Goal: Task Accomplishment & Management: Manage account settings

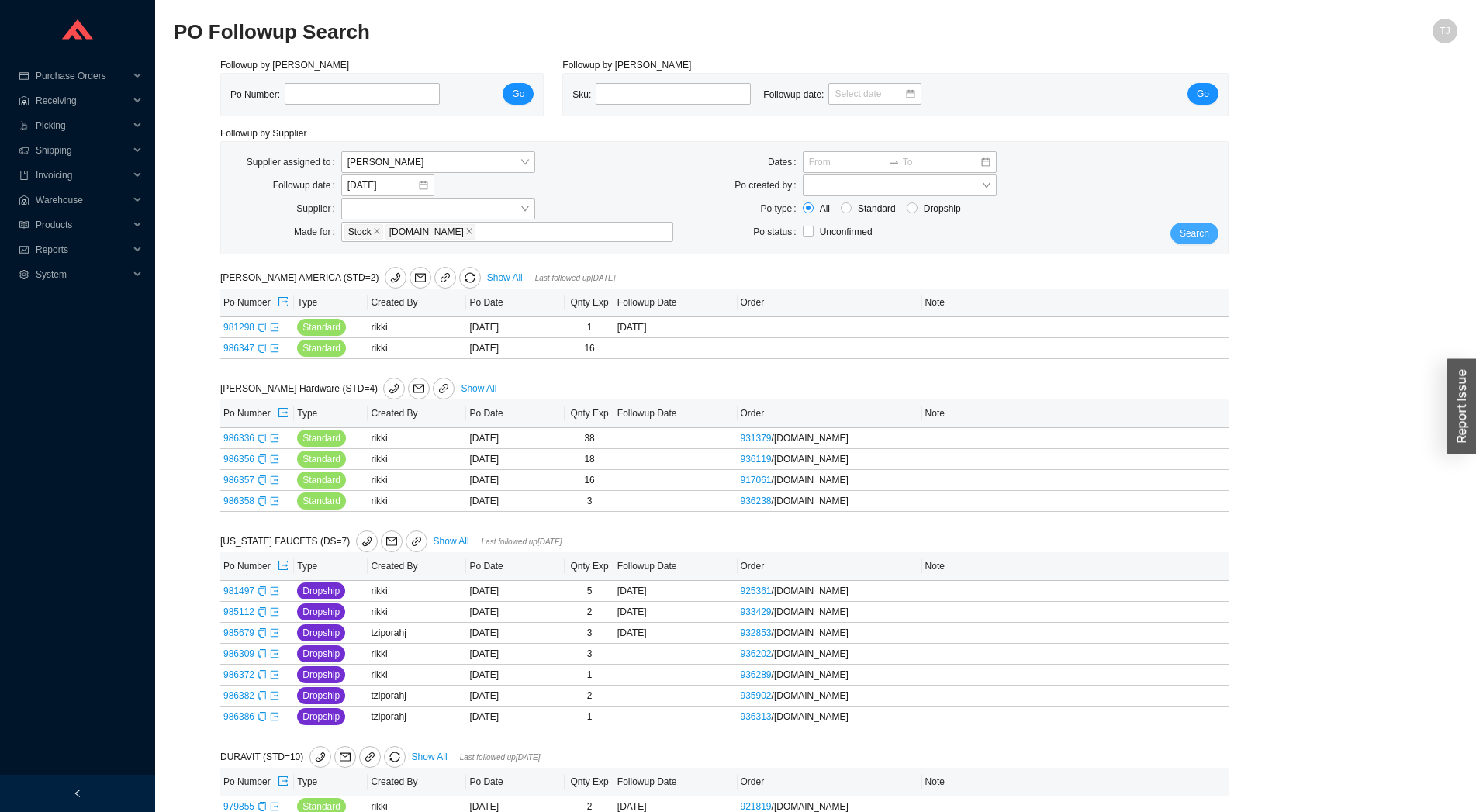
click at [1194, 237] on span "Search" at bounding box center [1194, 233] width 30 height 15
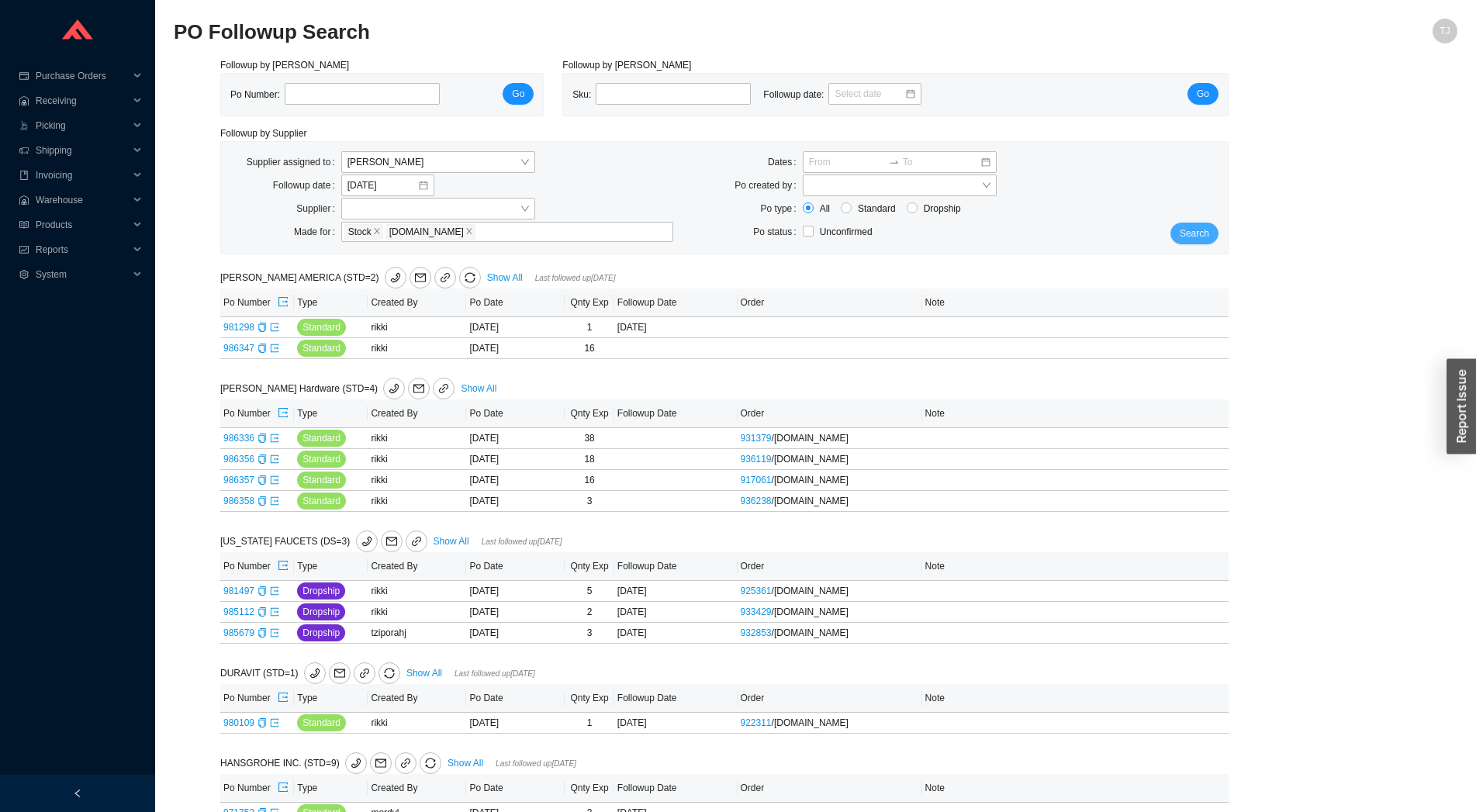
click at [1207, 225] on button "Search" at bounding box center [1193, 234] width 48 height 22
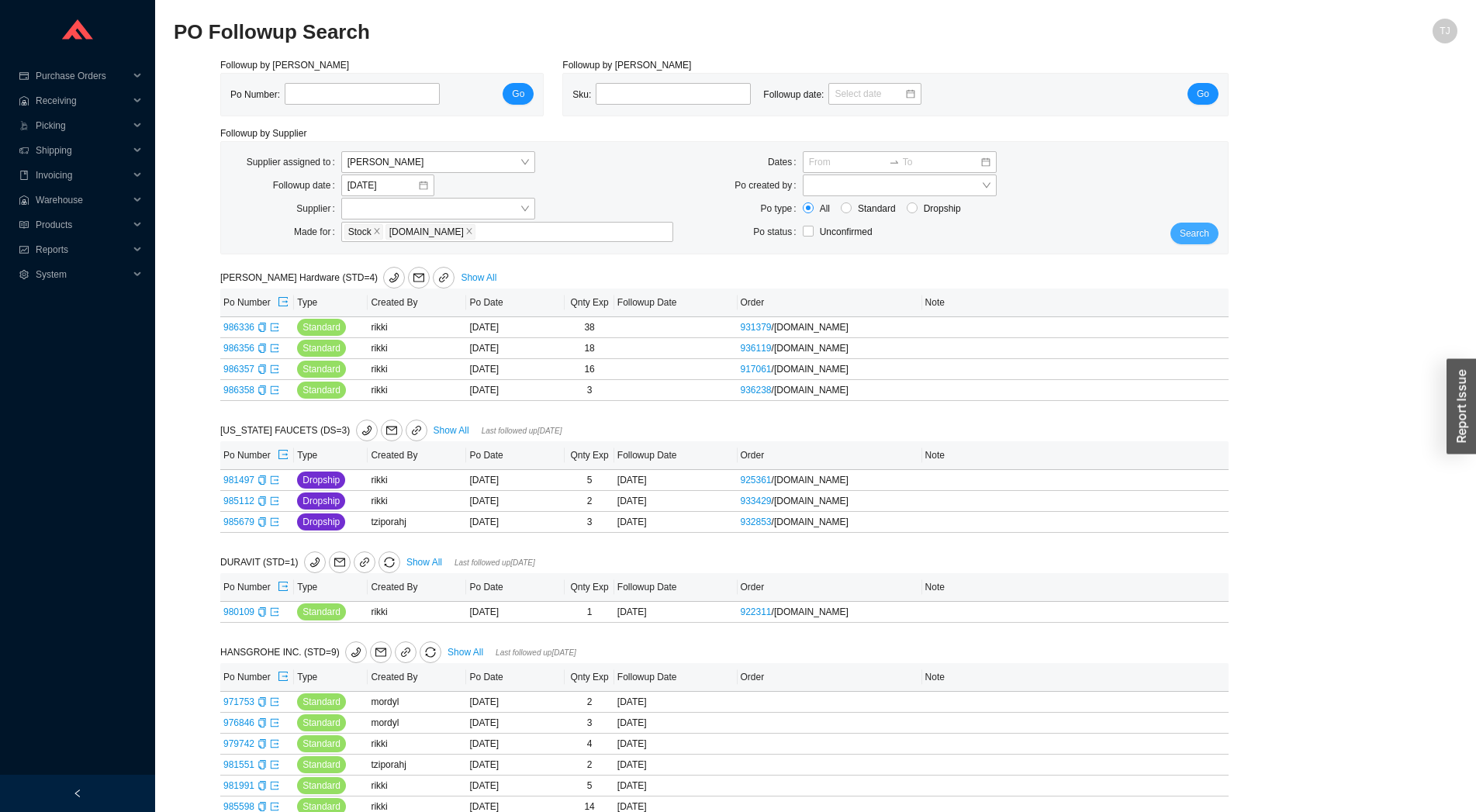
click at [1205, 228] on span "Search" at bounding box center [1194, 233] width 30 height 15
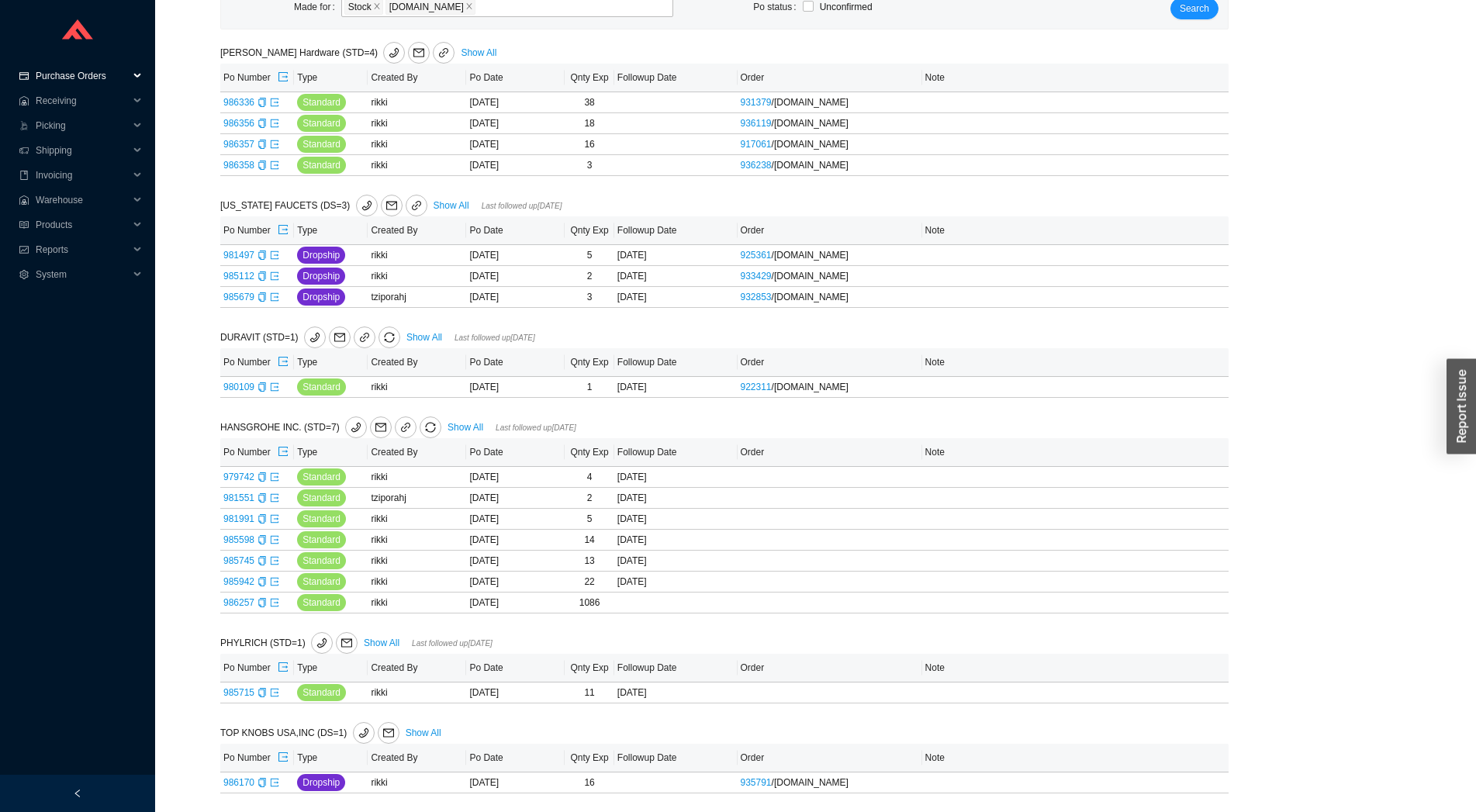
click at [80, 71] on span "Purchase Orders" at bounding box center [81, 75] width 93 height 24
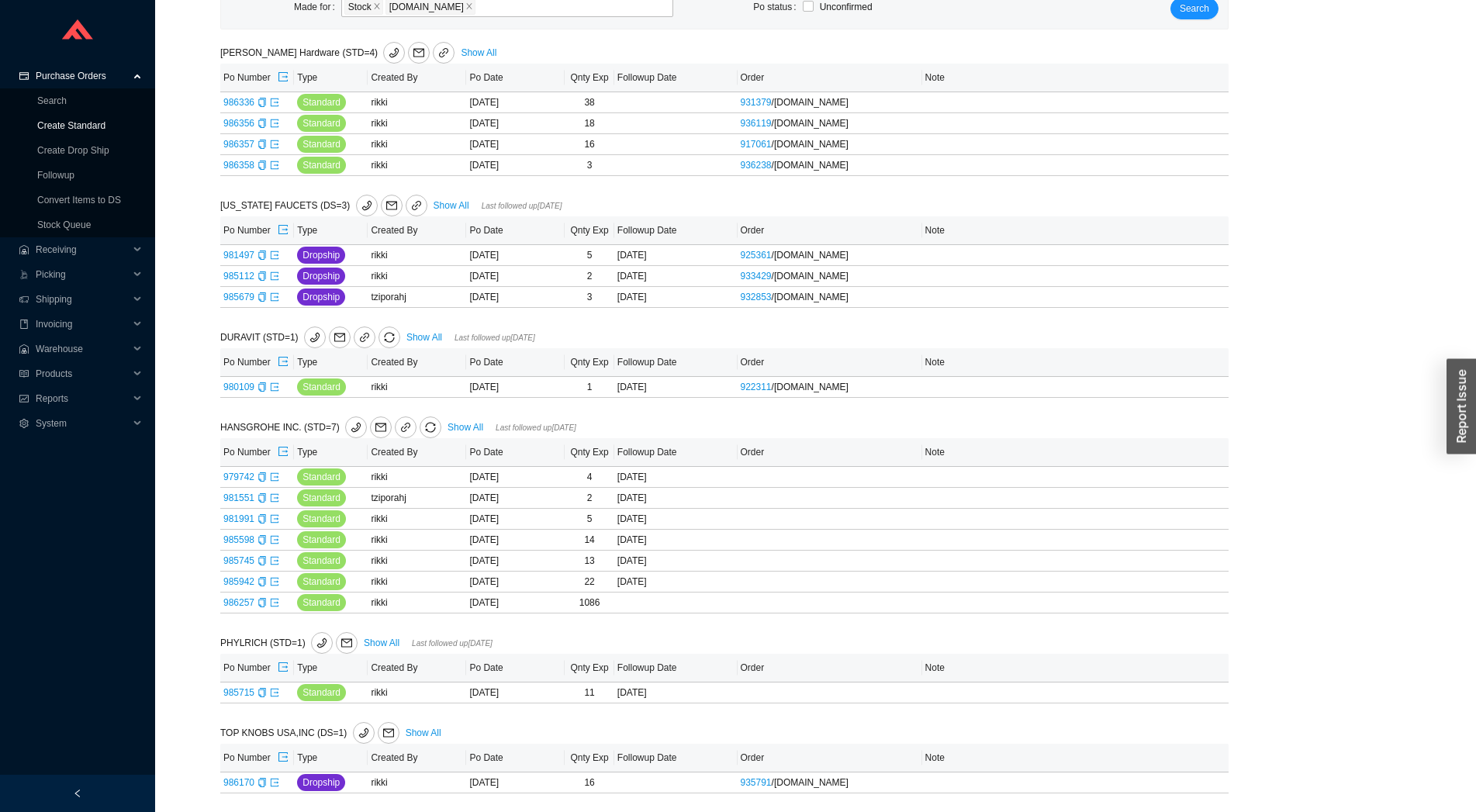
click at [69, 129] on link "Create Standard" at bounding box center [71, 126] width 68 height 11
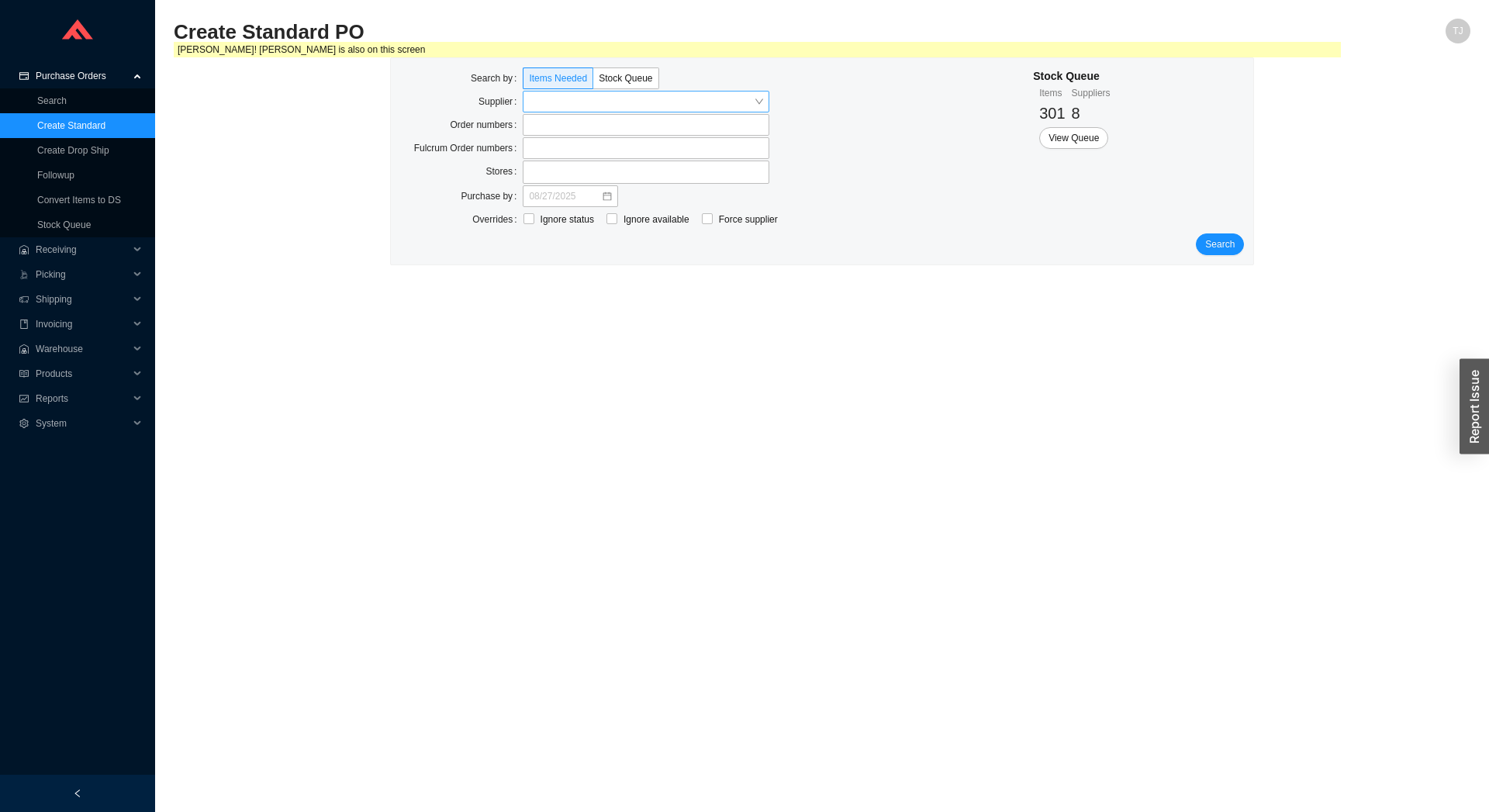
click at [539, 100] on input "search" at bounding box center [641, 101] width 225 height 20
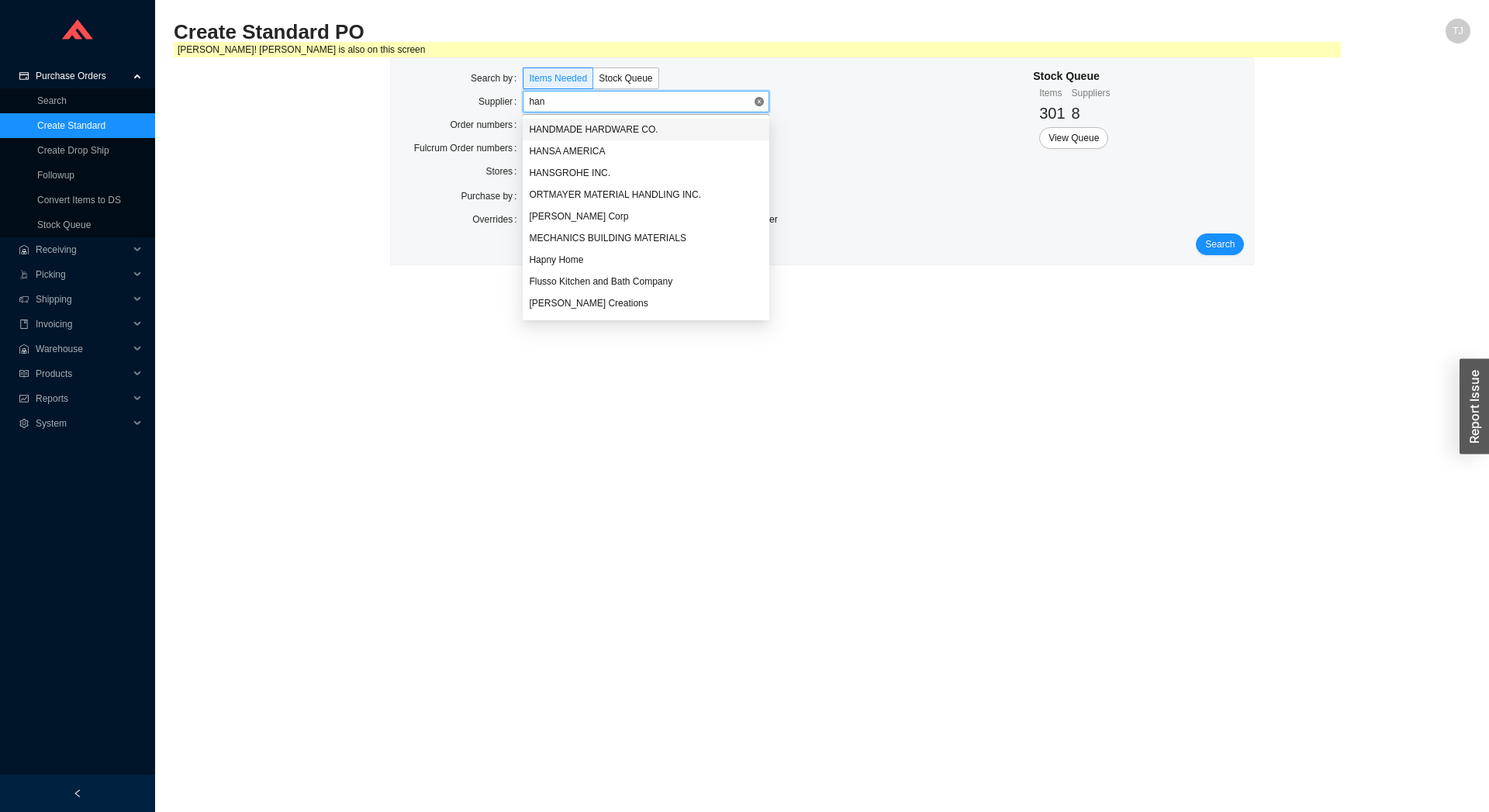
type input "hans"
click at [586, 148] on div "HANSGROHE INC." at bounding box center [646, 150] width 235 height 14
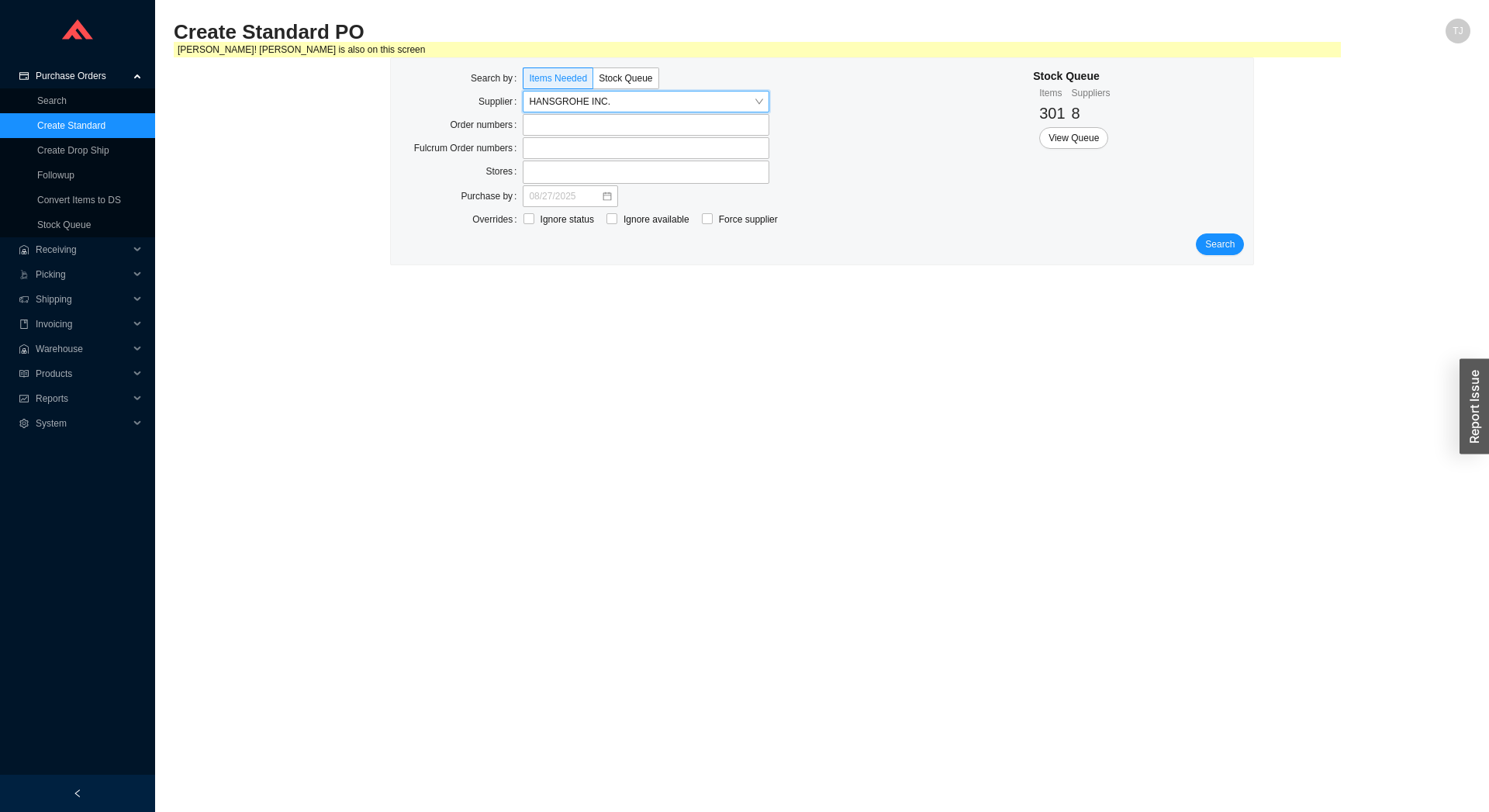
click at [1240, 234] on div "Search" at bounding box center [822, 244] width 845 height 22
click at [1240, 244] on button "Search" at bounding box center [1220, 244] width 48 height 22
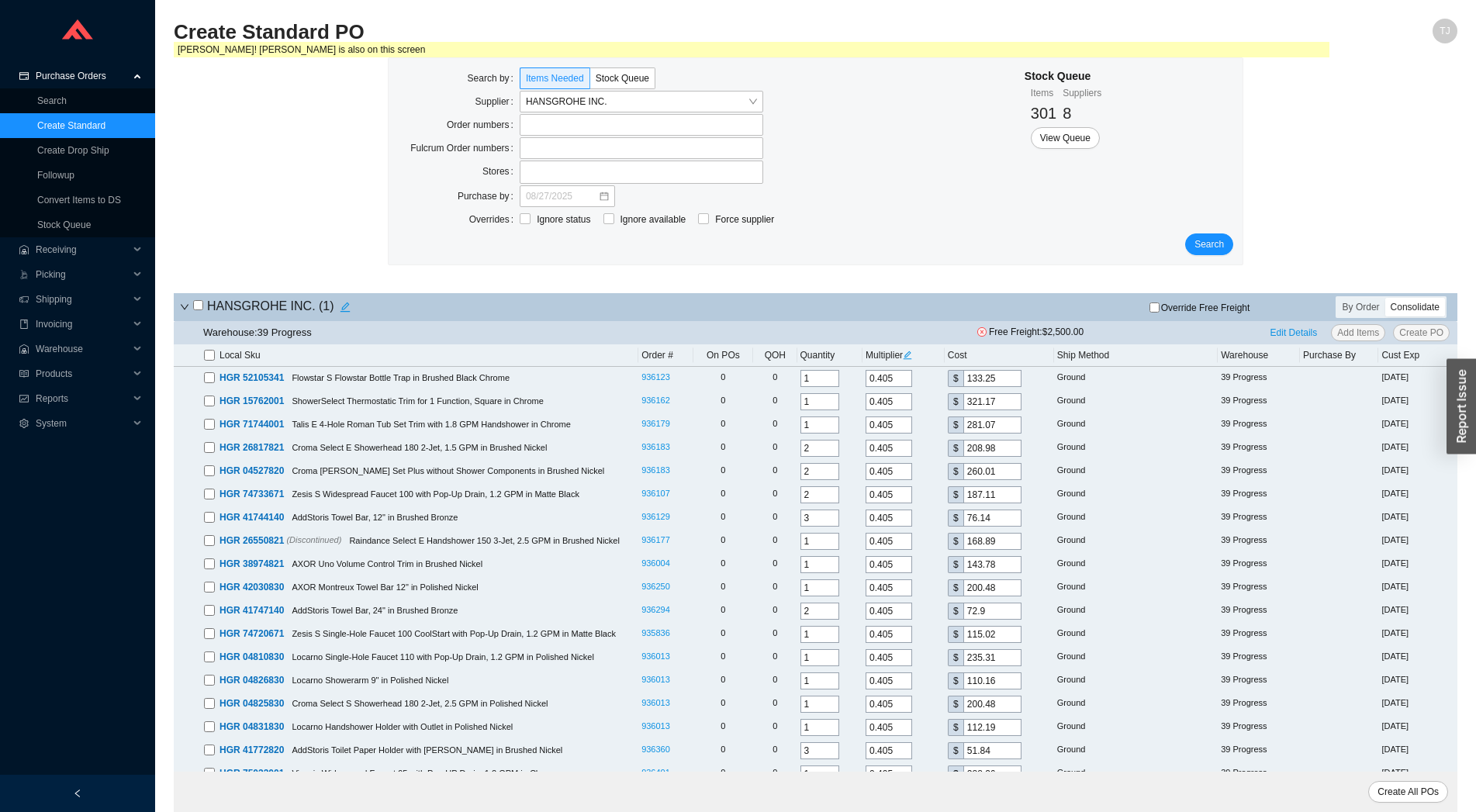
click at [235, 354] on span "Local Sku" at bounding box center [239, 355] width 41 height 15
click at [230, 361] on span "Local Sku" at bounding box center [239, 355] width 41 height 15
click at [206, 358] on input "checkbox" at bounding box center [209, 355] width 11 height 11
checkbox input "true"
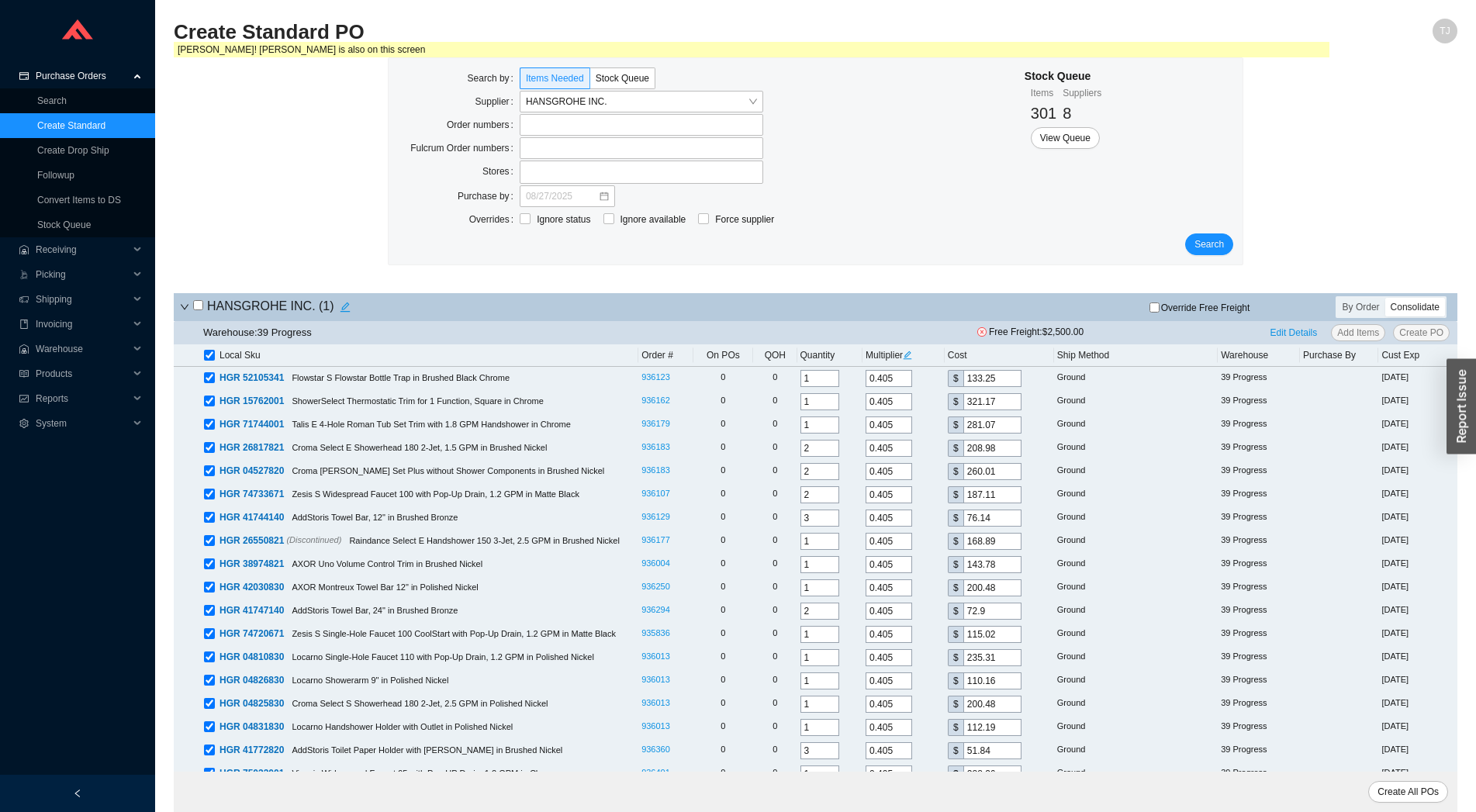
checkbox input "true"
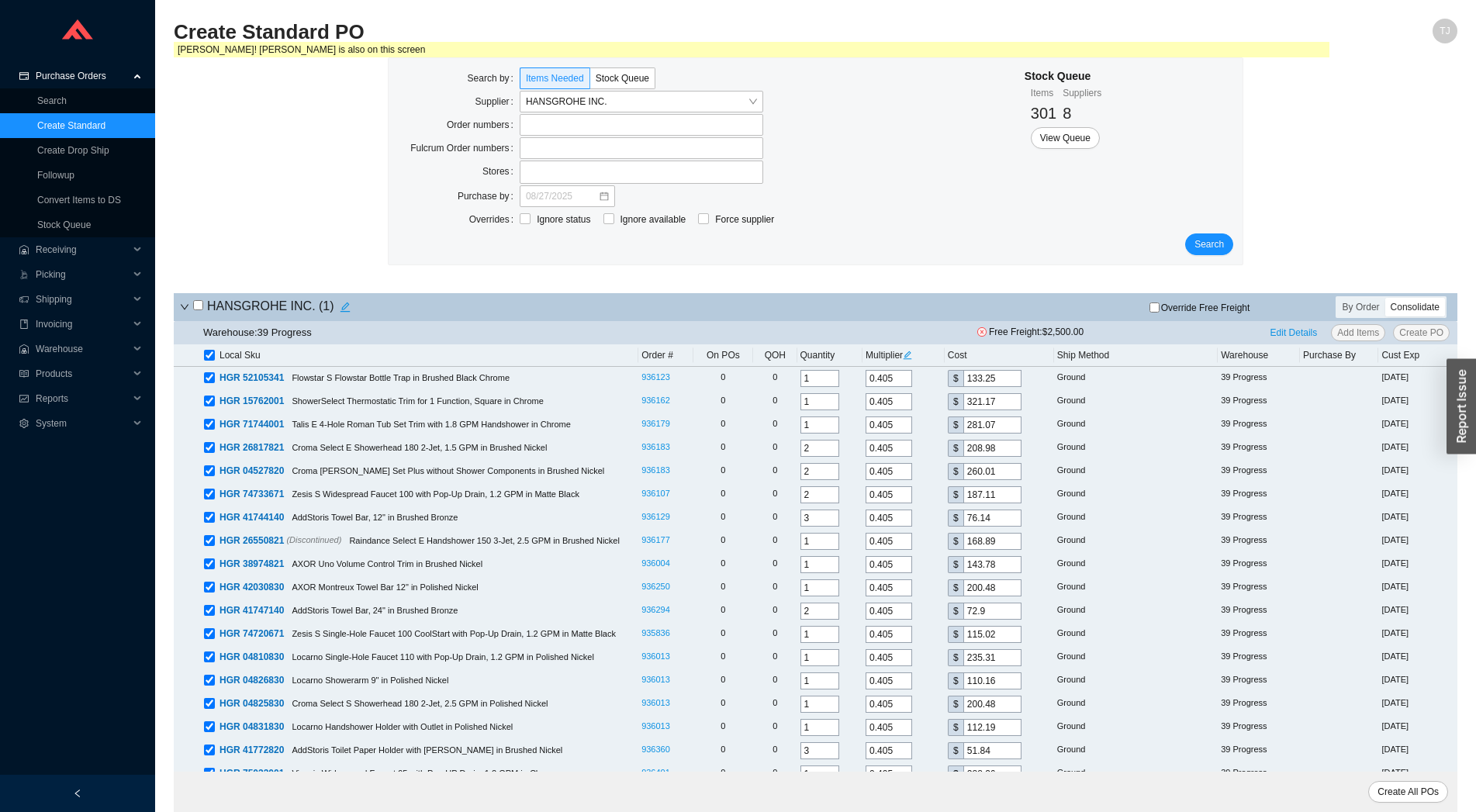
checkbox input "true"
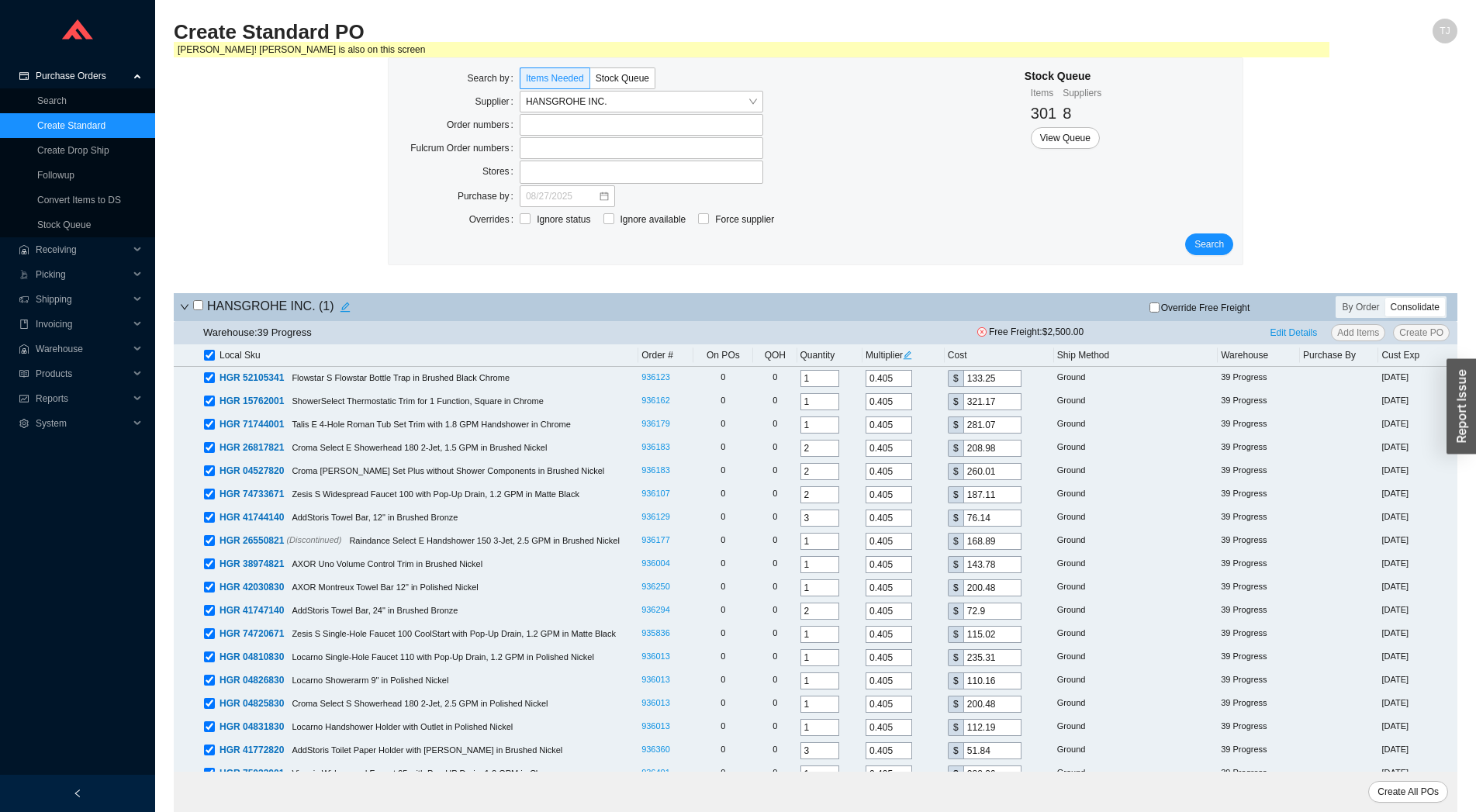
checkbox input "true"
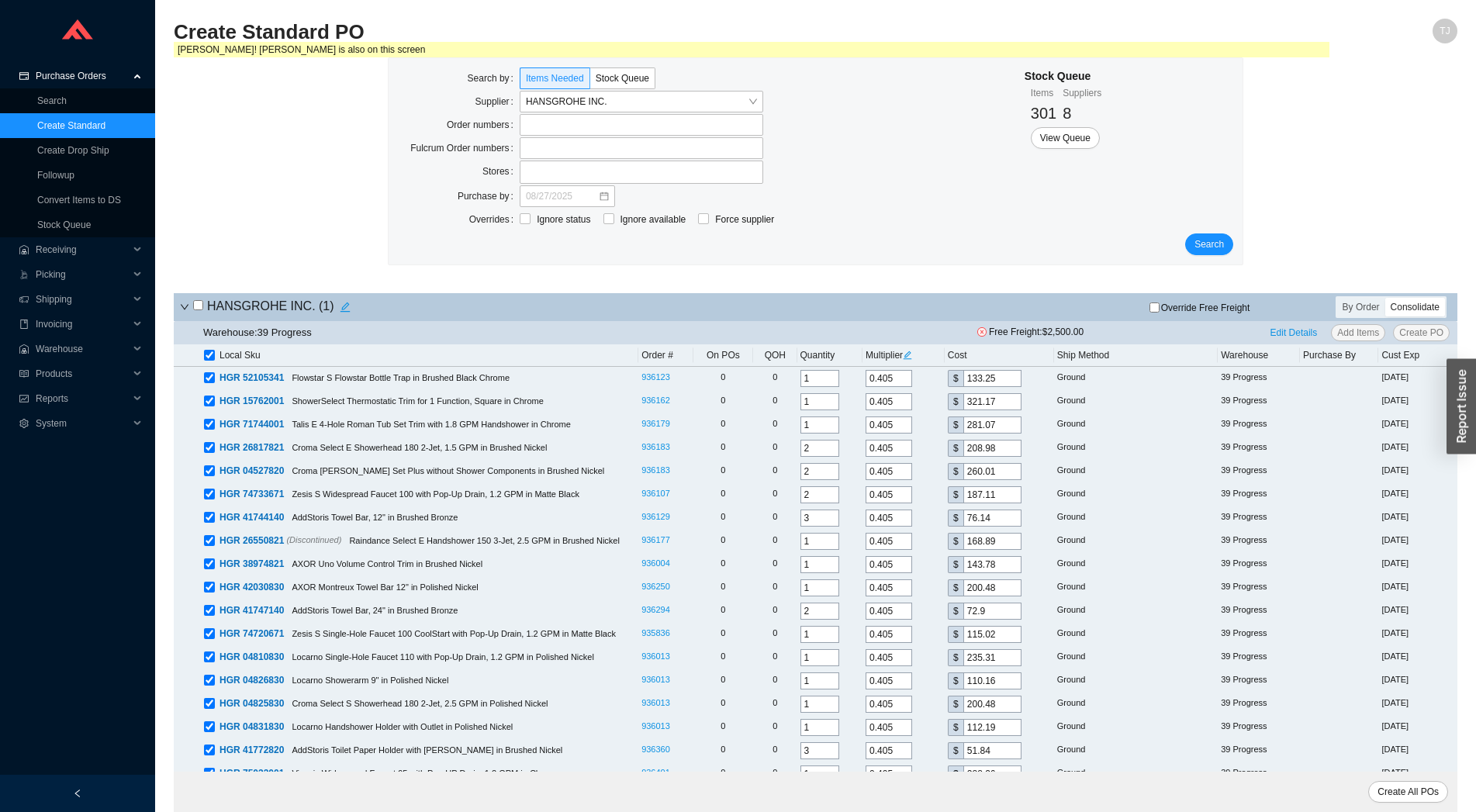
checkbox input "true"
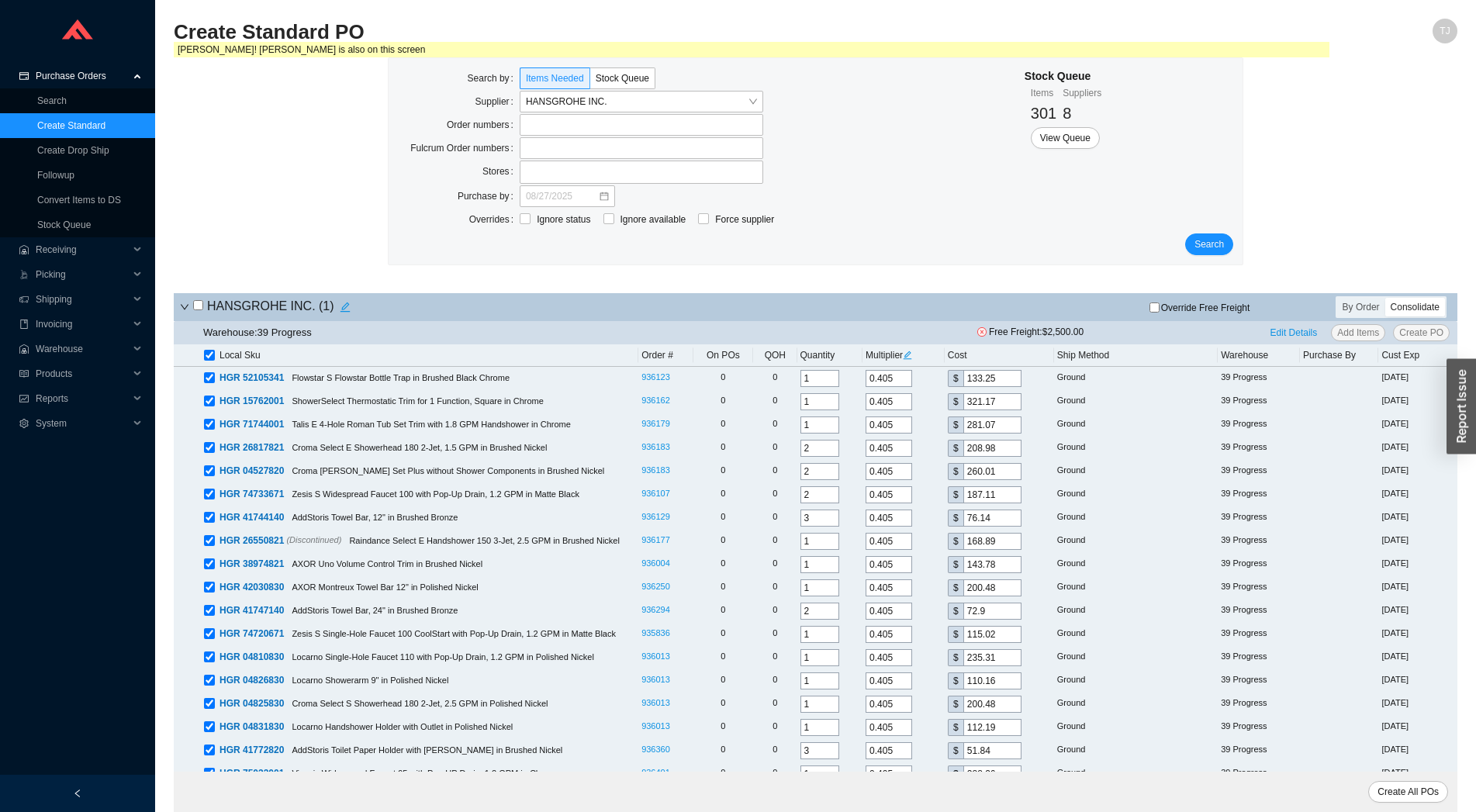
checkbox input "true"
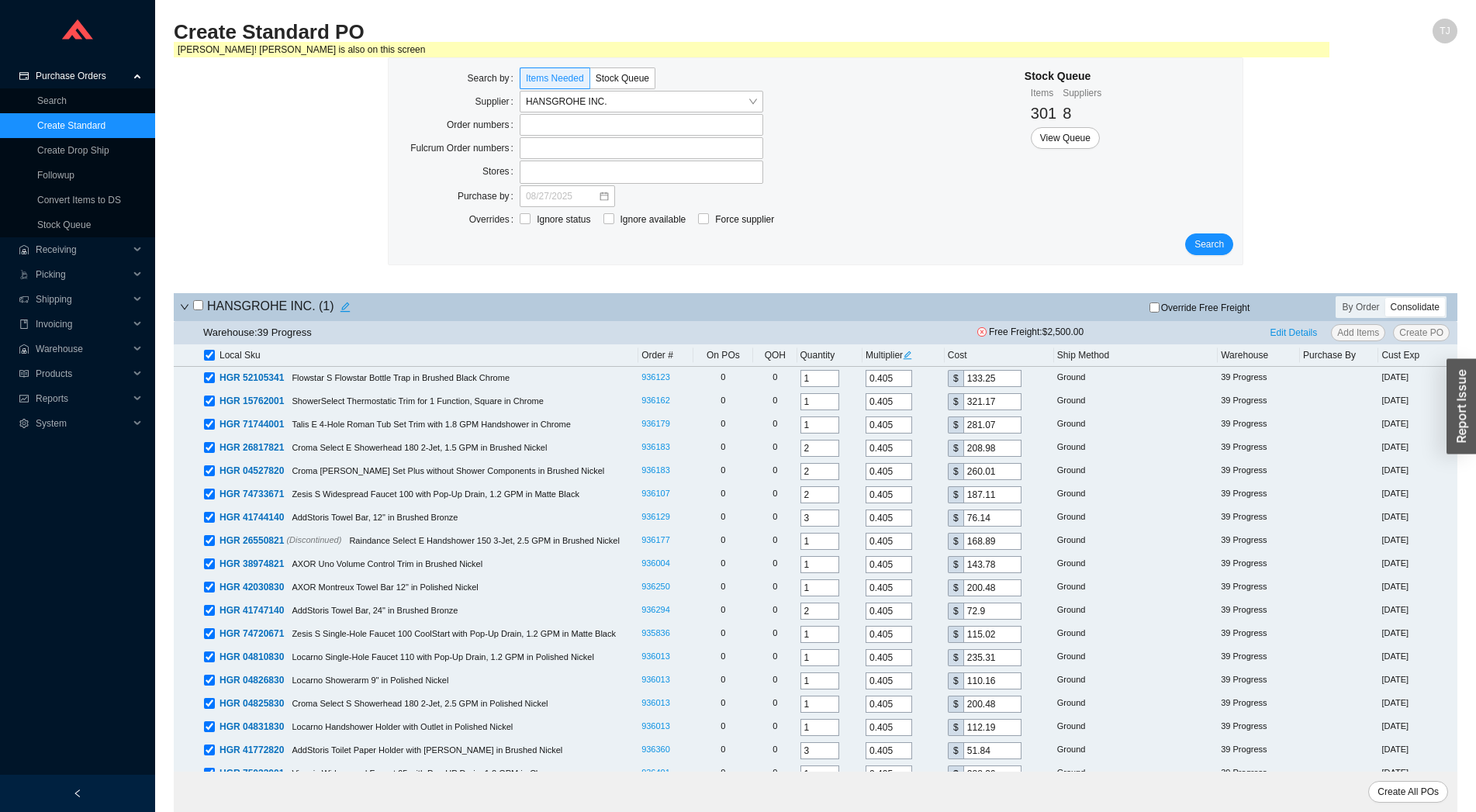
checkbox input "true"
click at [548, 94] on span "HANSGROHE INC." at bounding box center [641, 101] width 231 height 20
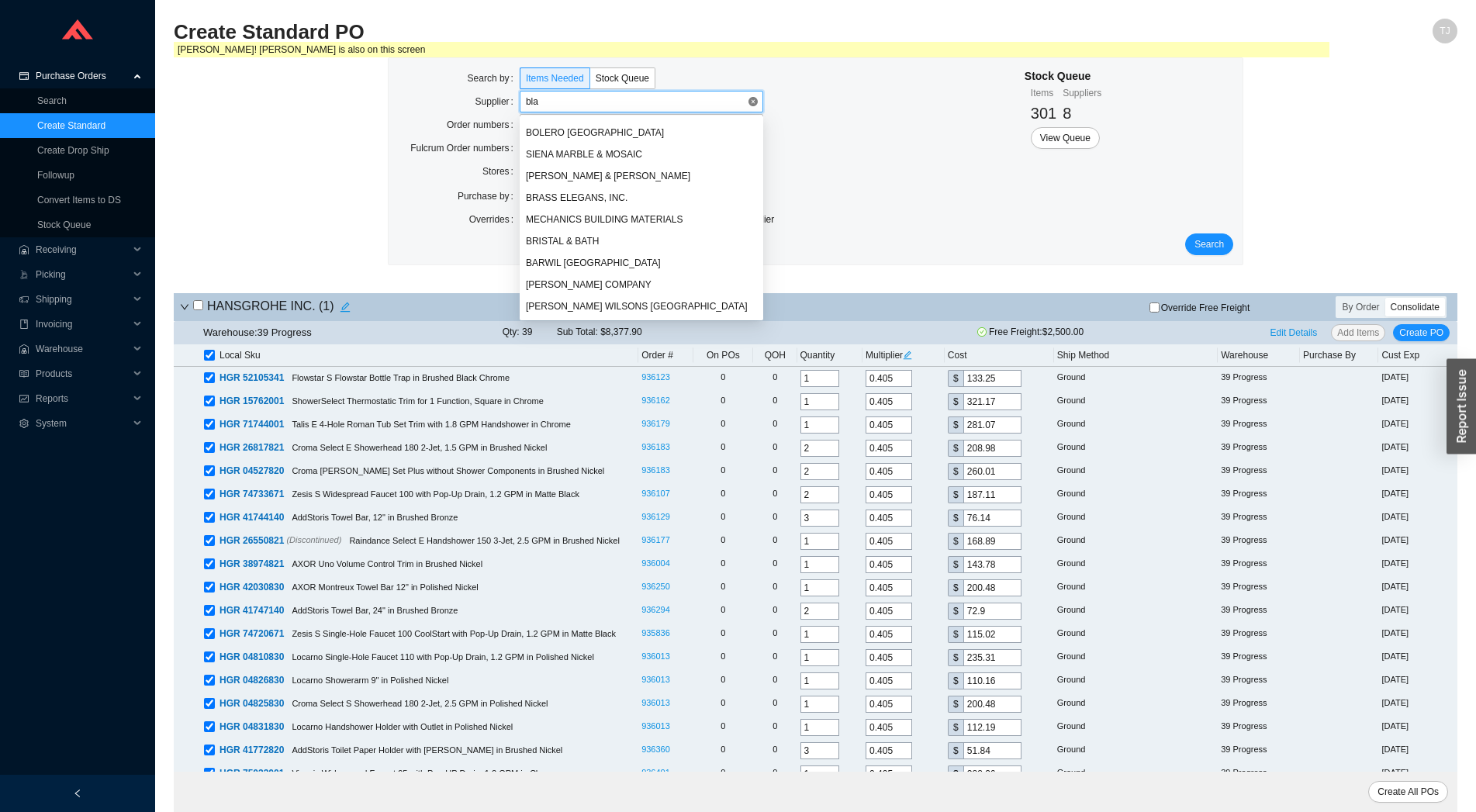
scroll to position [235, 0]
type input "blan"
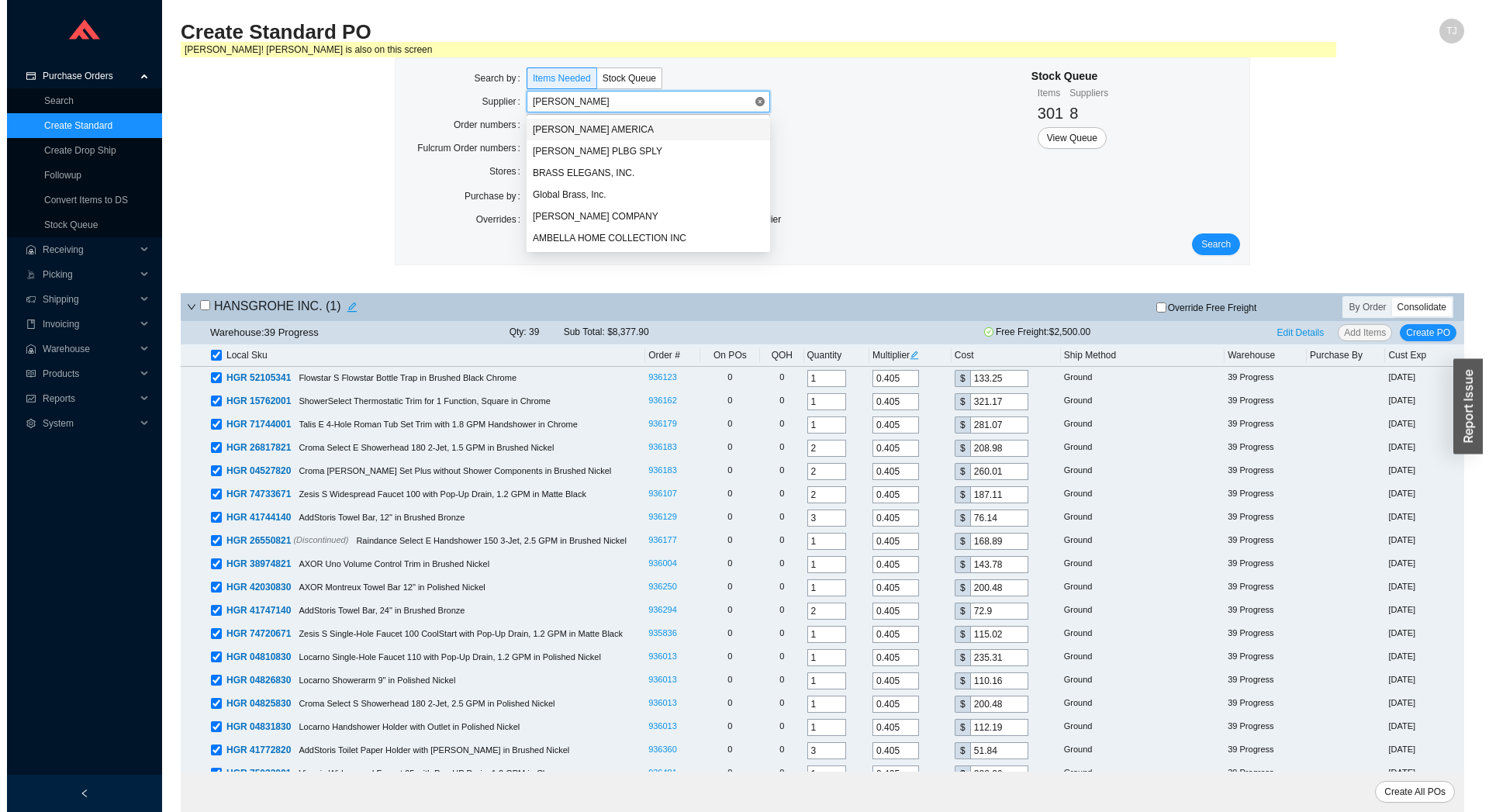
scroll to position [0, 0]
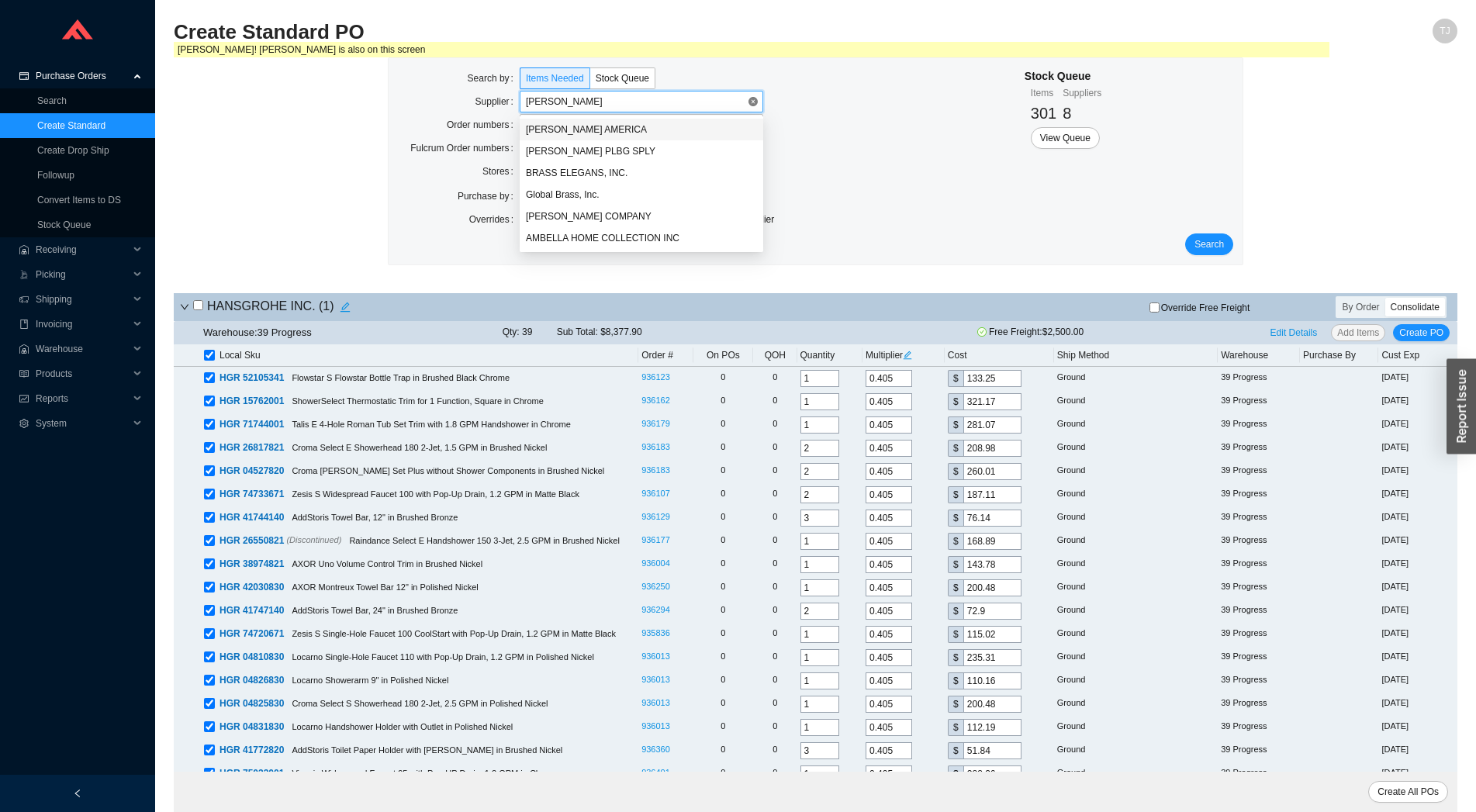
click at [650, 135] on div "[PERSON_NAME] AMERICA" at bounding box center [641, 129] width 231 height 14
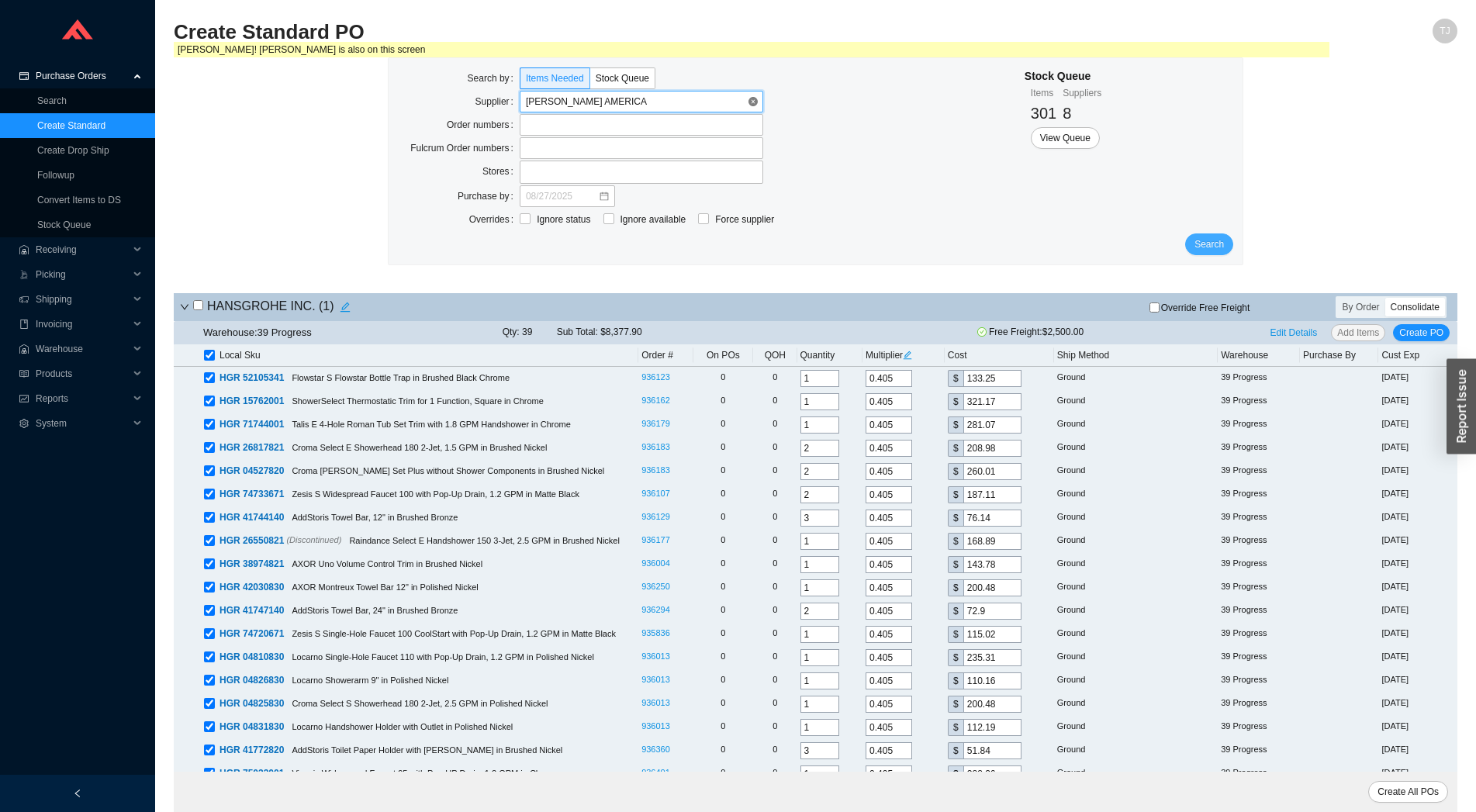
click at [1212, 251] on span "Search" at bounding box center [1209, 244] width 30 height 15
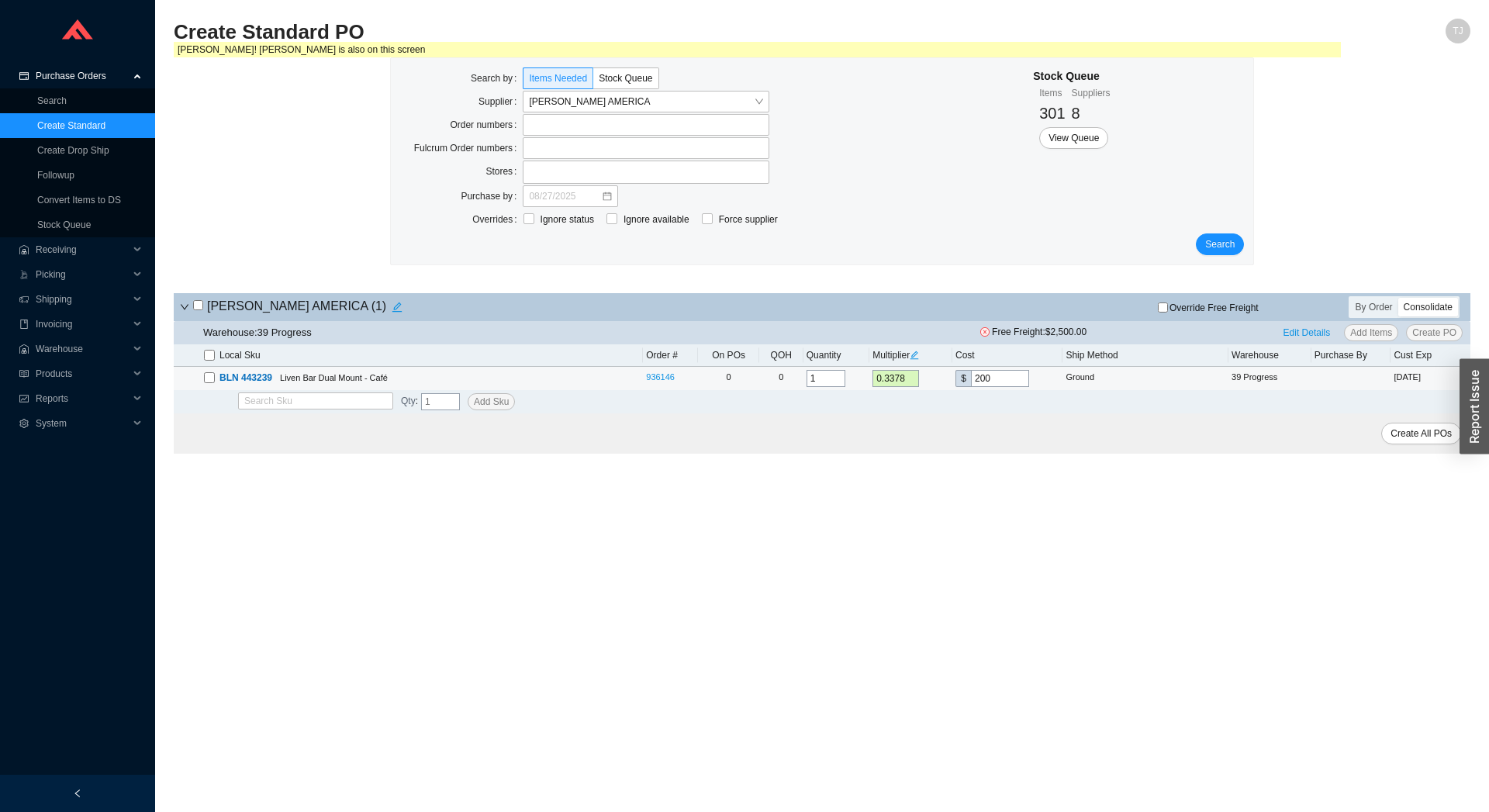
click at [208, 382] on input "checkbox" at bounding box center [209, 377] width 11 height 11
checkbox input "true"
click at [208, 382] on input "checkbox" at bounding box center [209, 377] width 11 height 11
checkbox input "false"
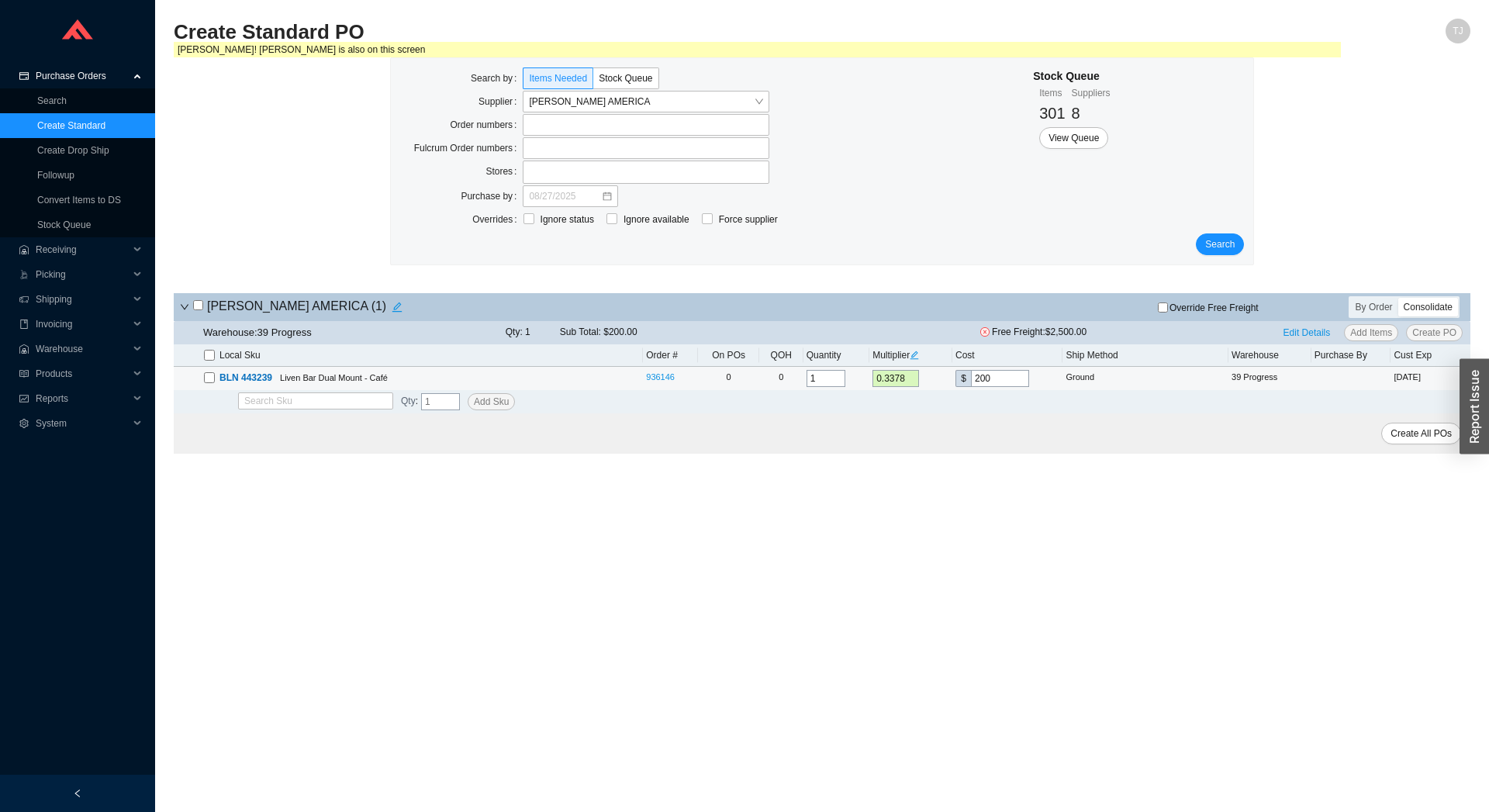
checkbox input "false"
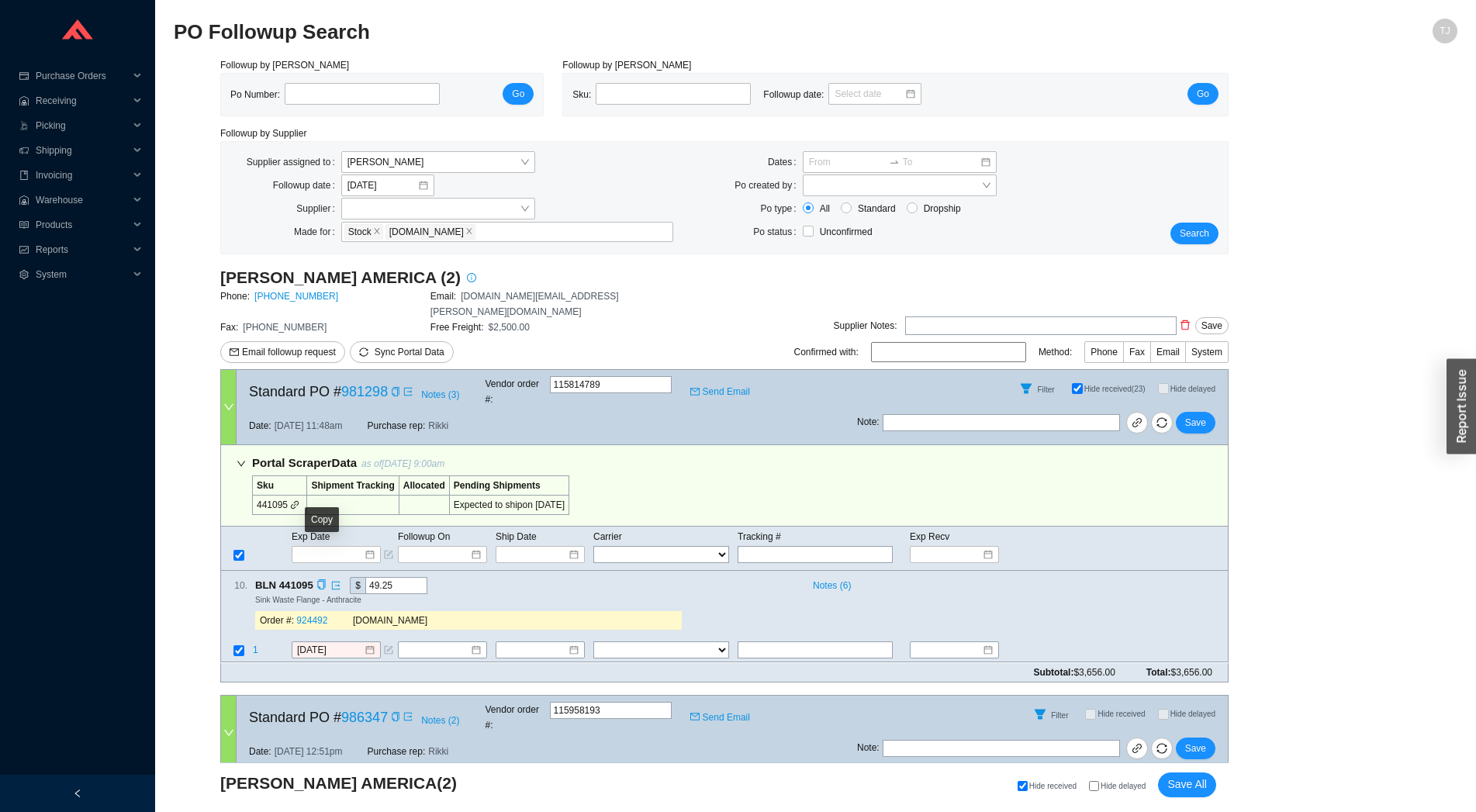
click at [316, 577] on span "BLN 441095" at bounding box center [291, 585] width 72 height 17
click at [321, 580] on icon "copy" at bounding box center [321, 585] width 10 height 10
click at [254, 645] on span "1" at bounding box center [255, 651] width 5 height 11
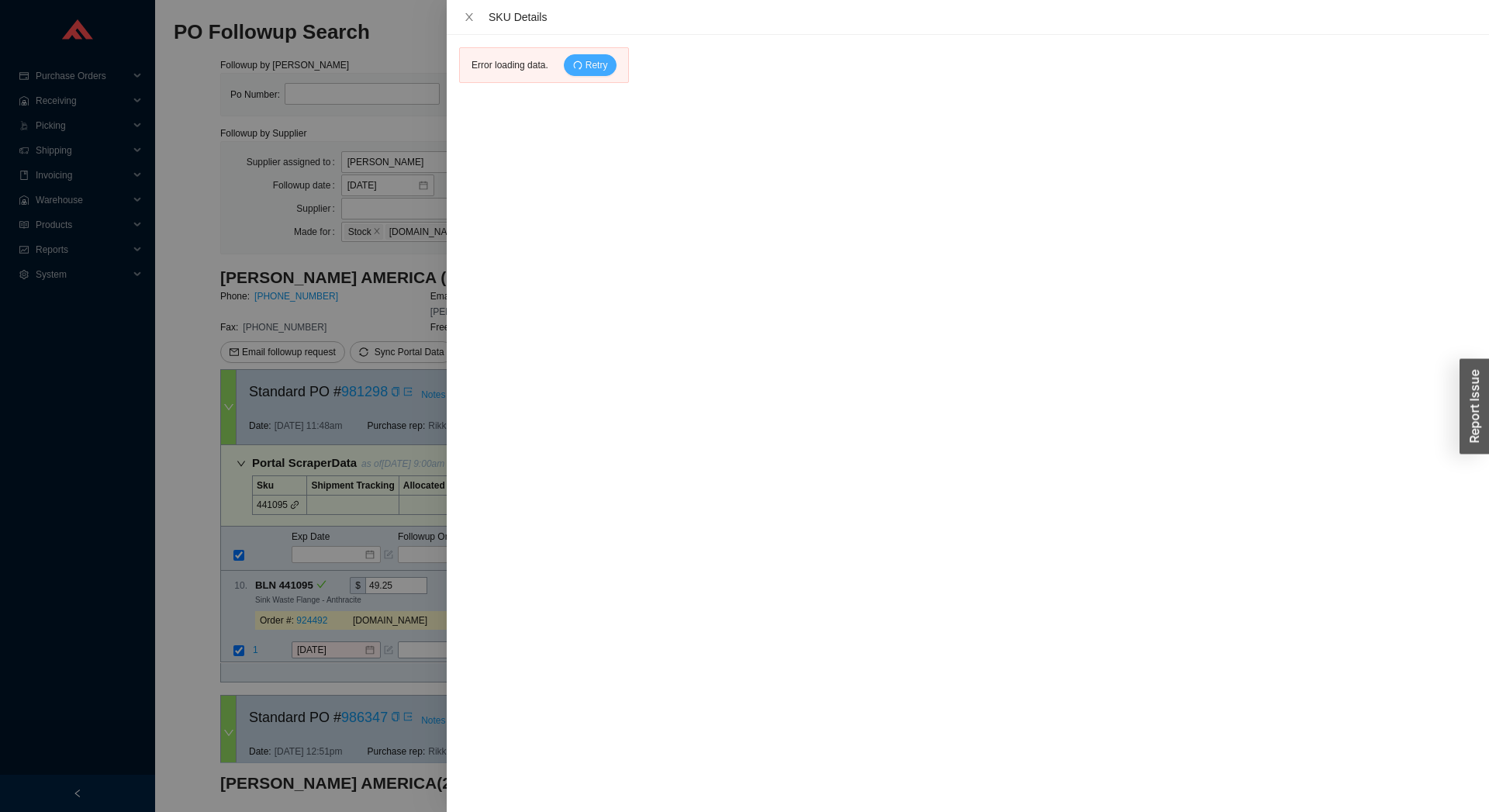
click at [586, 62] on span "Retry" at bounding box center [597, 64] width 23 height 15
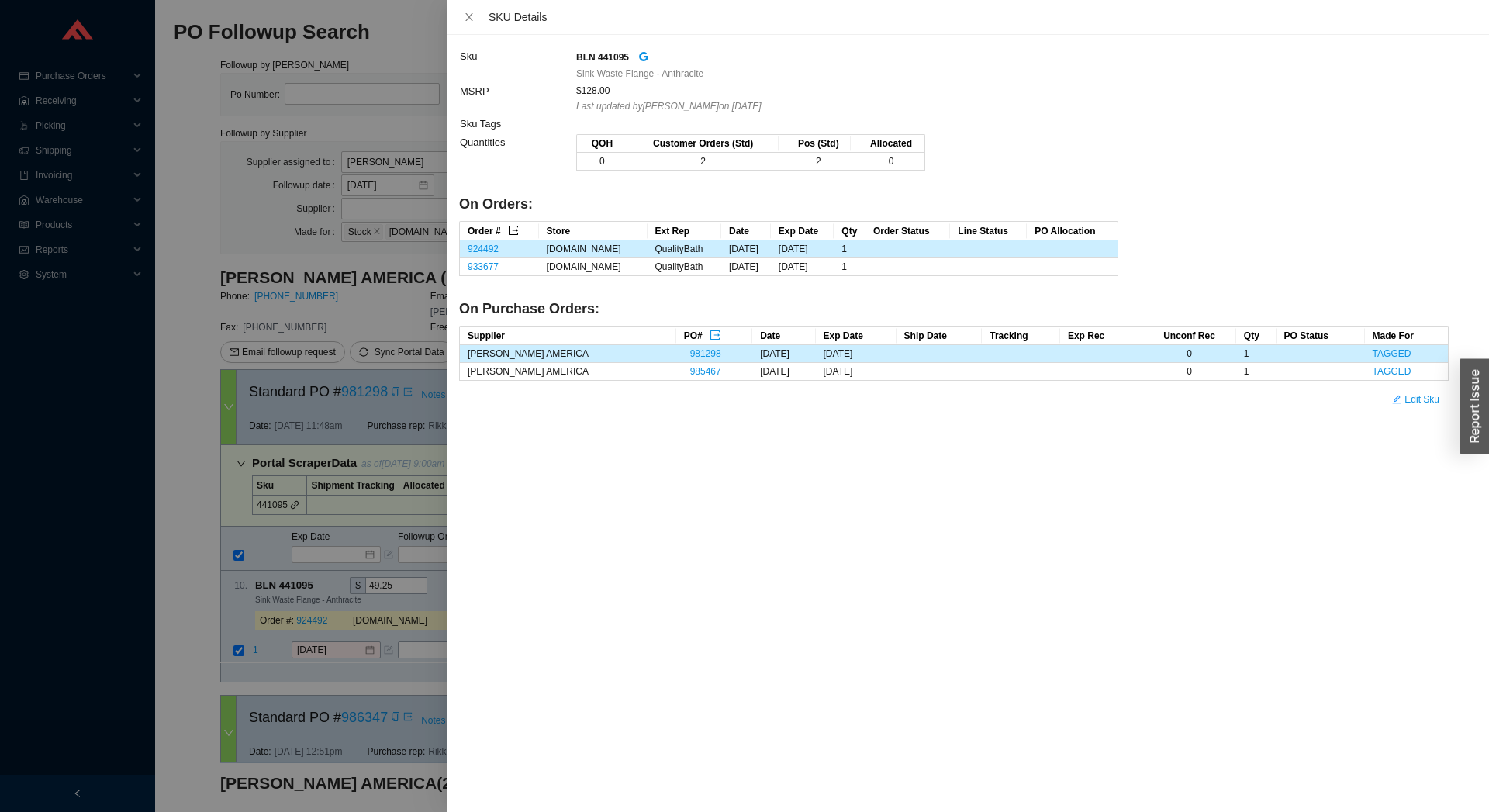
click at [512, 230] on icon "export" at bounding box center [514, 230] width 11 height 11
click at [333, 618] on div at bounding box center [744, 406] width 1489 height 812
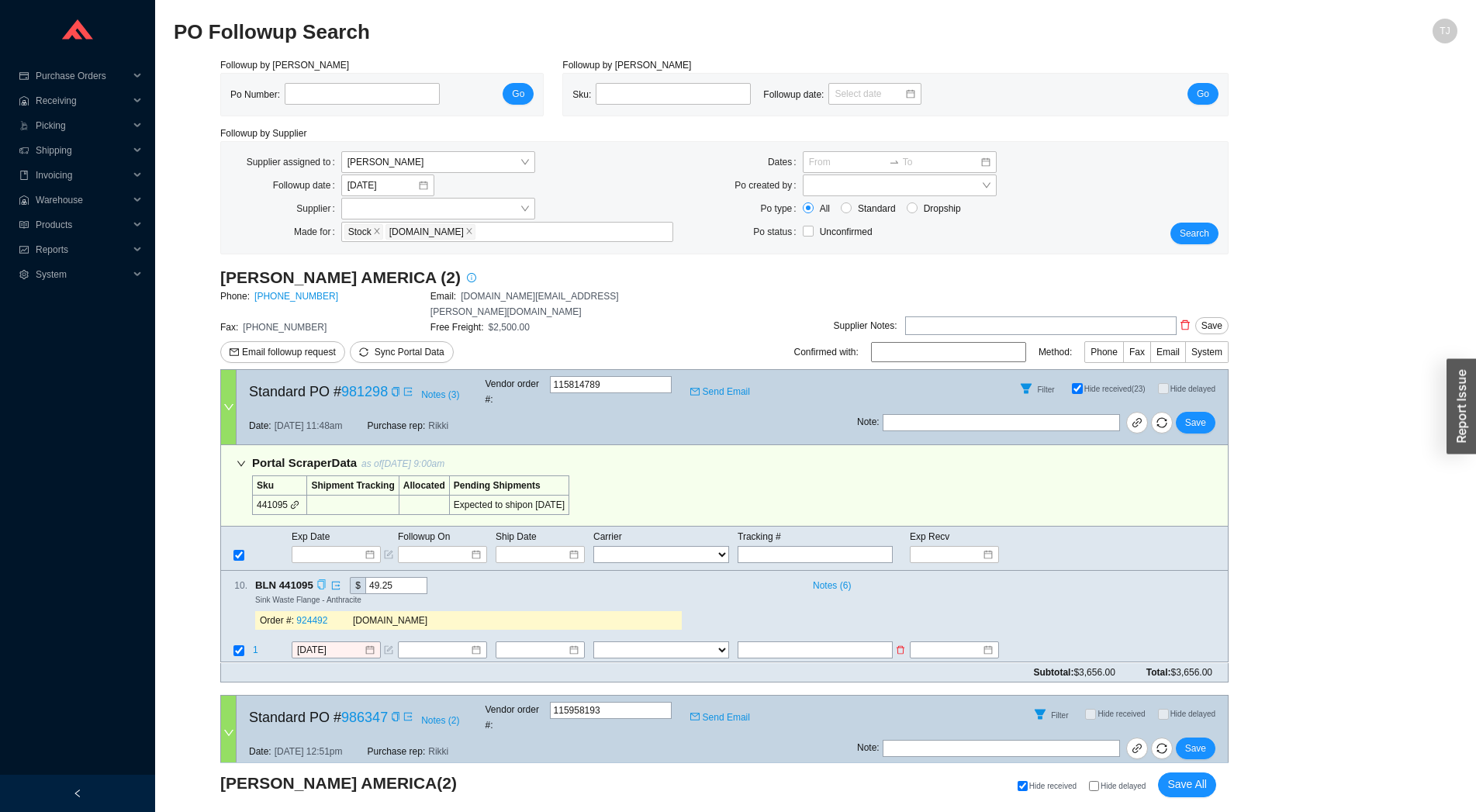
click at [259, 641] on td "1" at bounding box center [271, 651] width 39 height 21
click at [256, 645] on span "1" at bounding box center [255, 651] width 5 height 11
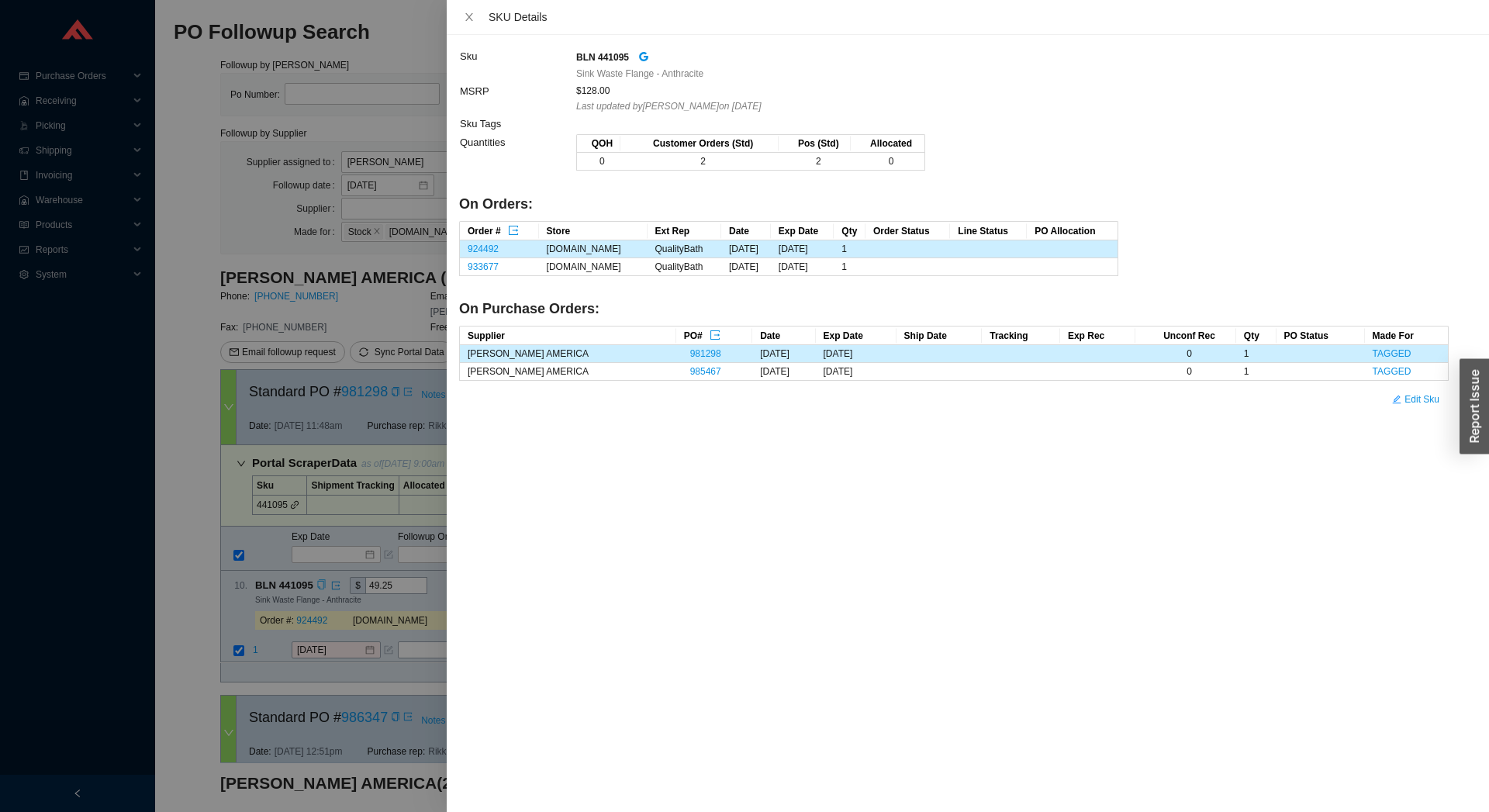
click at [256, 623] on div at bounding box center [744, 406] width 1489 height 812
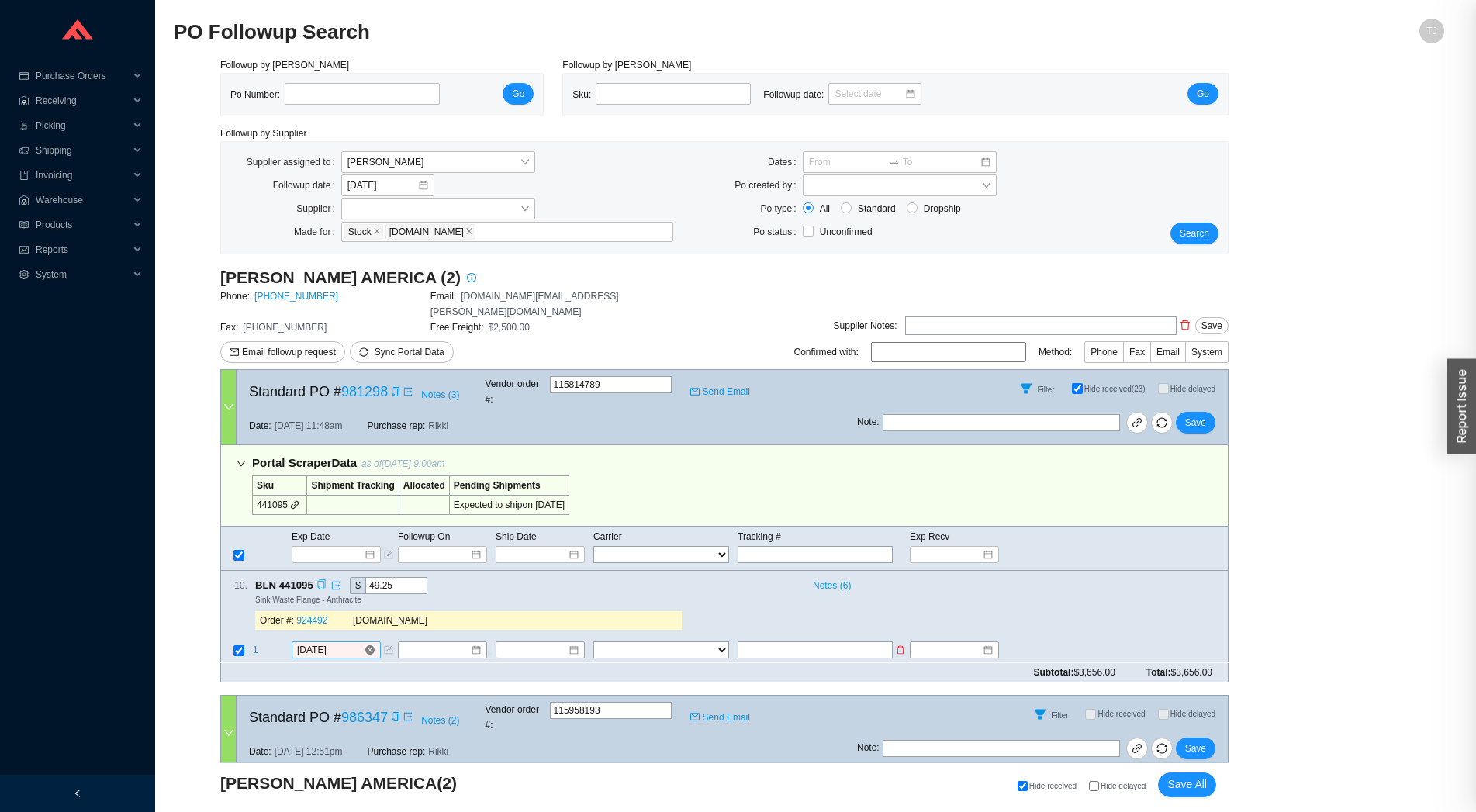
click at [311, 643] on input "[DATE]" at bounding box center [331, 650] width 67 height 15
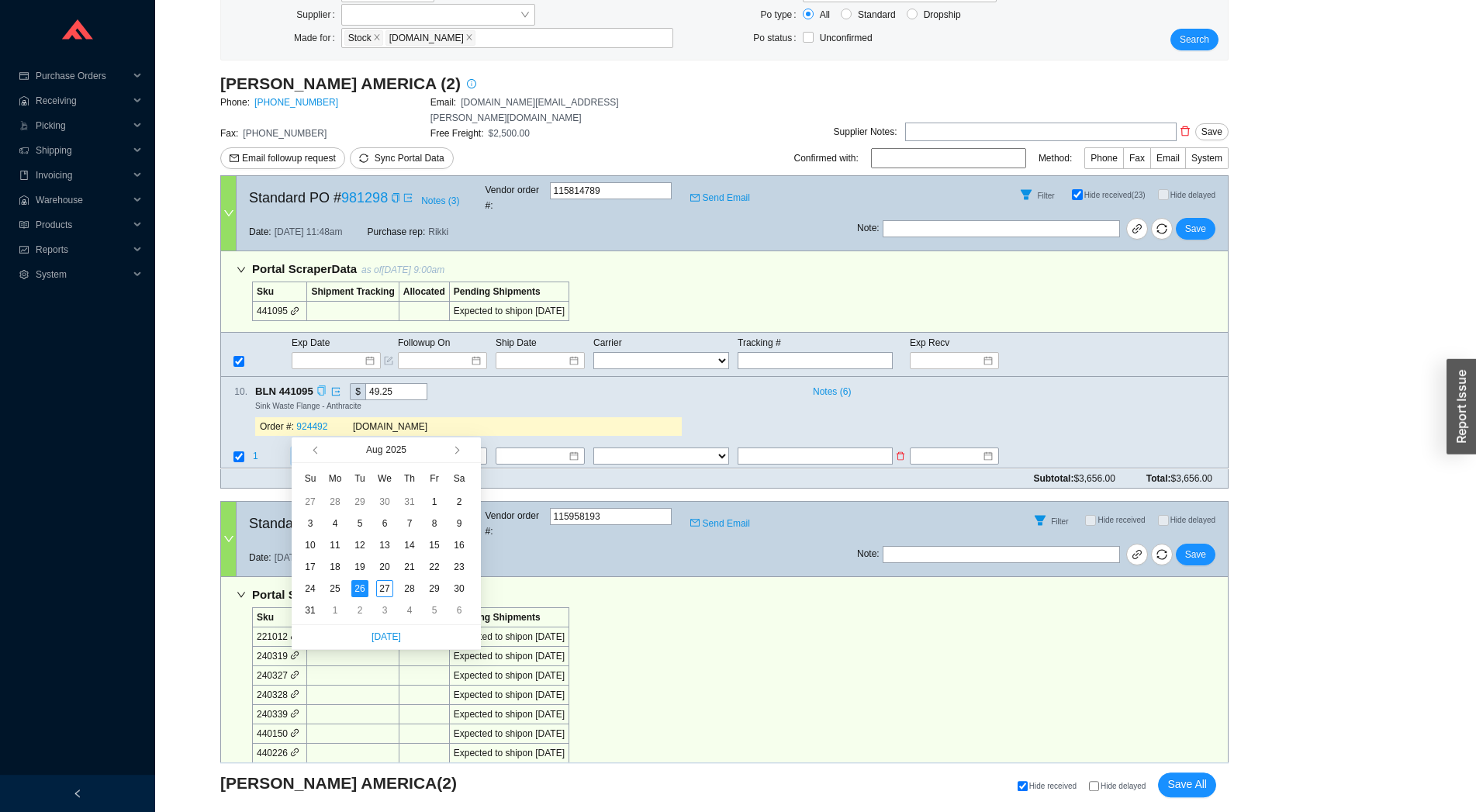
scroll to position [343, 0]
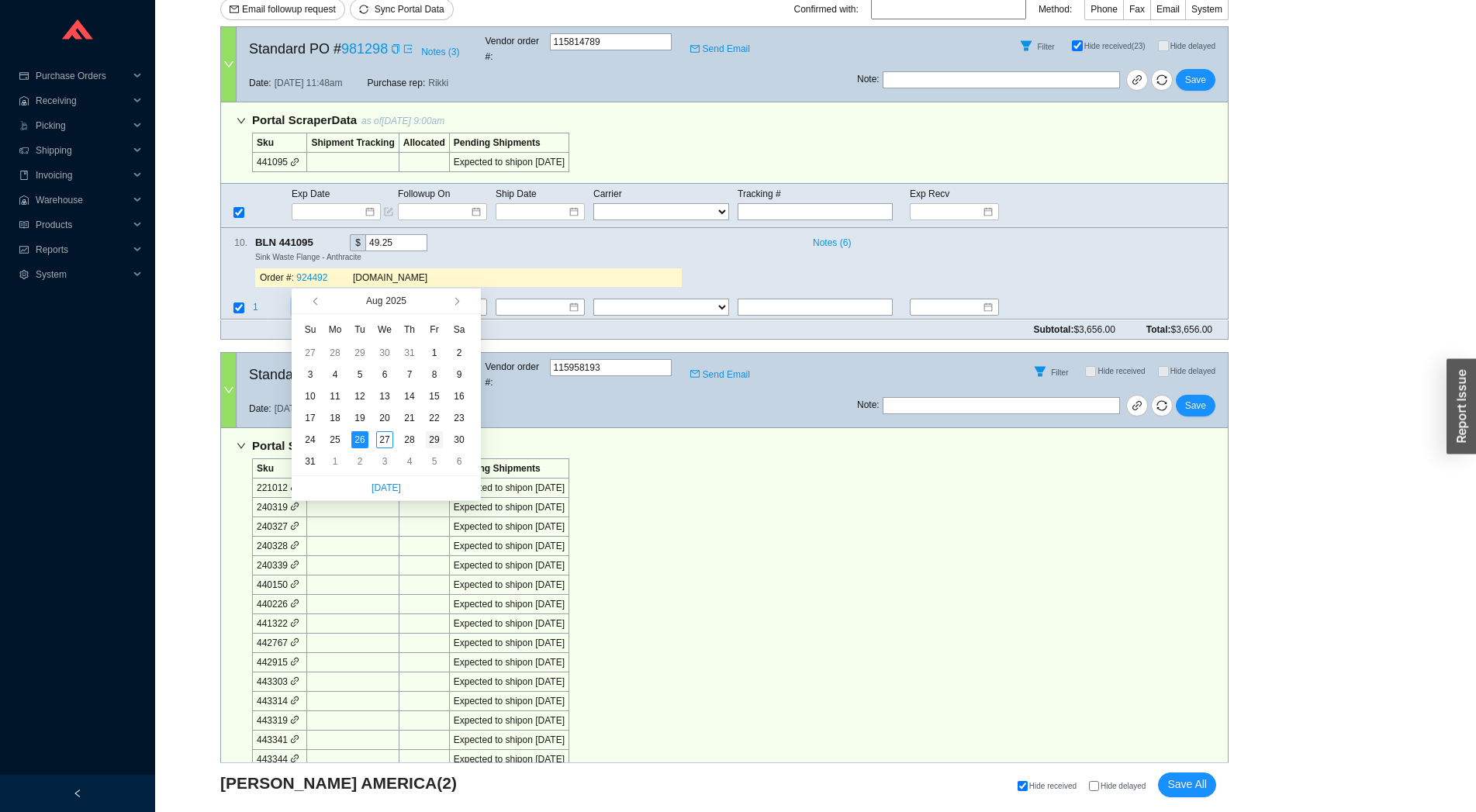
type input "[DATE]"
click at [427, 437] on div "29" at bounding box center [434, 439] width 17 height 17
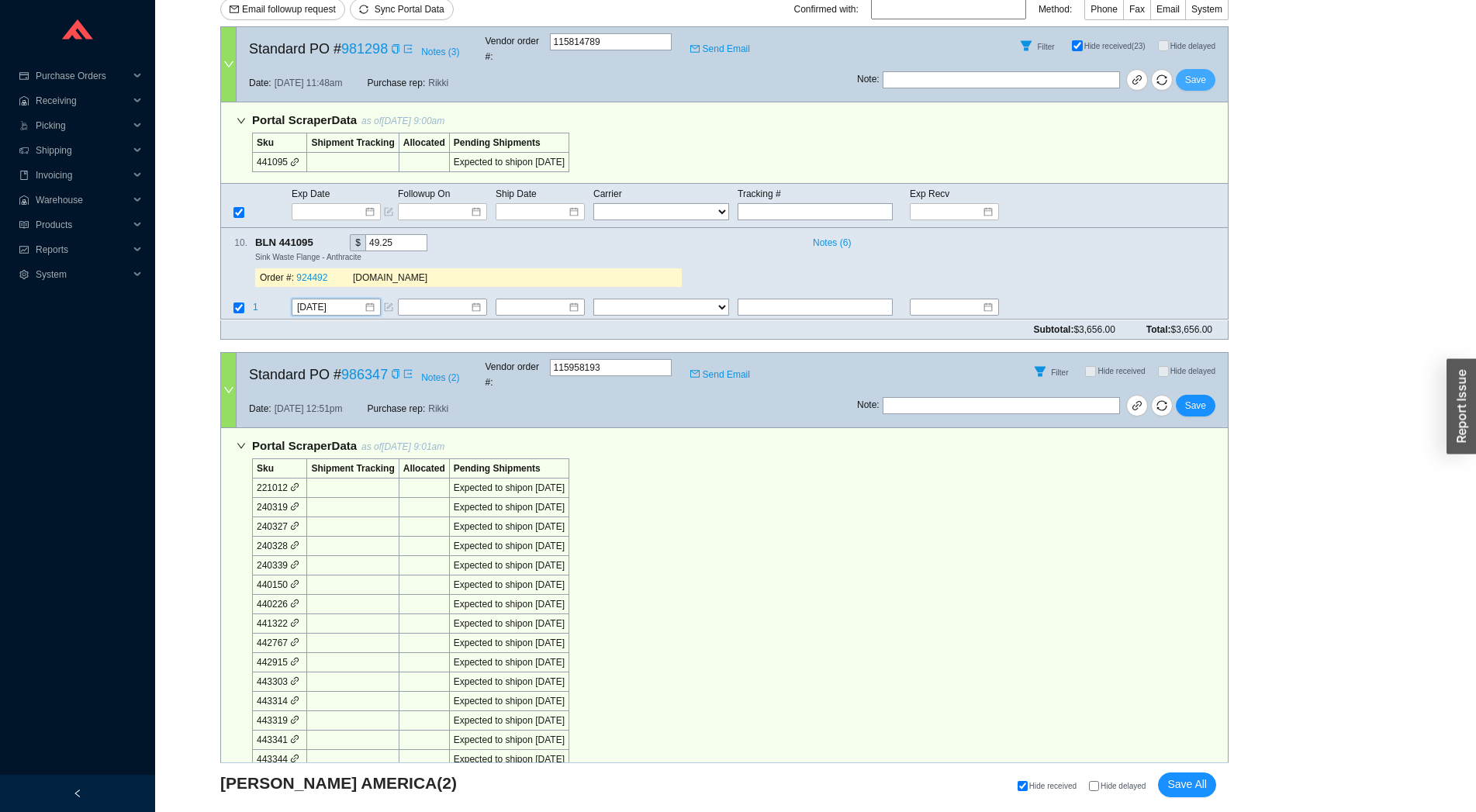
click at [1201, 72] on span "Save" at bounding box center [1195, 80] width 21 height 15
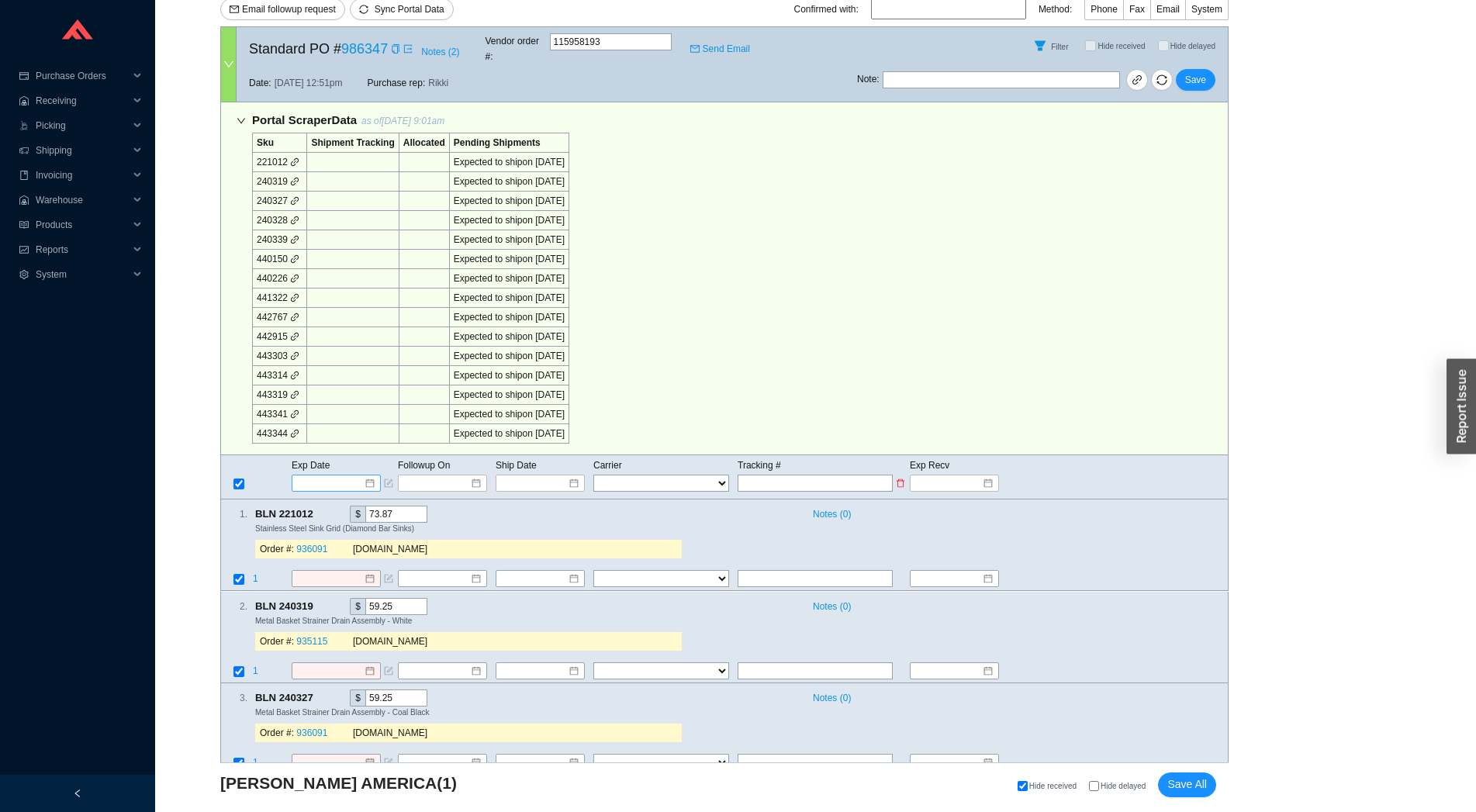
click at [333, 475] on input at bounding box center [331, 482] width 66 height 15
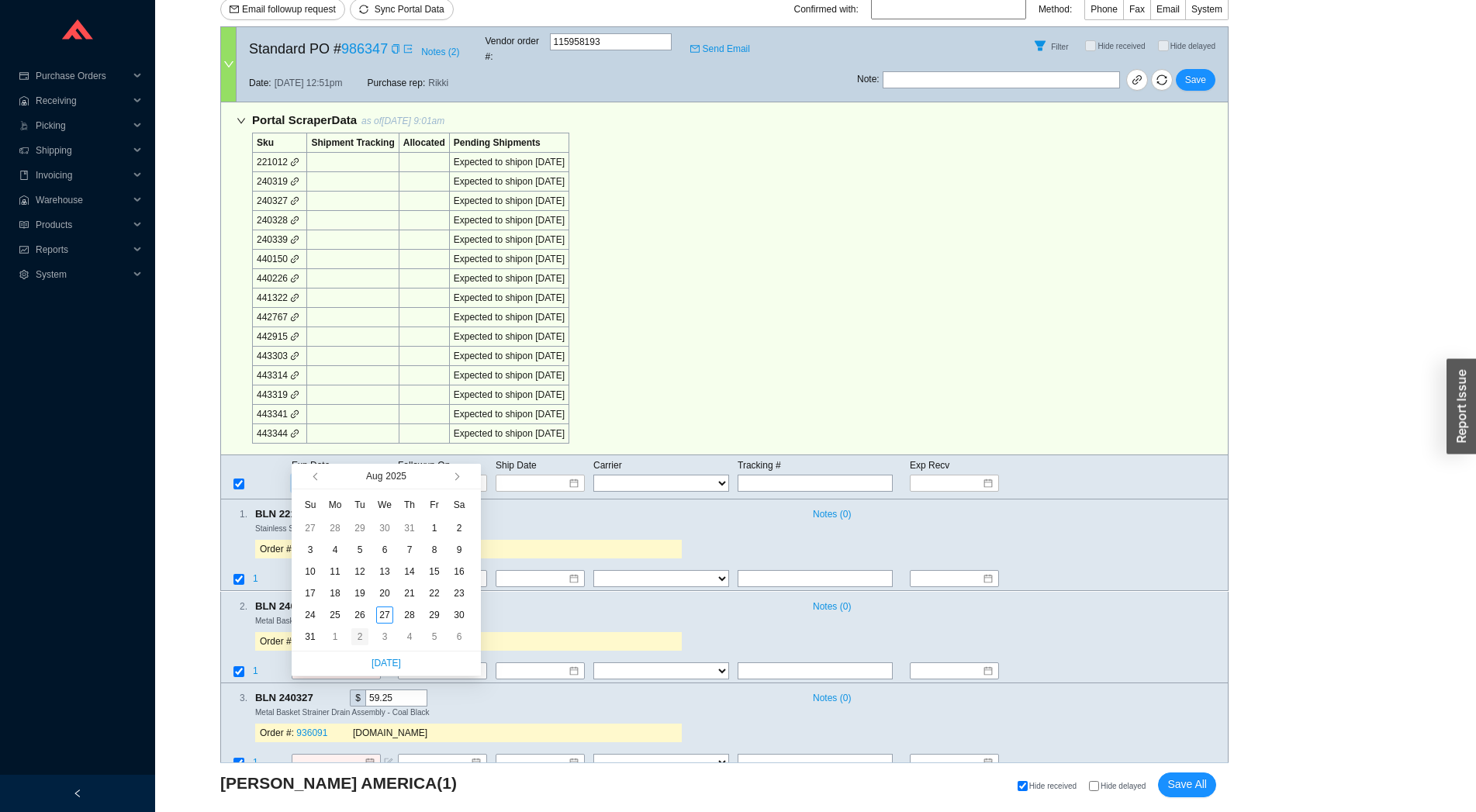
type input "9/2/2025"
click at [360, 642] on div "2" at bounding box center [359, 636] width 17 height 17
type input "9/2/2025"
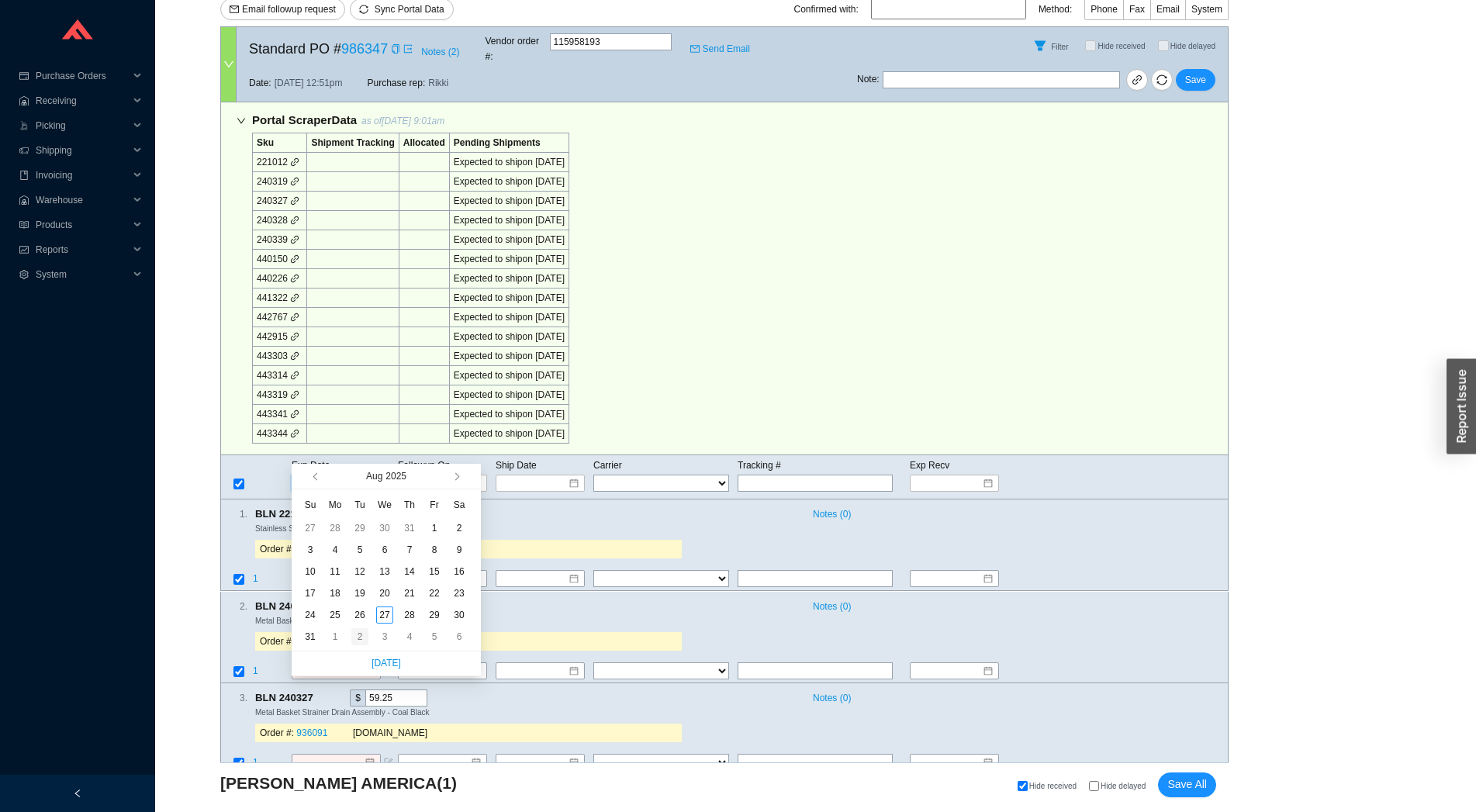
type input "9/2/2025"
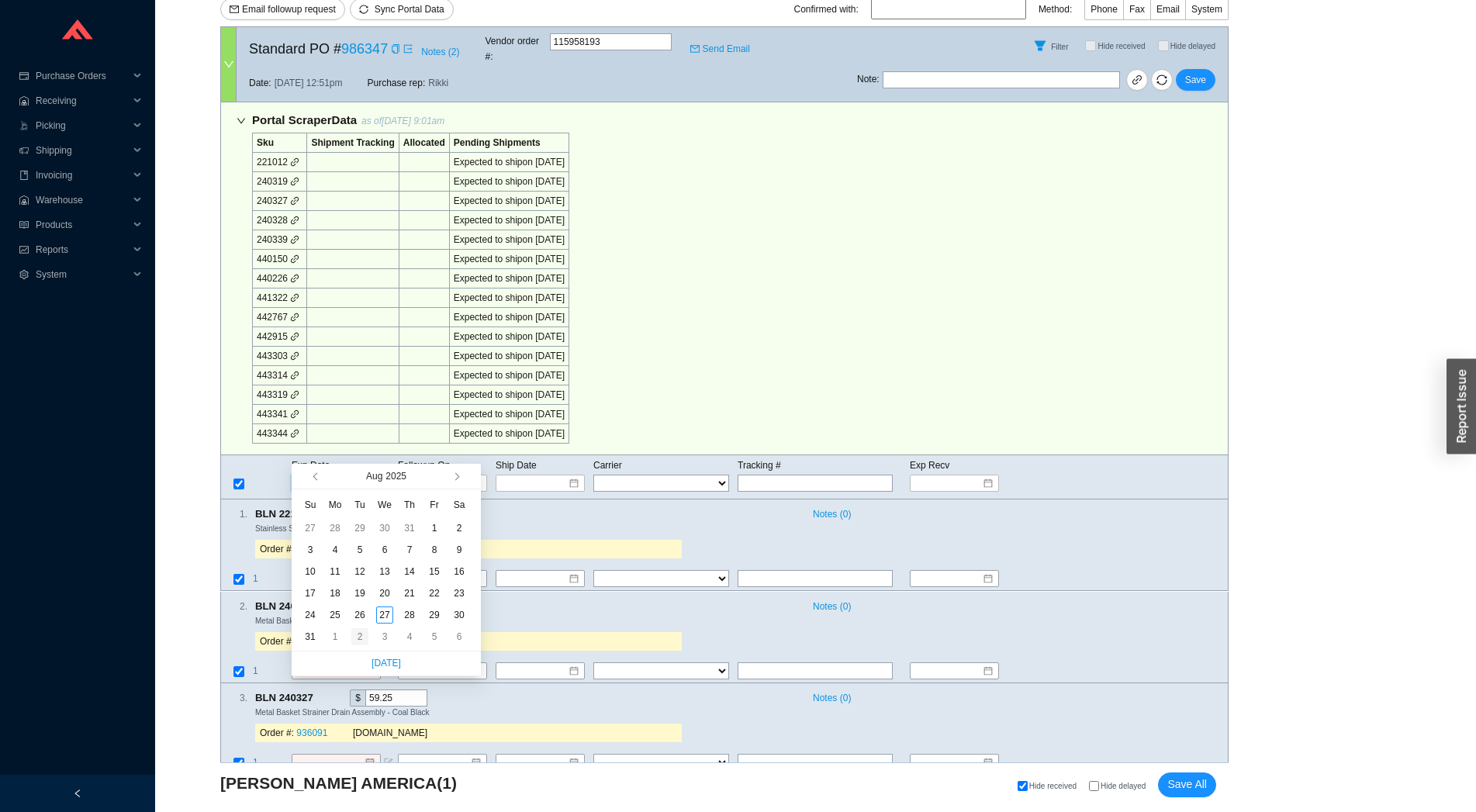
type input "9/2/2025"
type input "[DATE]"
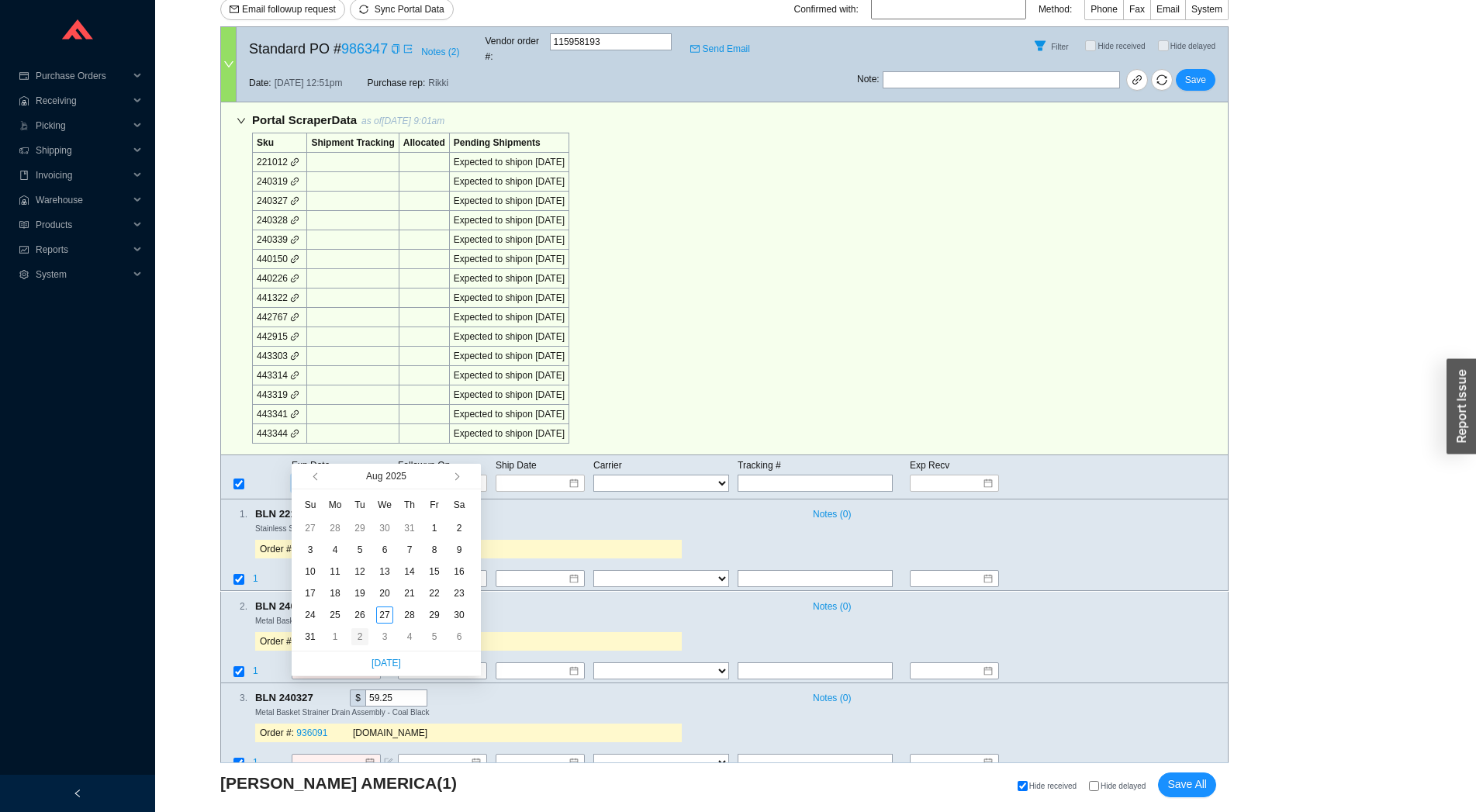
type input "9/2/2025"
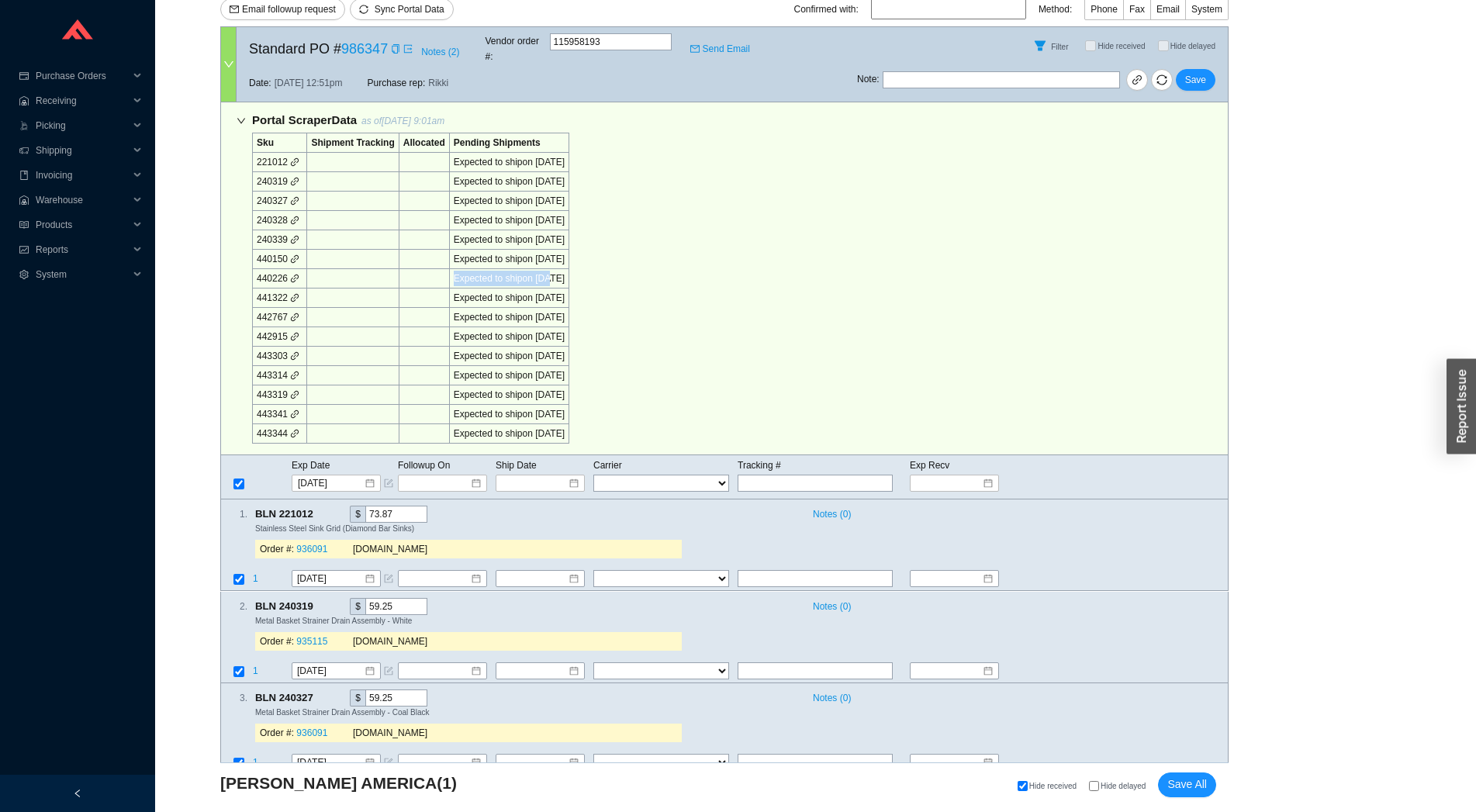
drag, startPoint x: 522, startPoint y: 138, endPoint x: 540, endPoint y: 256, distance: 119.4
click at [540, 256] on tbody "Sku Shipment Tracking Allocated Pending Shipments 221012 Expected to ship on 9/…" at bounding box center [410, 288] width 316 height 310
click at [537, 310] on div "Expected to ship on 9/22/2025" at bounding box center [509, 317] width 110 height 15
click at [282, 308] on td "442767" at bounding box center [280, 317] width 54 height 19
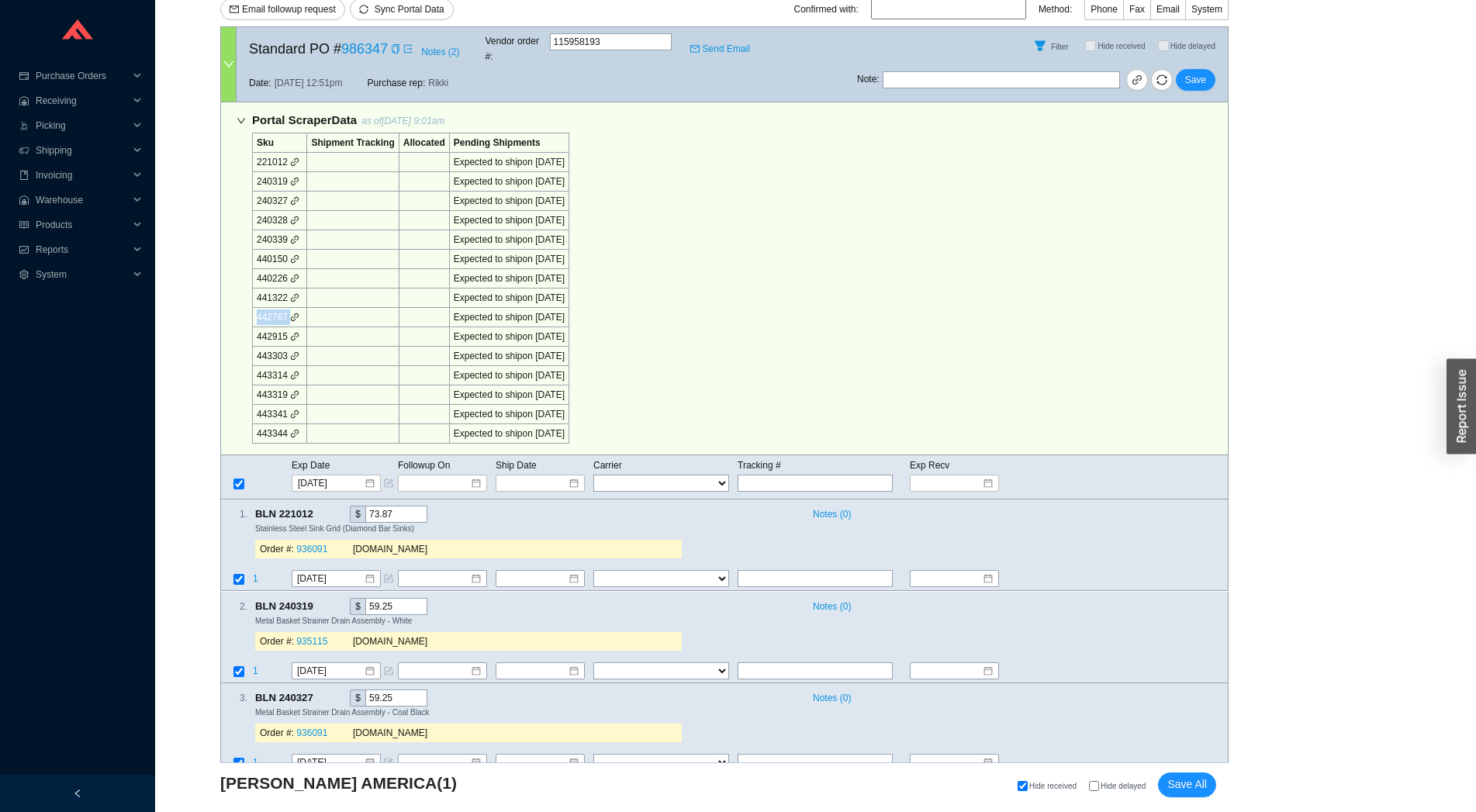
copy td "442767"
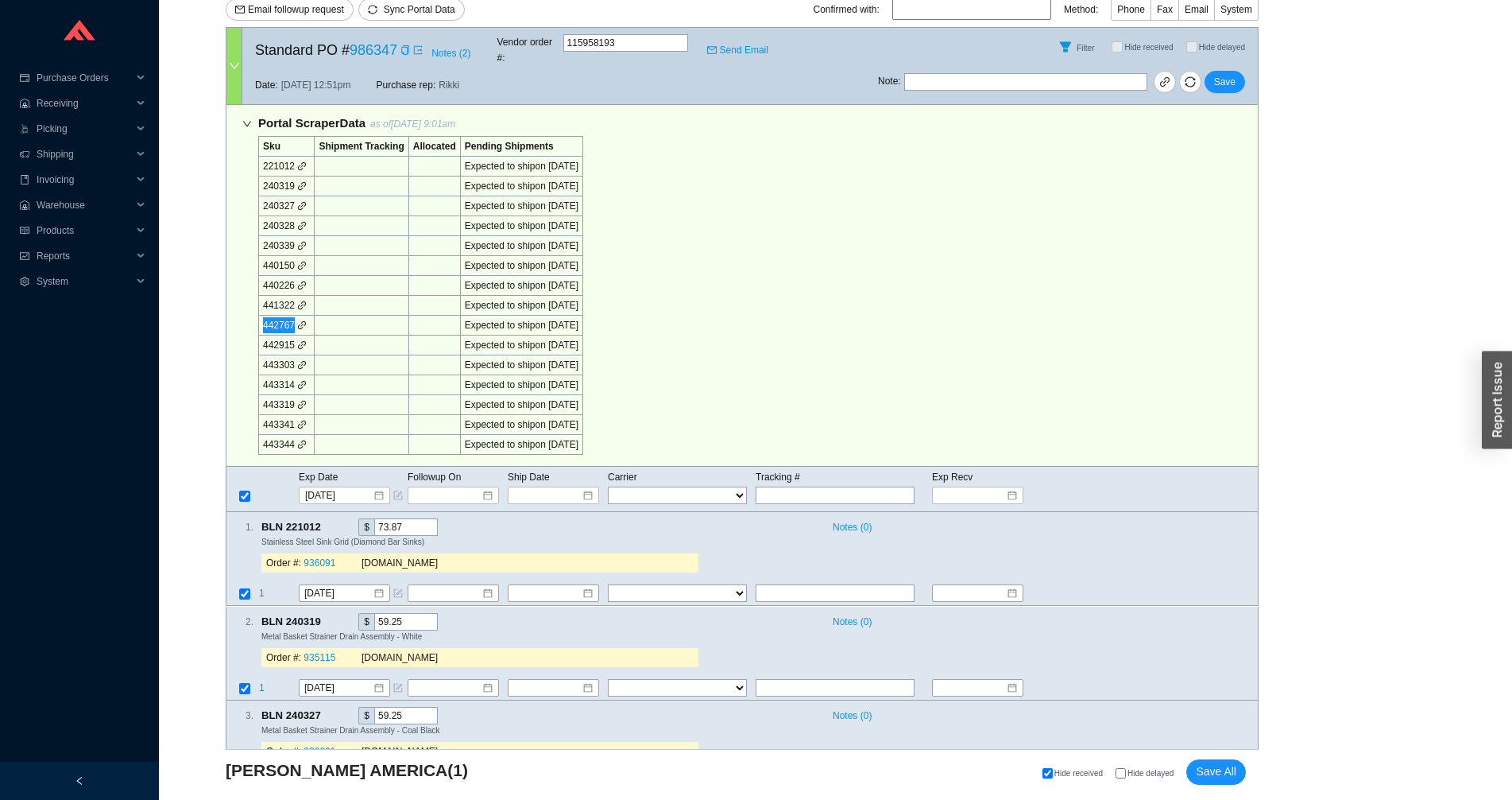
scroll to position [1204, 0]
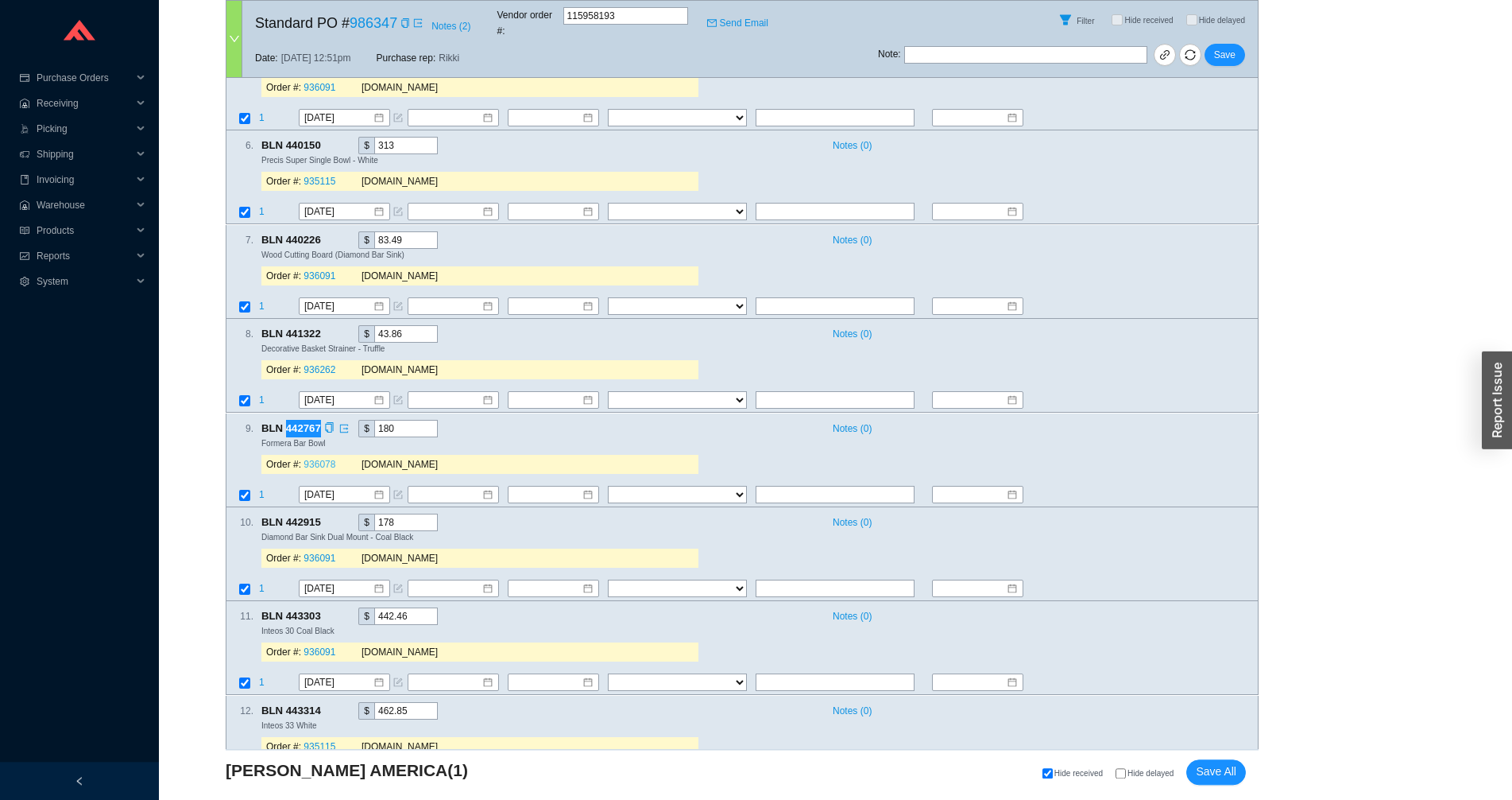
click at [314, 458] on link "936078" at bounding box center [319, 464] width 32 height 11
click at [333, 486] on input "[DATE]" at bounding box center [339, 494] width 69 height 16
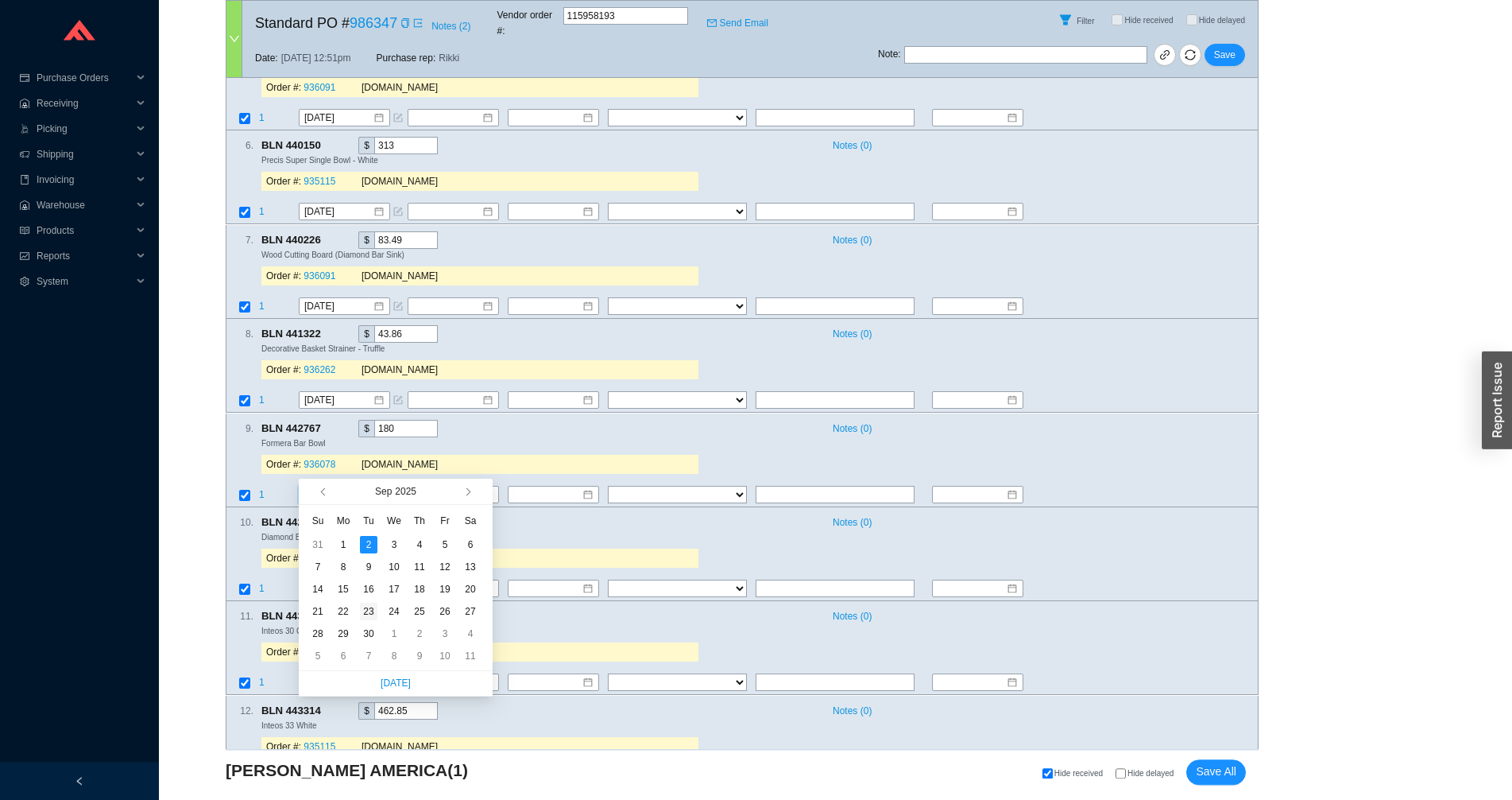
type input "[DATE]"
click at [360, 615] on div "23" at bounding box center [368, 611] width 18 height 18
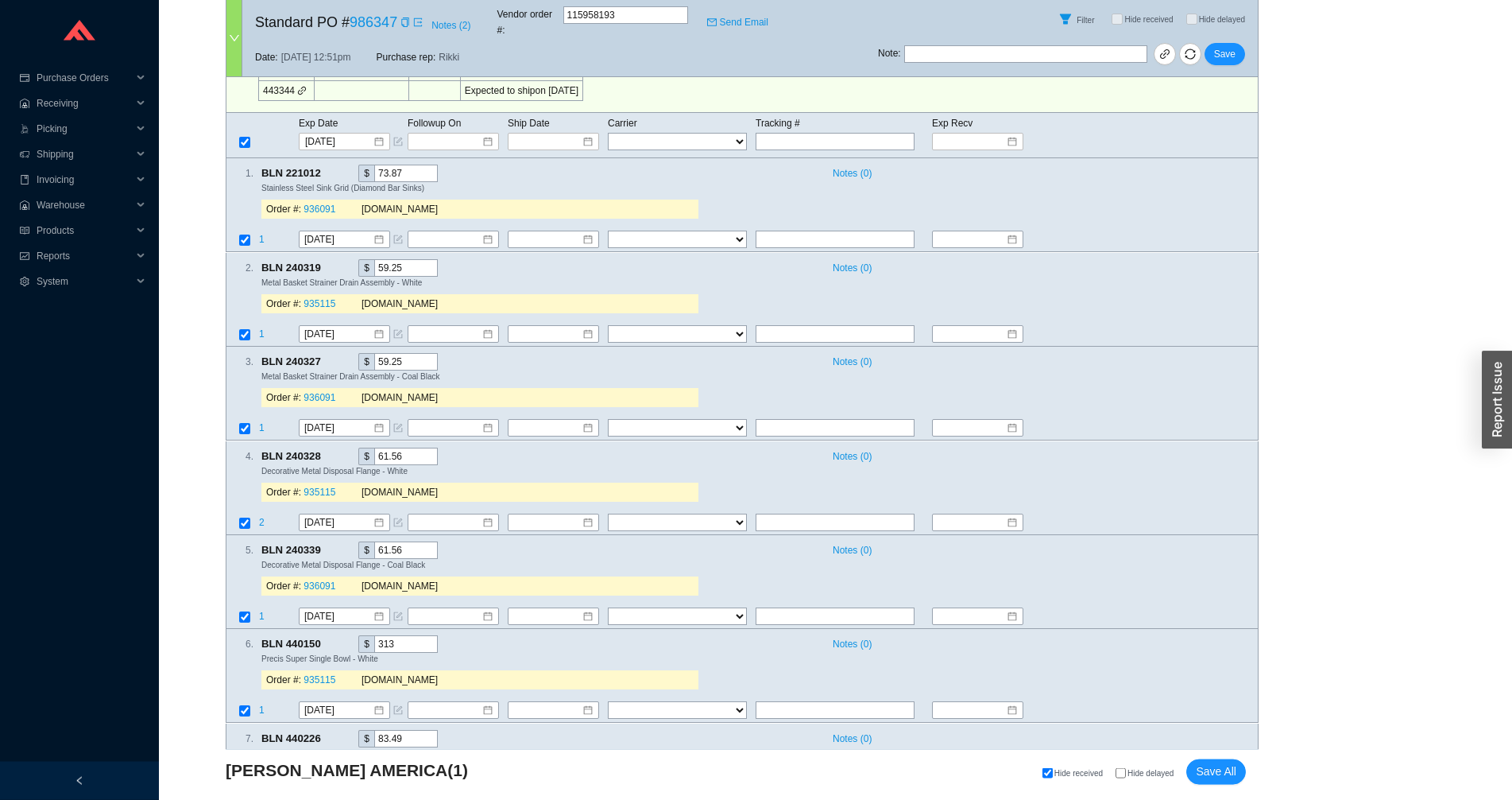
scroll to position [501, 0]
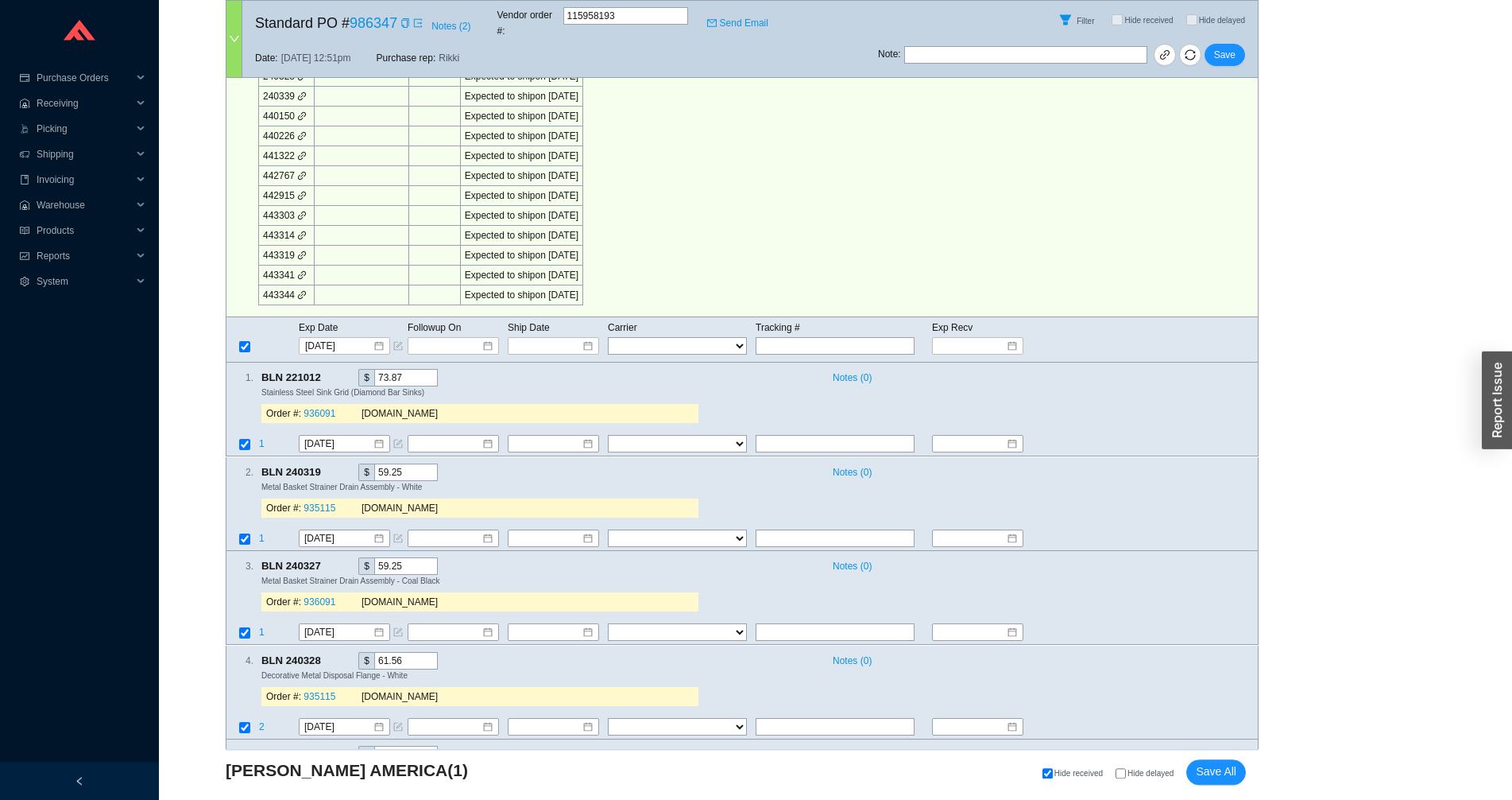
click at [301, 230] on icon "link" at bounding box center [301, 235] width 9 height 9
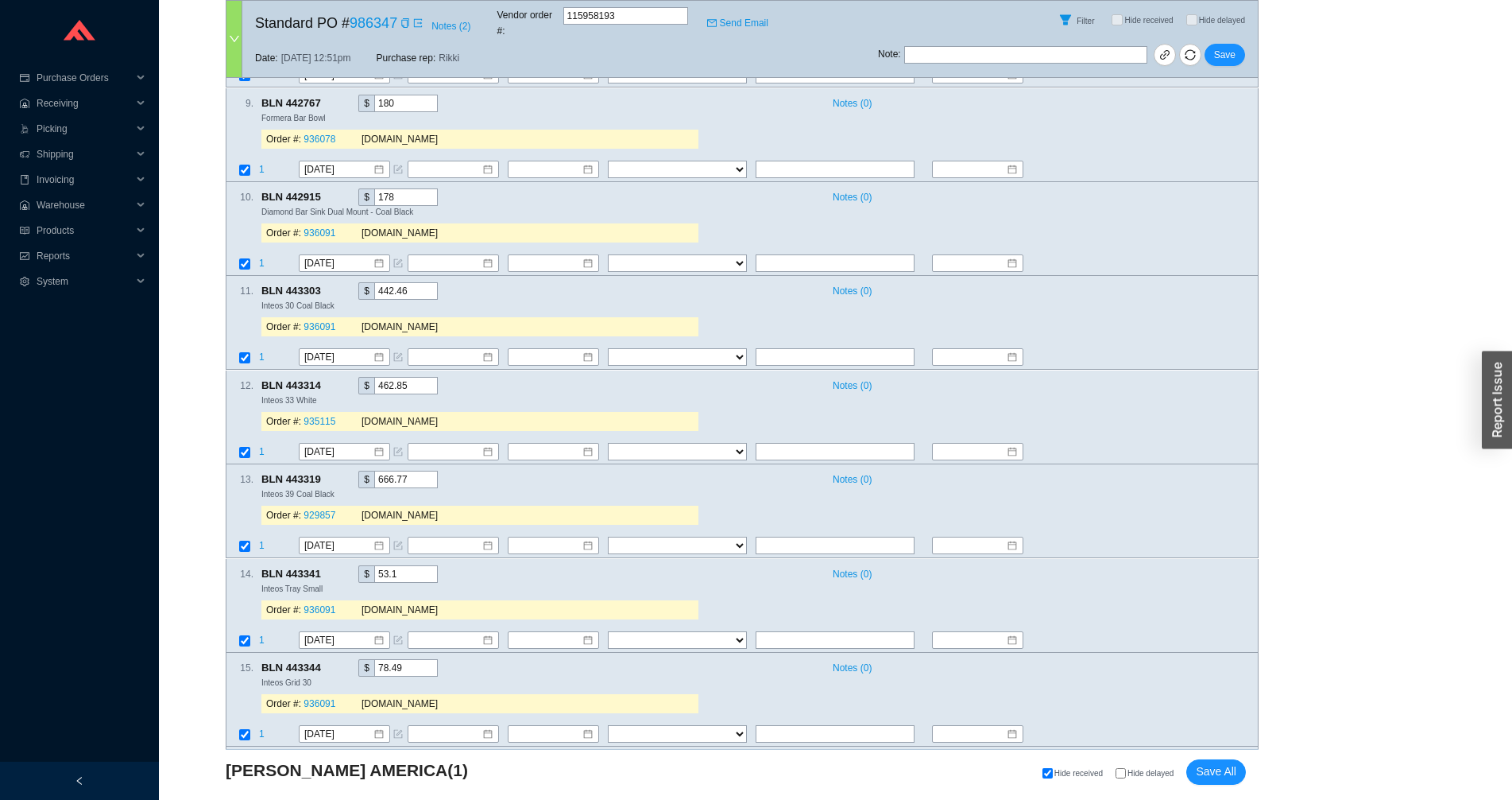
scroll to position [1533, 0]
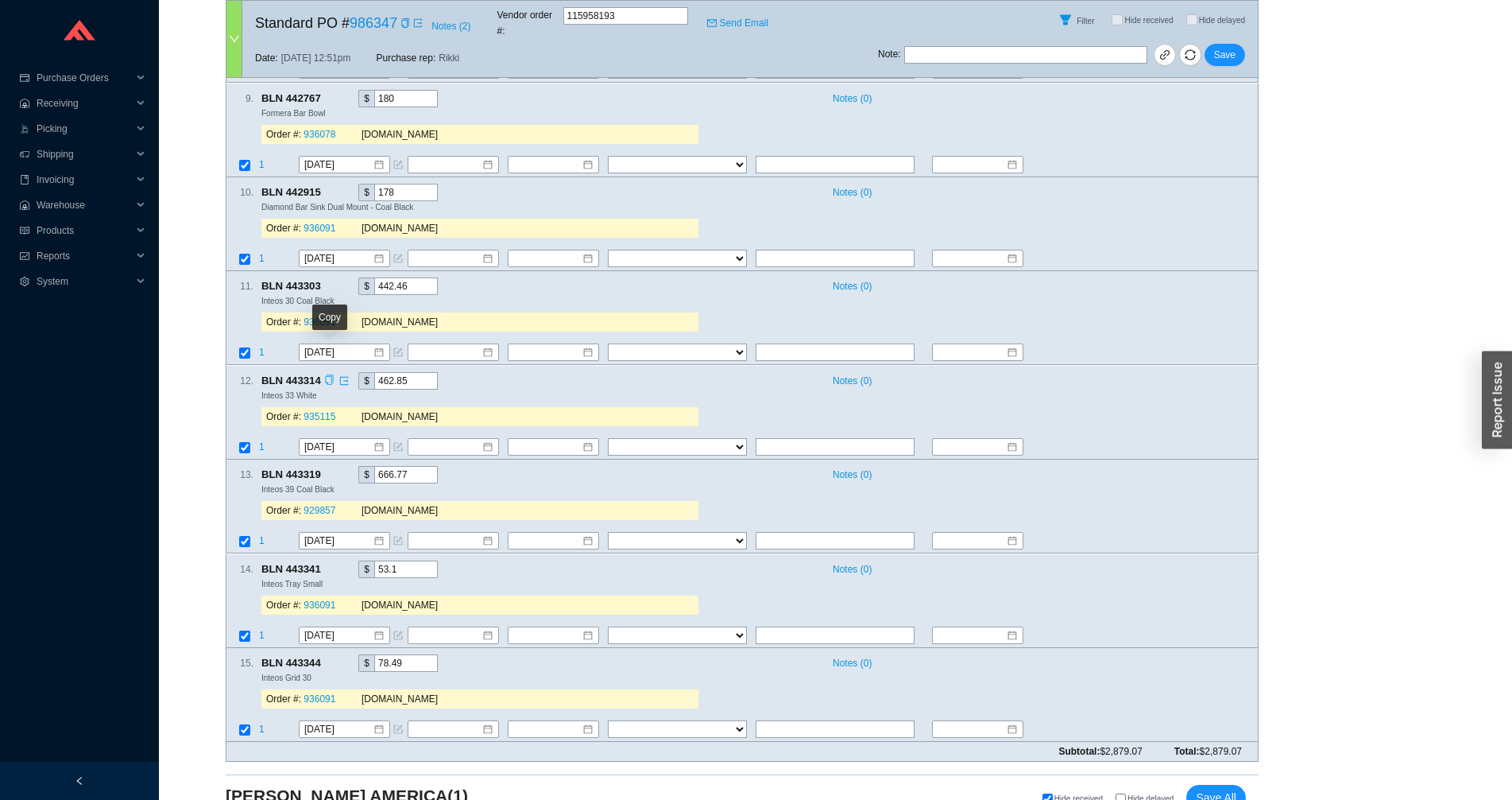
click at [331, 374] on icon "copy" at bounding box center [328, 379] width 8 height 10
click at [262, 441] on span "1" at bounding box center [262, 446] width 6 height 11
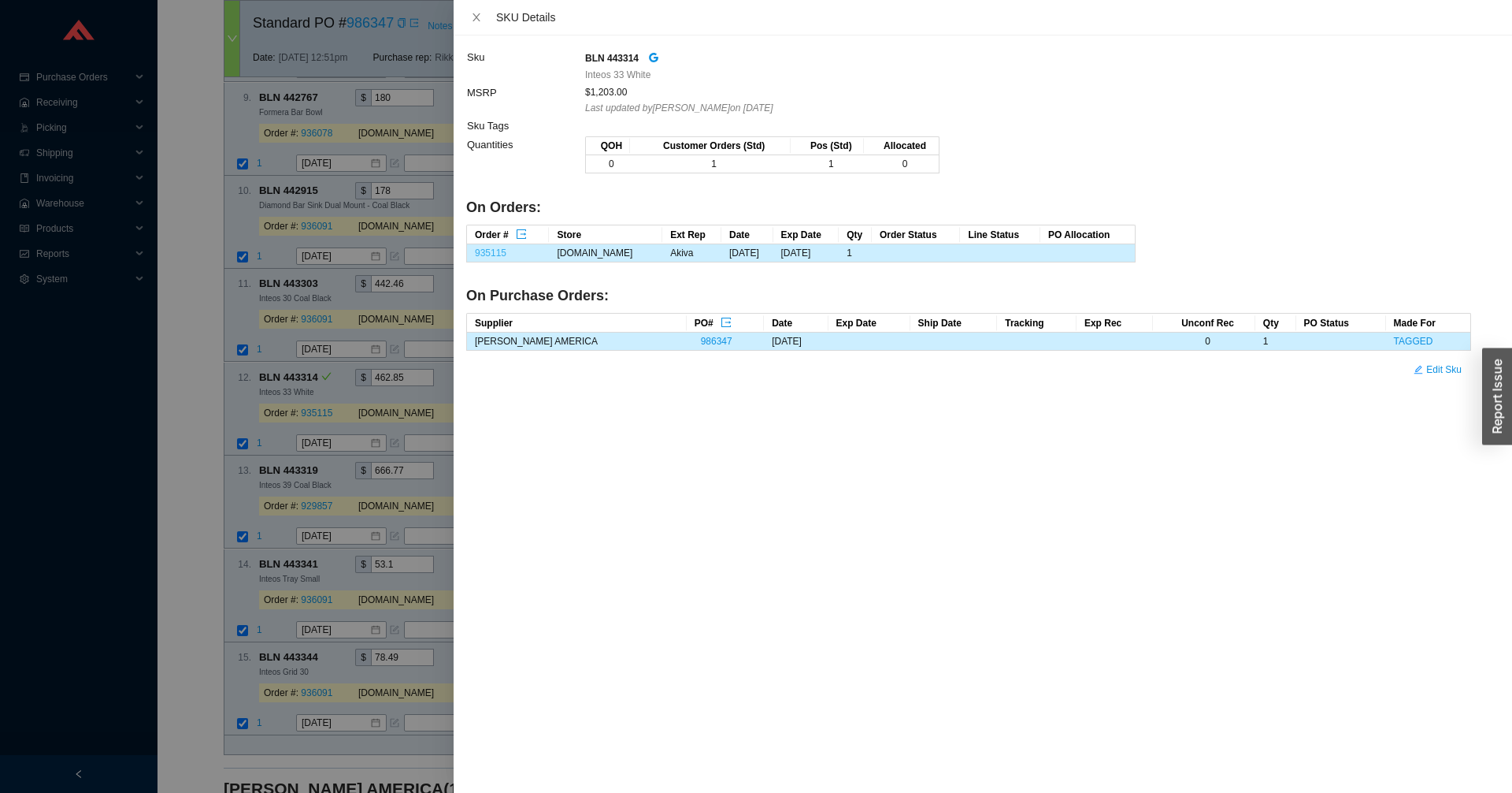
click at [488, 249] on link "935115" at bounding box center [490, 253] width 31 height 11
click at [268, 423] on div at bounding box center [756, 396] width 1512 height 793
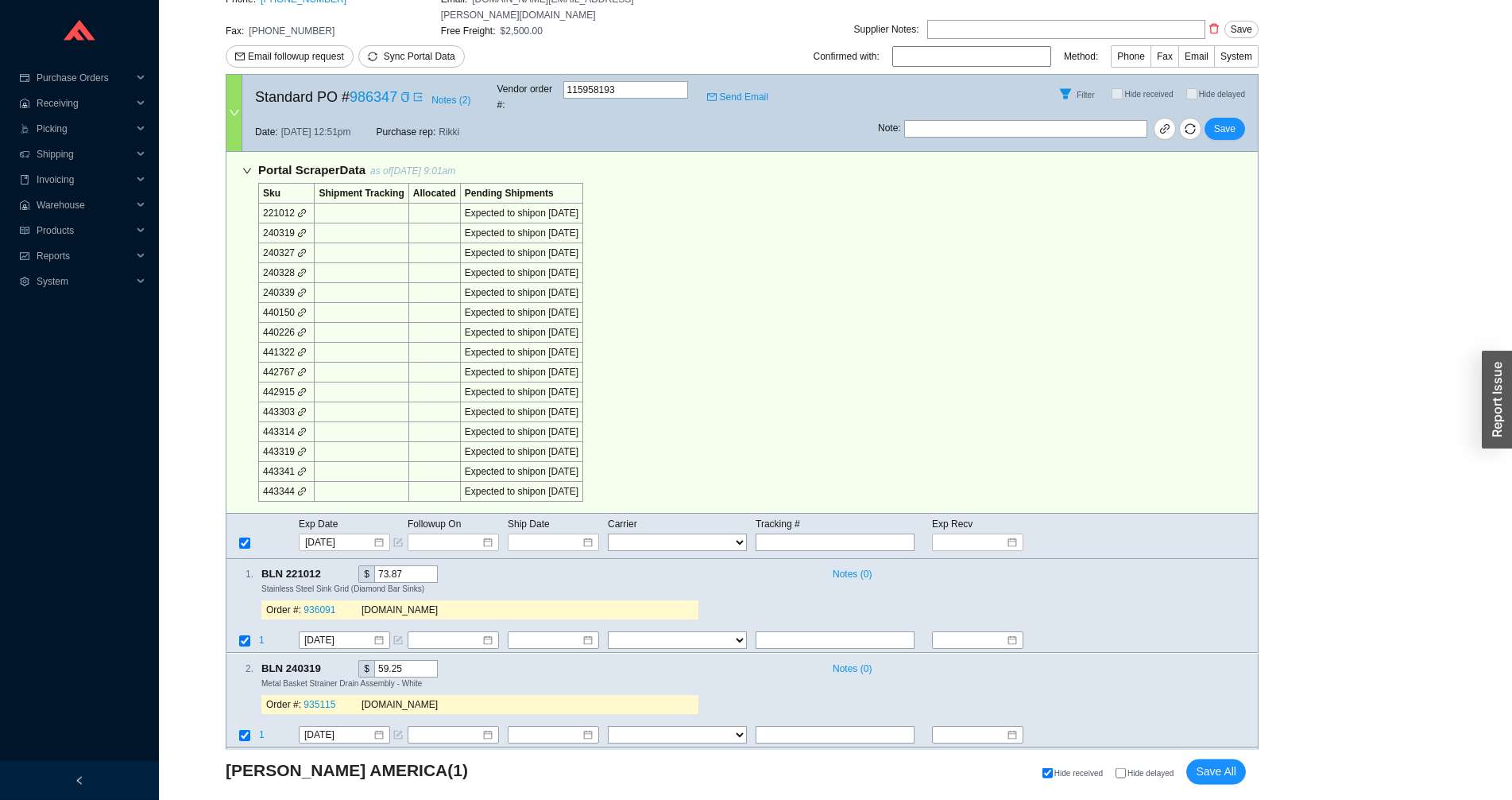
scroll to position [1487, 0]
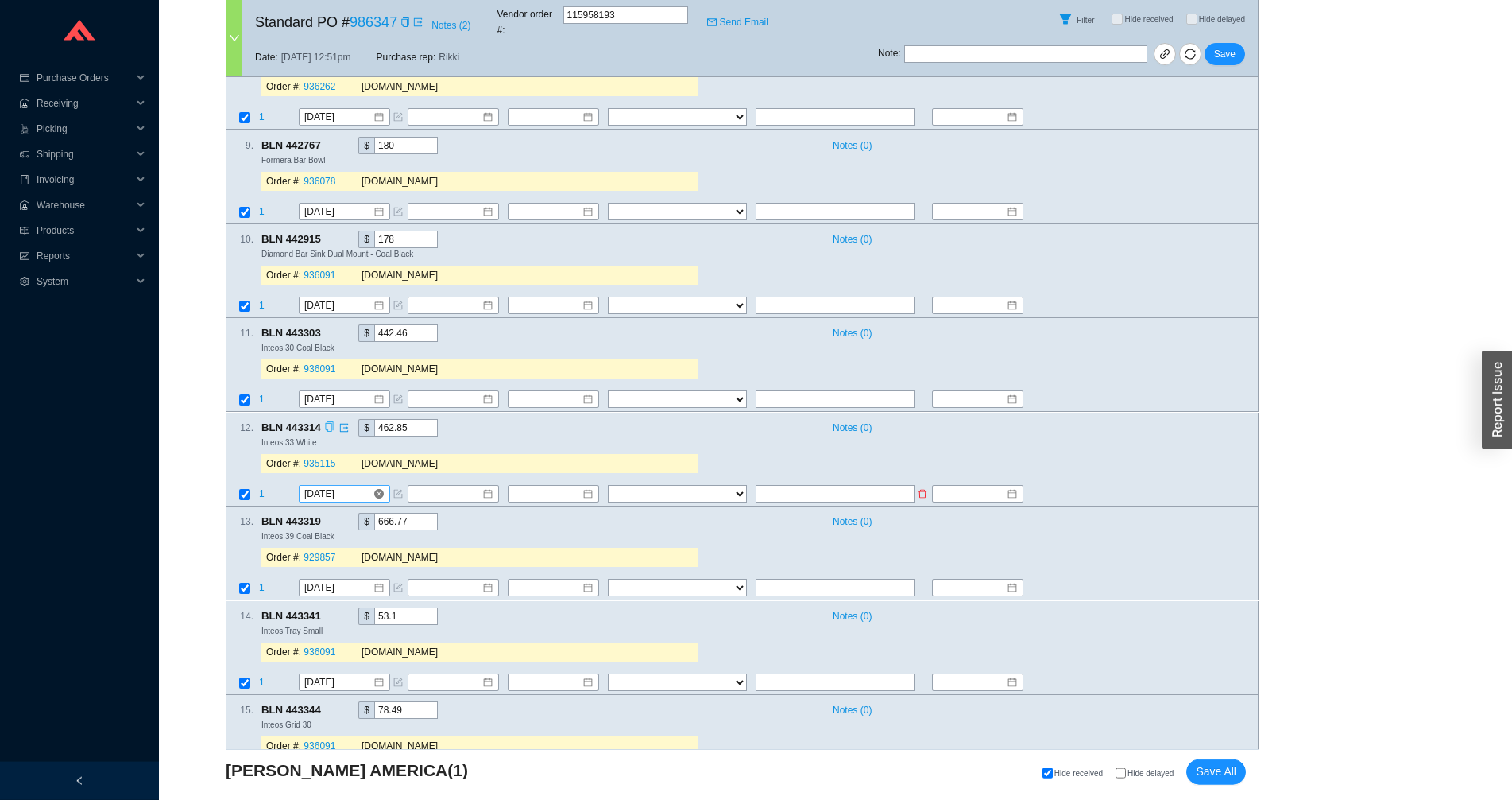
click at [317, 485] on input "[DATE]" at bounding box center [339, 493] width 69 height 16
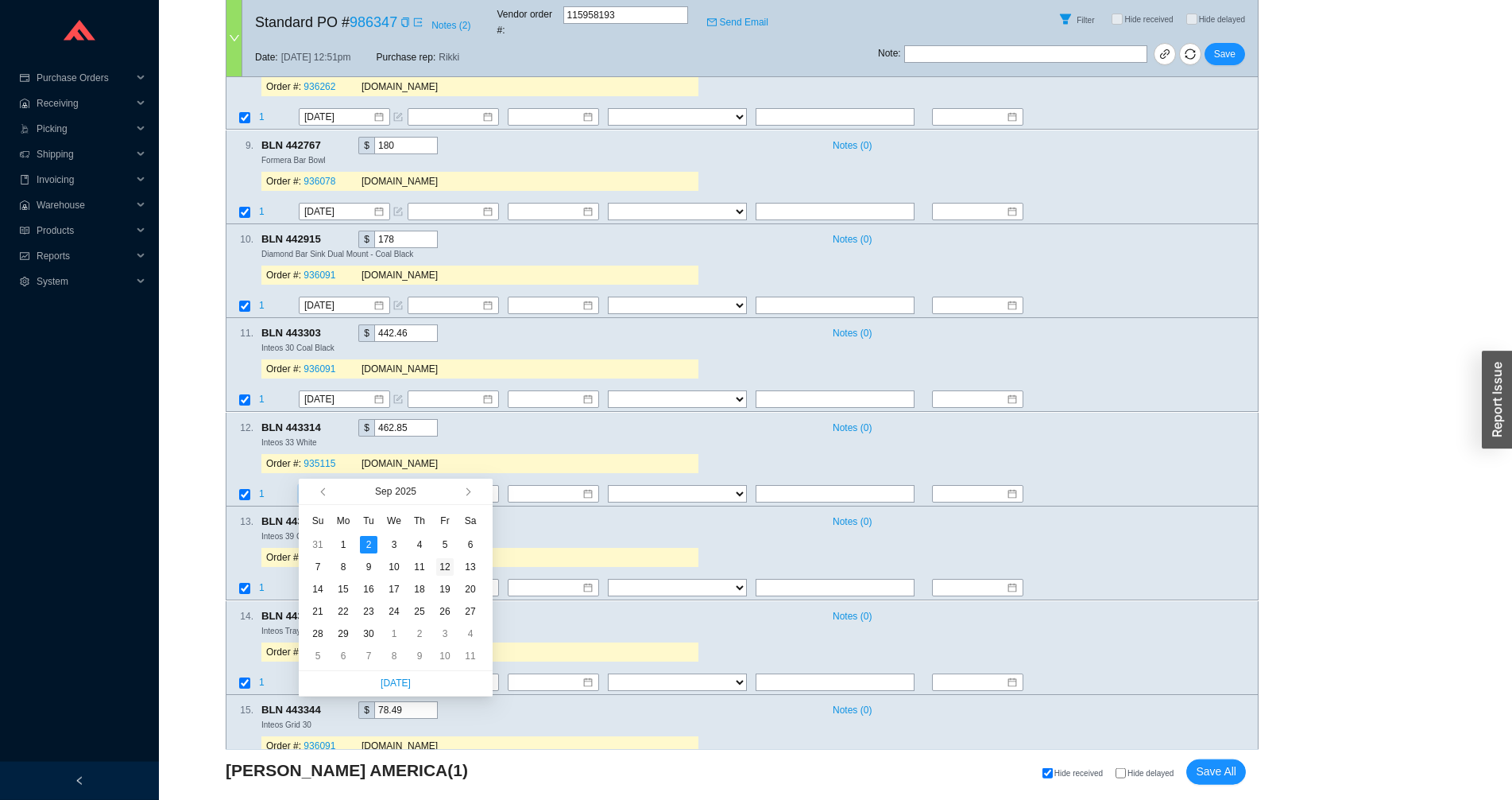
type input "[DATE]"
click at [438, 566] on div "12" at bounding box center [444, 566] width 18 height 18
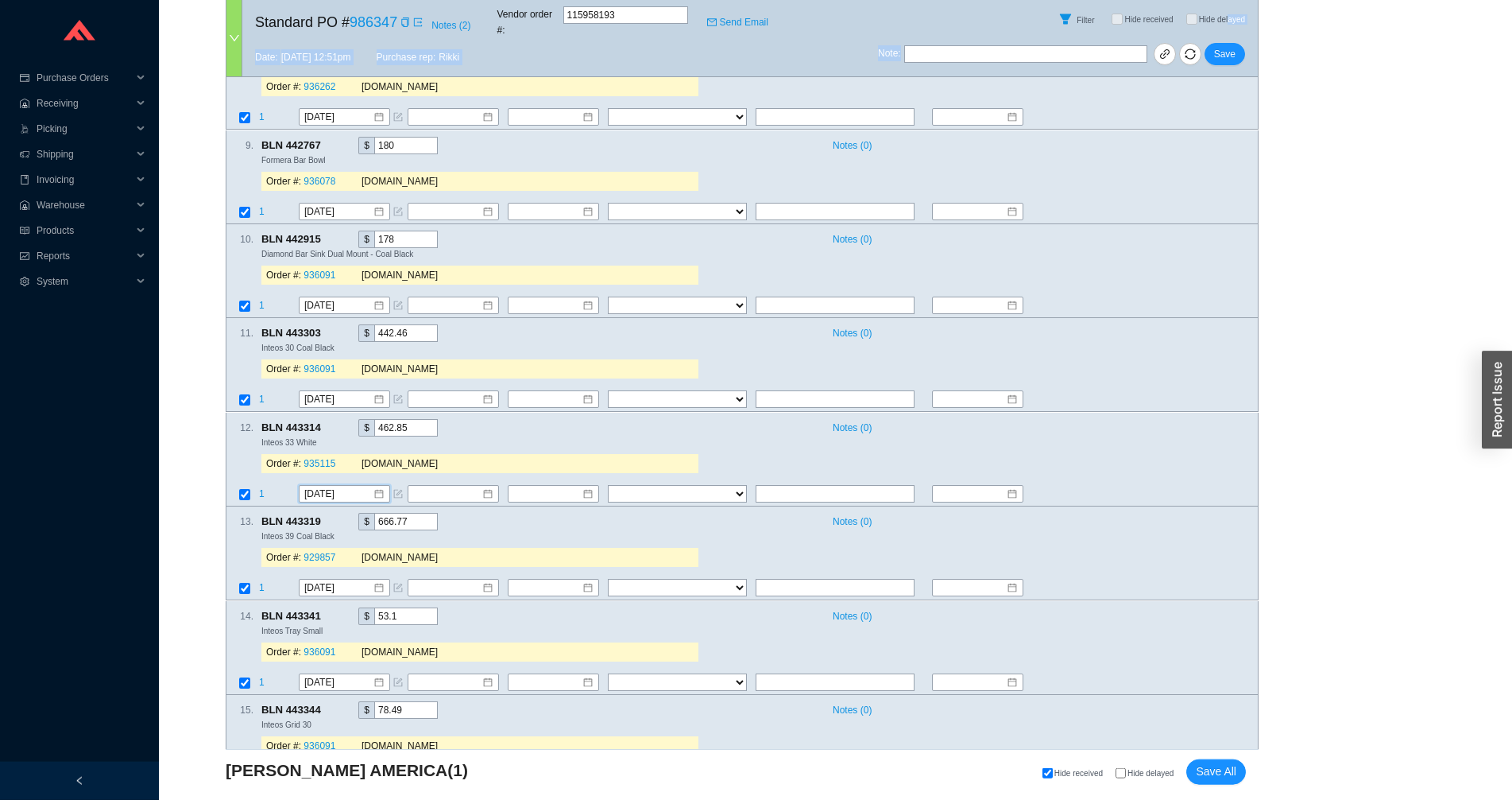
click at [1230, 31] on div "Standard PO # 986347 Notes ( 2 ) Vendor order # : 115958193 Send Email Filter H…" at bounding box center [741, 39] width 1032 height 78
click at [1228, 47] on span "Save" at bounding box center [1224, 55] width 21 height 16
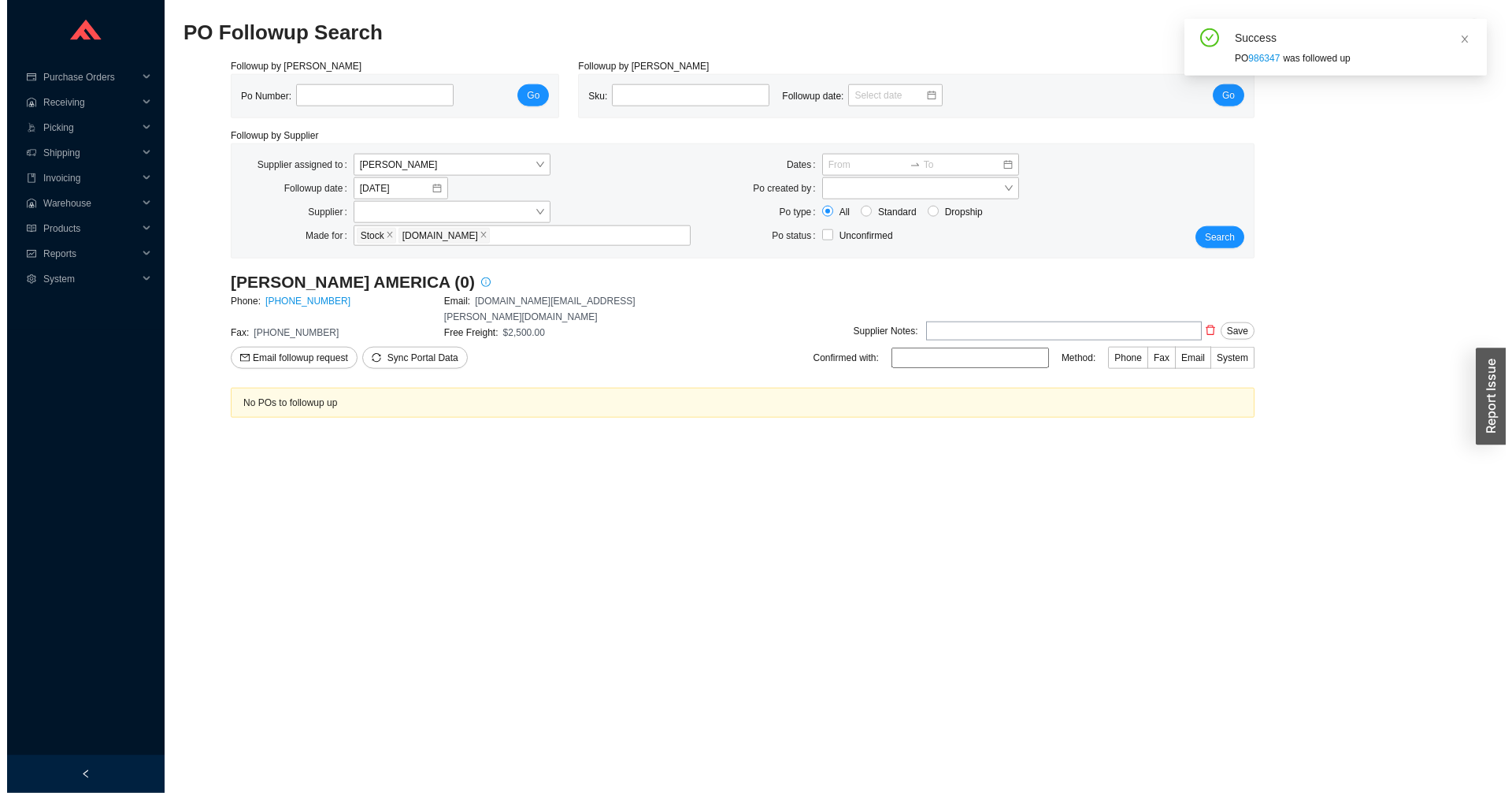
scroll to position [0, 0]
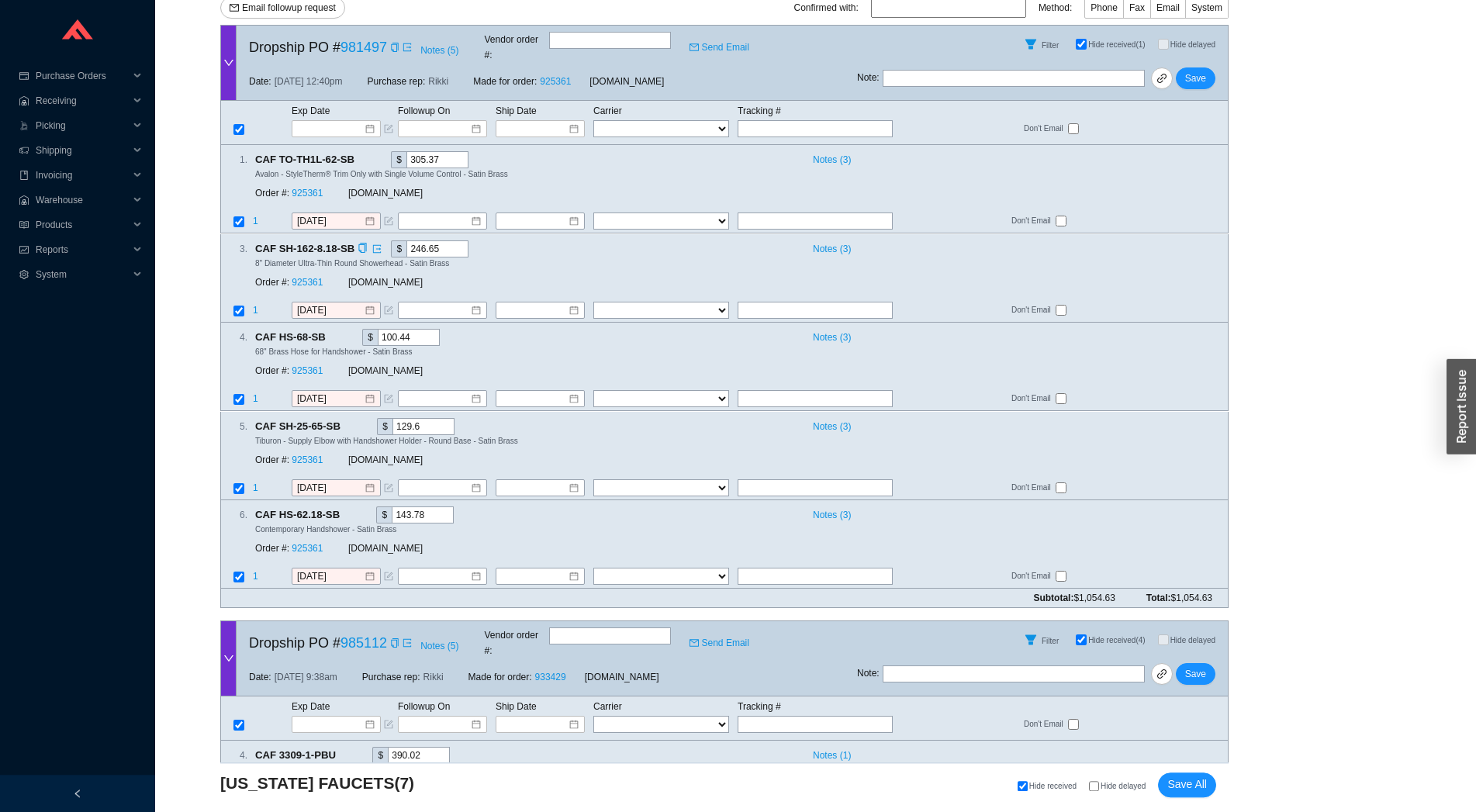
scroll to position [343, 0]
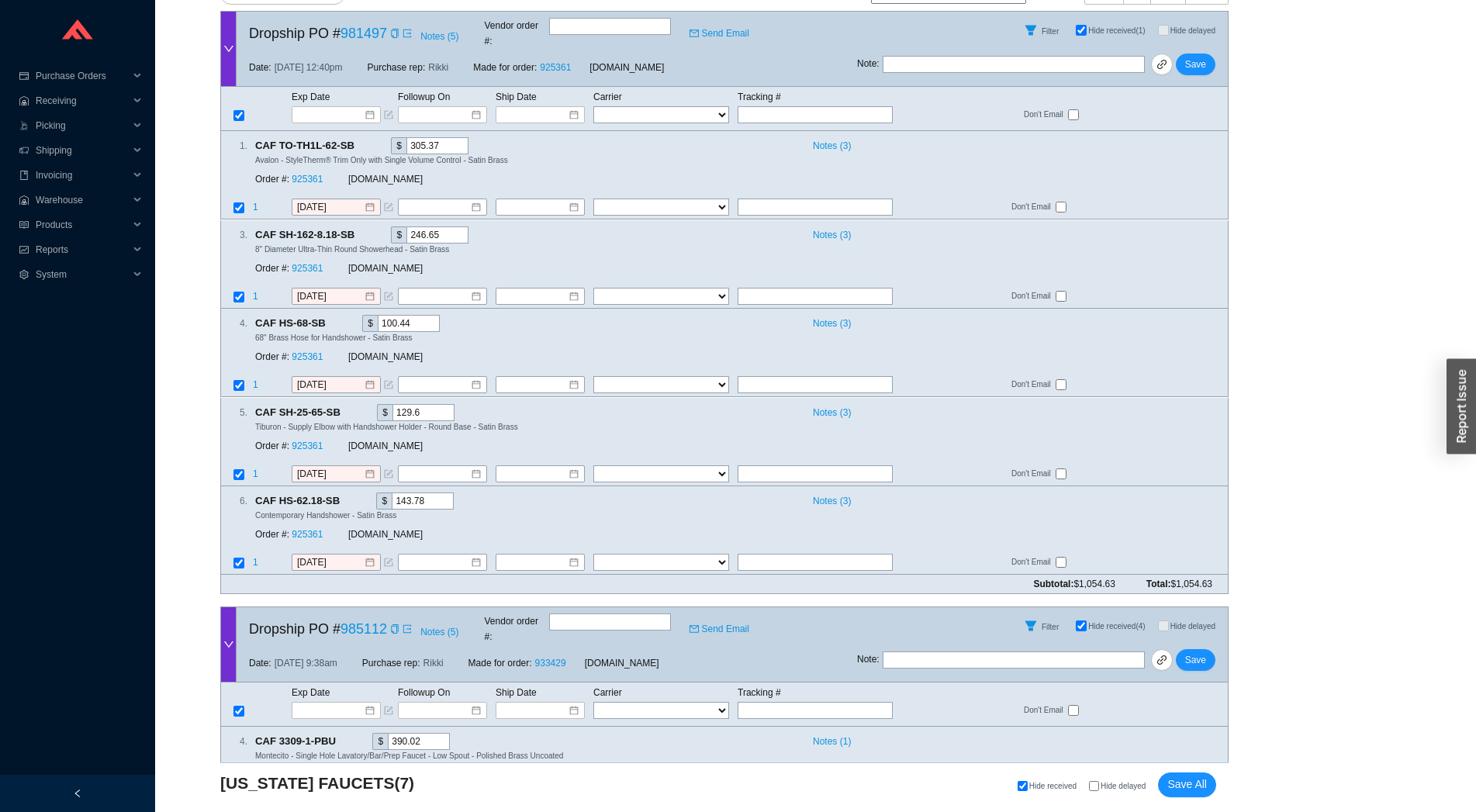
click at [233, 43] on icon "down" at bounding box center [229, 49] width 11 height 11
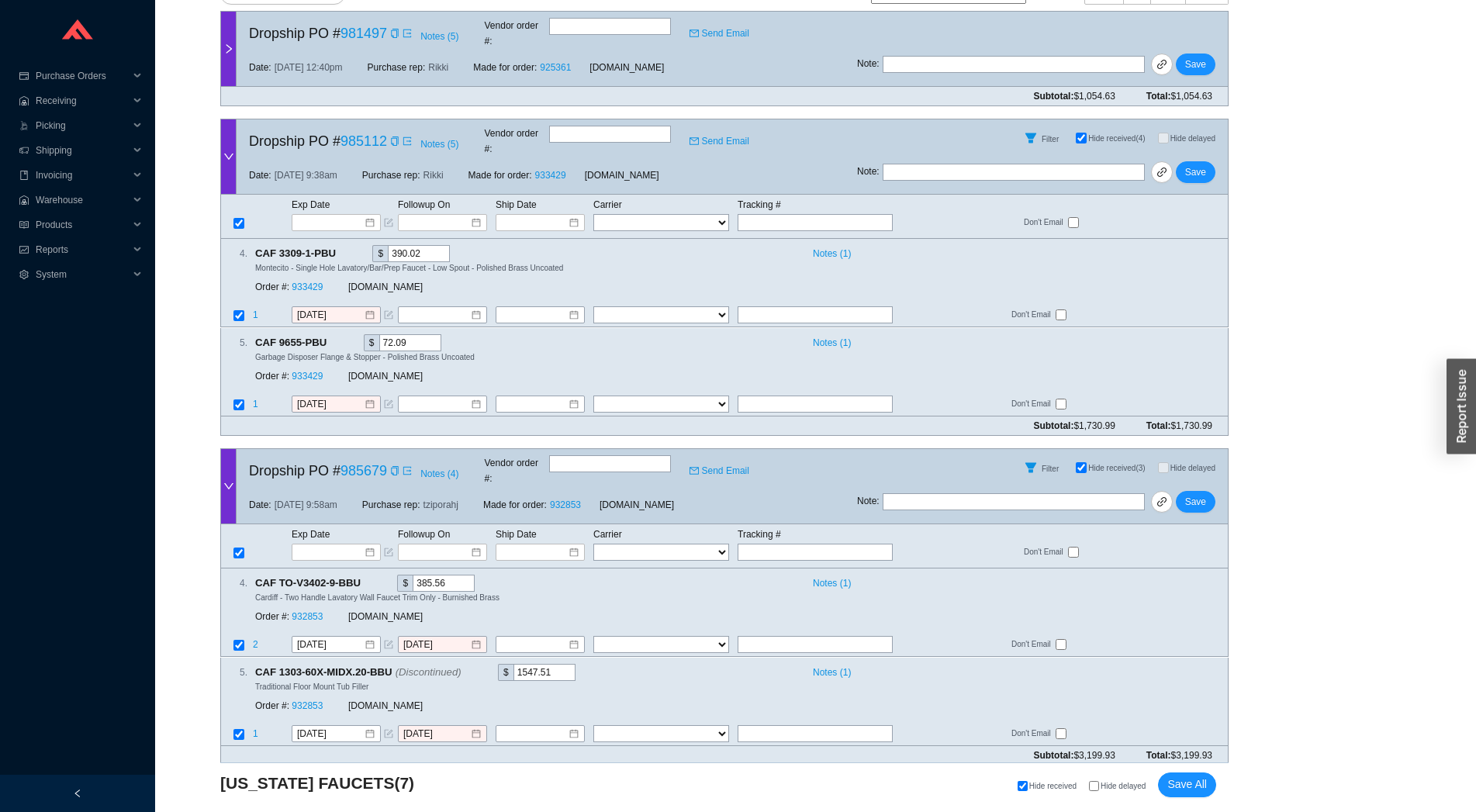
click at [228, 128] on div at bounding box center [228, 157] width 15 height 74
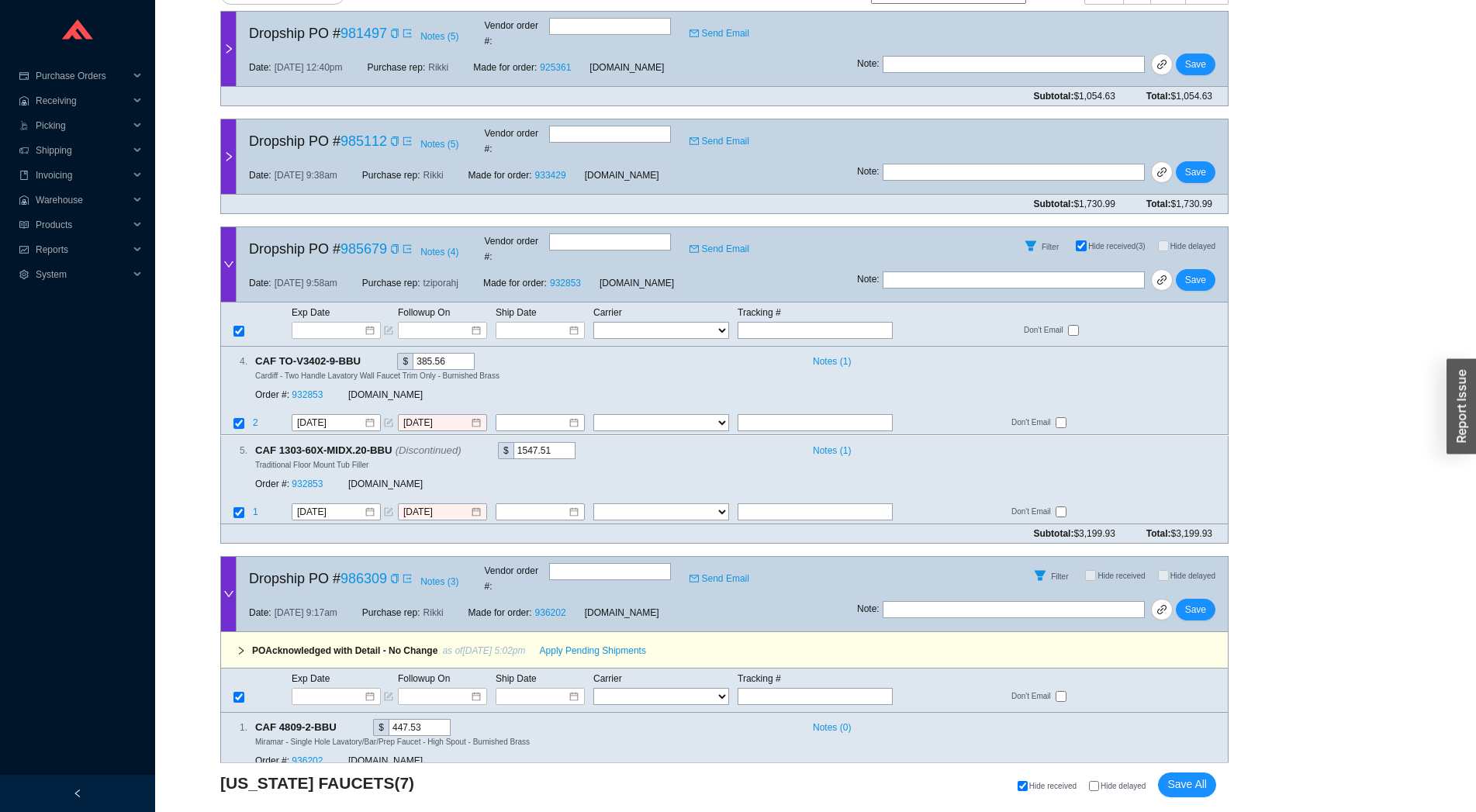
click at [235, 227] on div at bounding box center [228, 264] width 15 height 74
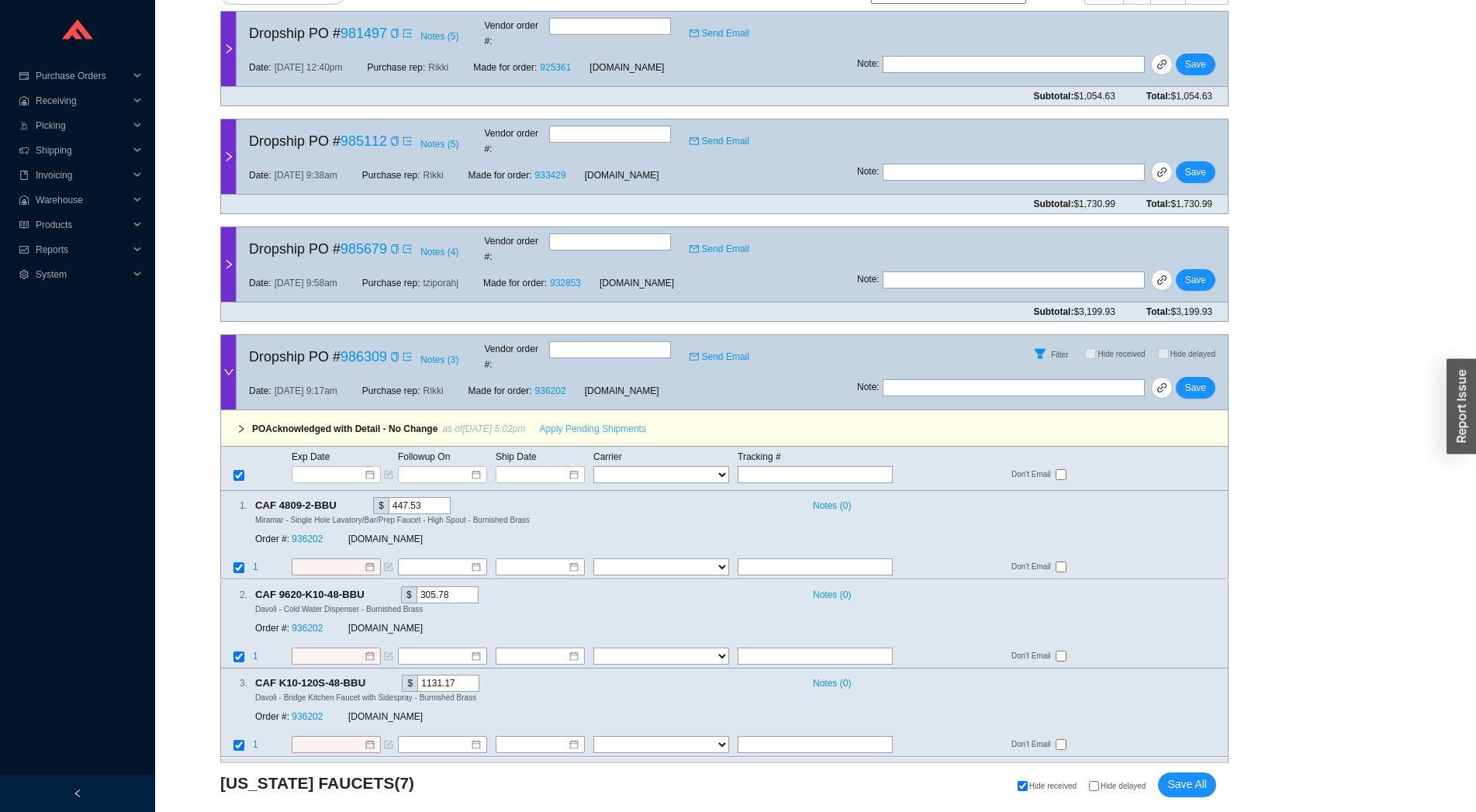
click at [580, 418] on button "Apply Pending Shipments" at bounding box center [593, 429] width 125 height 22
click at [295, 534] on link "936202" at bounding box center [307, 540] width 31 height 11
click at [311, 467] on input at bounding box center [331, 474] width 66 height 15
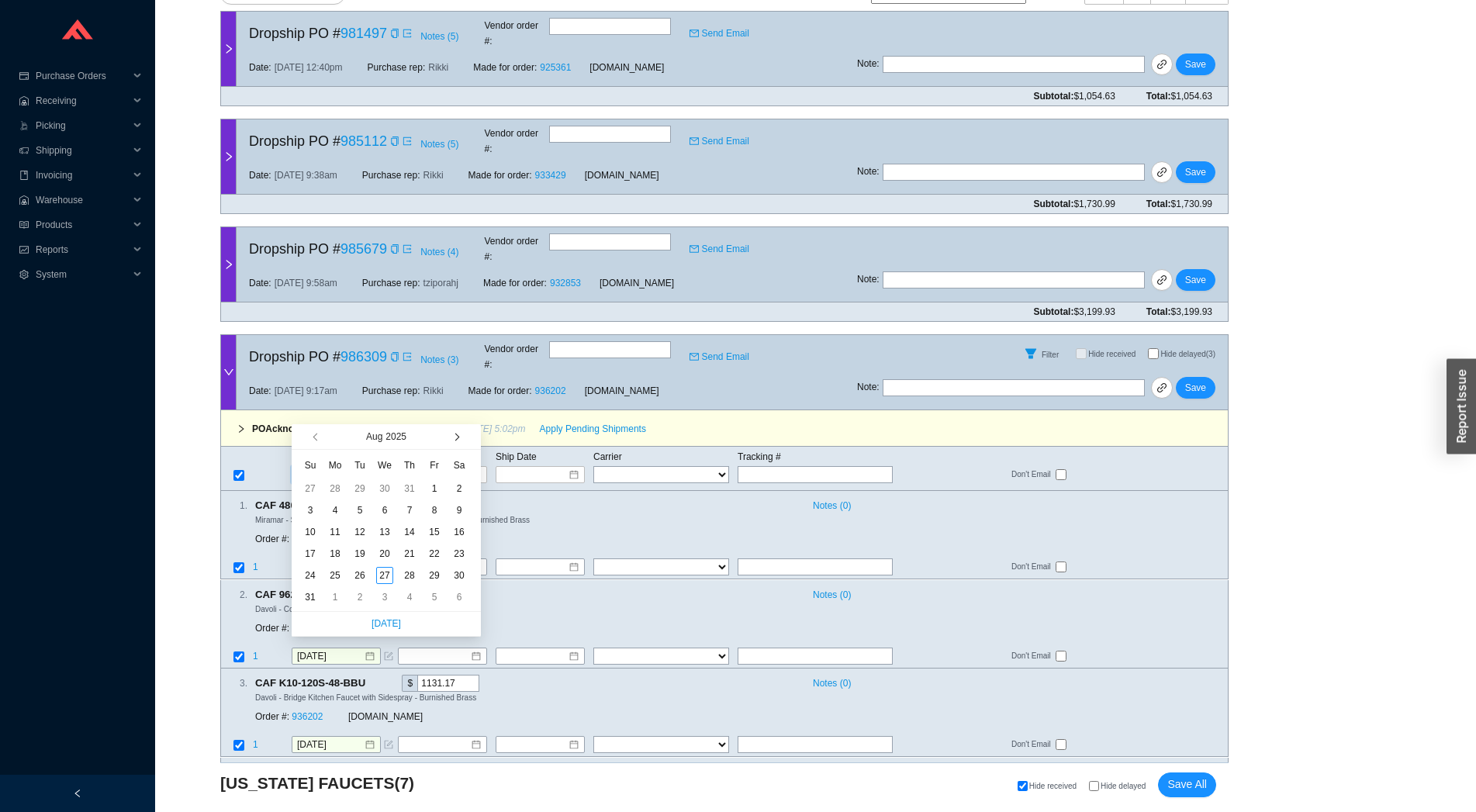
click at [452, 443] on button "button" at bounding box center [455, 435] width 14 height 24
type input "9/9/2025"
click at [359, 511] on div "9" at bounding box center [359, 510] width 17 height 17
type input "9/9/2025"
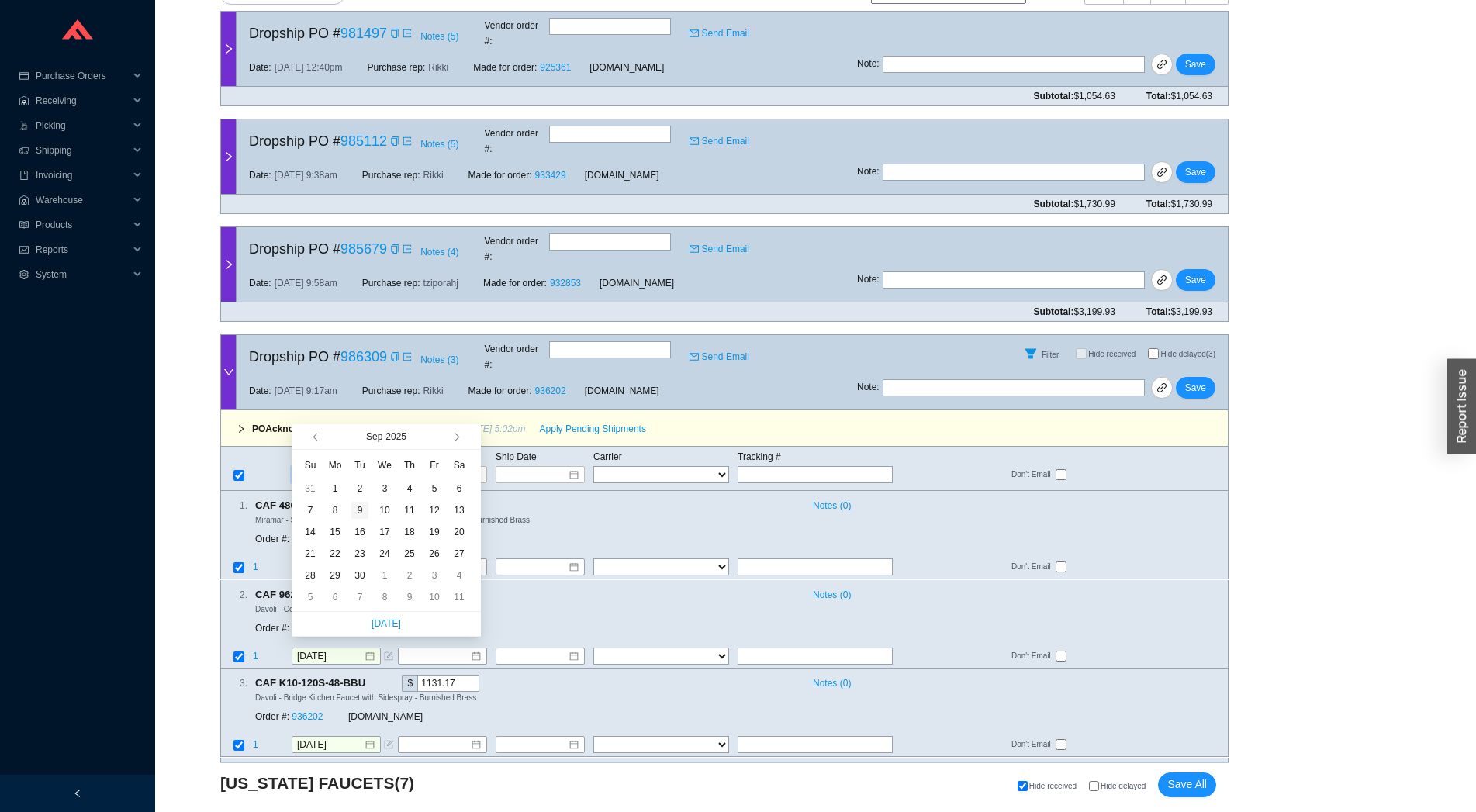
type input "9/9/2025"
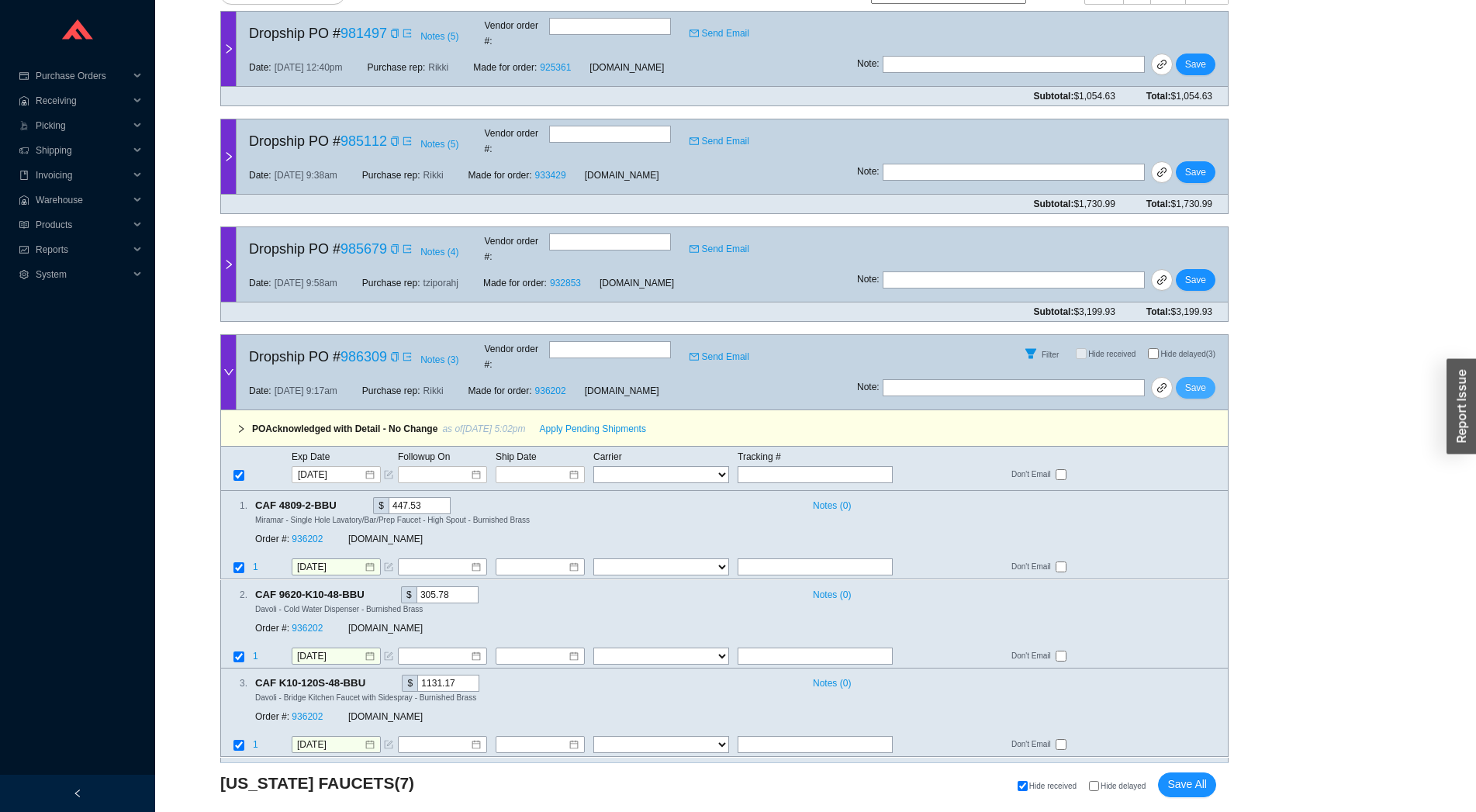
click at [1196, 380] on span "Save" at bounding box center [1195, 387] width 21 height 15
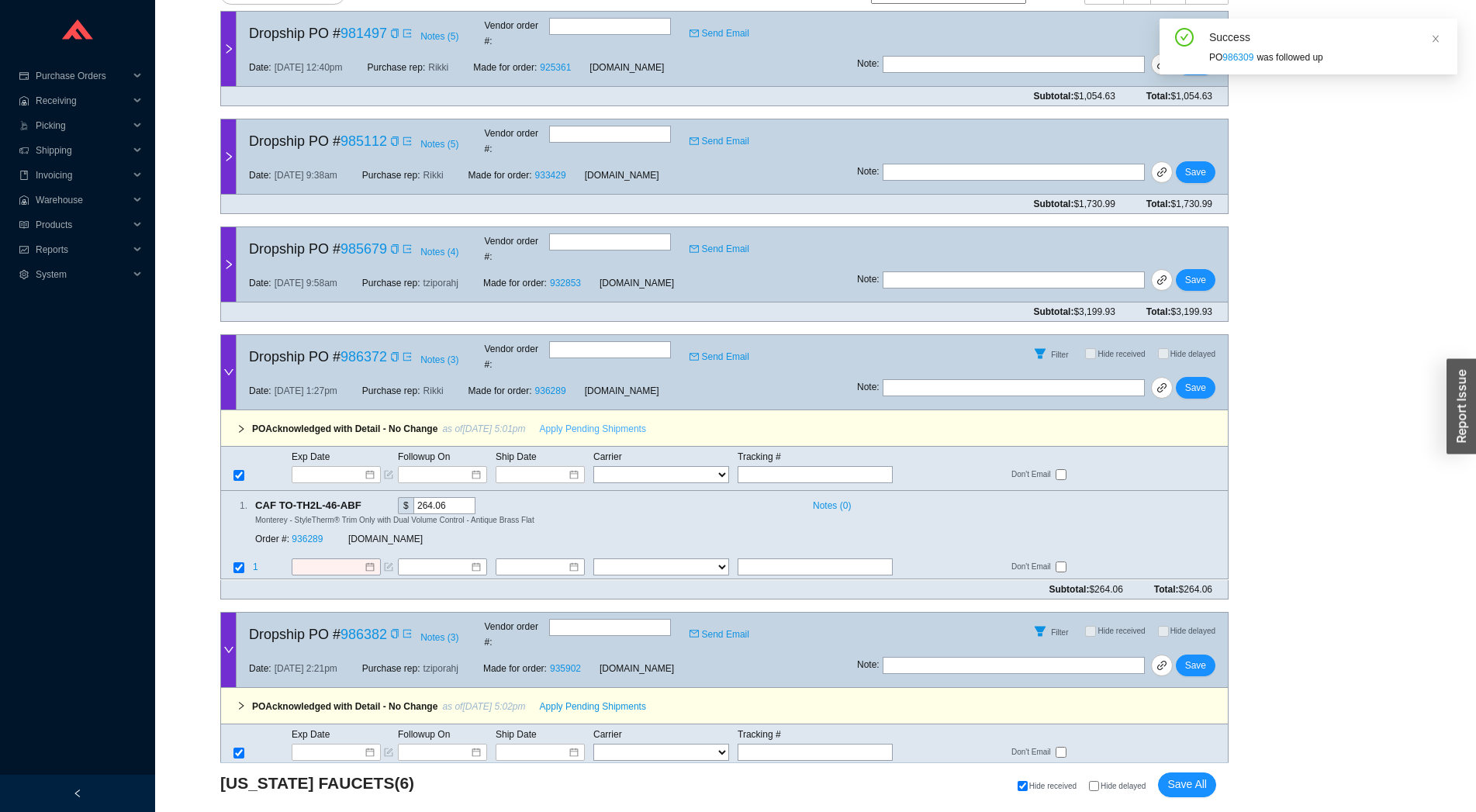
click at [580, 421] on span "Apply Pending Shipments" at bounding box center [592, 428] width 106 height 15
click at [577, 699] on span "Apply Pending Shipments" at bounding box center [592, 706] width 106 height 15
click at [322, 532] on div "Order #: 936289" at bounding box center [302, 540] width 93 height 15
click at [309, 534] on link "936289" at bounding box center [307, 540] width 31 height 11
click at [321, 559] on input "[DATE]" at bounding box center [331, 567] width 67 height 15
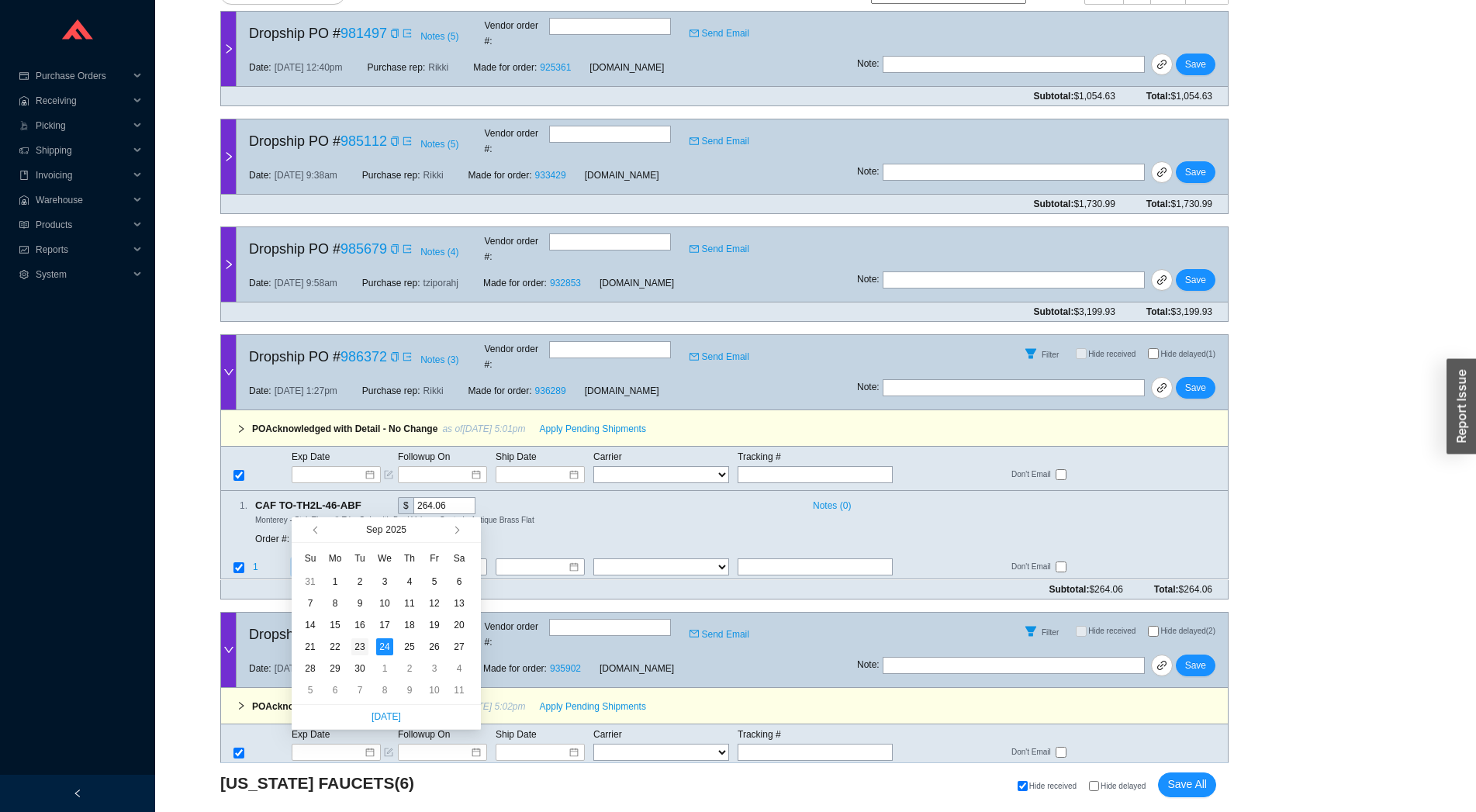
type input "[DATE]"
click at [362, 643] on div "23" at bounding box center [359, 646] width 17 height 17
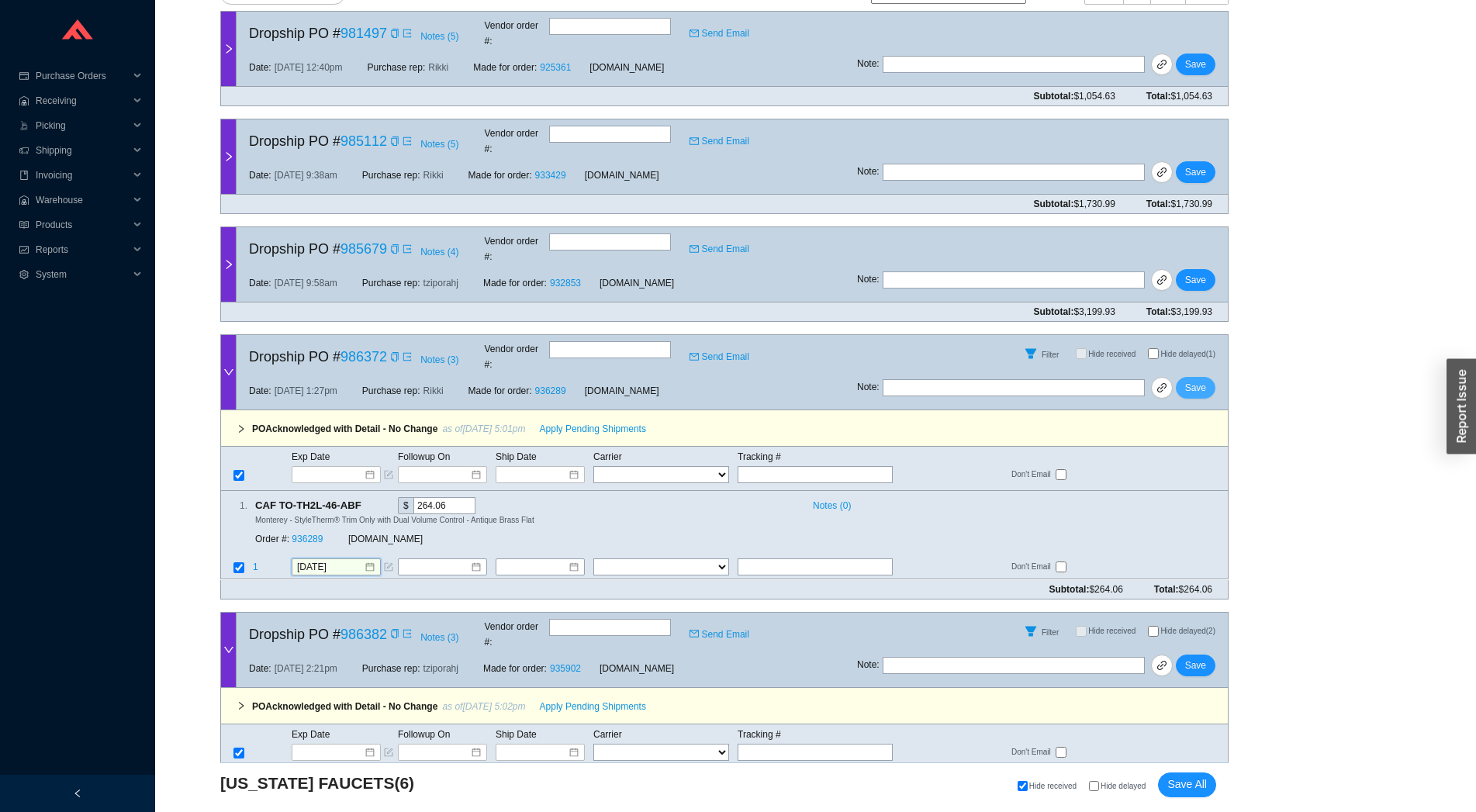
click at [1191, 377] on button "Save" at bounding box center [1195, 387] width 40 height 22
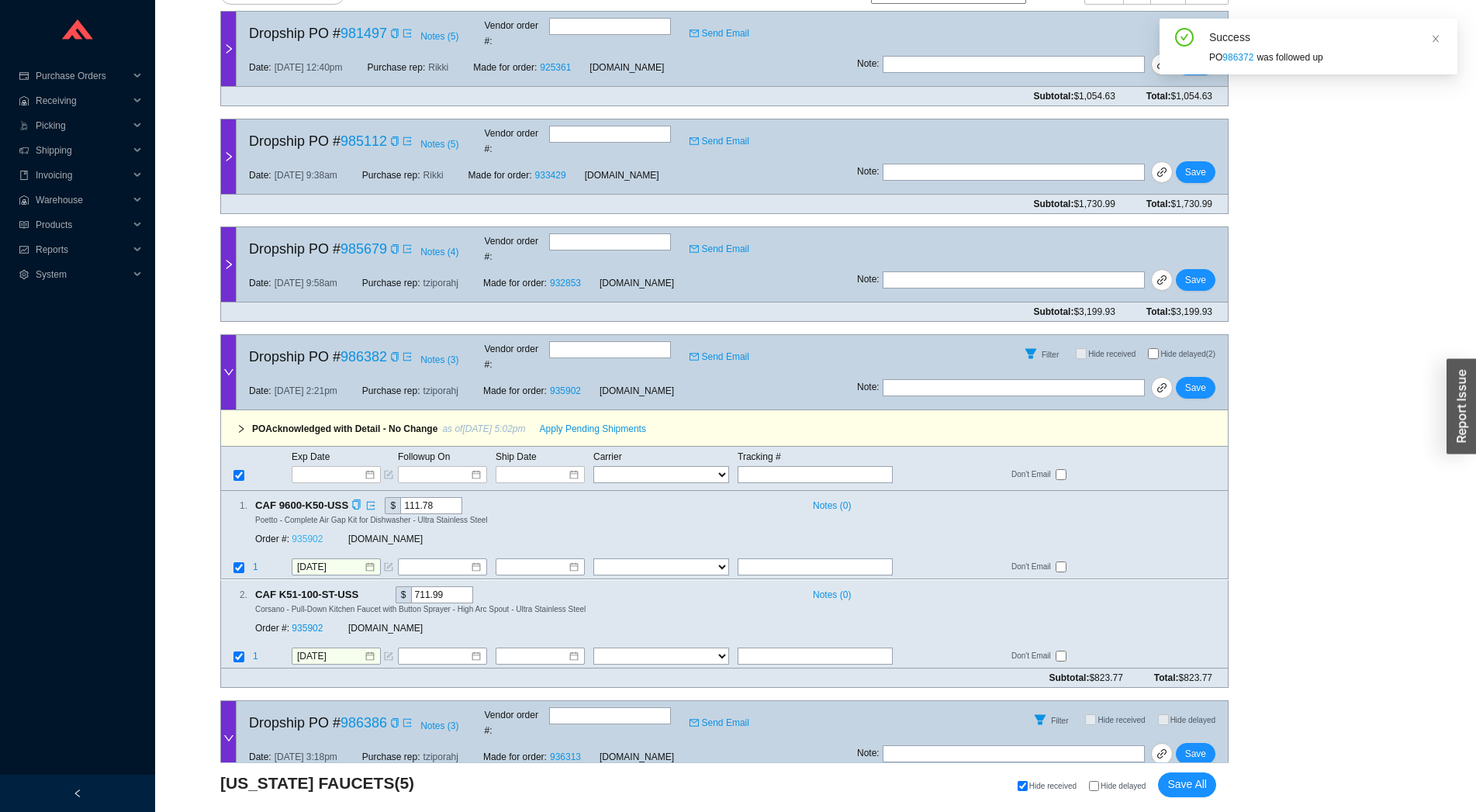
click at [302, 534] on link "935902" at bounding box center [307, 540] width 31 height 11
click at [321, 466] on div at bounding box center [336, 474] width 89 height 17
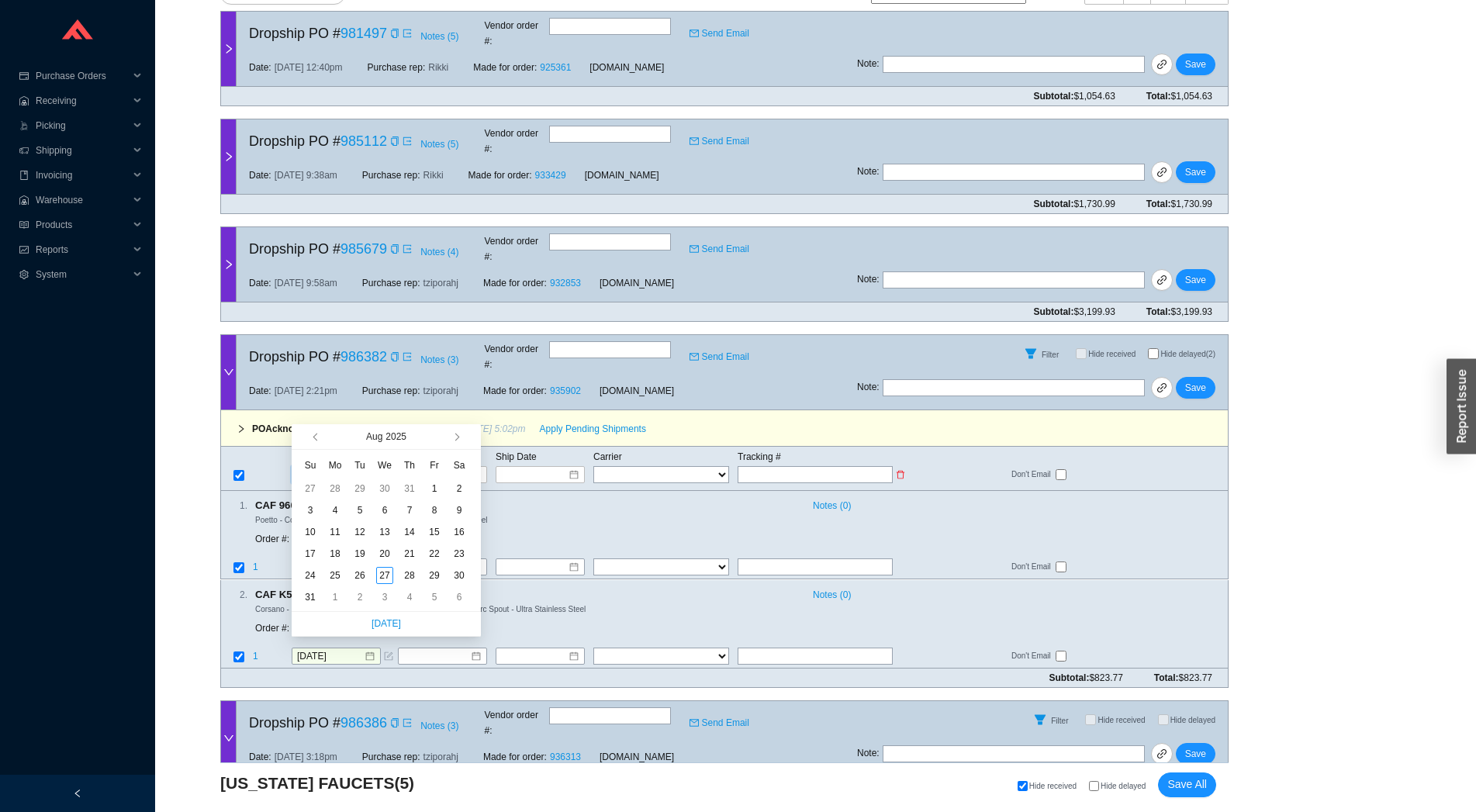
drag, startPoint x: 323, startPoint y: 415, endPoint x: 372, endPoint y: 416, distance: 49.0
click at [323, 467] on input at bounding box center [331, 474] width 66 height 15
click at [455, 431] on button "button" at bounding box center [455, 435] width 14 height 24
type input "[DATE]"
click at [331, 552] on div "22" at bounding box center [335, 553] width 17 height 17
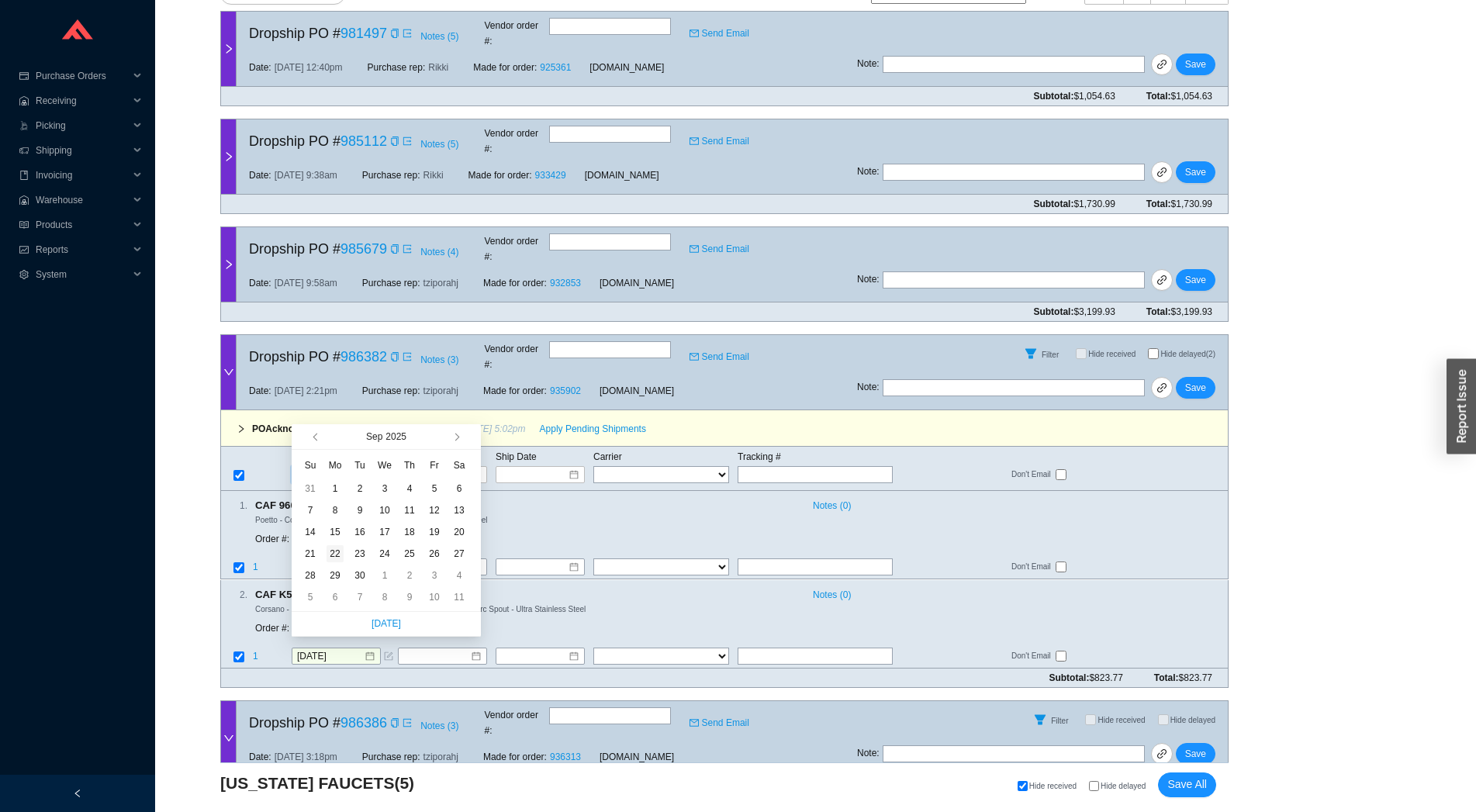
type input "[DATE]"
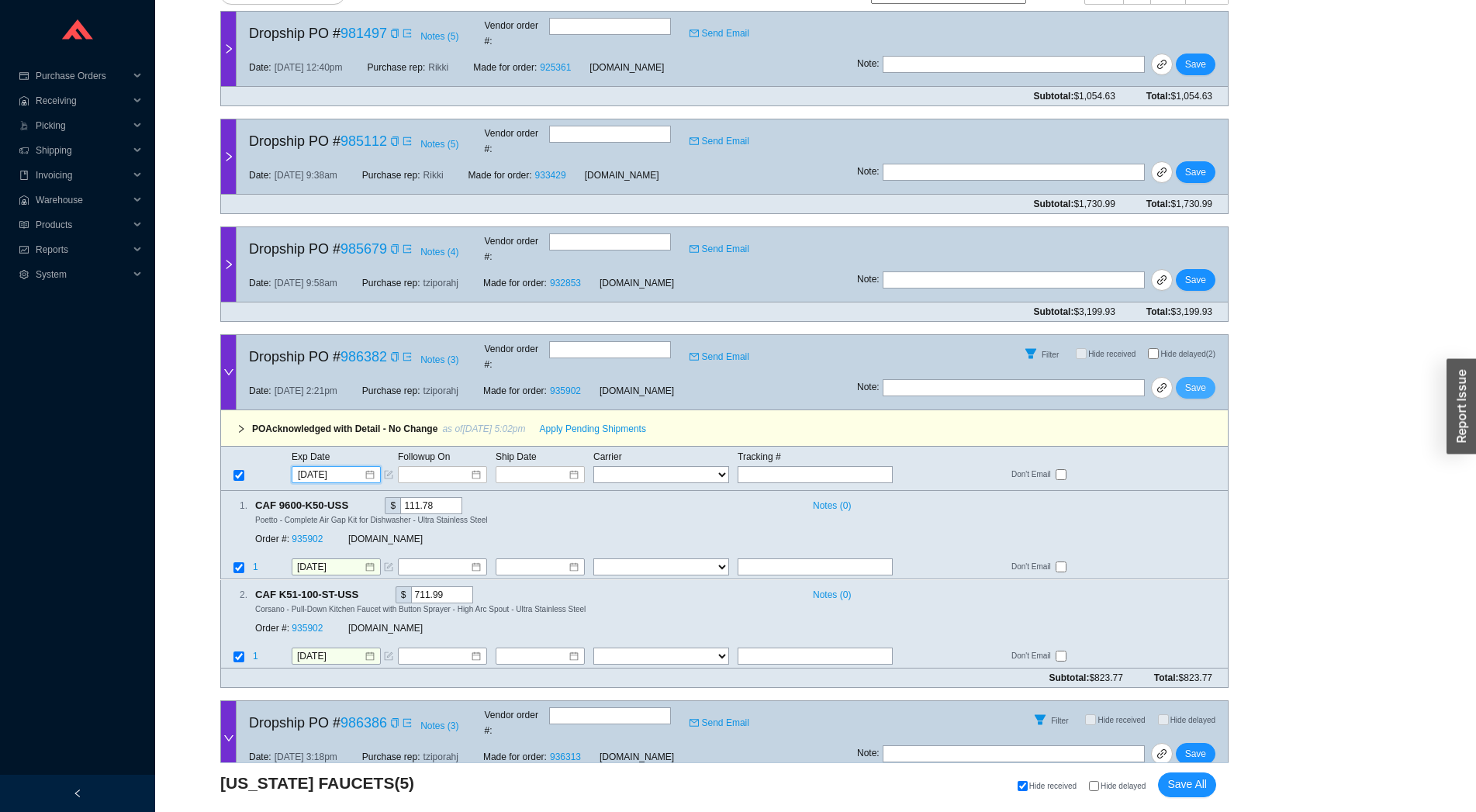
click at [1203, 380] on span "Save" at bounding box center [1195, 387] width 21 height 15
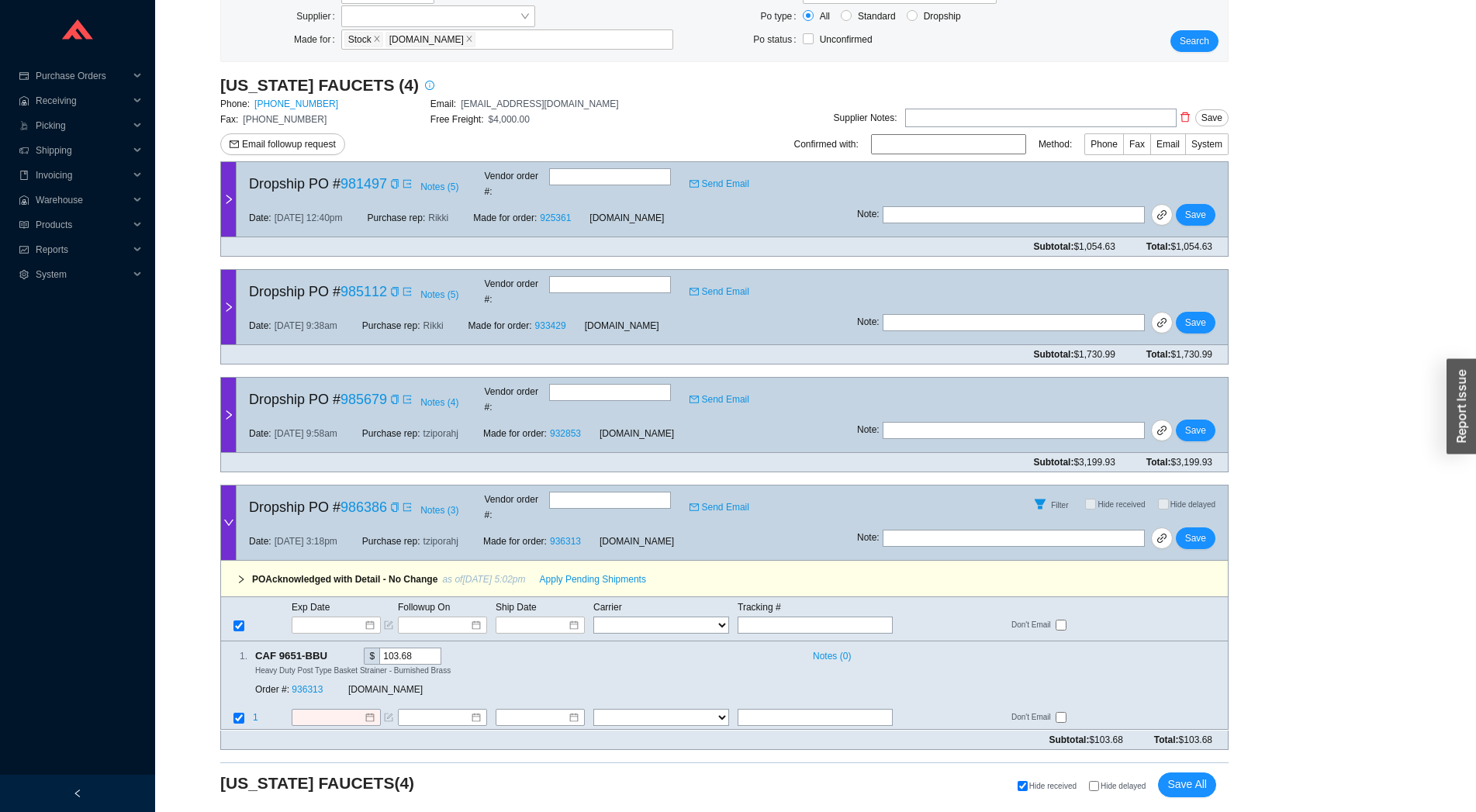
scroll to position [130, 0]
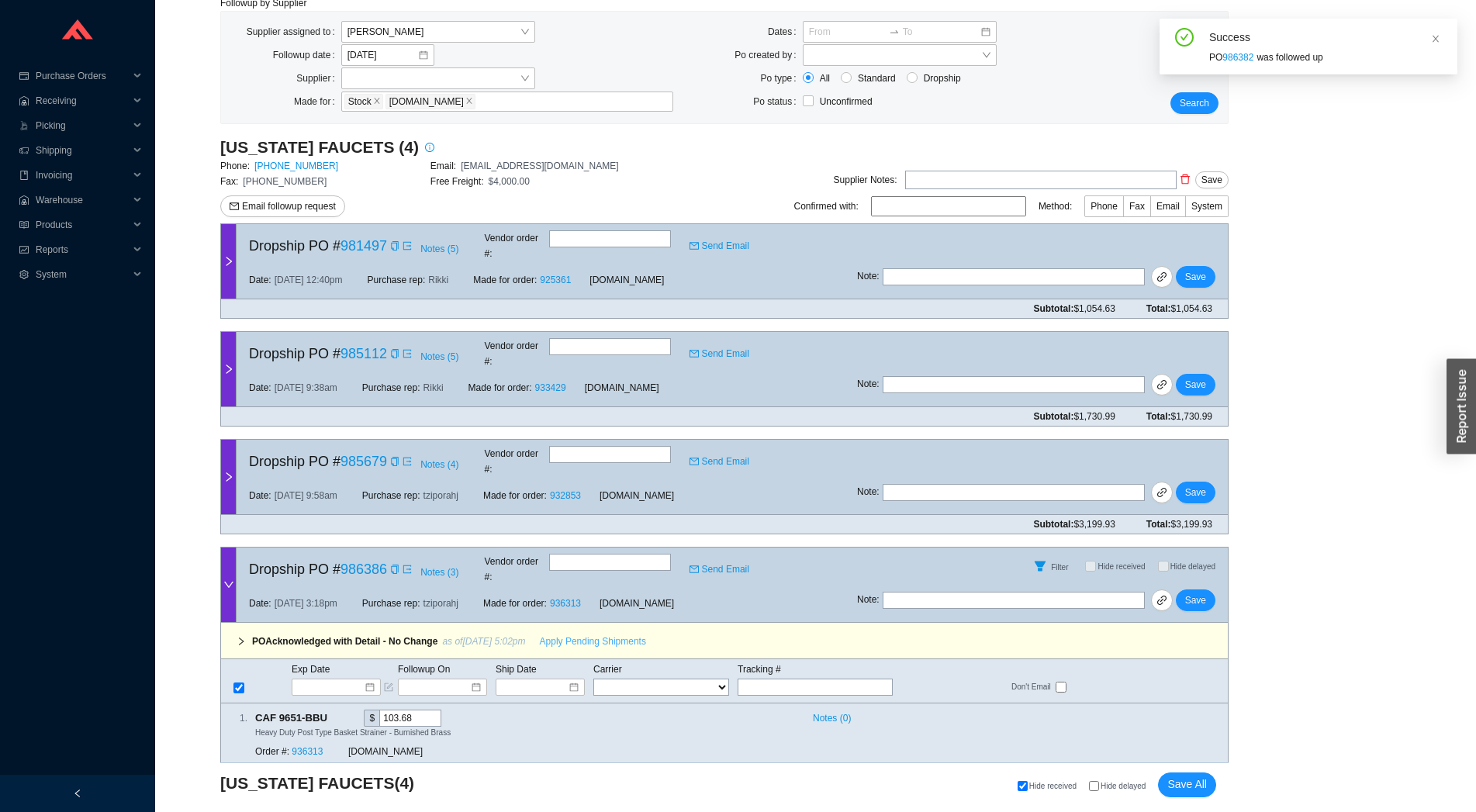
click at [553, 630] on button "Apply Pending Shipments" at bounding box center [593, 641] width 125 height 22
click at [316, 747] on link "936313" at bounding box center [307, 752] width 31 height 11
click at [329, 772] on input "[DATE]" at bounding box center [331, 779] width 67 height 15
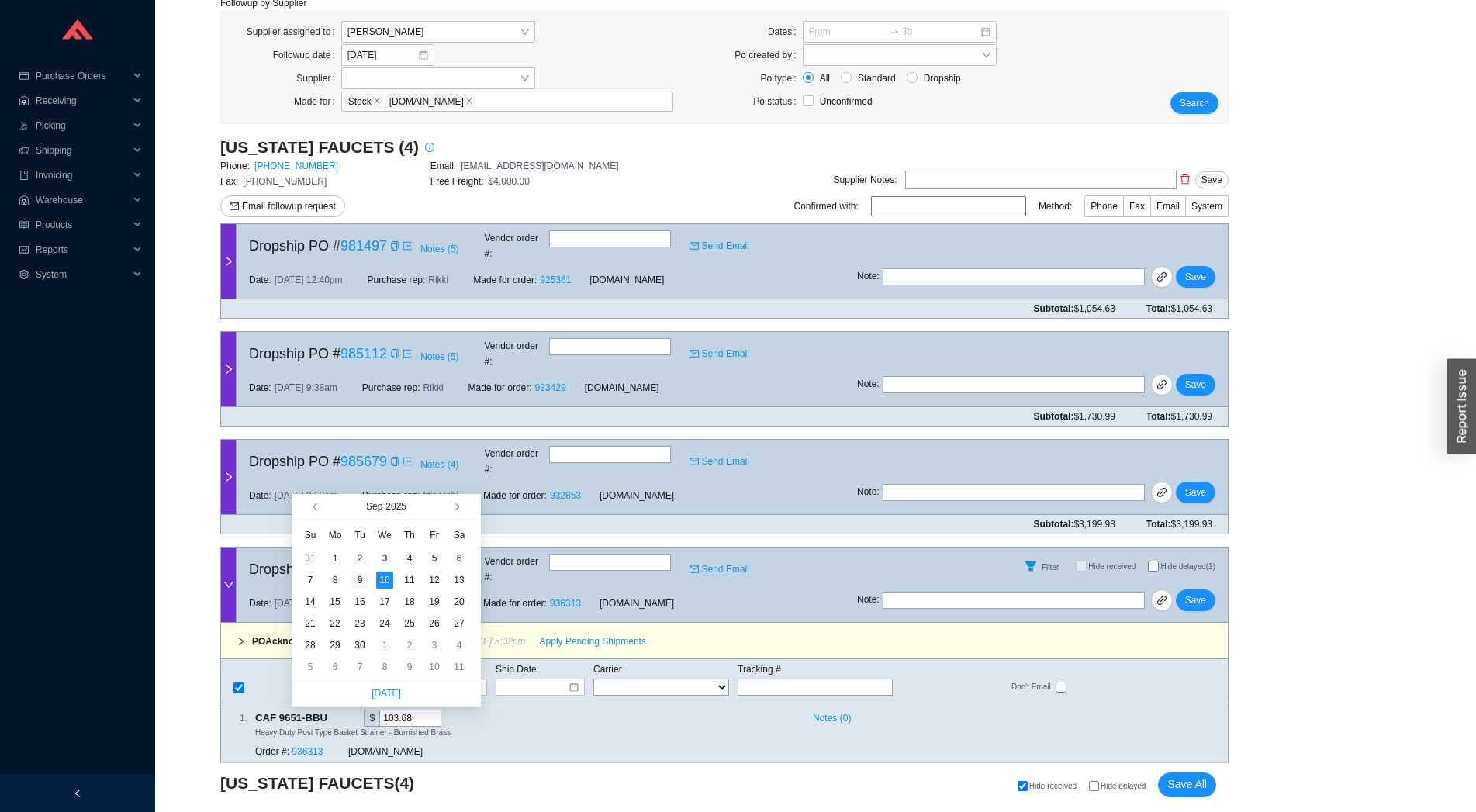
type input "[DATE]"
click at [357, 578] on div "9" at bounding box center [359, 579] width 17 height 17
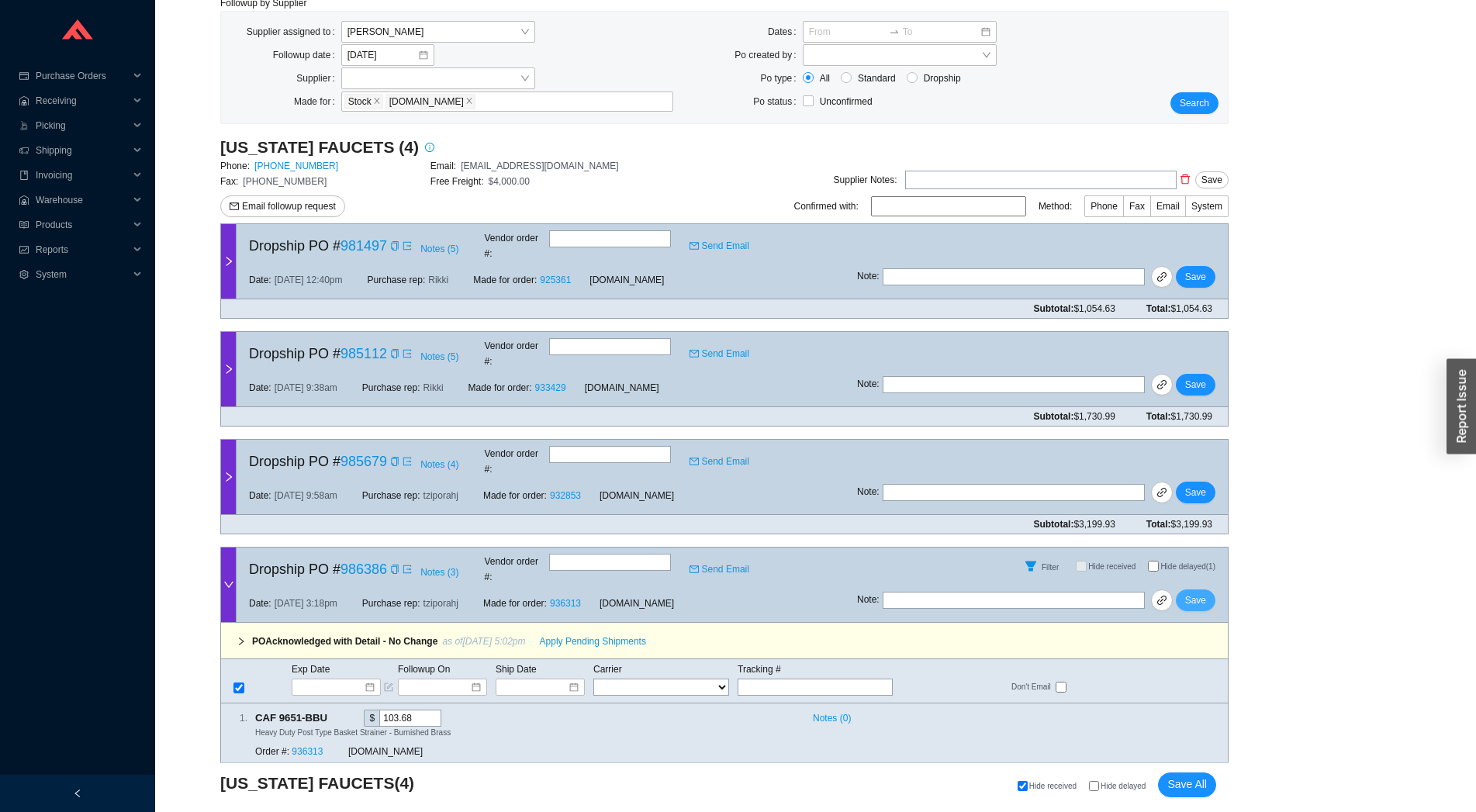
click at [1200, 592] on span "Save" at bounding box center [1195, 599] width 21 height 15
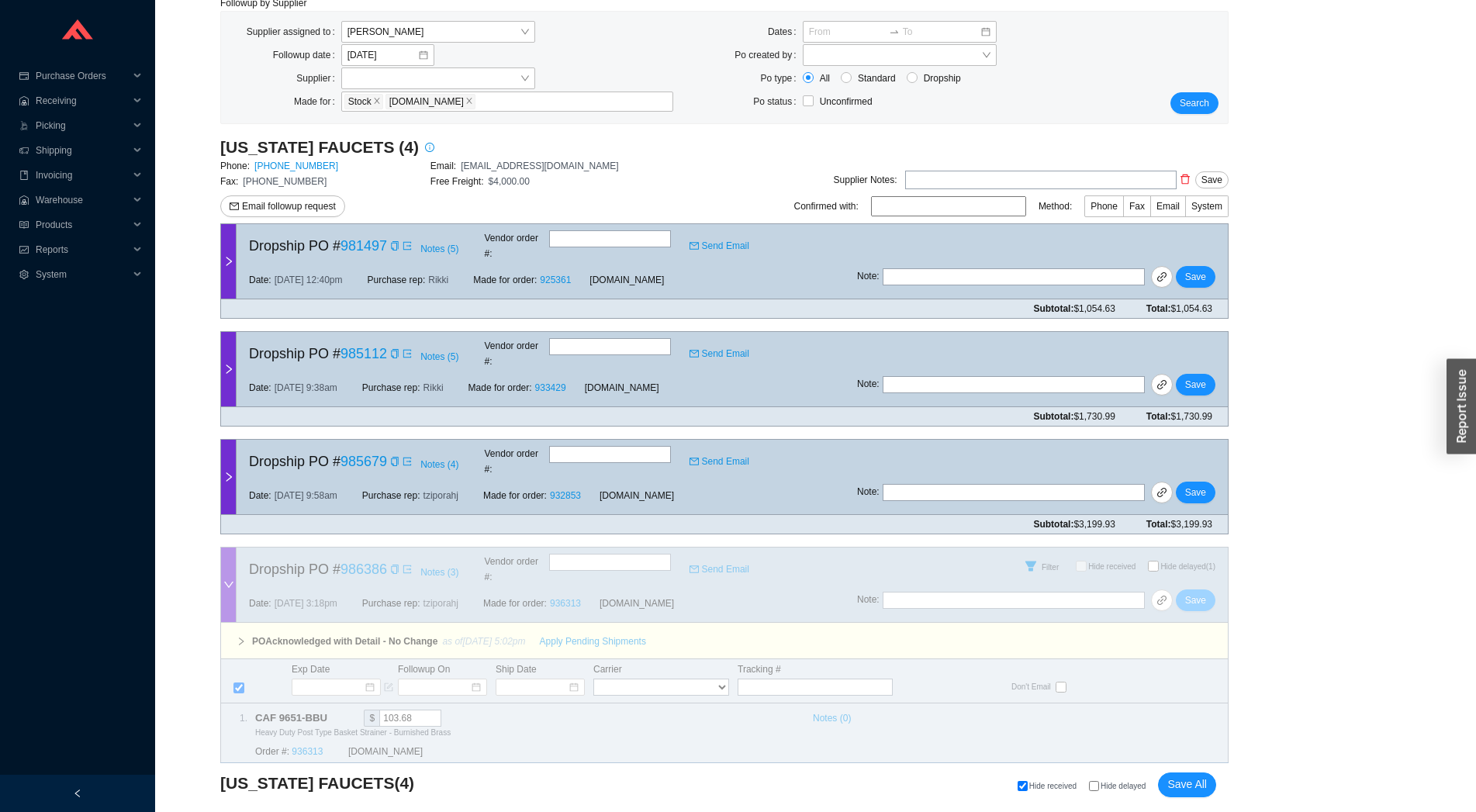
scroll to position [0, 0]
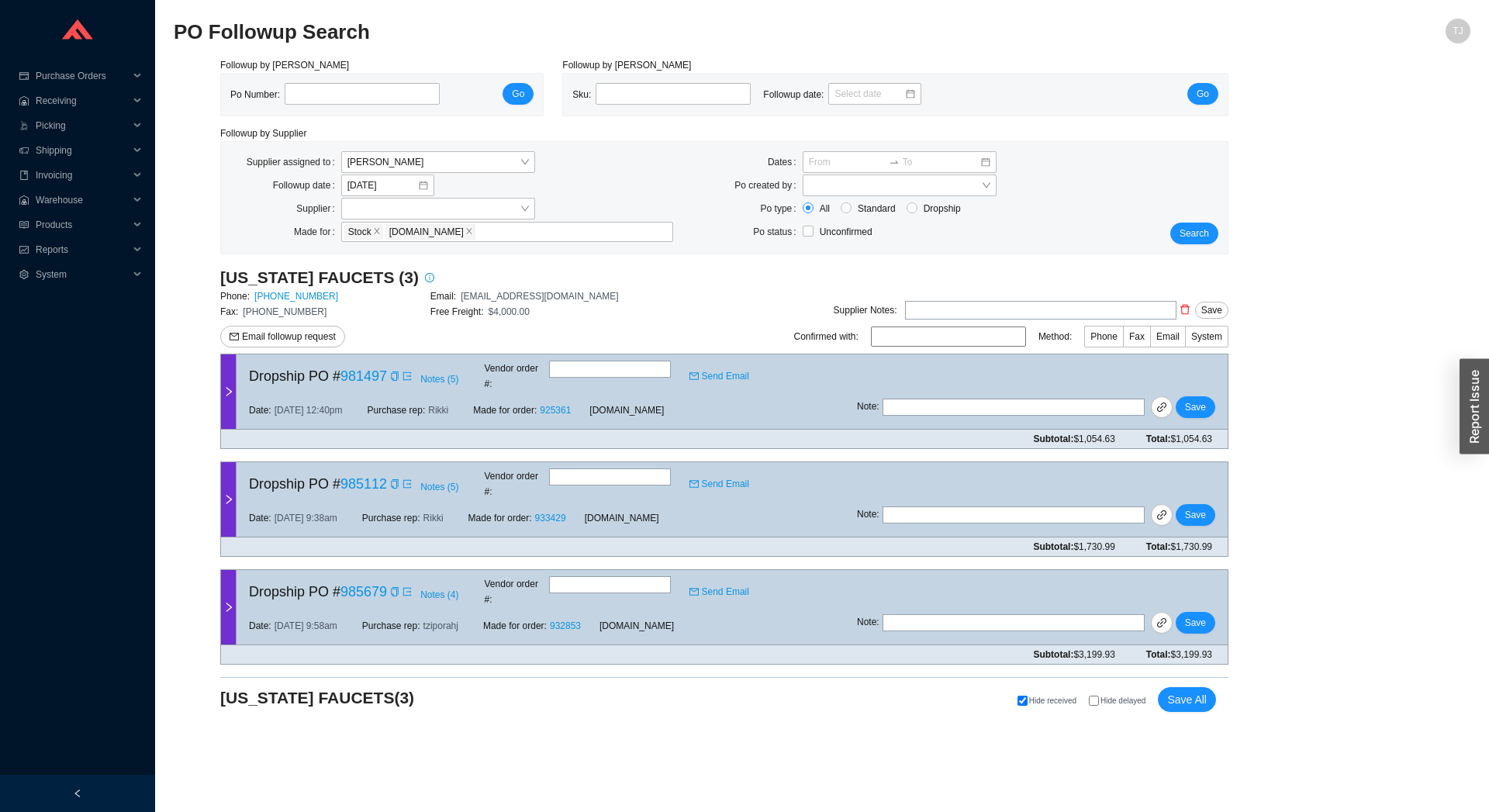
click at [224, 582] on div at bounding box center [228, 607] width 15 height 74
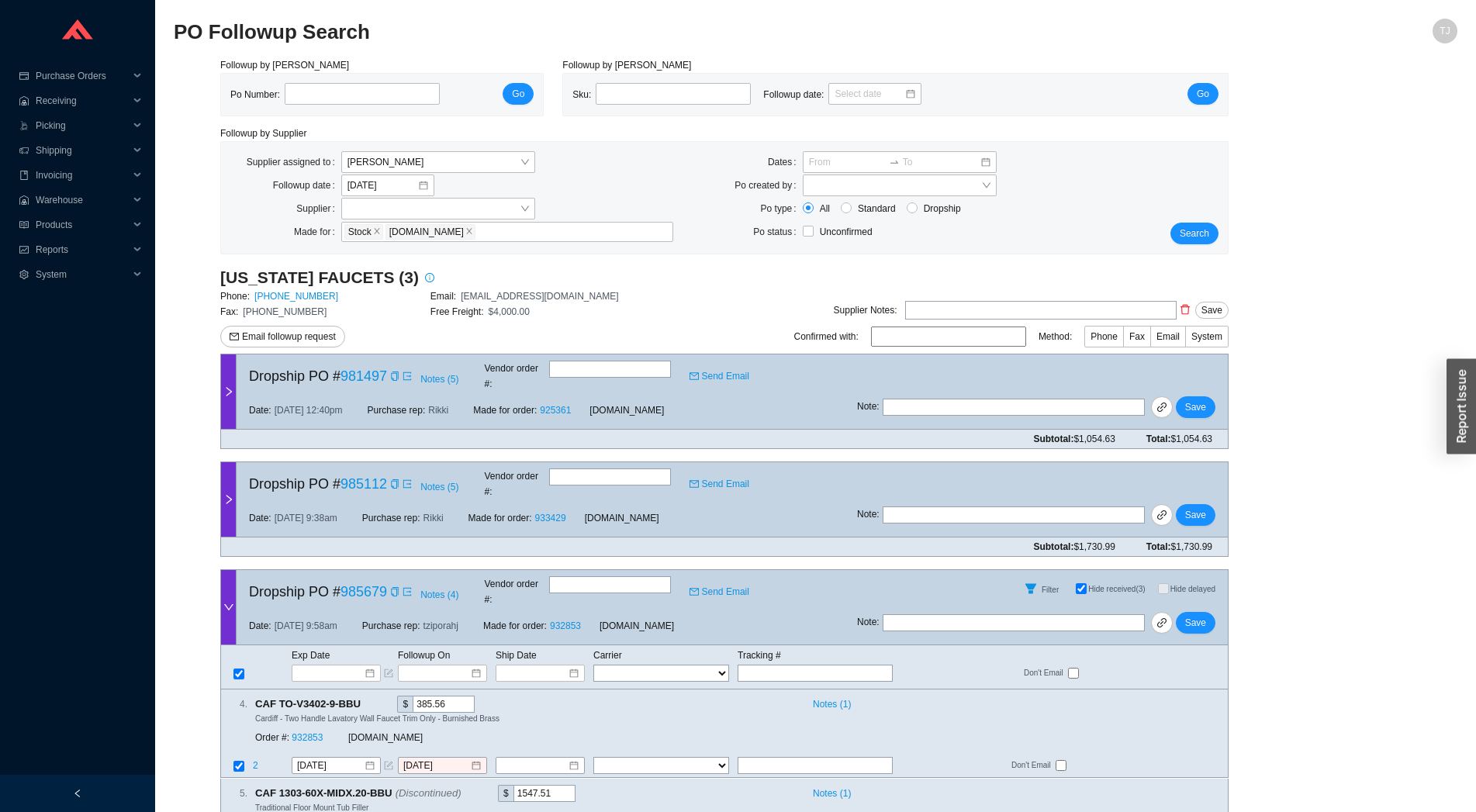
click at [228, 462] on div at bounding box center [228, 499] width 15 height 74
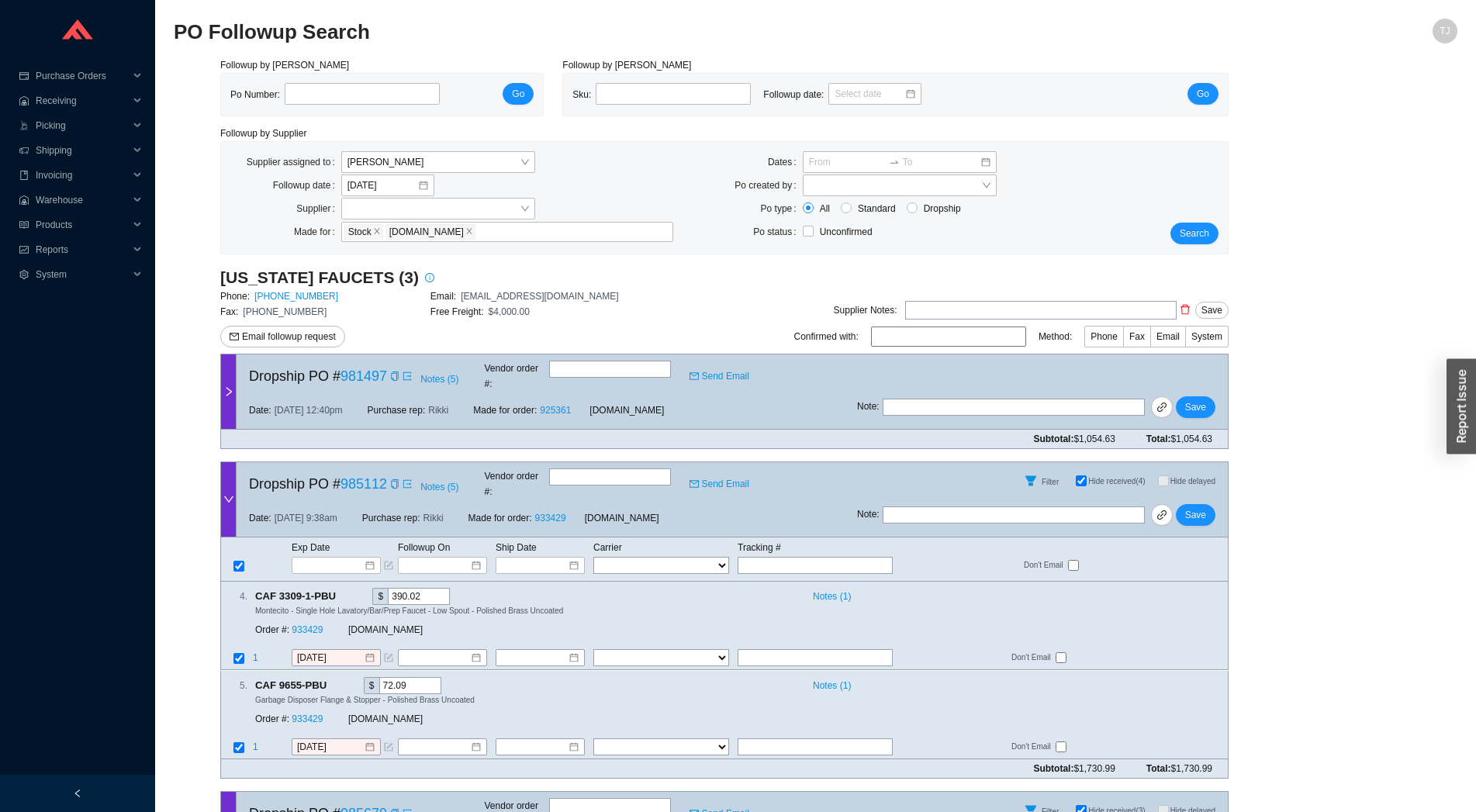
click at [230, 406] on div at bounding box center [228, 391] width 15 height 74
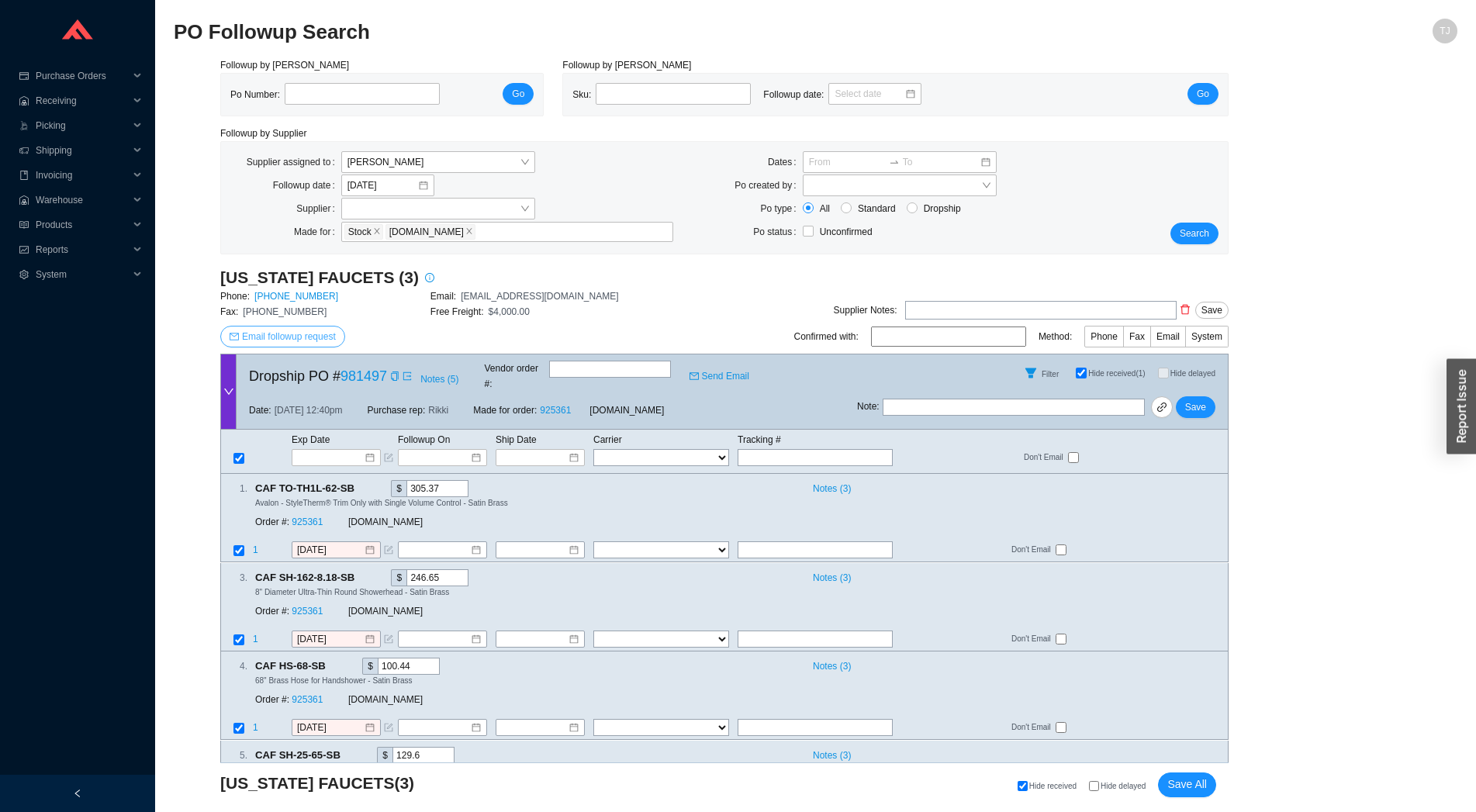
click at [261, 343] on span "Email followup request" at bounding box center [289, 336] width 94 height 15
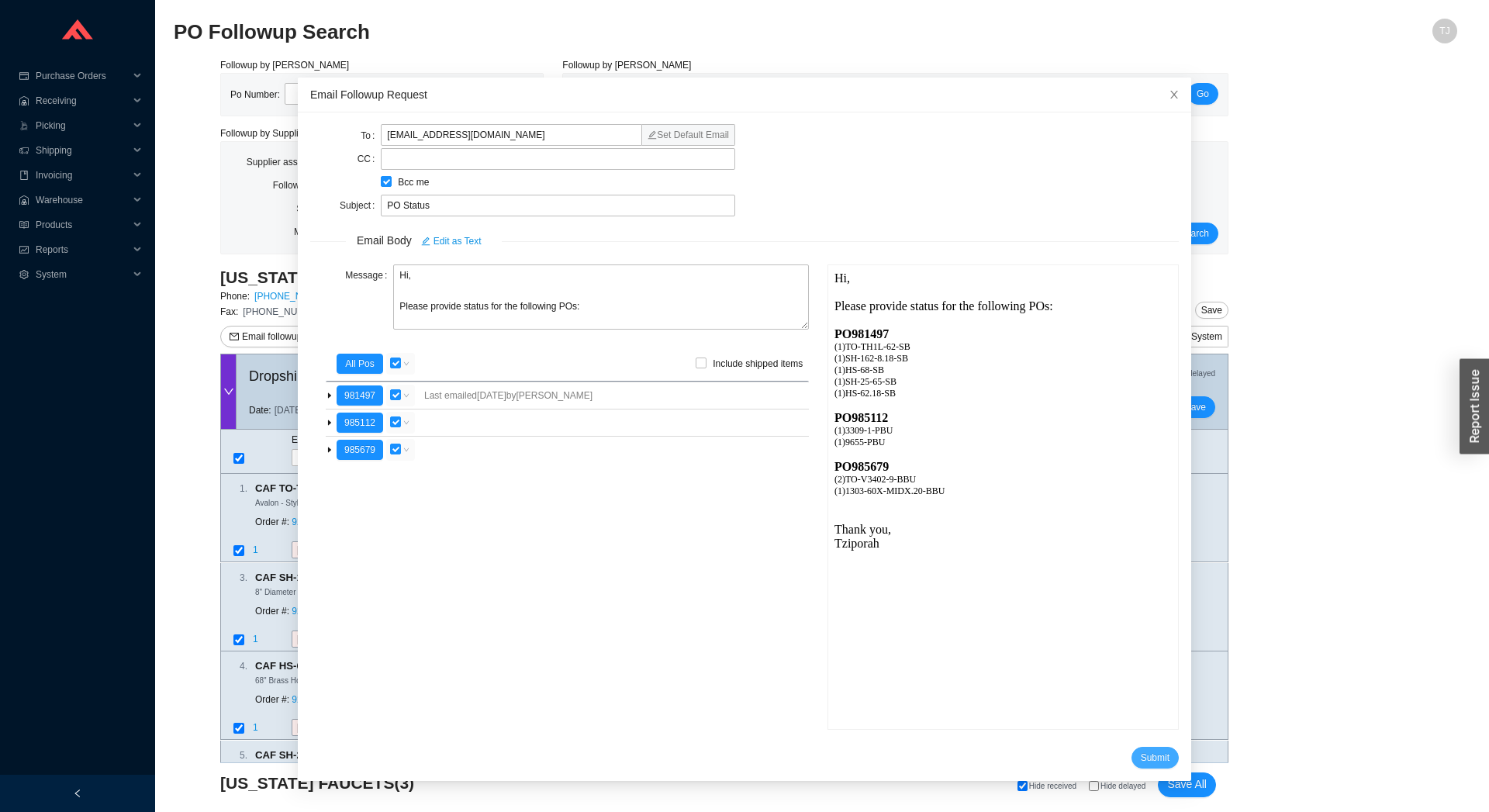
click at [1143, 750] on span "Submit" at bounding box center [1156, 757] width 29 height 15
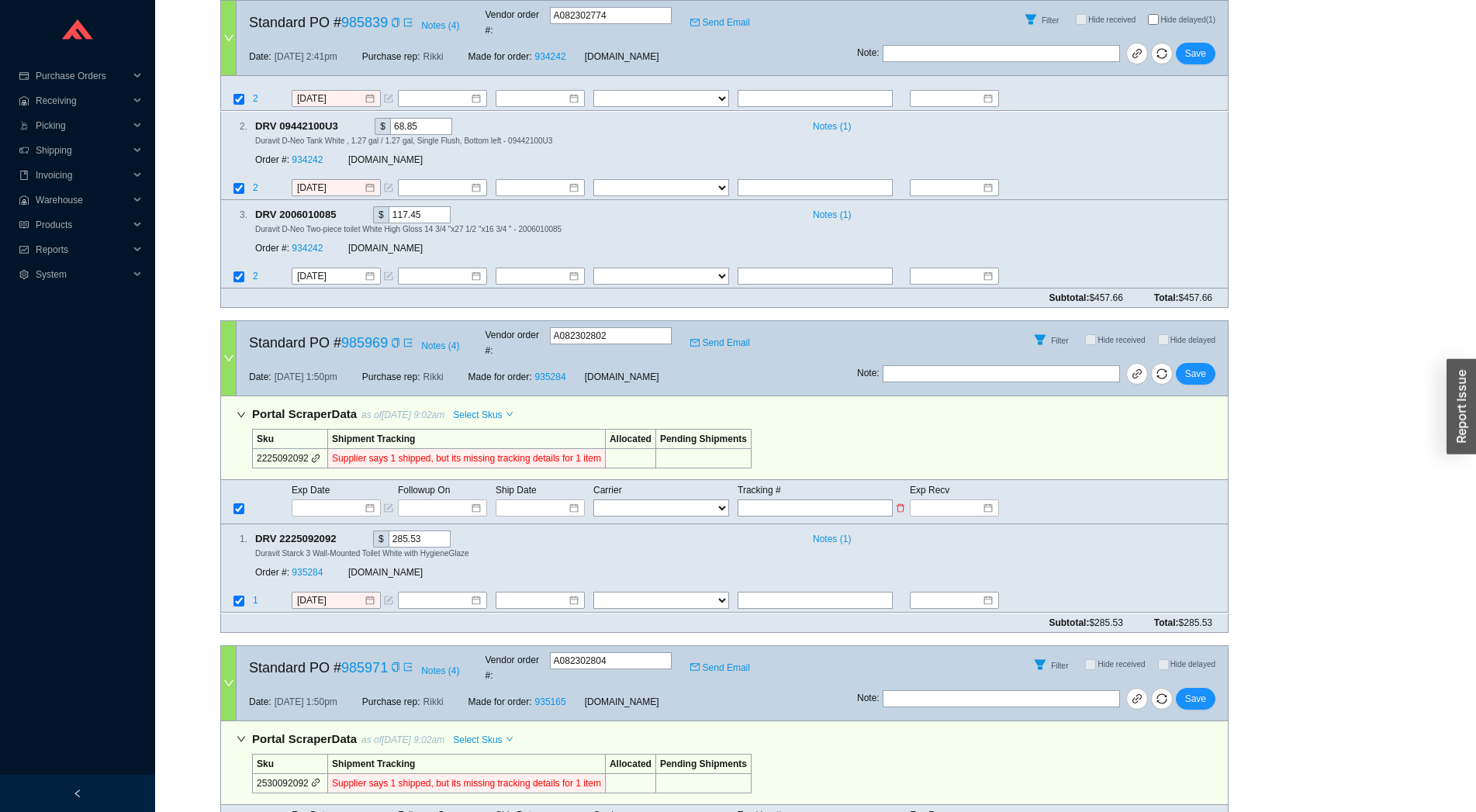
scroll to position [3053, 0]
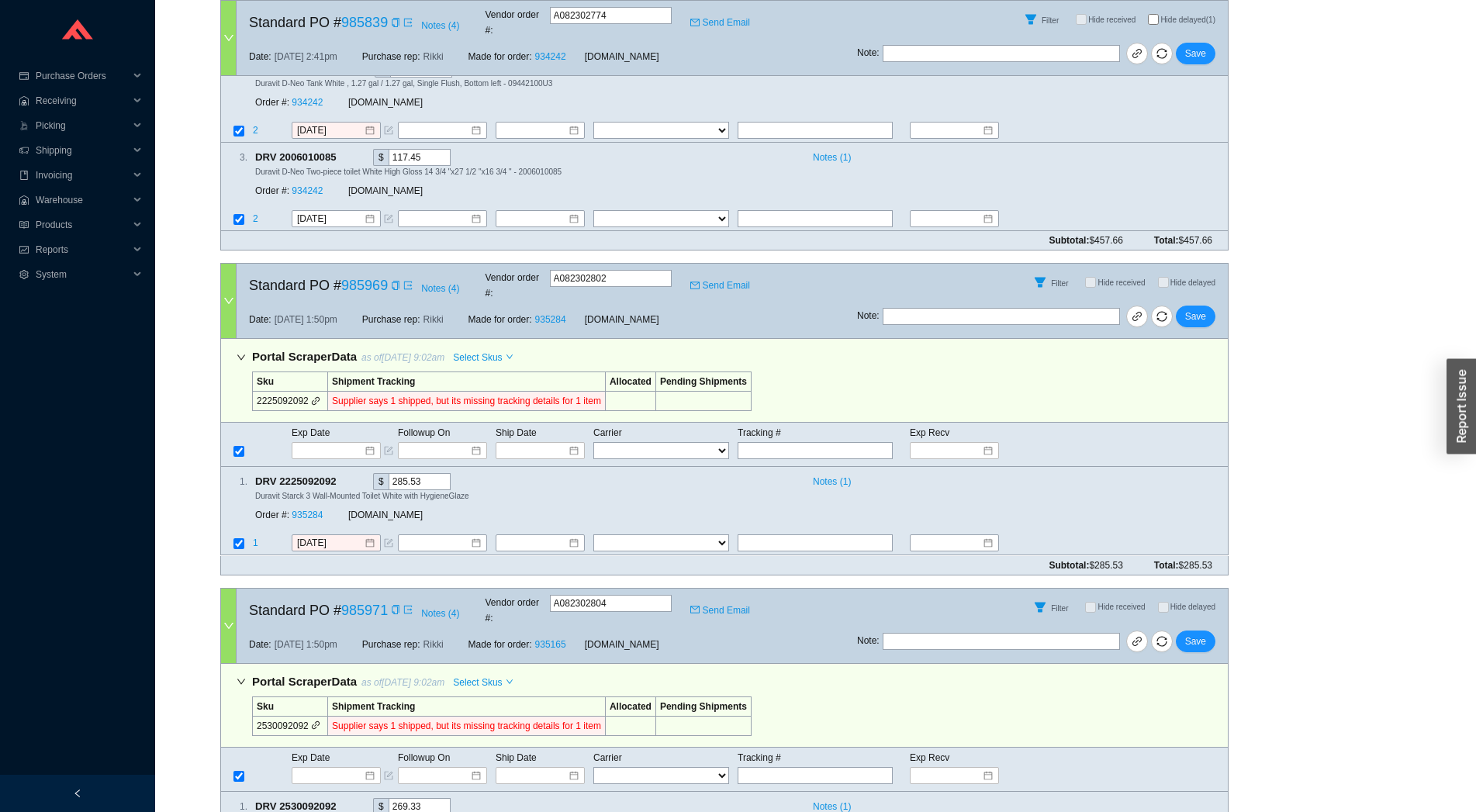
checkbox input "true"
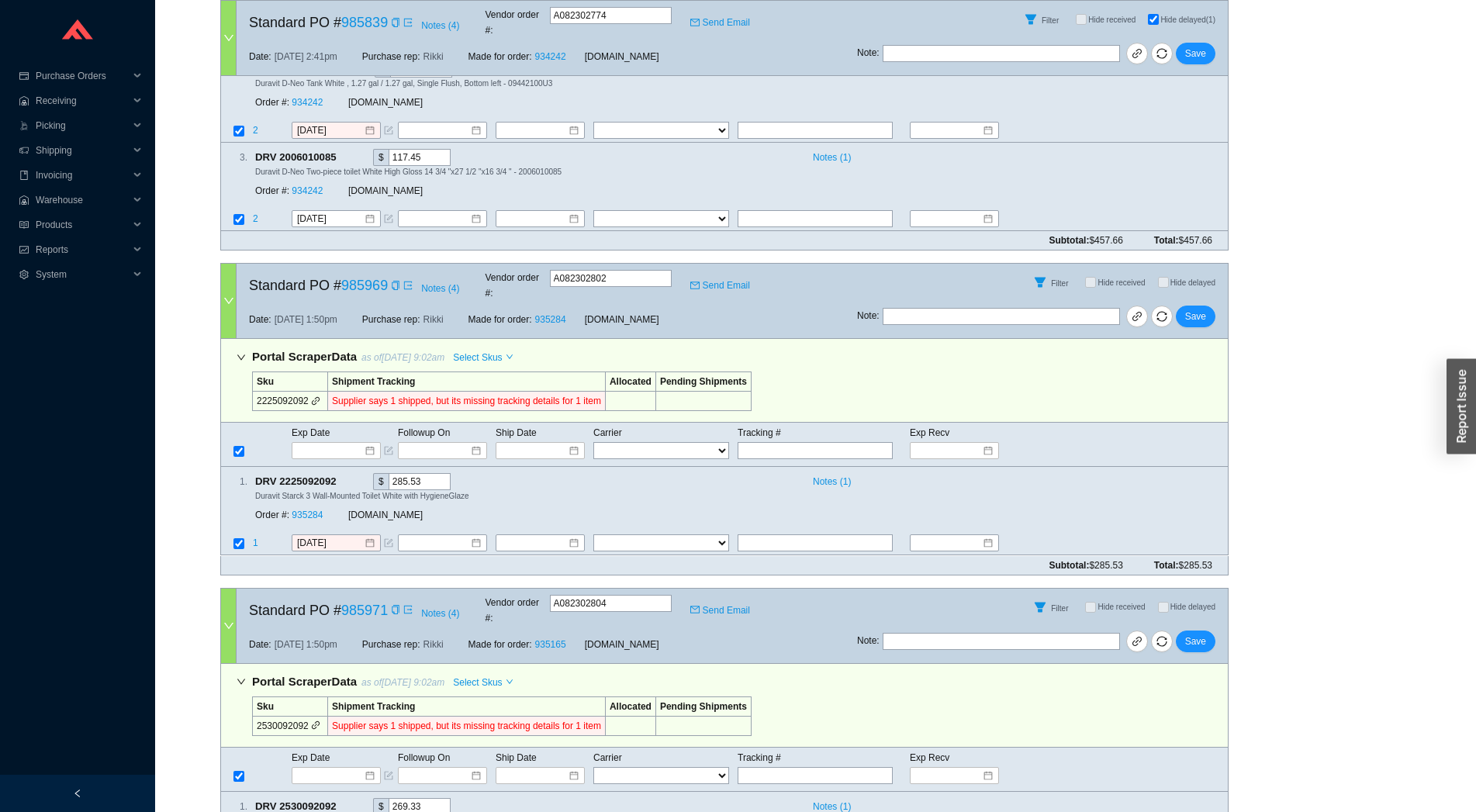
scroll to position [2875, 0]
click at [391, 607] on icon "copy" at bounding box center [395, 611] width 7 height 9
paste input "39211489941+"
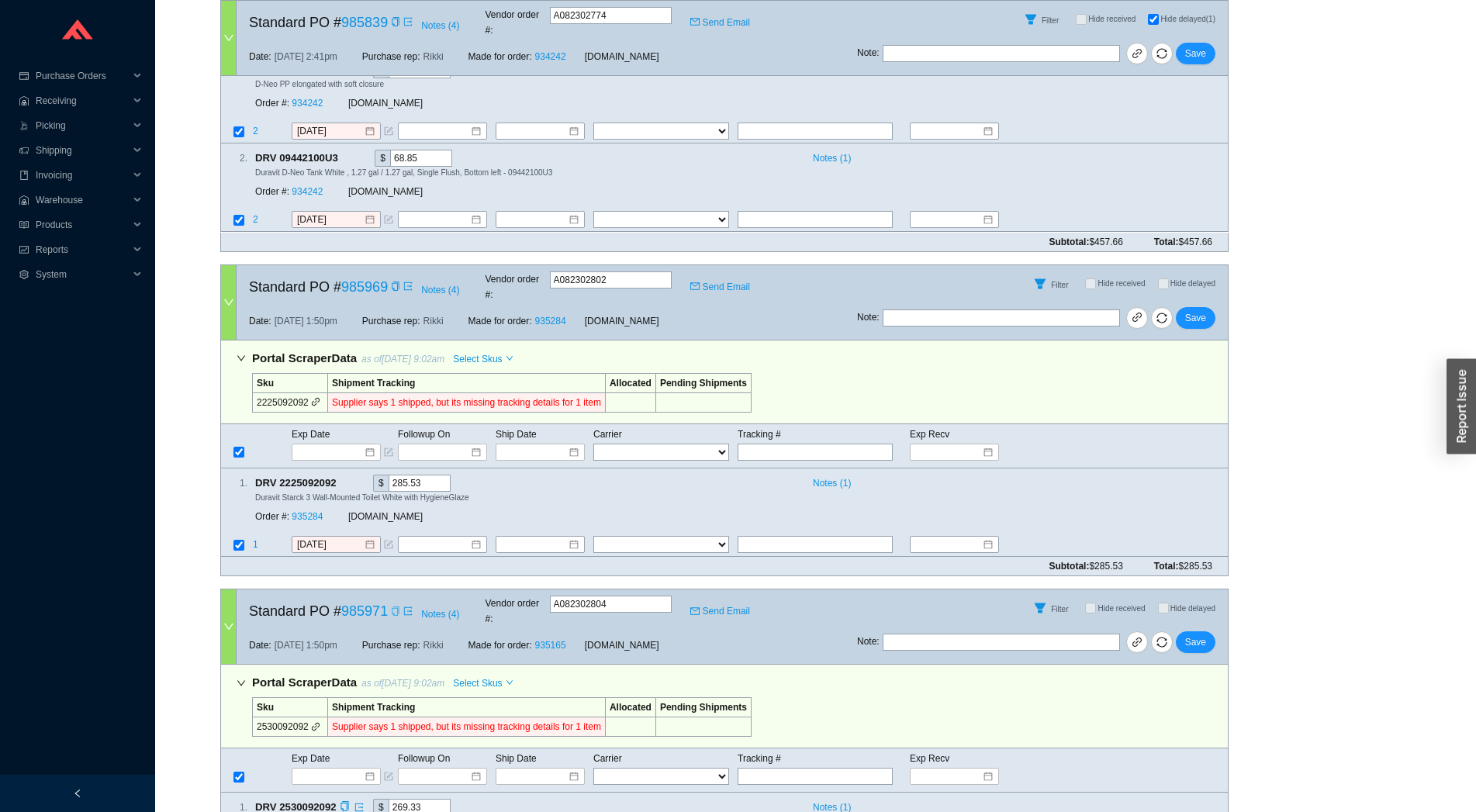
type input "39211489941"
select select "22"
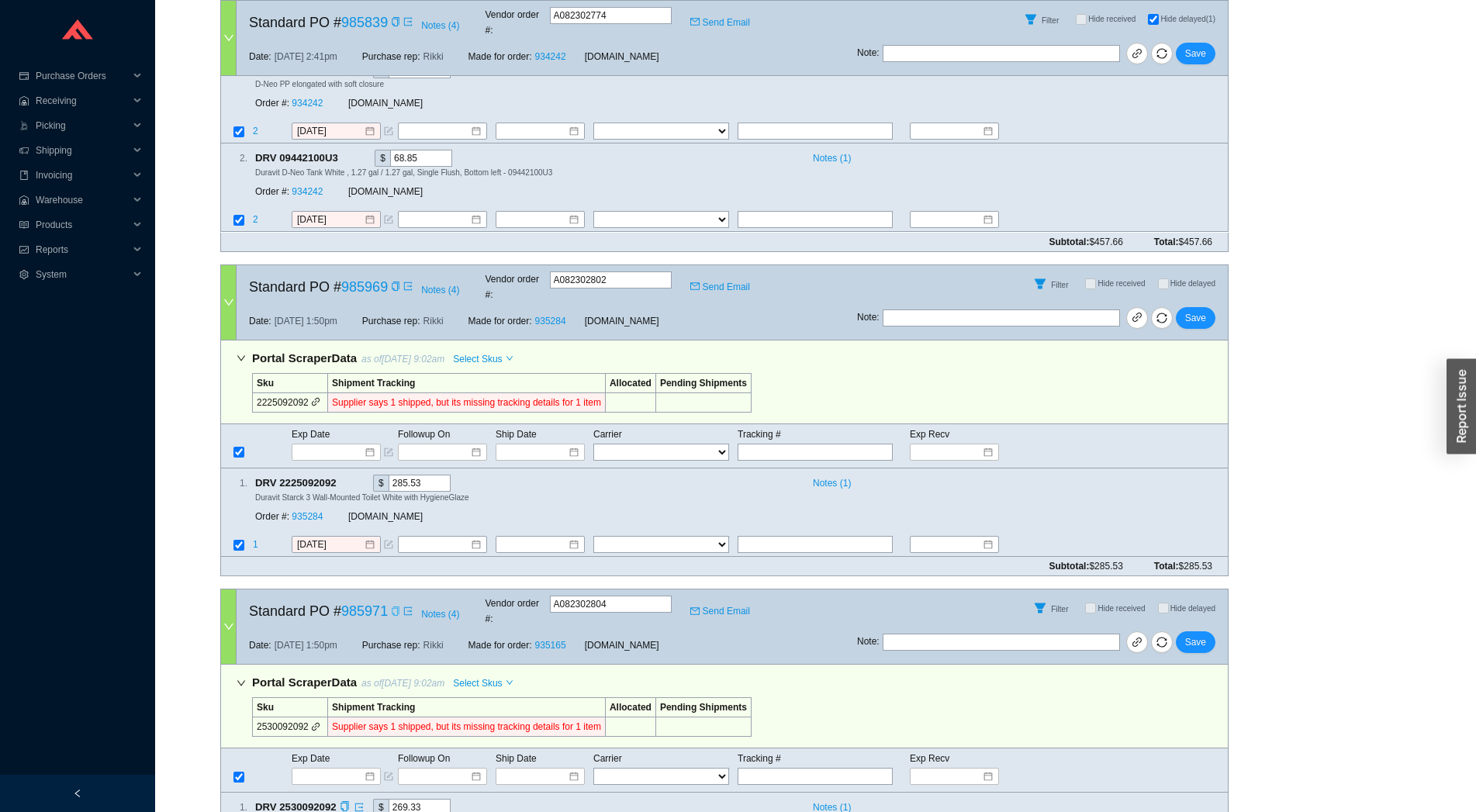
click option "OLD DOMINION" at bounding box center [0, 0] width 0 height 0
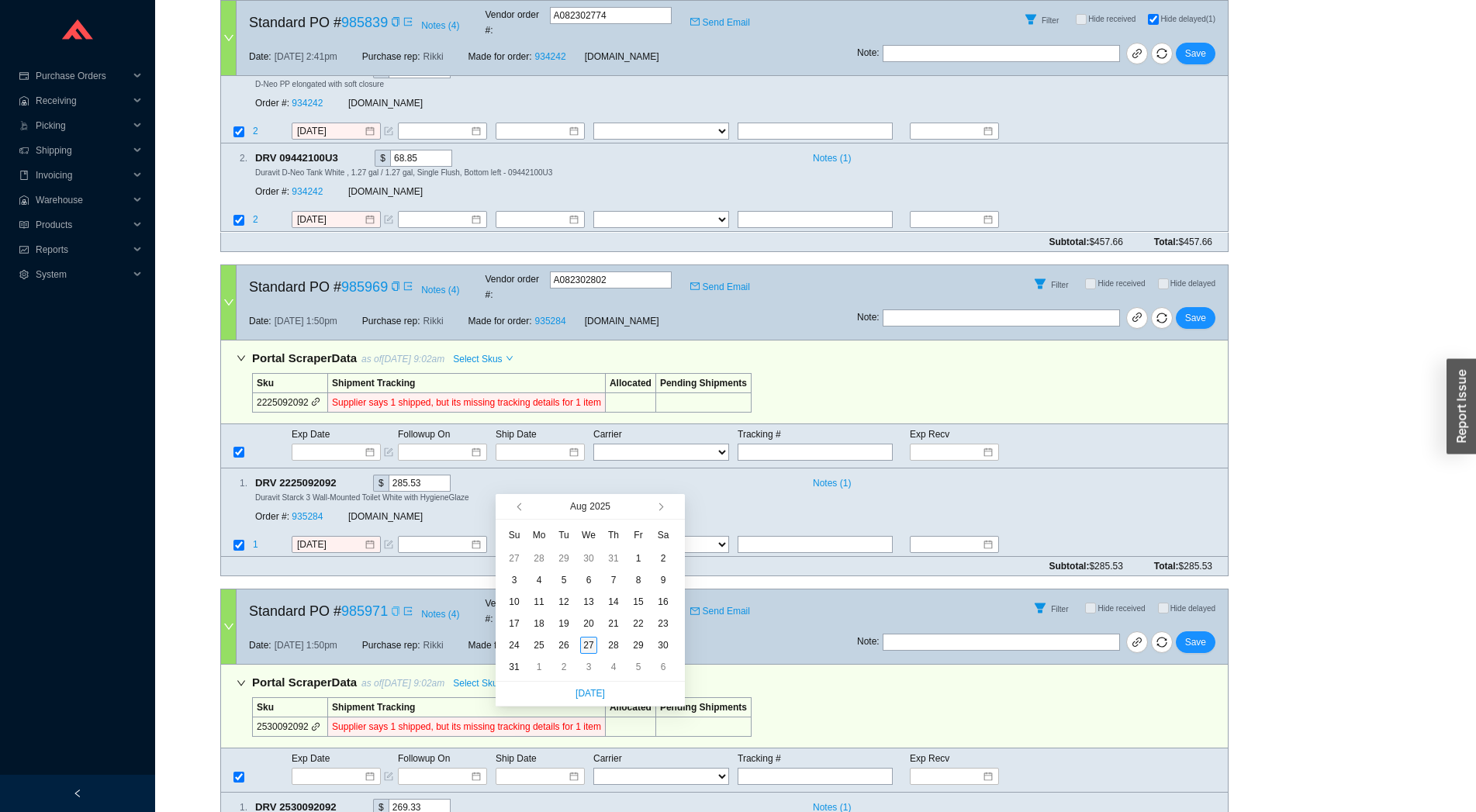
type input "[DATE]"
click at [586, 643] on div "27" at bounding box center [589, 645] width 17 height 17
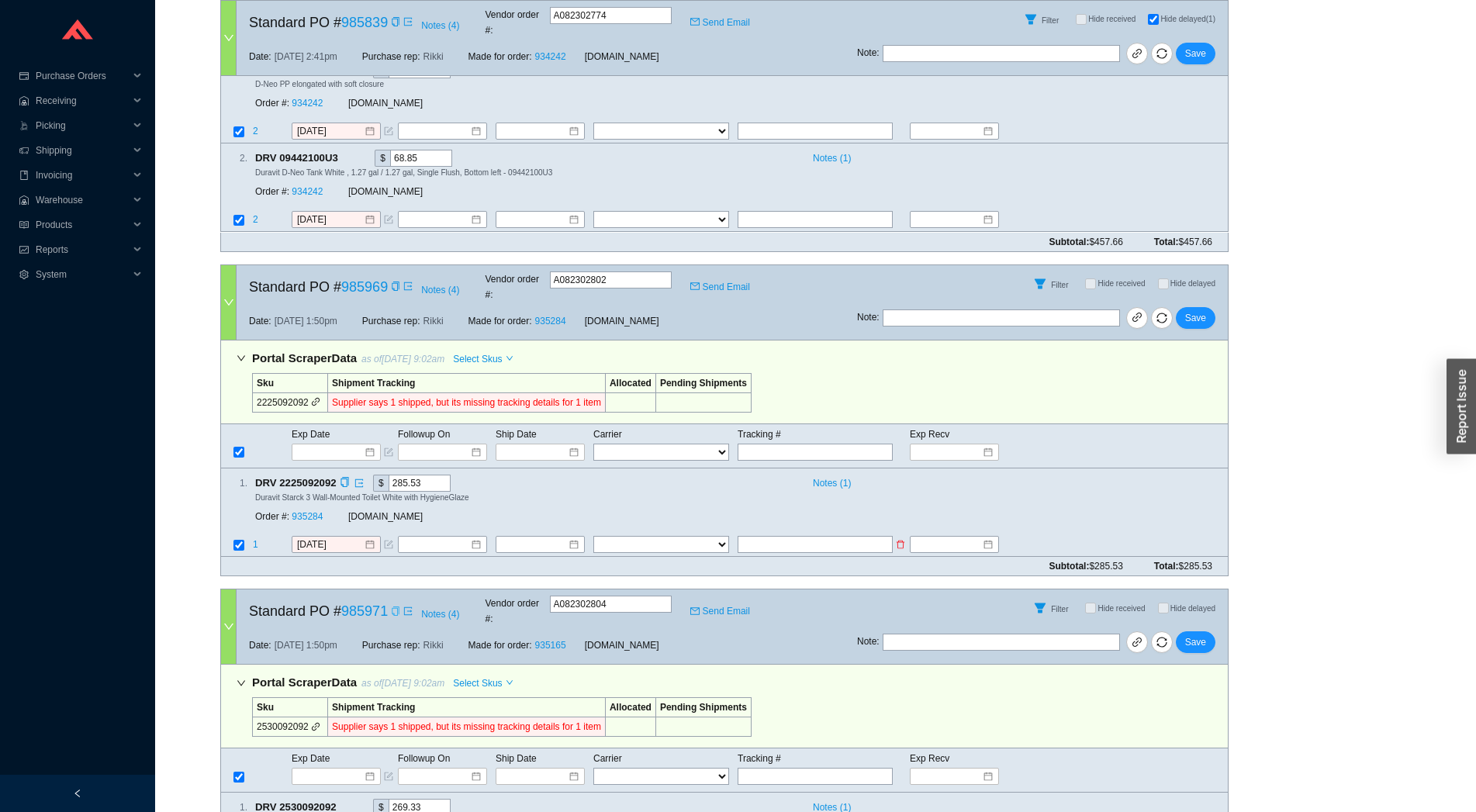
click at [808, 536] on input "text" at bounding box center [814, 544] width 155 height 17
paste input "39211489941"
type input "39211489941"
click at [593, 536] on select "FedEx UPS ---------------- 2 Day Transportation INC A&B Freight A. [PERSON_NAME…" at bounding box center [661, 544] width 136 height 17
select select "22"
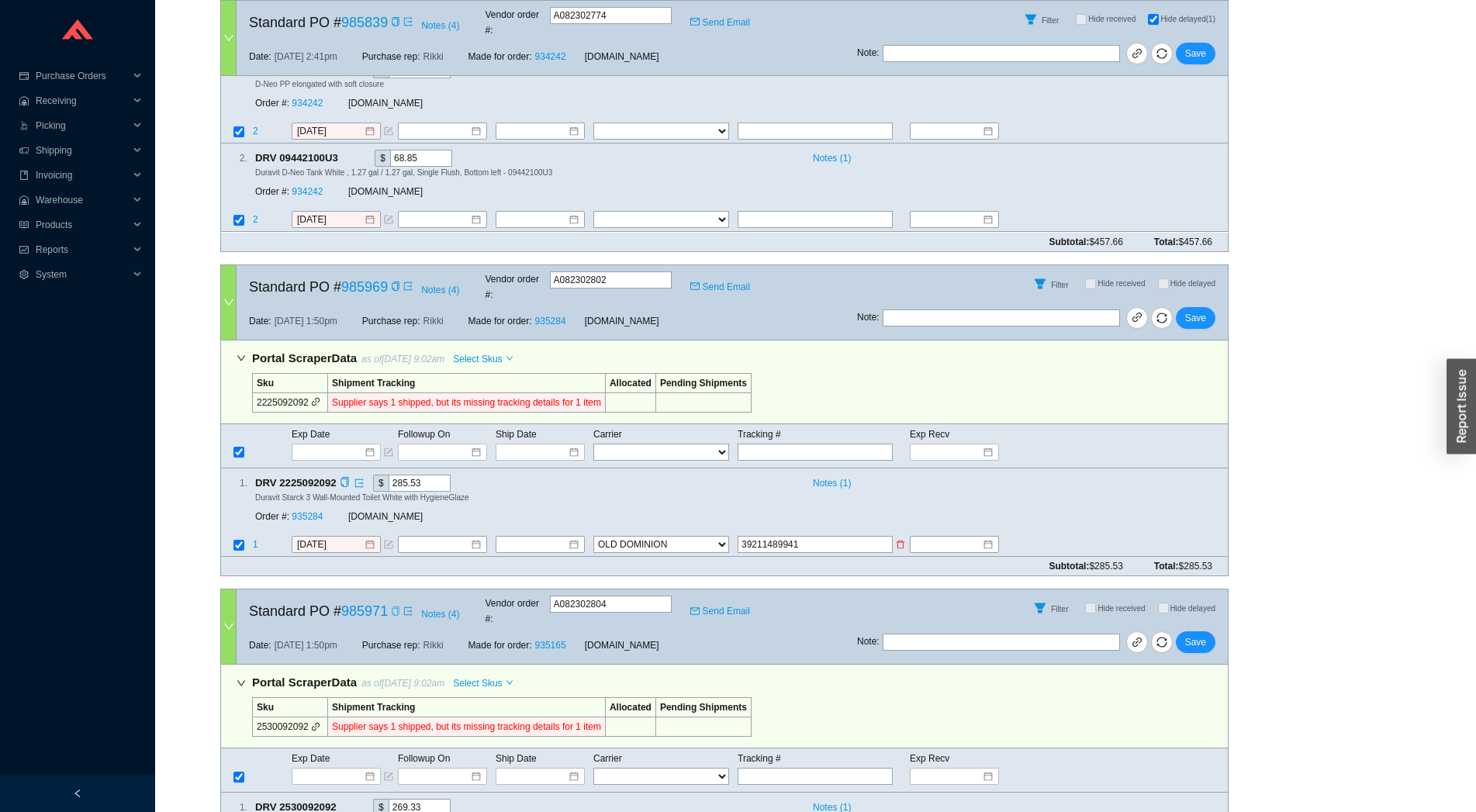
click option "OLD DOMINION" at bounding box center [0, 0] width 0 height 0
click at [545, 537] on input at bounding box center [534, 544] width 67 height 15
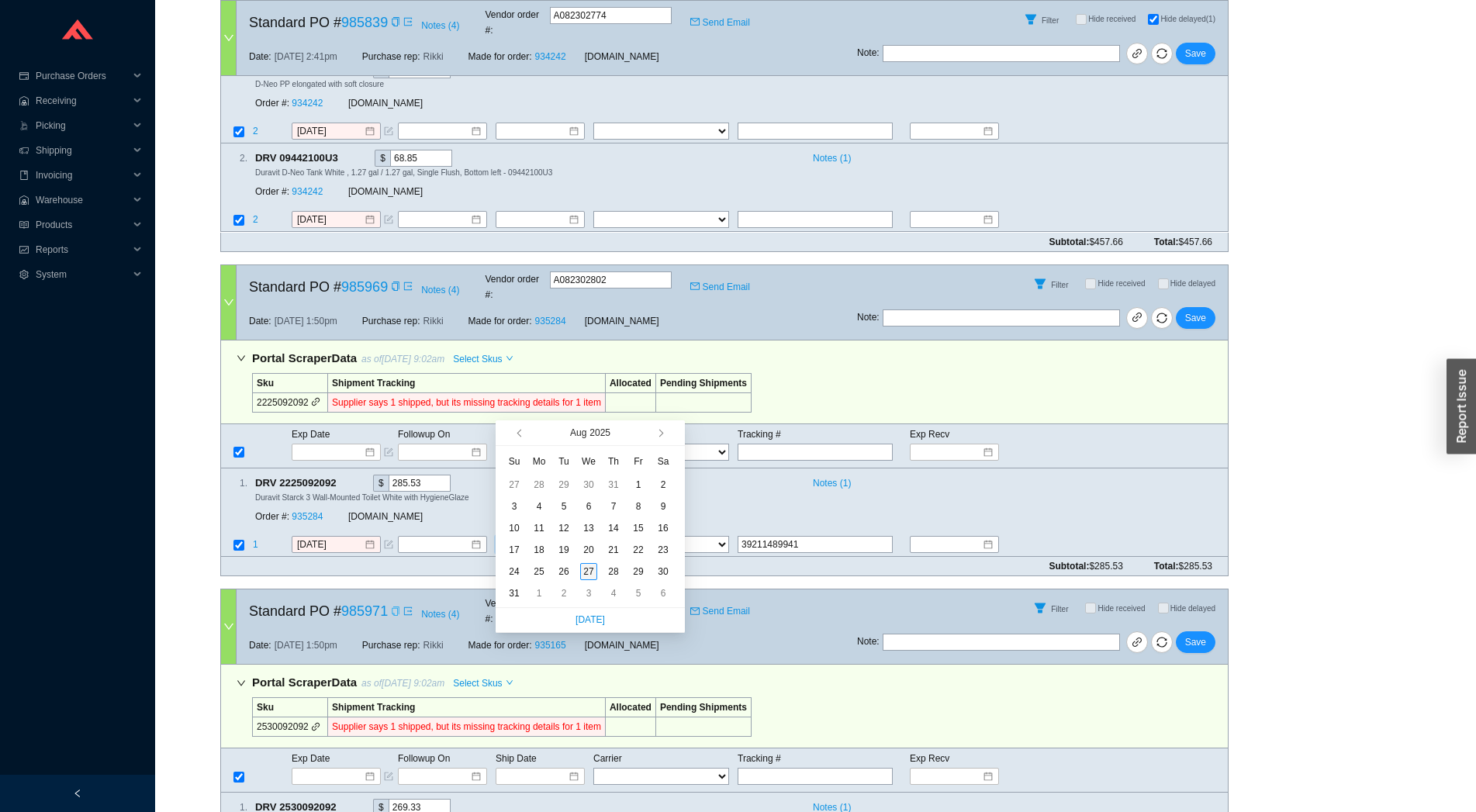
type input "[DATE]"
click at [585, 577] on div "27" at bounding box center [589, 571] width 17 height 17
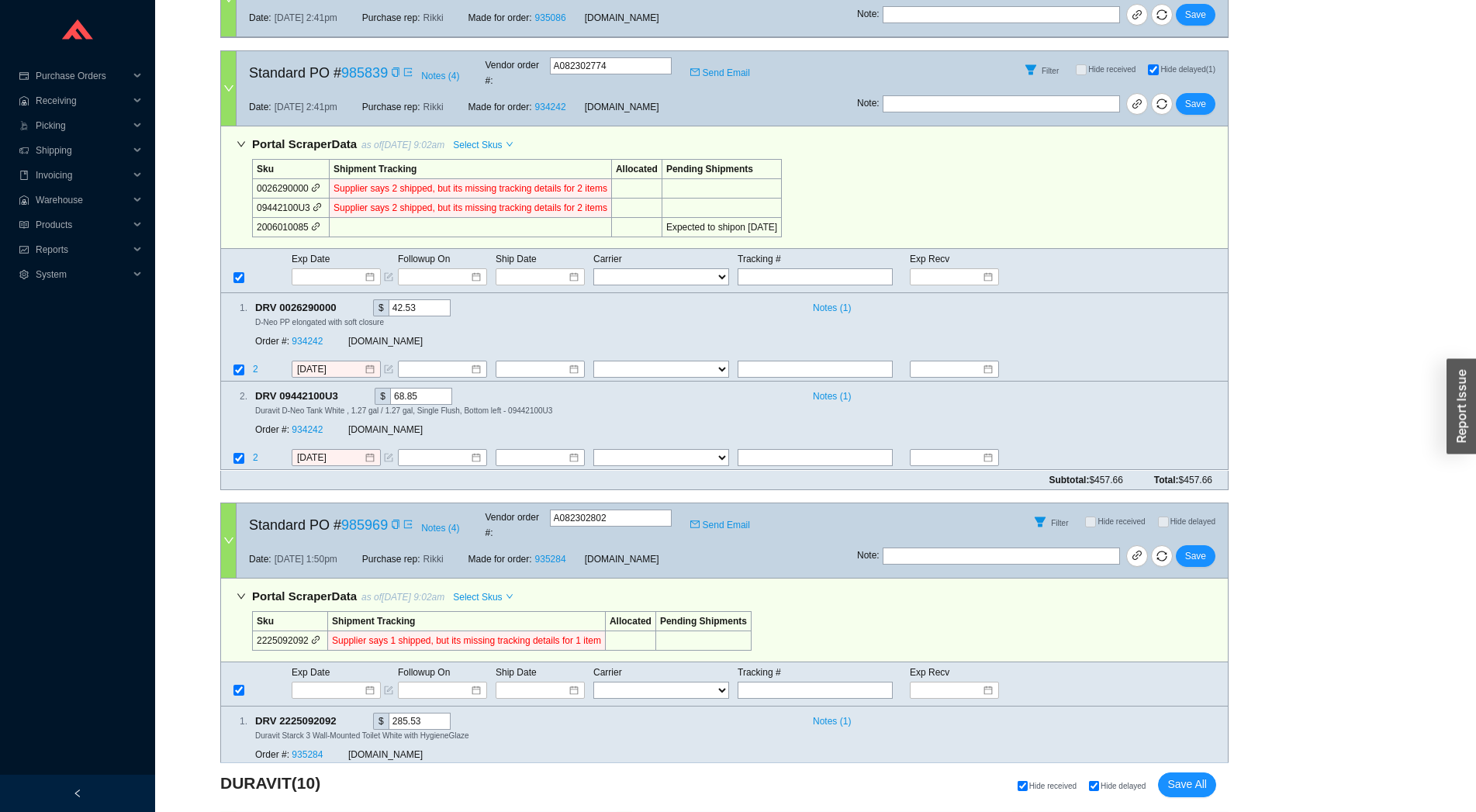
scroll to position [2533, 0]
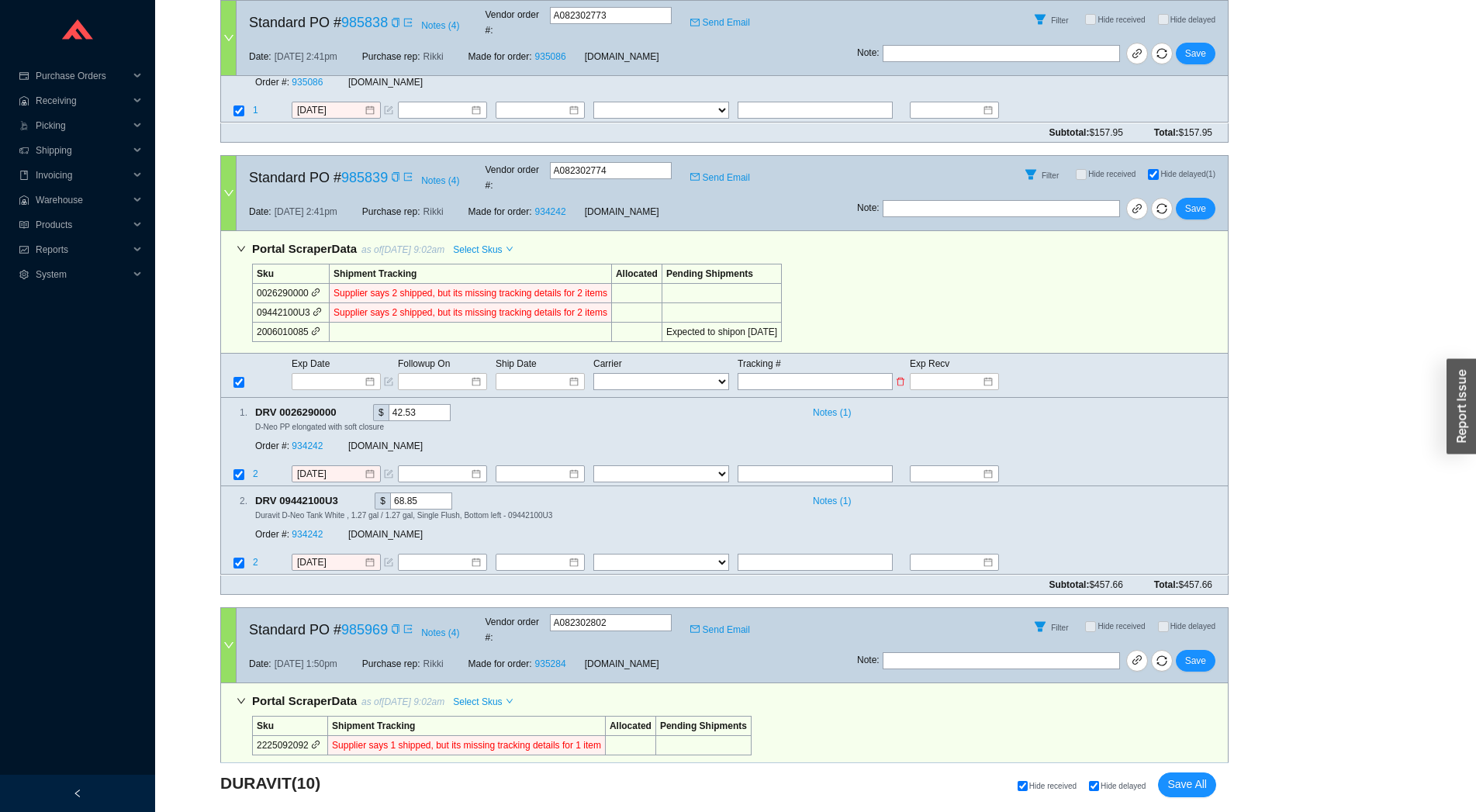
click at [785, 373] on input "text" at bounding box center [814, 381] width 155 height 17
paste input "39211489941"
type input "39211489941"
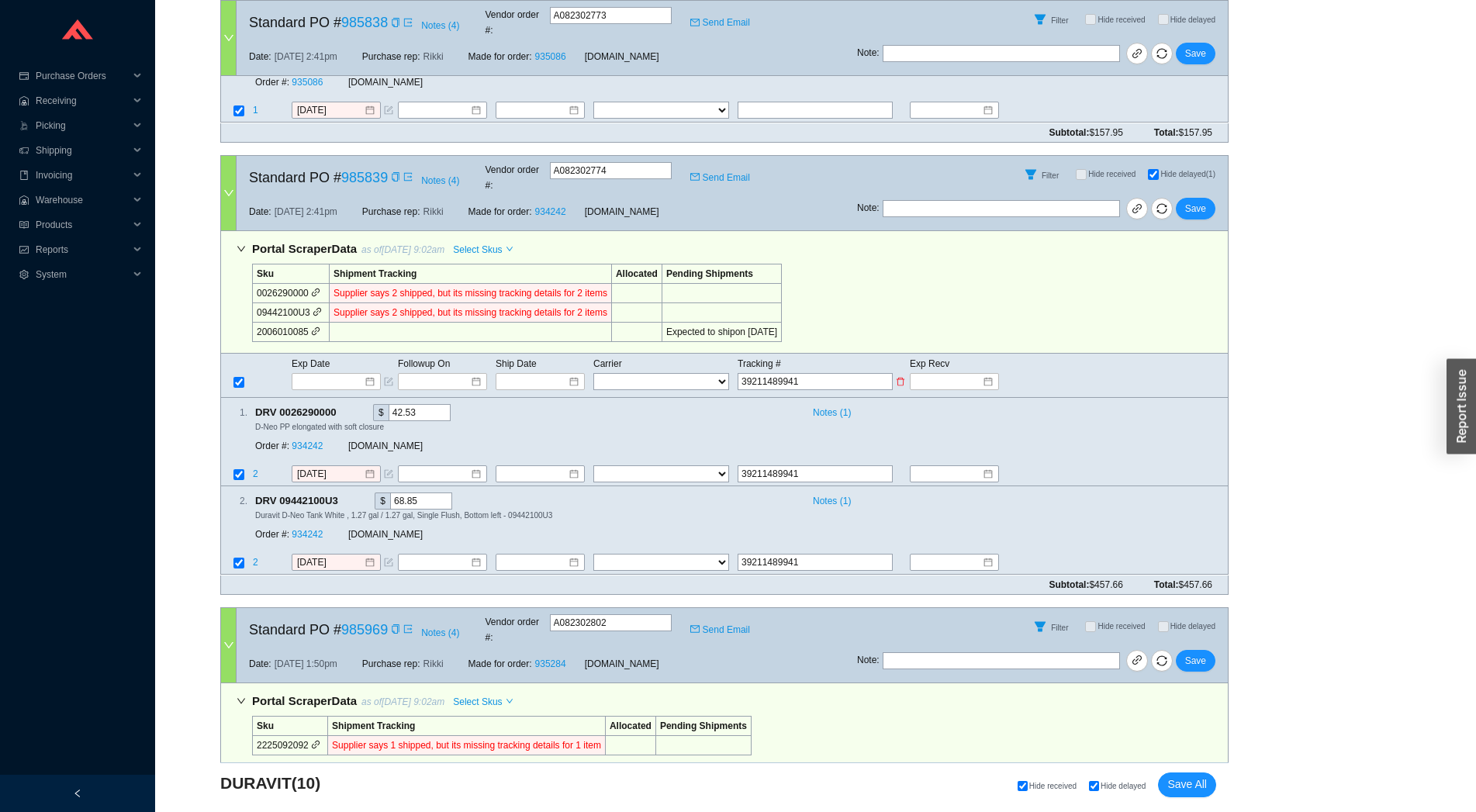
type input "39211489941"
click at [593, 373] on select "FedEx UPS ---------------- 2 Day Transportation INC A&B Freight A. Duie Pyle AA…" at bounding box center [661, 381] width 136 height 17
select select "22"
click option "OLD DOMINION" at bounding box center [0, 0] width 0 height 0
select select "22"
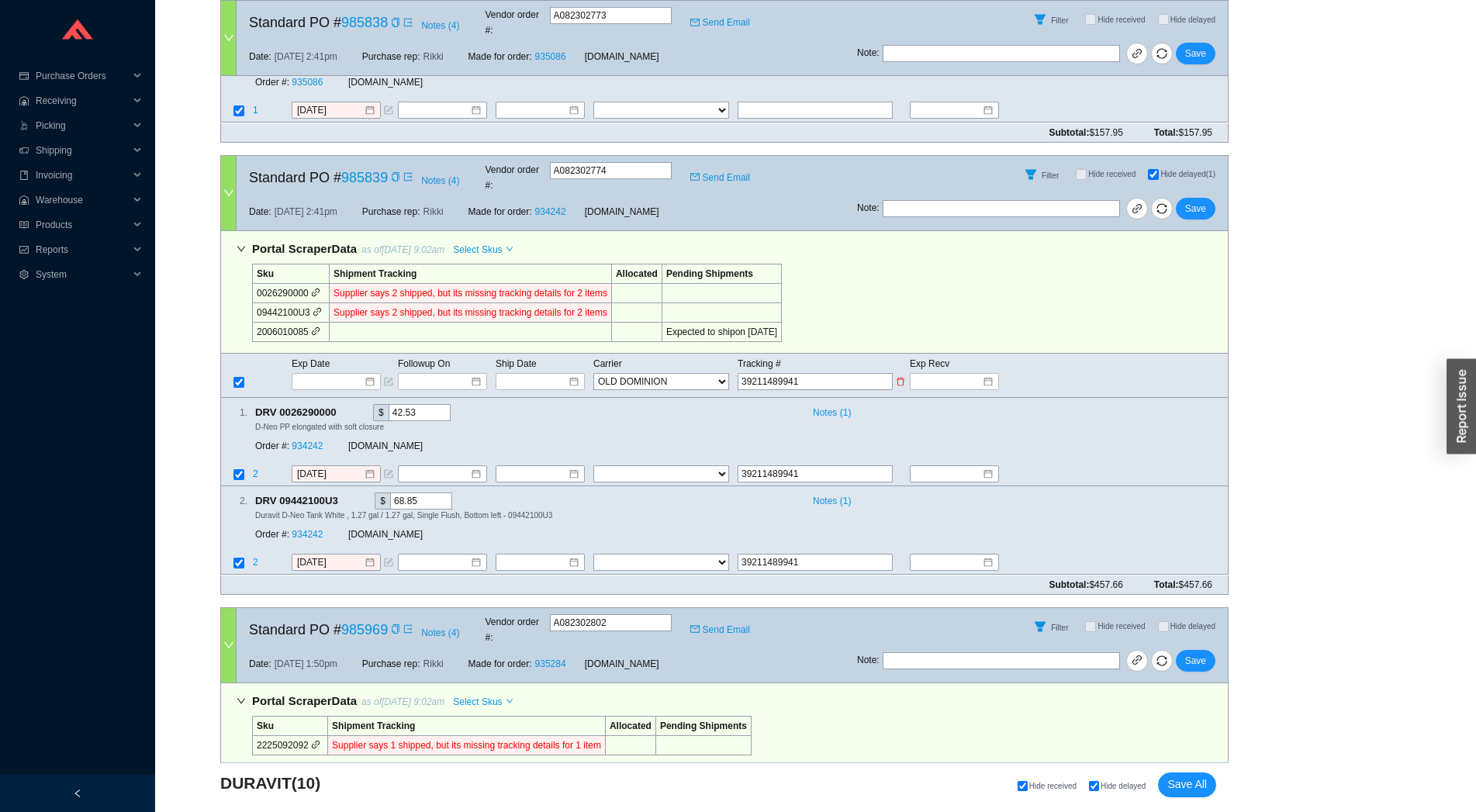
select select "22"
click at [537, 374] on input at bounding box center [534, 381] width 66 height 15
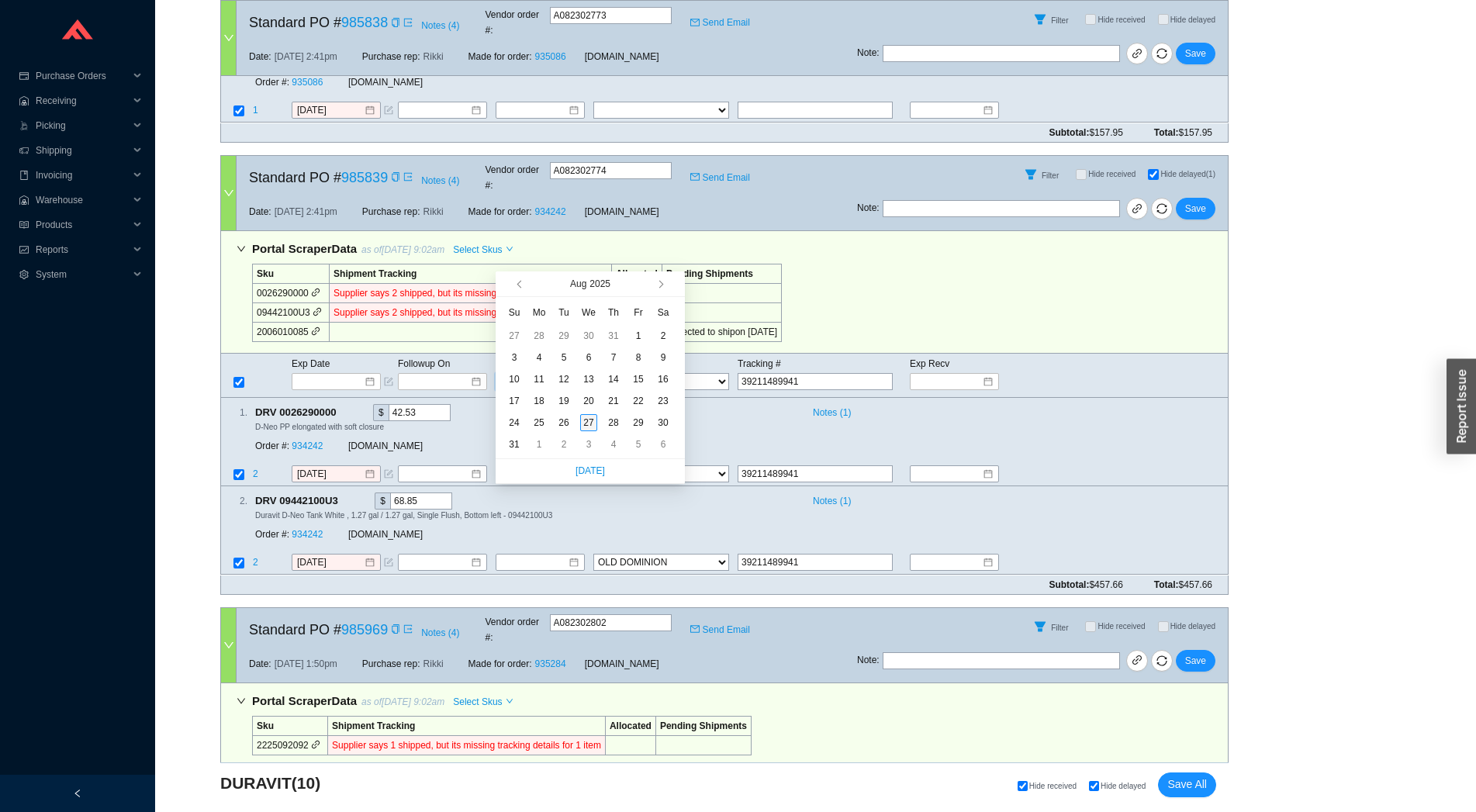
type input "[DATE]"
click at [590, 421] on div "27" at bounding box center [589, 422] width 17 height 17
type input "[DATE]"
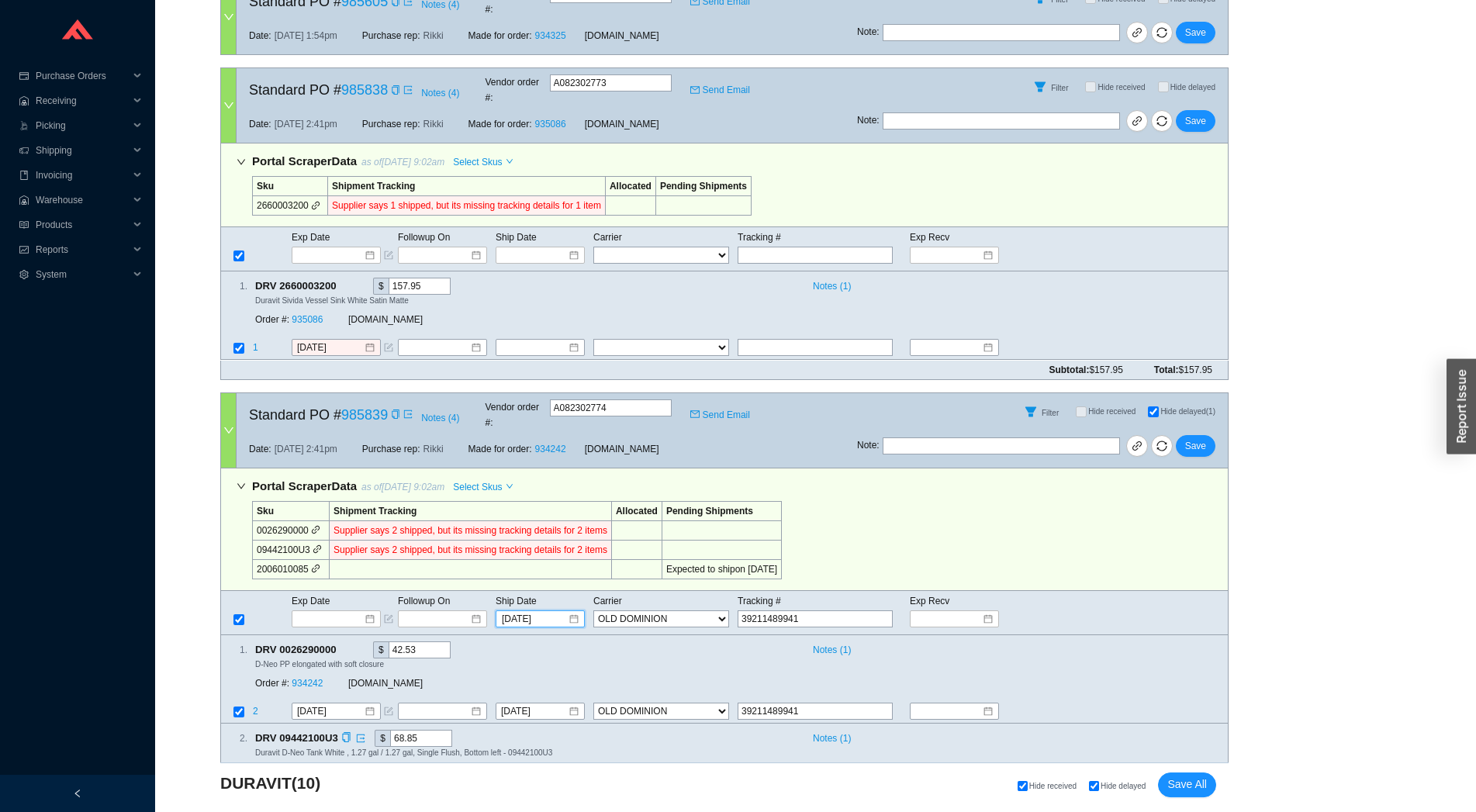
scroll to position [2190, 0]
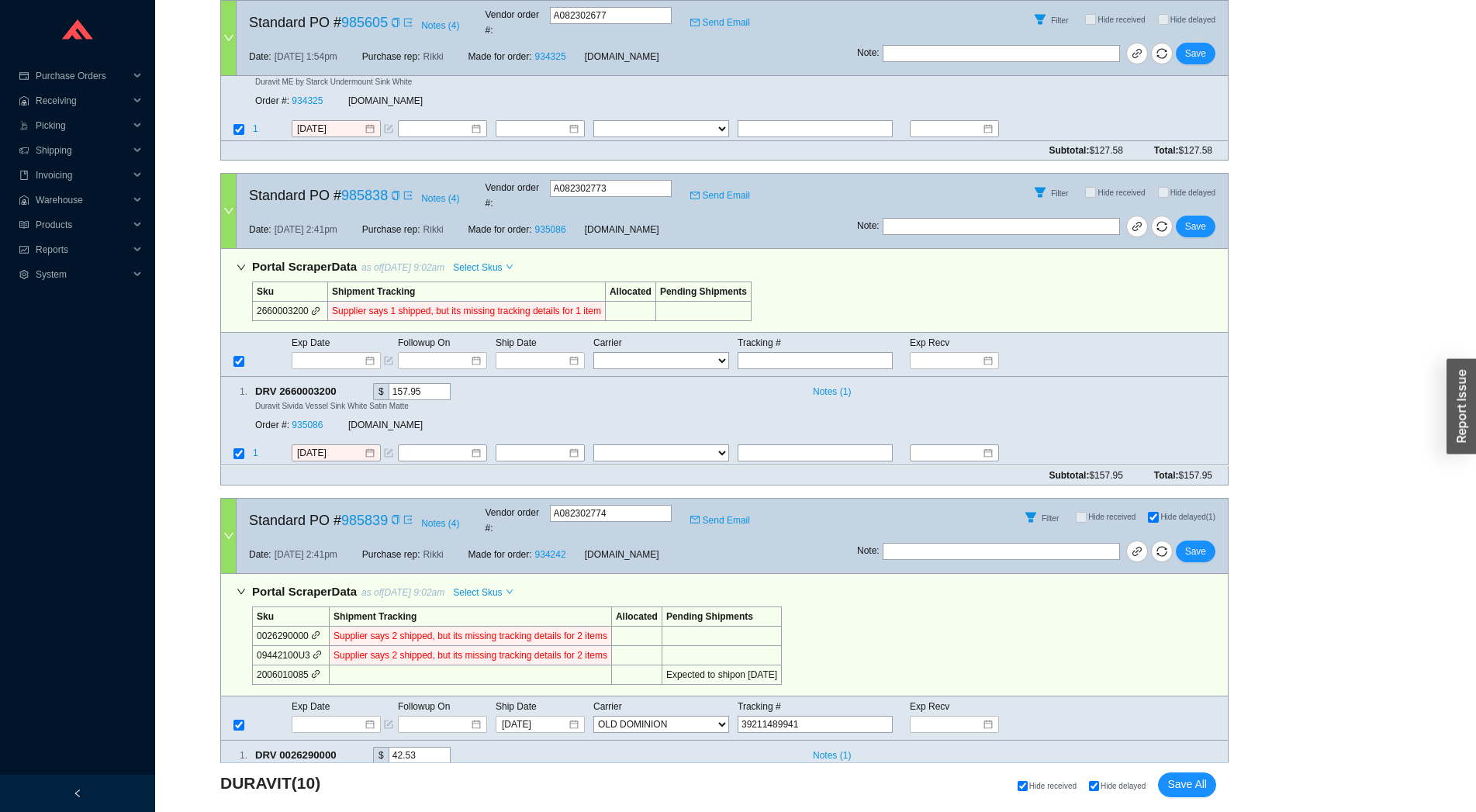
click at [758, 466] on div "Subtotal: $157.95 Total: $157.95" at bounding box center [724, 475] width 1008 height 19
click at [771, 445] on input "text" at bounding box center [814, 454] width 155 height 17
paste input "39211489941"
type input "39211489941"
click at [593, 445] on select "FedEx UPS ---------------- 2 Day Transportation INC A&B Freight A. Duie Pyle AA…" at bounding box center [661, 454] width 136 height 17
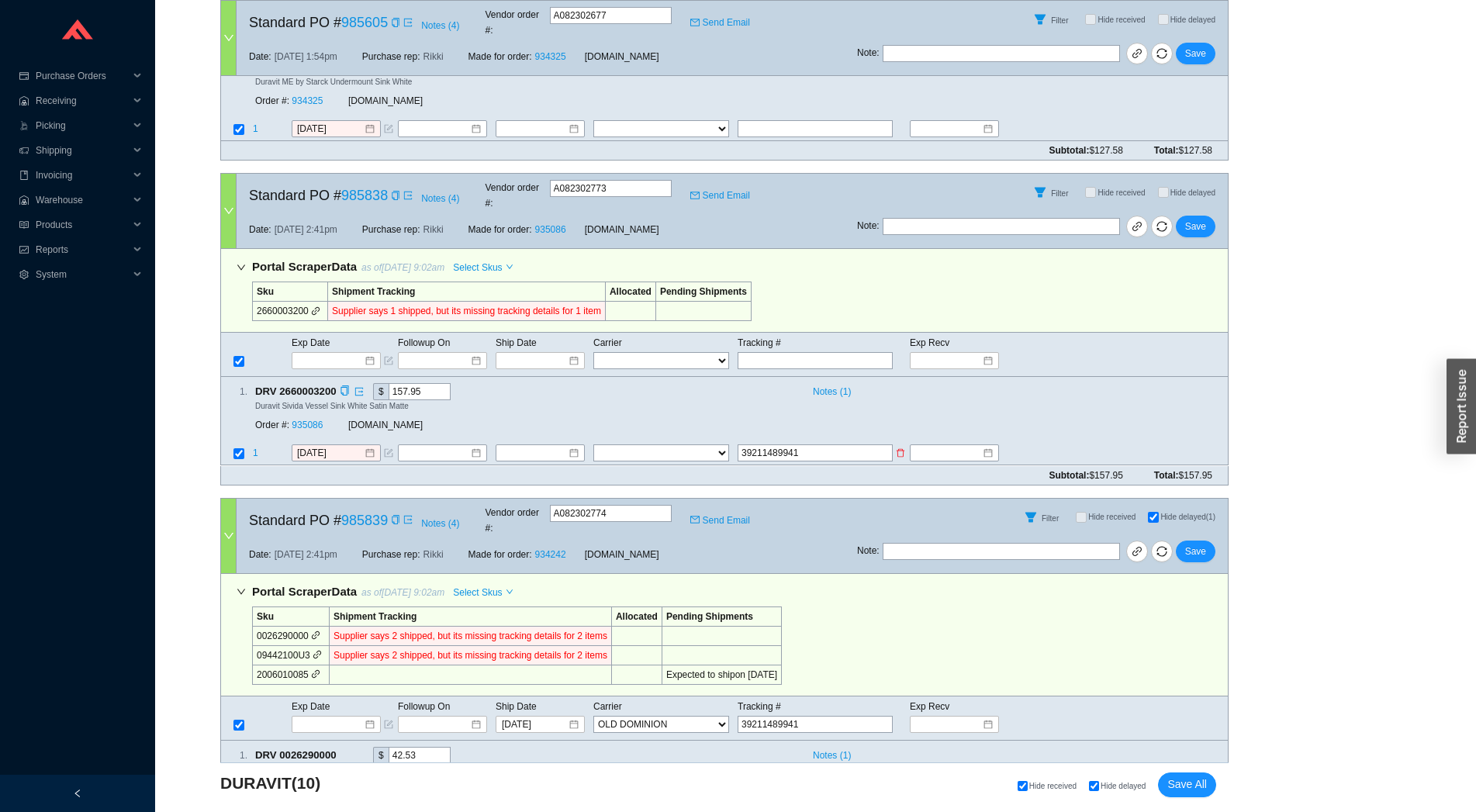
select select "22"
click option "OLD DOMINION" at bounding box center [0, 0] width 0 height 0
drag, startPoint x: 676, startPoint y: 351, endPoint x: 560, endPoint y: 343, distance: 116.3
click at [560, 445] on input at bounding box center [534, 453] width 67 height 15
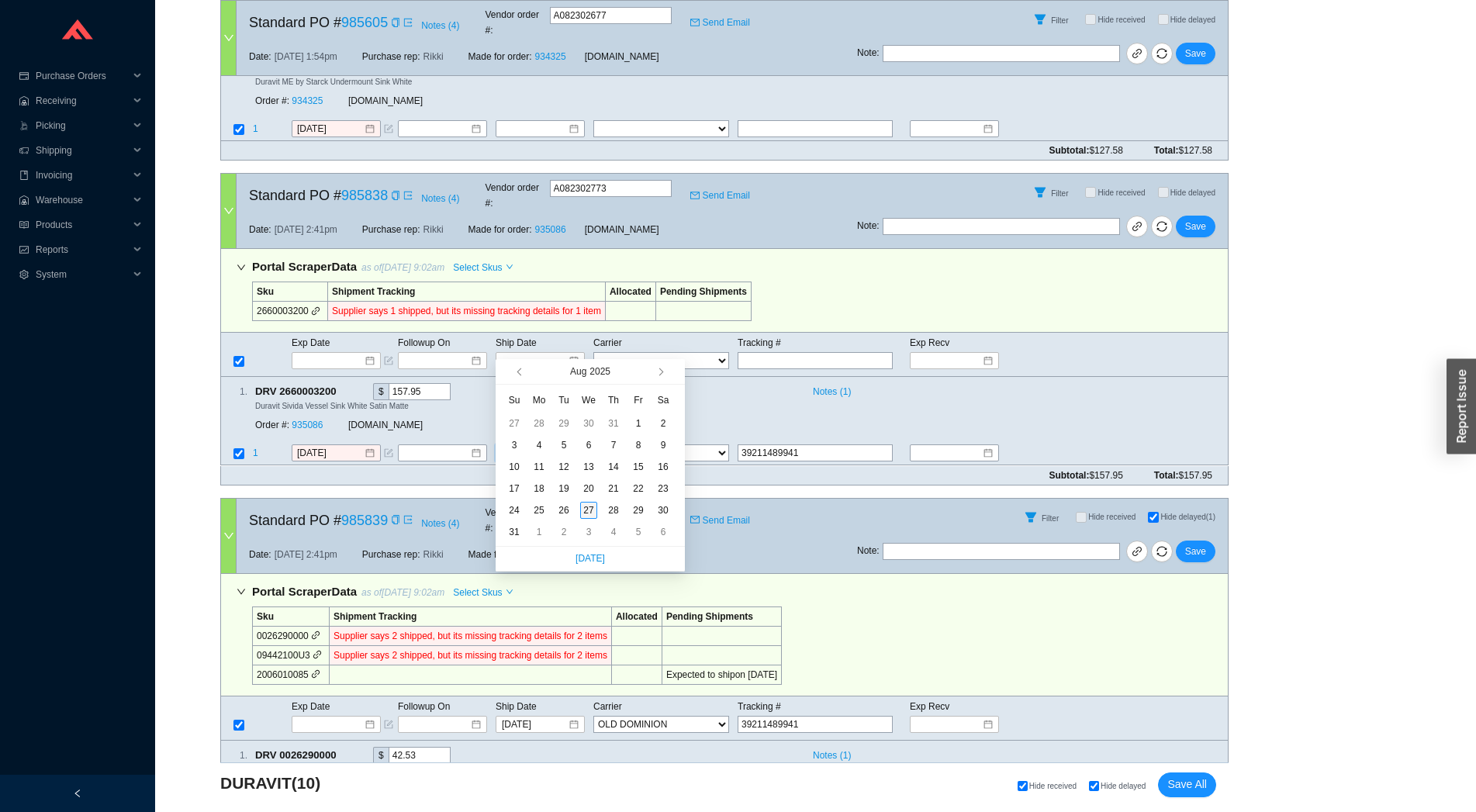
type input "[DATE]"
click at [587, 514] on div "27" at bounding box center [589, 510] width 17 height 17
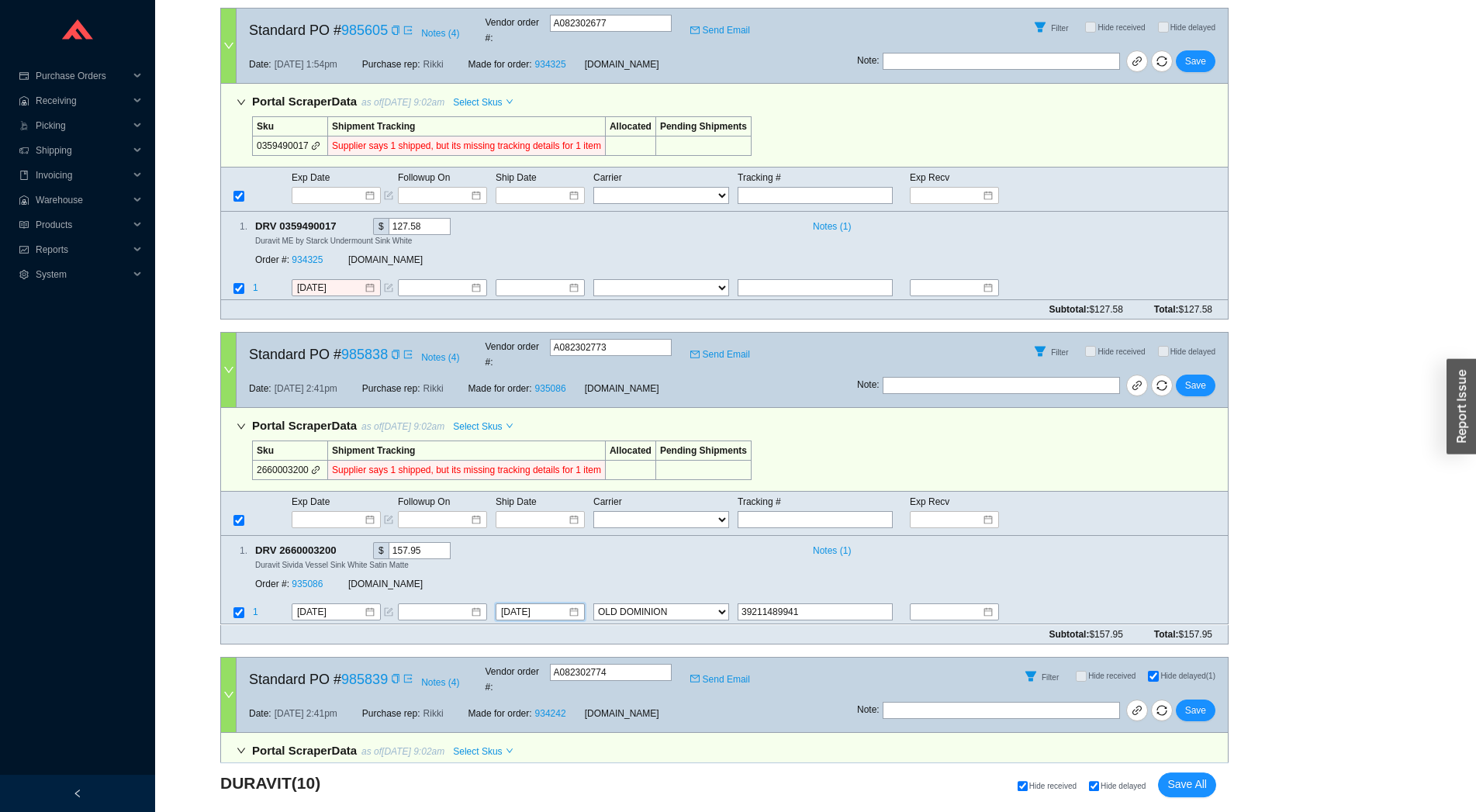
scroll to position [1848, 0]
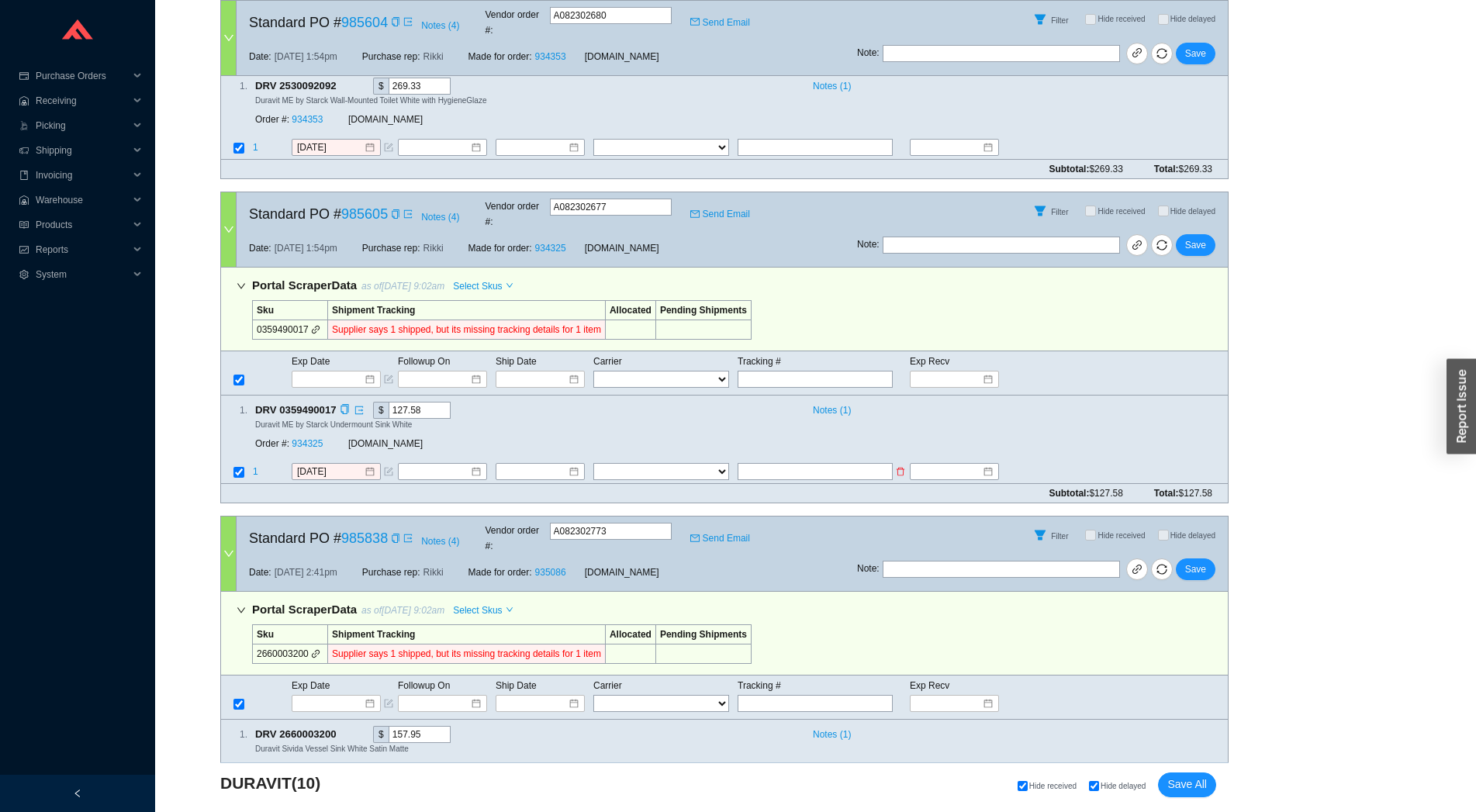
click at [830, 463] on input "text" at bounding box center [814, 471] width 155 height 17
paste input "39211489941"
type input "39211489941"
click at [593, 463] on select "FedEx UPS ---------------- 2 Day Transportation INC A&B Freight A. Duie Pyle AA…" at bounding box center [661, 471] width 136 height 17
select select "22"
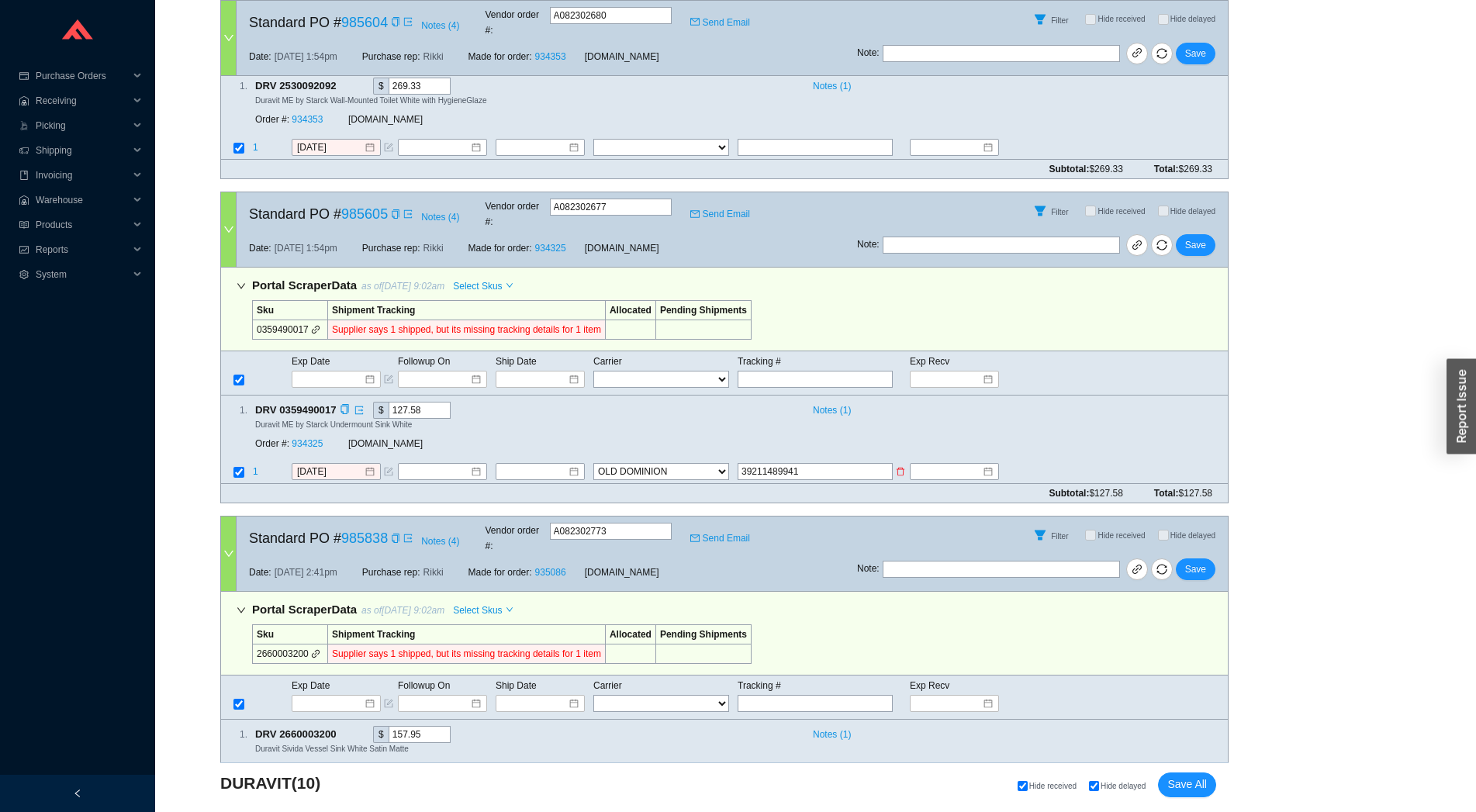
click option "OLD DOMINION" at bounding box center [0, 0] width 0 height 0
click at [553, 463] on input at bounding box center [534, 471] width 67 height 15
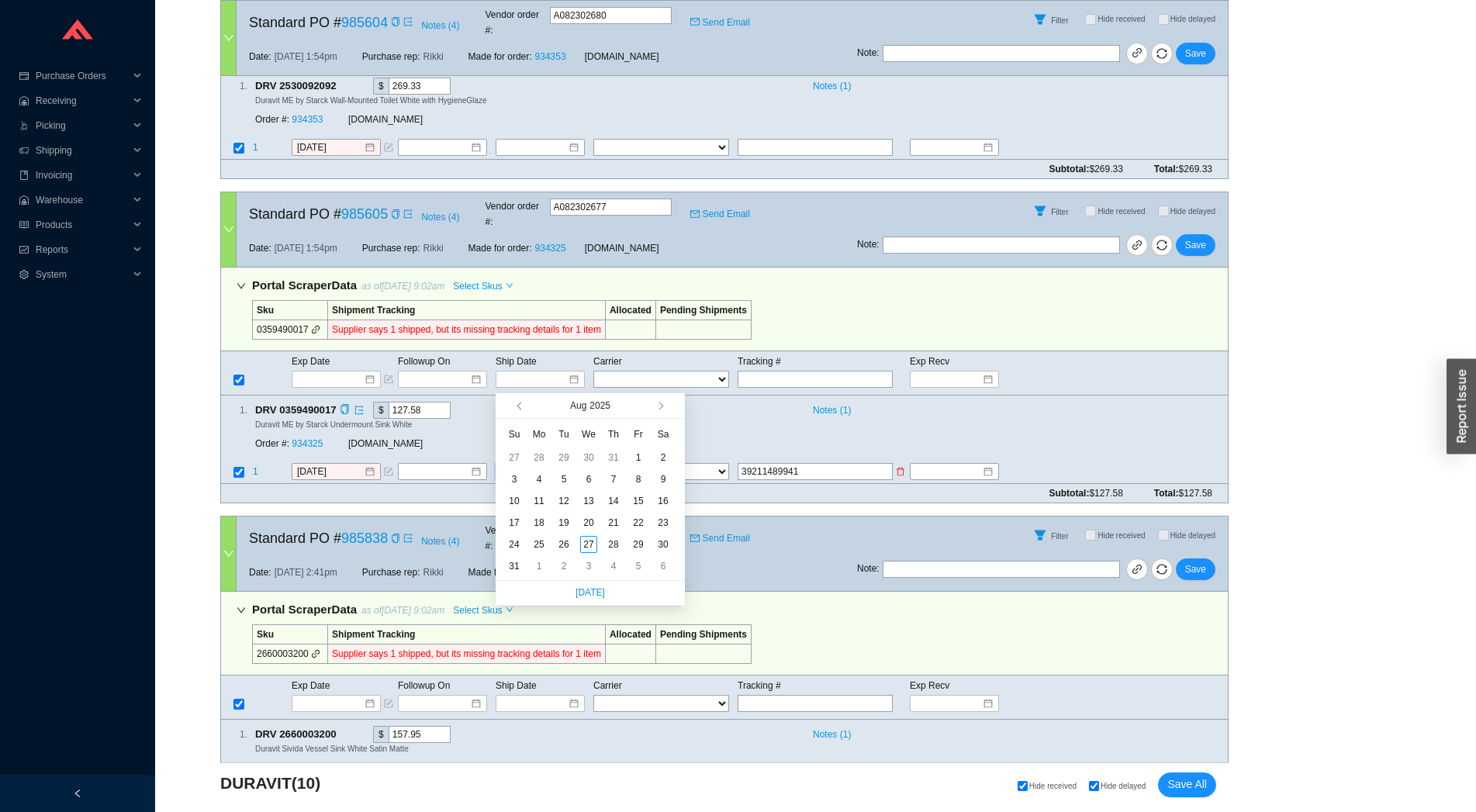
click at [553, 463] on input at bounding box center [534, 471] width 67 height 15
type input "[DATE]"
click at [593, 540] on div "27" at bounding box center [589, 544] width 17 height 17
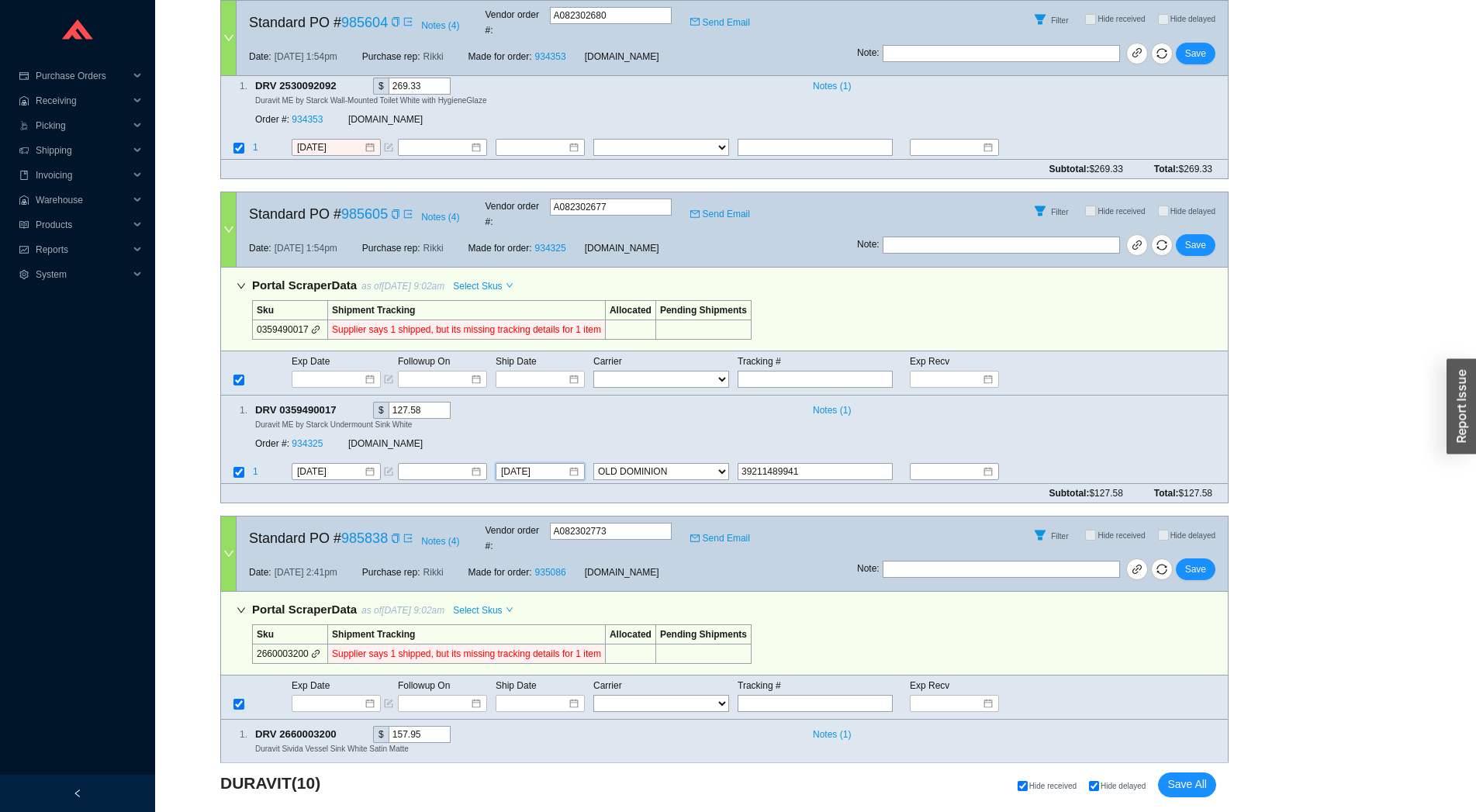
scroll to position [1505, 0]
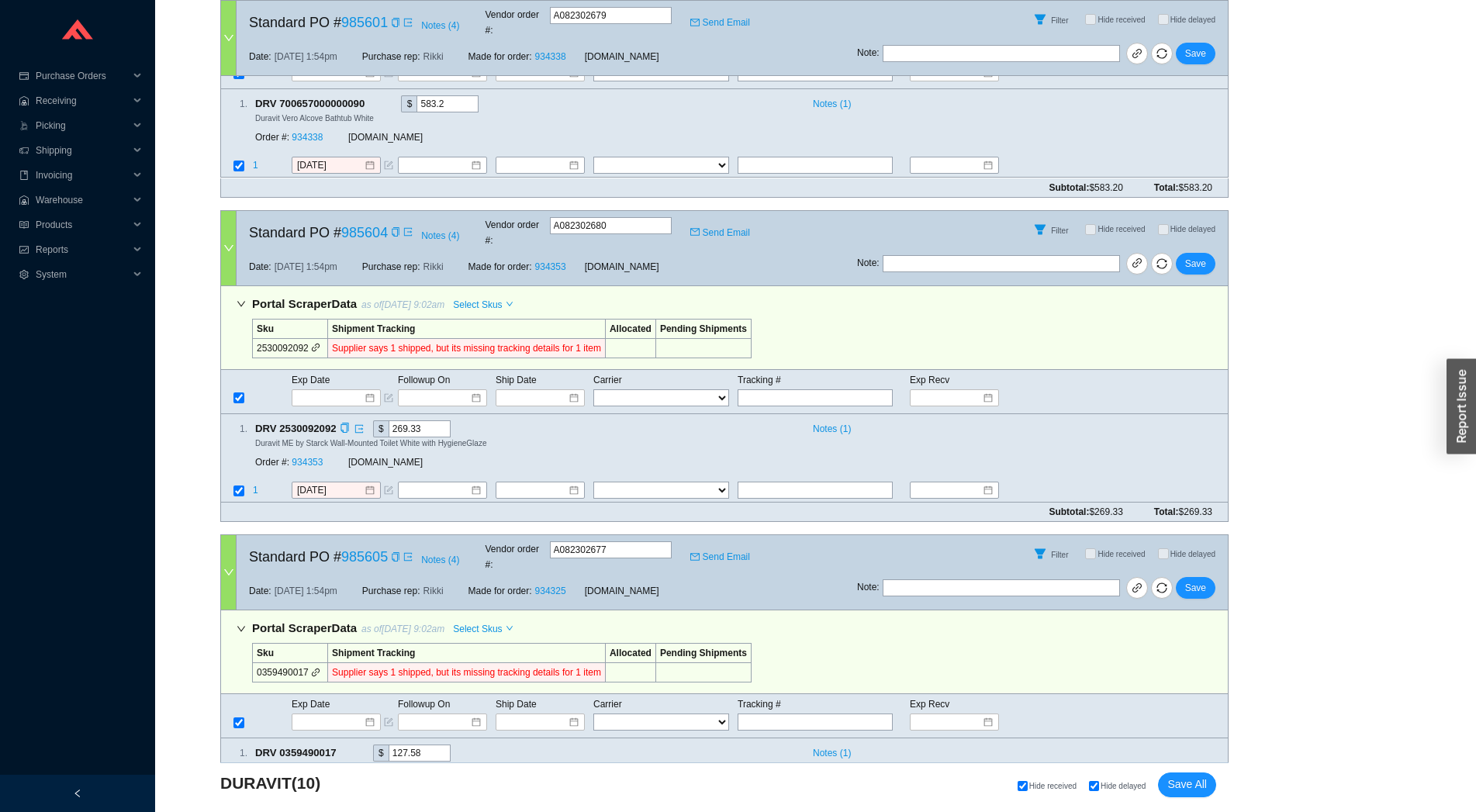
click at [826, 420] on div "1 . DRV 2530092092 $ 269.33 Notes ( 1 ) Duravit ME by Starck Wall-Mounted Toile…" at bounding box center [718, 448] width 994 height 56
click at [805, 482] on input "text" at bounding box center [814, 490] width 155 height 17
paste input "39211489941"
type input "39211489941"
click at [593, 482] on select "FedEx UPS ---------------- 2 Day Transportation INC A&B Freight A. Duie Pyle AA…" at bounding box center [661, 490] width 136 height 17
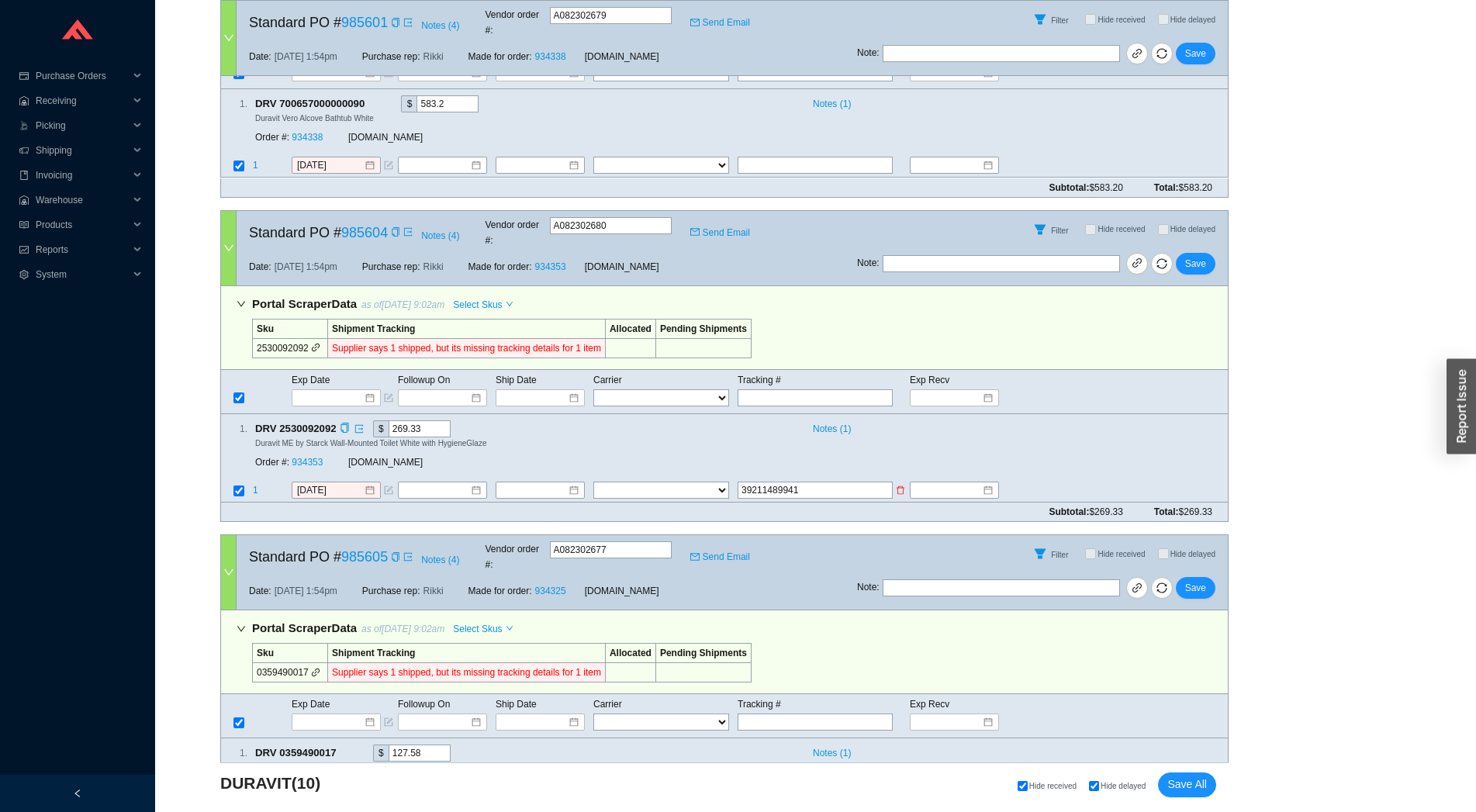
select select "22"
click option "OLD DOMINION" at bounding box center [0, 0] width 0 height 0
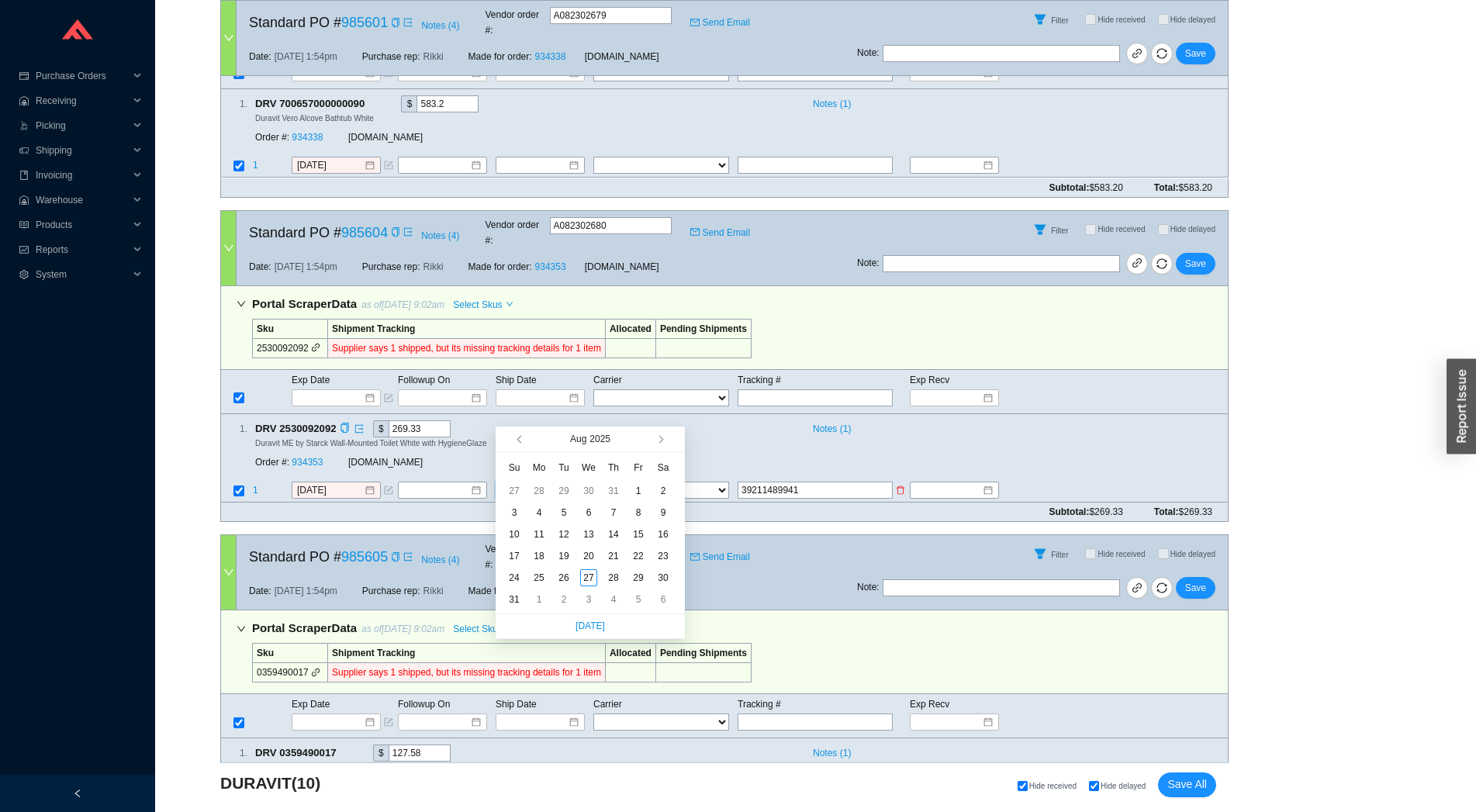
click at [565, 482] on input at bounding box center [534, 490] width 67 height 15
type input "[DATE]"
click at [595, 577] on div "27" at bounding box center [589, 578] width 17 height 17
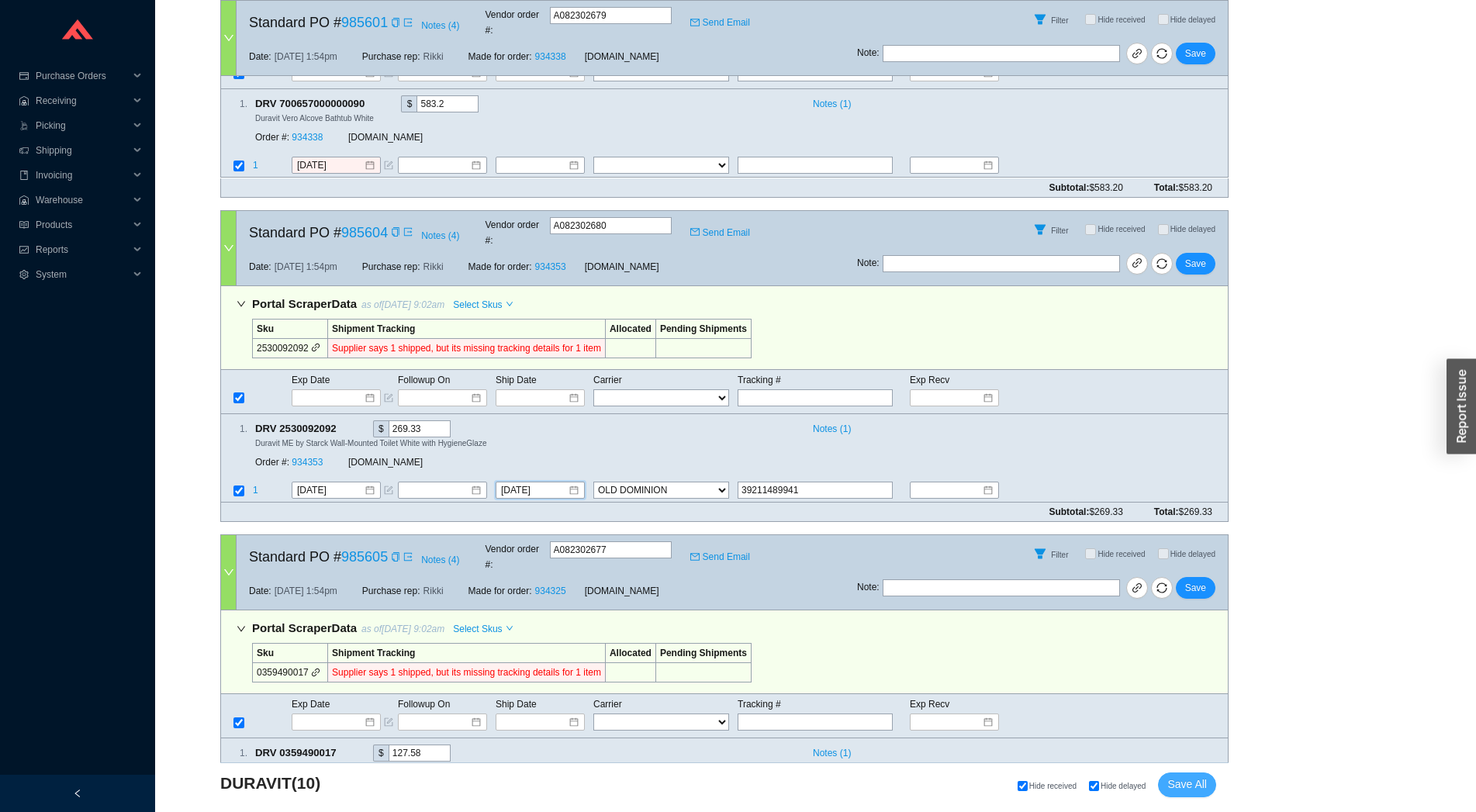
click at [1187, 783] on span "Save All" at bounding box center [1187, 784] width 40 height 18
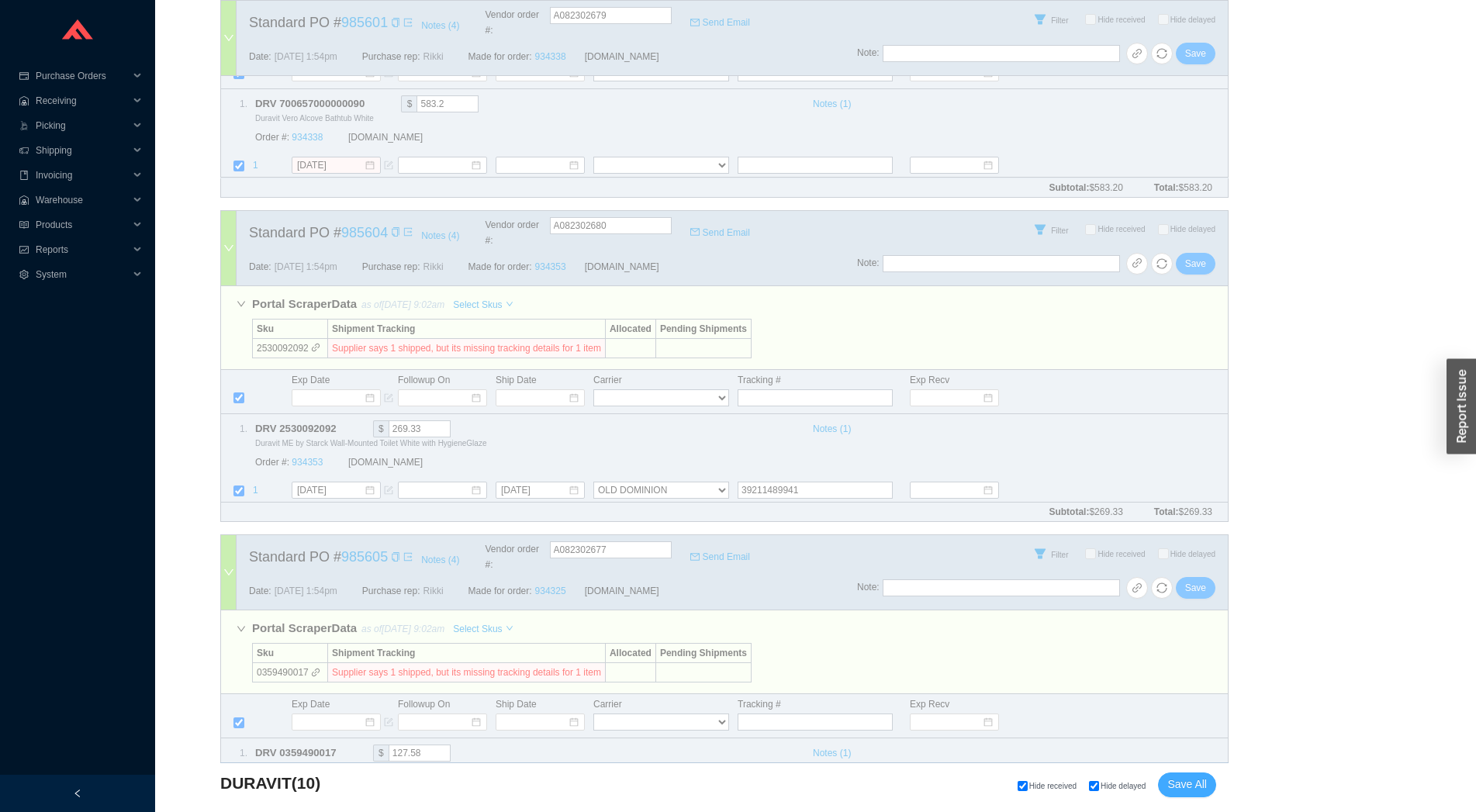
checkbox input "false"
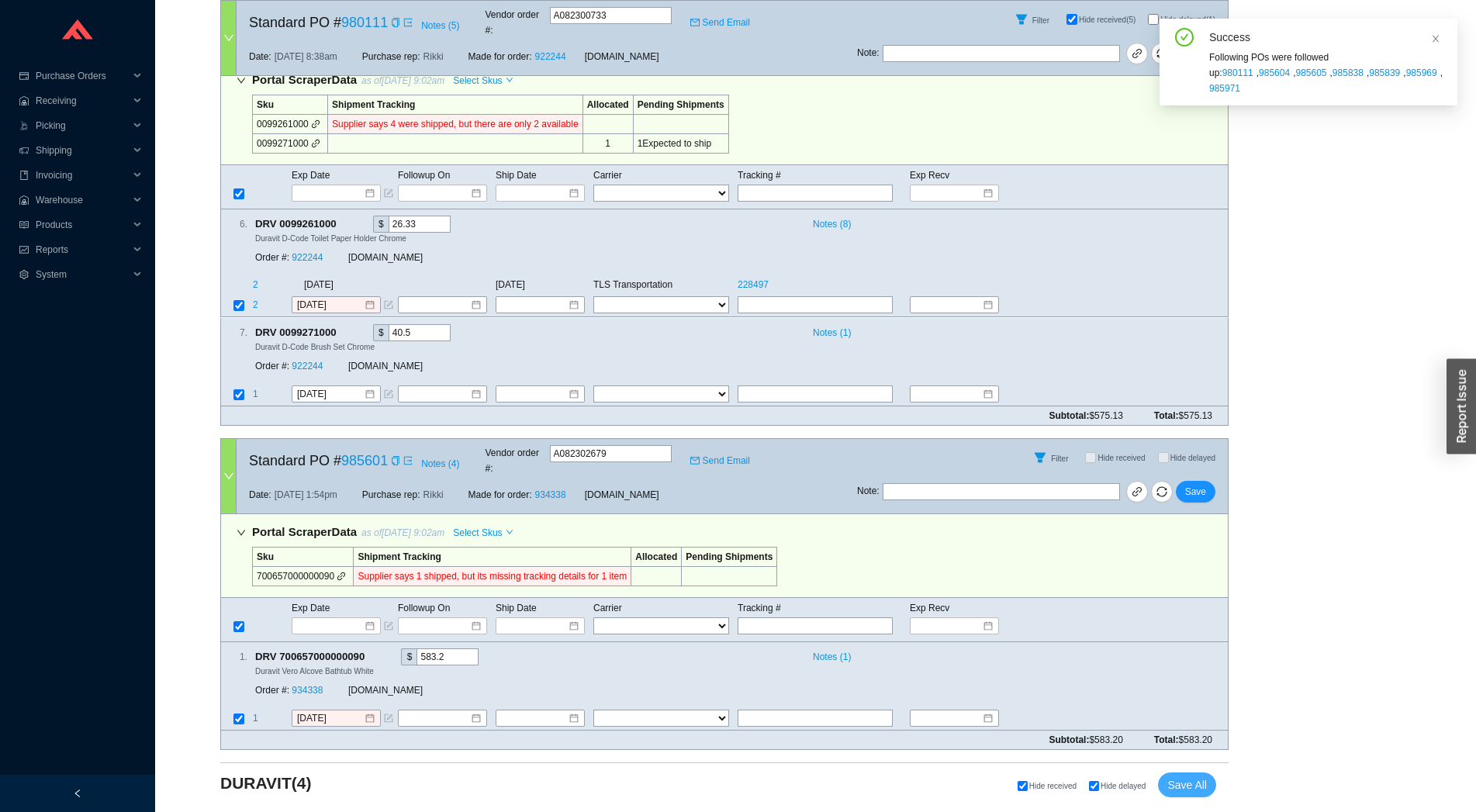
scroll to position [926, 0]
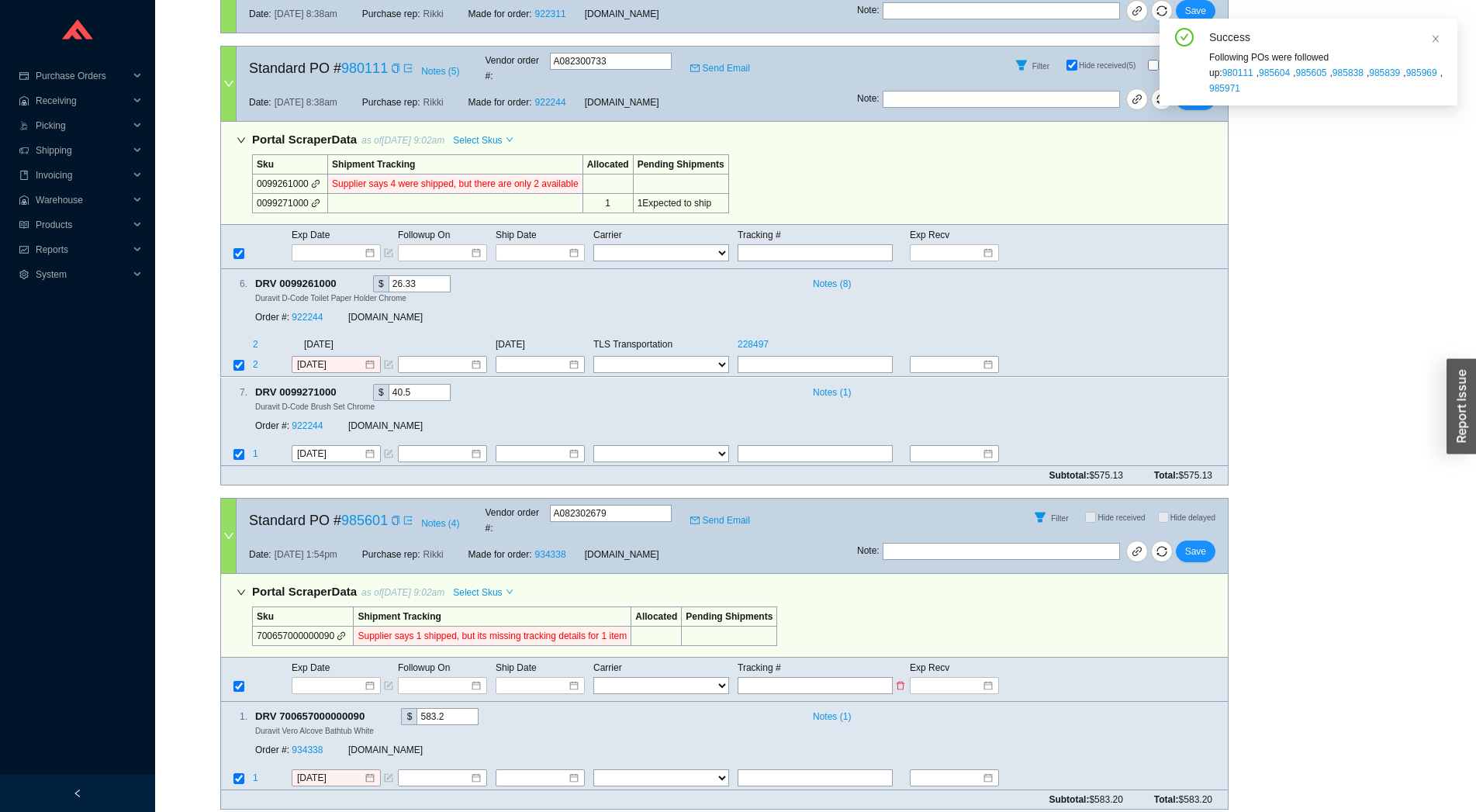
click at [780, 677] on input "text" at bounding box center [814, 685] width 155 height 17
paste input "39211489941"
type input "39211489941"
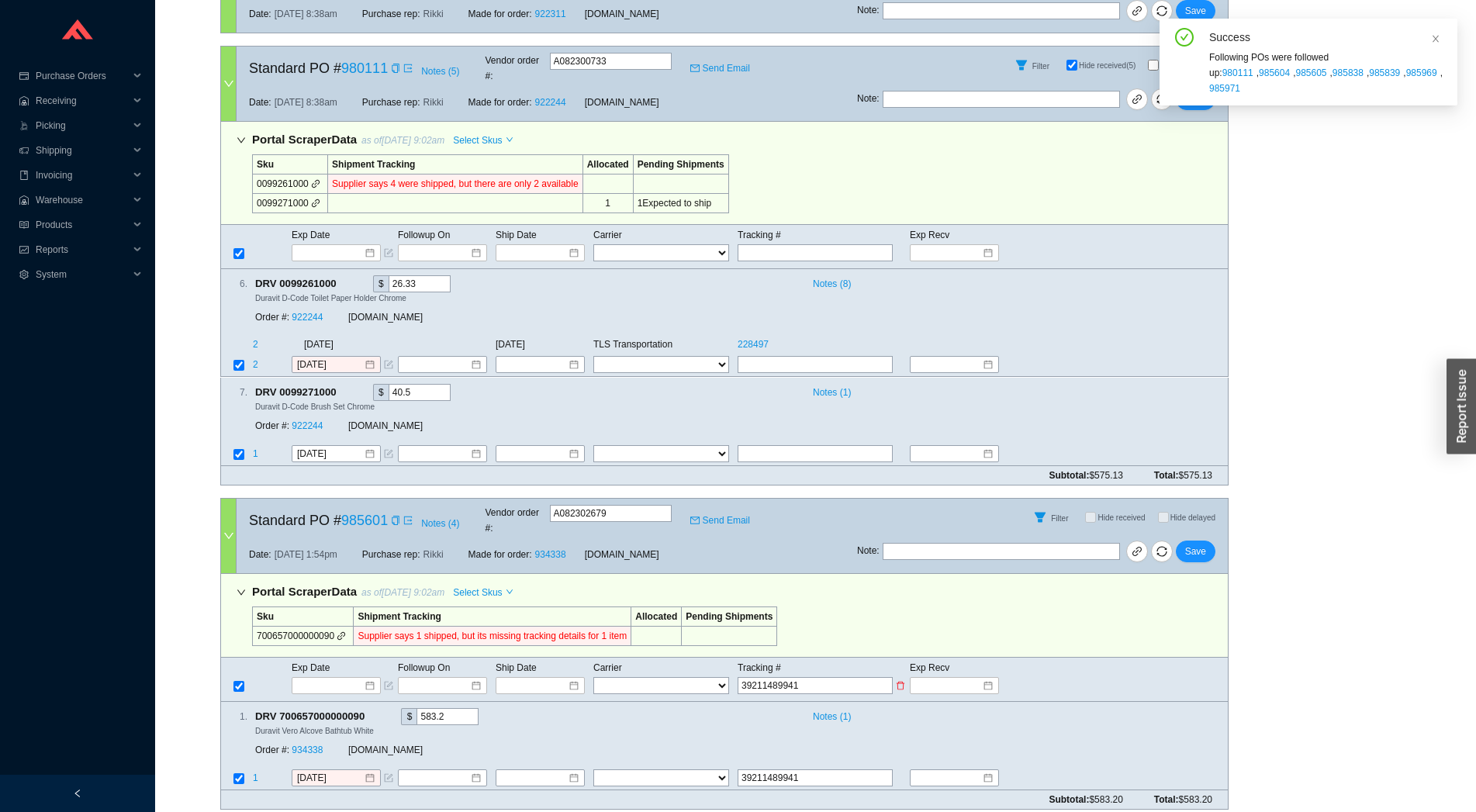
select select "22"
click option "OLD DOMINION" at bounding box center [0, 0] width 0 height 0
select select "22"
click at [551, 659] on td "Ship Date" at bounding box center [543, 667] width 98 height 17
click at [549, 678] on input at bounding box center [534, 685] width 66 height 15
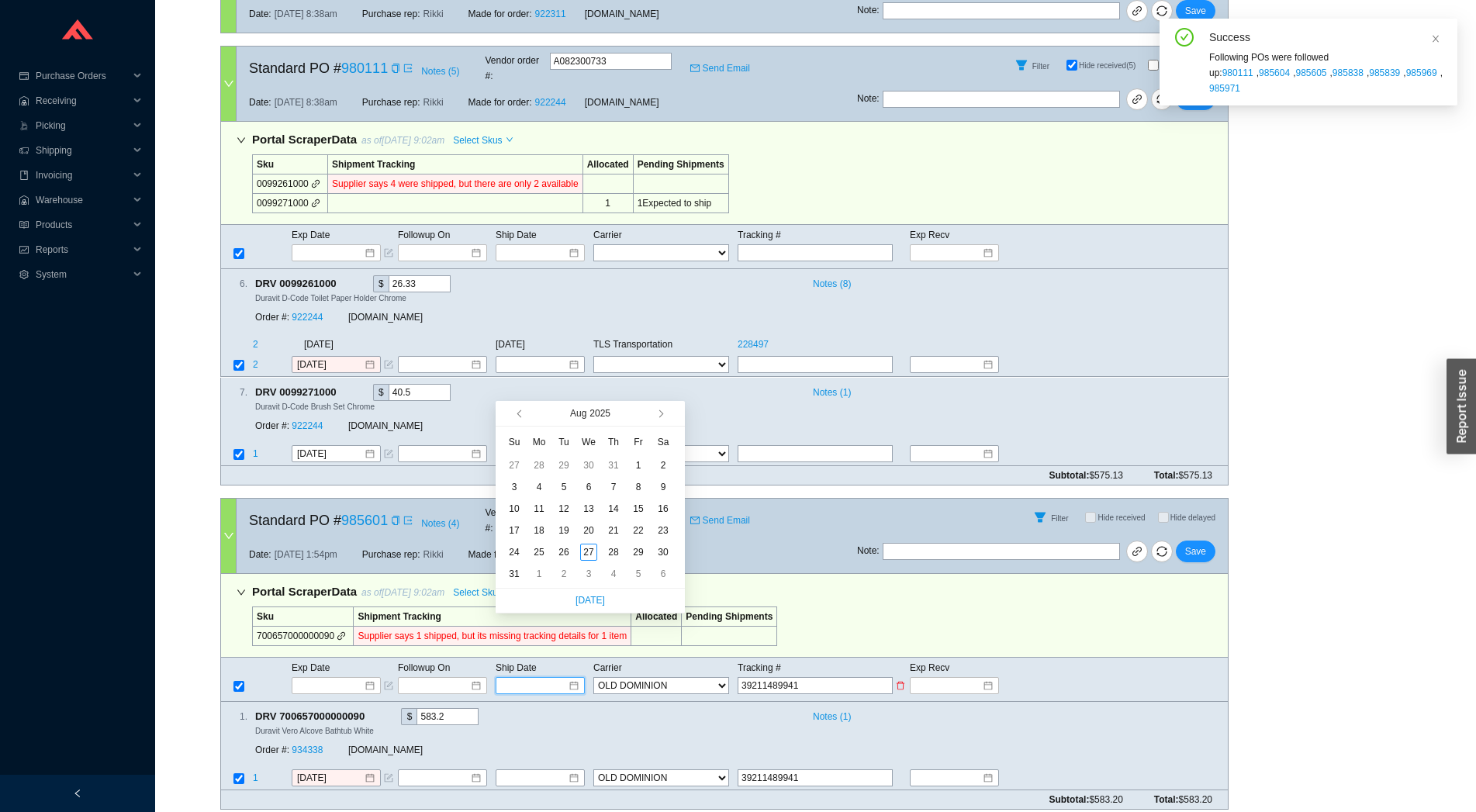
click at [547, 678] on input at bounding box center [534, 685] width 66 height 15
type input "[DATE]"
click at [583, 559] on div "27" at bounding box center [589, 551] width 17 height 17
type input "[DATE]"
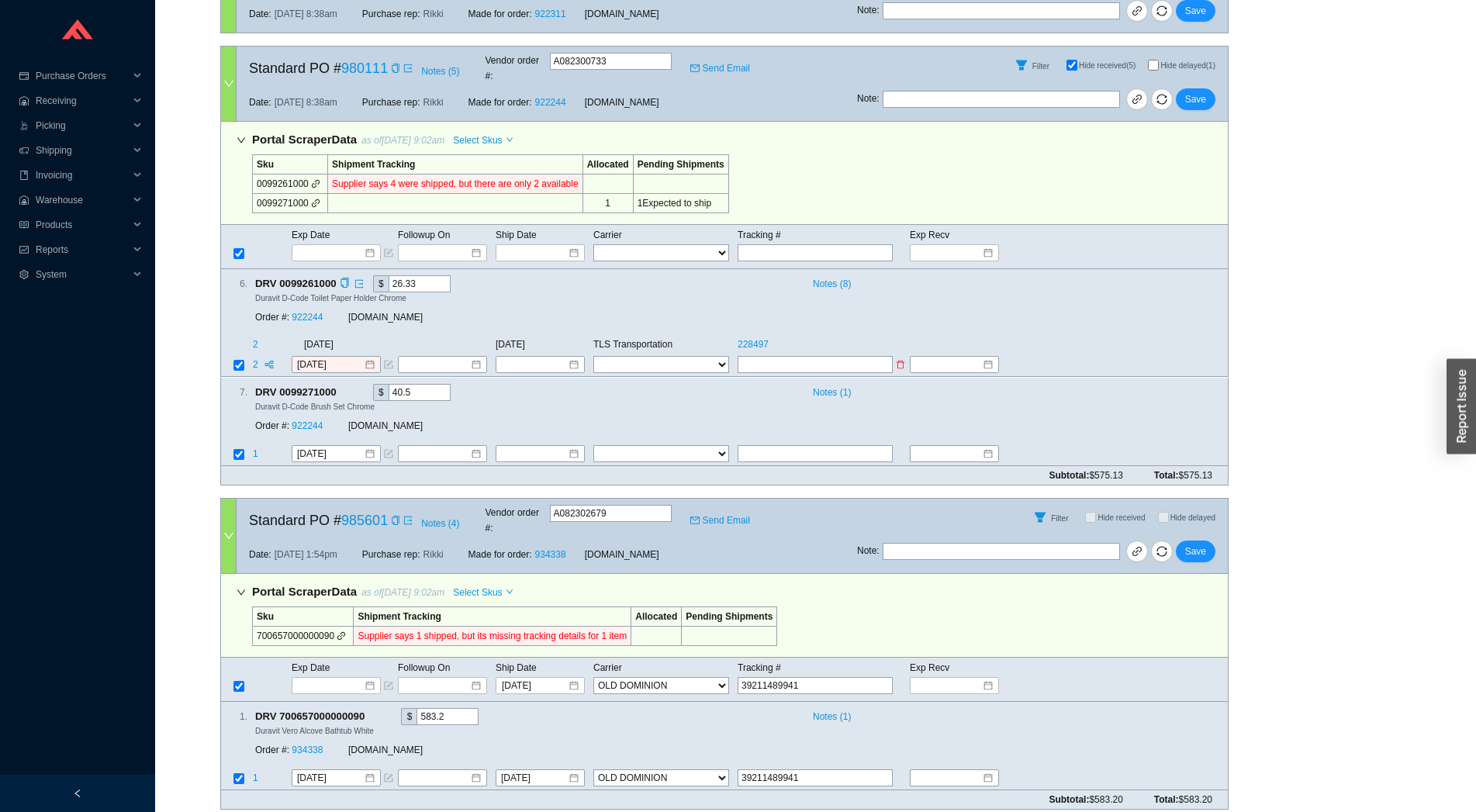
click at [794, 357] on input "text" at bounding box center [814, 365] width 155 height 17
paste input "39211489941"
type input "39211489941"
click at [593, 357] on select "FedEx UPS ---------------- 2 Day Transportation INC A&B Freight A. Duie Pyle AA…" at bounding box center [661, 365] width 136 height 17
select select "22"
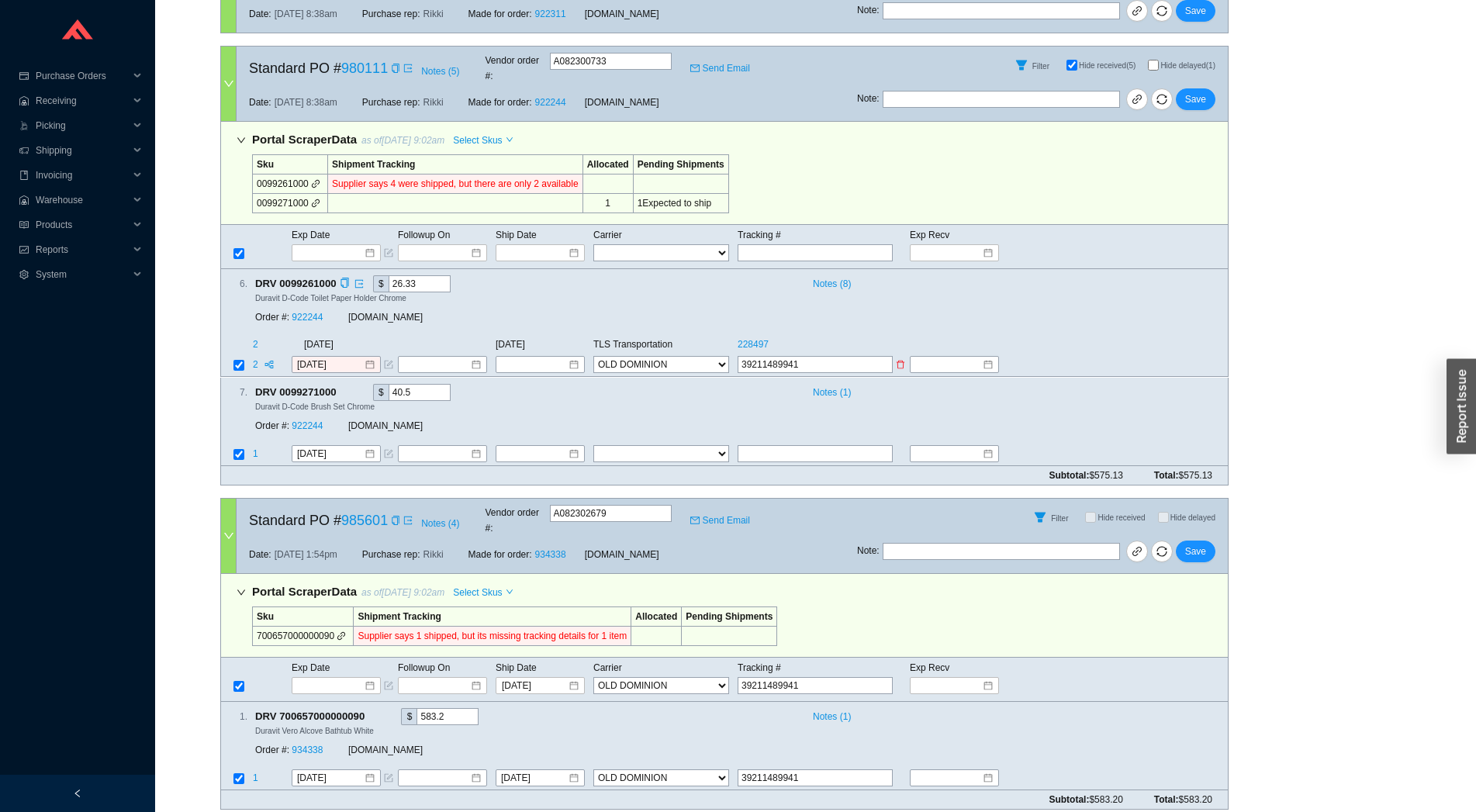
click option "OLD DOMINION" at bounding box center [0, 0] width 0 height 0
click at [557, 358] on input at bounding box center [534, 365] width 67 height 15
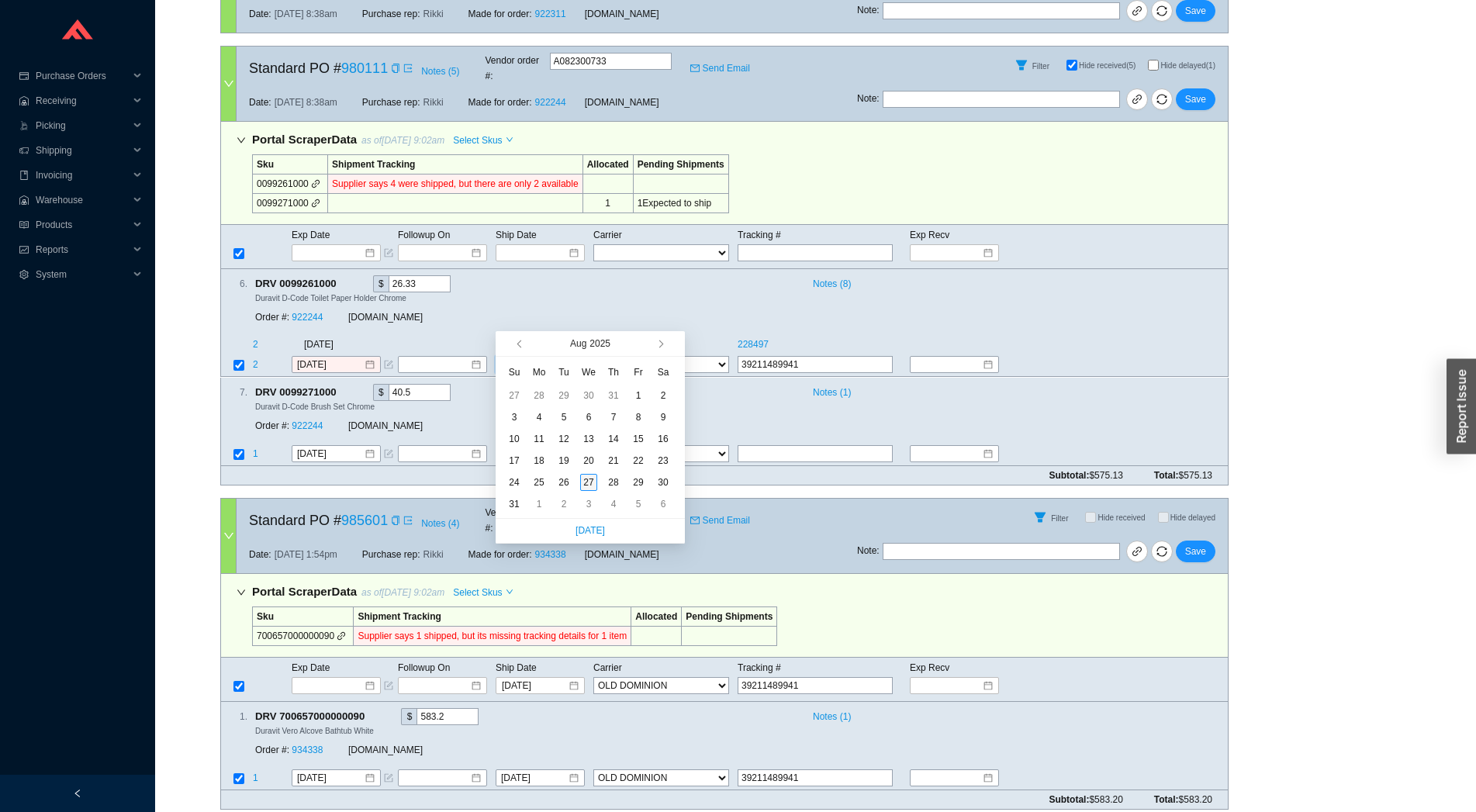
type input "[DATE]"
click at [588, 486] on div "27" at bounding box center [589, 482] width 17 height 17
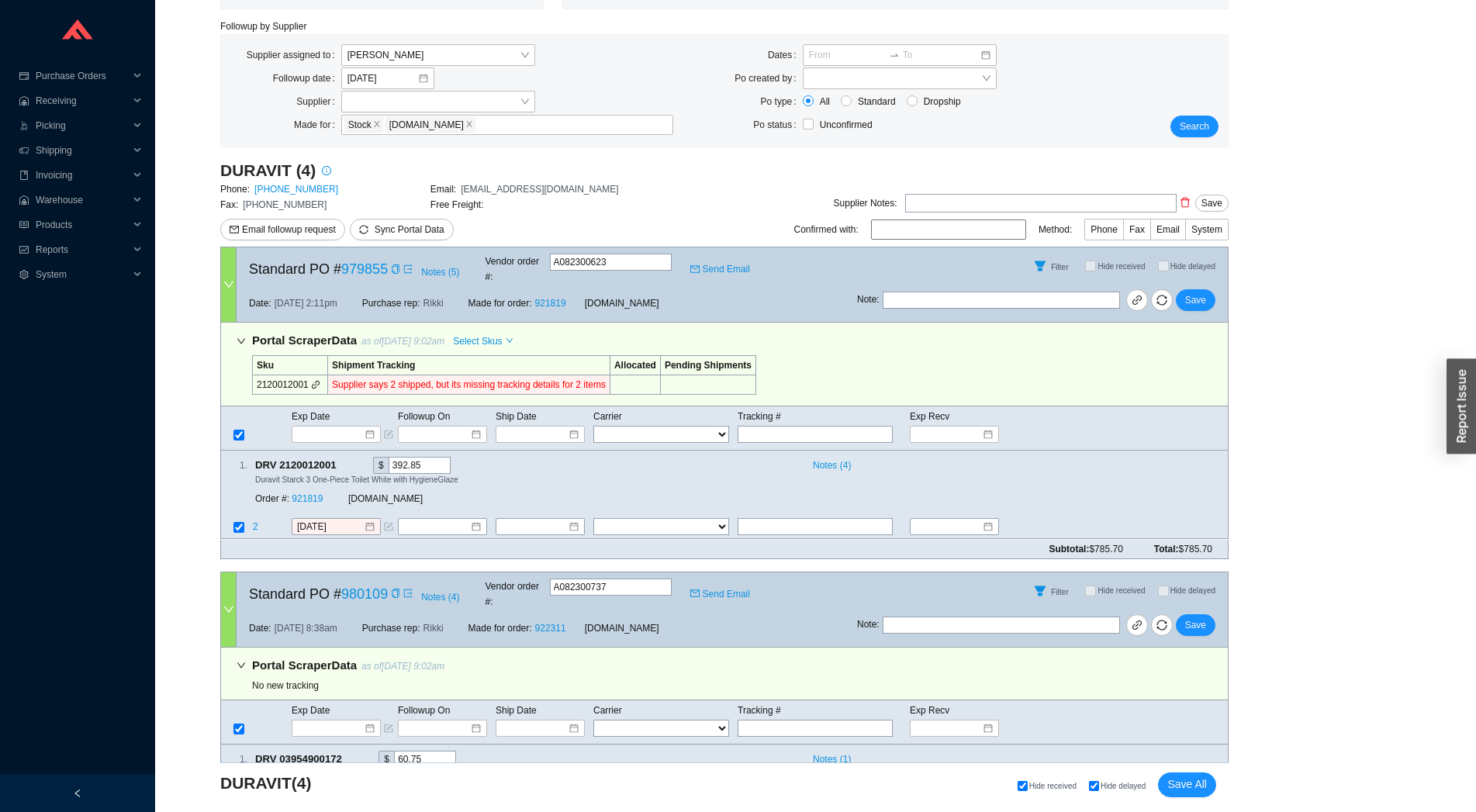
scroll to position [0, 0]
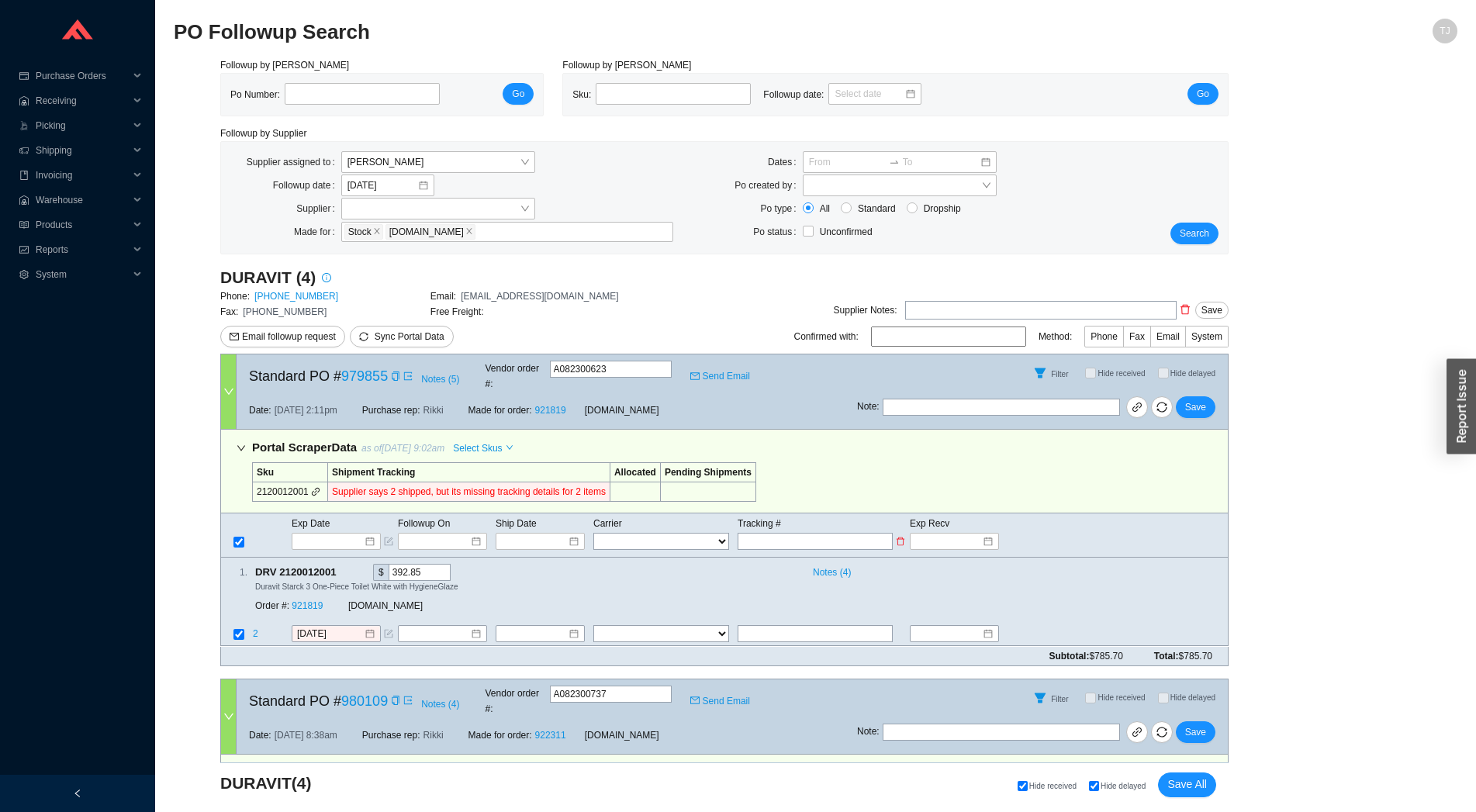
click at [766, 532] on input "text" at bounding box center [814, 540] width 155 height 17
paste input "39211489941"
type input "39211489941"
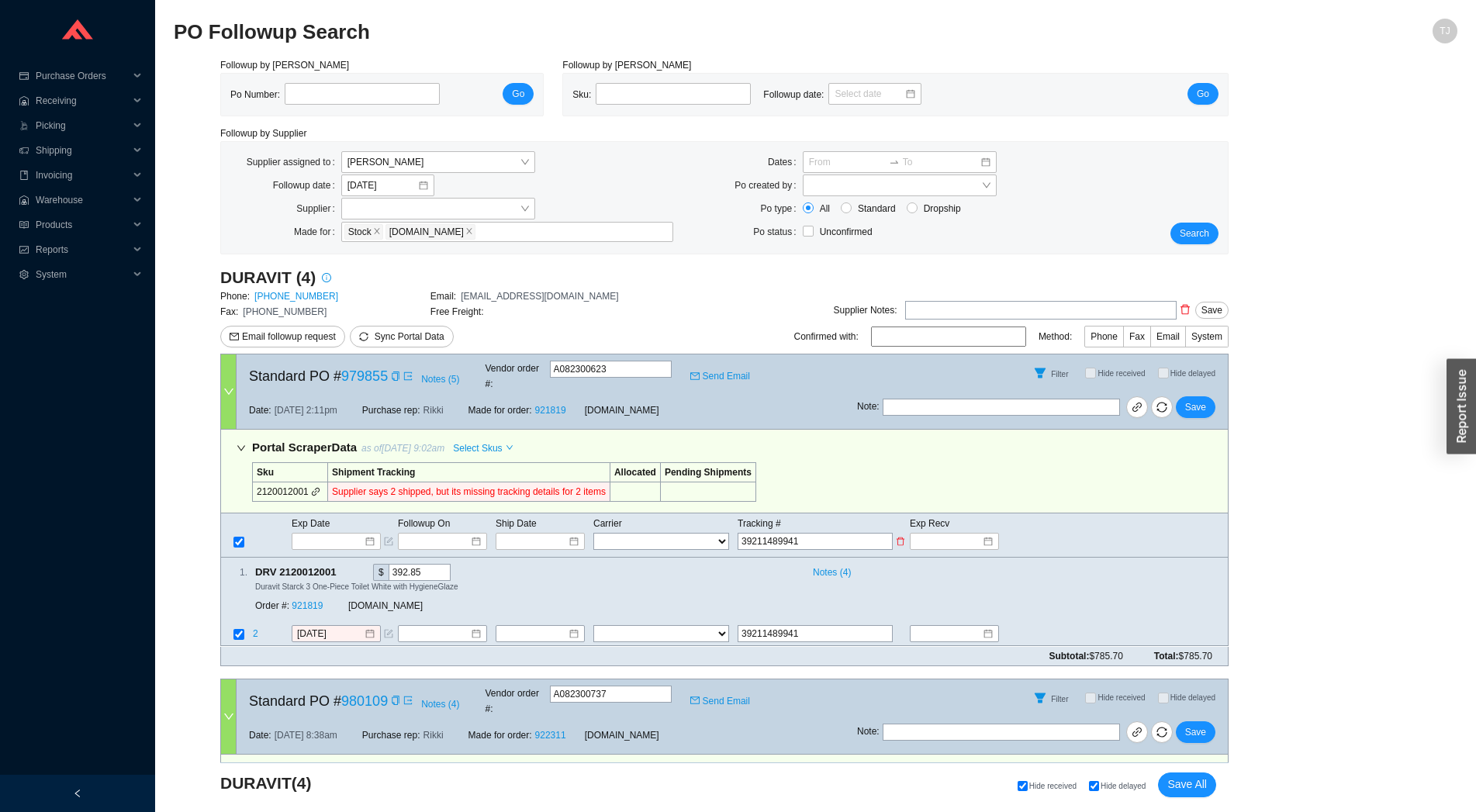
select select "22"
click option "OLD DOMINION" at bounding box center [0, 0] width 0 height 0
select select "22"
click at [532, 533] on input at bounding box center [534, 540] width 66 height 15
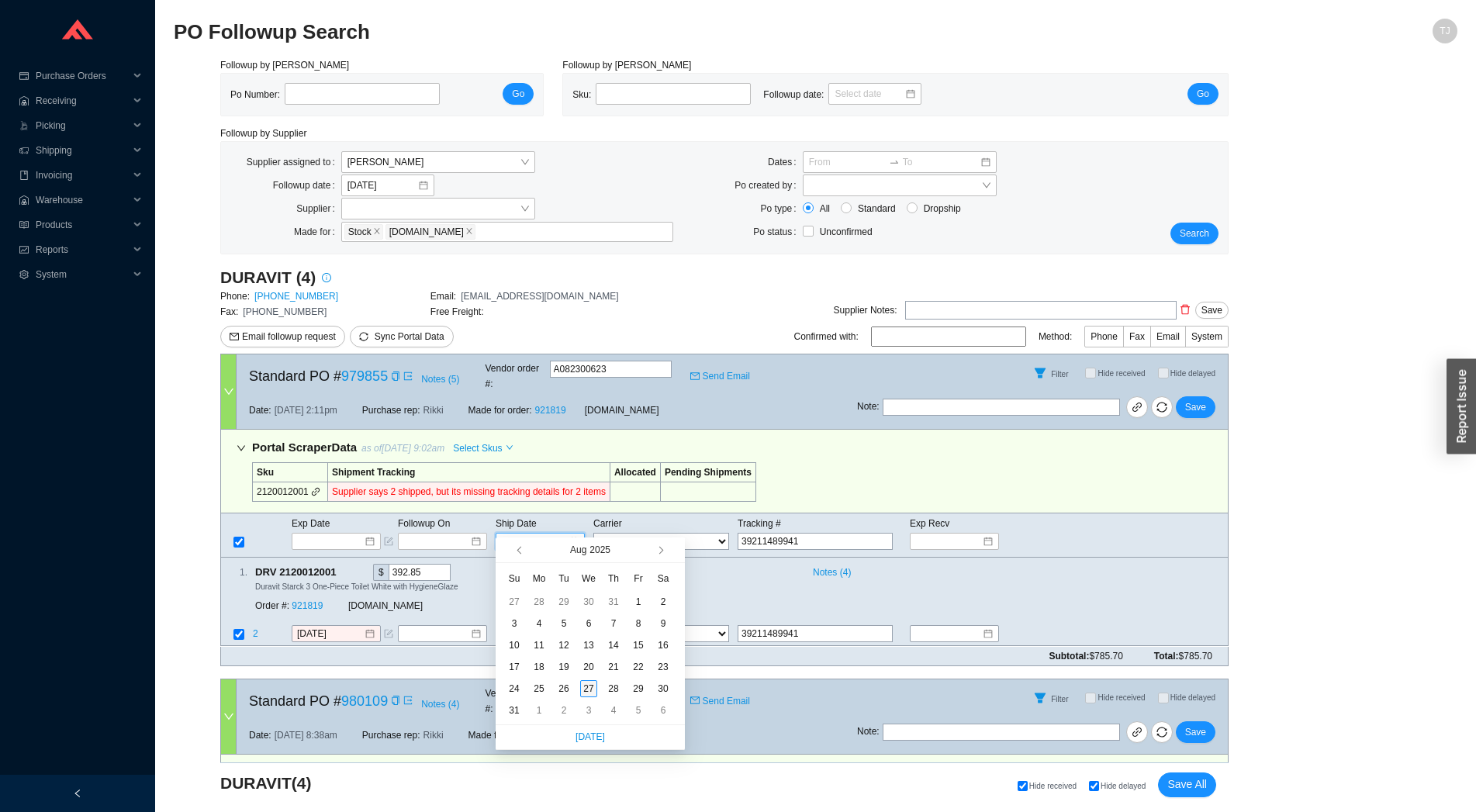
type input "[DATE]"
click at [597, 686] on div "27" at bounding box center [589, 688] width 17 height 17
type input "[DATE]"
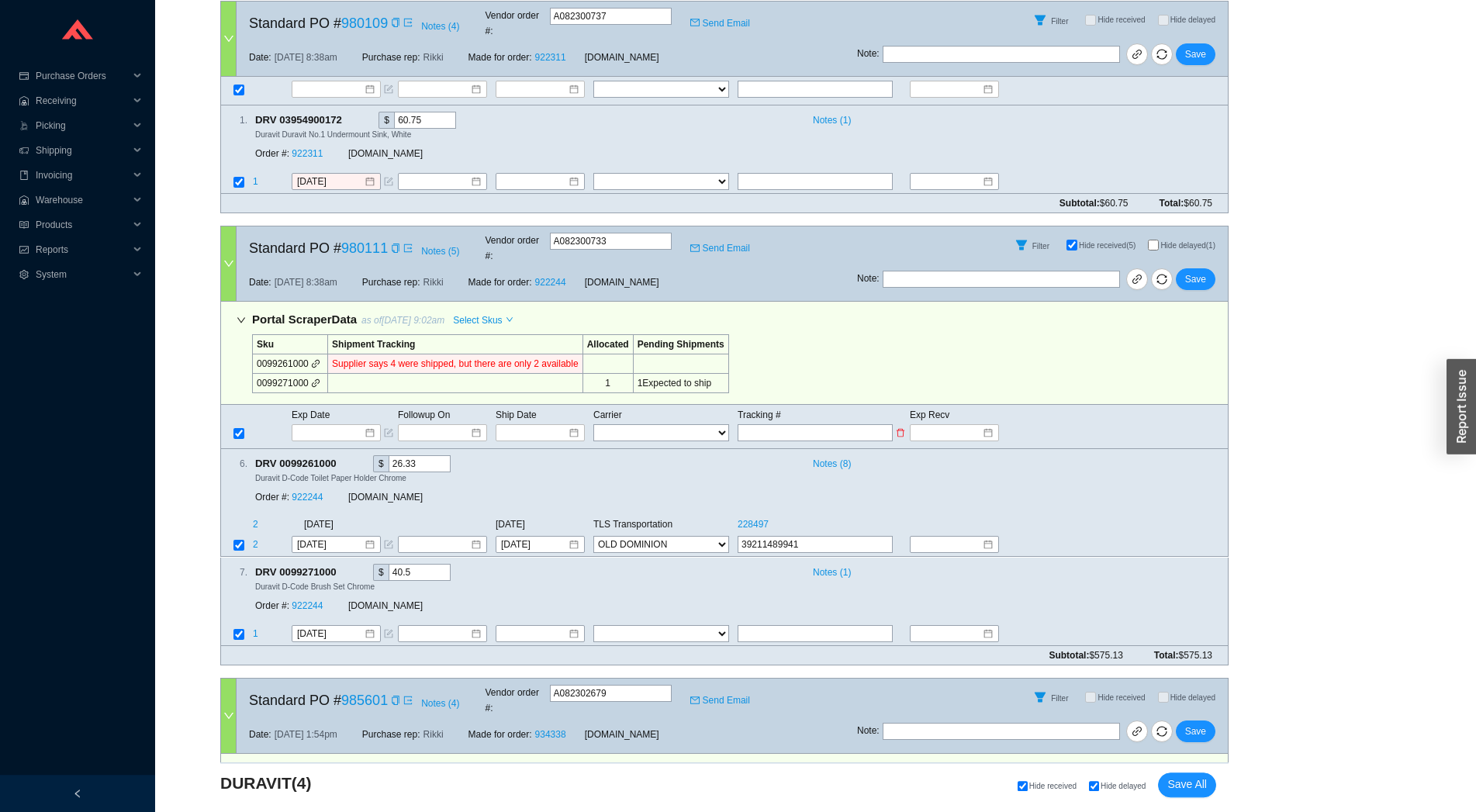
scroll to position [583, 0]
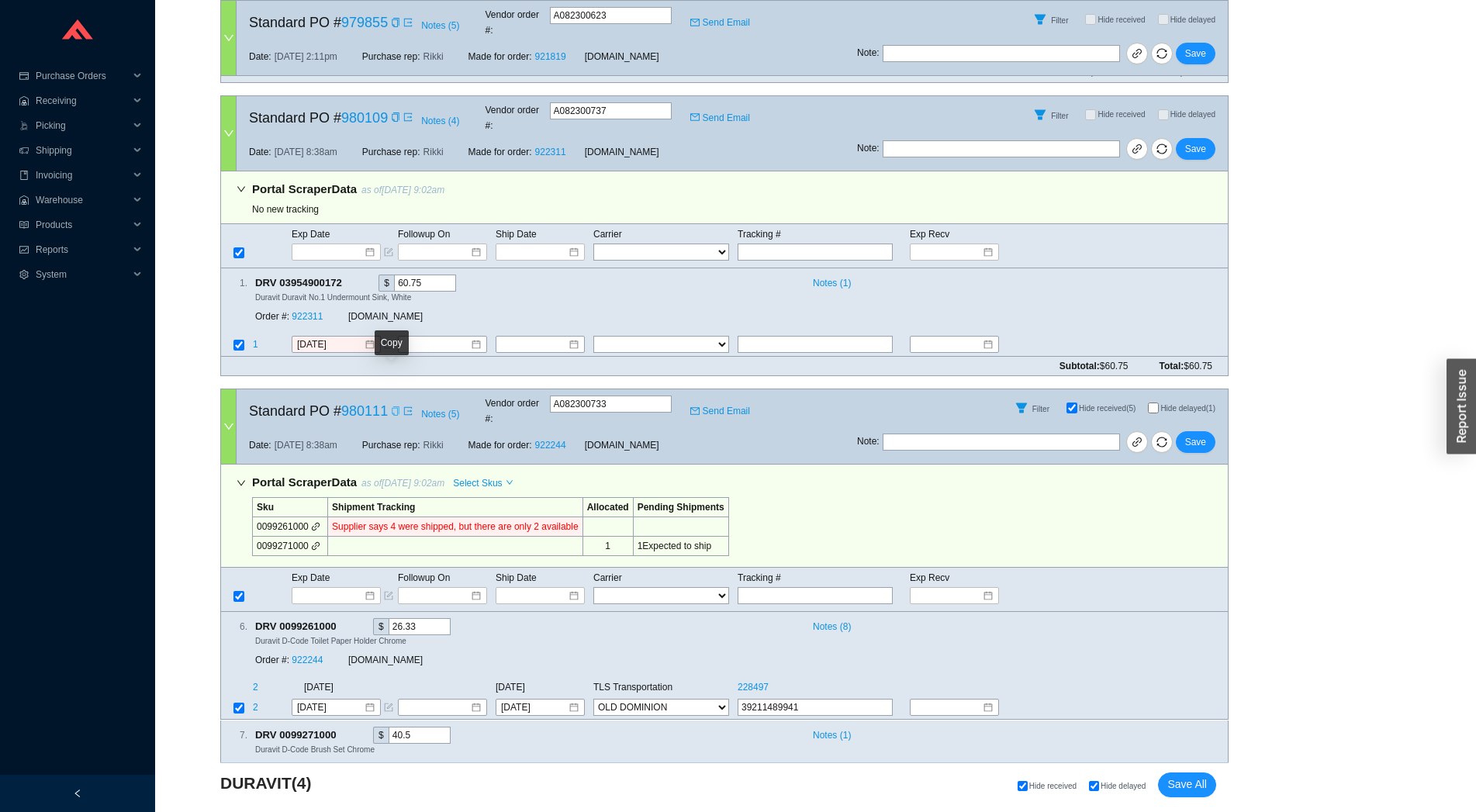
click at [392, 406] on icon "copy" at bounding box center [396, 411] width 9 height 9
click at [391, 406] on icon "copy" at bounding box center [395, 411] width 7 height 9
click at [362, 403] on link "980111" at bounding box center [364, 410] width 46 height 15
click at [341, 621] on icon "copy" at bounding box center [344, 626] width 10 height 10
click at [1192, 795] on button "Save All" at bounding box center [1187, 784] width 58 height 24
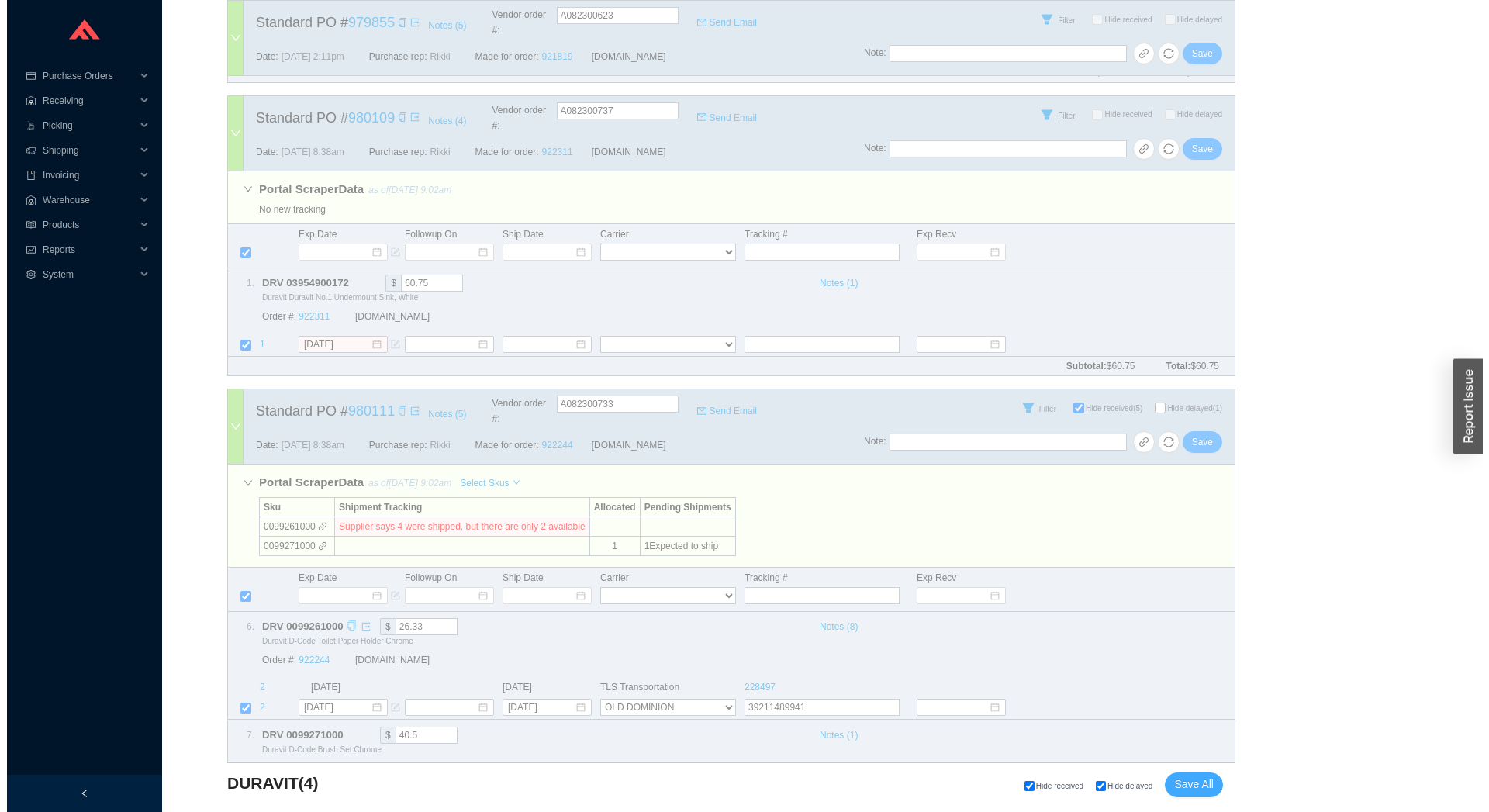
scroll to position [0, 0]
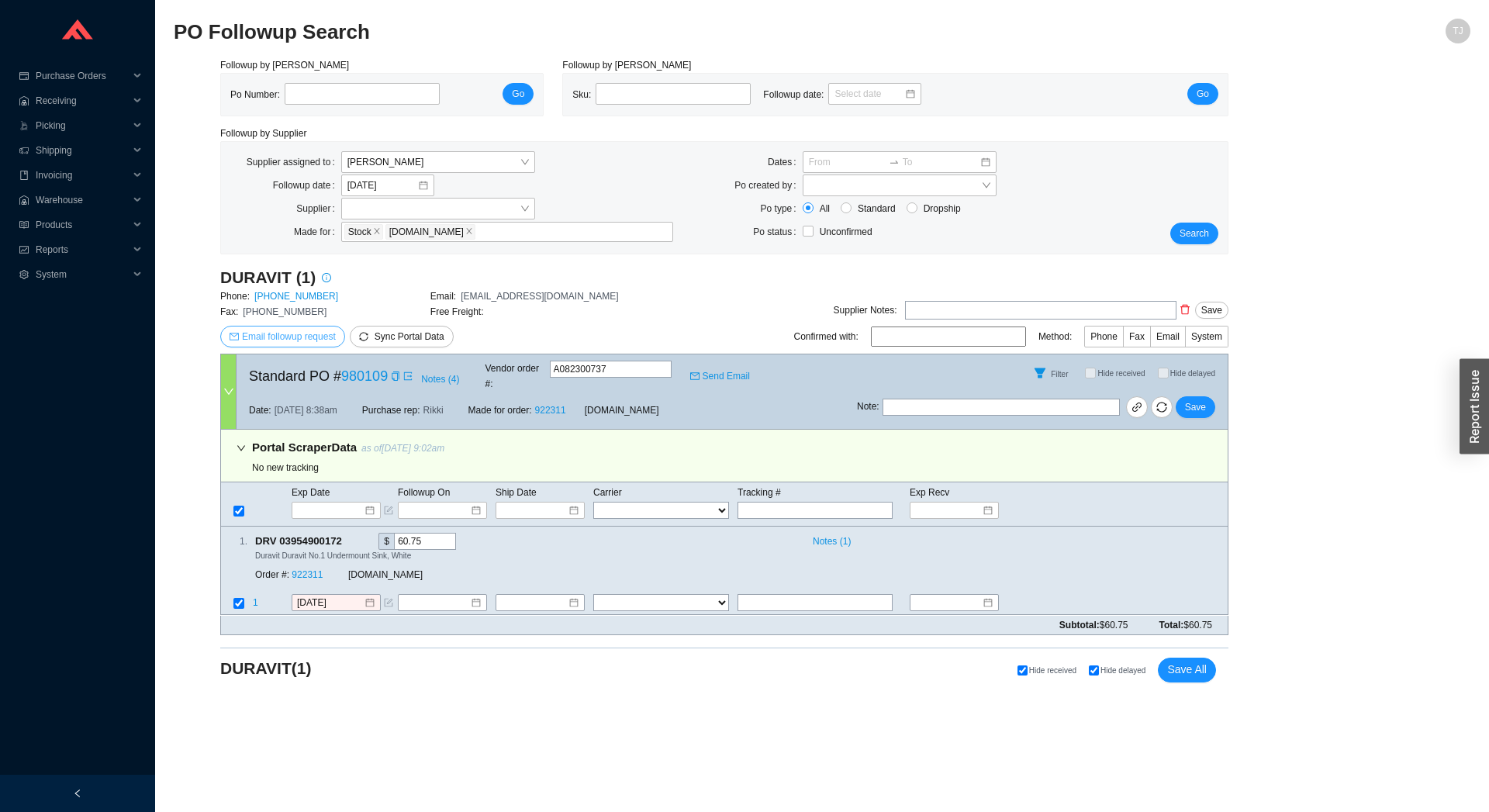
click at [251, 338] on span "Email followup request" at bounding box center [289, 336] width 94 height 15
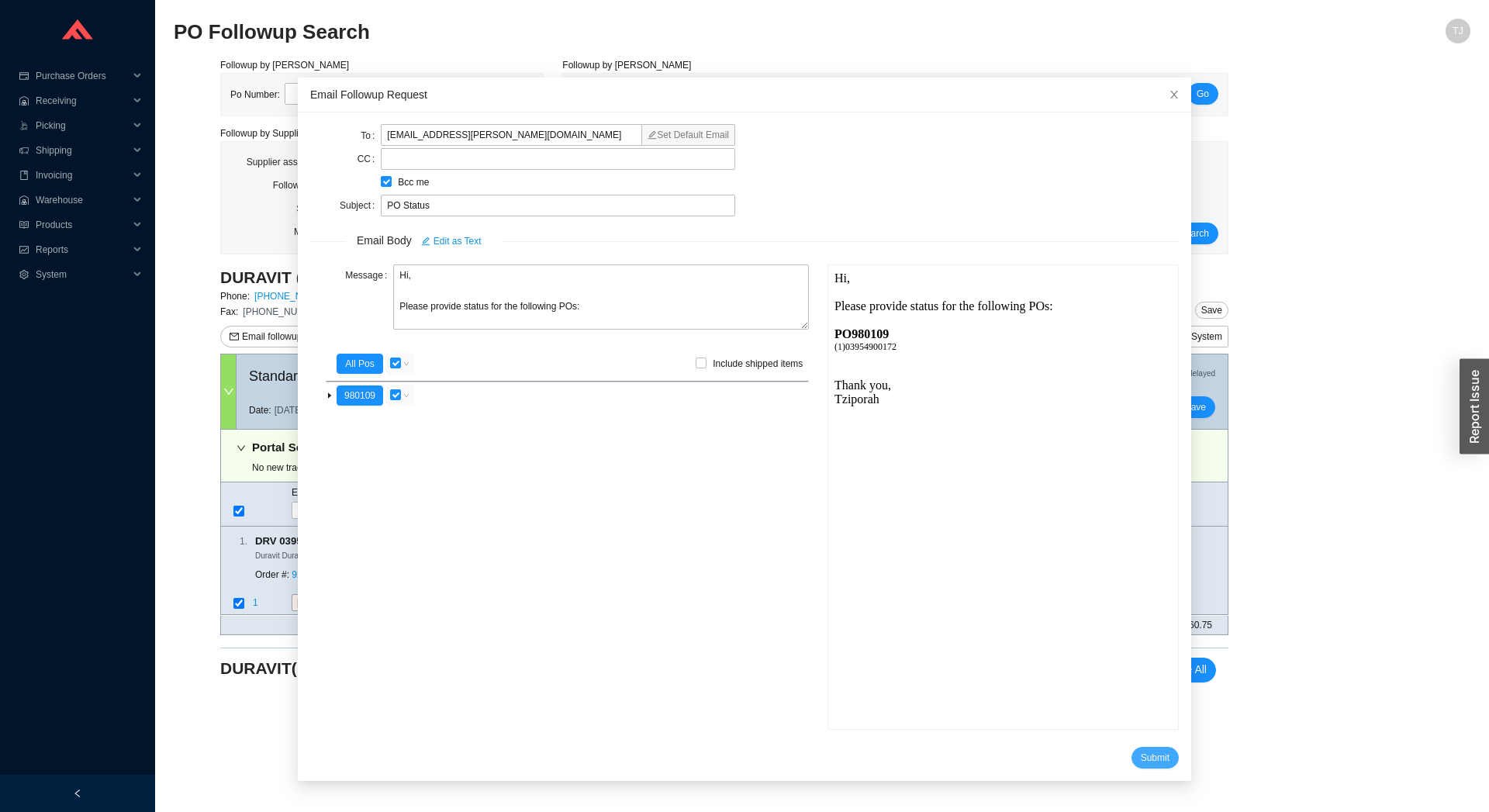
click at [1132, 748] on button "Submit" at bounding box center [1156, 758] width 47 height 22
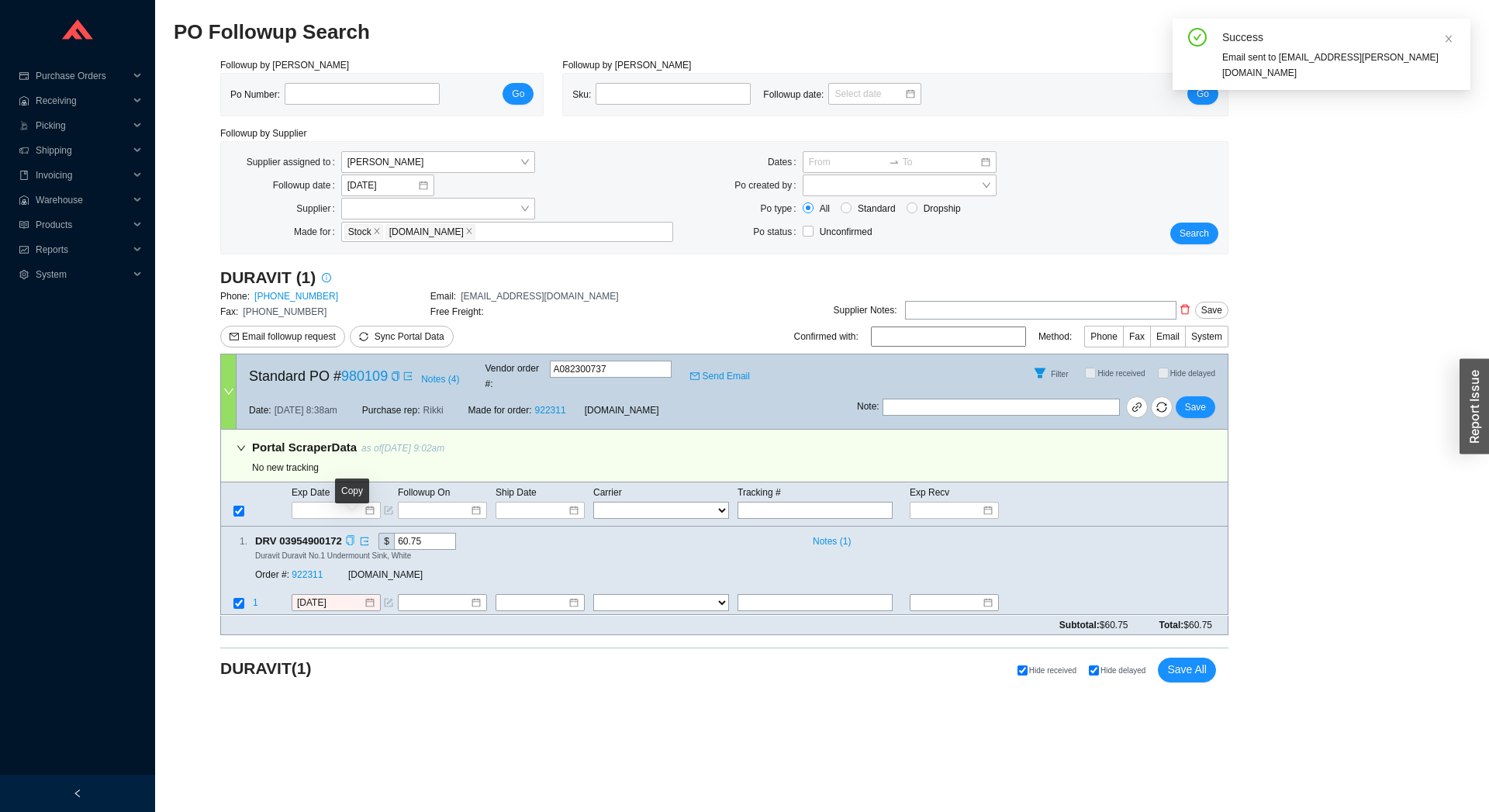
click at [351, 536] on icon "copy" at bounding box center [350, 540] width 10 height 10
click at [349, 532] on div "Copy" at bounding box center [350, 540] width 10 height 17
click at [290, 568] on div "Order #: 922311" at bounding box center [302, 575] width 93 height 15
click at [300, 569] on link "922311" at bounding box center [307, 575] width 31 height 11
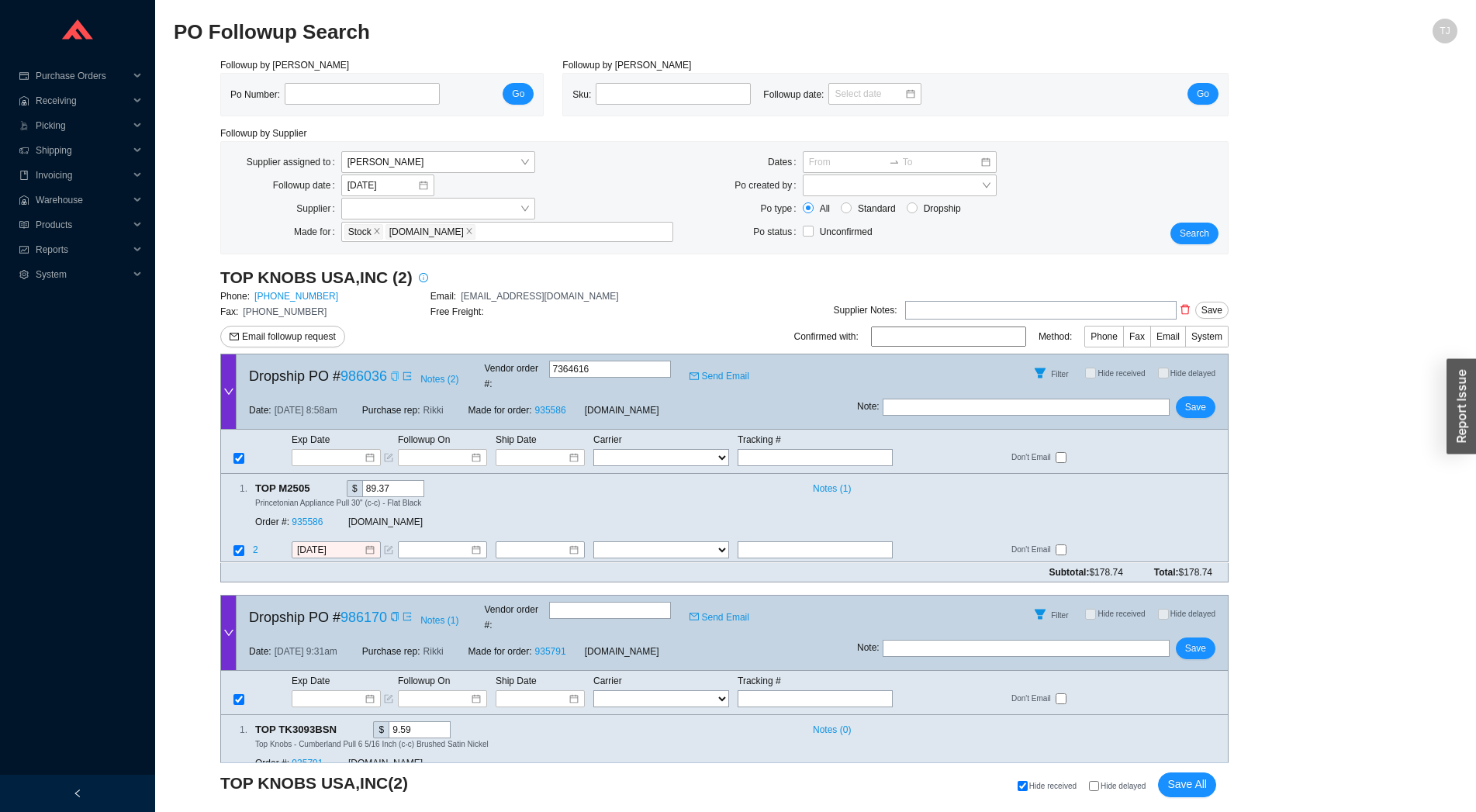
click at [390, 377] on div "Copy" at bounding box center [395, 376] width 9 height 15
click at [593, 542] on select "FedEx UPS ---------------- 2 Day Transportation INC A&B Freight A. [PERSON_NAME…" at bounding box center [661, 550] width 136 height 17
click at [772, 542] on input "text" at bounding box center [814, 550] width 155 height 17
paste input "469731461450"
type input "469731461450"
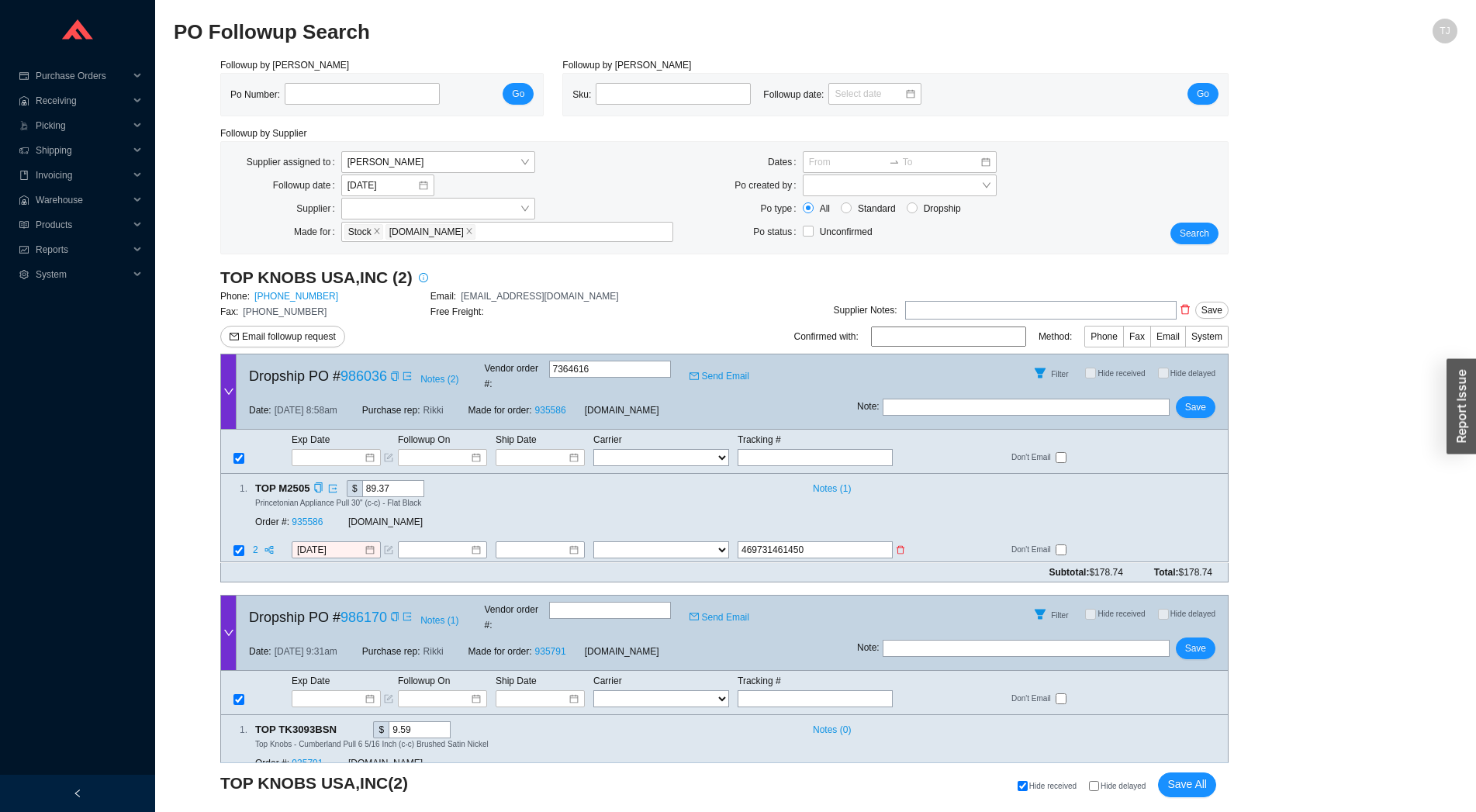
click at [593, 542] on select "FedEx UPS ---------------- 2 Day Transportation INC A&B Freight A. [PERSON_NAME…" at bounding box center [661, 550] width 136 height 17
select select "1"
click option "FedEx" at bounding box center [0, 0] width 0 height 0
drag, startPoint x: 683, startPoint y: 537, endPoint x: 570, endPoint y: 532, distance: 113.1
click at [570, 542] on div at bounding box center [540, 549] width 78 height 15
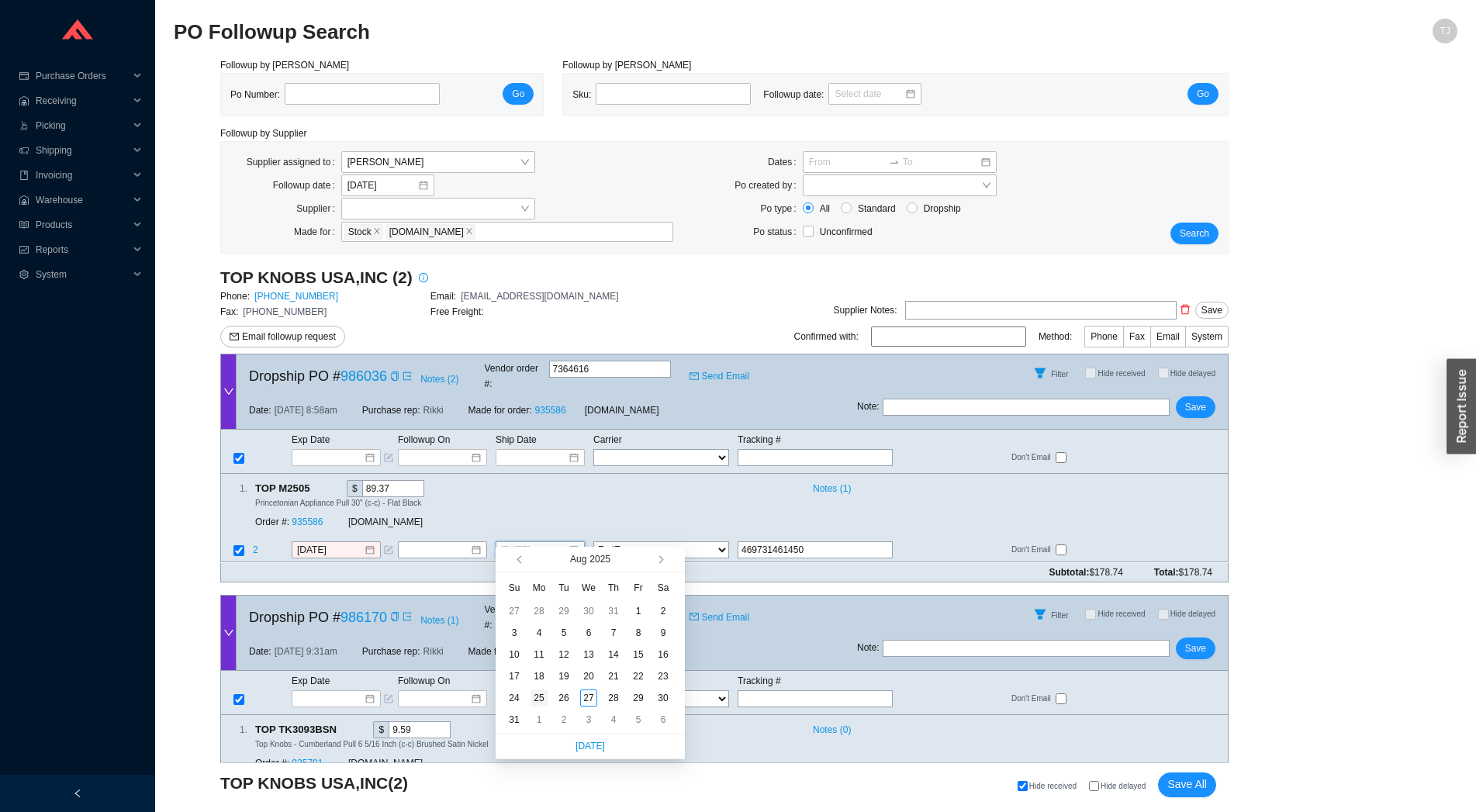
type input "[DATE]"
click at [542, 702] on div "25" at bounding box center [539, 697] width 17 height 17
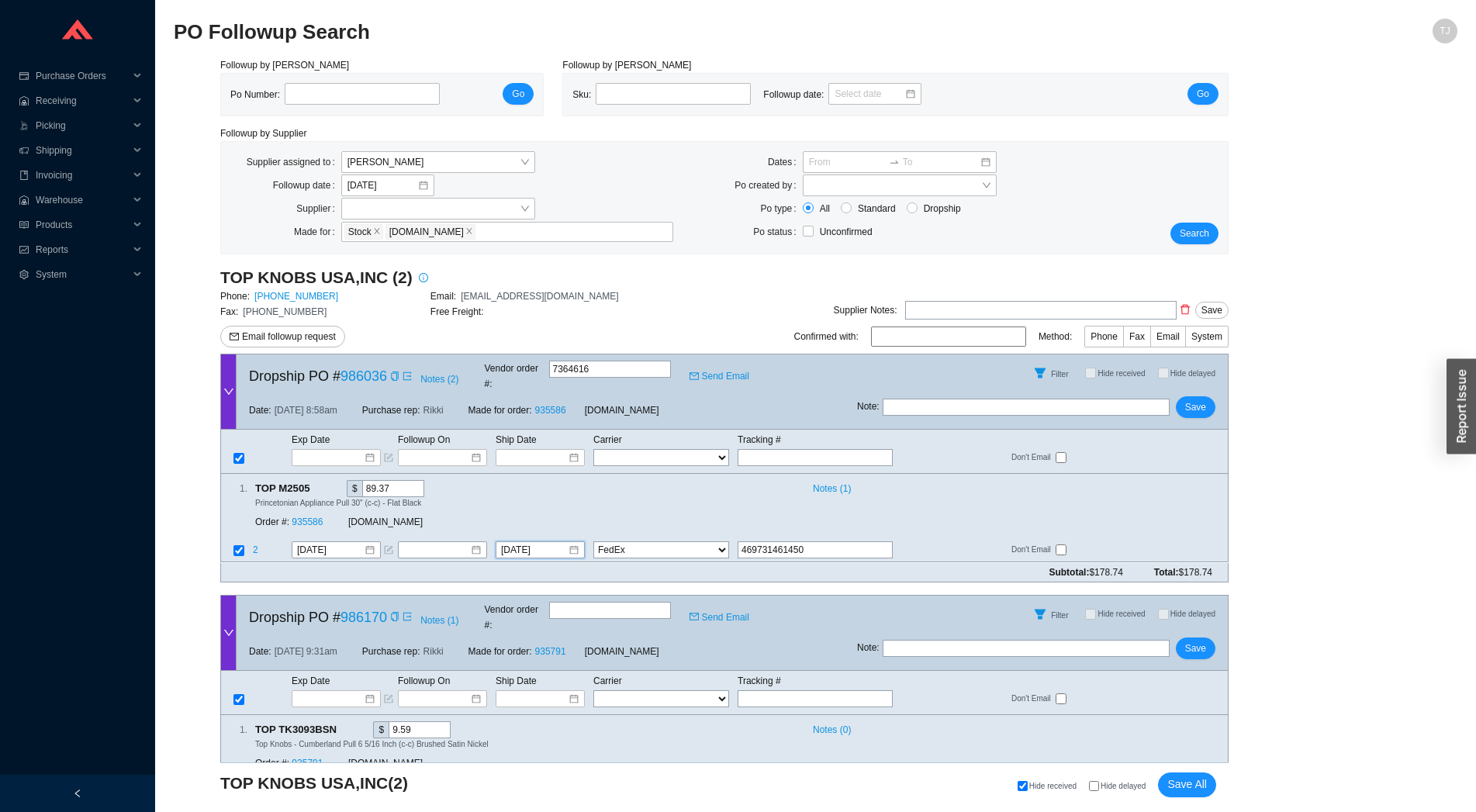
click at [1193, 391] on div "Note : Save" at bounding box center [1041, 409] width 370 height 37
click at [1200, 399] on span "Save" at bounding box center [1195, 406] width 21 height 15
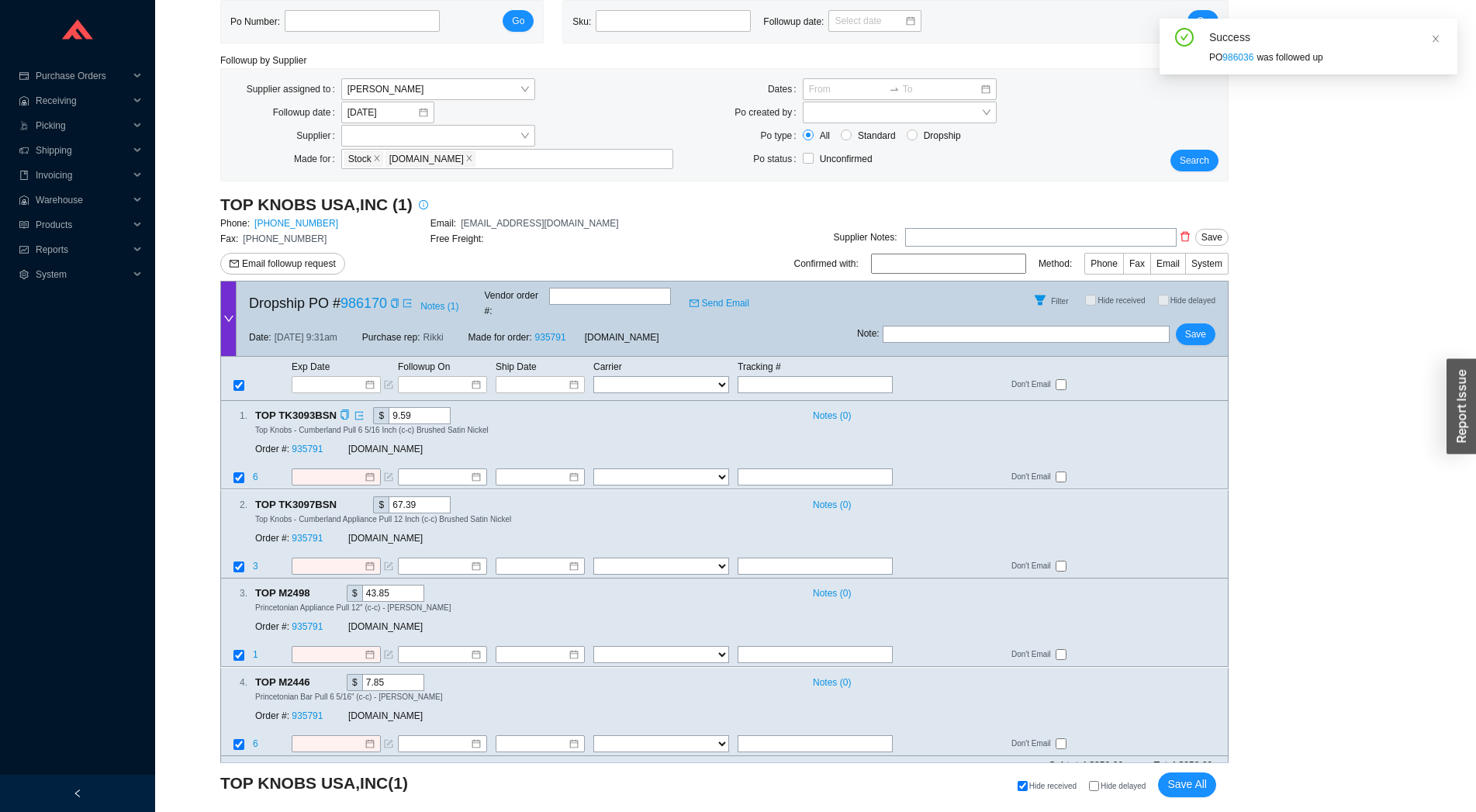
scroll to position [84, 0]
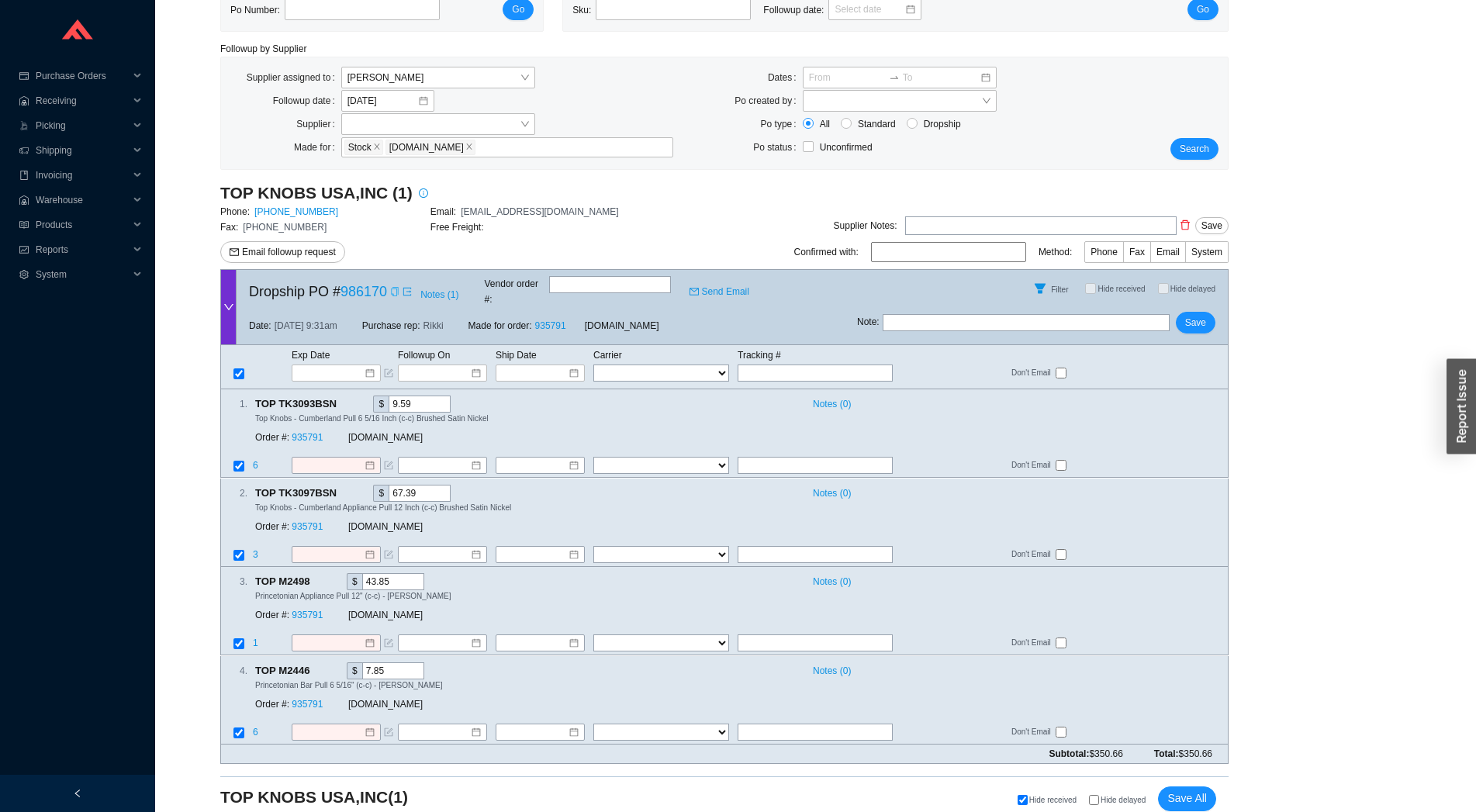
click at [394, 291] on icon "copy" at bounding box center [395, 291] width 9 height 9
click at [365, 290] on link "986170" at bounding box center [363, 291] width 46 height 15
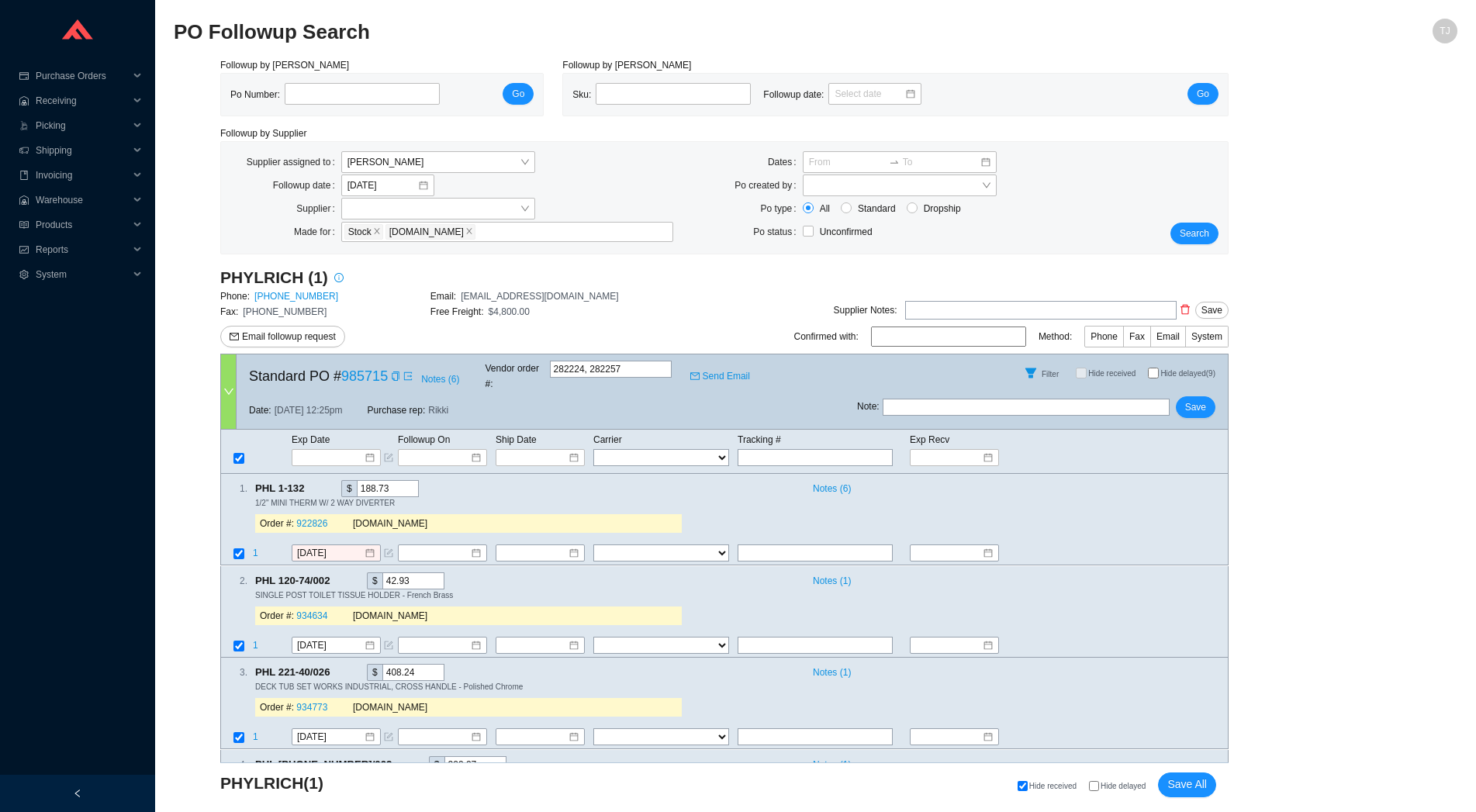
scroll to position [742, 0]
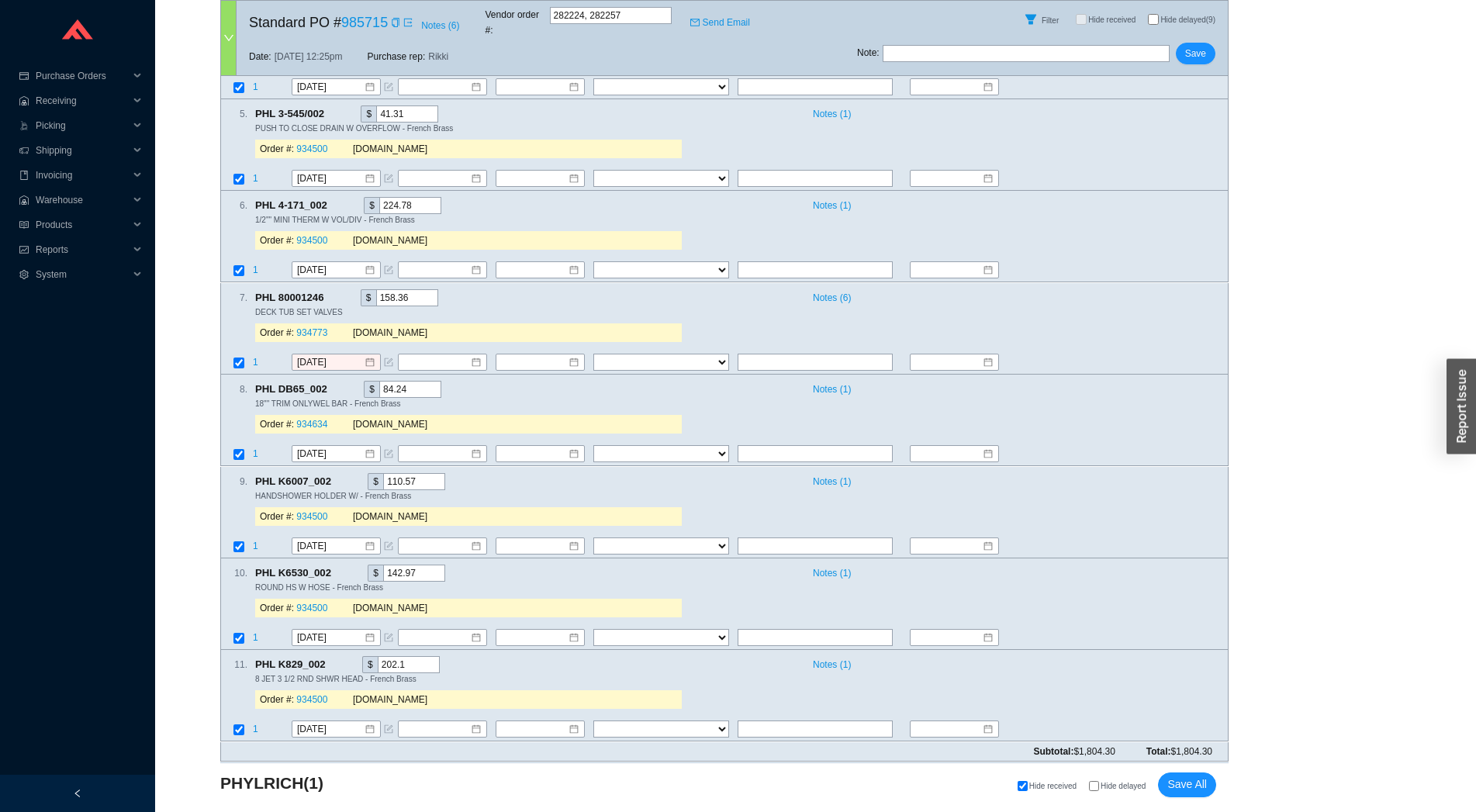
click at [1111, 784] on span "Hide delayed" at bounding box center [1123, 785] width 45 height 8
click at [1099, 784] on input "Hide delayed" at bounding box center [1093, 785] width 10 height 10
checkbox input "true"
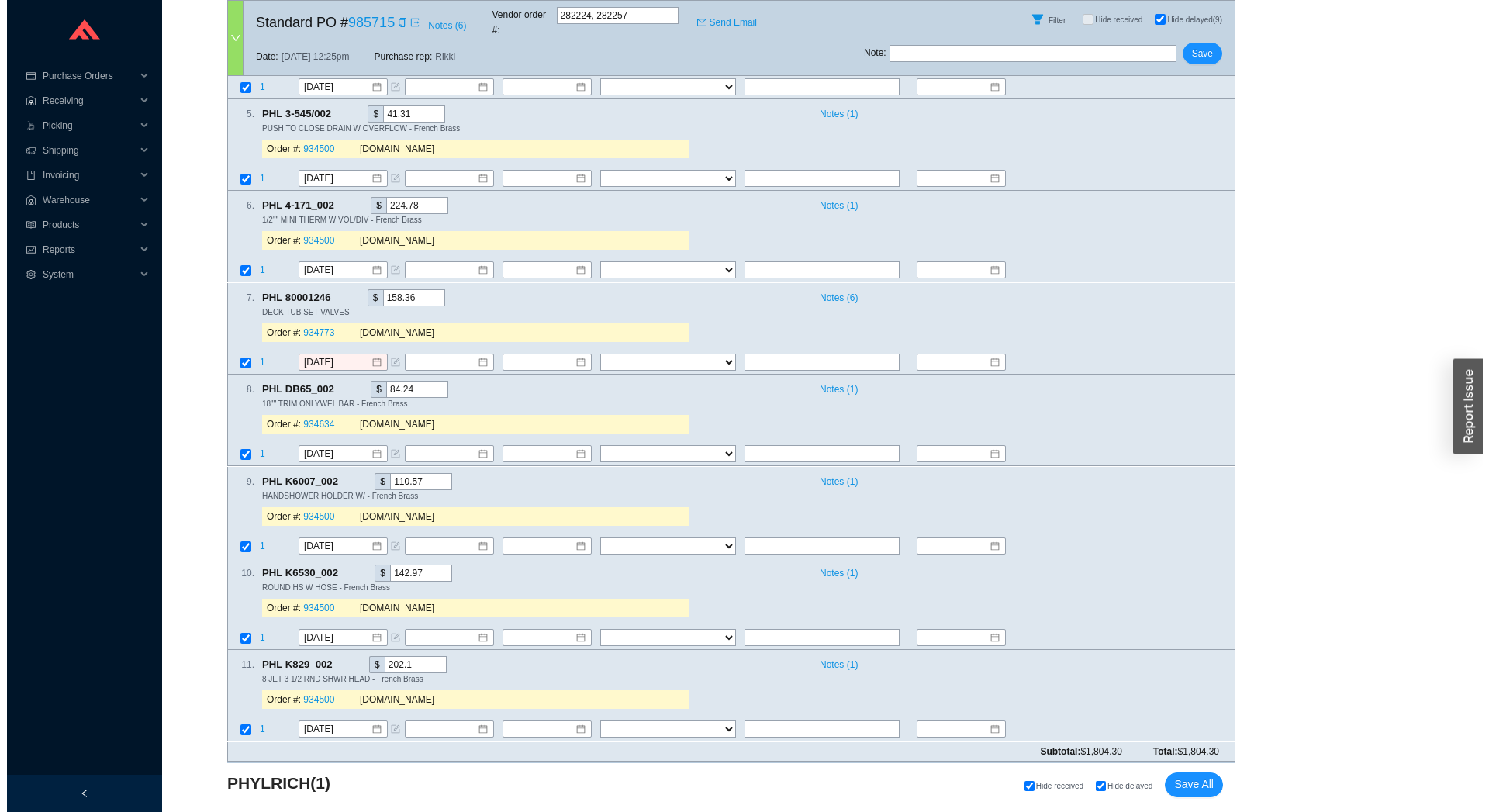
scroll to position [0, 0]
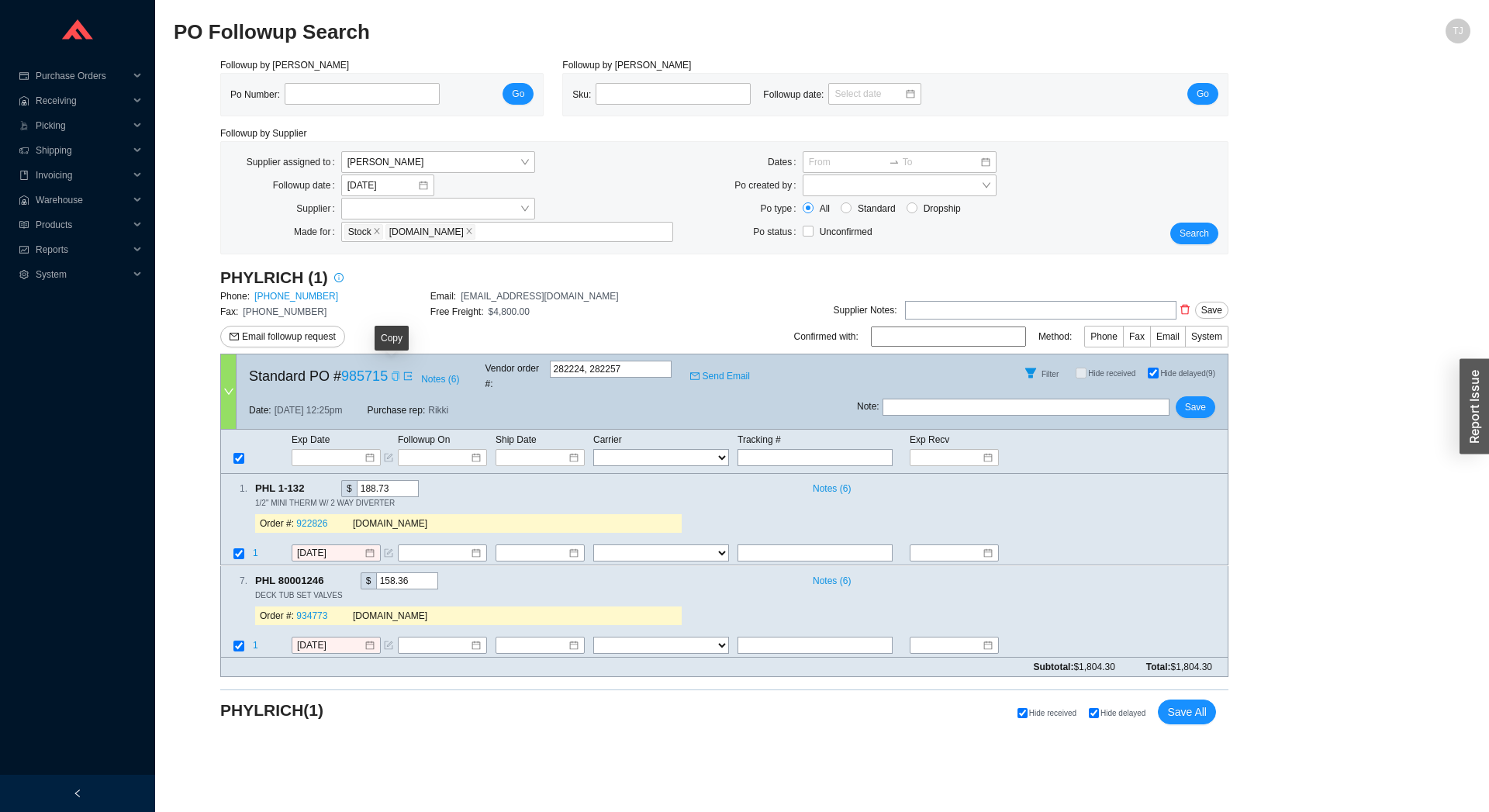
click at [392, 375] on icon "copy" at bounding box center [396, 376] width 9 height 9
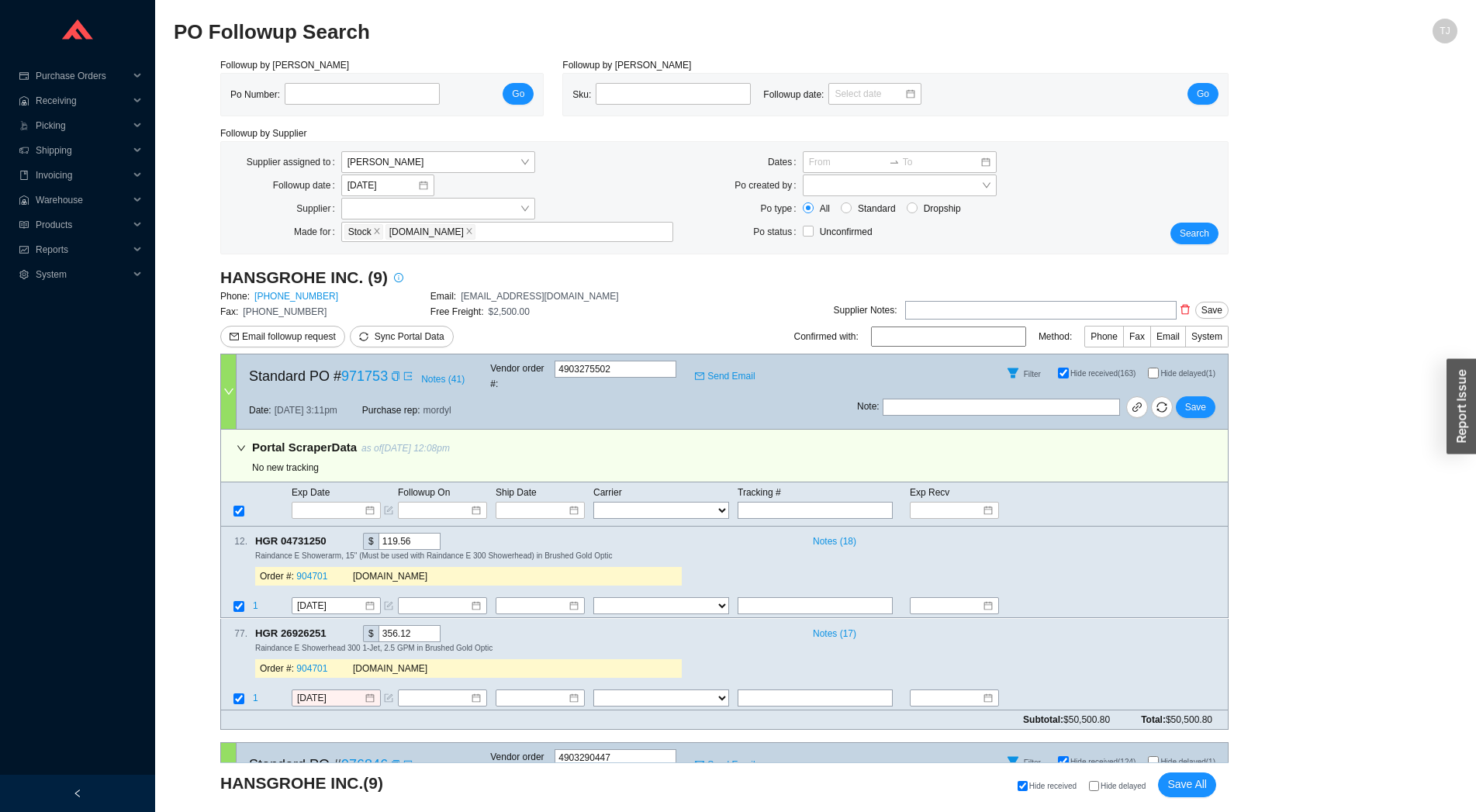
select select "1"
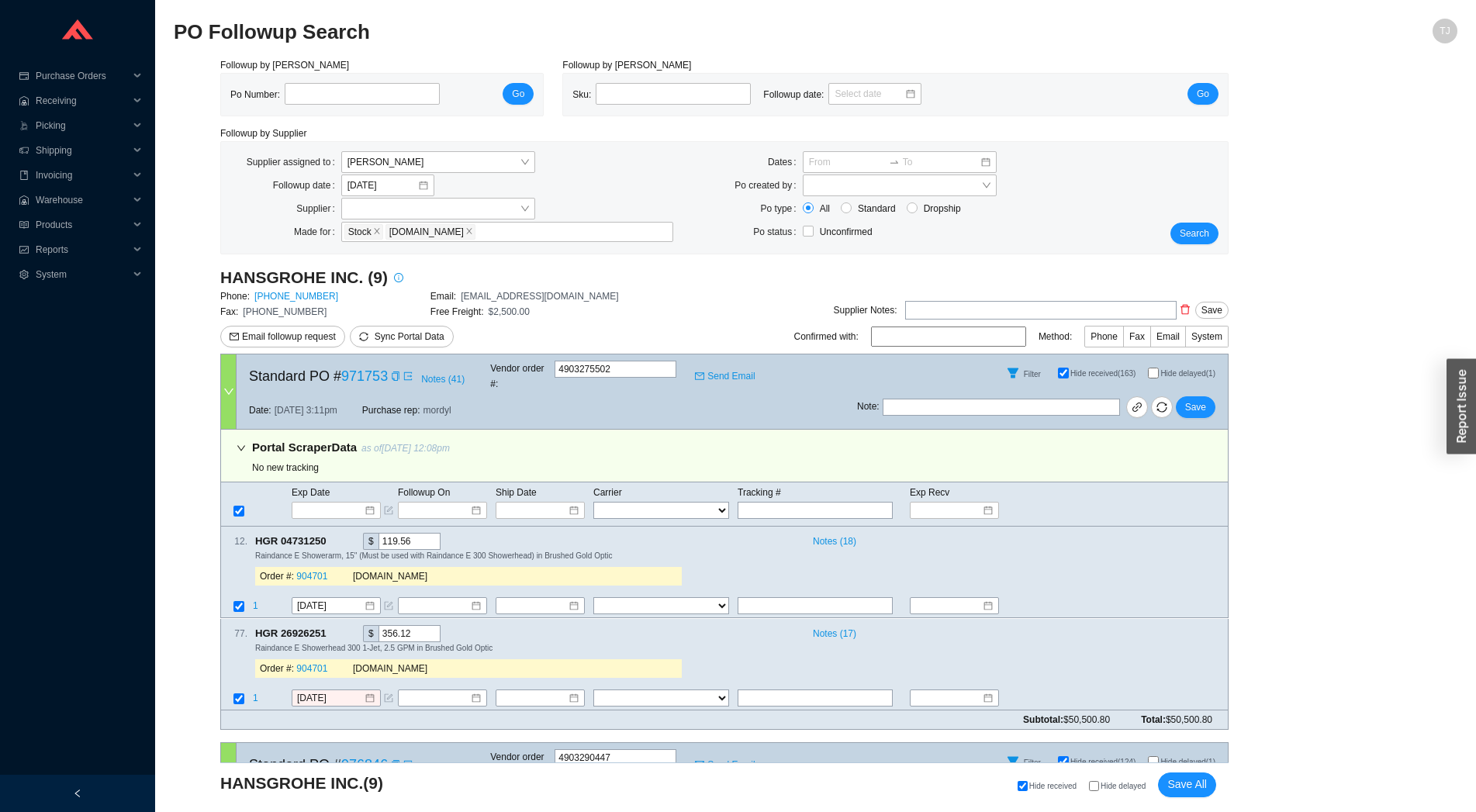
select select "1"
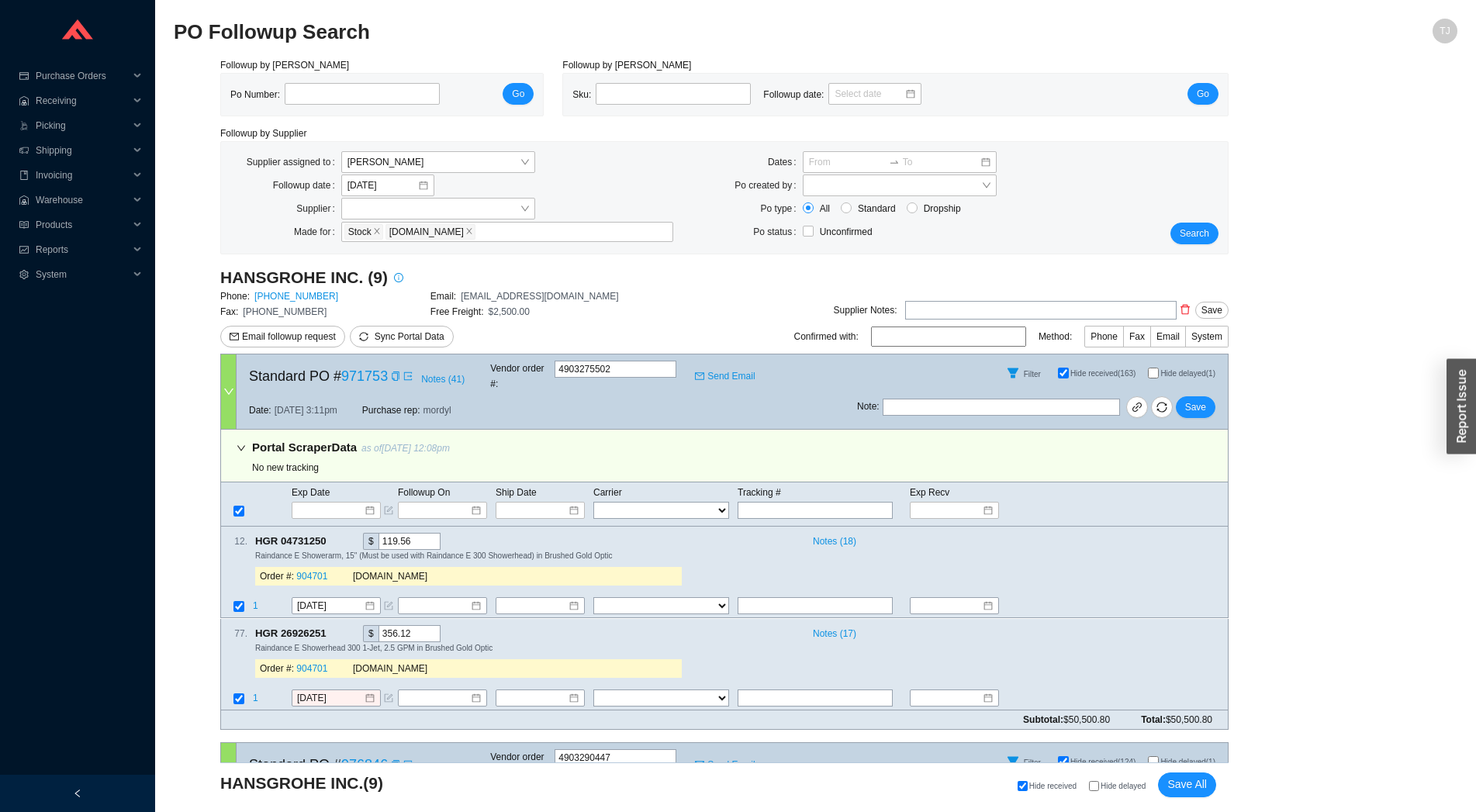
select select "1"
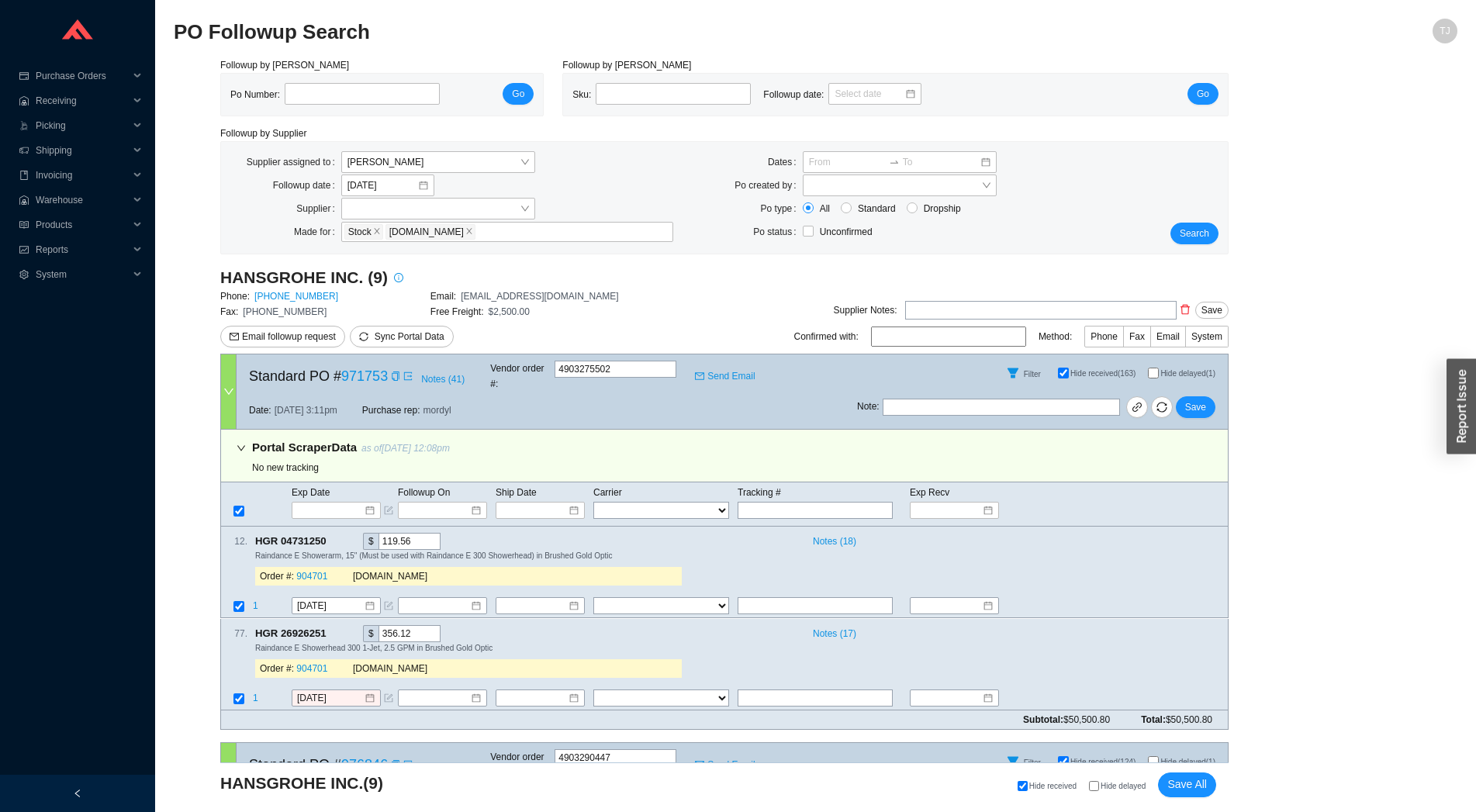
select select "1"
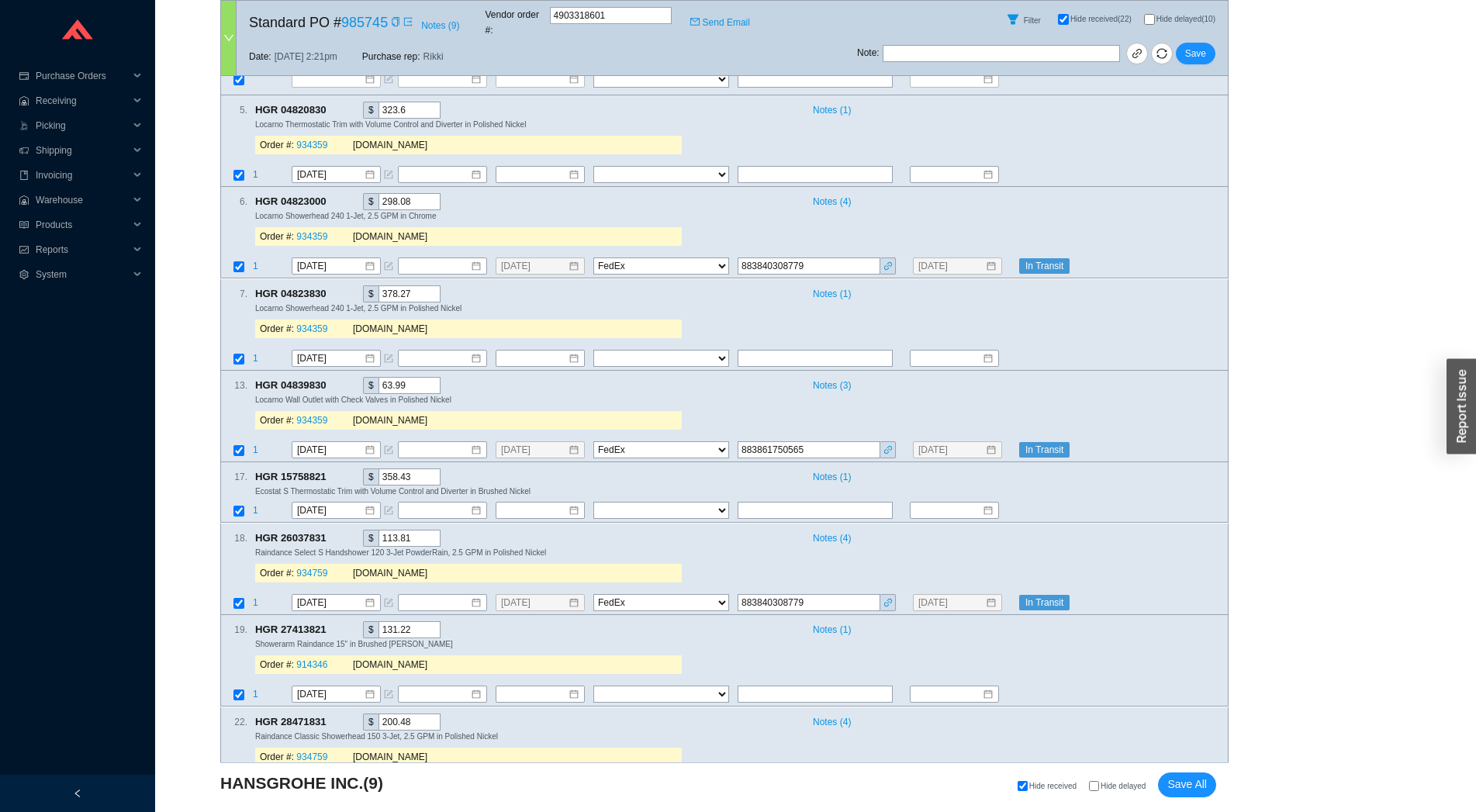
scroll to position [3769, 0]
click at [1107, 794] on div "Hide received Hide delayed Save All" at bounding box center [884, 784] width 664 height 24
click at [1114, 788] on span "Hide delayed" at bounding box center [1123, 785] width 45 height 8
click at [1099, 788] on input "Hide delayed" at bounding box center [1093, 785] width 10 height 10
checkbox input "true"
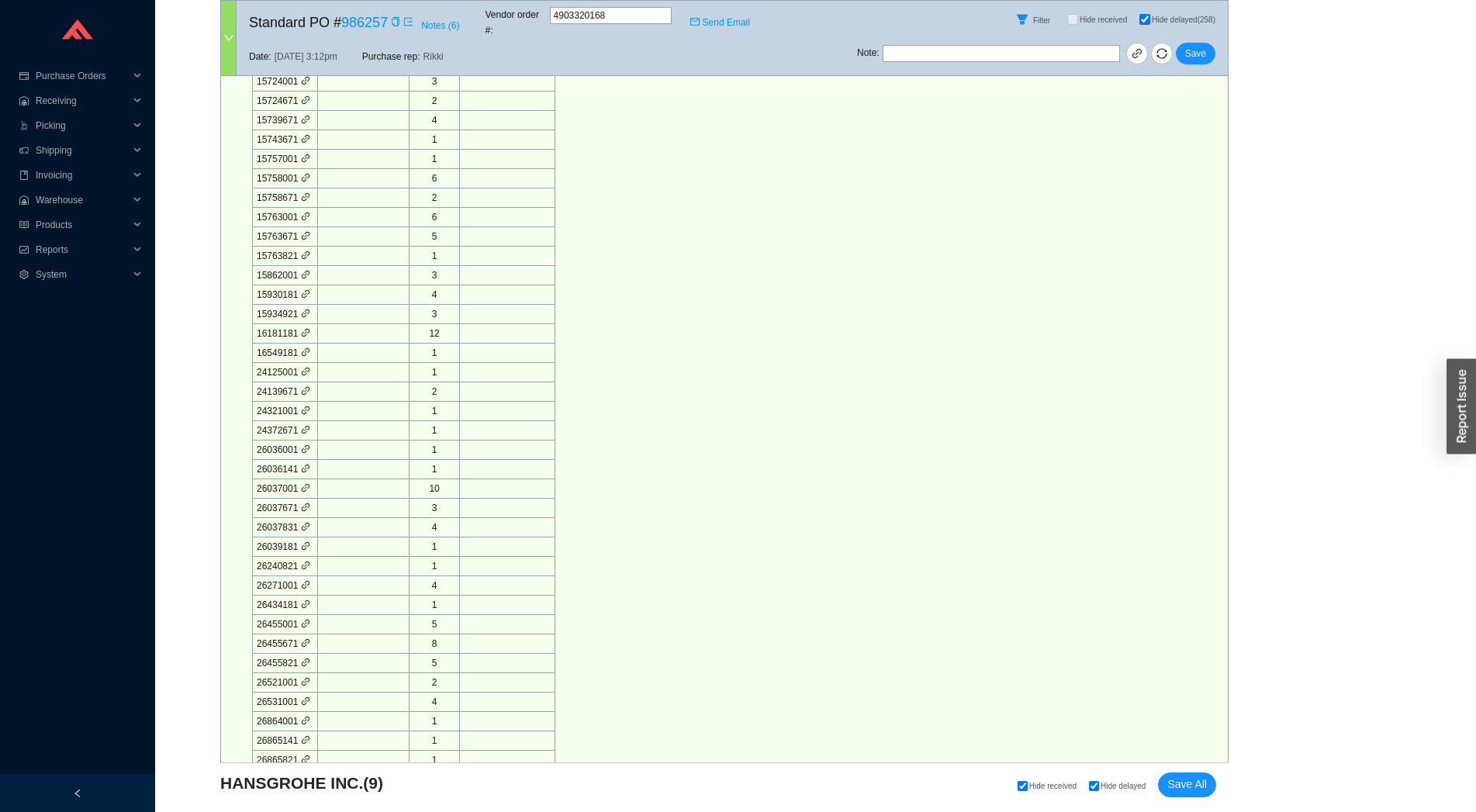
checkbox input "true"
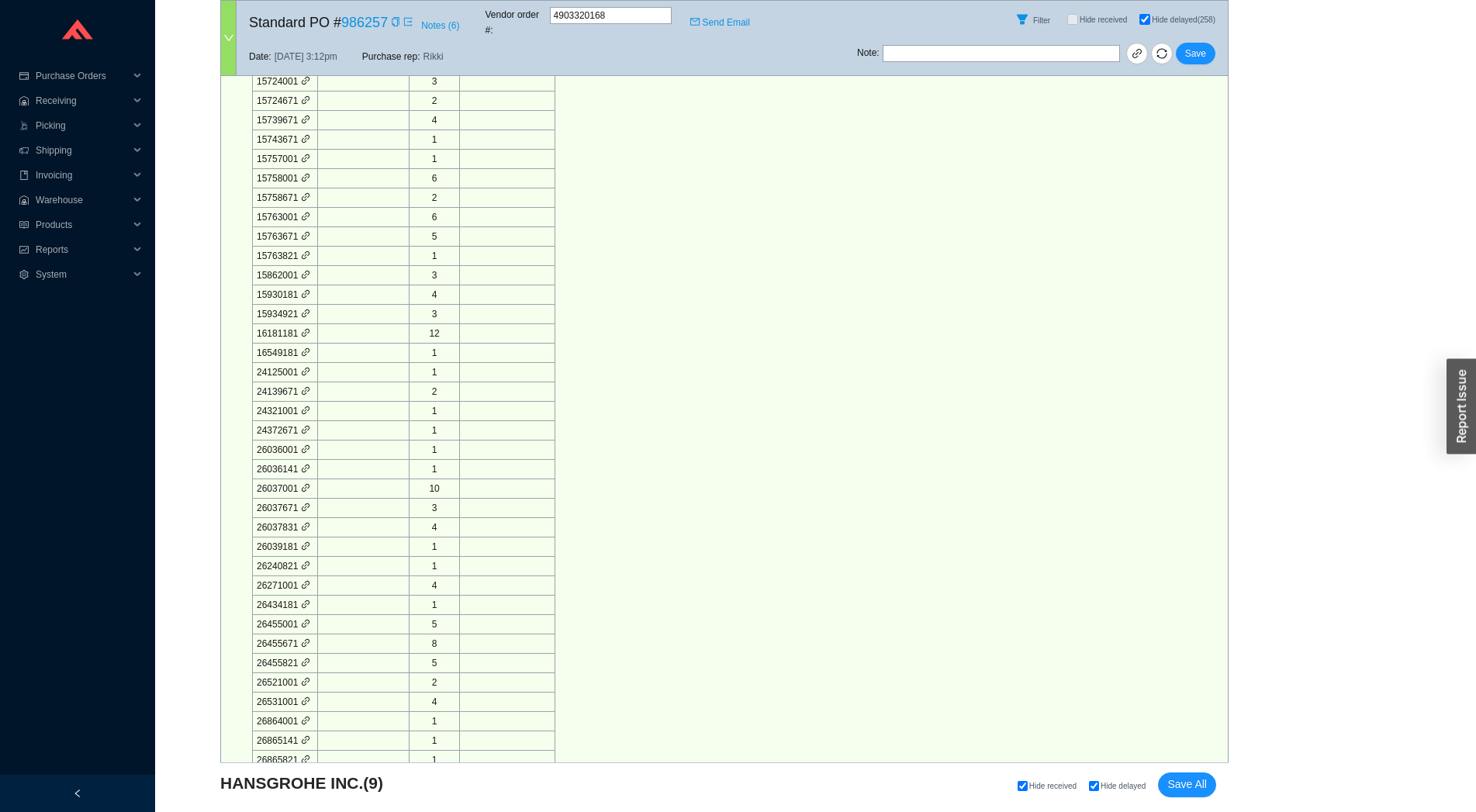
checkbox input "true"
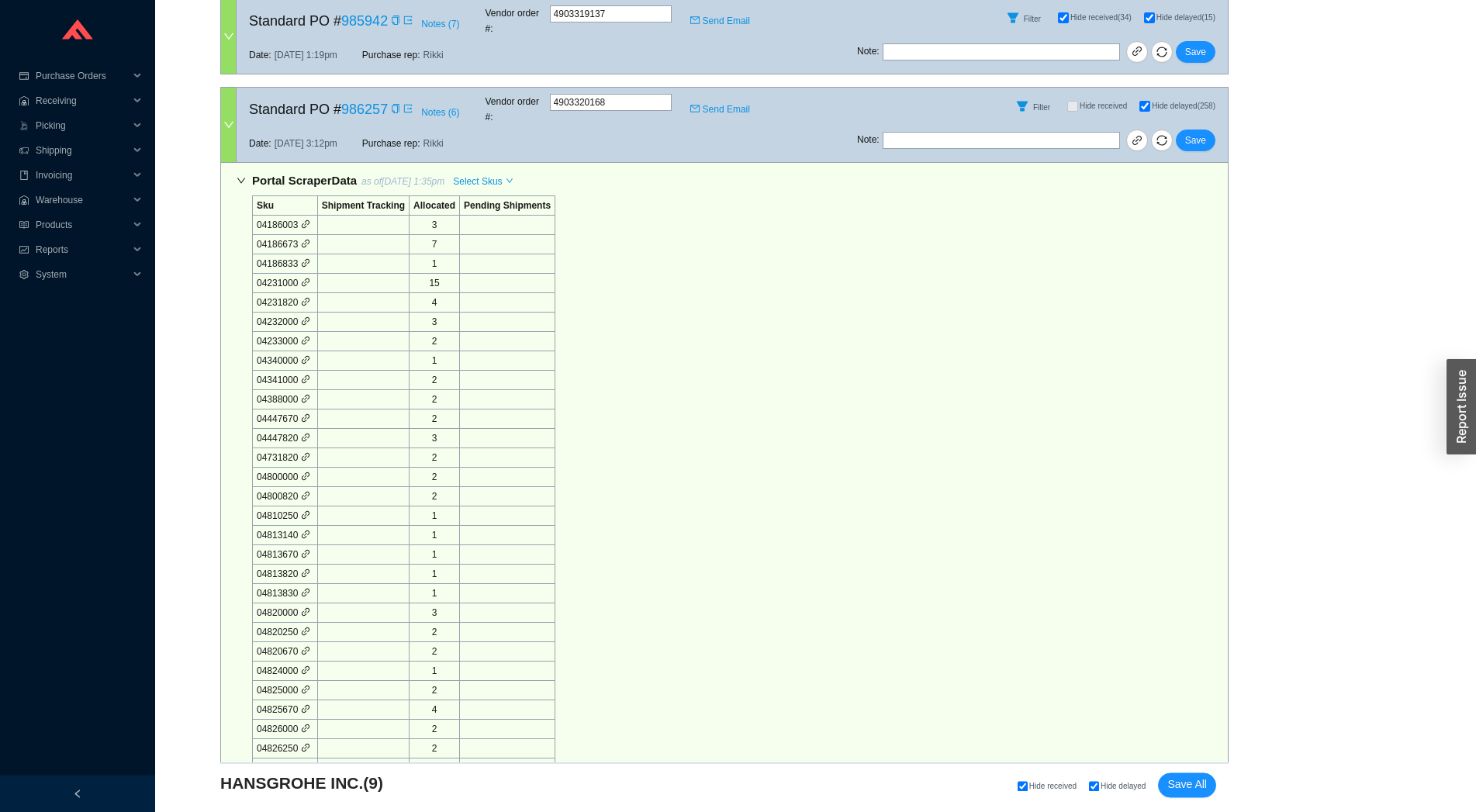
scroll to position [2278, 0]
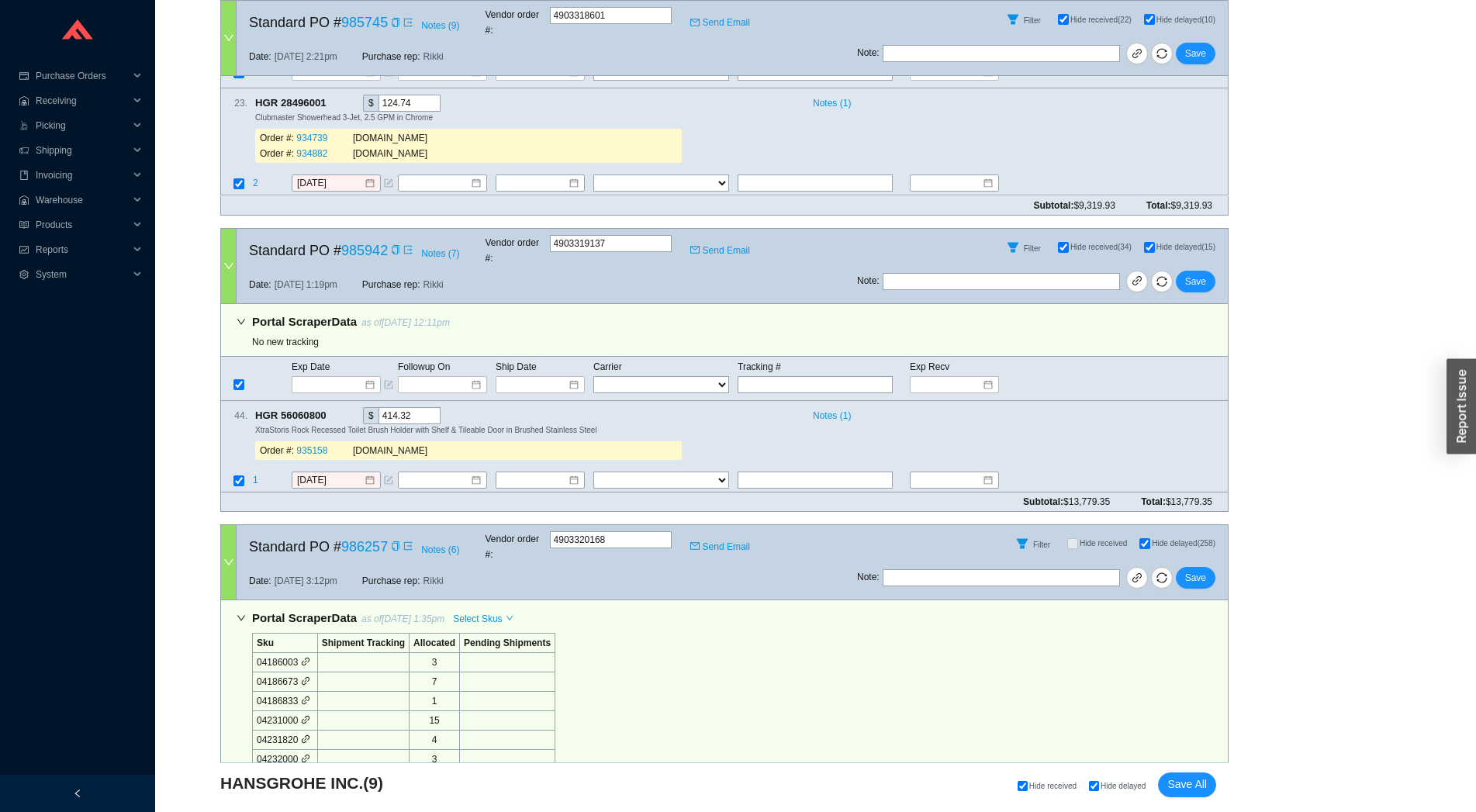
click at [237, 613] on icon "down" at bounding box center [241, 617] width 9 height 9
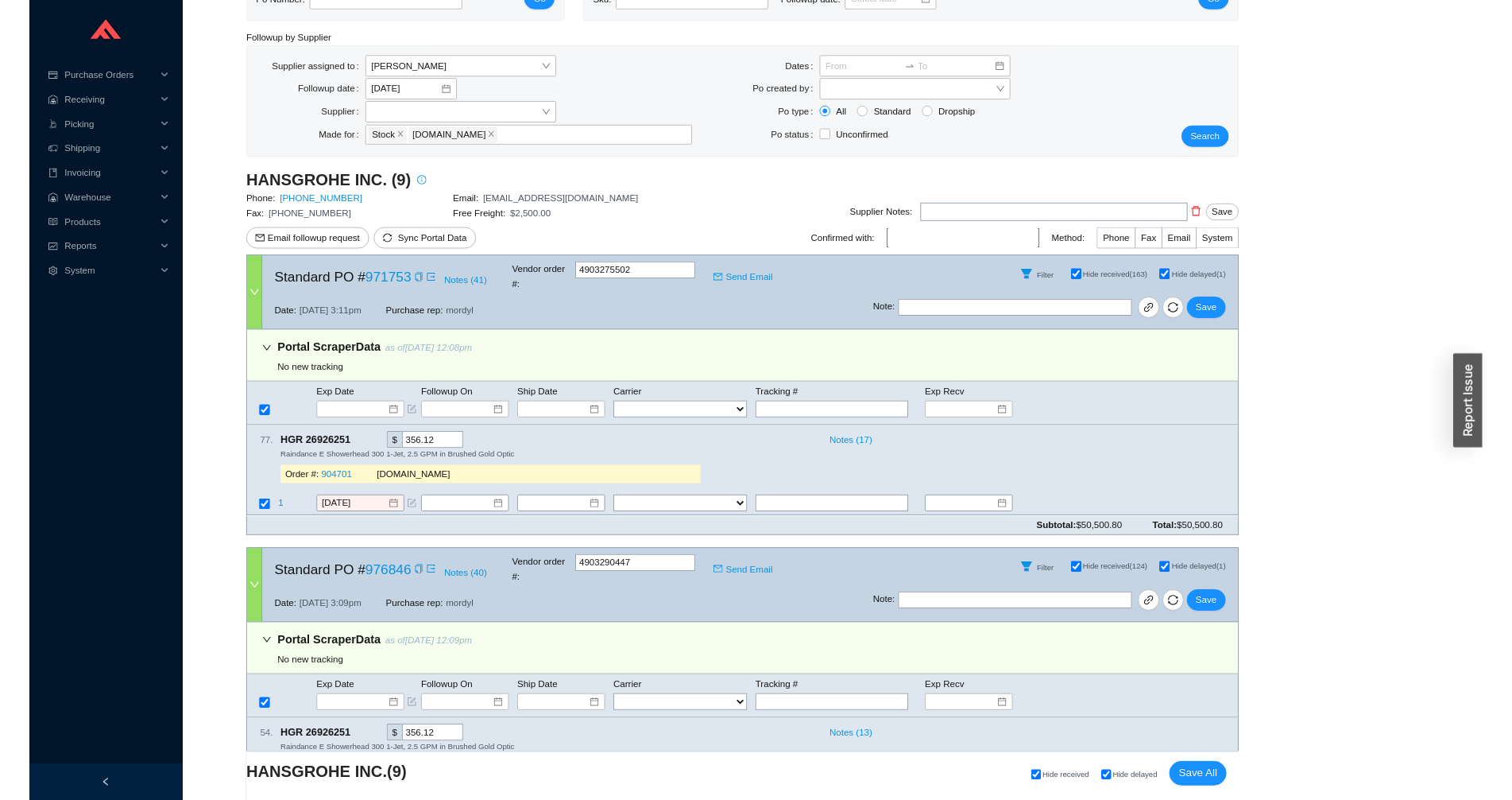
scroll to position [0, 0]
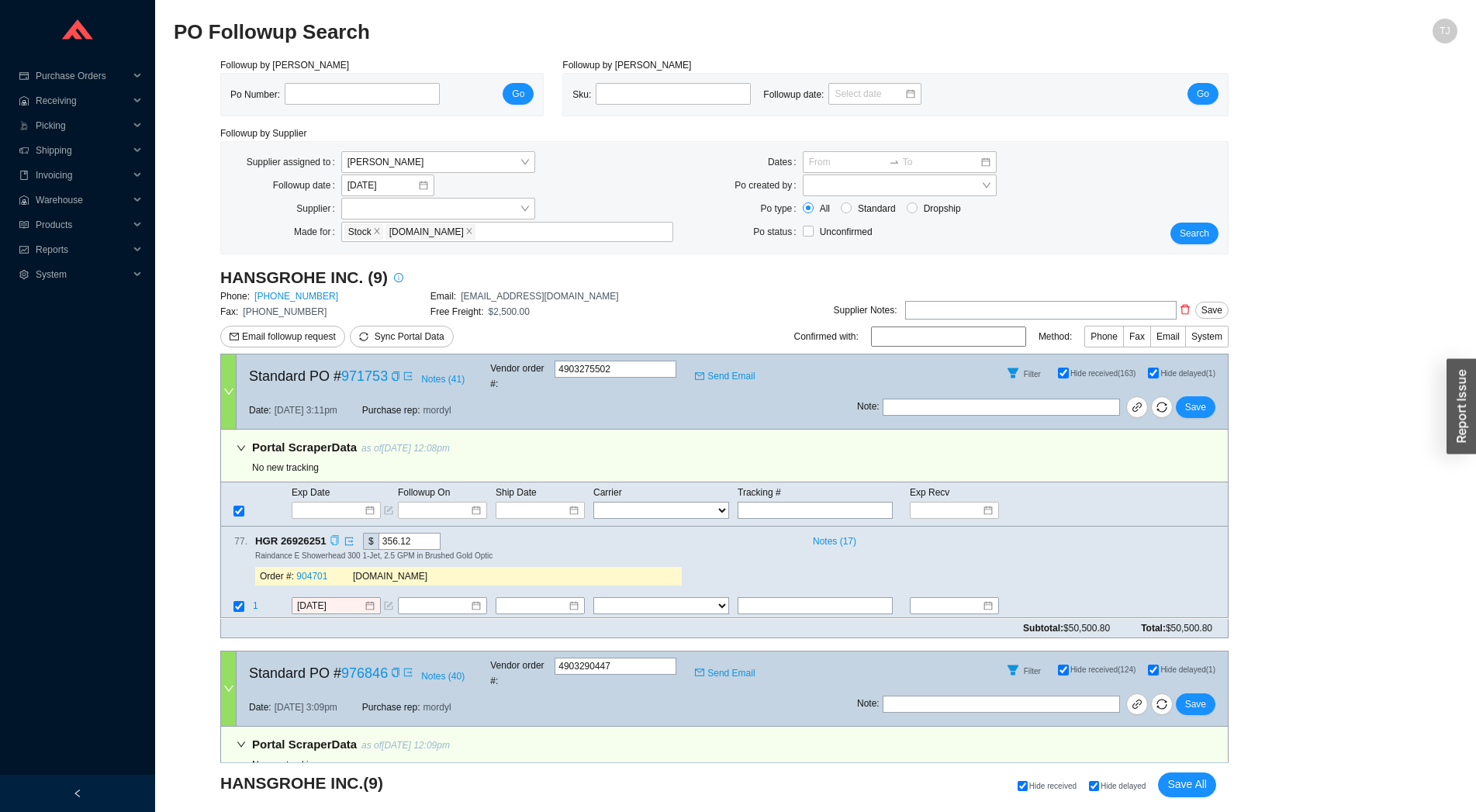
click at [336, 536] on icon "copy" at bounding box center [334, 540] width 10 height 10
click at [255, 601] on span "1" at bounding box center [255, 607] width 5 height 11
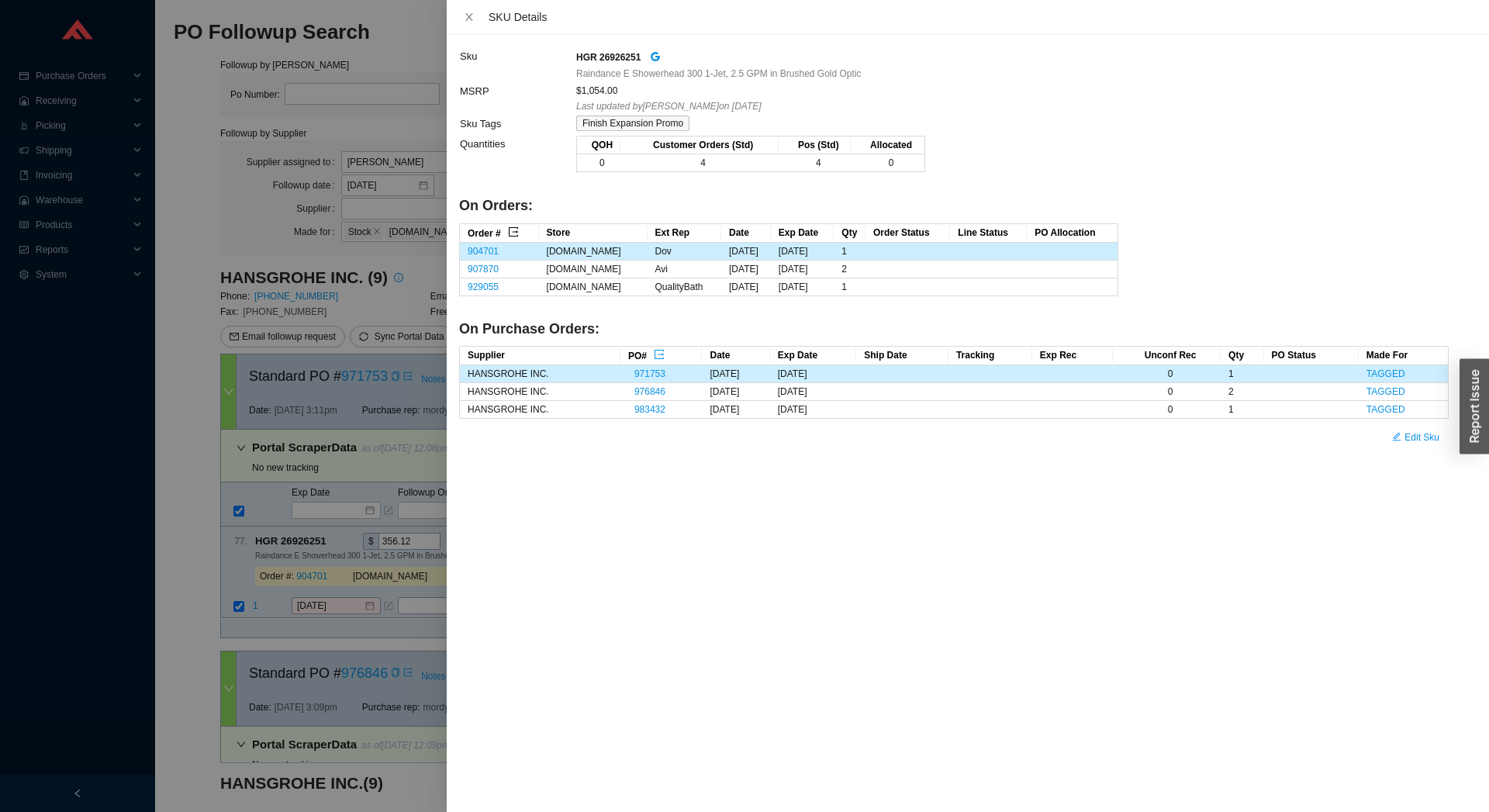
click at [514, 234] on icon "export" at bounding box center [514, 232] width 11 height 11
click at [305, 586] on div at bounding box center [744, 406] width 1489 height 812
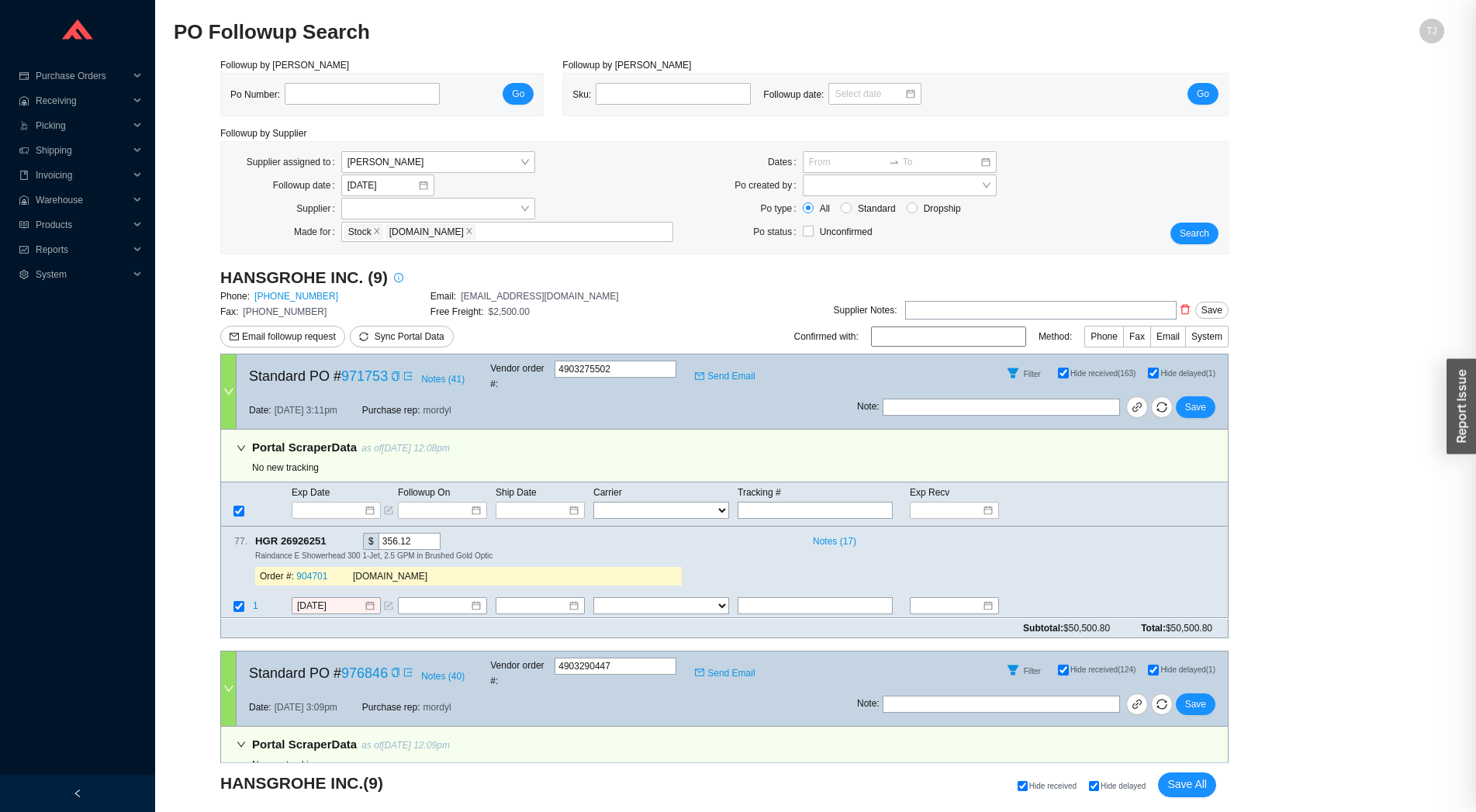
click at [316, 598] on input "[DATE]" at bounding box center [331, 606] width 67 height 15
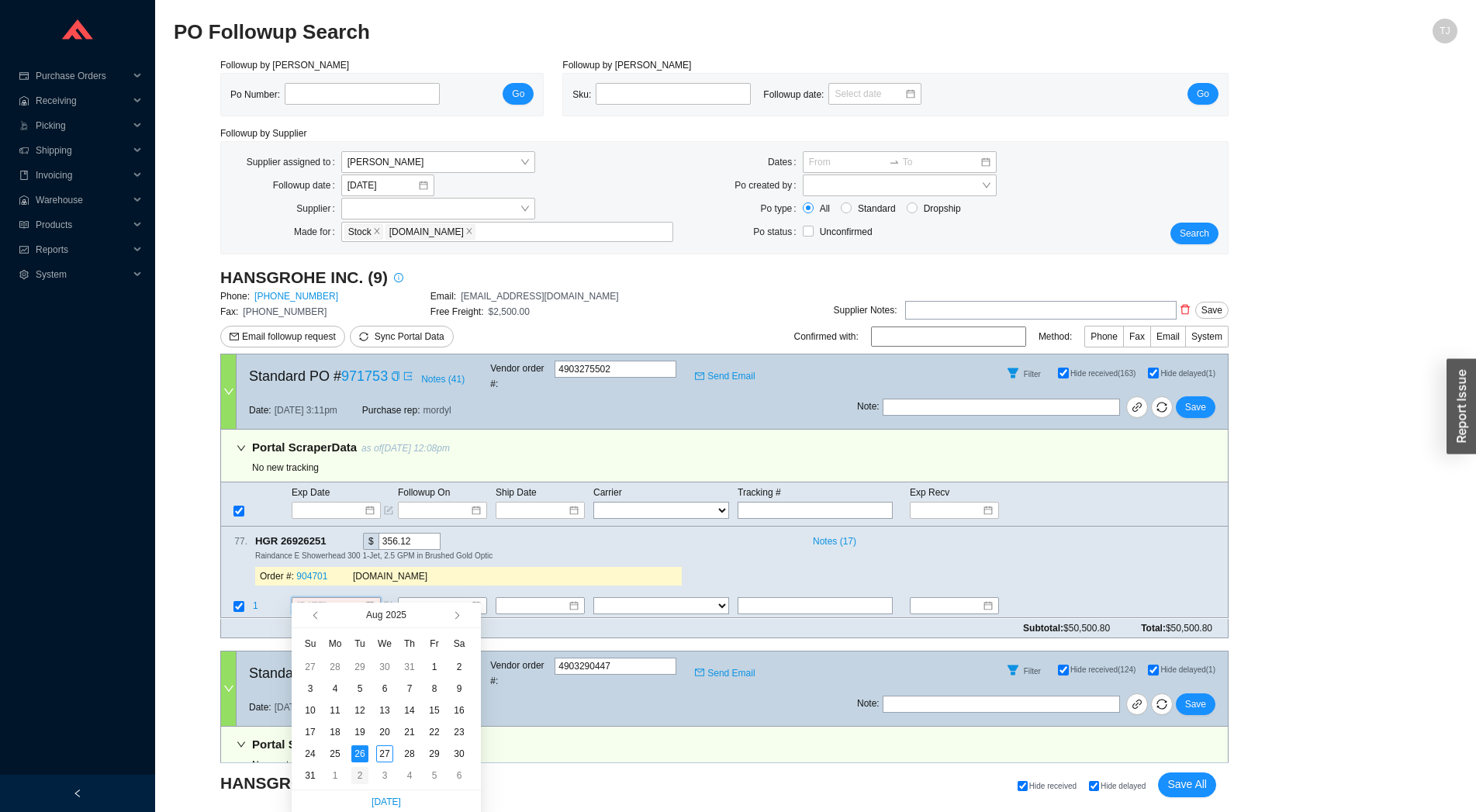
type input "[DATE]"
click at [360, 779] on div "2" at bounding box center [359, 775] width 17 height 17
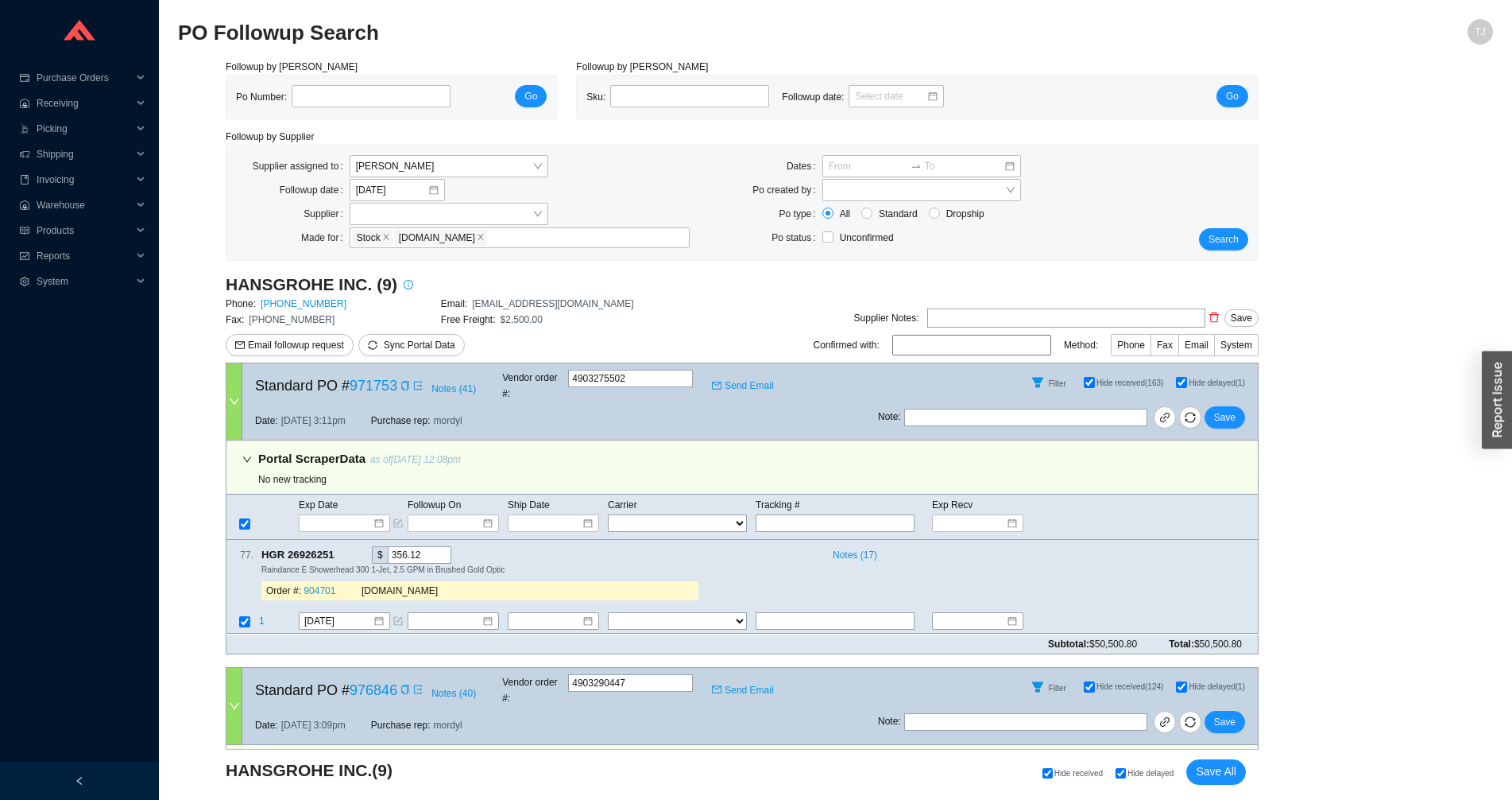
scroll to position [428, 0]
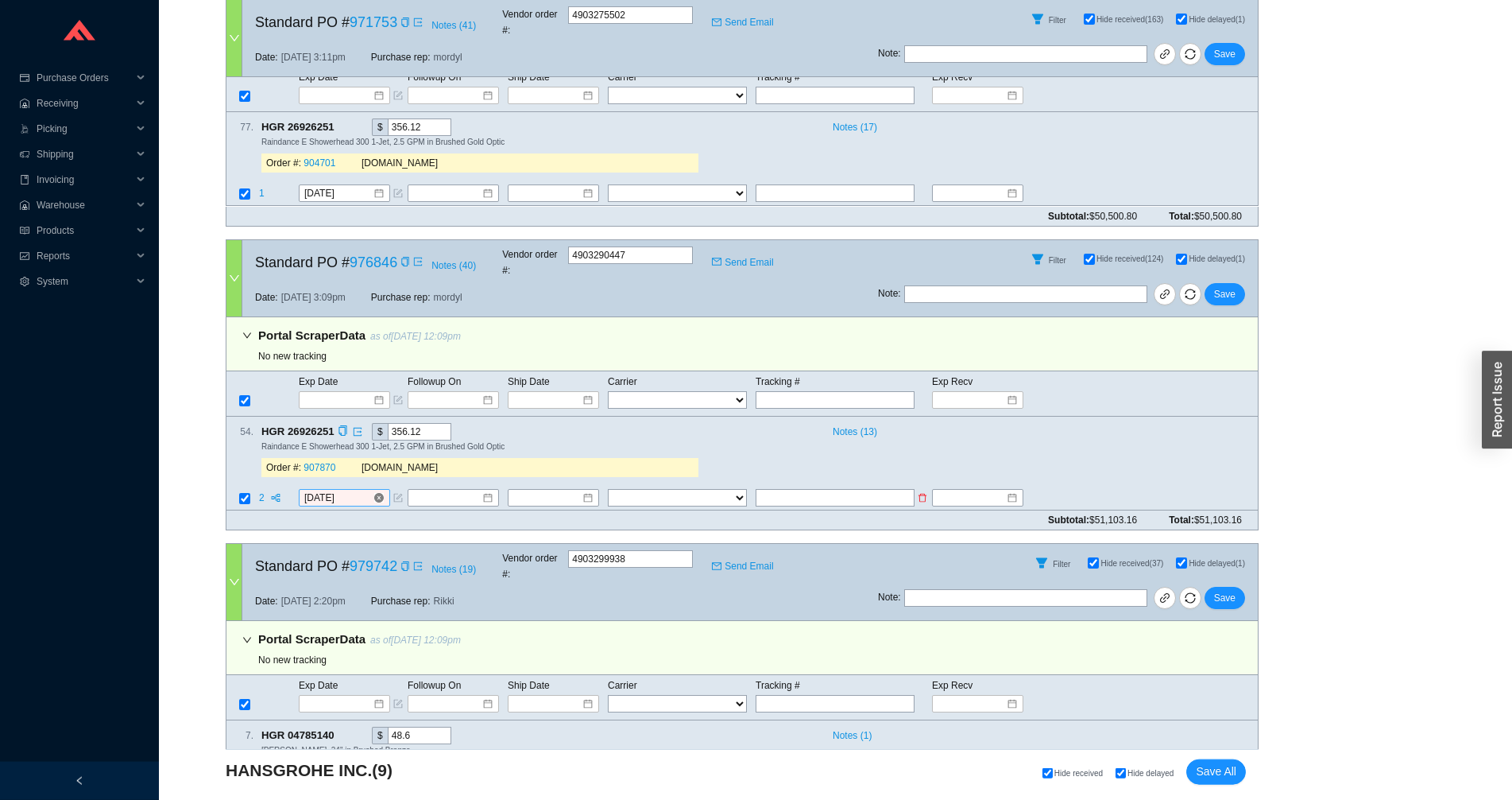
click at [336, 490] on input "[DATE]" at bounding box center [339, 497] width 69 height 16
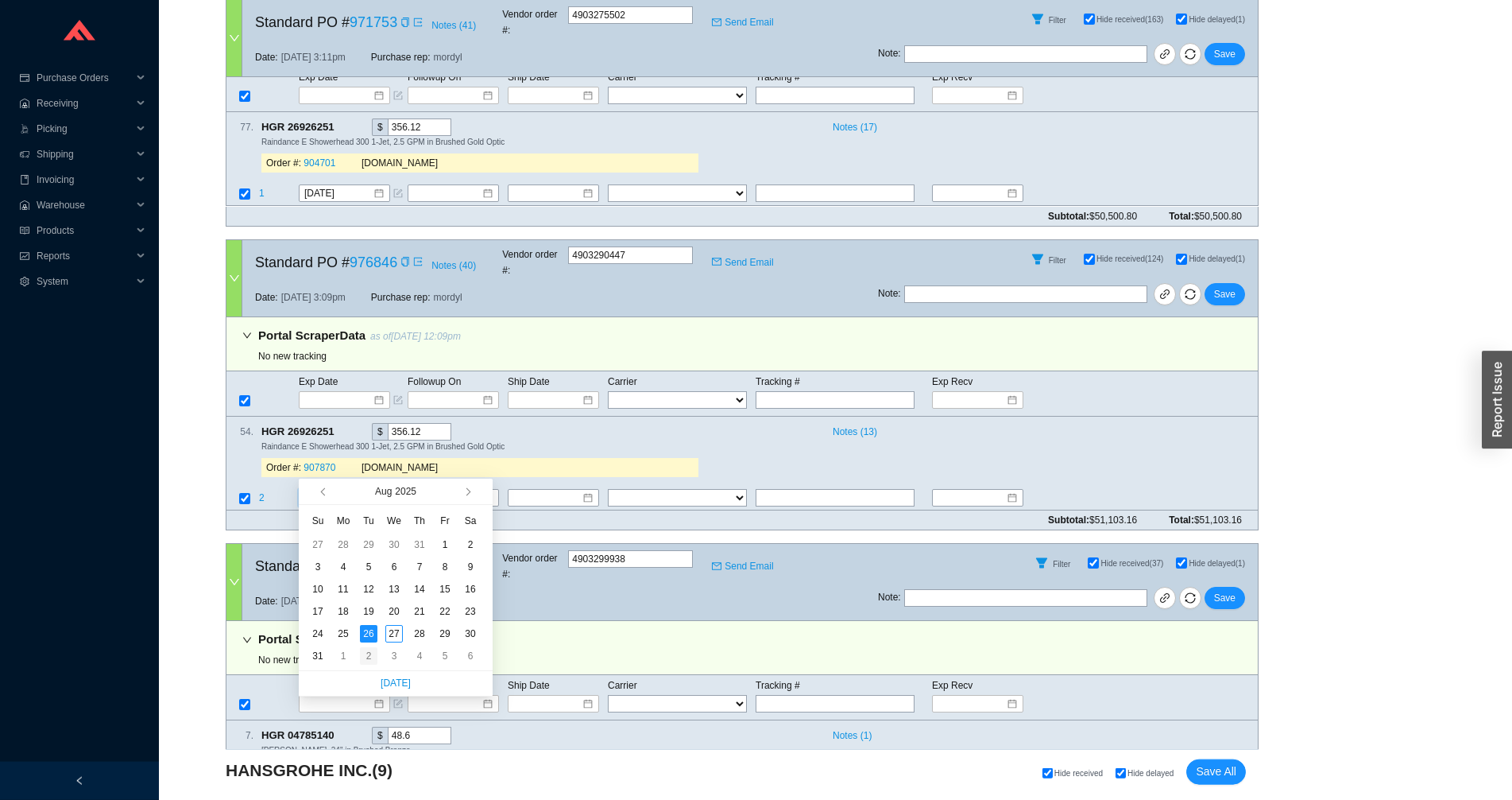
type input "[DATE]"
click at [374, 658] on div "2" at bounding box center [368, 655] width 18 height 18
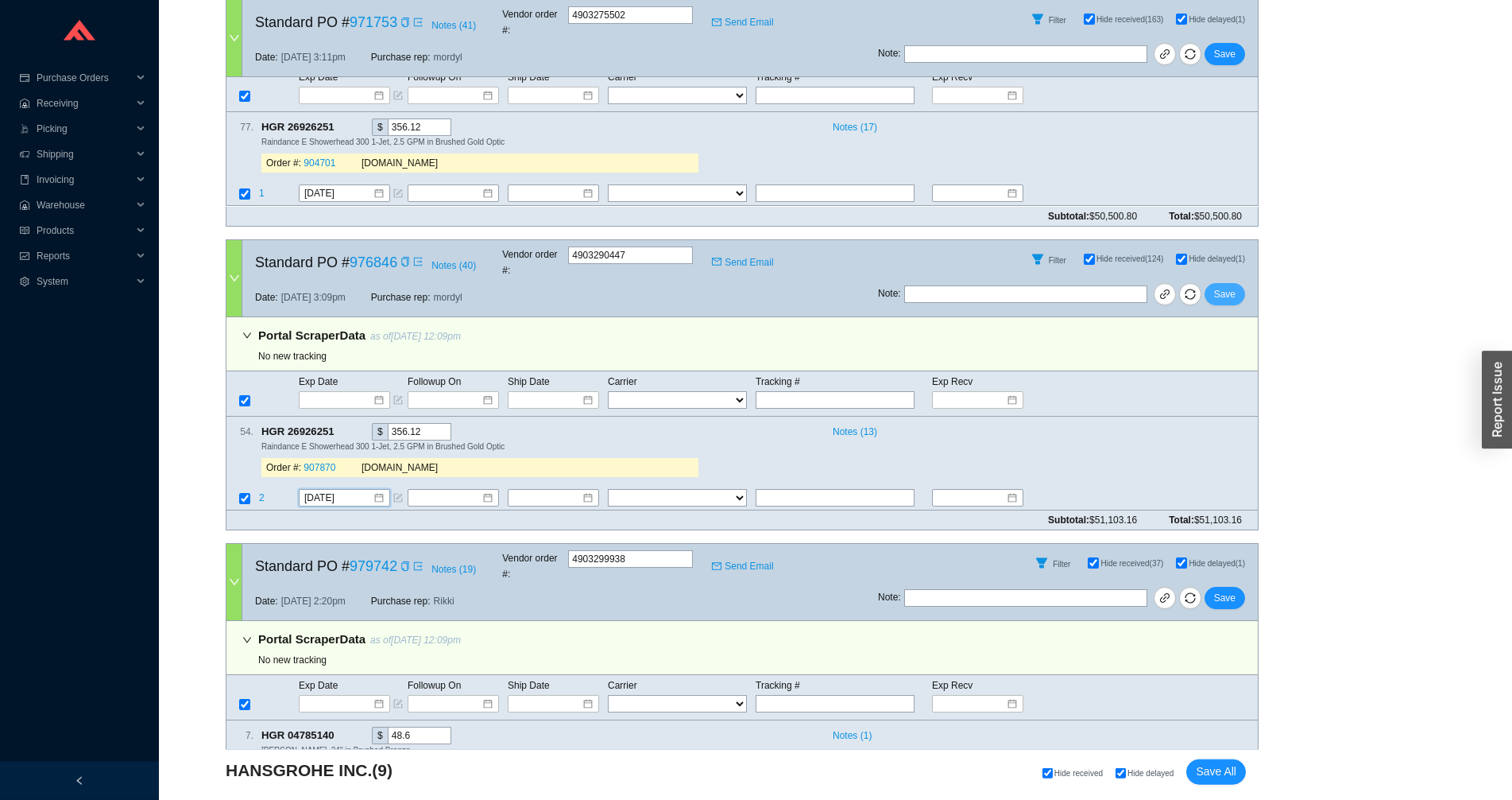
click at [1225, 286] on span "Save" at bounding box center [1224, 293] width 21 height 16
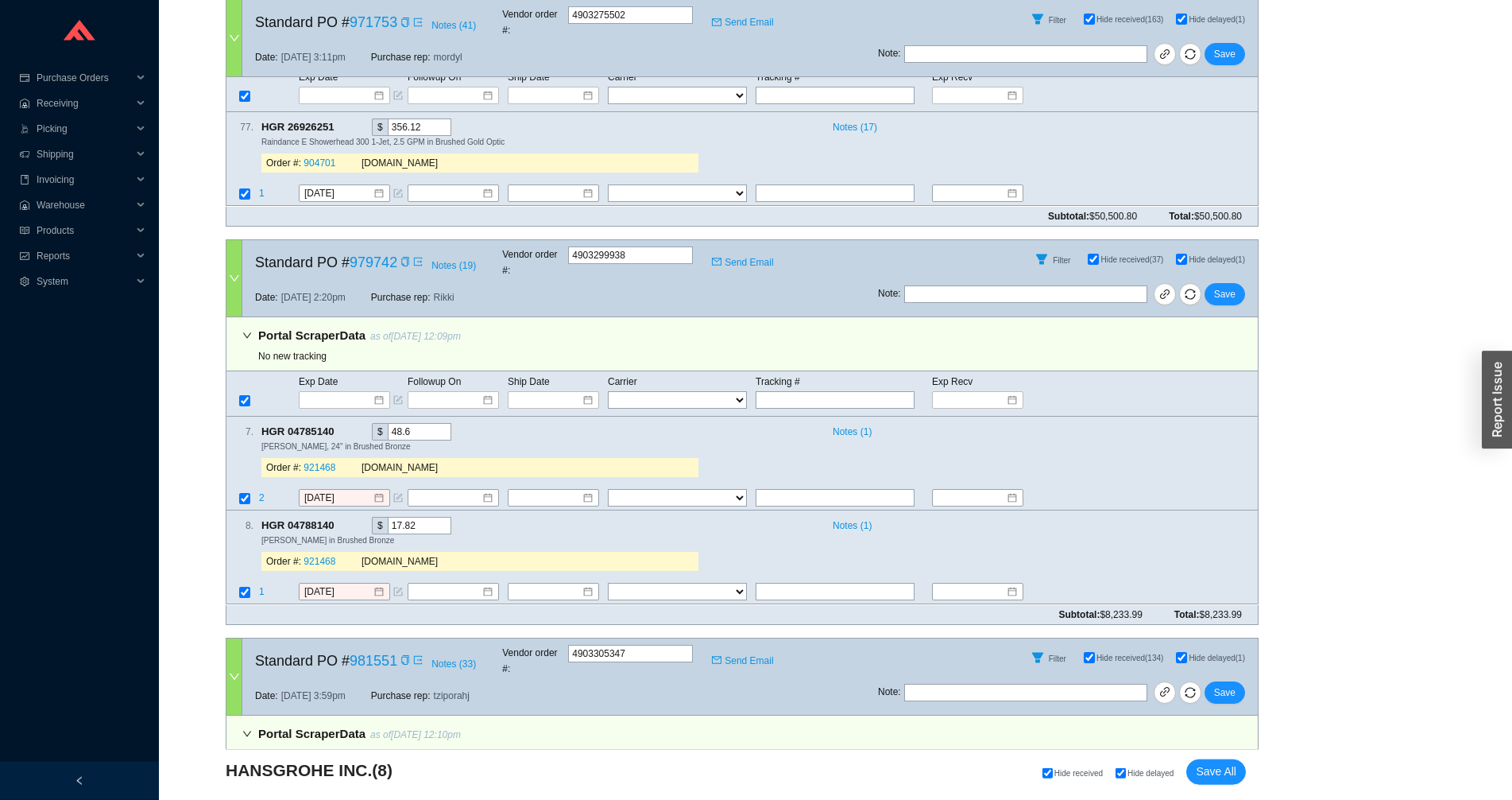
scroll to position [0, 0]
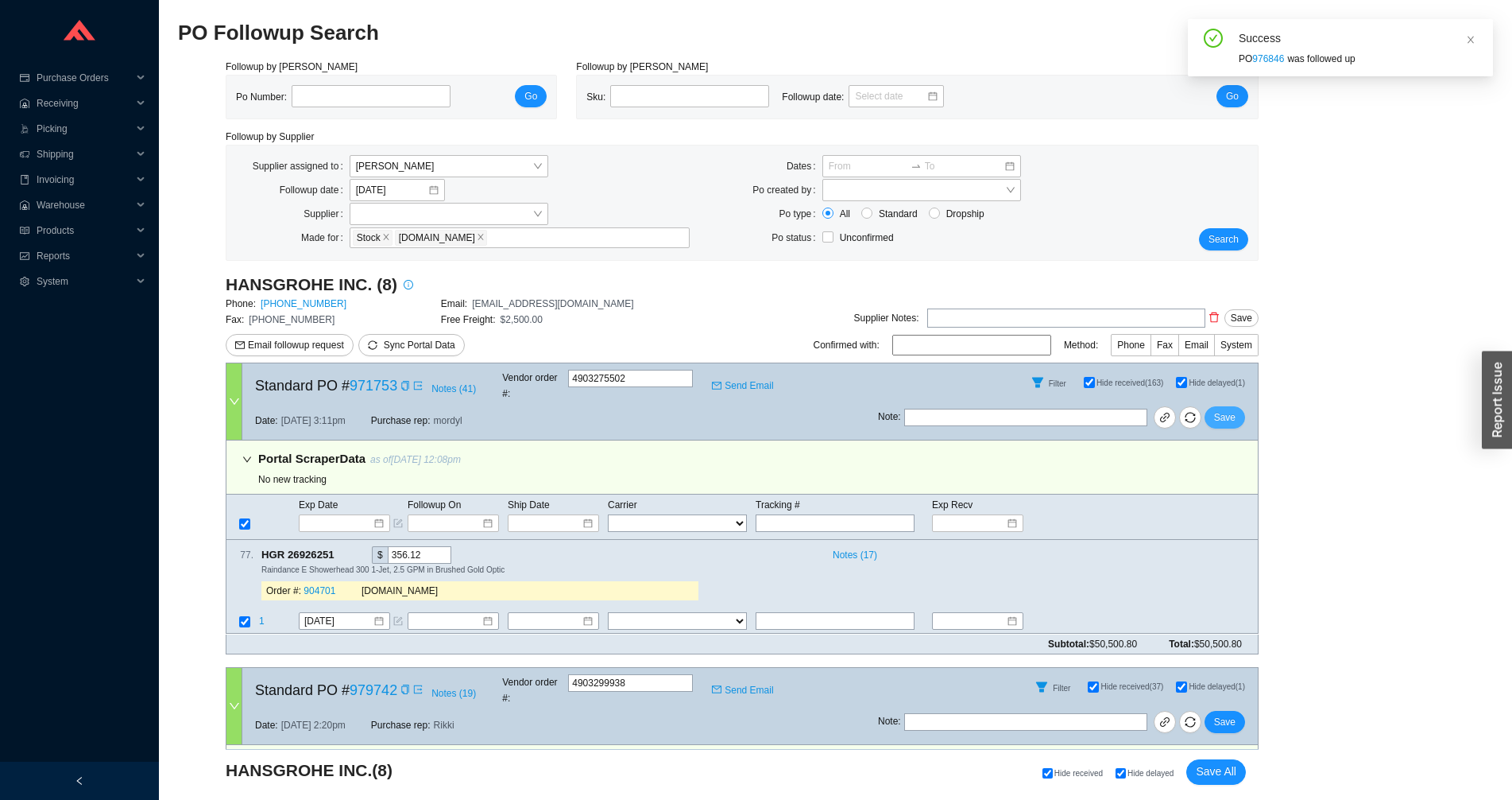
click at [1243, 406] on button "Save" at bounding box center [1224, 418] width 41 height 22
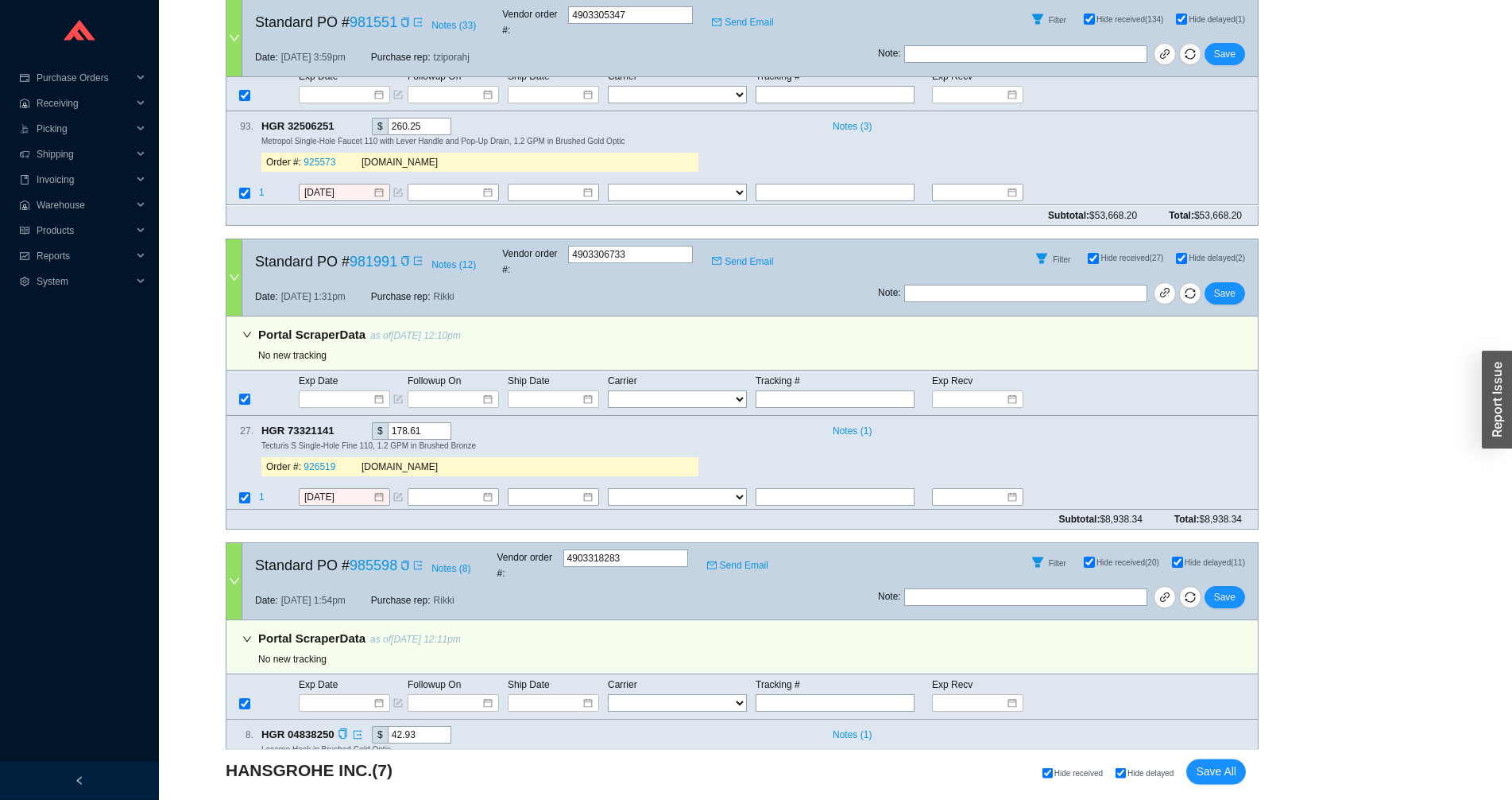
scroll to position [703, 0]
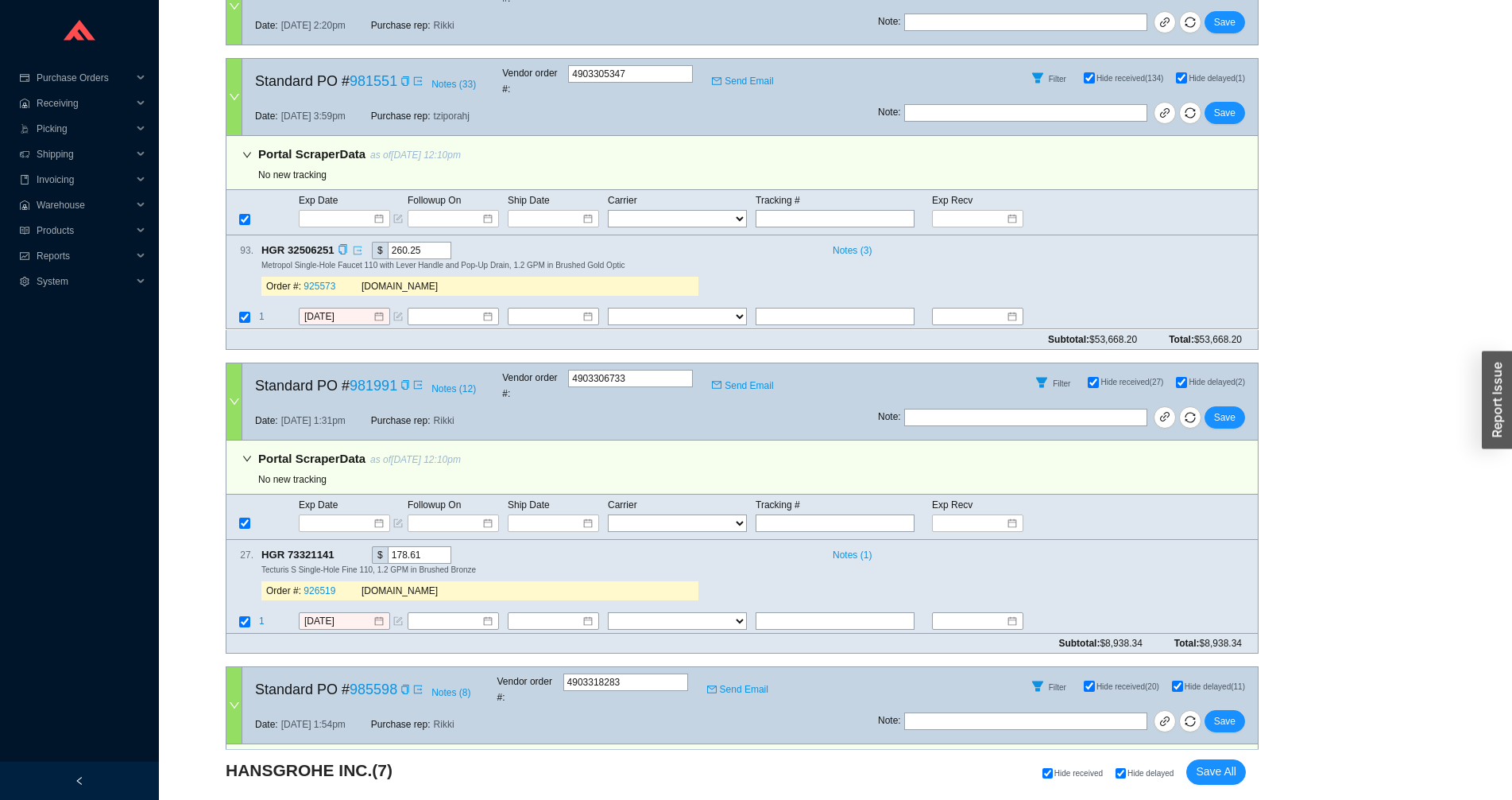
click at [352, 242] on link at bounding box center [354, 250] width 14 height 16
click at [342, 245] on icon "copy" at bounding box center [342, 250] width 10 height 10
click at [259, 312] on span "1" at bounding box center [262, 317] width 6 height 11
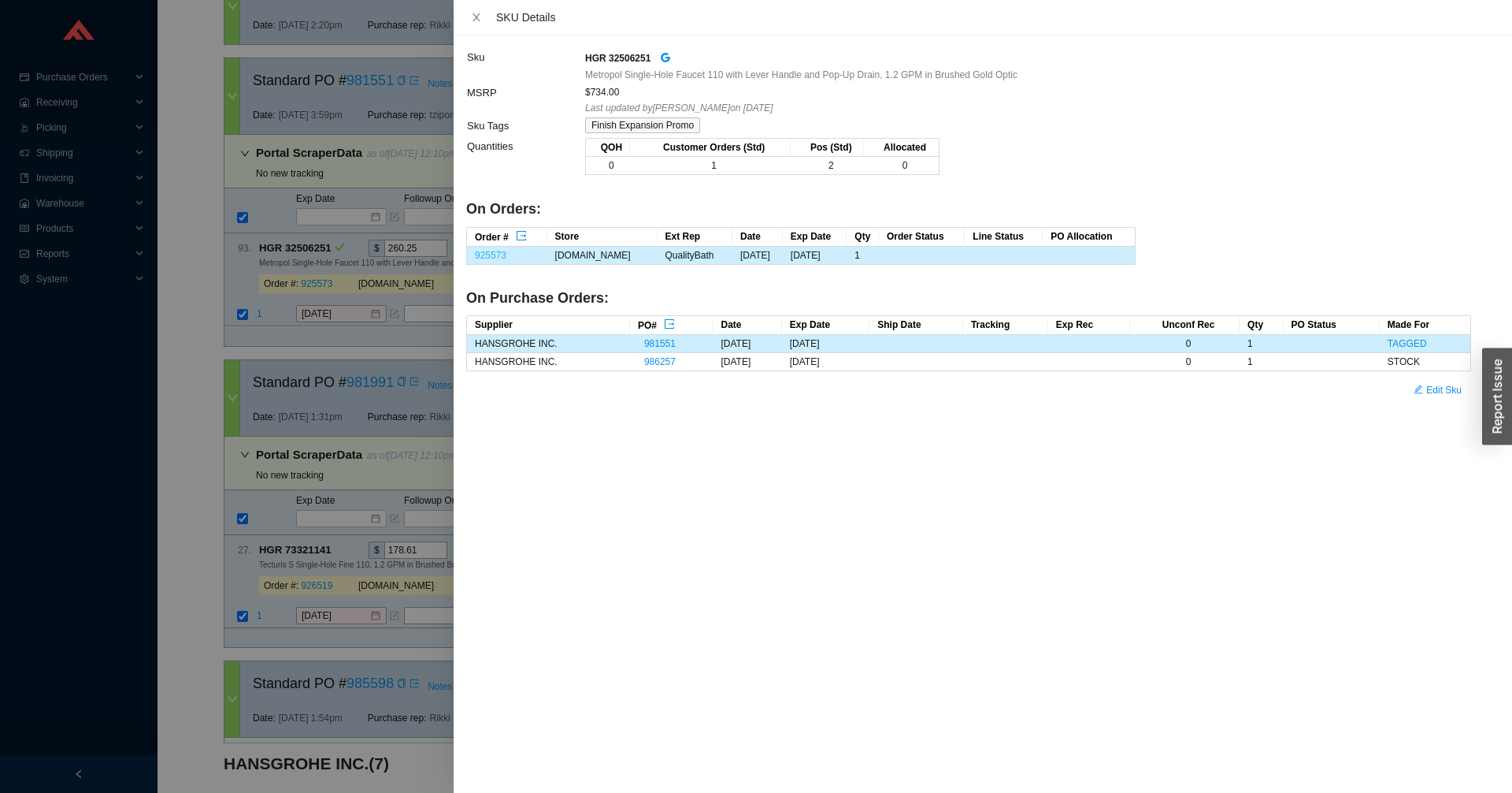
click at [502, 258] on link "925573" at bounding box center [490, 255] width 31 height 11
click at [200, 538] on div at bounding box center [756, 396] width 1512 height 793
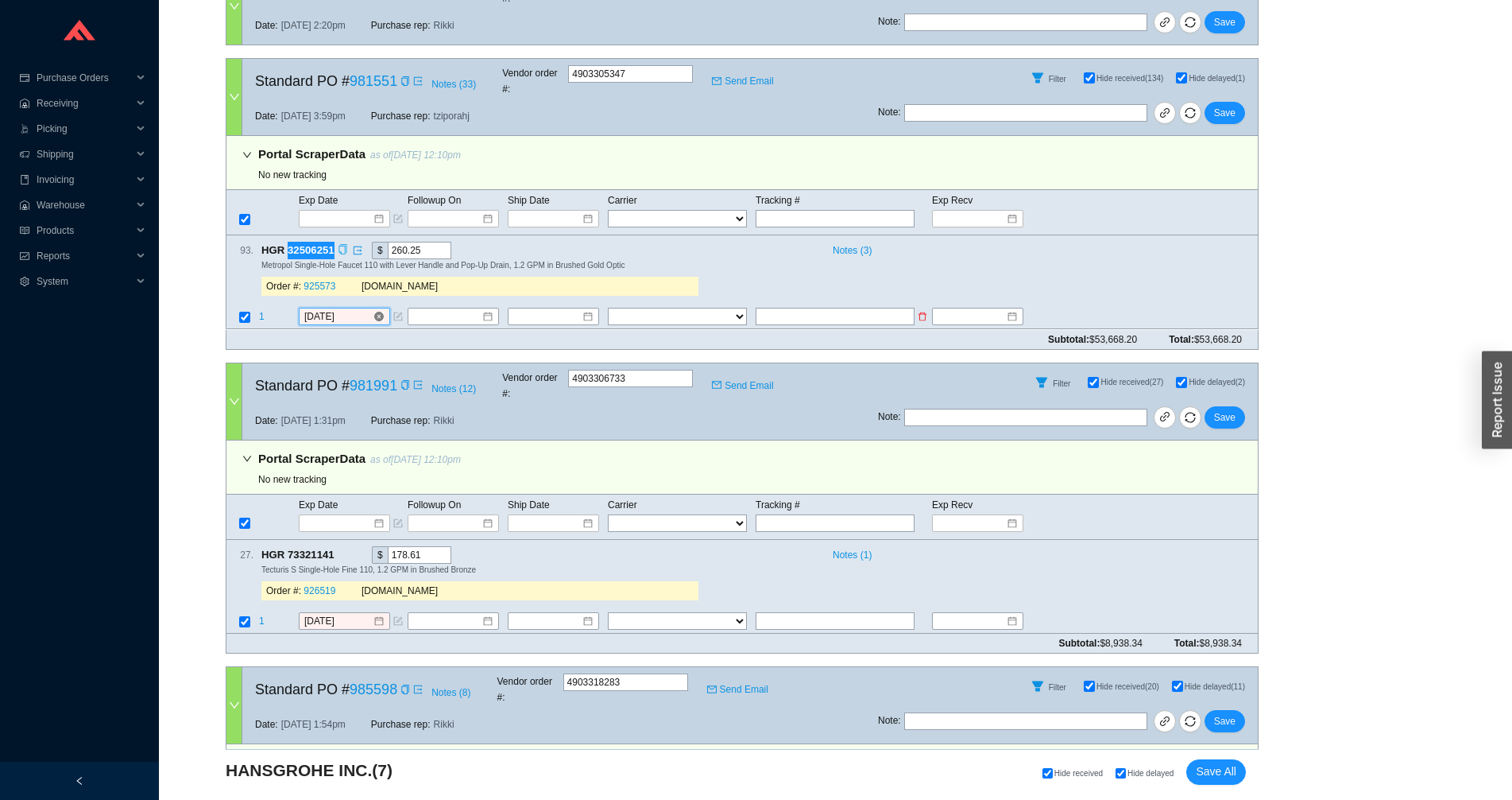
click at [315, 309] on input "[DATE]" at bounding box center [339, 316] width 69 height 16
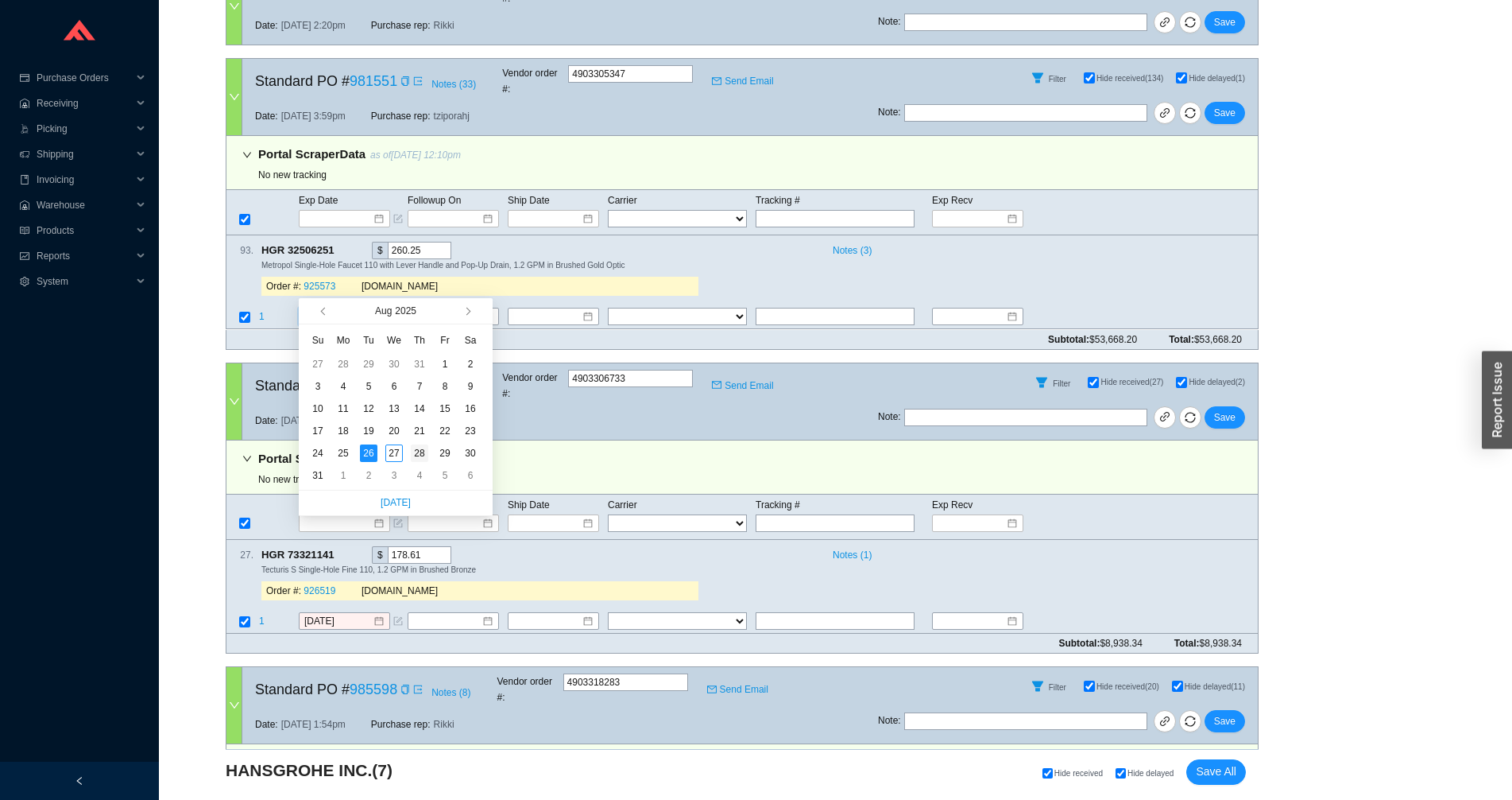
type input "[DATE]"
click at [421, 453] on div "28" at bounding box center [419, 453] width 18 height 18
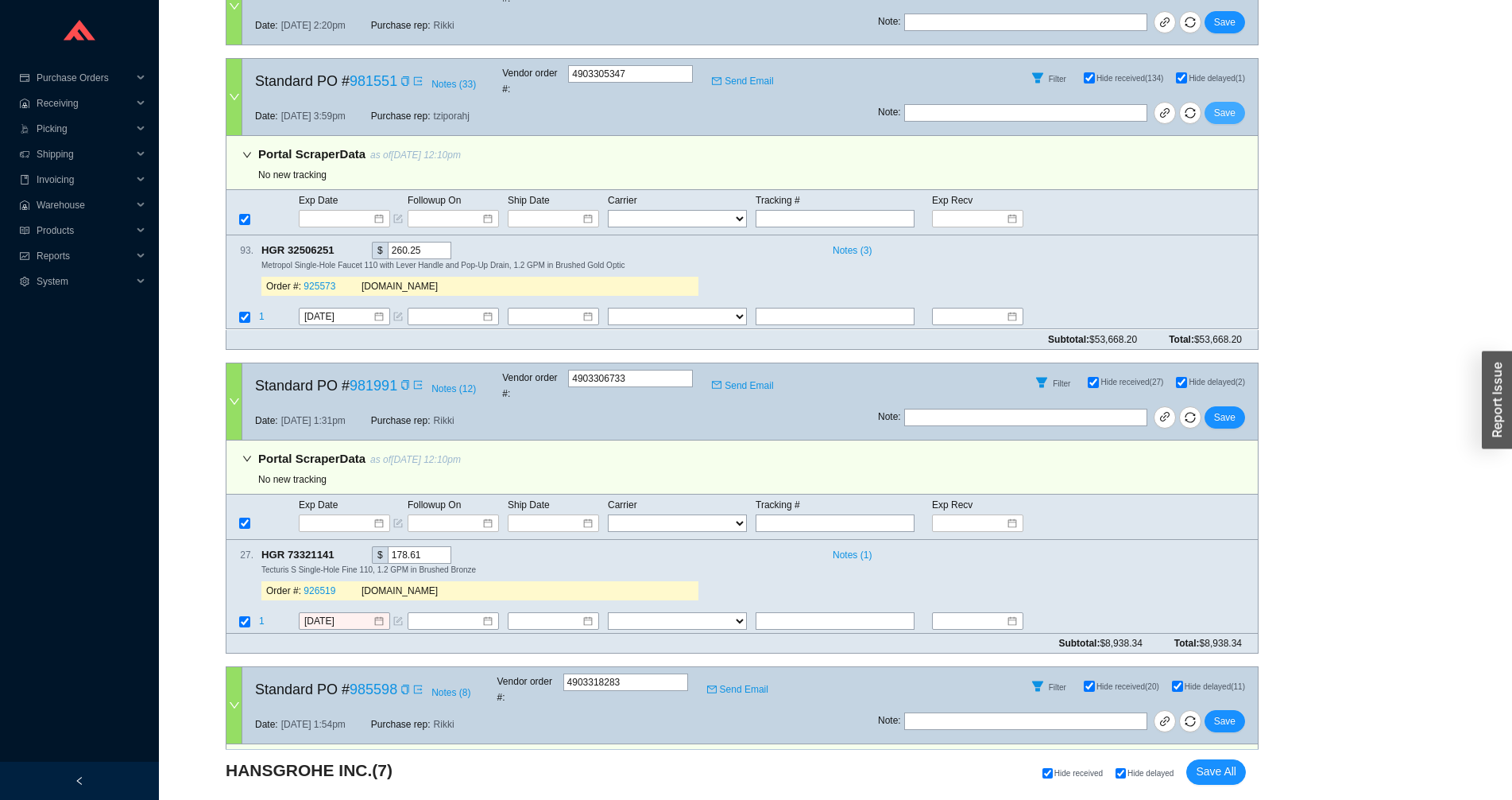
click at [1216, 102] on button "Save" at bounding box center [1224, 113] width 41 height 22
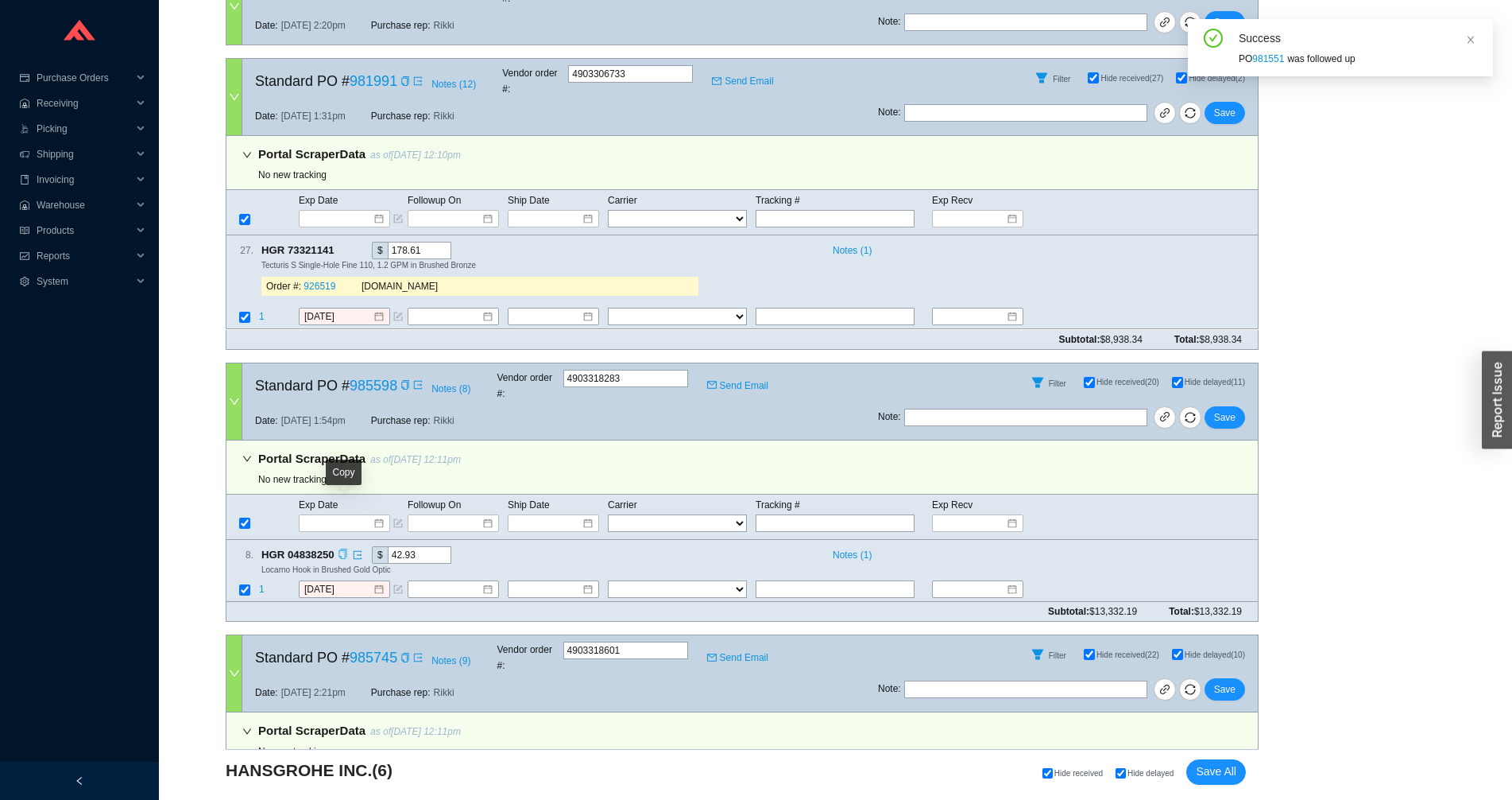
click at [346, 548] on icon "copy" at bounding box center [342, 553] width 10 height 10
click at [259, 584] on span "1" at bounding box center [262, 589] width 6 height 11
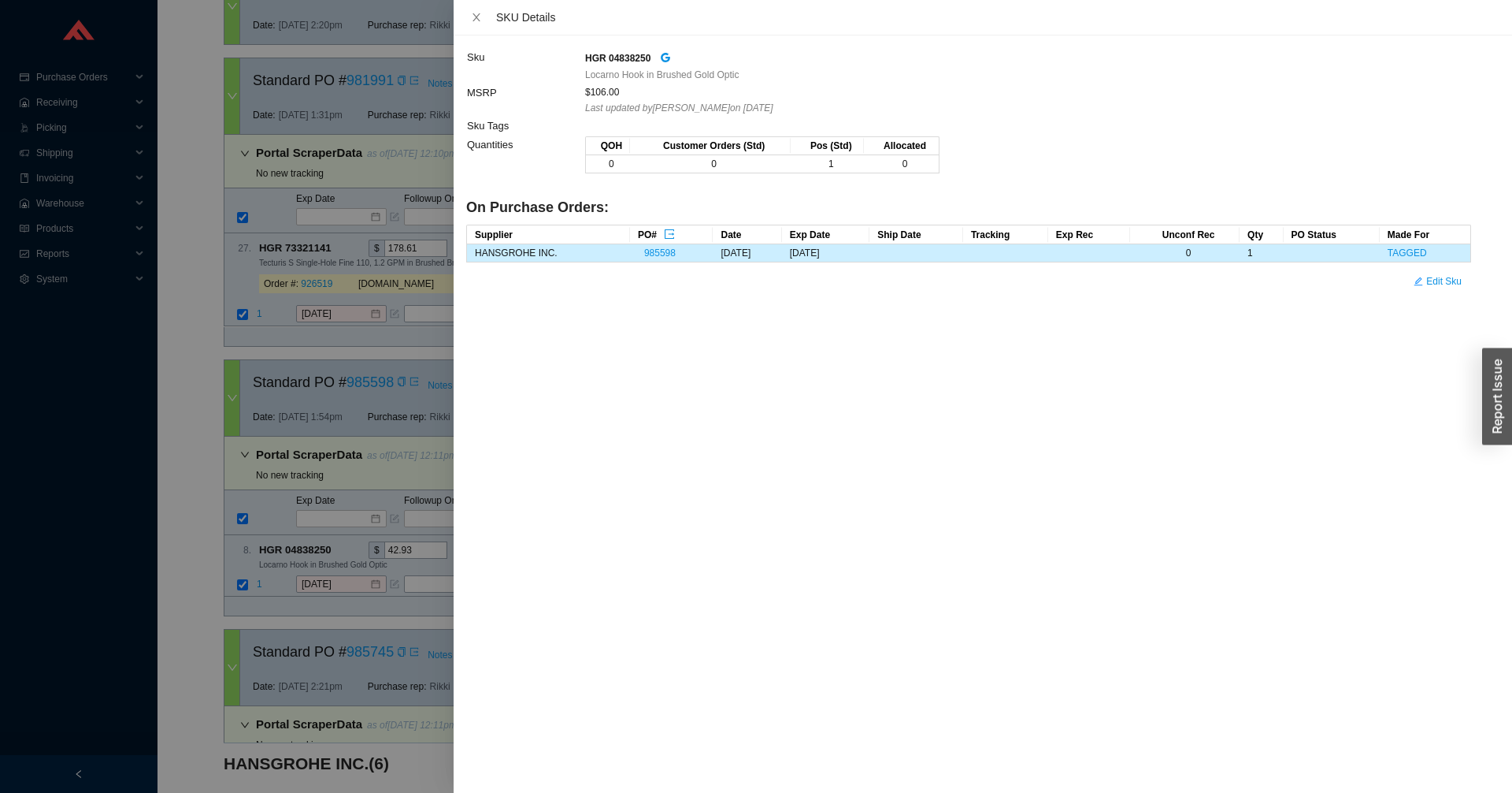
click at [305, 532] on div at bounding box center [756, 396] width 1512 height 793
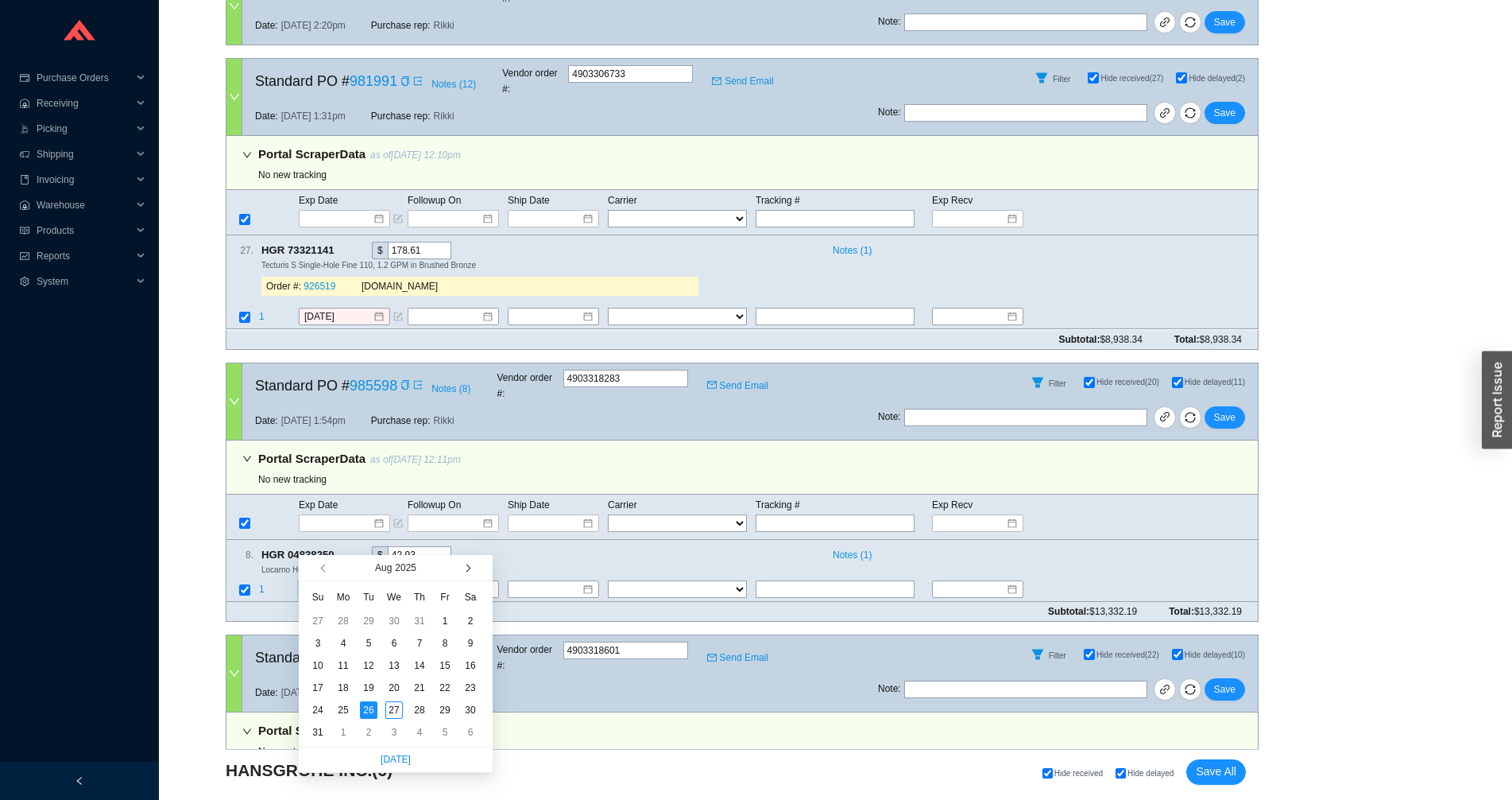
click at [468, 562] on button "button" at bounding box center [467, 567] width 15 height 25
type input "[DATE]"
click at [423, 711] on div "2" at bounding box center [419, 709] width 18 height 18
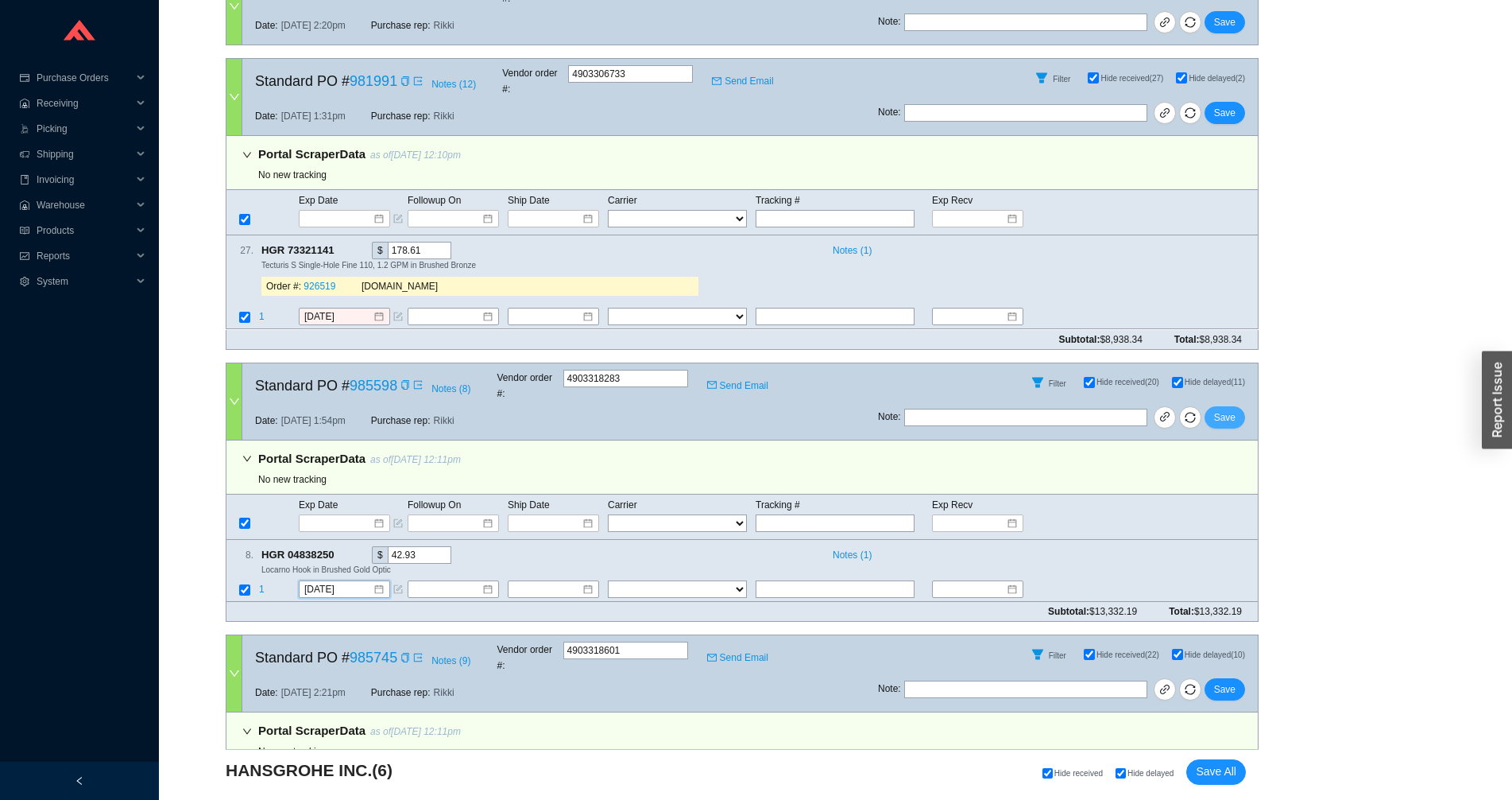
click at [1227, 409] on span "Save" at bounding box center [1224, 417] width 21 height 16
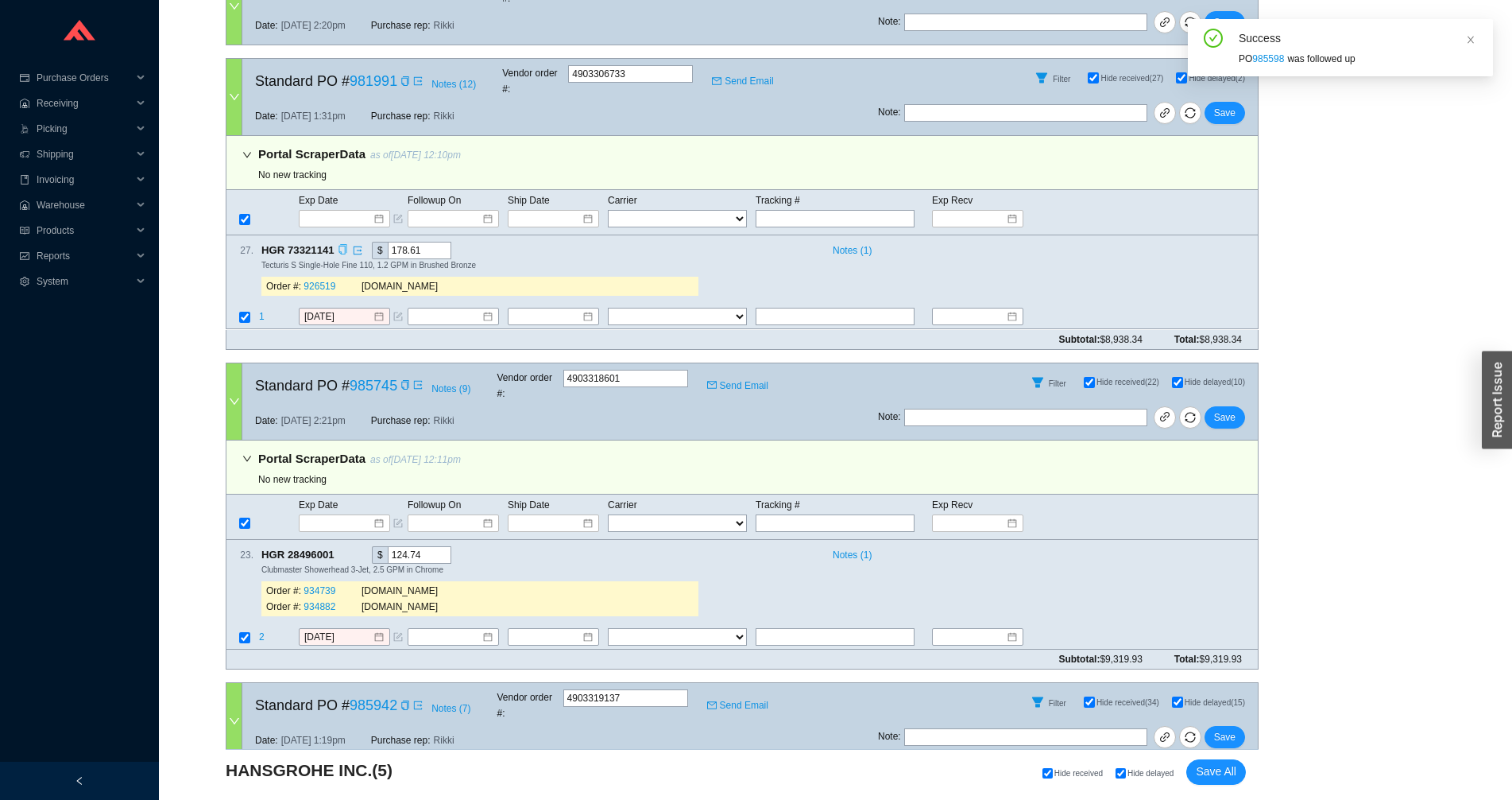
click at [343, 245] on icon "copy" at bounding box center [342, 250] width 10 height 10
click at [261, 312] on span "1" at bounding box center [262, 317] width 6 height 11
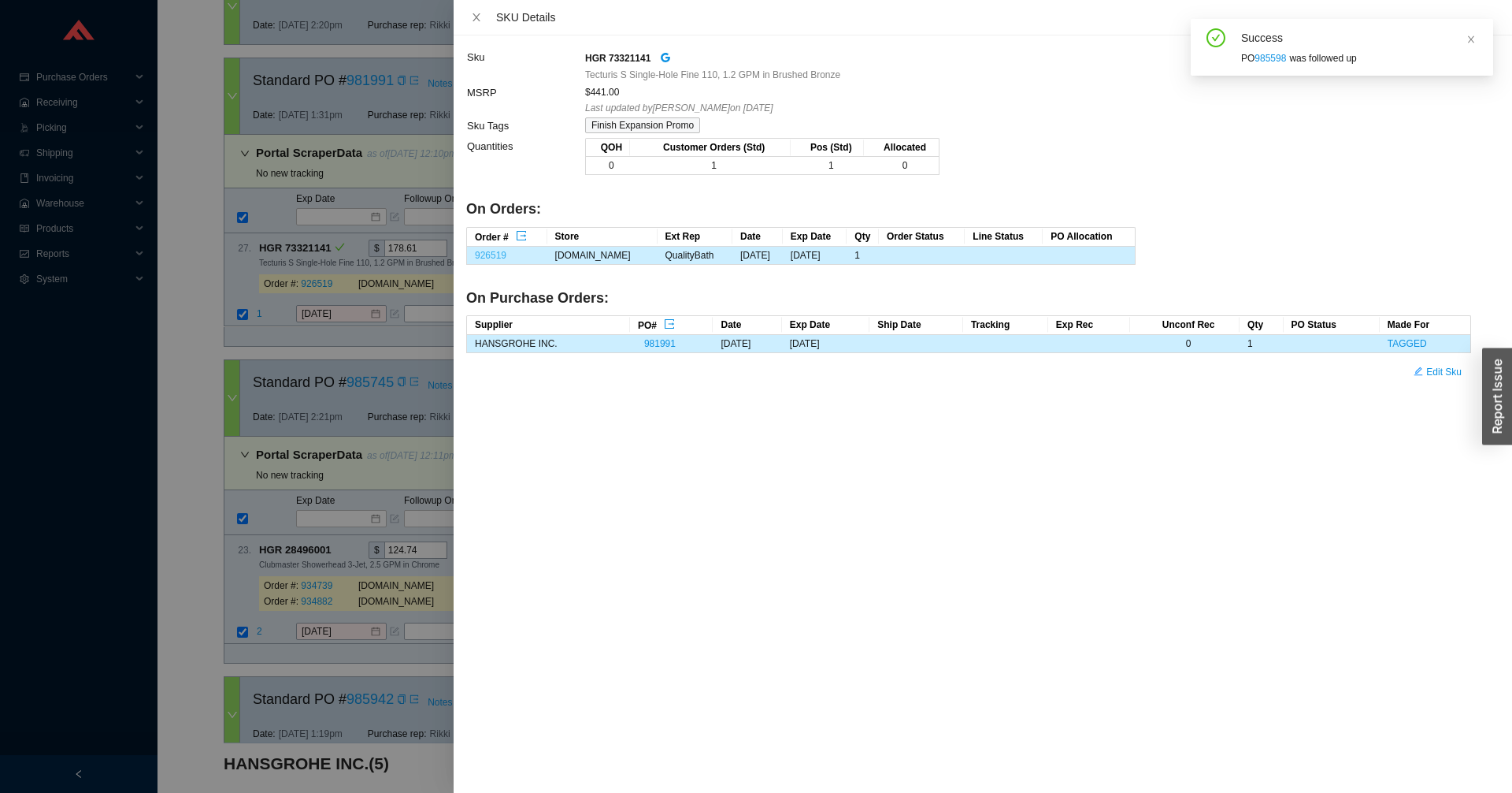
click at [495, 255] on link "926519" at bounding box center [490, 255] width 31 height 11
click at [161, 356] on div at bounding box center [756, 396] width 1512 height 793
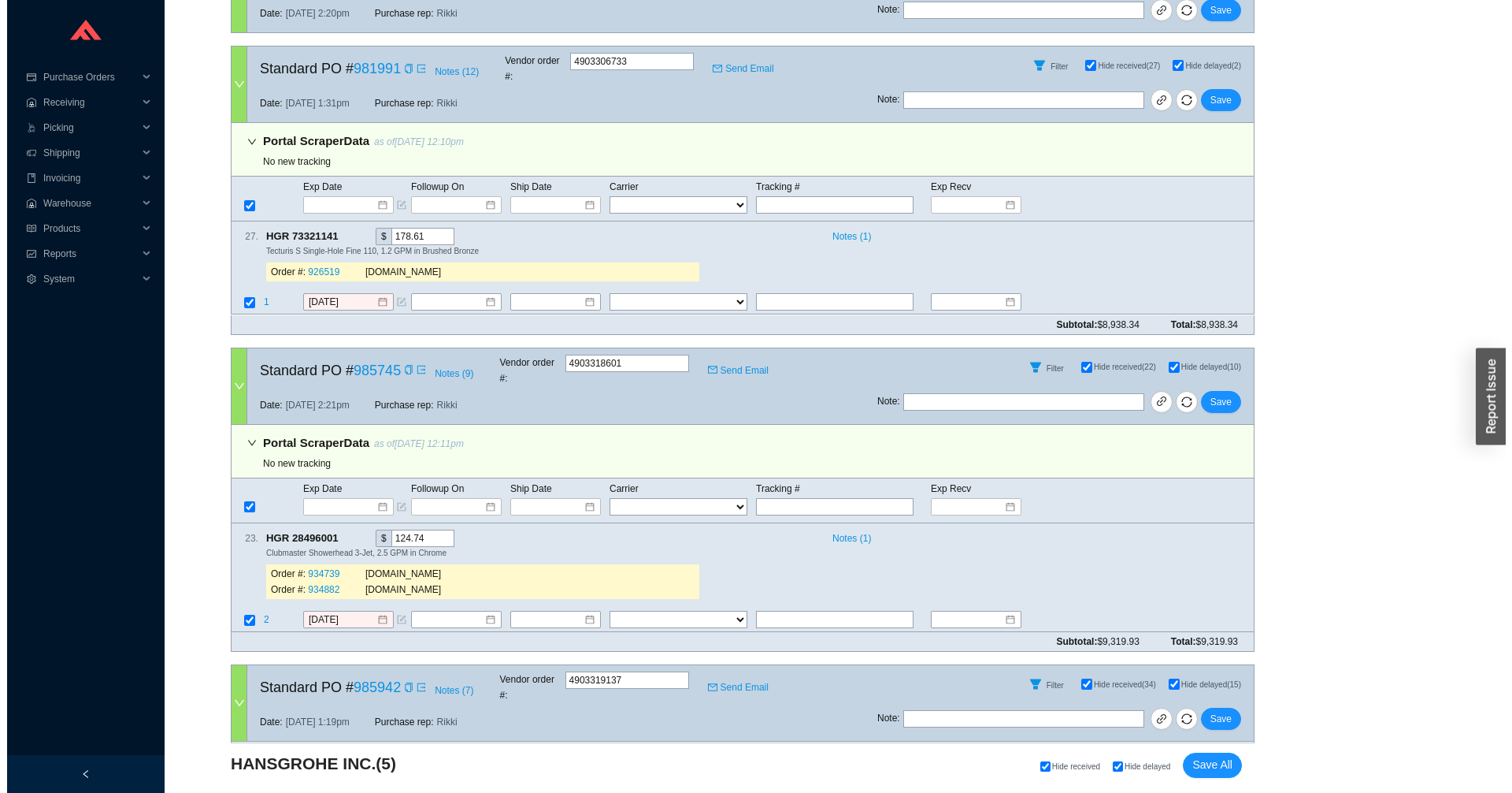
scroll to position [0, 0]
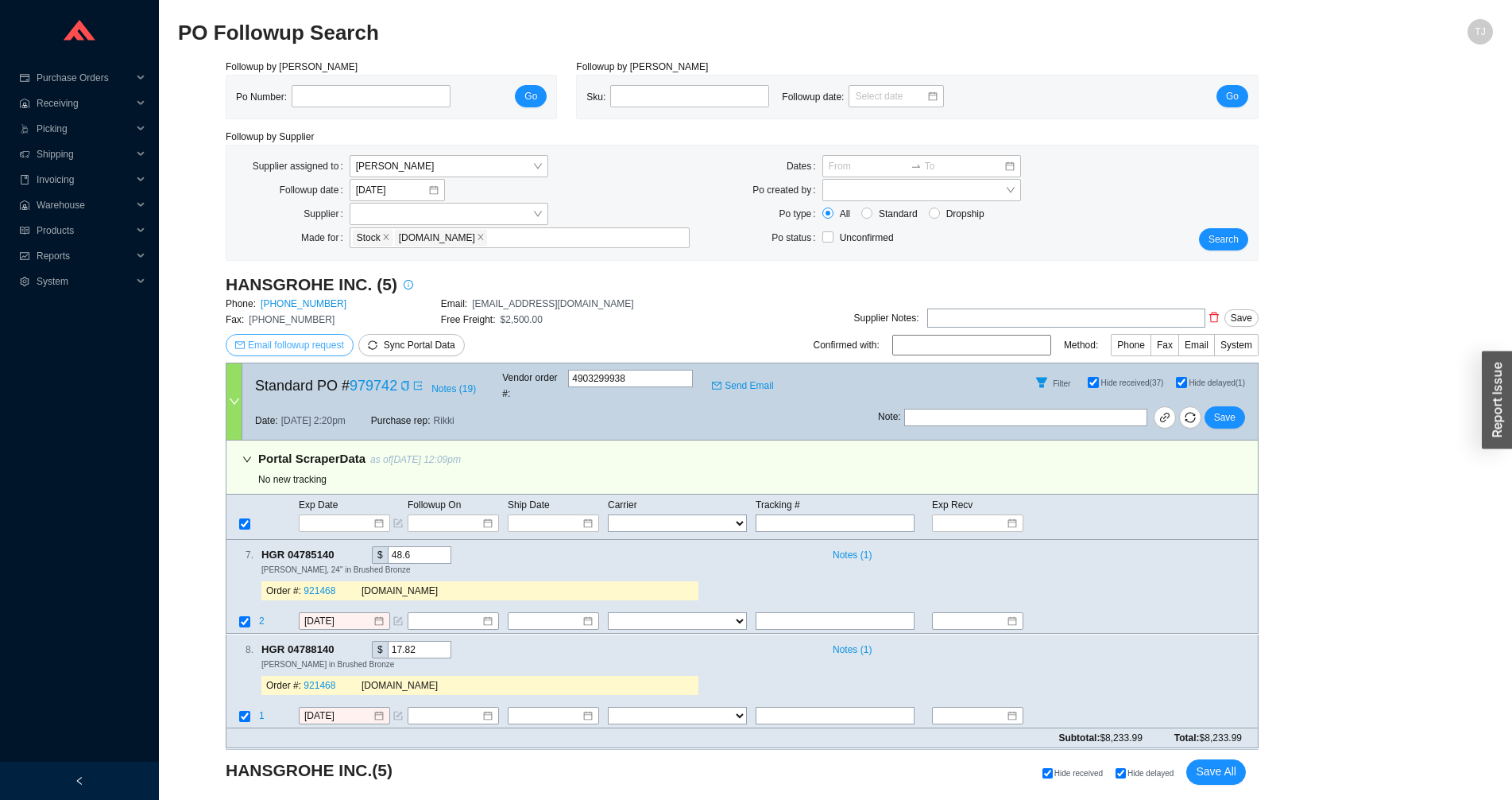
click at [246, 343] on button "Email followup request" at bounding box center [289, 345] width 128 height 22
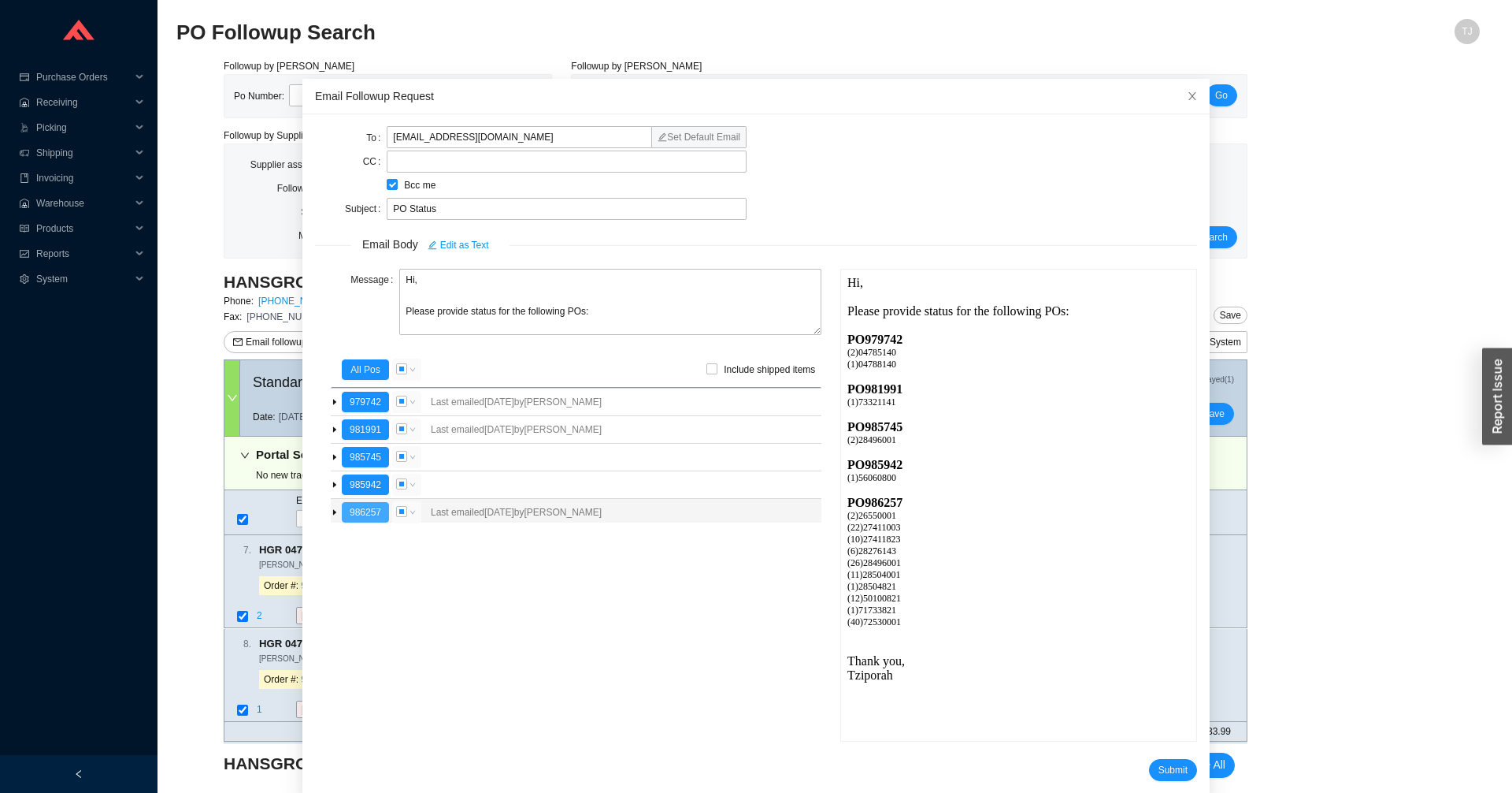
click at [370, 518] on button "986257" at bounding box center [365, 512] width 47 height 20
click at [1159, 771] on span "Submit" at bounding box center [1174, 769] width 29 height 16
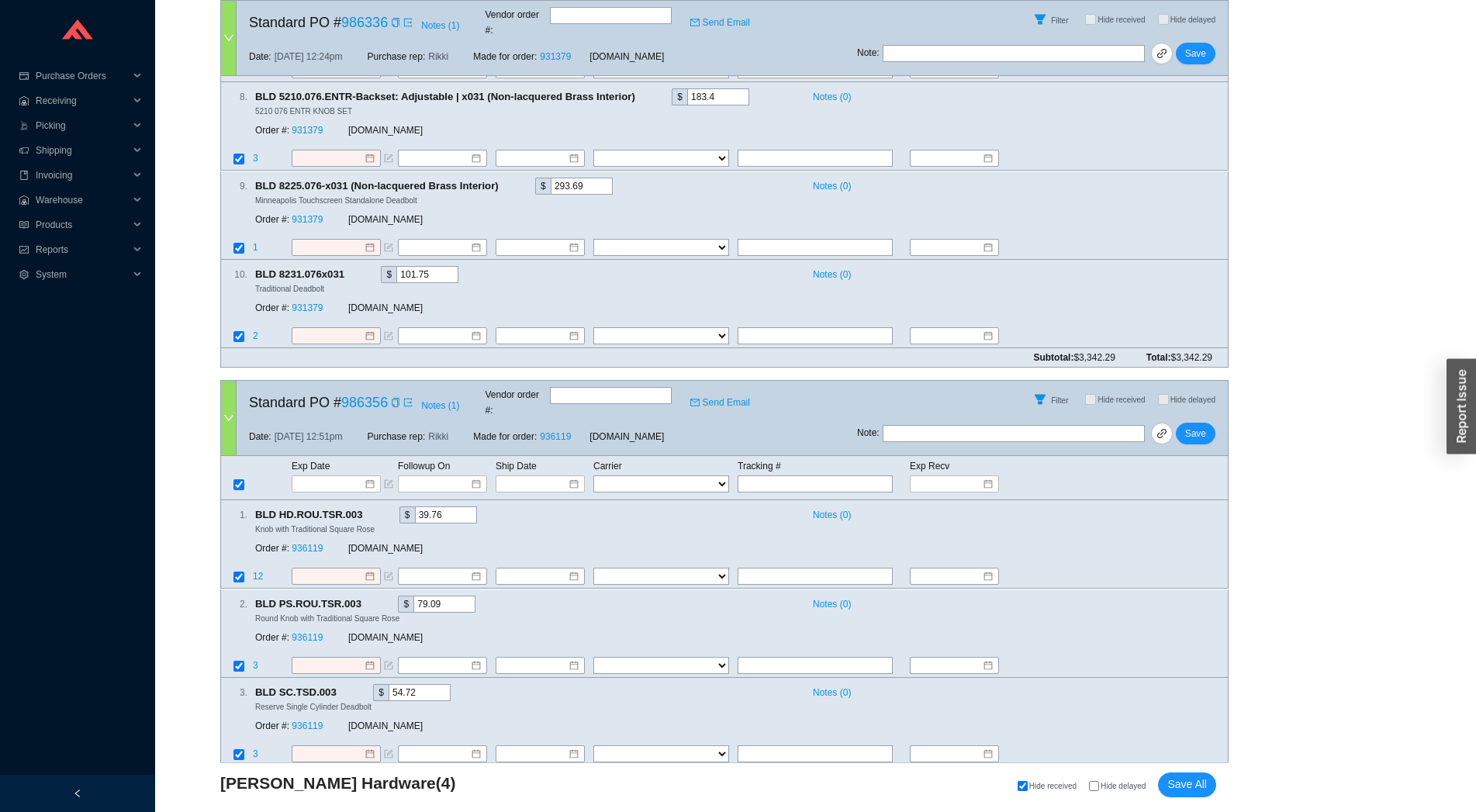
scroll to position [1829, 0]
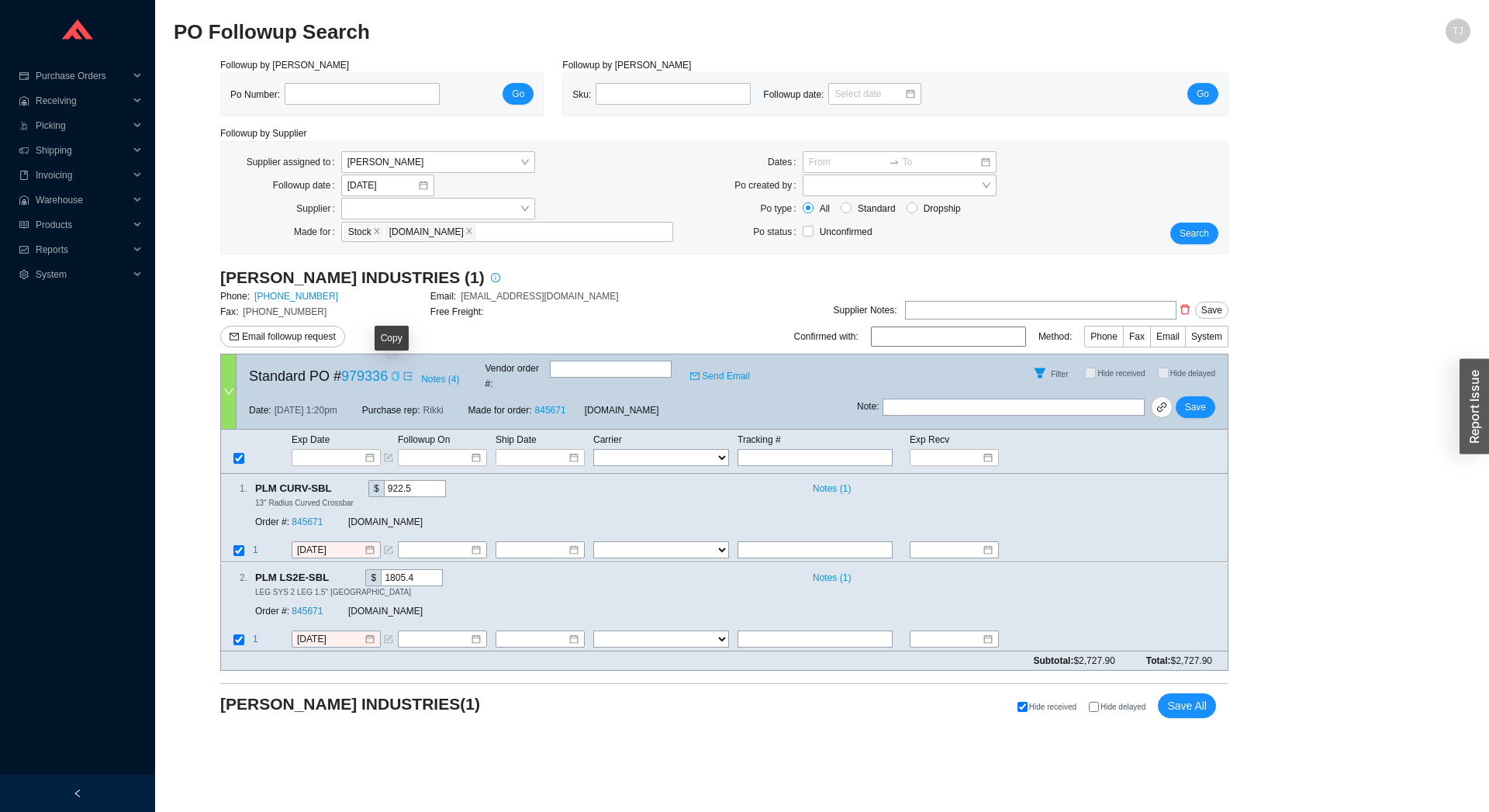
click at [393, 375] on icon "copy" at bounding box center [395, 376] width 7 height 9
click at [798, 760] on main "PO Followup Search TJ Followup by PO Po Number: Go Followup by Sku Sku: Followu…" at bounding box center [822, 416] width 1297 height 793
click at [273, 342] on span "Email followup request" at bounding box center [289, 336] width 94 height 15
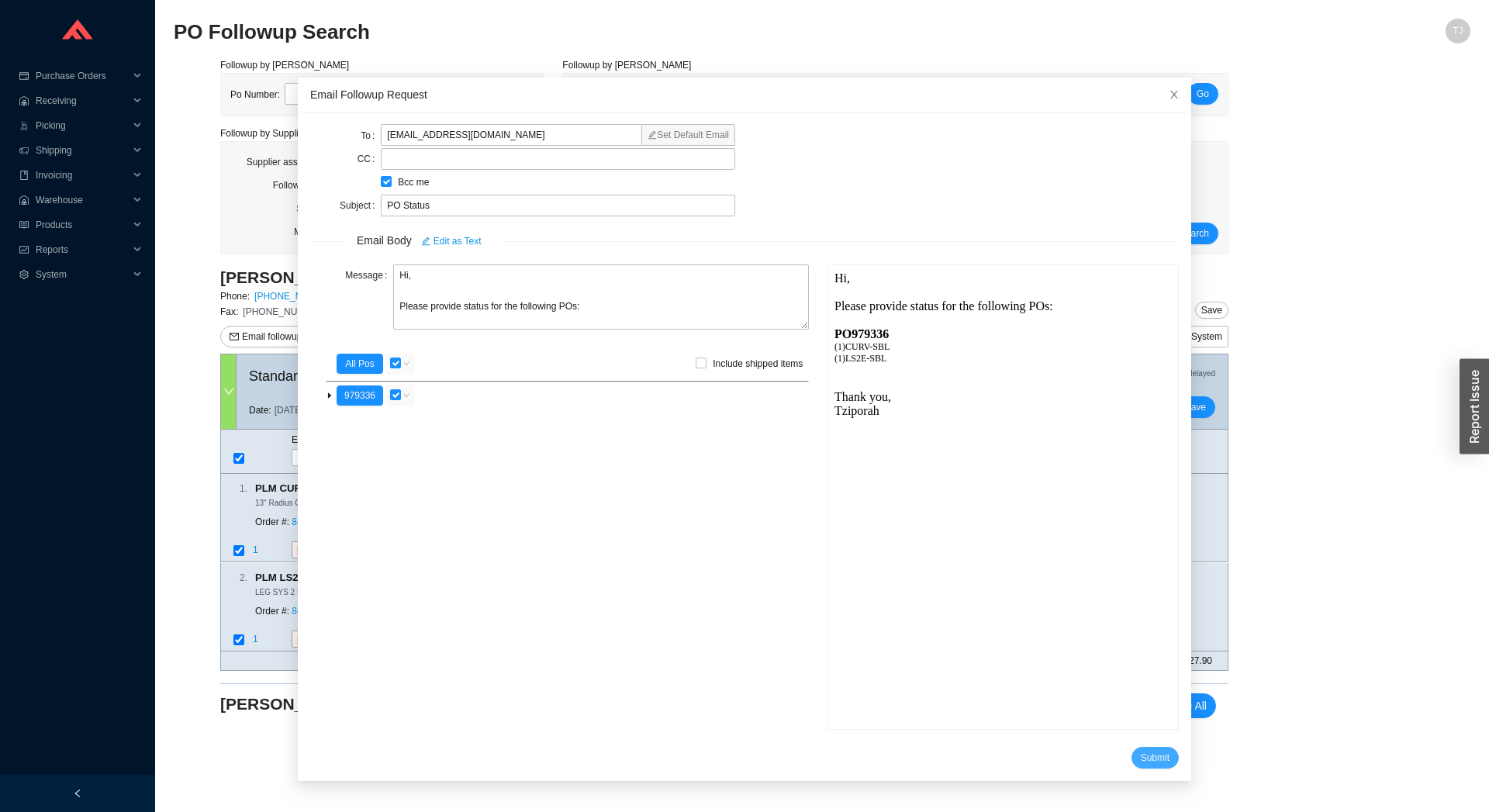
click at [1141, 750] on span "Submit" at bounding box center [1156, 757] width 29 height 15
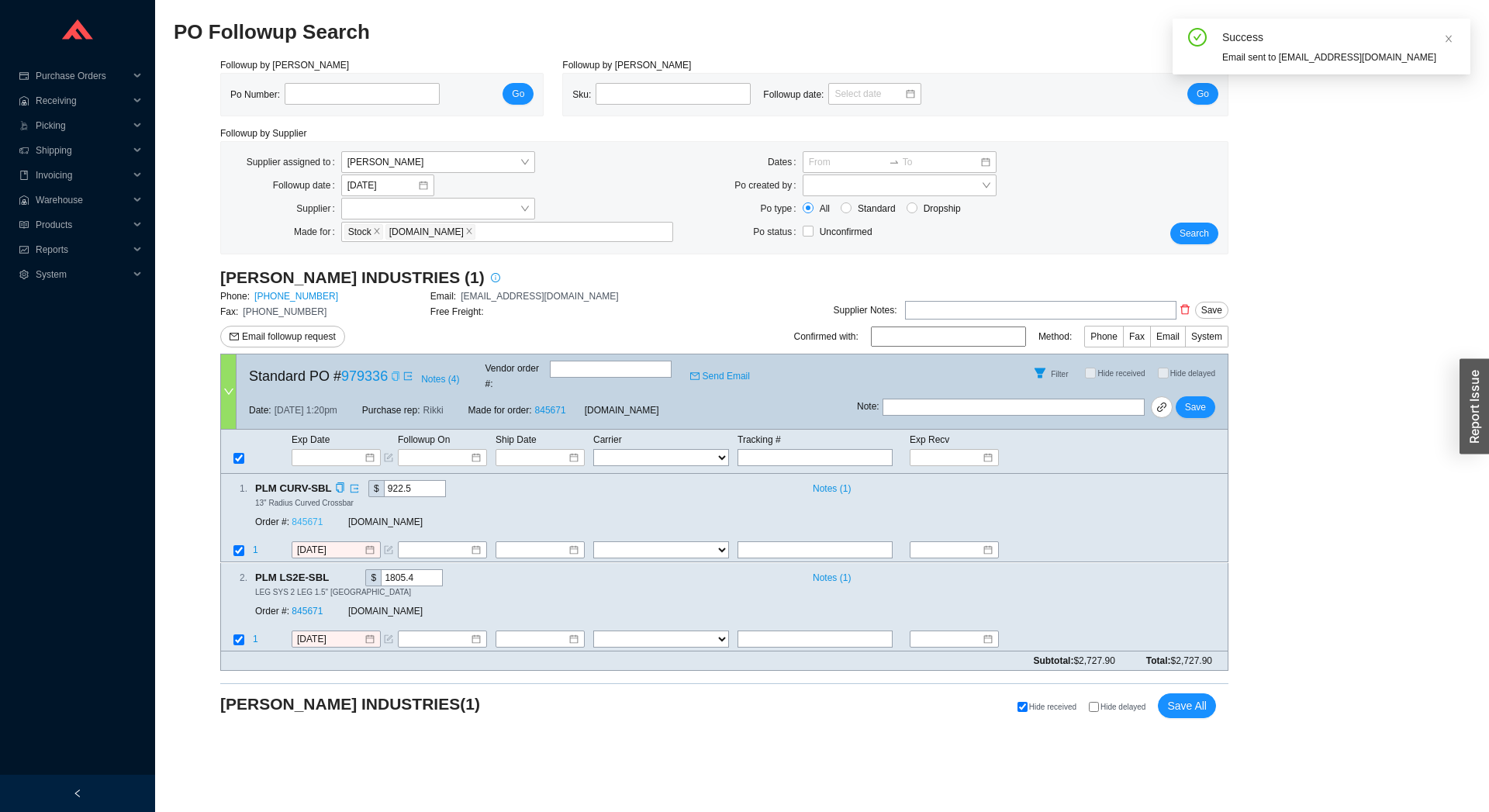
click at [300, 517] on link "845671" at bounding box center [307, 522] width 31 height 11
click at [327, 450] on input at bounding box center [331, 457] width 66 height 15
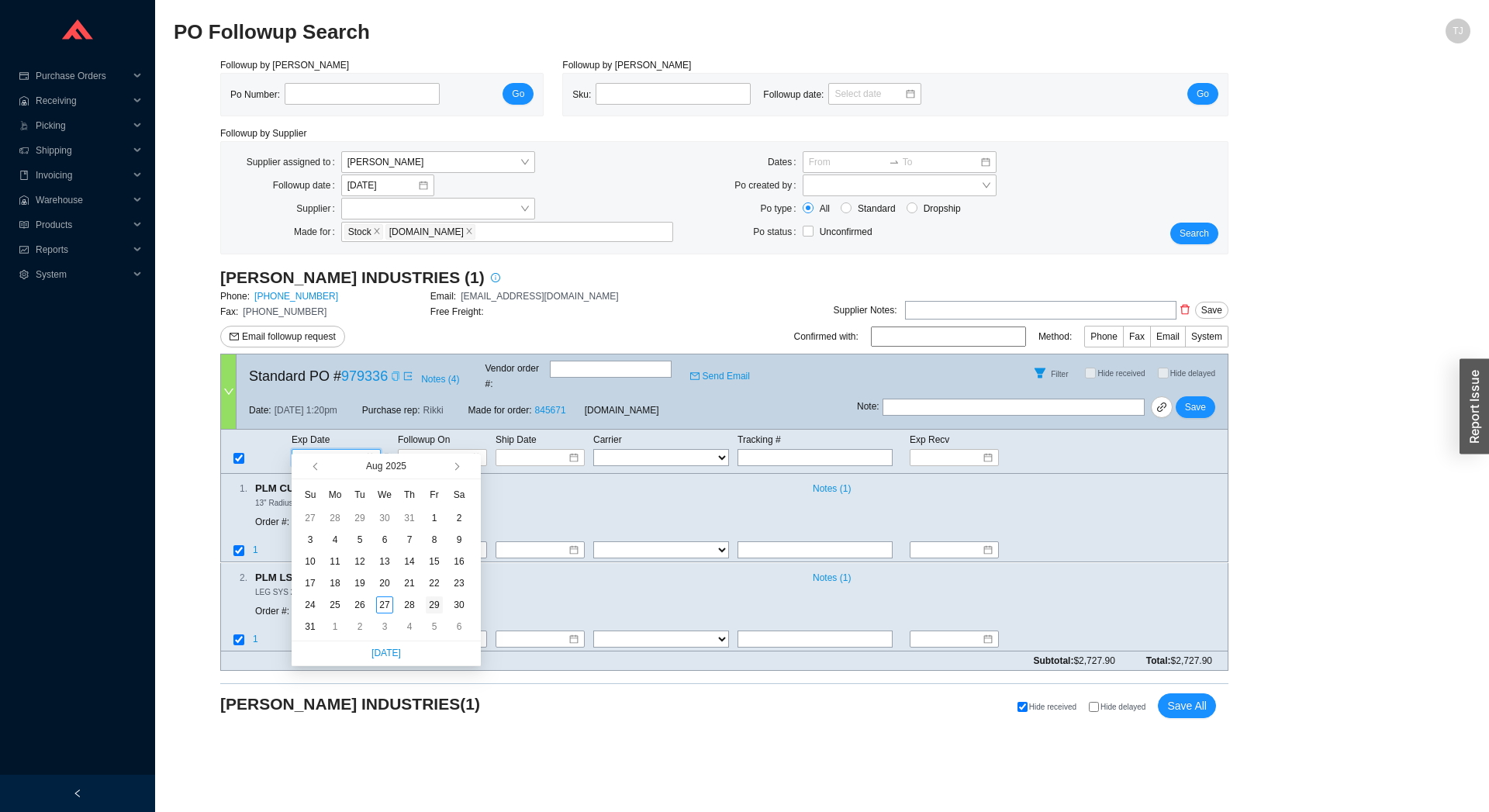
type input "[DATE]"
click at [428, 607] on div "29" at bounding box center [434, 605] width 17 height 17
type input "[DATE]"
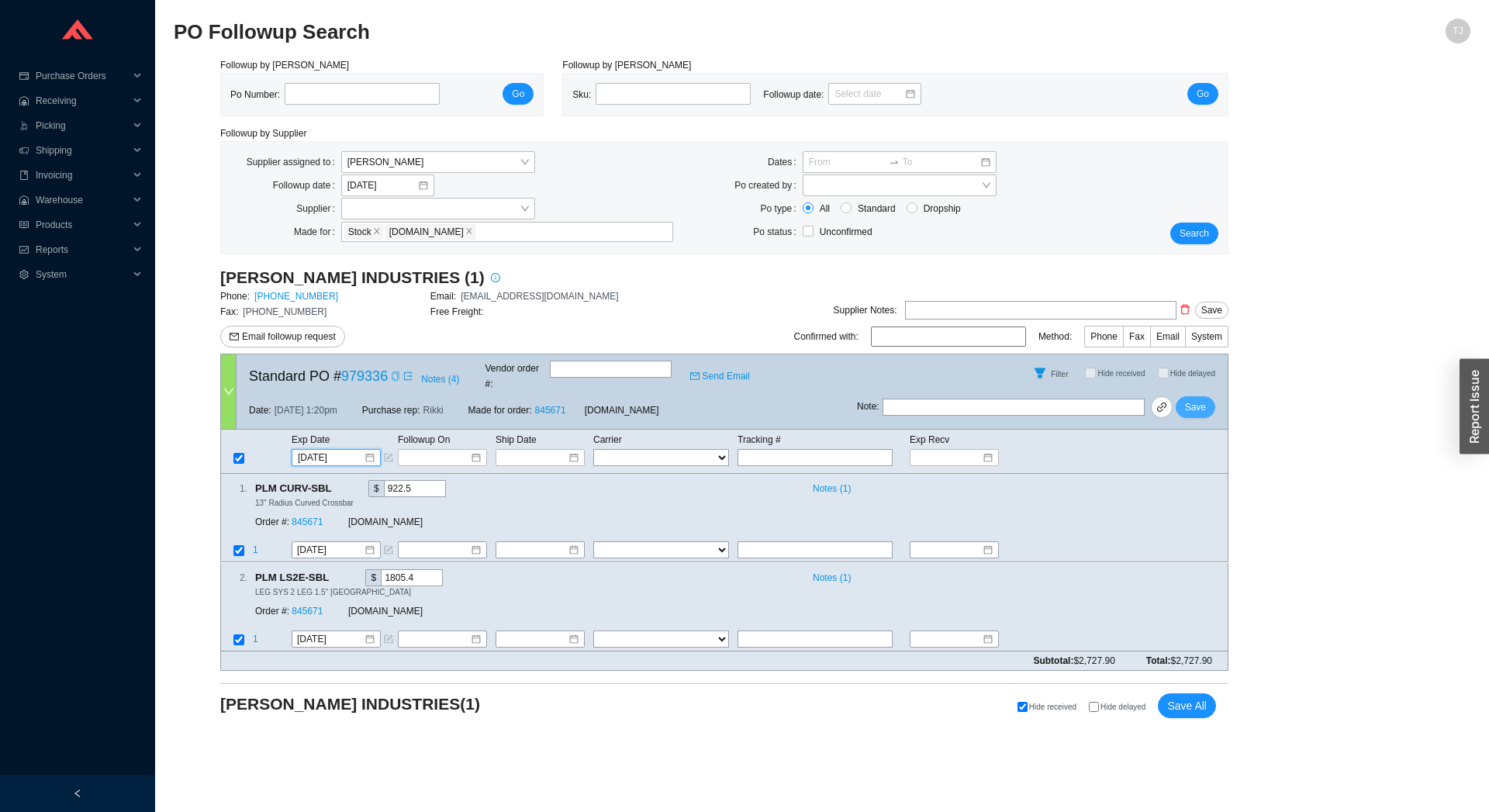
click at [1195, 399] on span "Save" at bounding box center [1196, 406] width 21 height 15
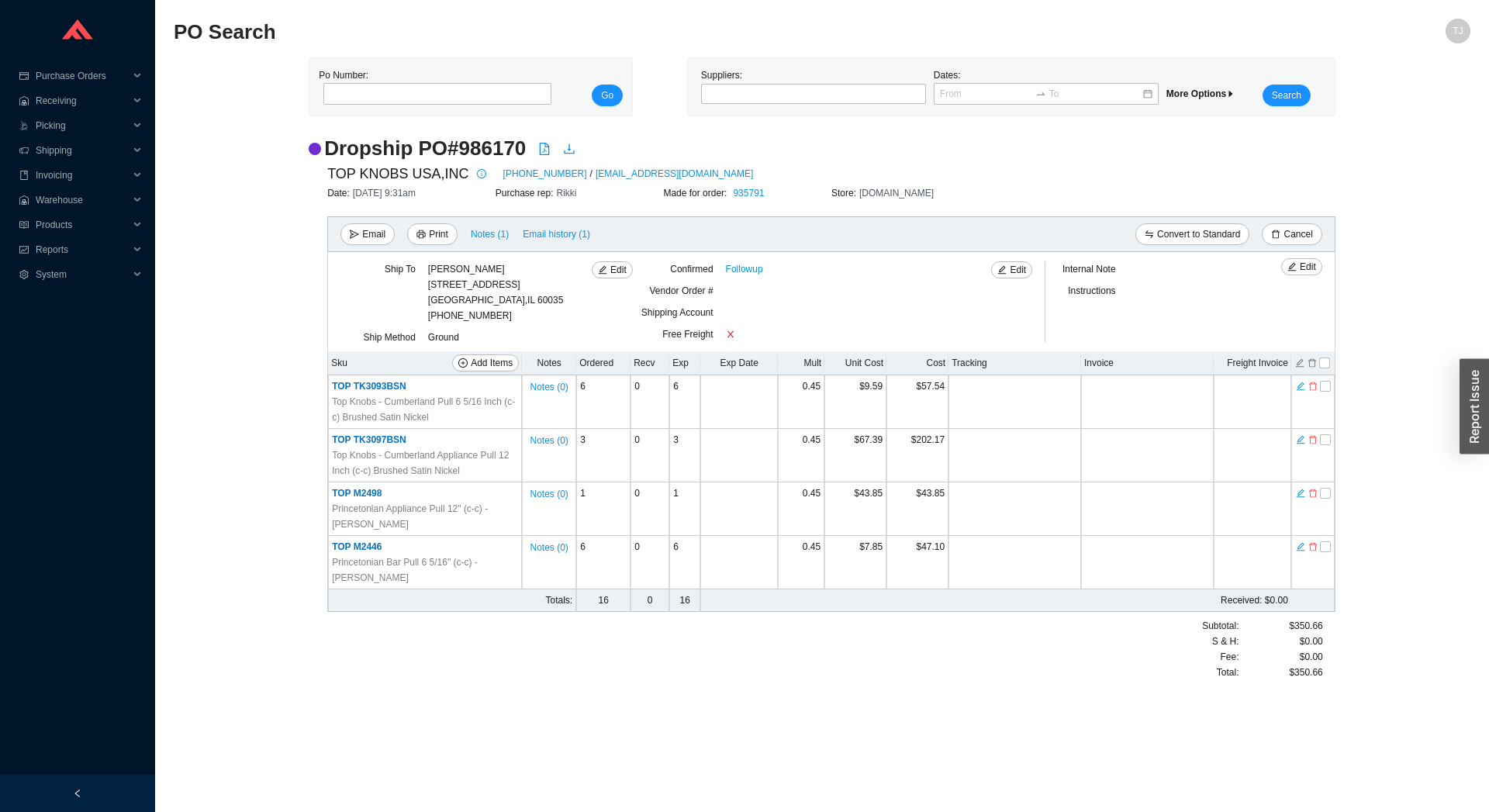
click at [466, 269] on div "[PERSON_NAME] [STREET_ADDRESS][PERSON_NAME]" at bounding box center [496, 284] width 136 height 46
copy div "[PERSON_NAME]"
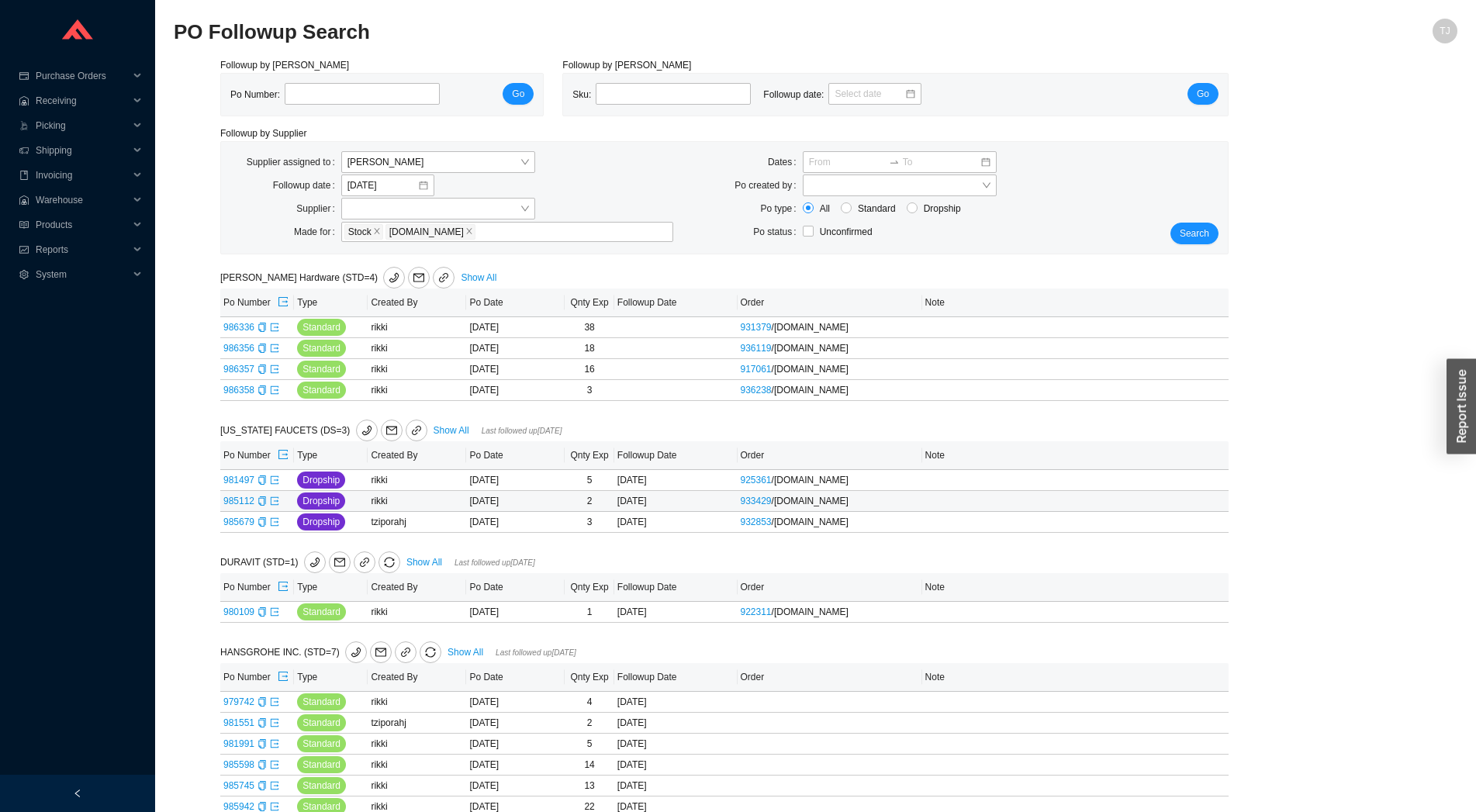
scroll to position [226, 0]
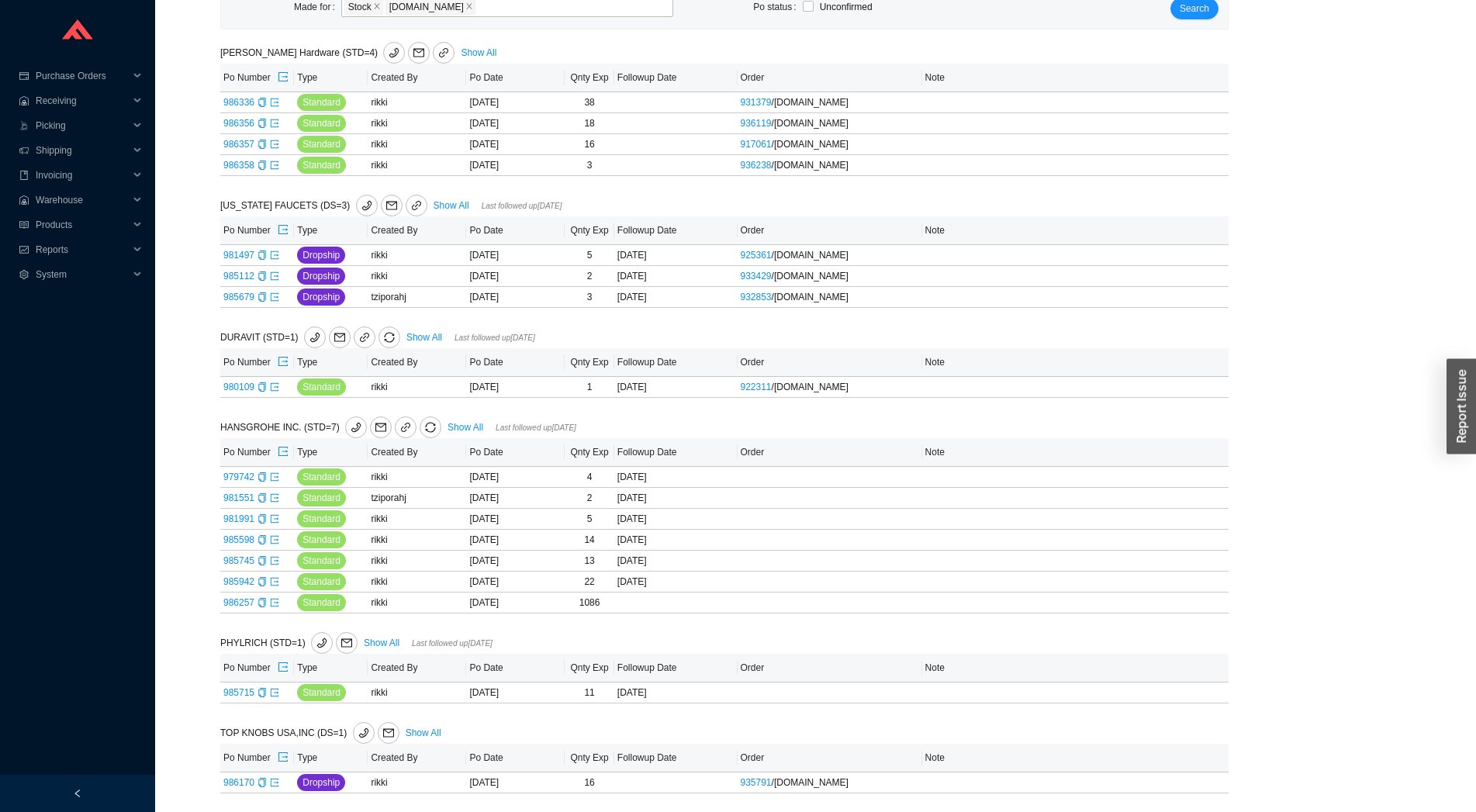
click at [1280, 347] on div "Followup by PO Po Number: Go Followup by Sku Sku: Followup date: Go Followup by…" at bounding box center [815, 322] width 1283 height 979
click at [1356, 244] on div "Followup by PO Po Number: Go Followup by Sku Sku: Followup date: Go Followup by…" at bounding box center [815, 322] width 1283 height 979
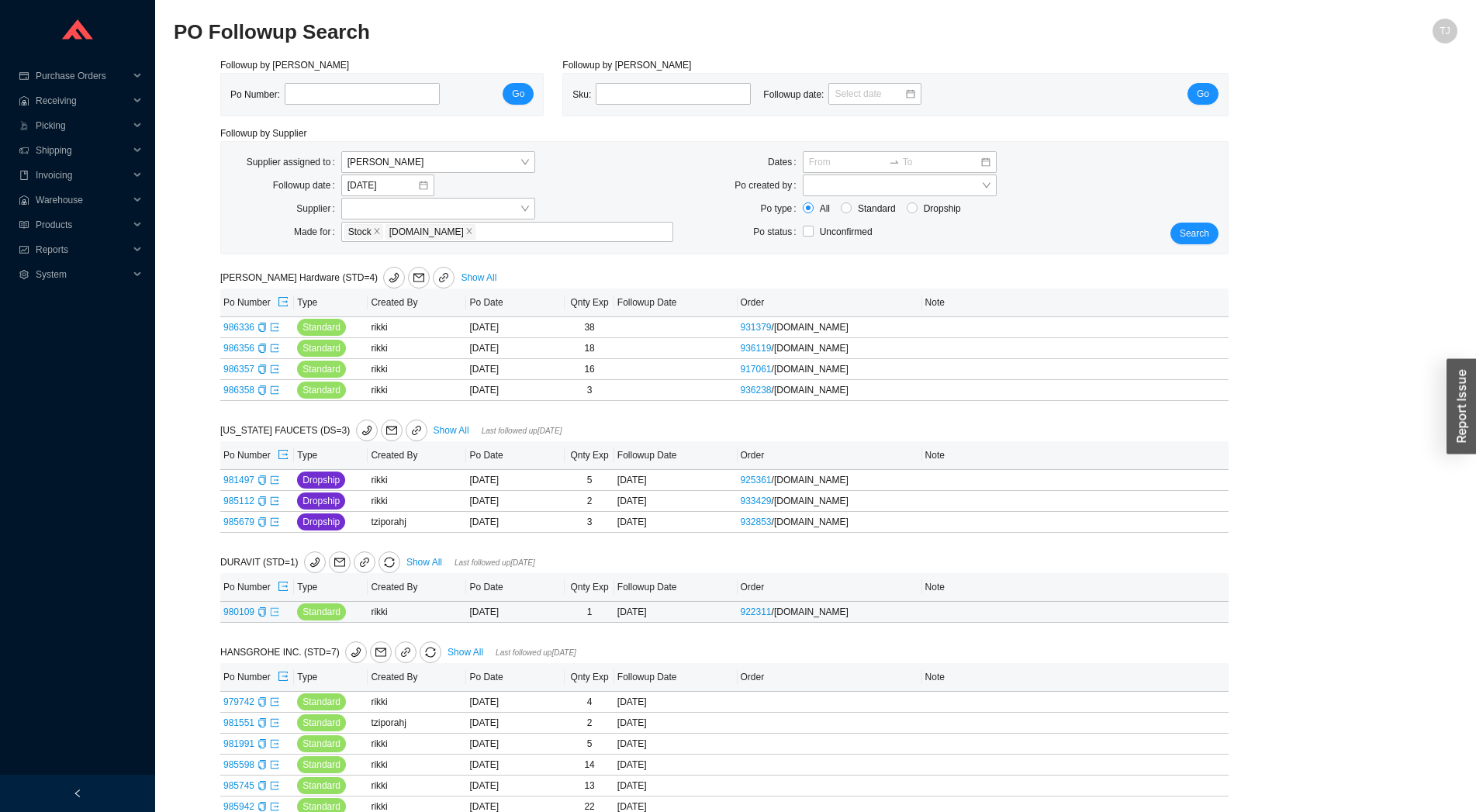
click at [272, 615] on icon "export" at bounding box center [274, 611] width 8 height 8
click at [1207, 239] on span "Search" at bounding box center [1194, 233] width 30 height 15
click at [1189, 234] on span "Search" at bounding box center [1194, 233] width 30 height 15
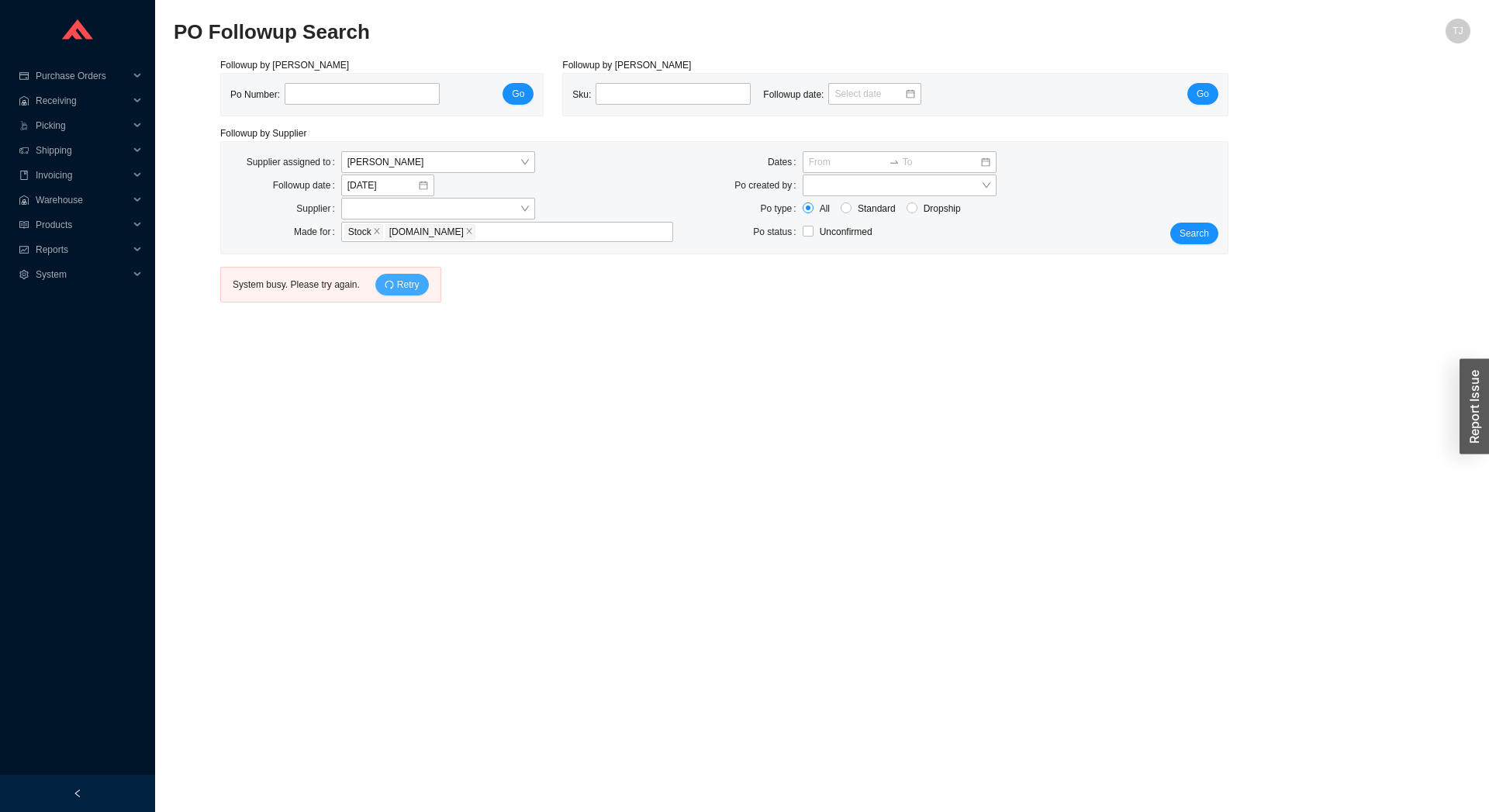
click at [398, 284] on span "Retry" at bounding box center [408, 284] width 23 height 15
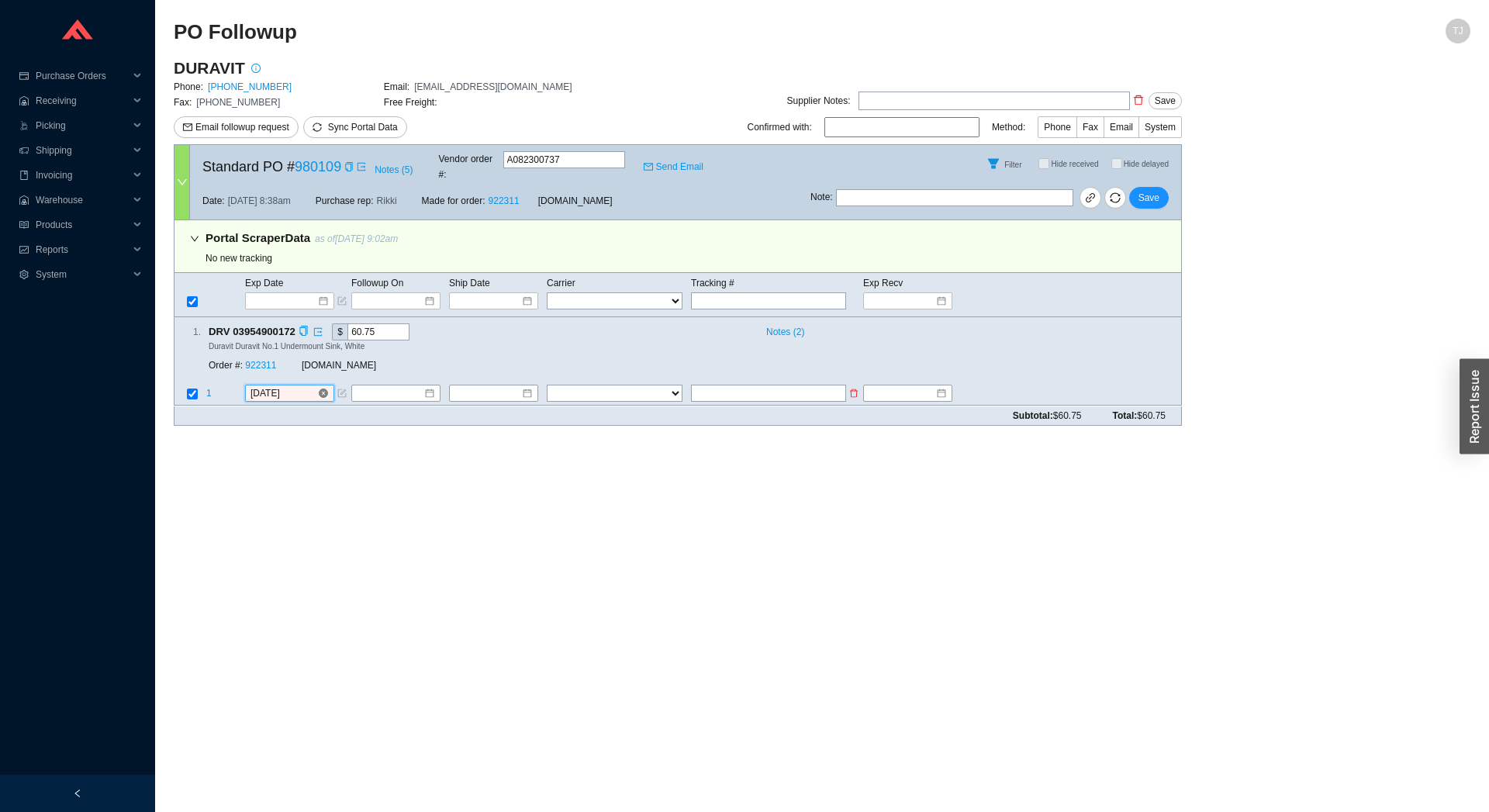
click at [284, 386] on input "8/26/2025" at bounding box center [284, 393] width 67 height 15
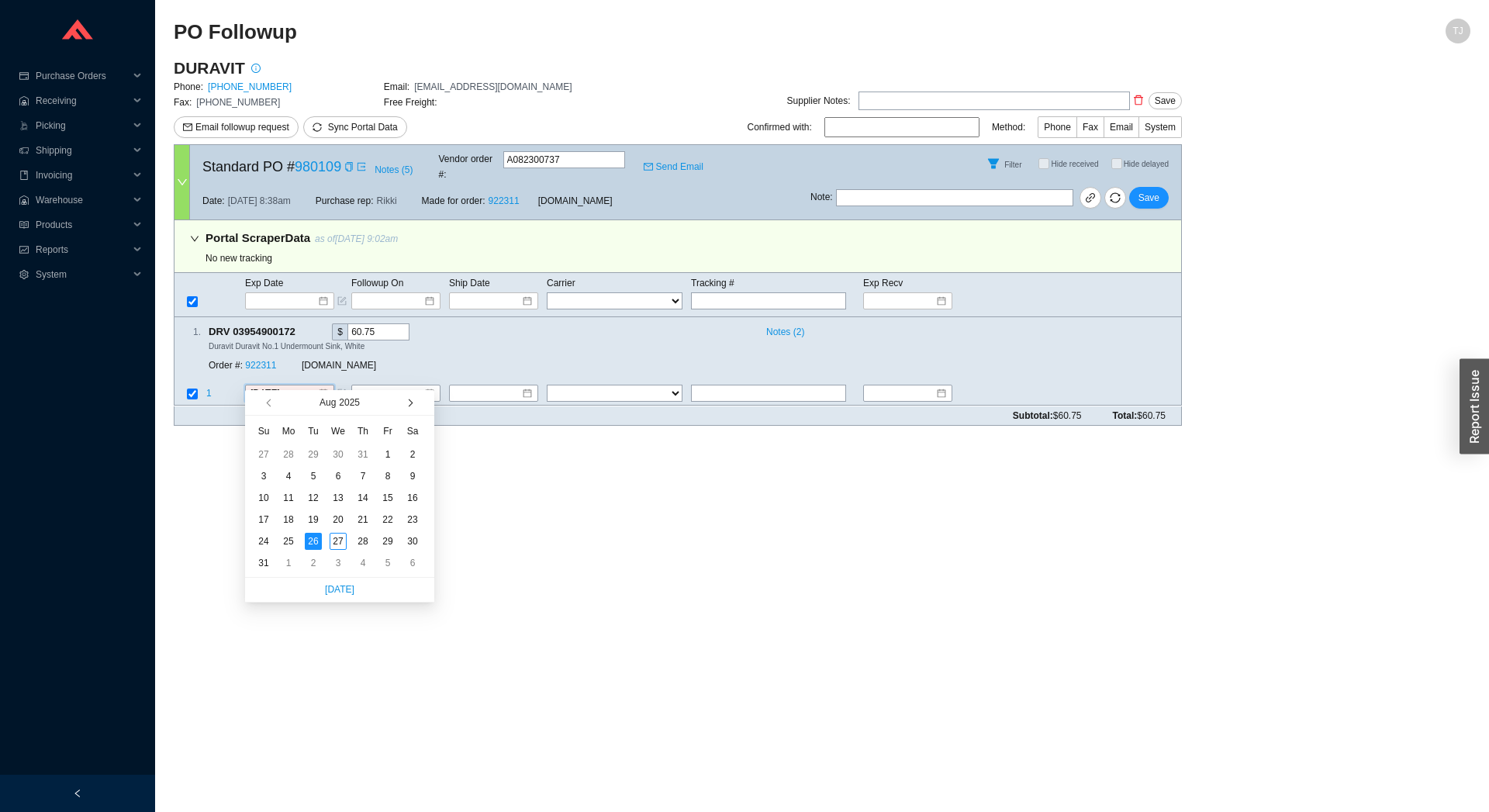
click at [405, 401] on button "button" at bounding box center [409, 402] width 14 height 24
type input "9/23/2025"
click at [312, 519] on div "23" at bounding box center [313, 519] width 17 height 17
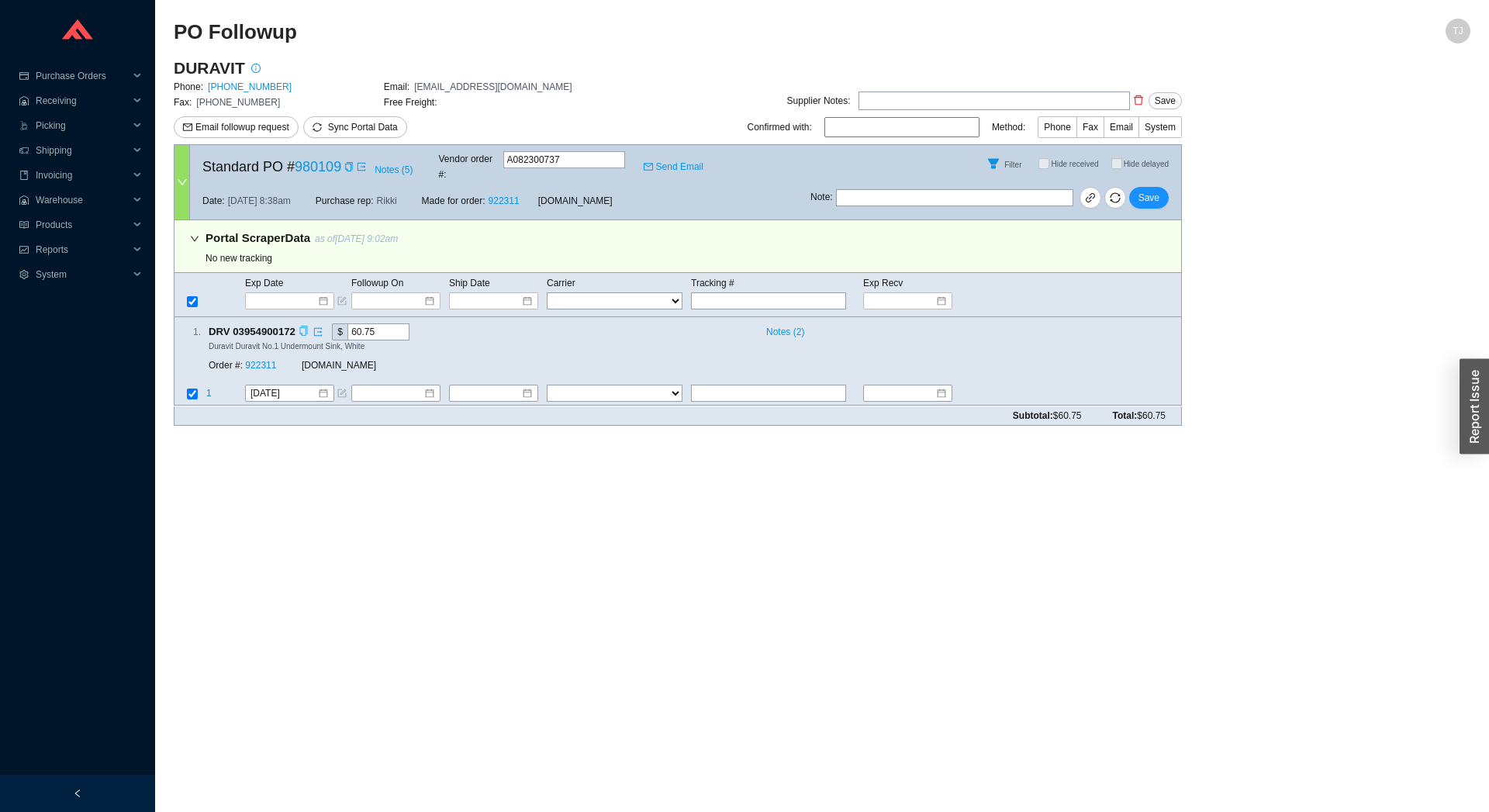
click at [305, 327] on icon "copy" at bounding box center [303, 331] width 10 height 10
click at [273, 360] on link "922311" at bounding box center [261, 366] width 31 height 11
click at [1146, 190] on span "Save" at bounding box center [1148, 197] width 21 height 15
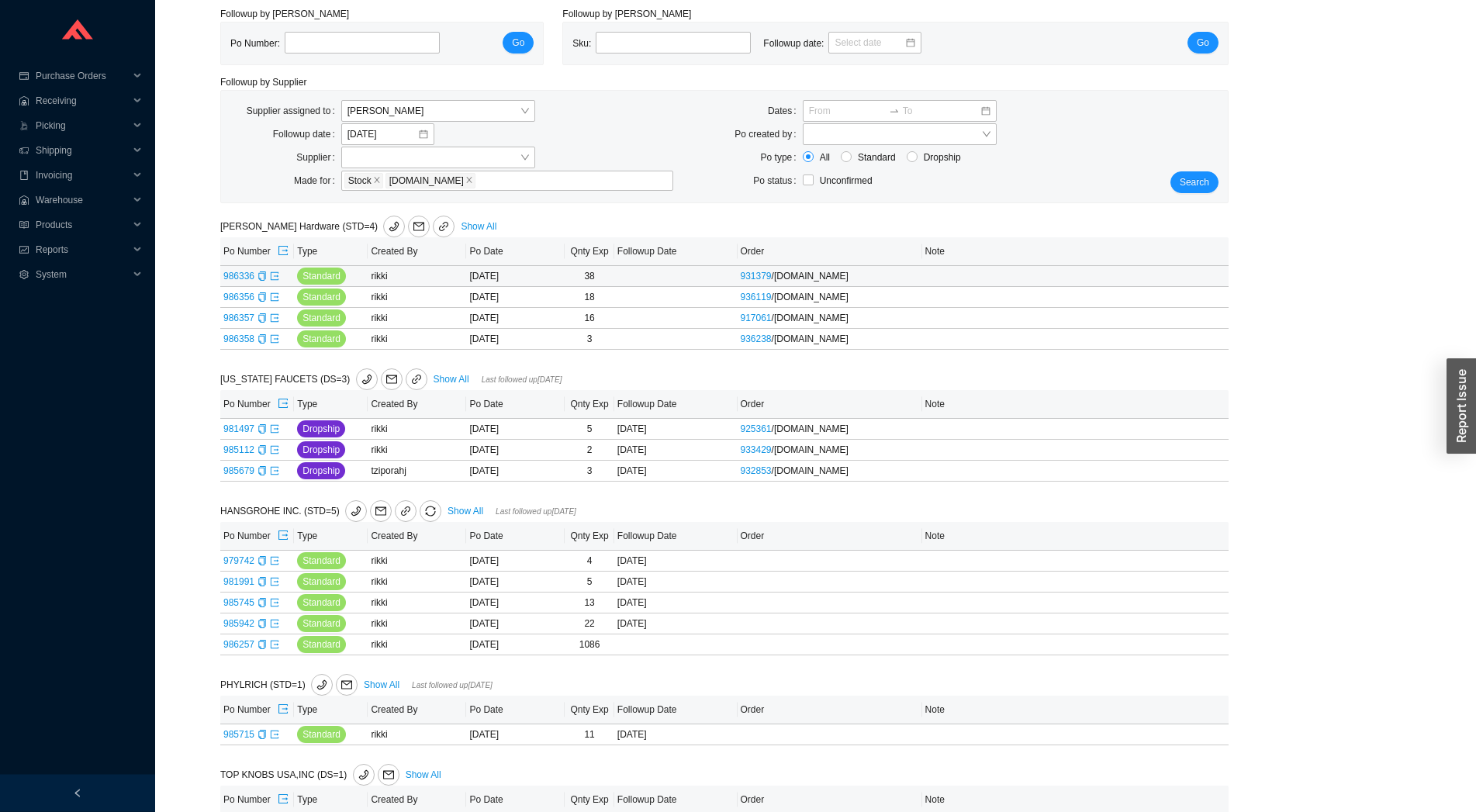
scroll to position [94, 0]
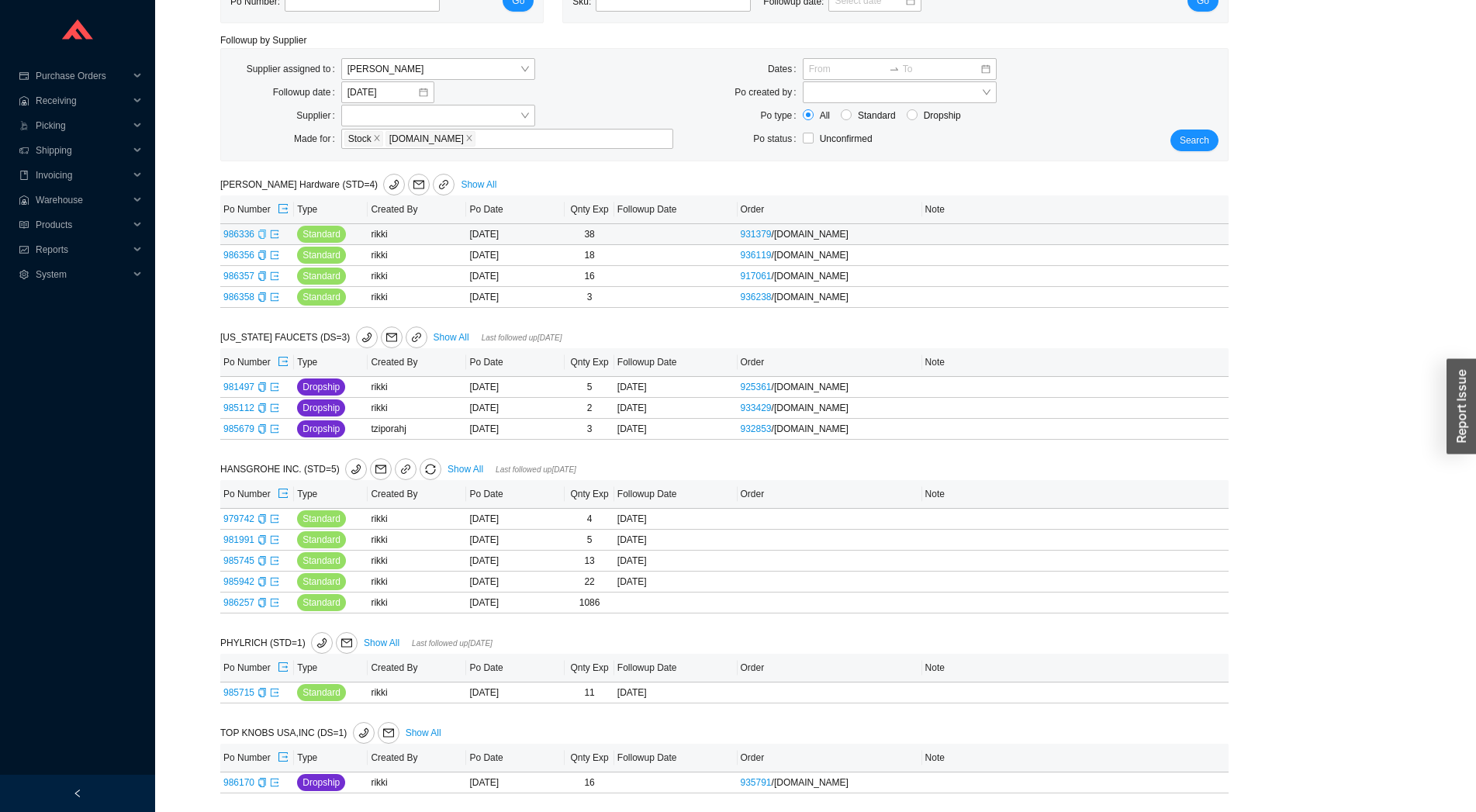
click at [259, 234] on icon "copy" at bounding box center [262, 234] width 9 height 9
click at [1204, 137] on span "Search" at bounding box center [1194, 139] width 30 height 15
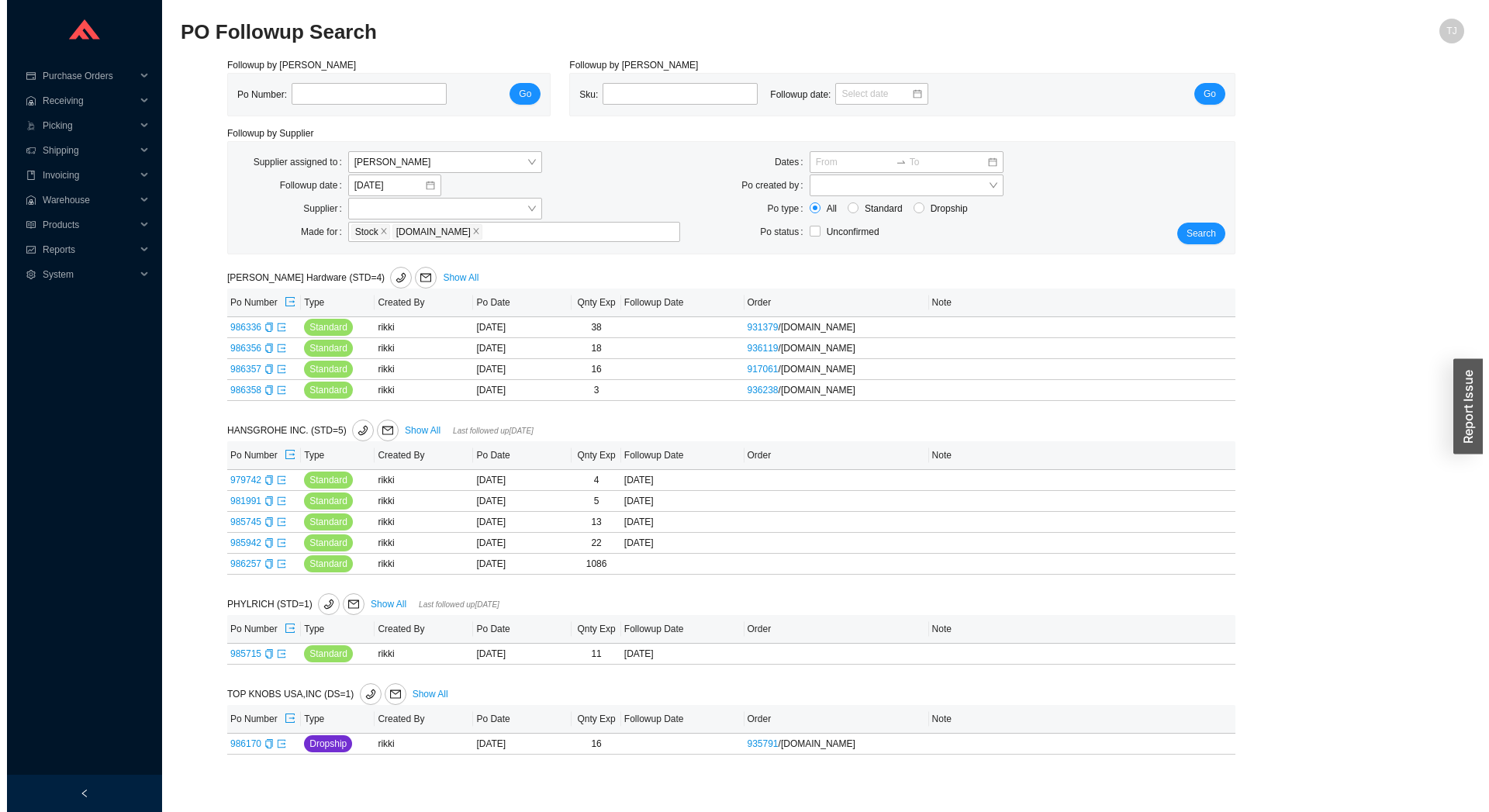
scroll to position [0, 0]
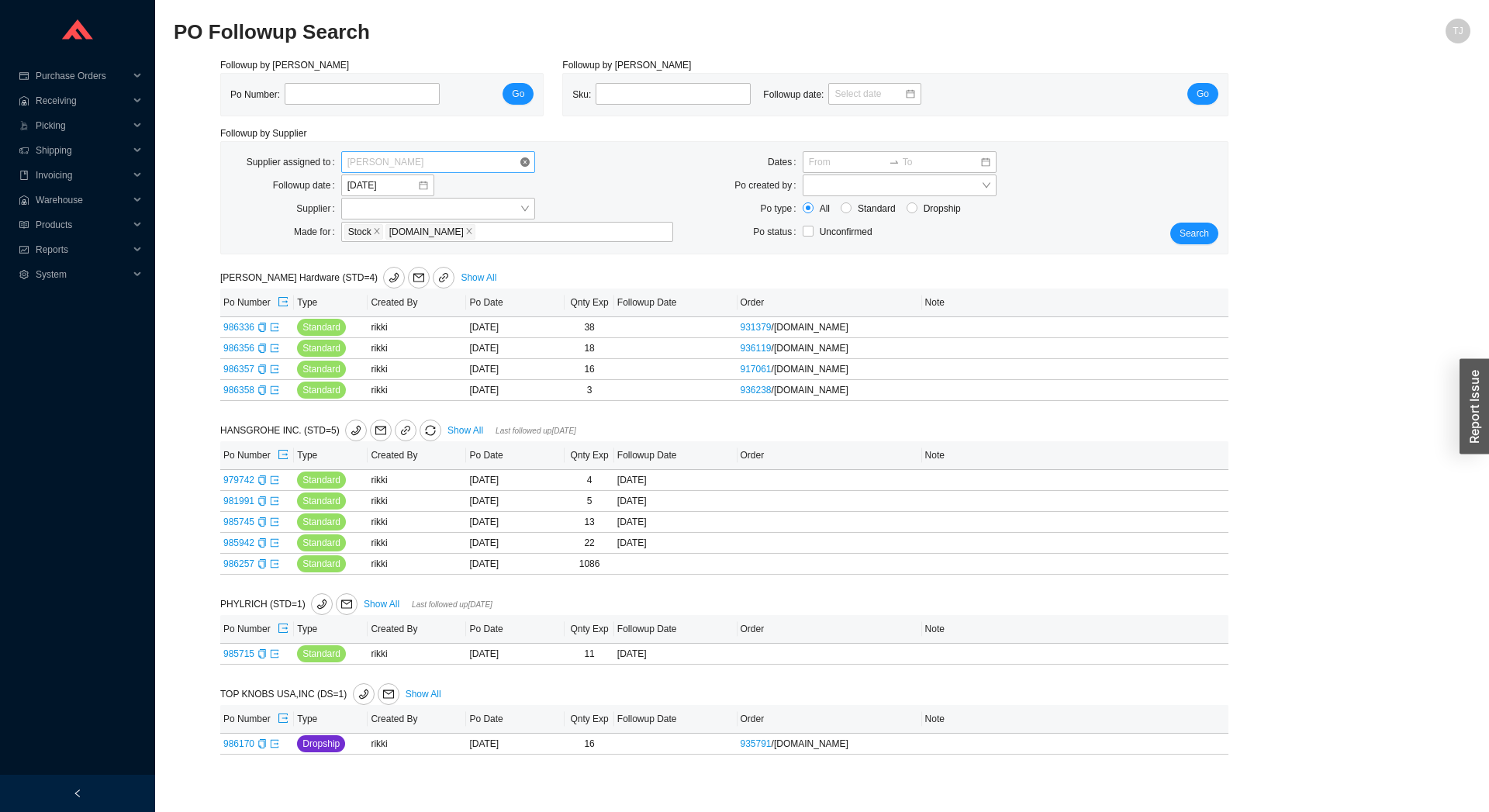
click at [397, 163] on span "[PERSON_NAME]" at bounding box center [438, 162] width 181 height 20
click at [393, 184] on div "Unassigned" at bounding box center [438, 189] width 181 height 14
click at [1167, 237] on div "Search" at bounding box center [1186, 197] width 83 height 93
click at [1181, 235] on button "Search" at bounding box center [1194, 234] width 48 height 22
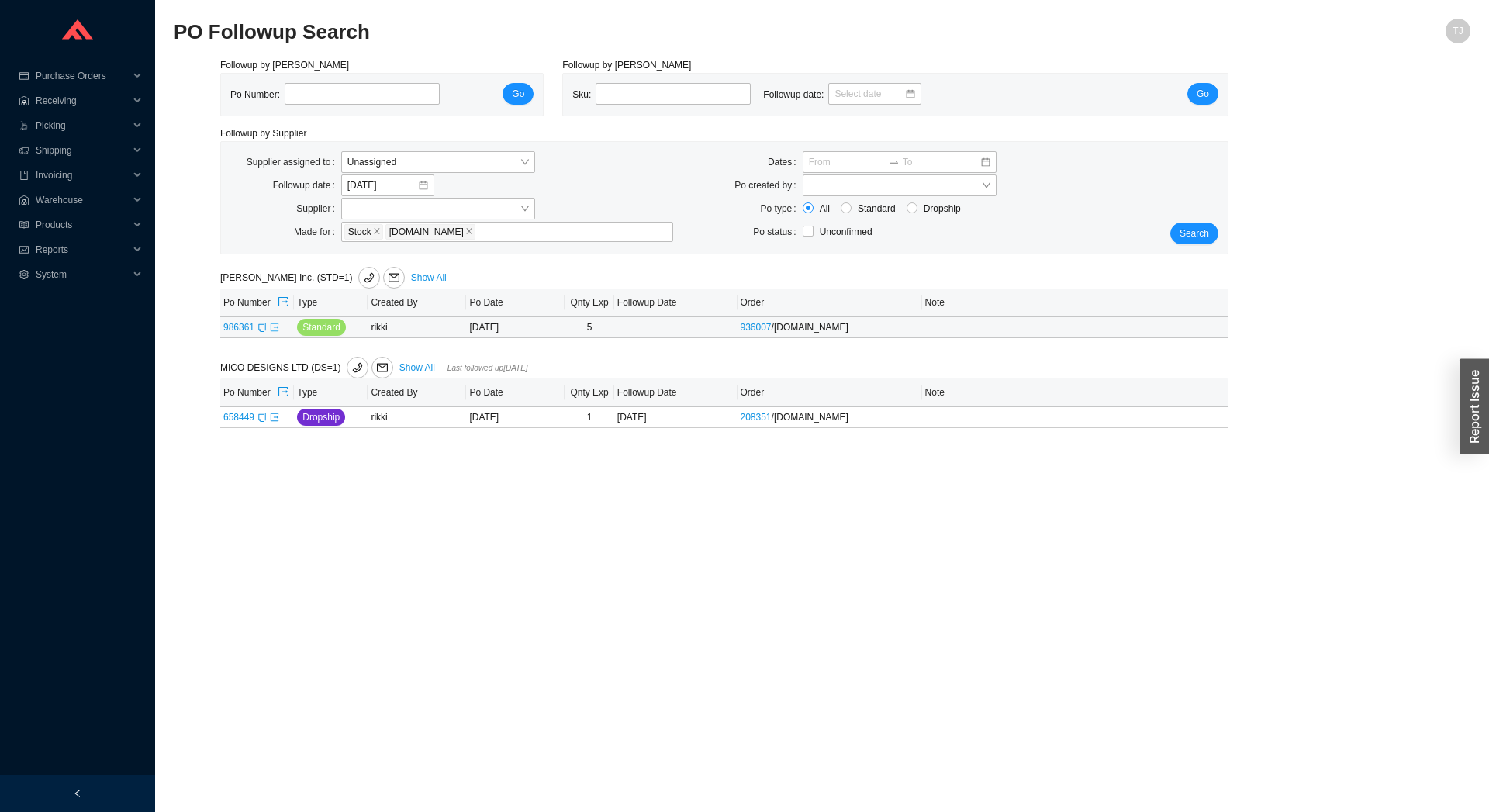
click at [273, 327] on icon "export" at bounding box center [274, 327] width 9 height 9
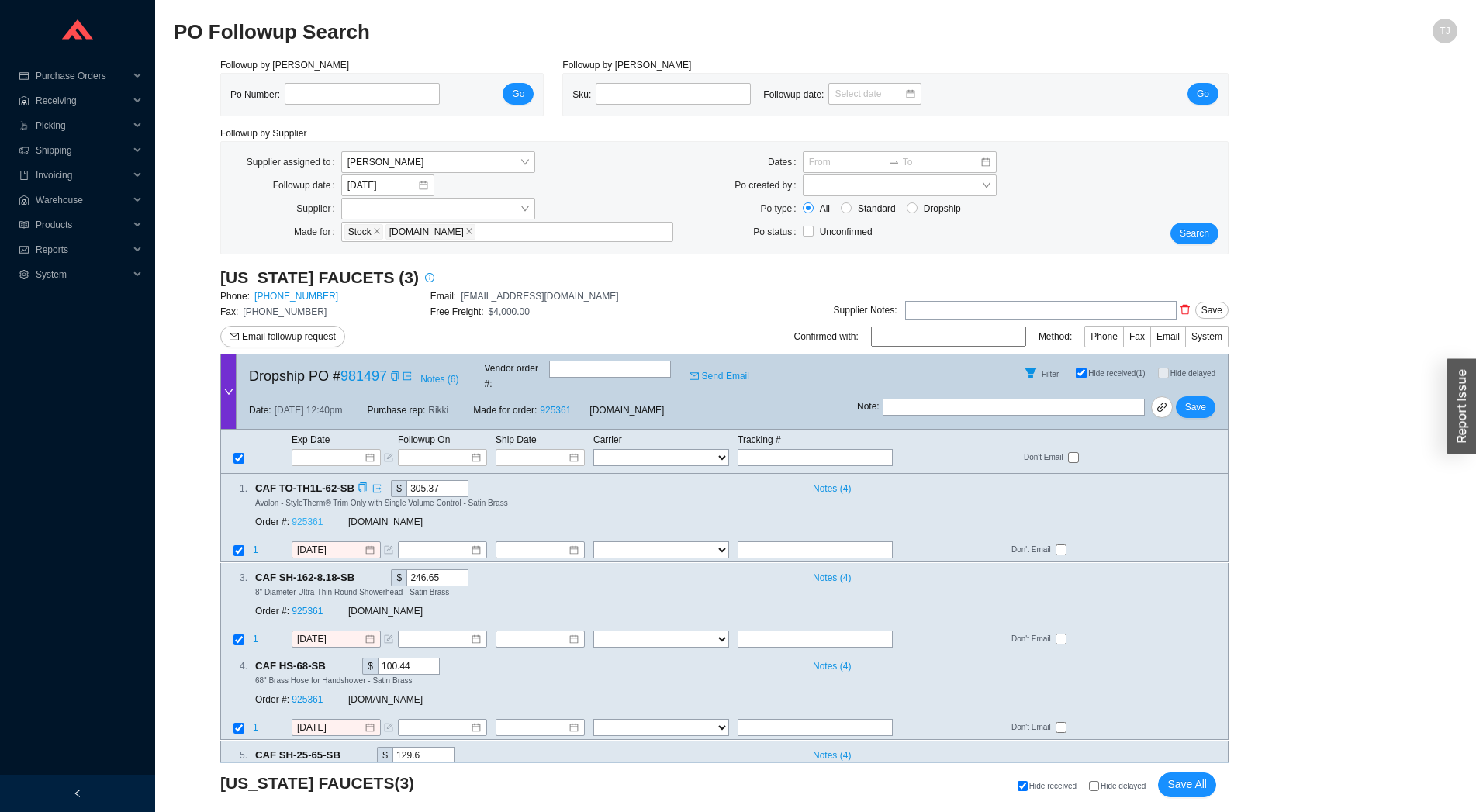
click at [305, 517] on link "925361" at bounding box center [307, 522] width 31 height 11
click at [321, 450] on input at bounding box center [331, 457] width 66 height 15
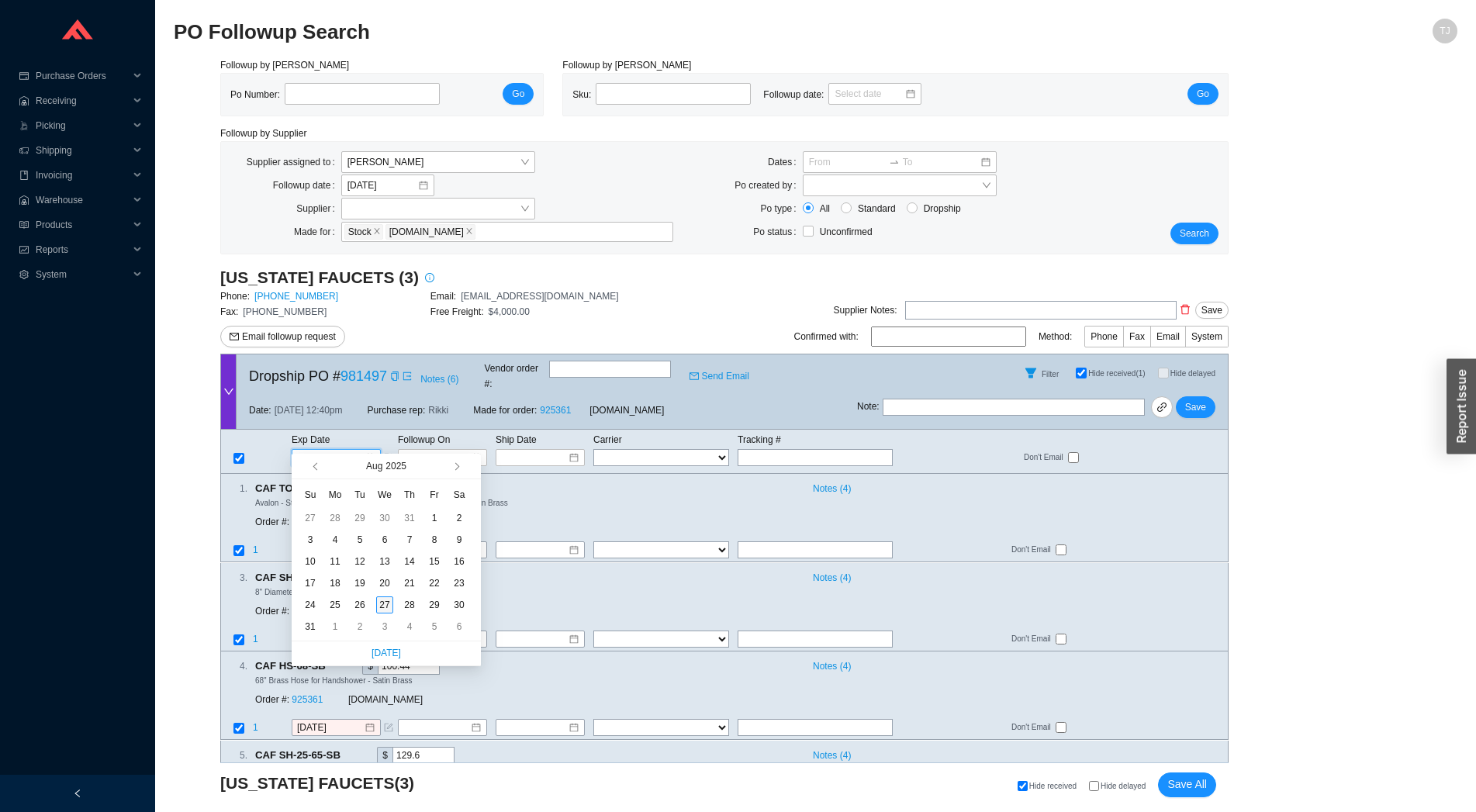
type input "[DATE]"
click at [386, 610] on div "27" at bounding box center [384, 605] width 17 height 17
type input "[DATE]"
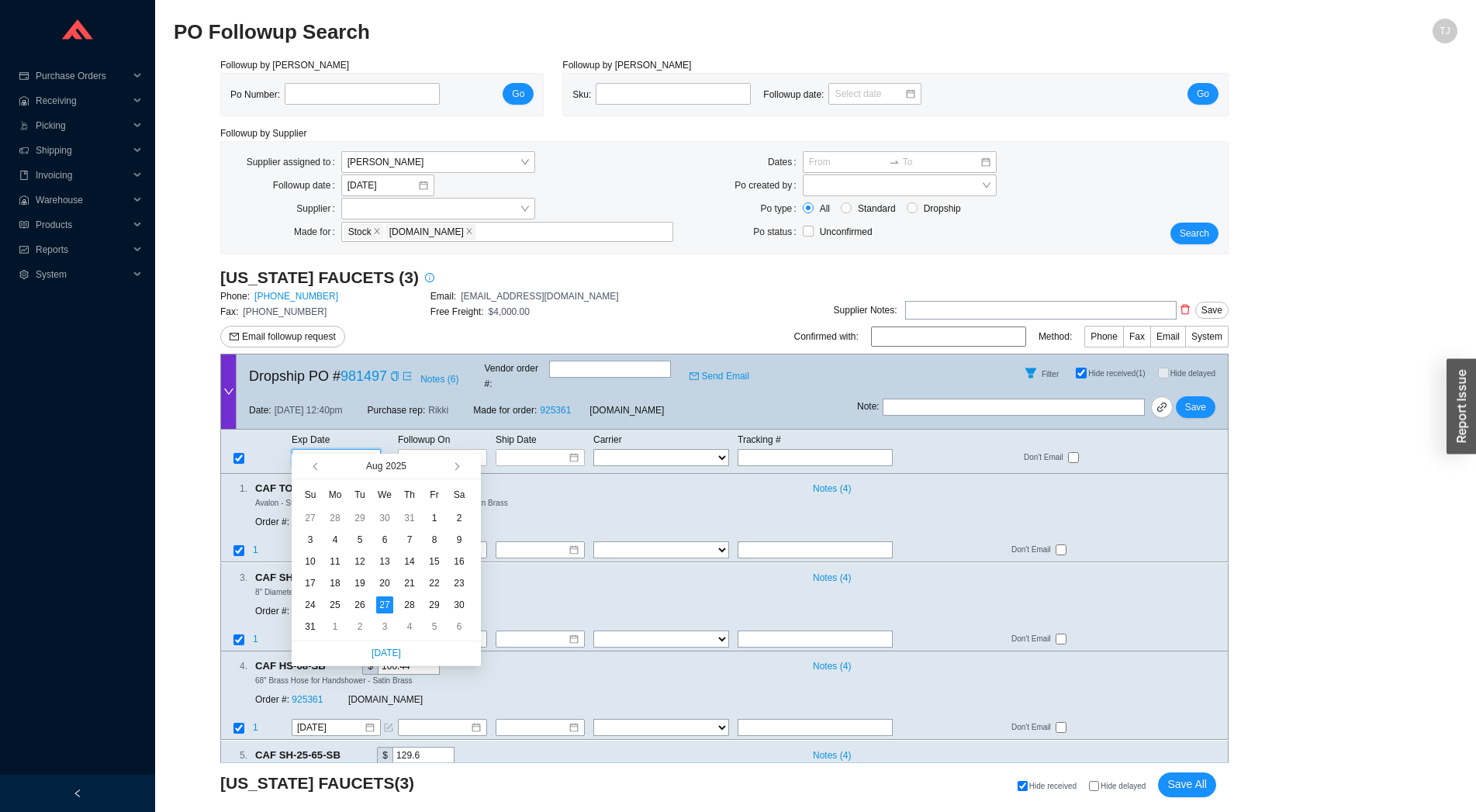
type input "[DATE]"
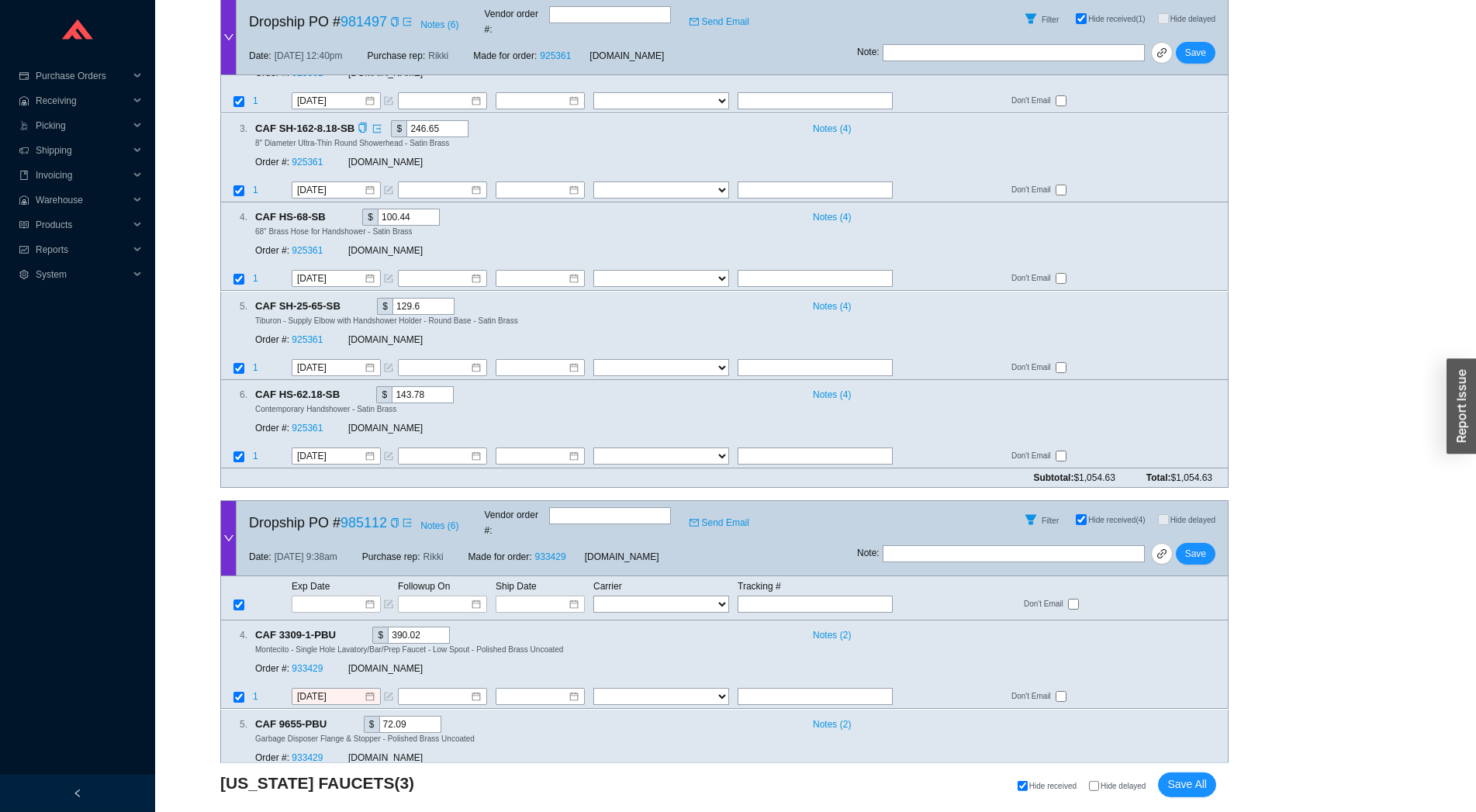
scroll to position [343, 0]
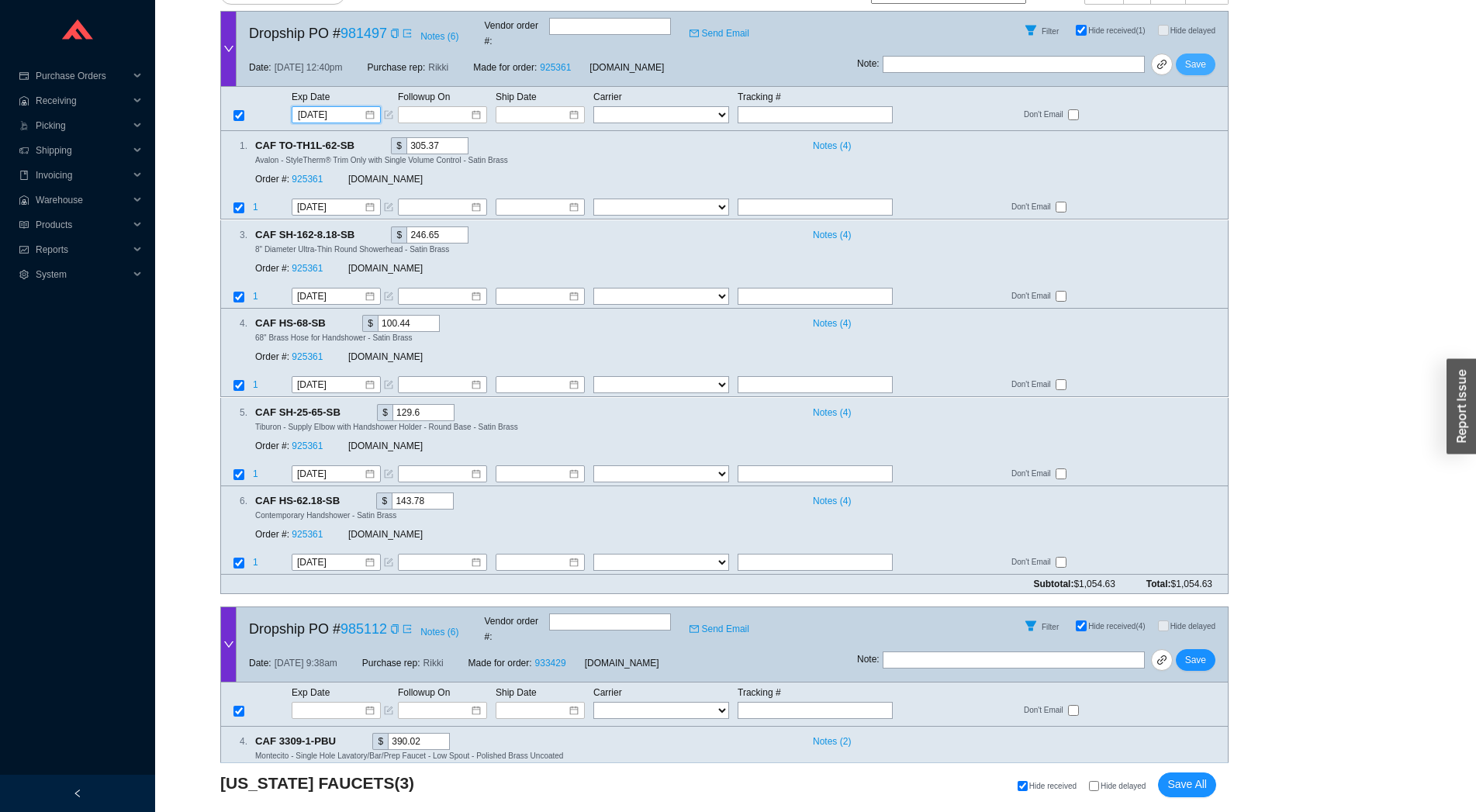
click at [1202, 58] on span "Save" at bounding box center [1195, 64] width 21 height 15
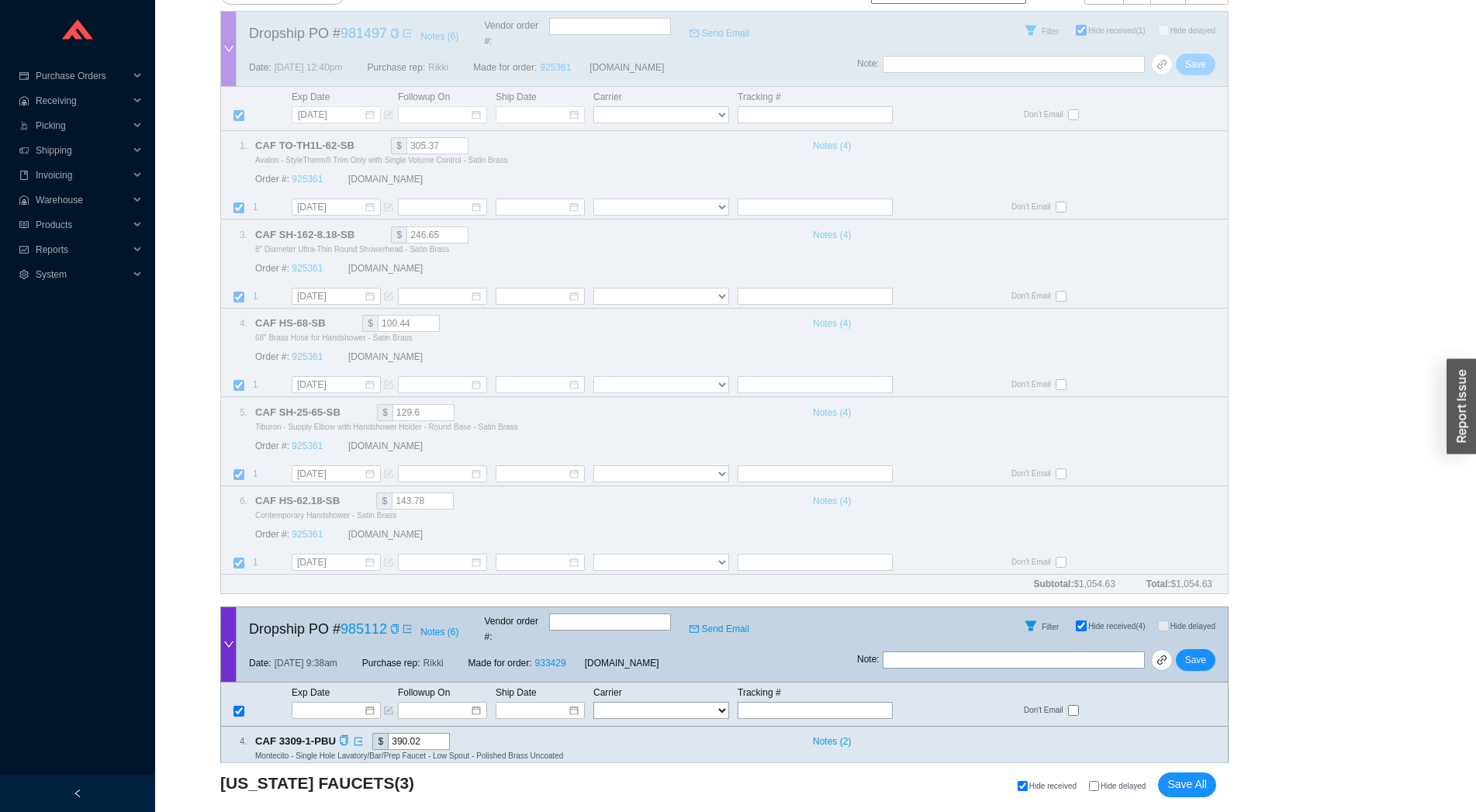
scroll to position [221, 0]
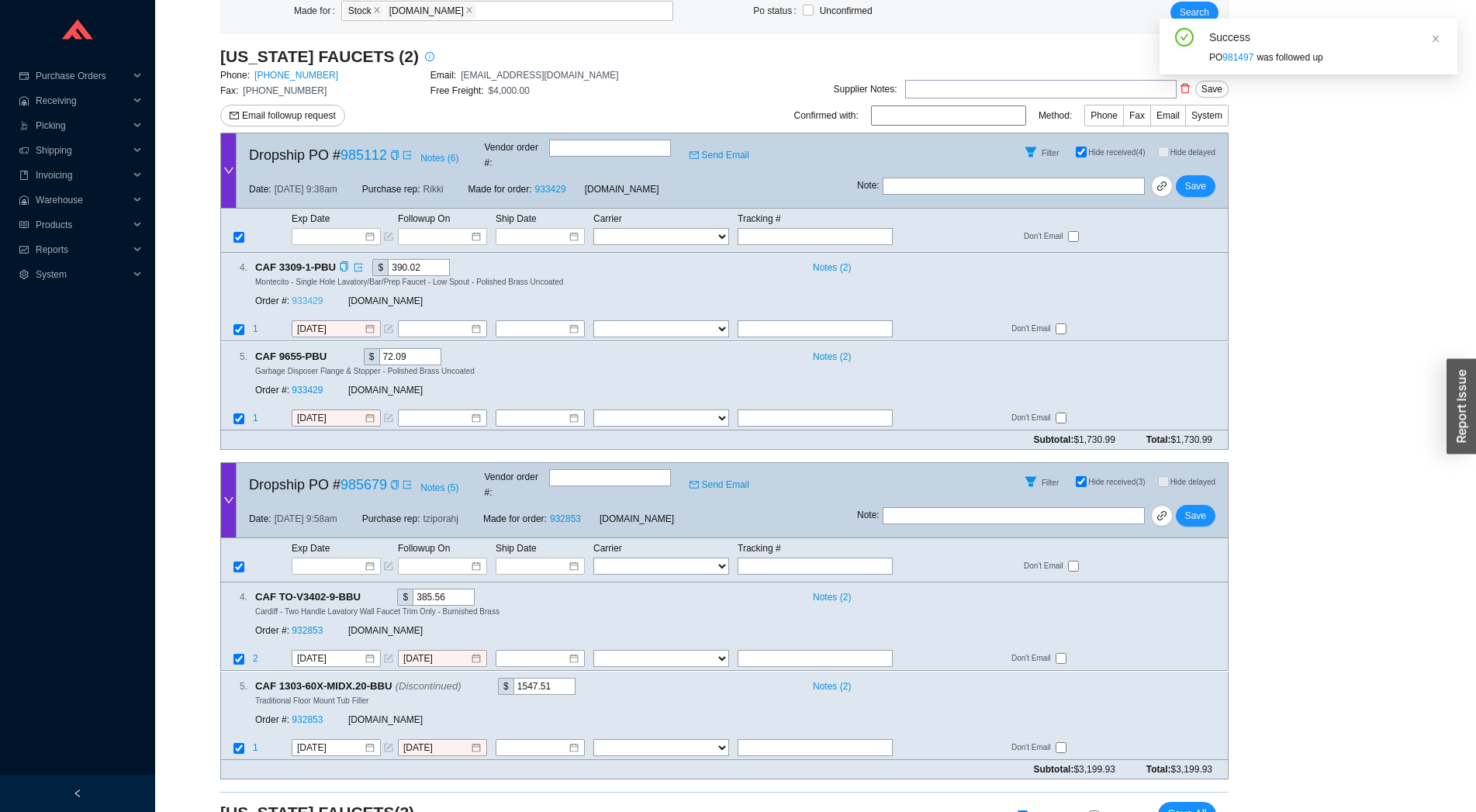
click at [317, 296] on link "933429" at bounding box center [307, 301] width 31 height 11
click at [331, 228] on div at bounding box center [336, 236] width 89 height 17
type input "7/29/2025"
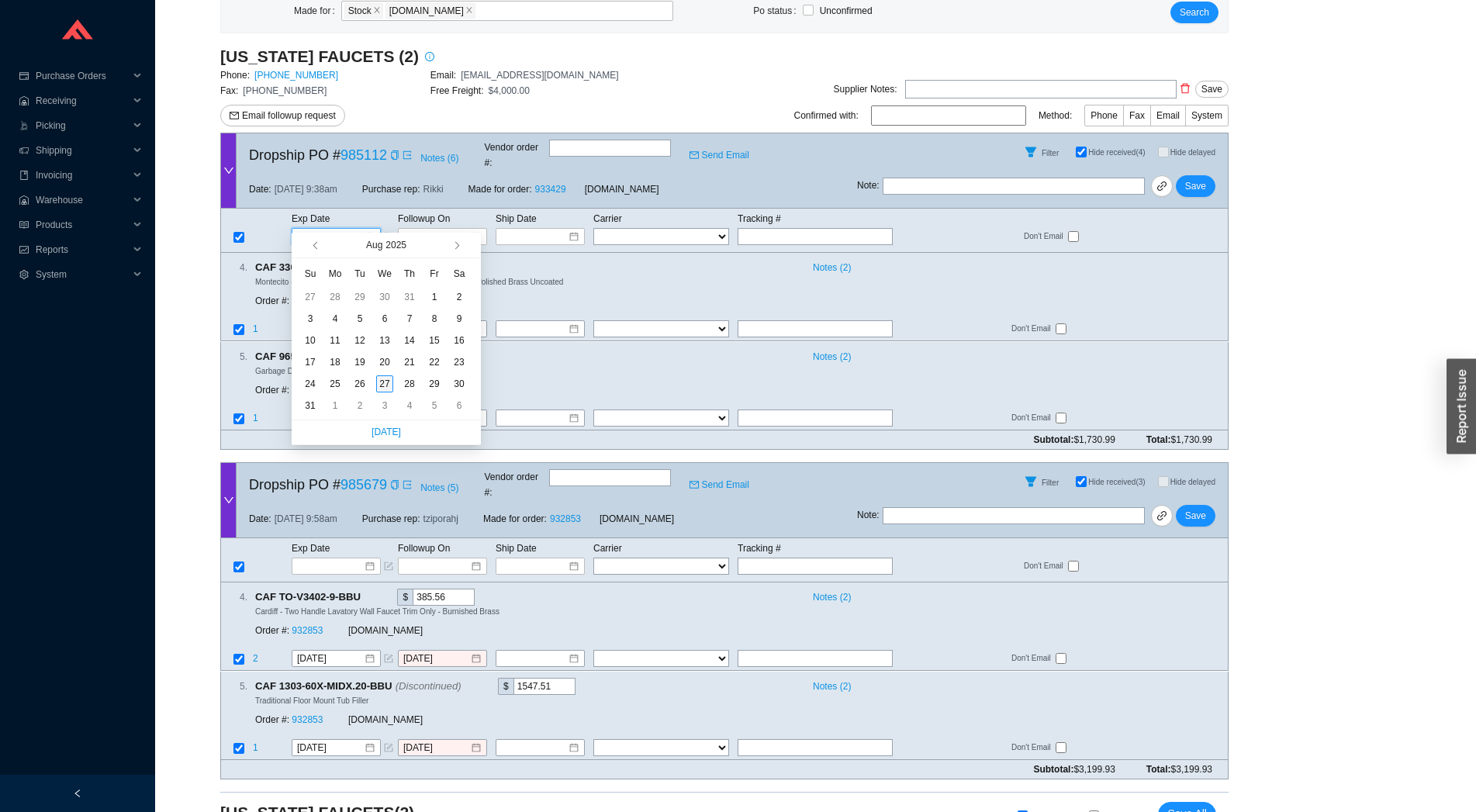
type input "[DATE]"
click at [384, 377] on div "27" at bounding box center [384, 384] width 17 height 17
type input "[DATE]"
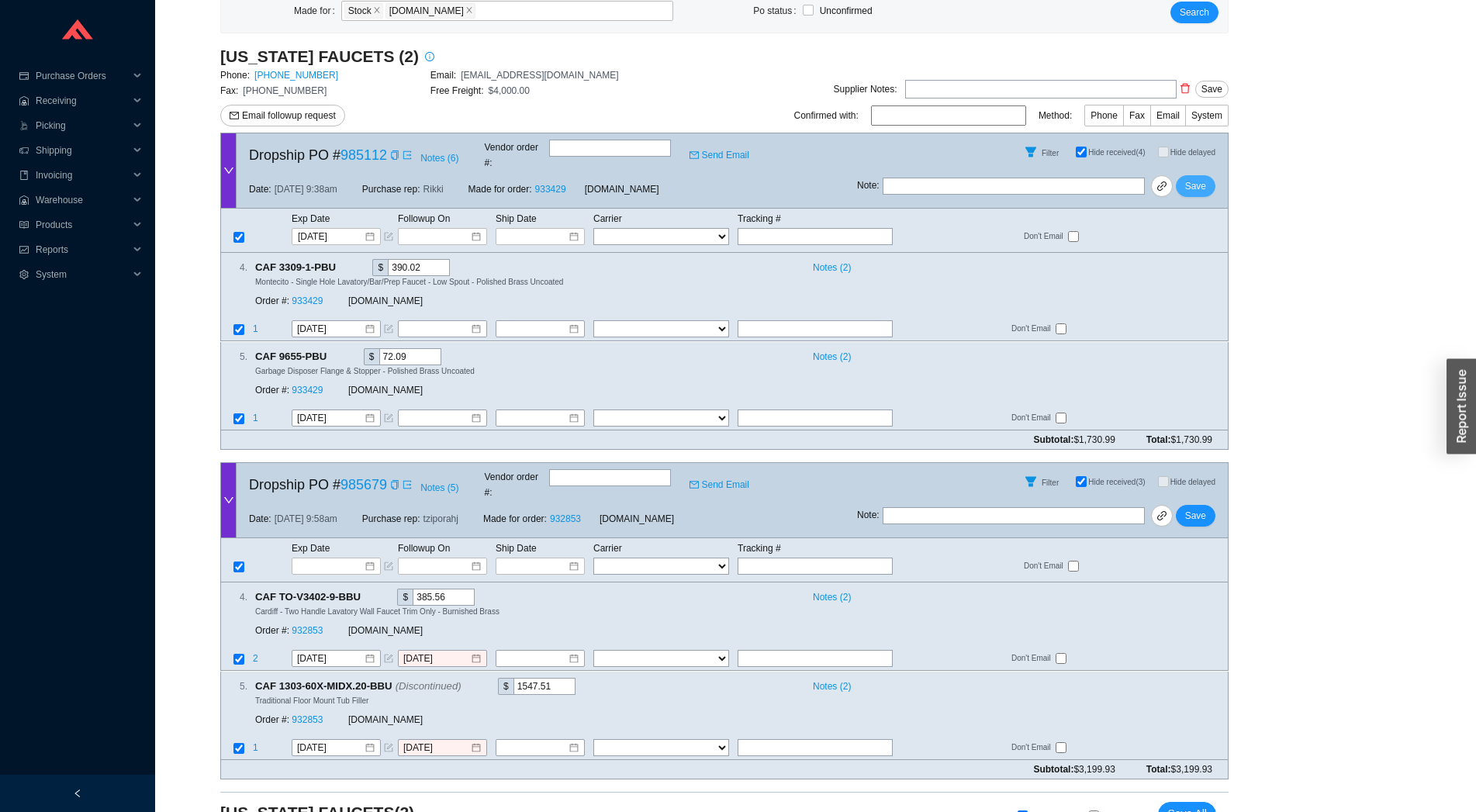
click at [1196, 178] on span "Save" at bounding box center [1195, 186] width 21 height 15
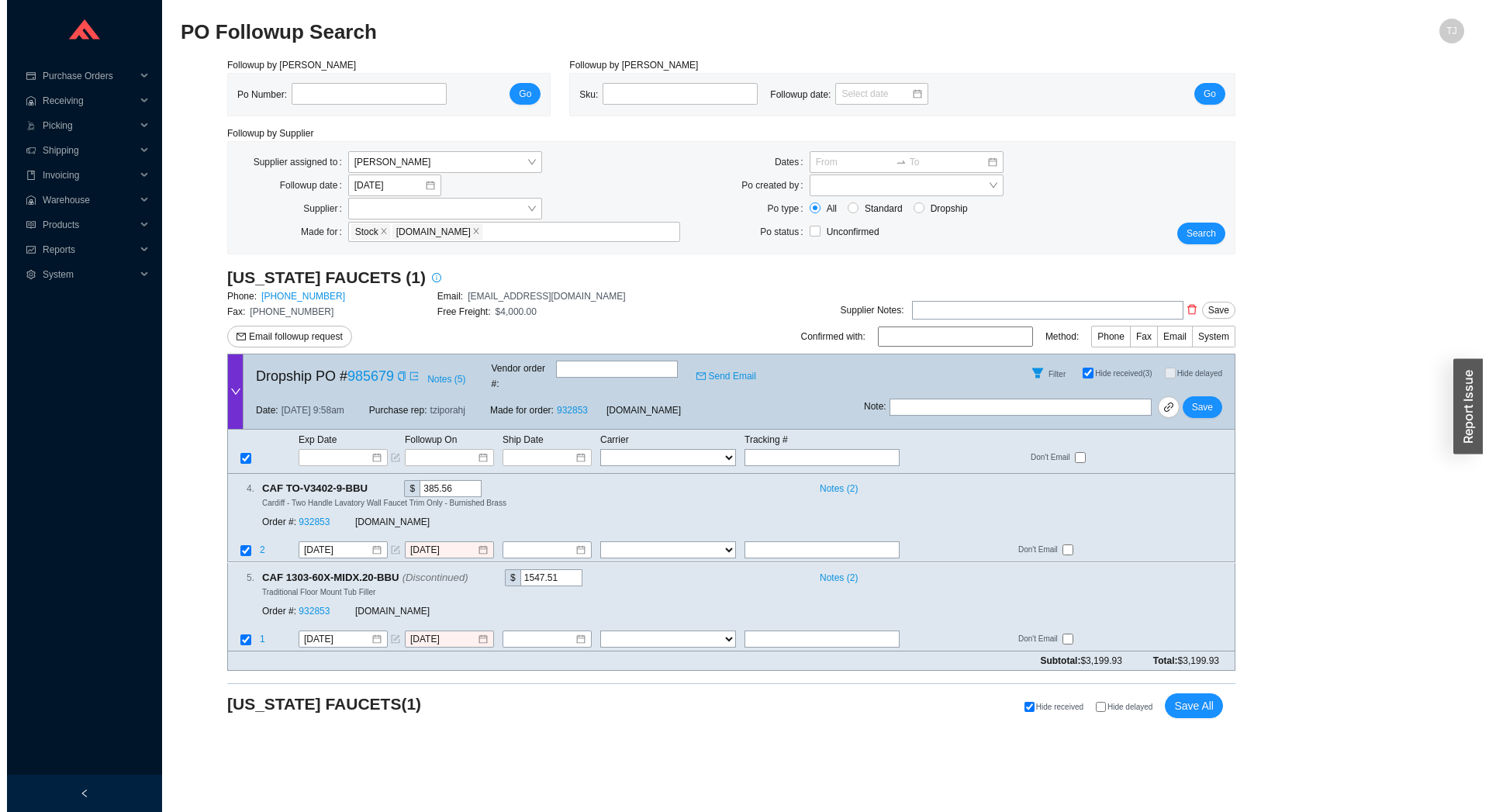
scroll to position [0, 0]
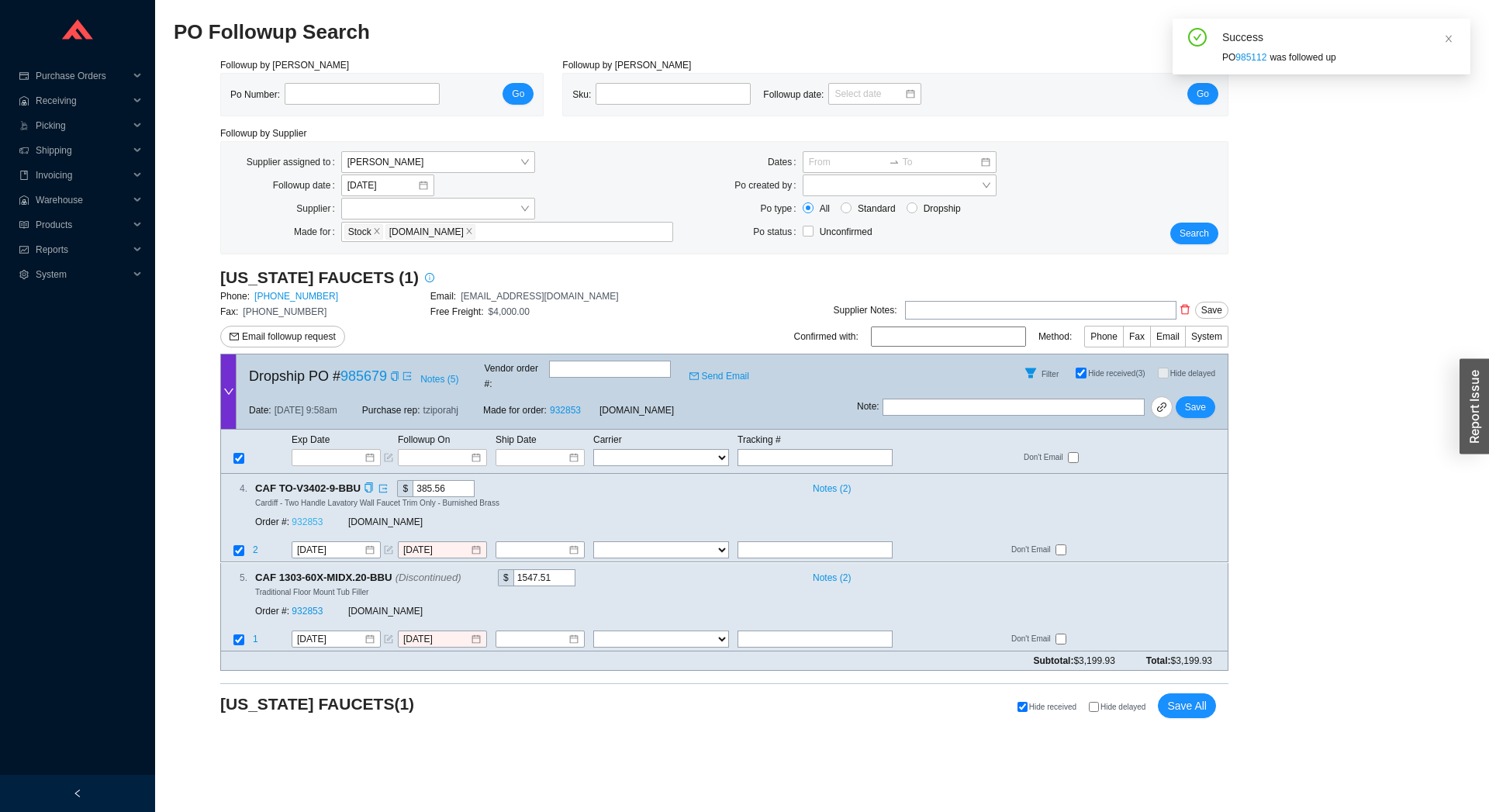
click at [313, 517] on link "932853" at bounding box center [307, 522] width 31 height 11
click at [432, 450] on input at bounding box center [437, 457] width 66 height 15
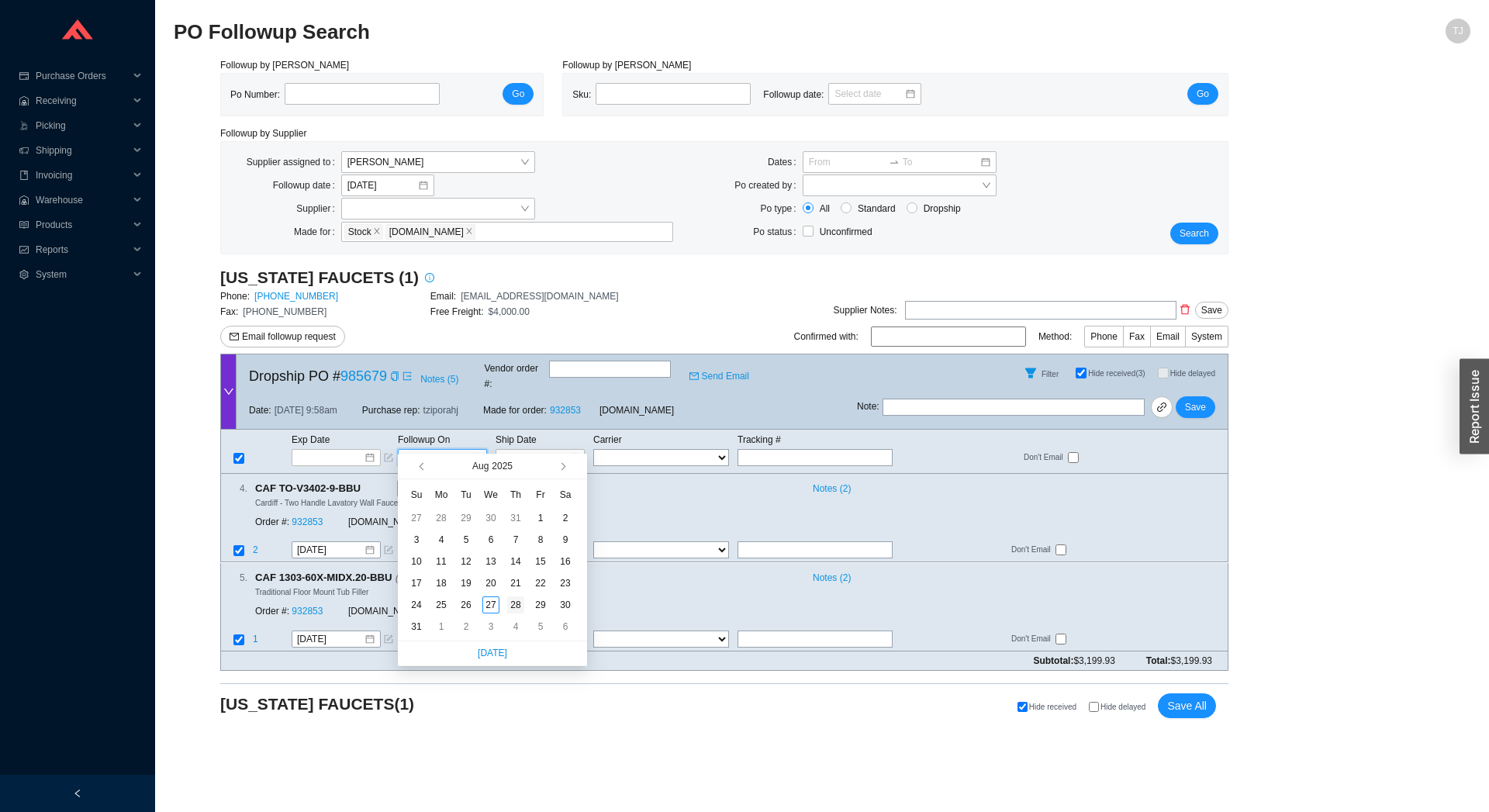
type input "[DATE]"
click at [520, 607] on div "28" at bounding box center [515, 605] width 17 height 17
type input "[DATE]"
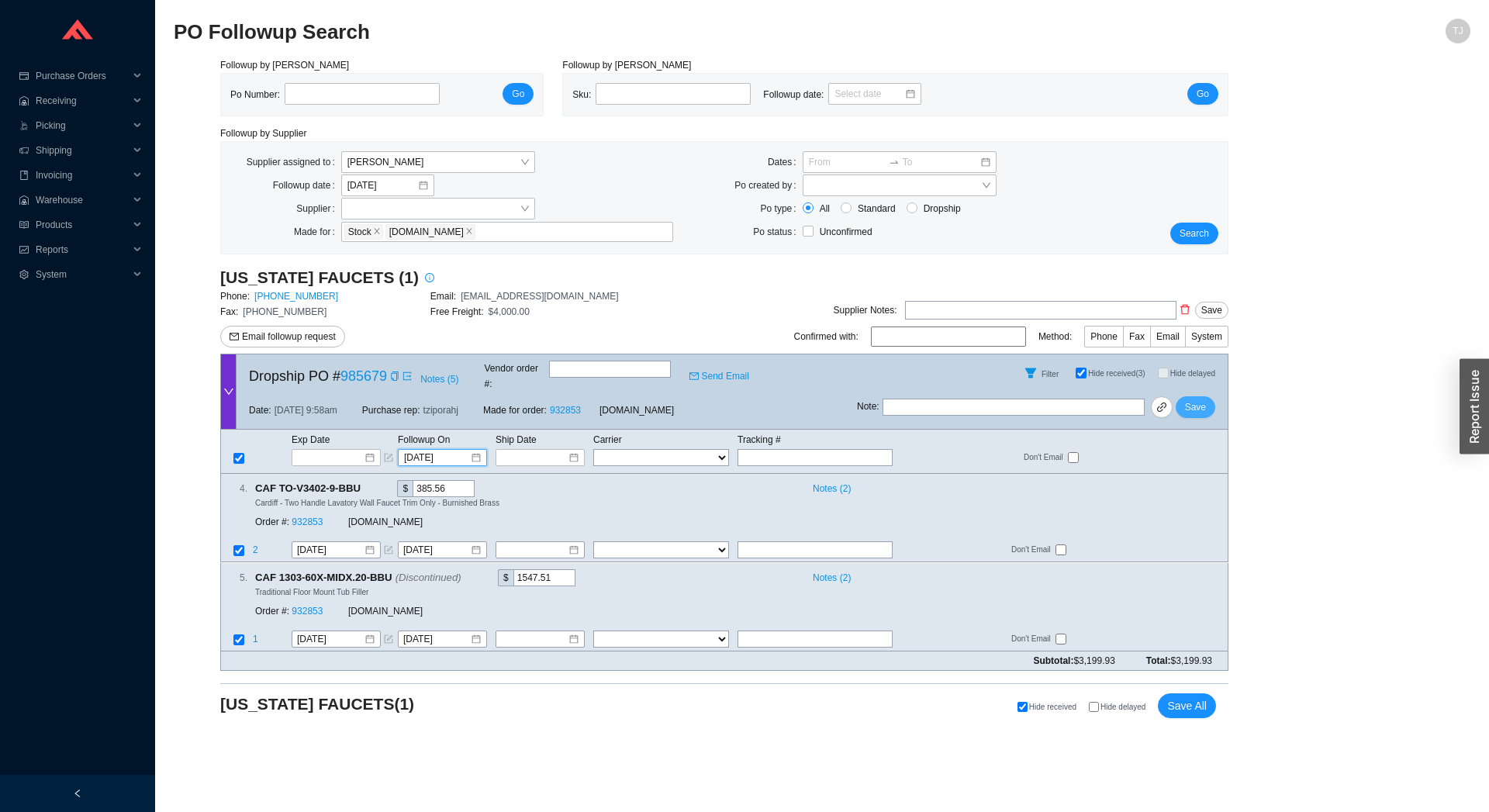
click at [1201, 399] on span "Save" at bounding box center [1196, 406] width 21 height 15
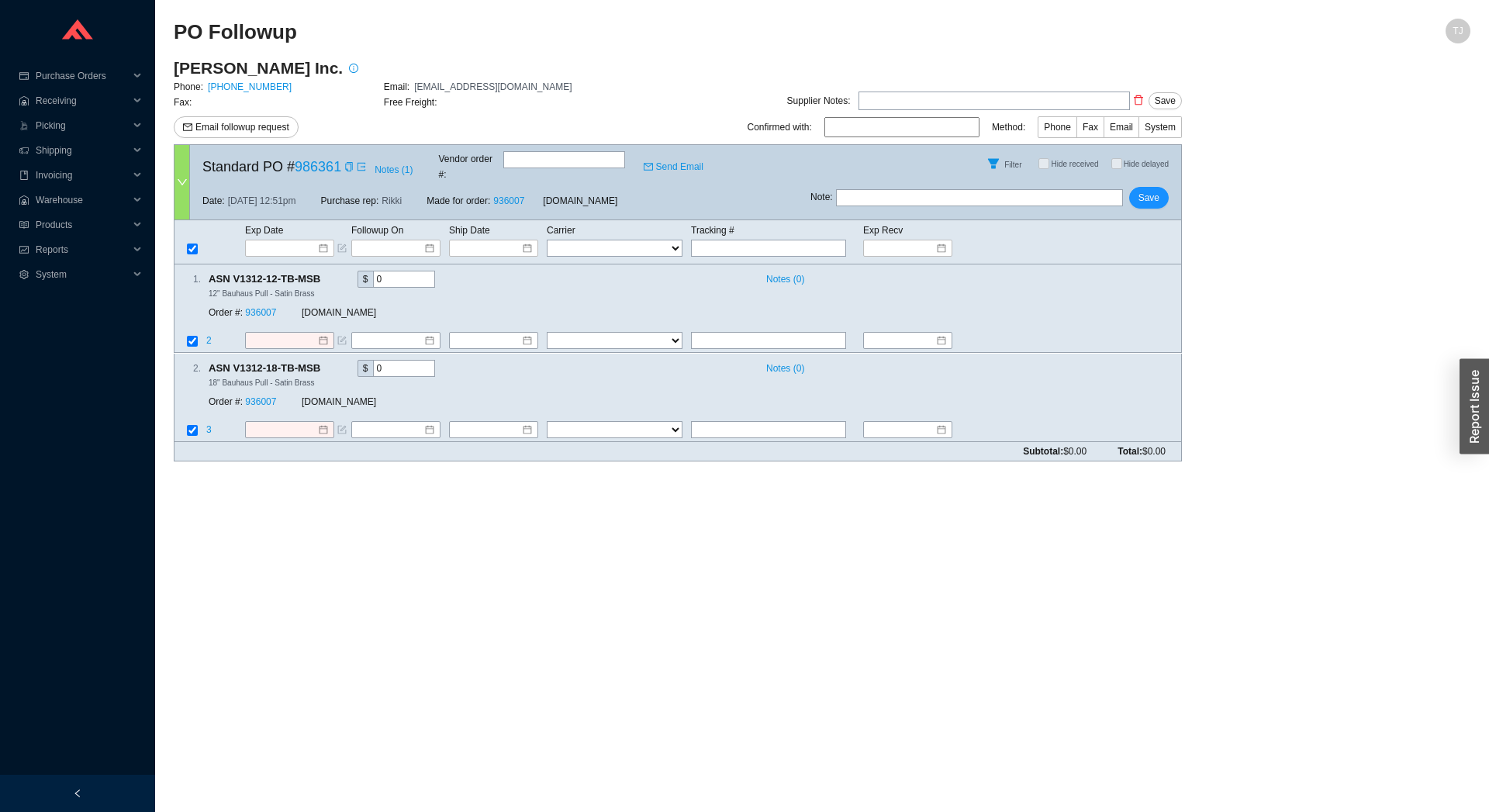
click at [481, 141] on div "[PERSON_NAME] Inc. Phone: [PHONE_NUMBER] Email: [EMAIL_ADDRESS][DOMAIN_NAME] Fa…" at bounding box center [384, 100] width 420 height 87
click at [502, 158] on div "Standard PO # 986361 Notes ( 1 ) Vendor order # : Send Email" at bounding box center [500, 163] width 620 height 37
click at [508, 159] on input "text" at bounding box center [564, 159] width 121 height 17
paste input "612359"
type input "612359"
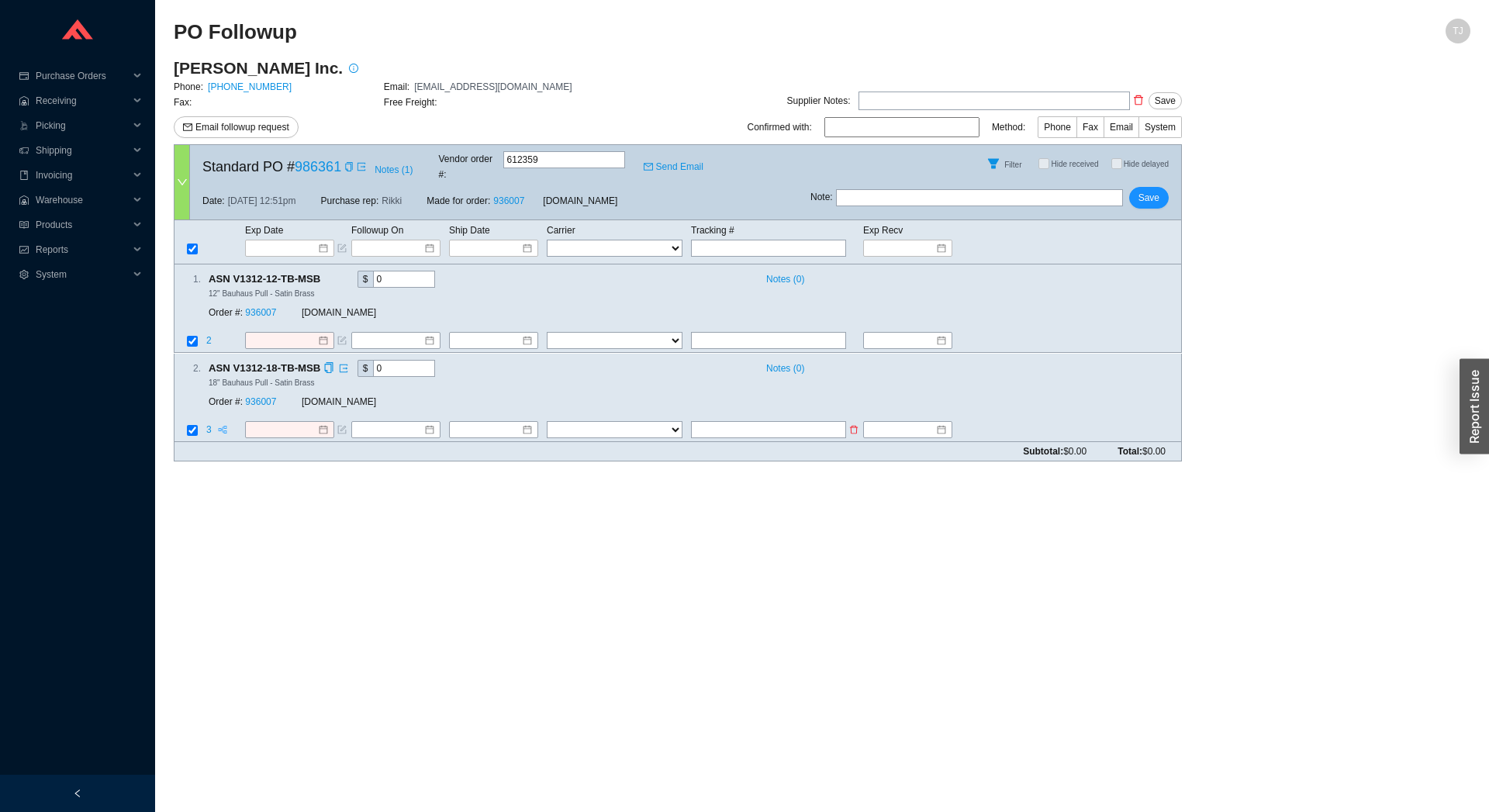
click at [222, 424] on icon "partition" at bounding box center [223, 429] width 9 height 11
type input "1"
click at [280, 367] on button "Ok" at bounding box center [294, 377] width 30 height 22
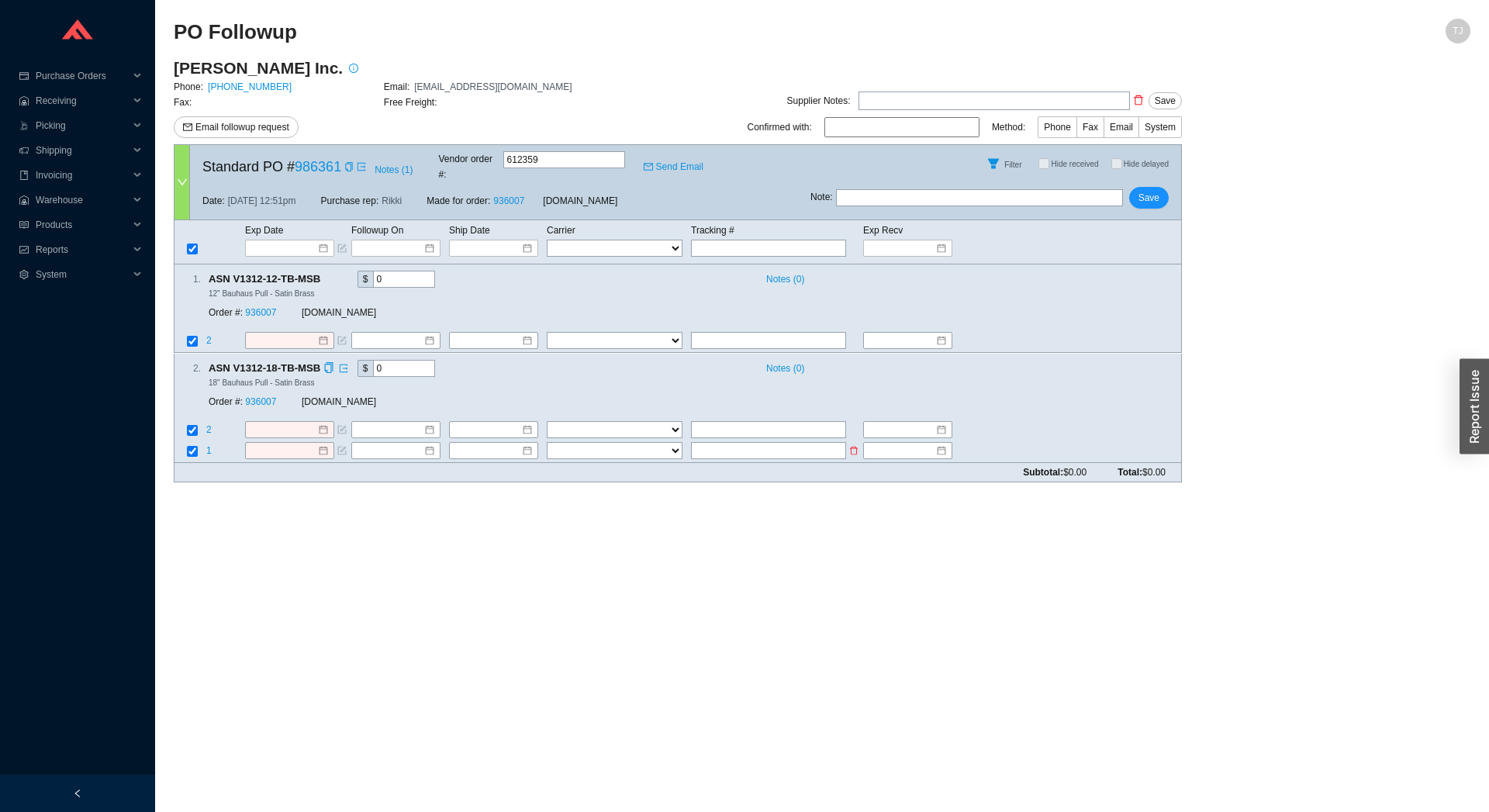
click at [188, 445] on input "checkbox" at bounding box center [192, 451] width 11 height 11
checkbox input "false"
click at [269, 240] on input at bounding box center [283, 247] width 66 height 15
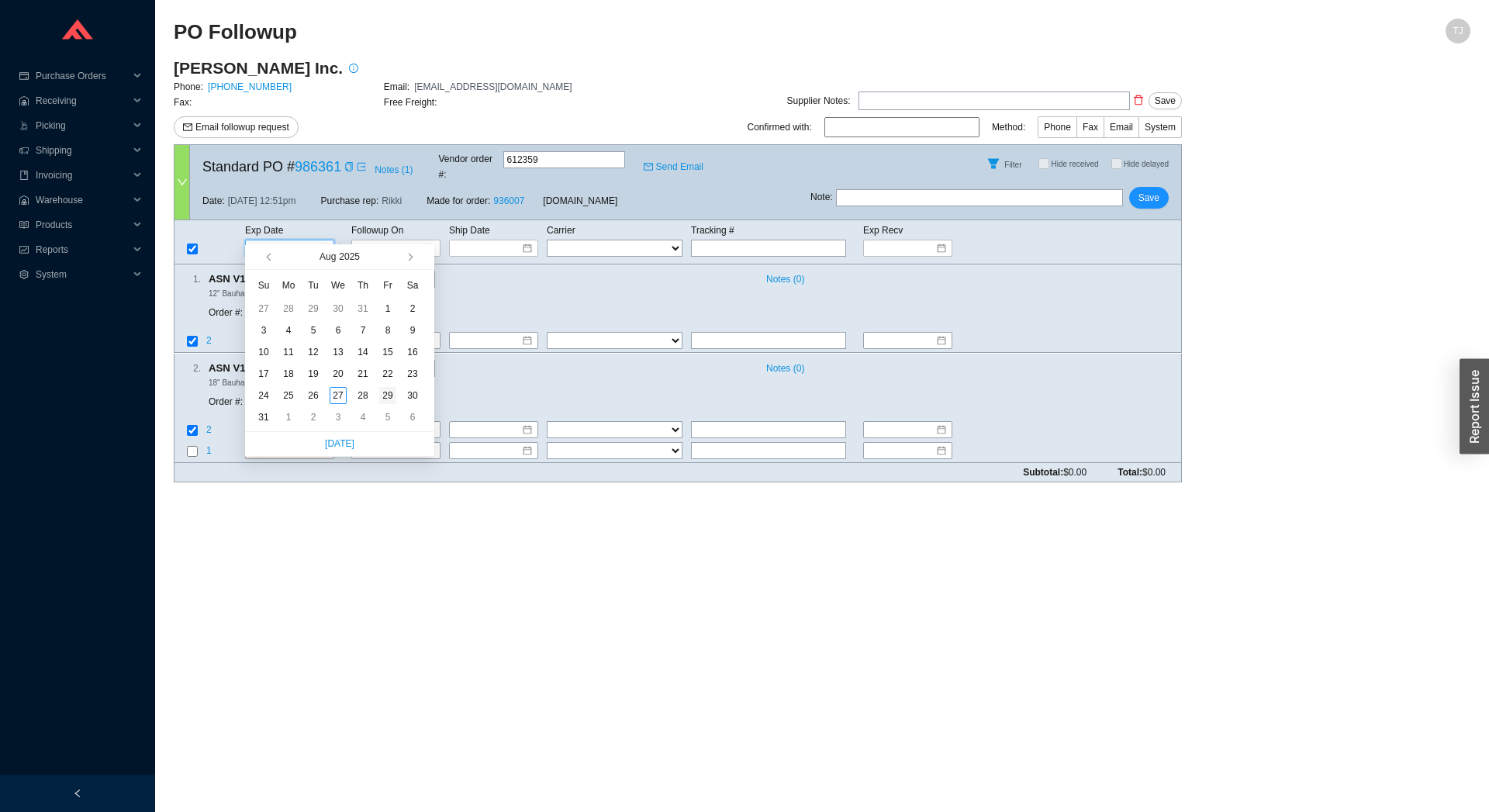
type input "[DATE]"
click at [381, 391] on div "29" at bounding box center [388, 395] width 17 height 17
type input "[DATE]"
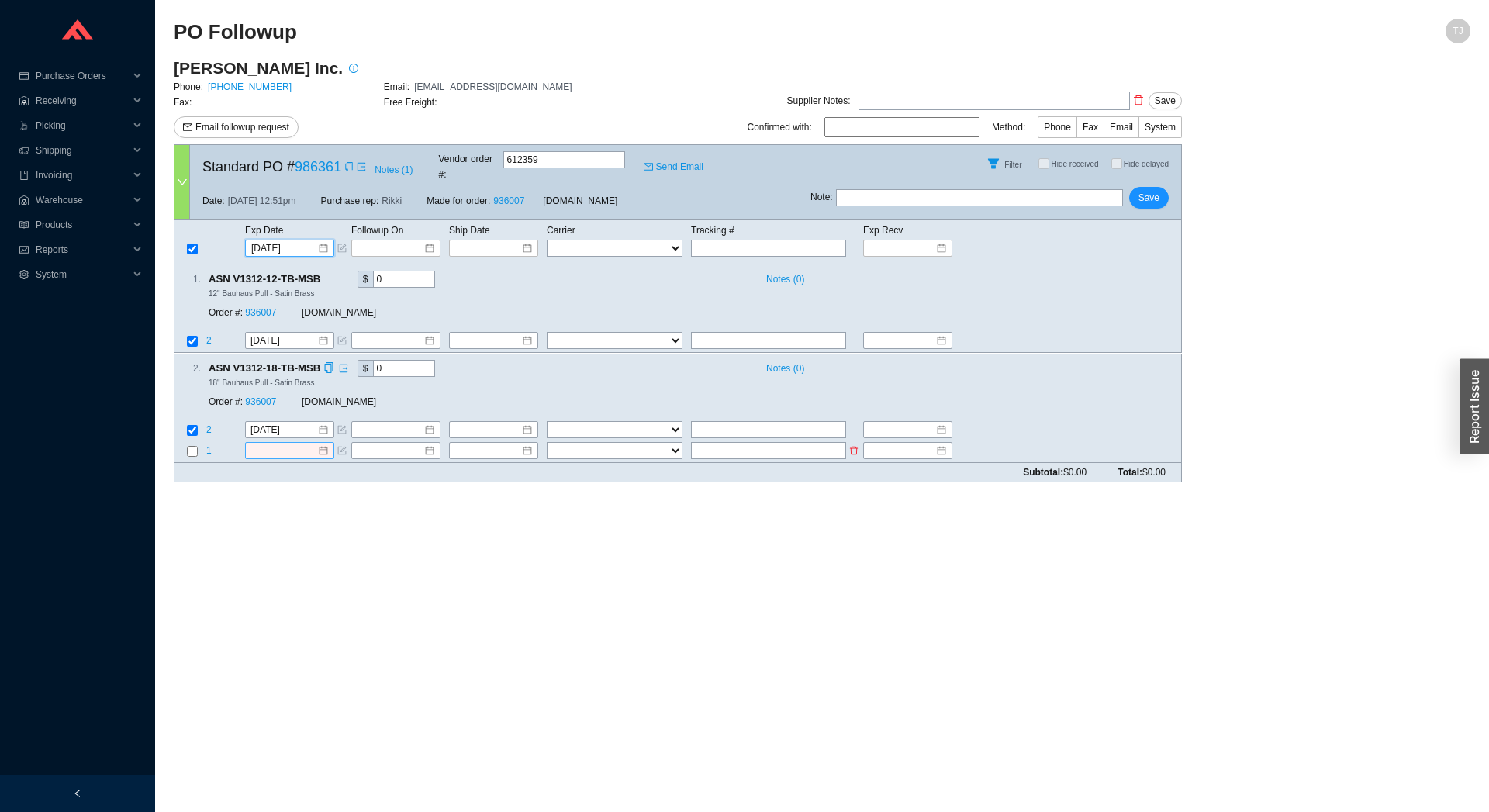
click at [267, 443] on input at bounding box center [284, 450] width 67 height 15
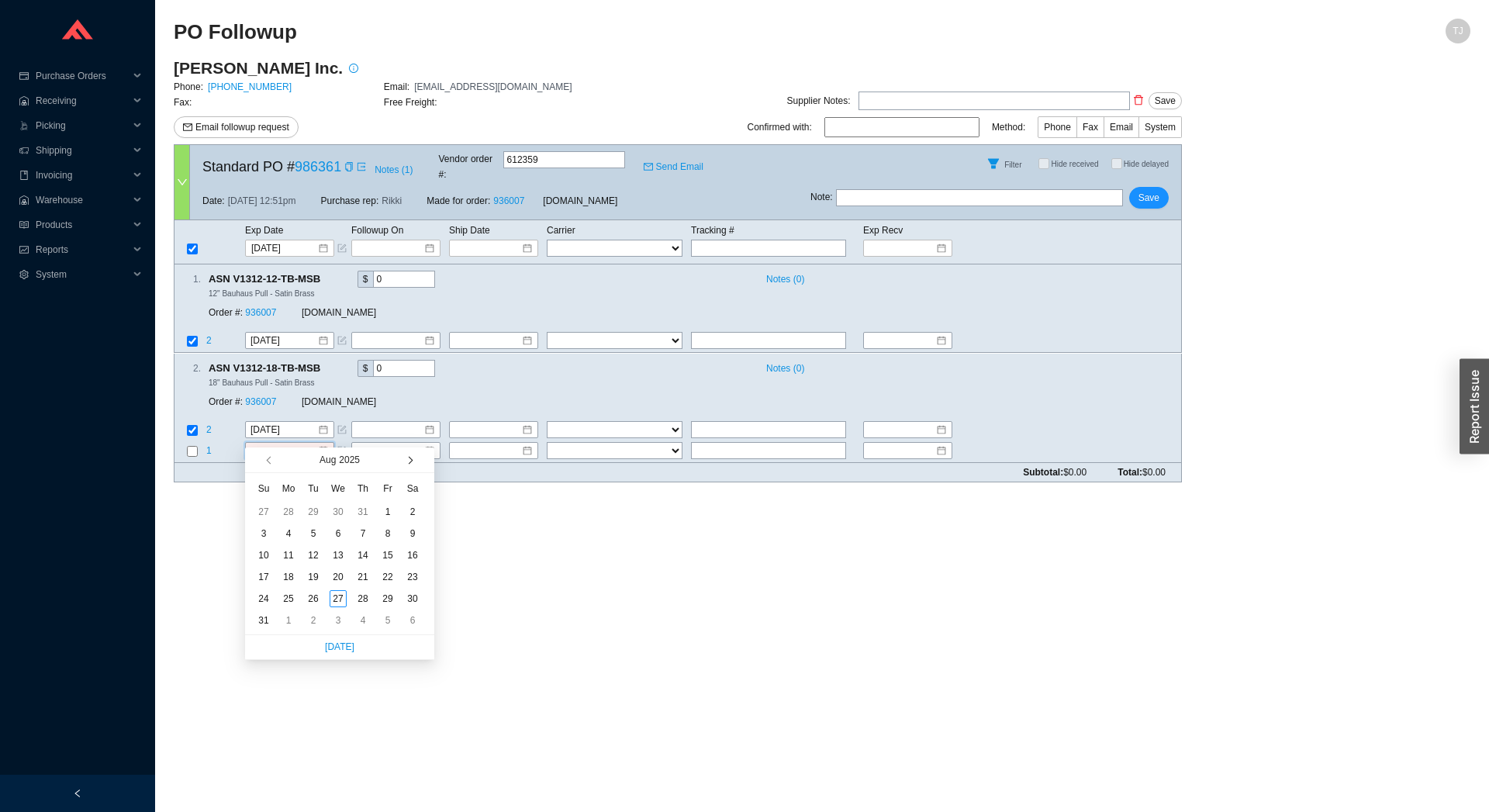
click at [413, 463] on button "button" at bounding box center [409, 459] width 14 height 24
type input "[DATE]"
click at [384, 597] on div "3" at bounding box center [388, 598] width 17 height 17
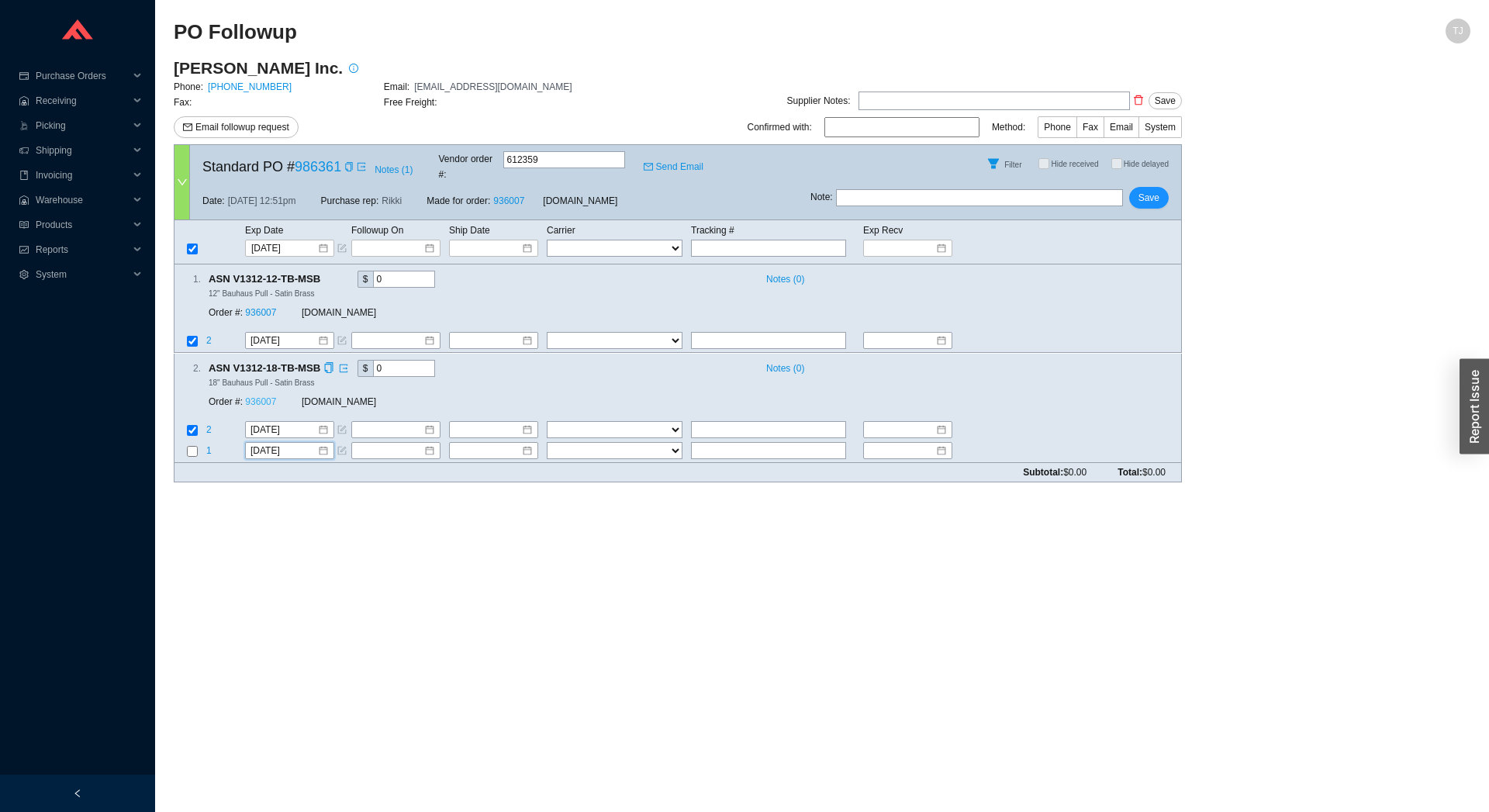
click at [273, 396] on link "936007" at bounding box center [261, 402] width 31 height 11
click at [1147, 190] on span "Save" at bounding box center [1148, 197] width 21 height 15
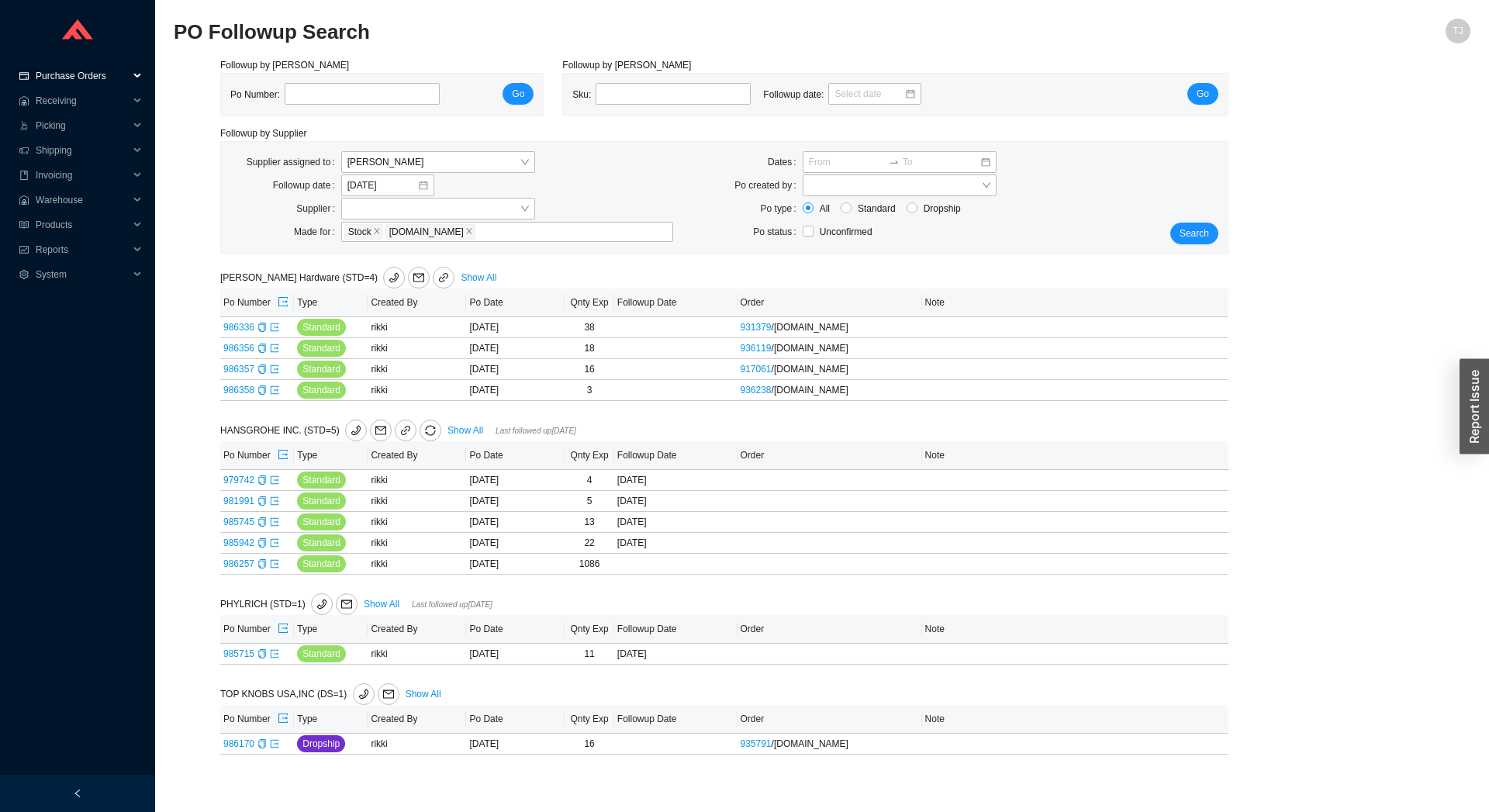
click at [82, 76] on span "Purchase Orders" at bounding box center [82, 75] width 93 height 24
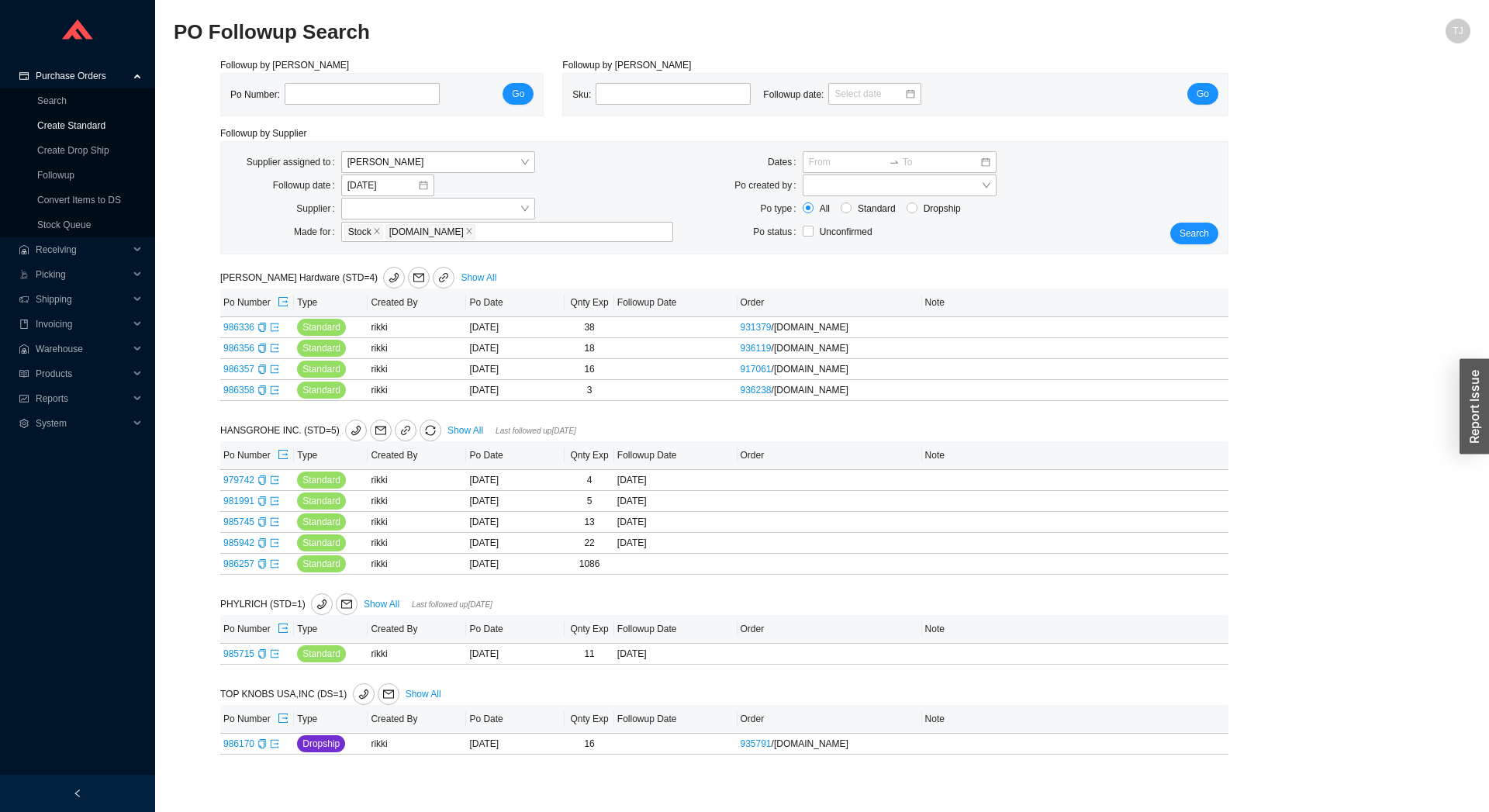
click at [79, 125] on link "Create Standard" at bounding box center [71, 126] width 68 height 11
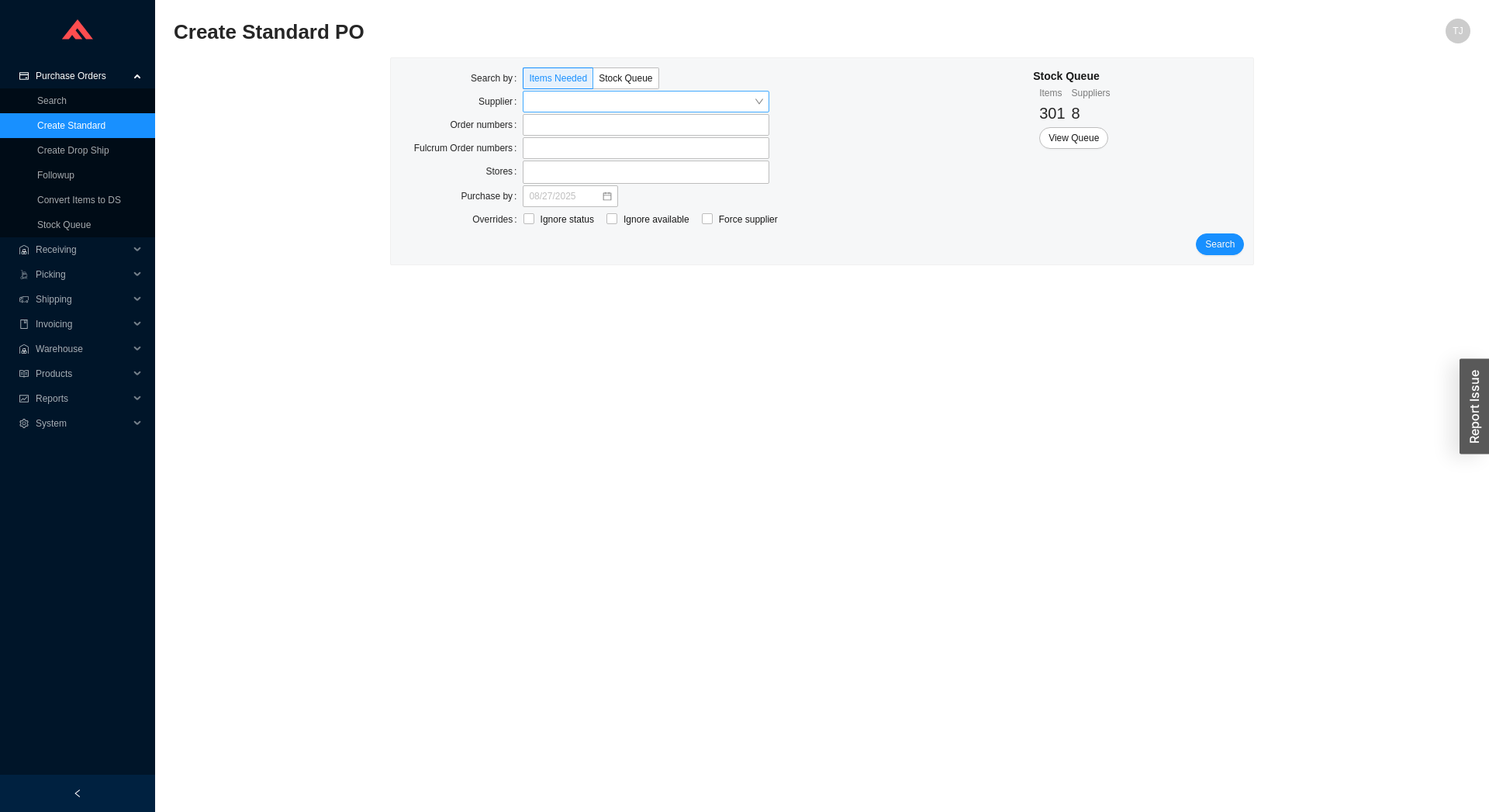
click at [648, 101] on input "search" at bounding box center [641, 101] width 225 height 20
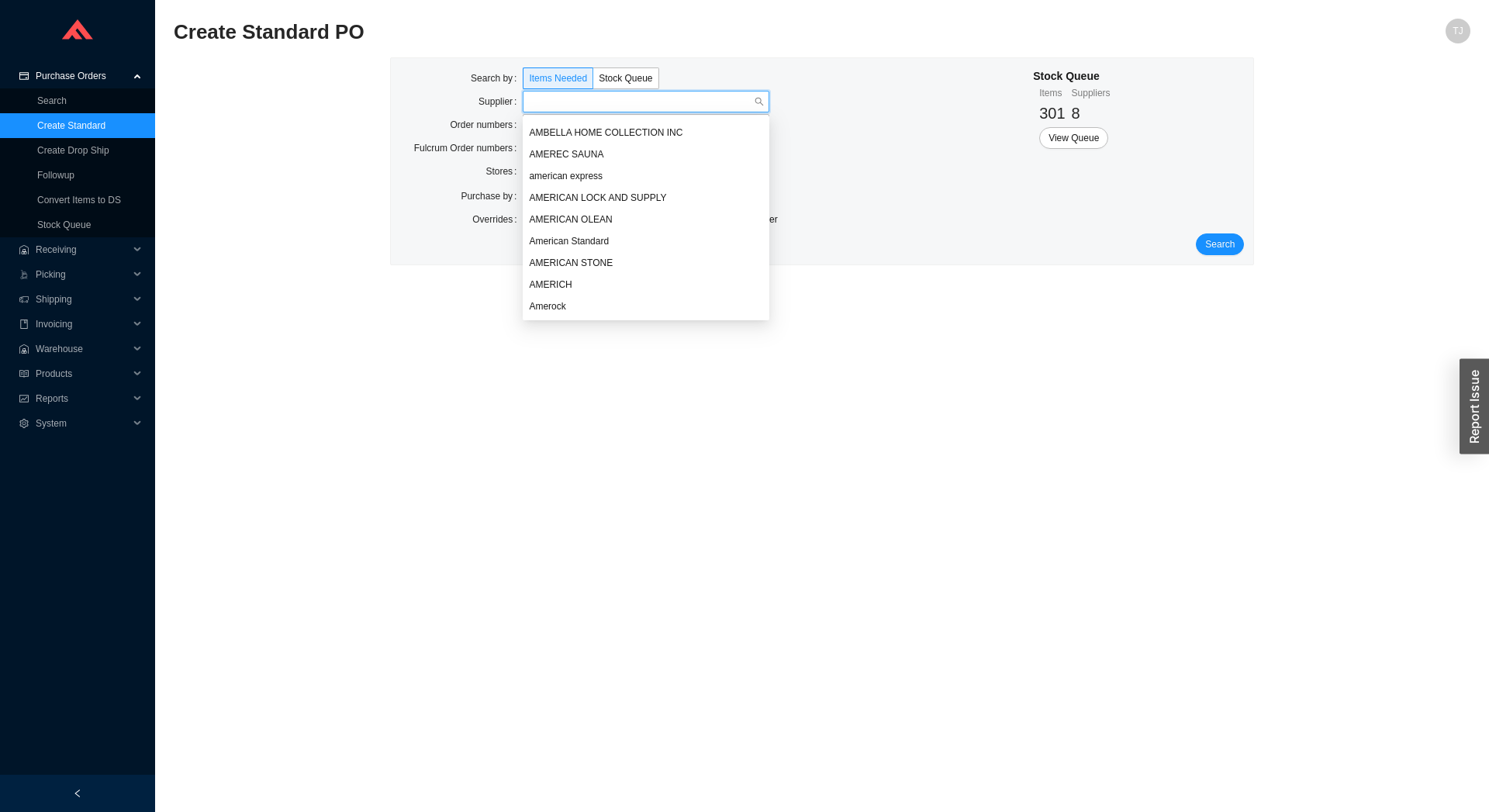
scroll to position [1427, 0]
type input "du"
click at [584, 146] on div "DURAVIT" at bounding box center [646, 150] width 235 height 14
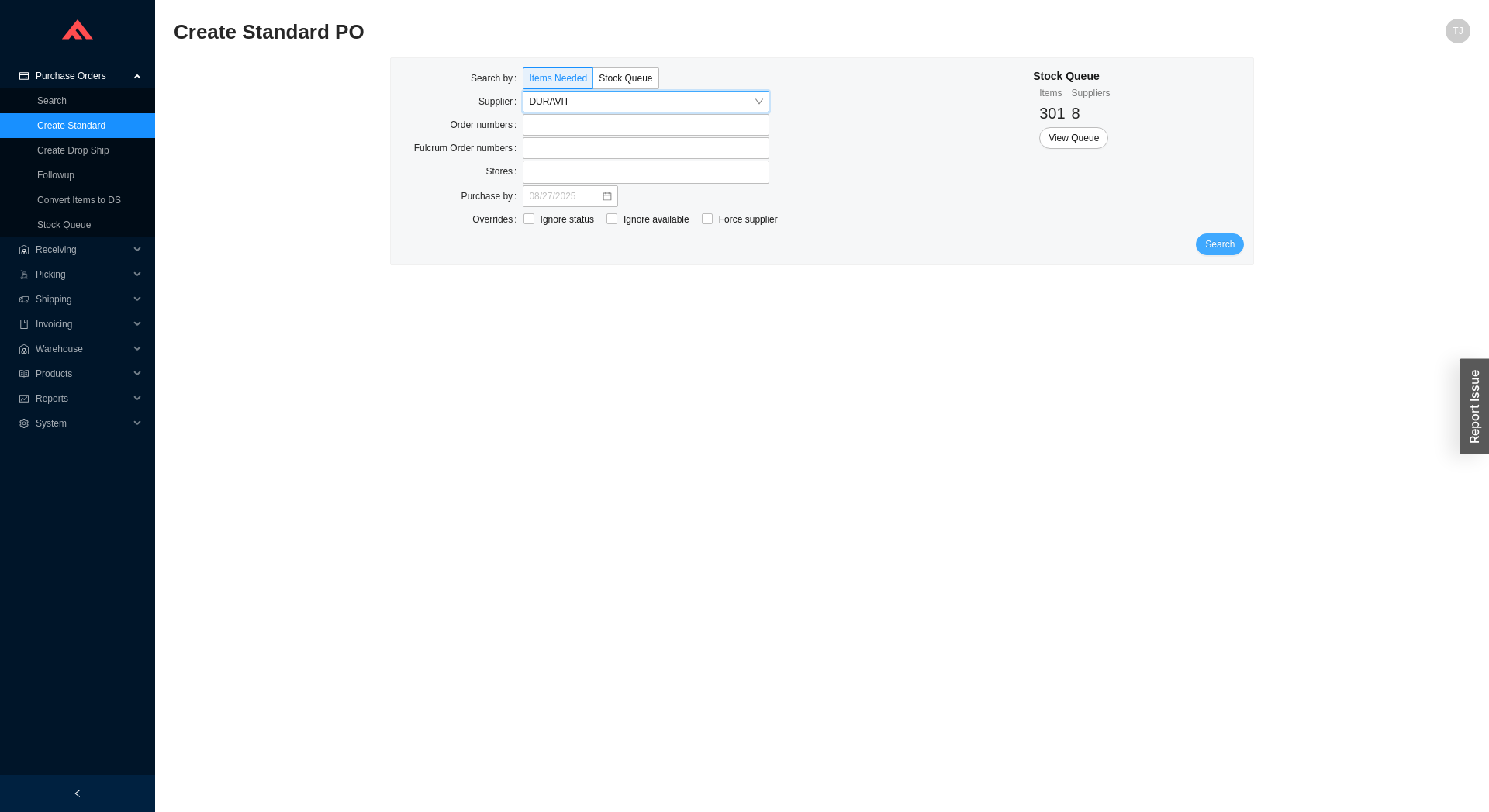
click at [1222, 246] on span "Search" at bounding box center [1220, 244] width 30 height 15
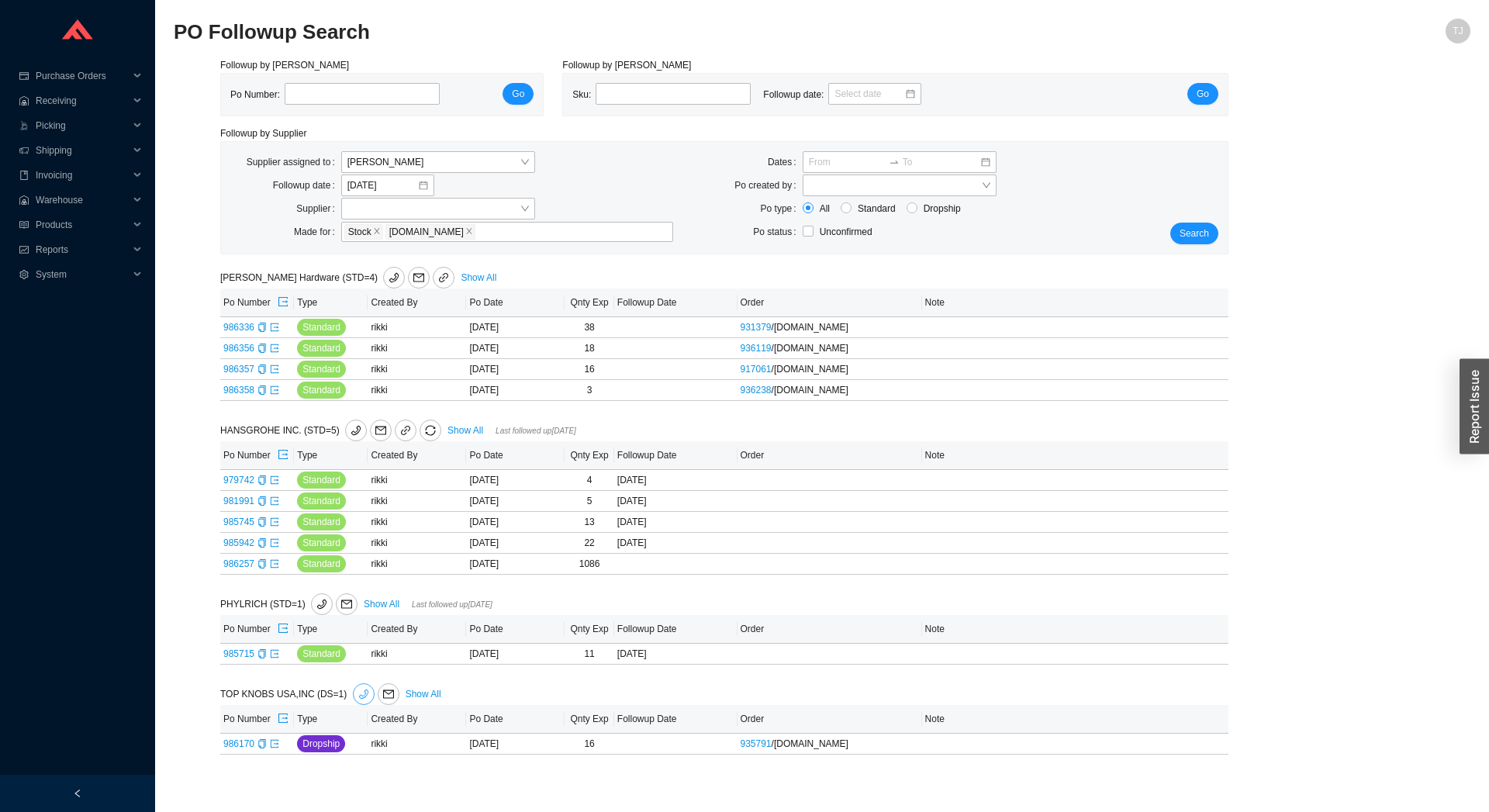
click at [354, 693] on span "phone" at bounding box center [364, 694] width 20 height 11
click at [273, 748] on icon "export" at bounding box center [274, 743] width 9 height 9
click at [1191, 225] on button "Search" at bounding box center [1194, 234] width 48 height 22
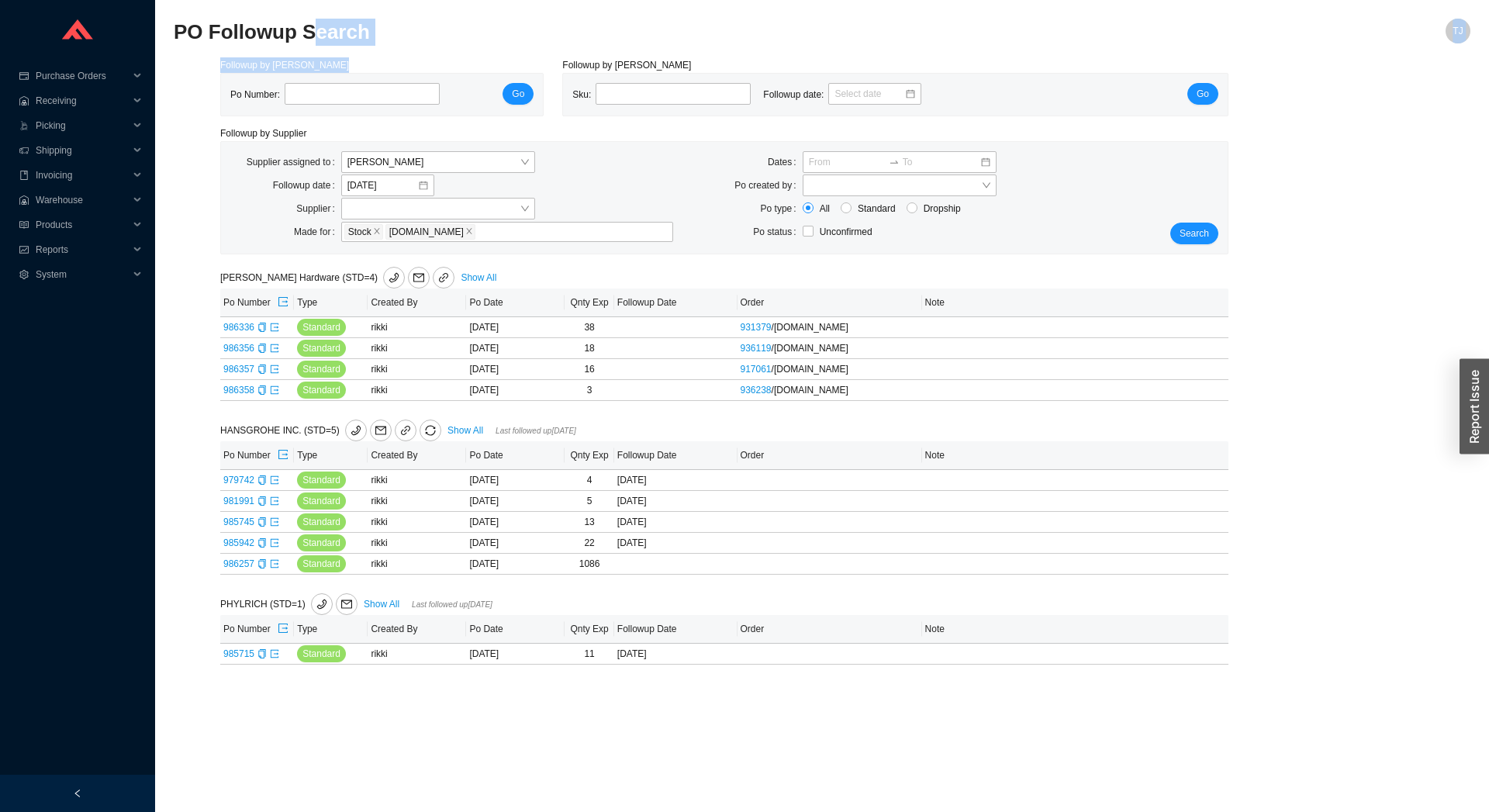
drag, startPoint x: 1071, startPoint y: 721, endPoint x: 304, endPoint y: 33, distance: 1030.4
click at [304, 33] on main "PO Followup Search TJ Followup by PO Po Number: Go Followup by Sku Sku: Followu…" at bounding box center [822, 416] width 1297 height 793
click at [251, 35] on h2 "PO Followup Search" at bounding box center [660, 33] width 973 height 27
click at [173, 27] on section "PO Followup Search TJ Followup by PO Po Number: Go Followup by Sku Sku: Followu…" at bounding box center [821, 406] width 1334 height 812
drag, startPoint x: 177, startPoint y: 32, endPoint x: 1052, endPoint y: 699, distance: 1100.2
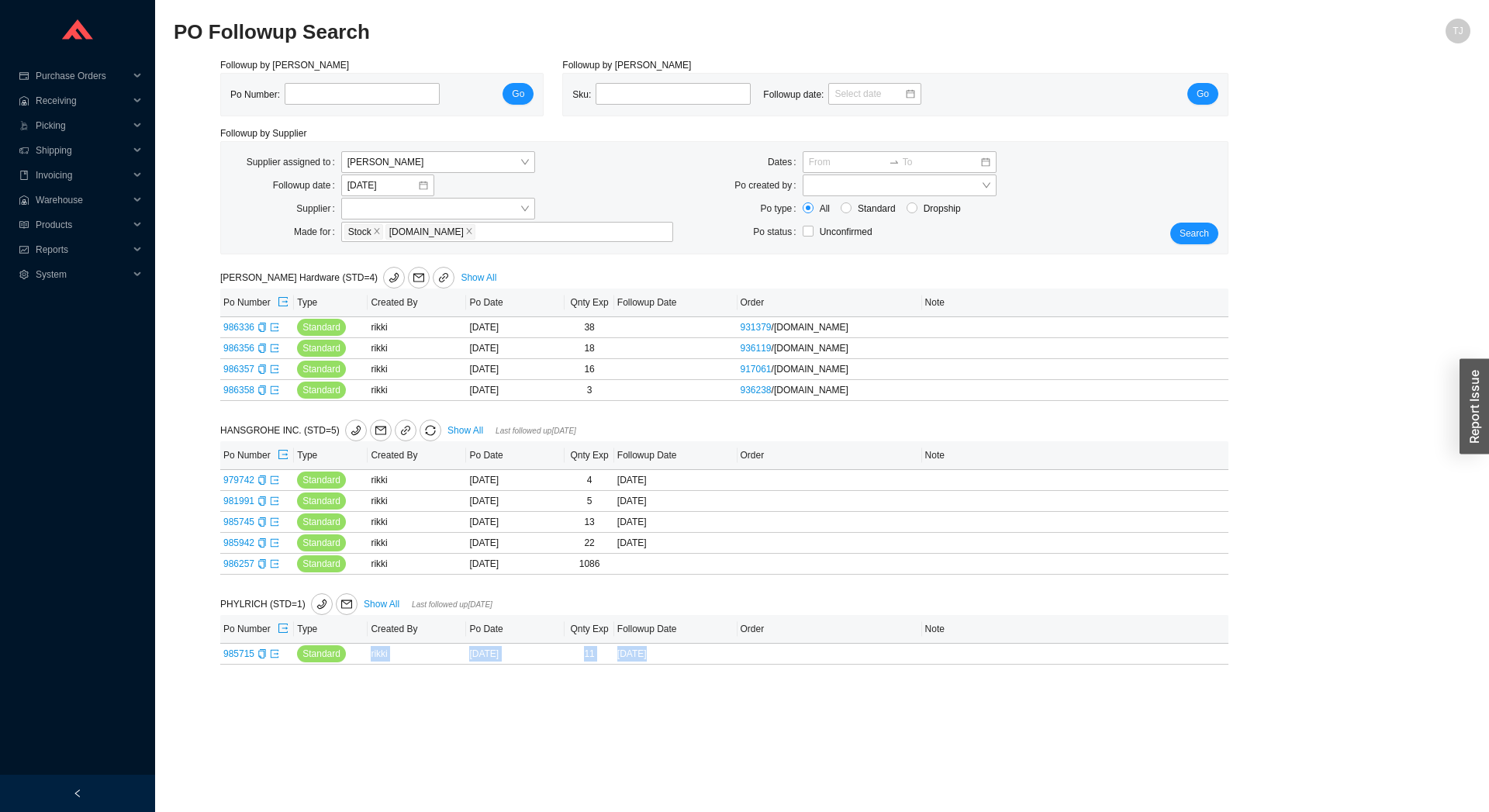
click at [1049, 693] on main "PO Followup Search TJ Followup by PO Po Number: Go Followup by Sku Sku: Followu…" at bounding box center [822, 416] width 1297 height 793
click at [1056, 712] on main "PO Followup Search TJ Followup by PO Po Number: Go Followup by Sku Sku: Followu…" at bounding box center [822, 416] width 1297 height 793
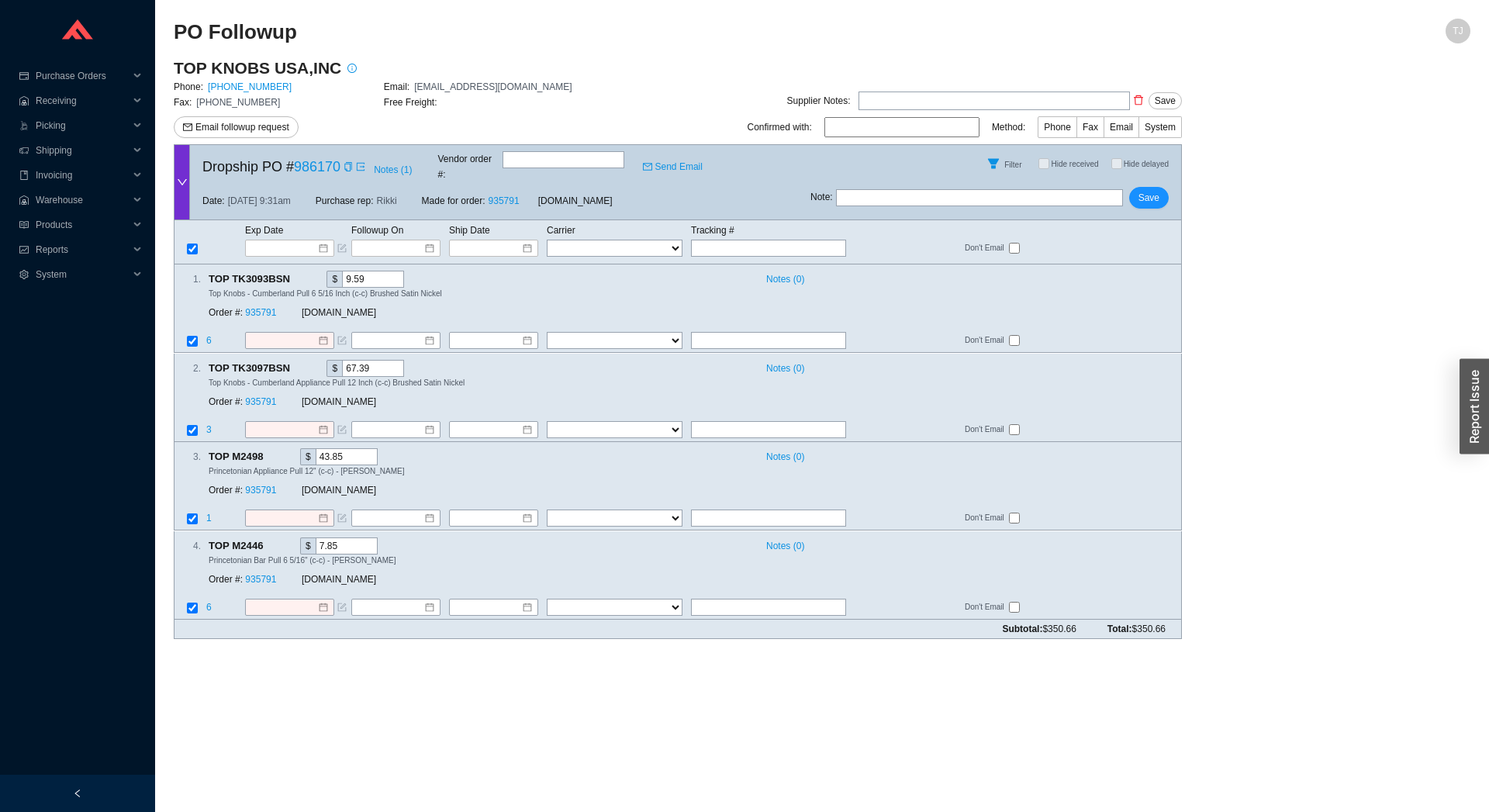
click at [978, 750] on main "PO Followup TJ TOP KNOBS [GEOGRAPHIC_DATA],INC Phone: [PHONE_NUMBER] Email: [EM…" at bounding box center [822, 416] width 1297 height 793
click at [632, 654] on main "PO Followup TJ TOP KNOBS [GEOGRAPHIC_DATA],INC Phone: [PHONE_NUMBER] Email: [EM…" at bounding box center [822, 416] width 1297 height 793
click at [347, 164] on icon "copy" at bounding box center [348, 167] width 9 height 9
click at [283, 240] on input at bounding box center [283, 247] width 66 height 15
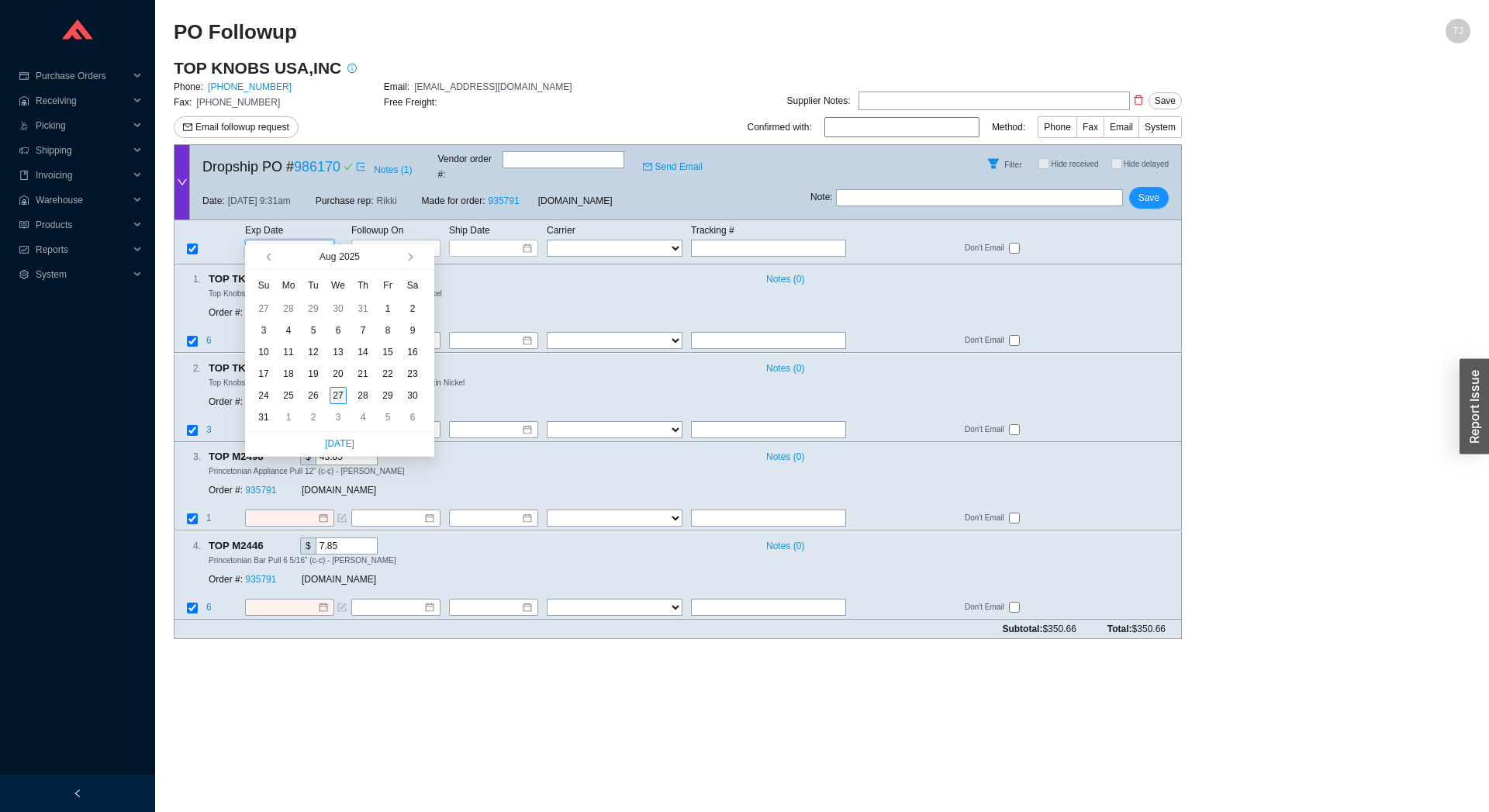
type input "[DATE]"
click at [332, 398] on div "27" at bounding box center [338, 395] width 17 height 17
type input "[DATE]"
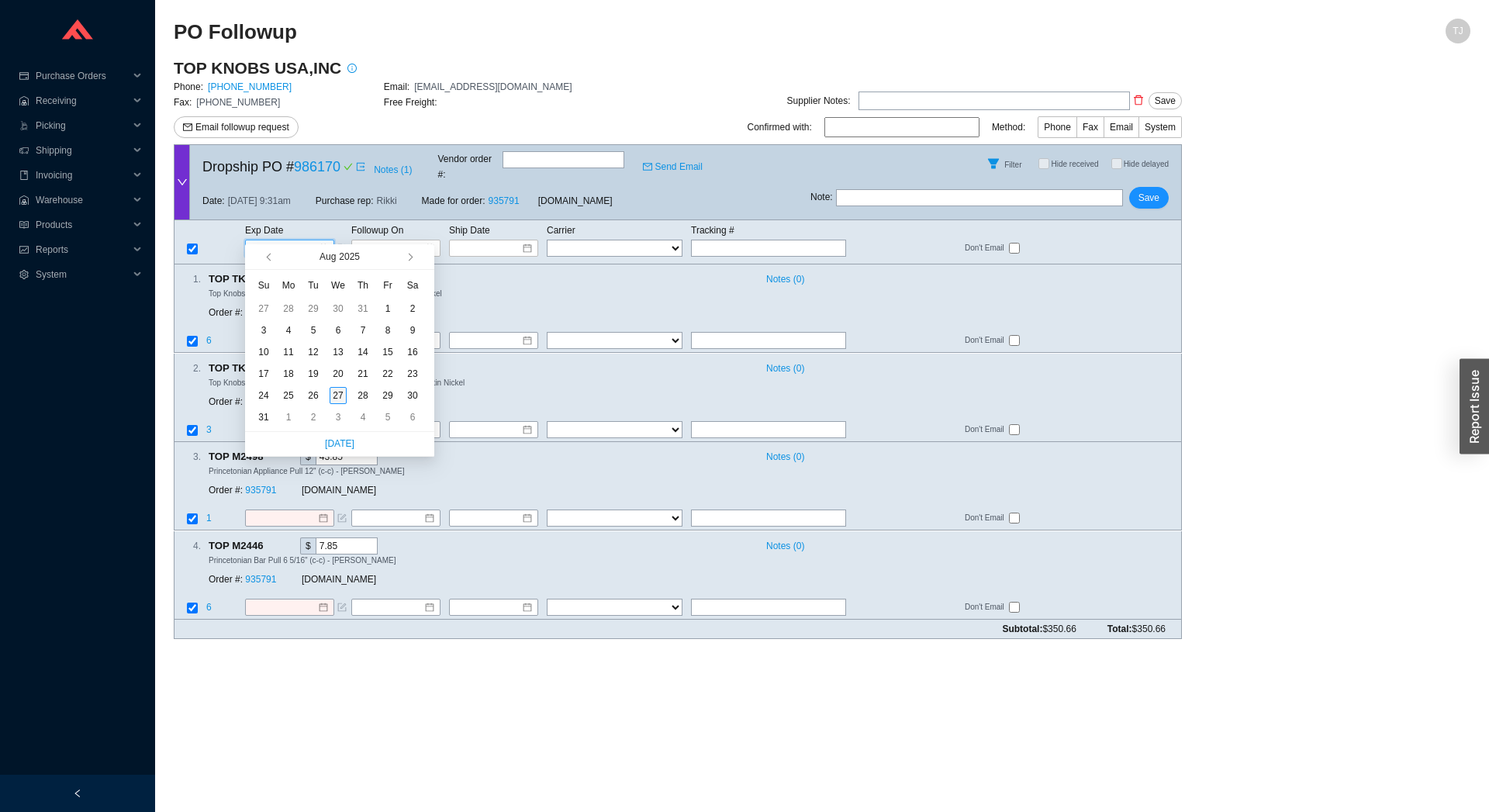
type input "[DATE]"
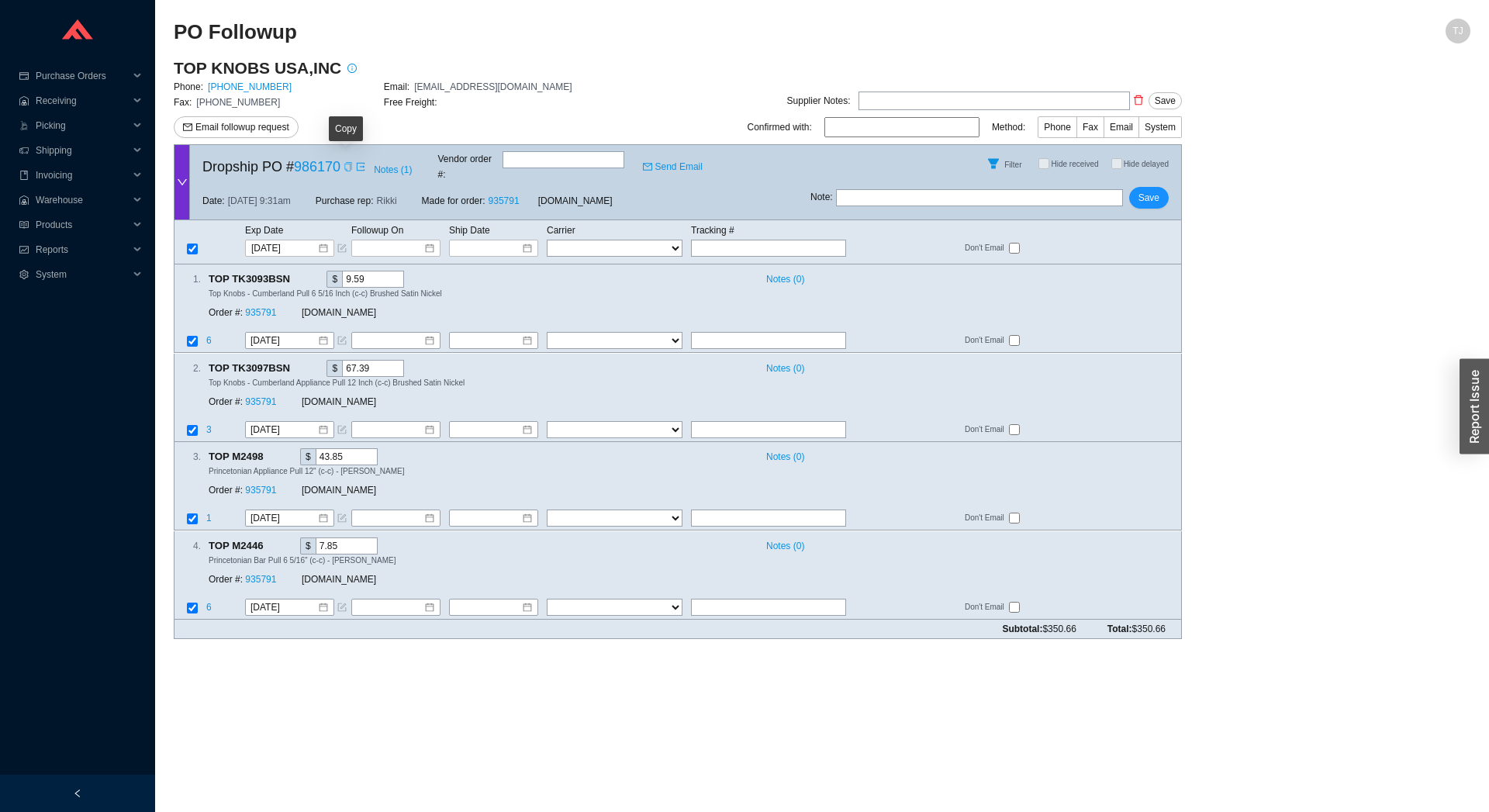
click at [344, 164] on icon "copy" at bounding box center [348, 167] width 7 height 9
click at [349, 165] on icon "copy" at bounding box center [348, 167] width 7 height 9
click at [265, 308] on link "935791" at bounding box center [261, 313] width 31 height 11
click at [499, 165] on span "Vendor order # :" at bounding box center [469, 167] width 62 height 31
click at [511, 162] on input "text" at bounding box center [563, 159] width 121 height 17
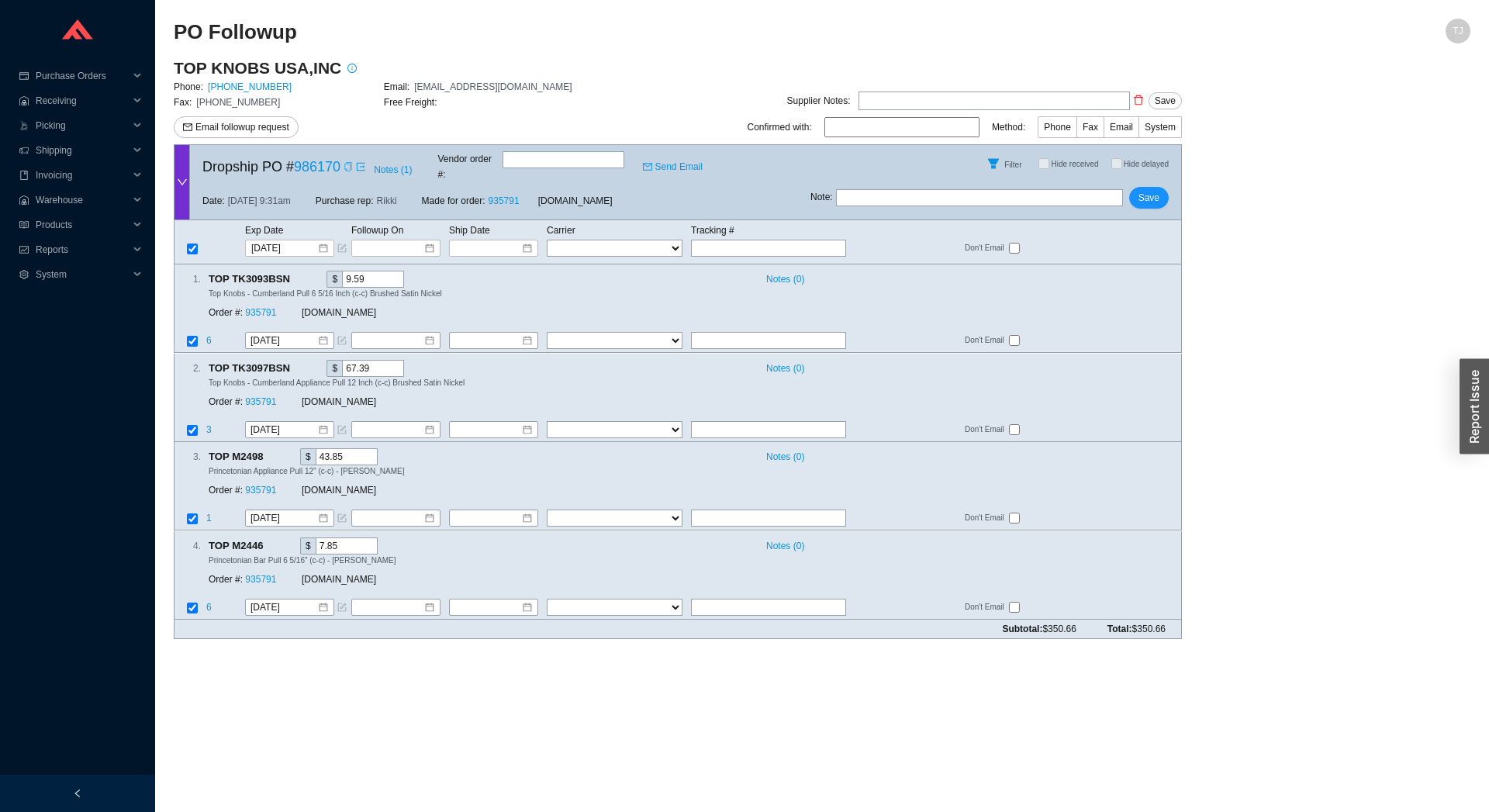
paste input "7368984"
type input "7368984"
click at [1051, 424] on td "Don't Email" at bounding box center [1073, 430] width 217 height 21
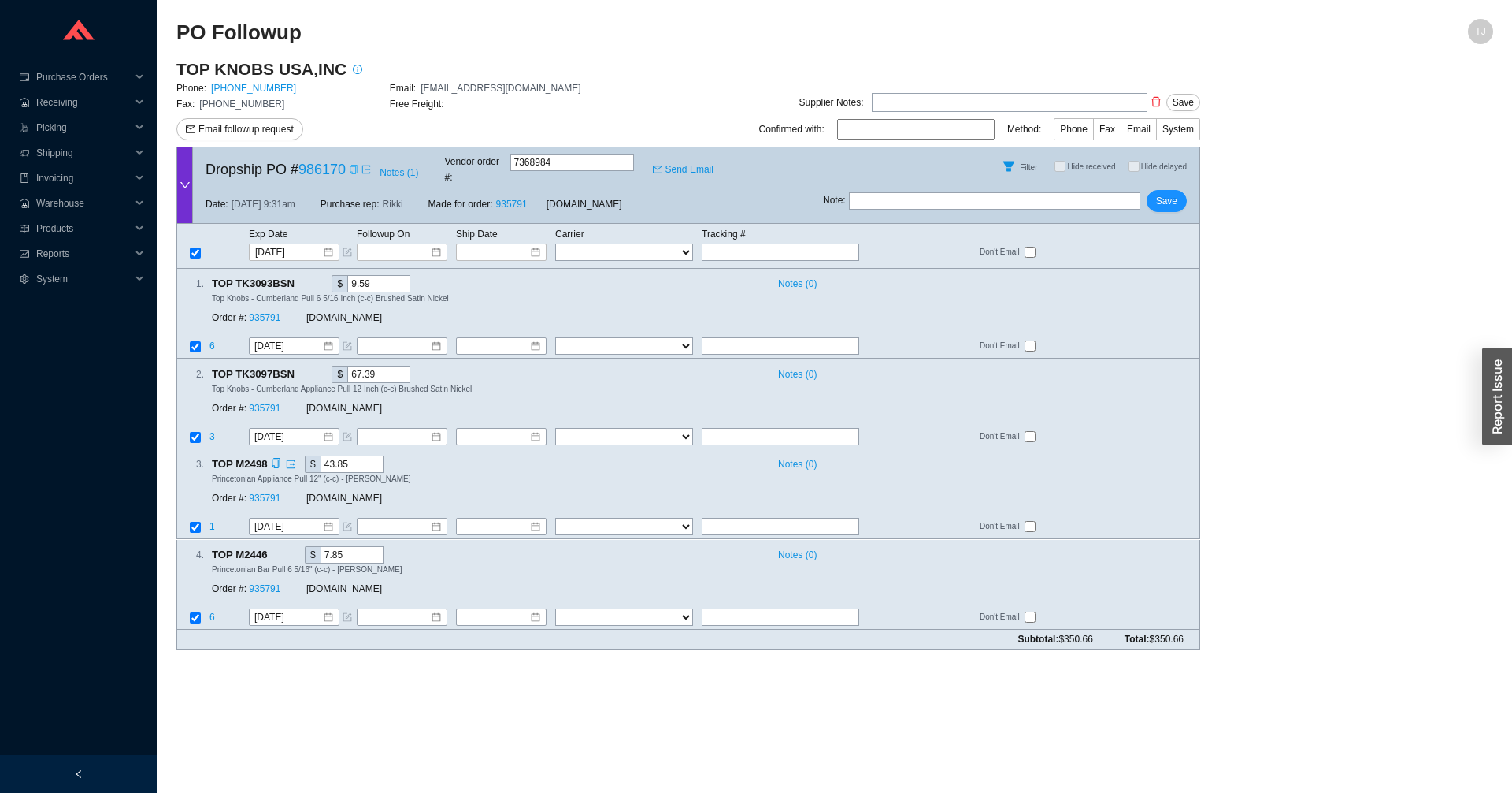
click at [911, 486] on div "3 . TOP M2498 $ 43.85 Notes ( 0 ) Princetonian Appliance Pull 12" (c-c) - Ash G…" at bounding box center [682, 484] width 1010 height 57
click at [739, 519] on input "text" at bounding box center [780, 527] width 157 height 17
click at [462, 610] on input at bounding box center [496, 616] width 68 height 16
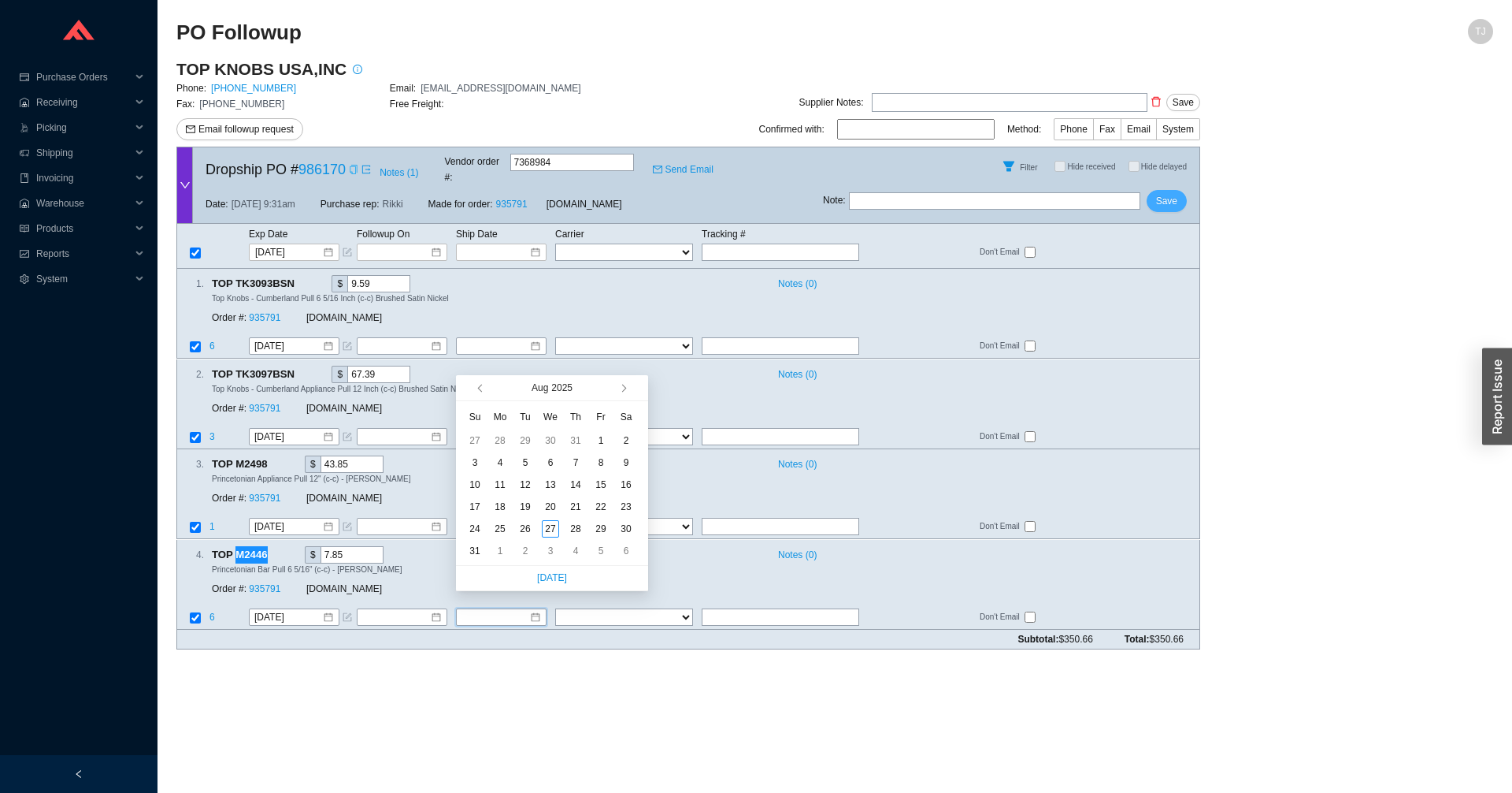
click at [1171, 193] on span "Save" at bounding box center [1166, 201] width 21 height 16
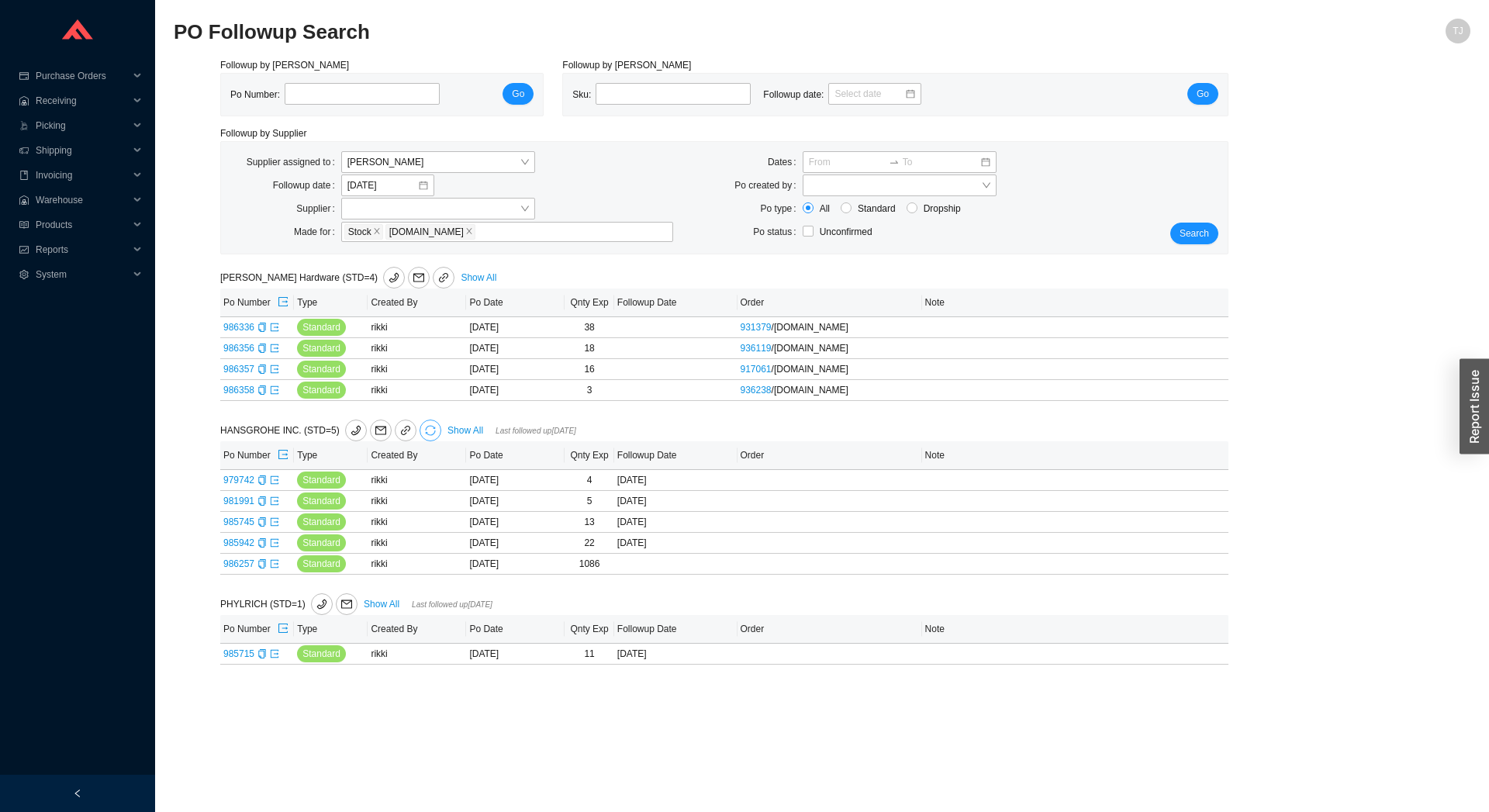
click at [425, 429] on icon "sync" at bounding box center [430, 430] width 11 height 11
click at [485, 388] on span "OK" at bounding box center [487, 387] width 14 height 15
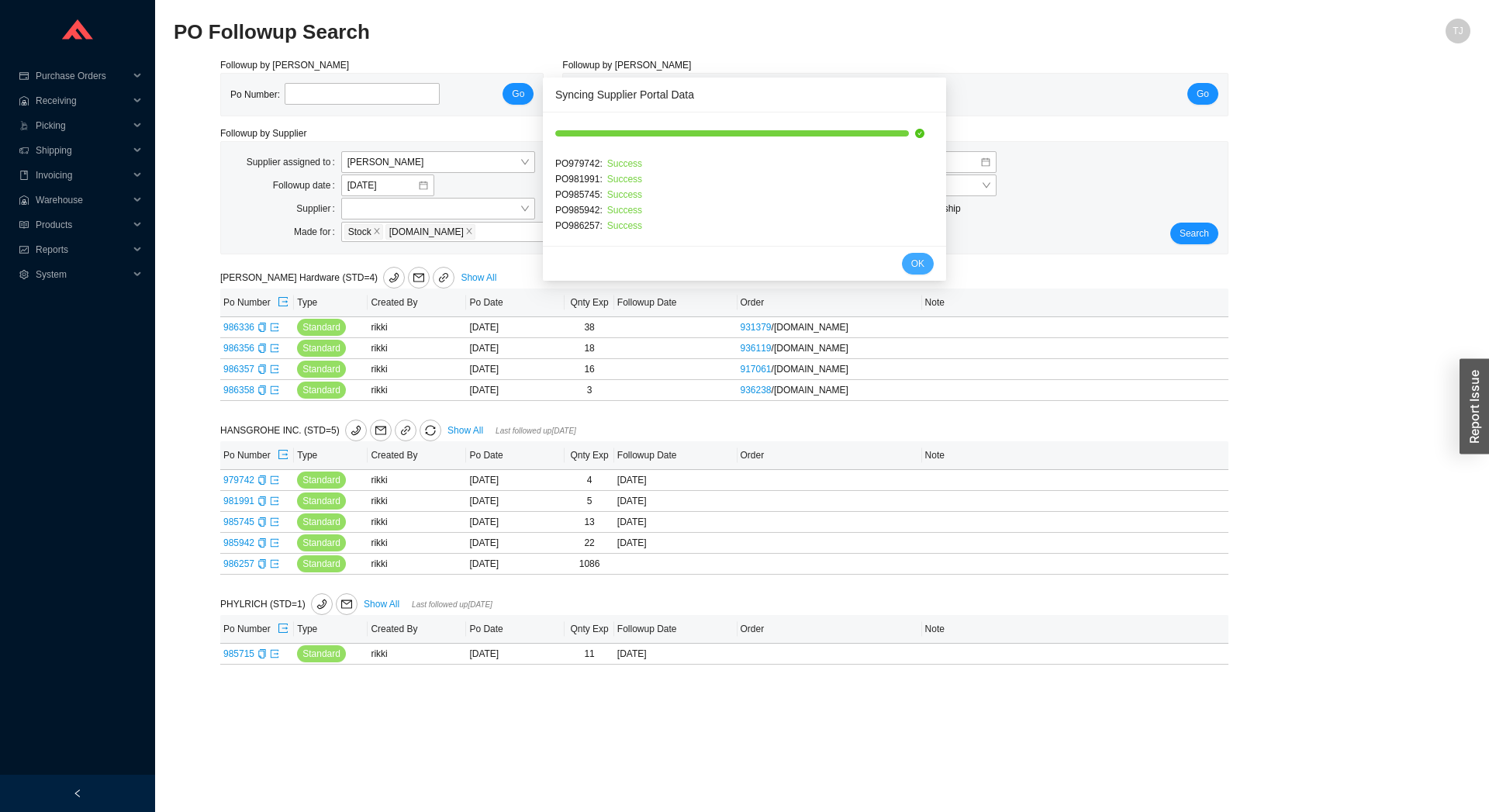
click at [911, 270] on span "OK" at bounding box center [917, 263] width 14 height 15
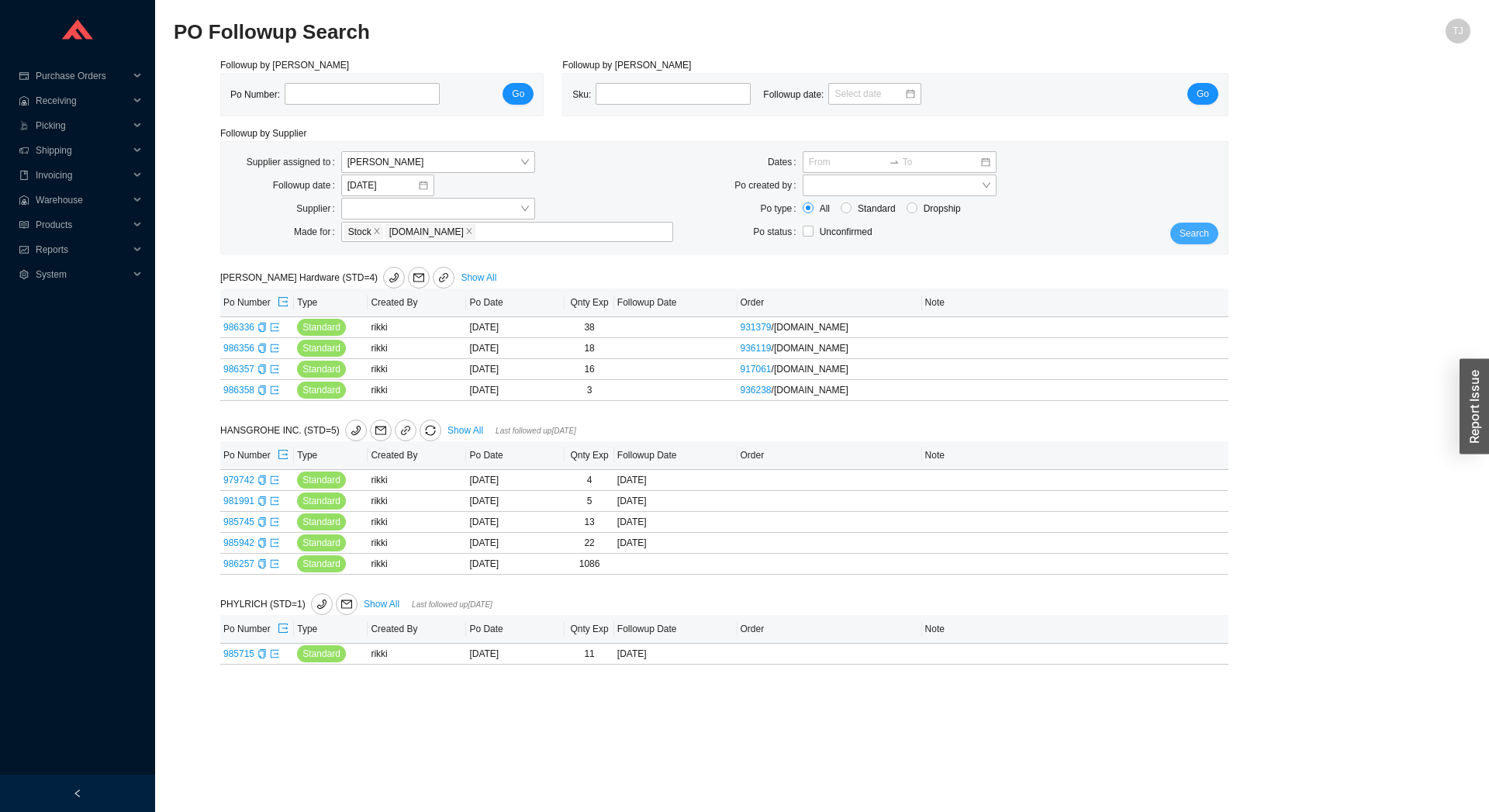
click at [1206, 225] on button "Search" at bounding box center [1194, 234] width 48 height 22
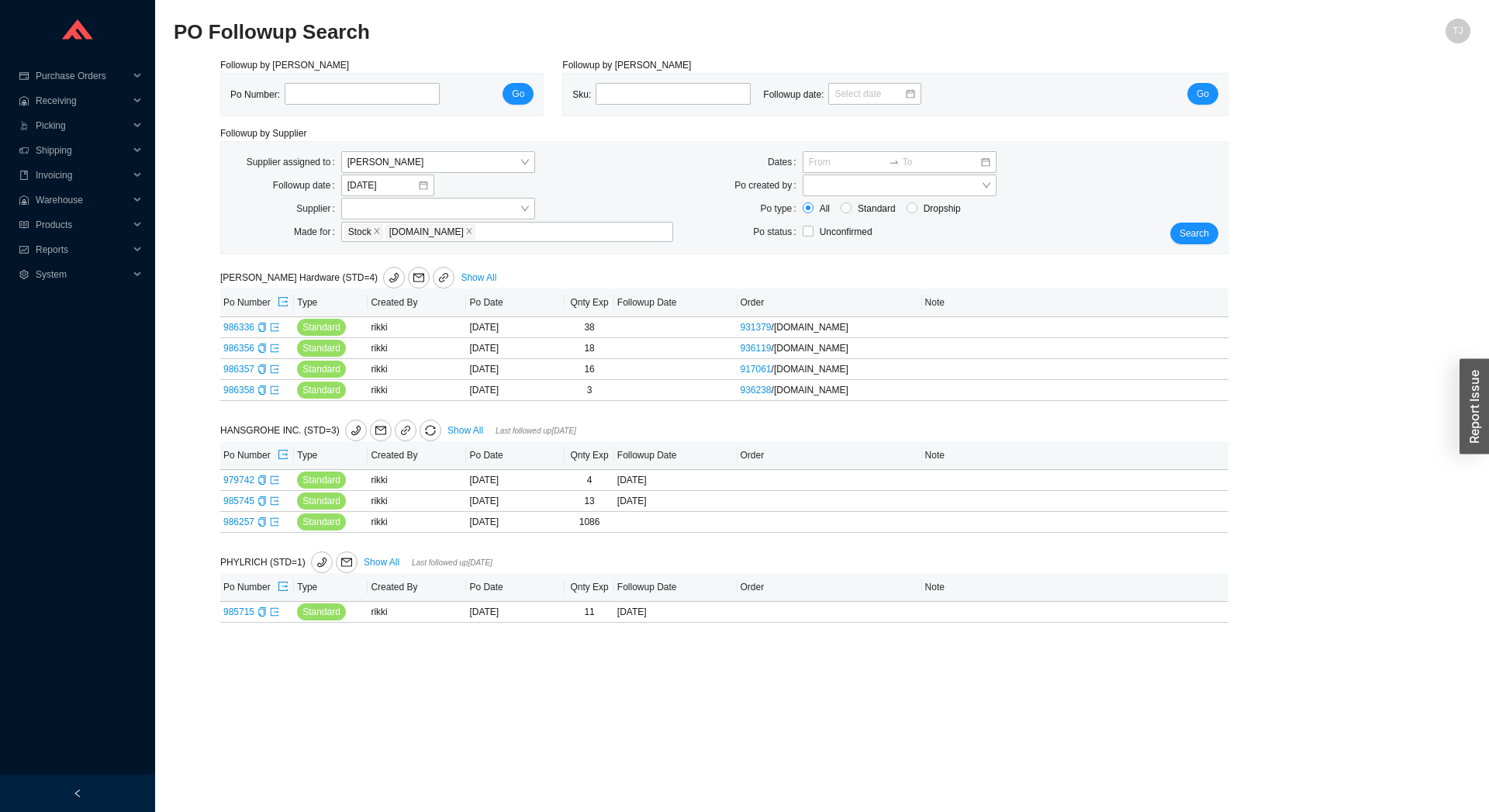
click at [376, 662] on main "PO Followup Search TJ Followup by PO Po Number: Go Followup by Sku Sku: Followu…" at bounding box center [822, 416] width 1297 height 793
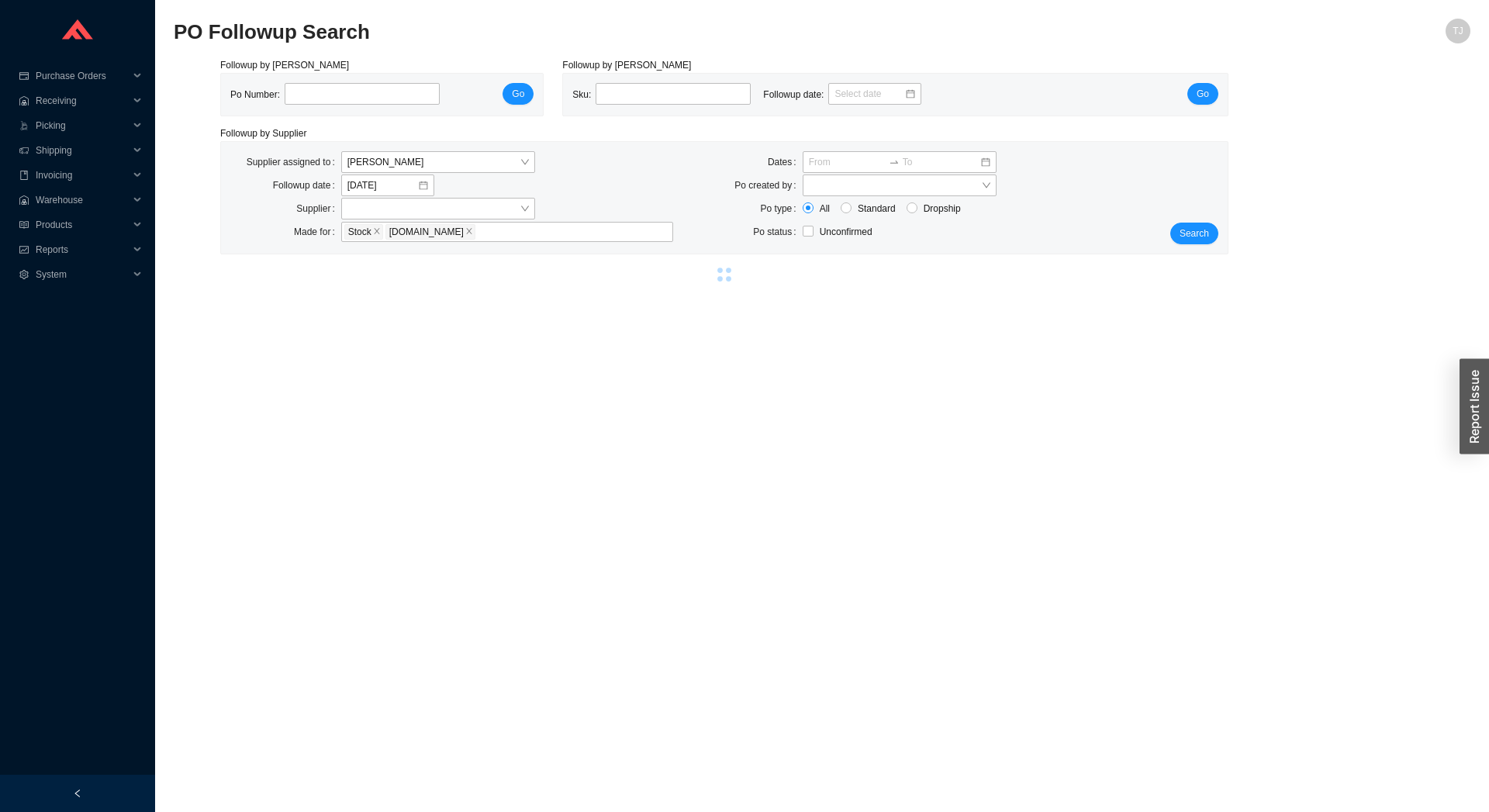
select select "1"
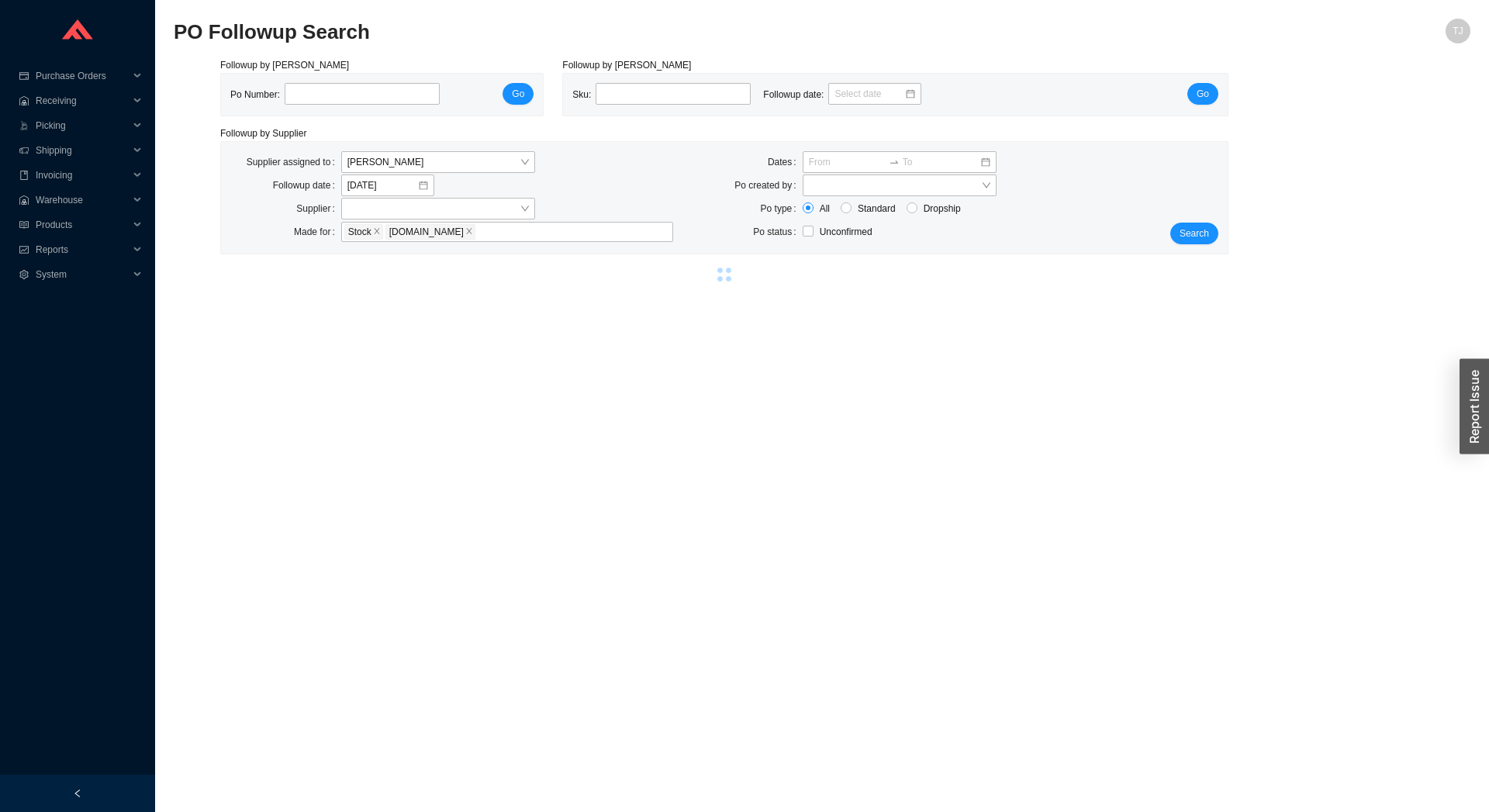
select select "1"
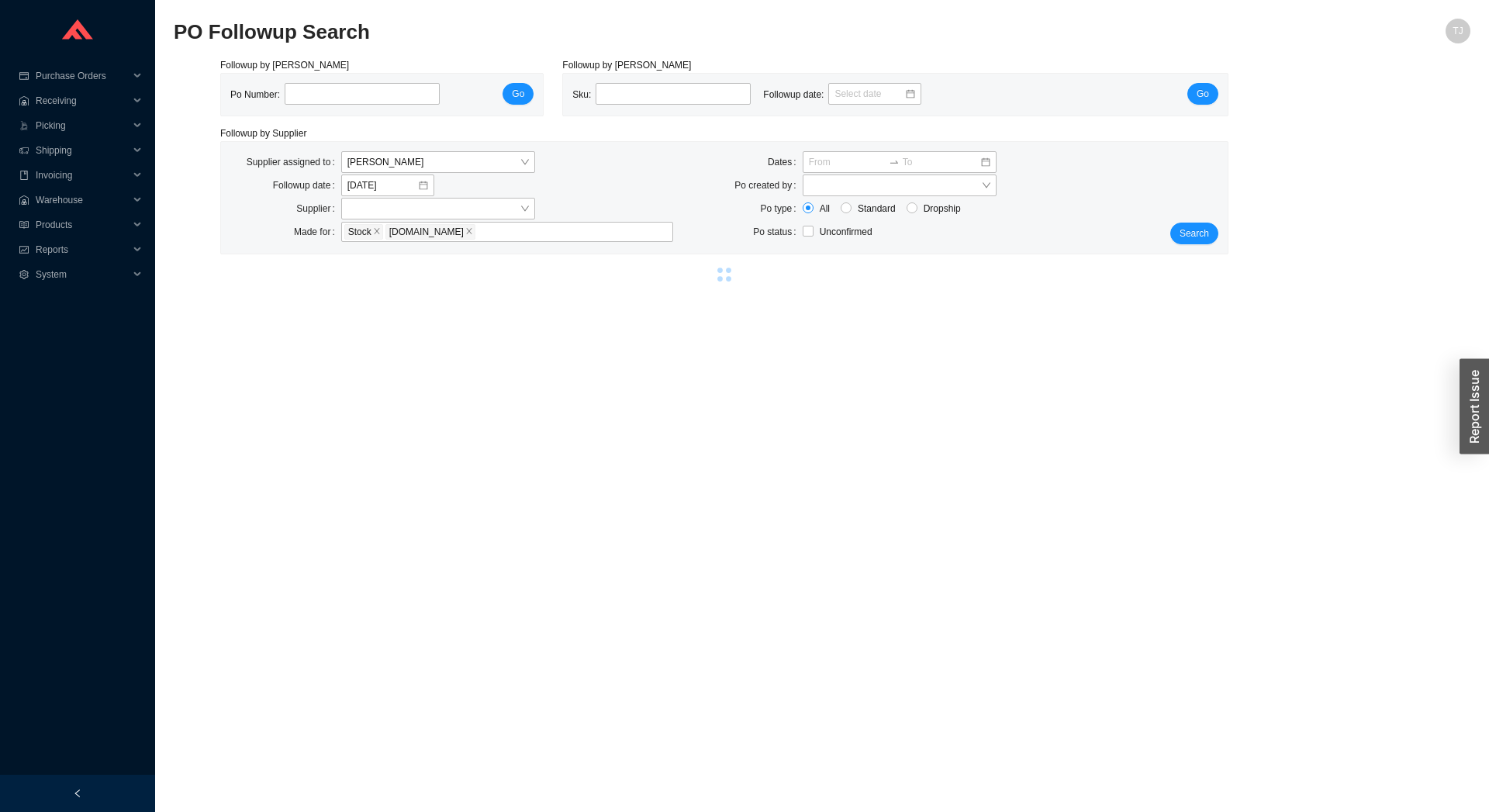
select select "1"
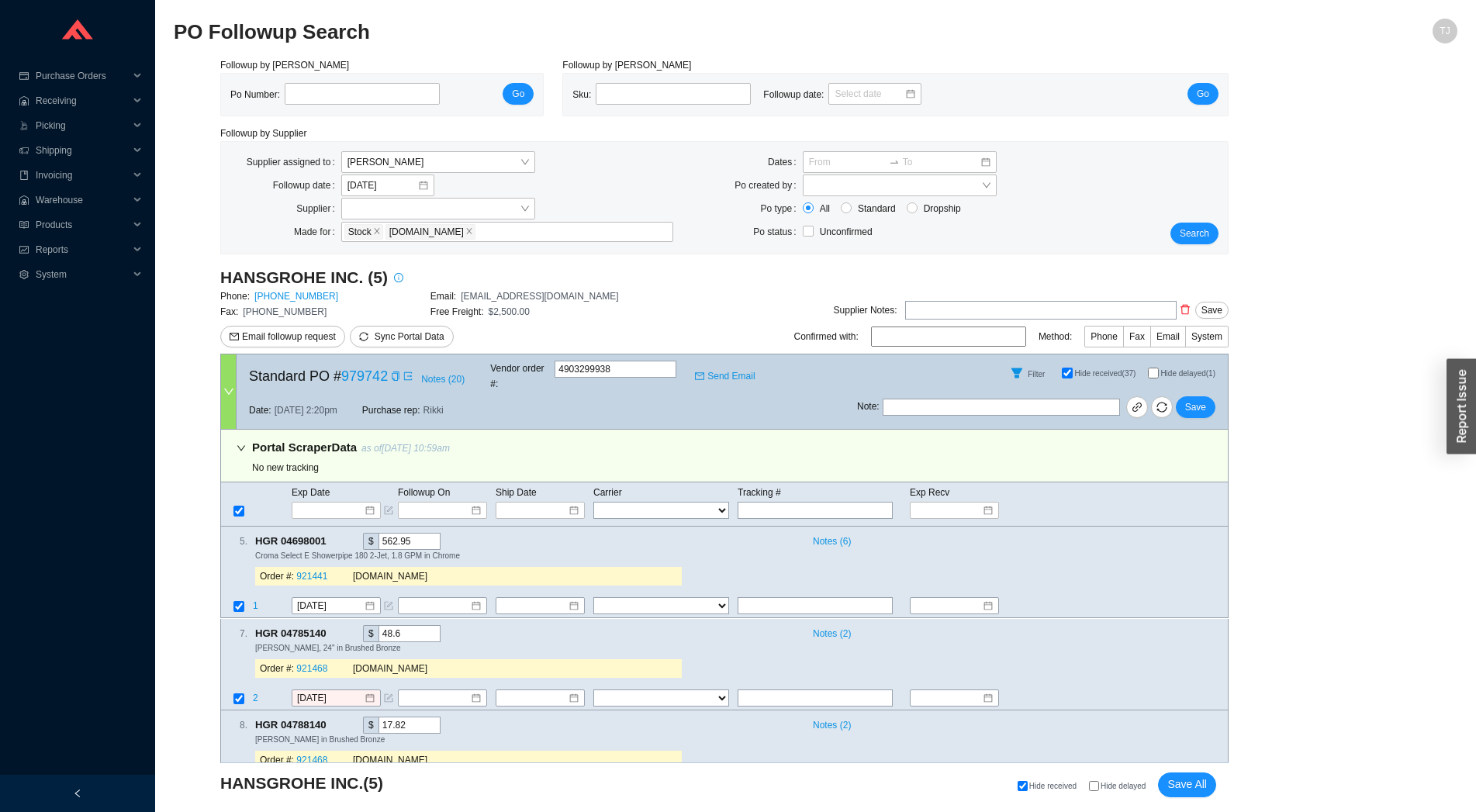
click at [1106, 785] on span "Hide delayed" at bounding box center [1123, 785] width 45 height 8
click at [1099, 785] on input "Hide delayed" at bounding box center [1093, 785] width 10 height 10
checkbox input "true"
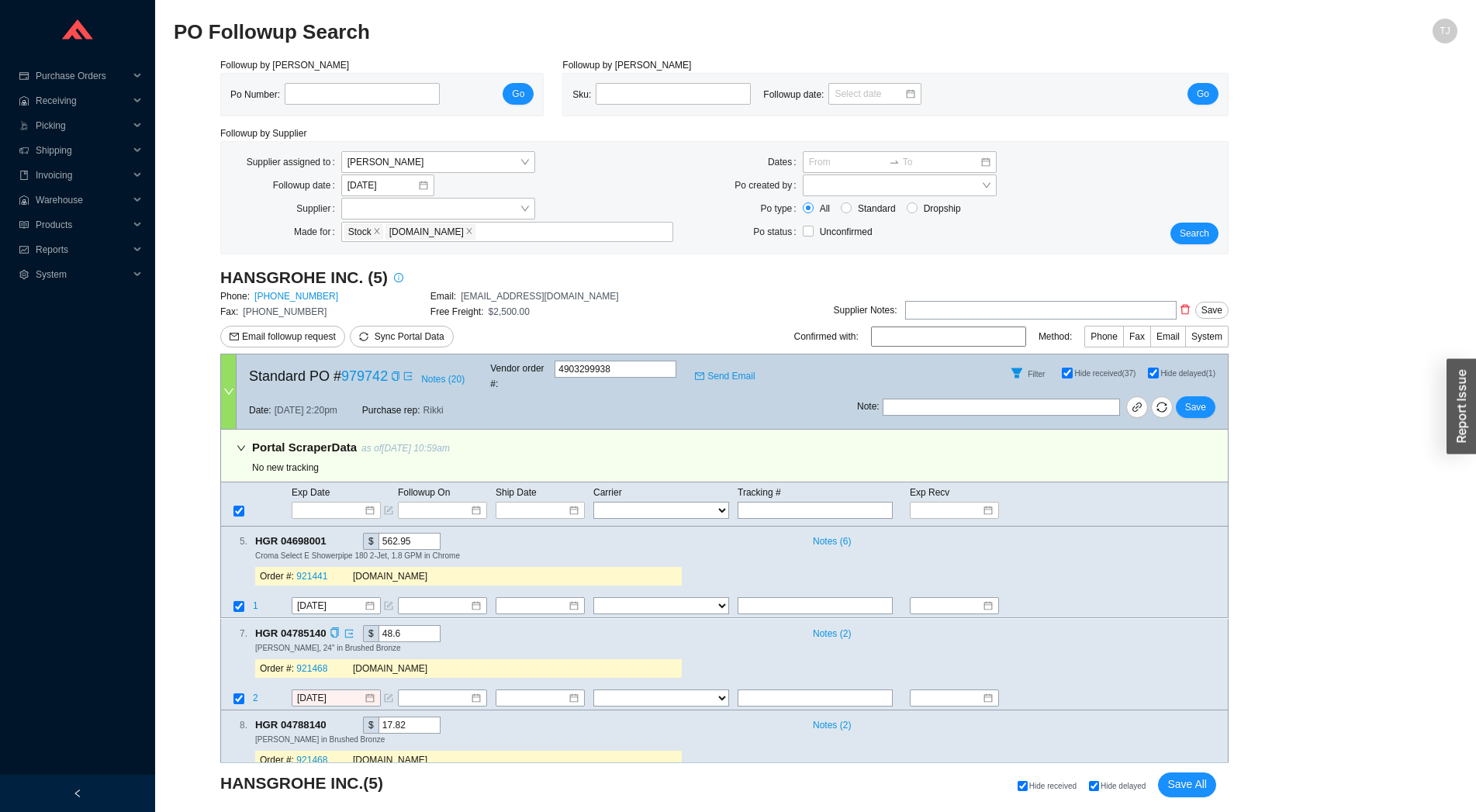
checkbox input "true"
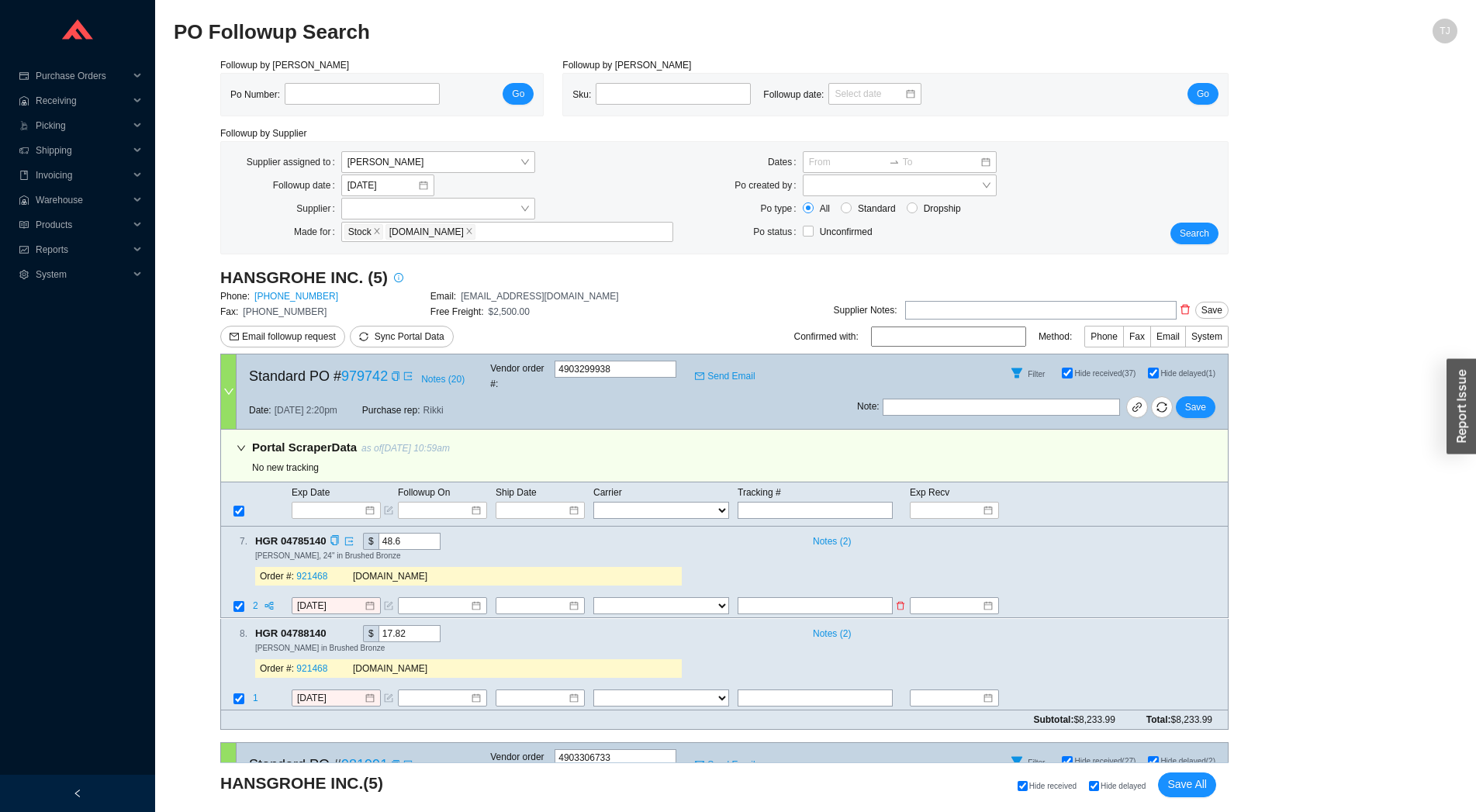
scroll to position [343, 0]
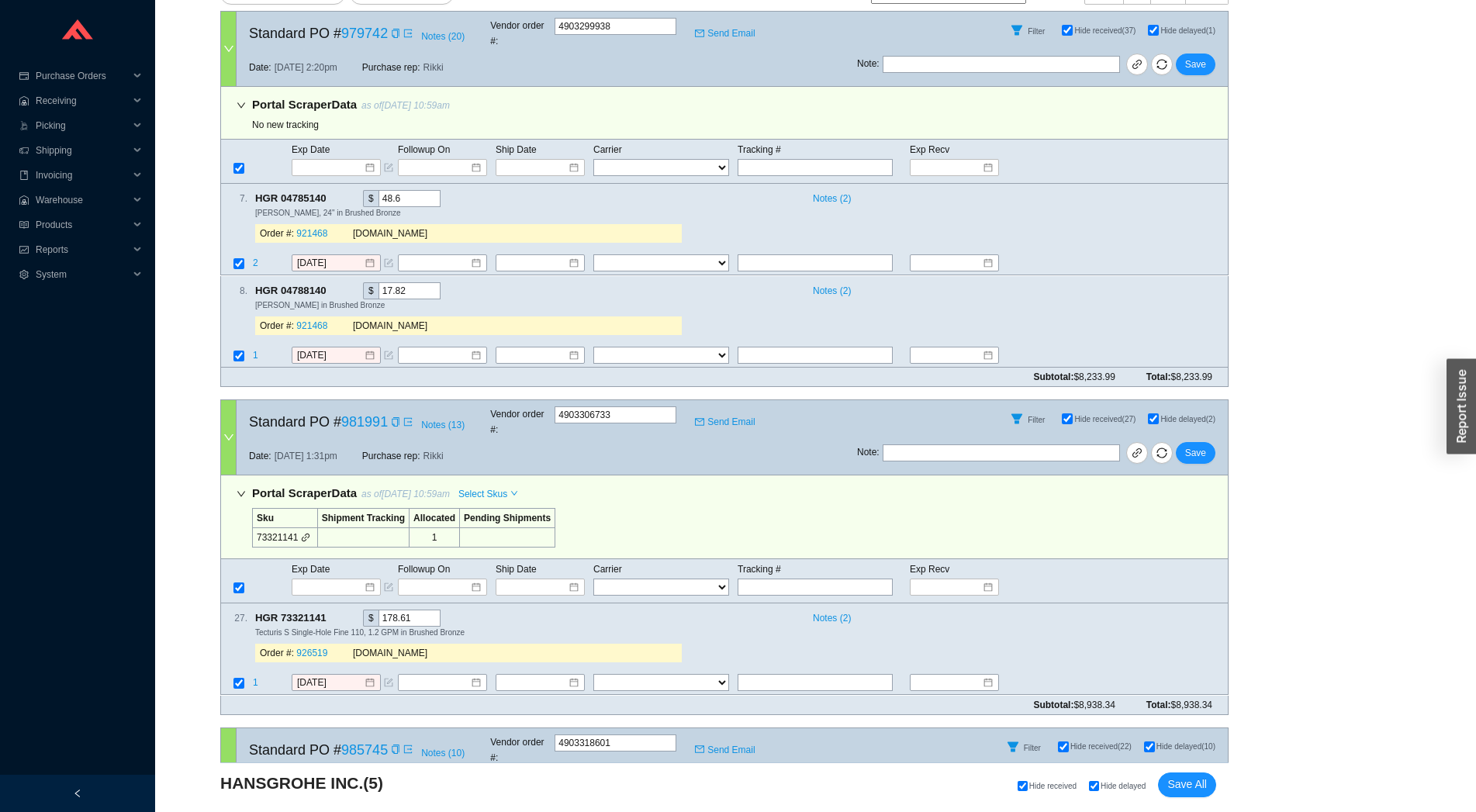
click at [307, 532] on icon "link" at bounding box center [305, 537] width 9 height 9
click at [332, 613] on icon "copy" at bounding box center [334, 617] width 10 height 10
click at [254, 678] on span "1" at bounding box center [255, 683] width 5 height 11
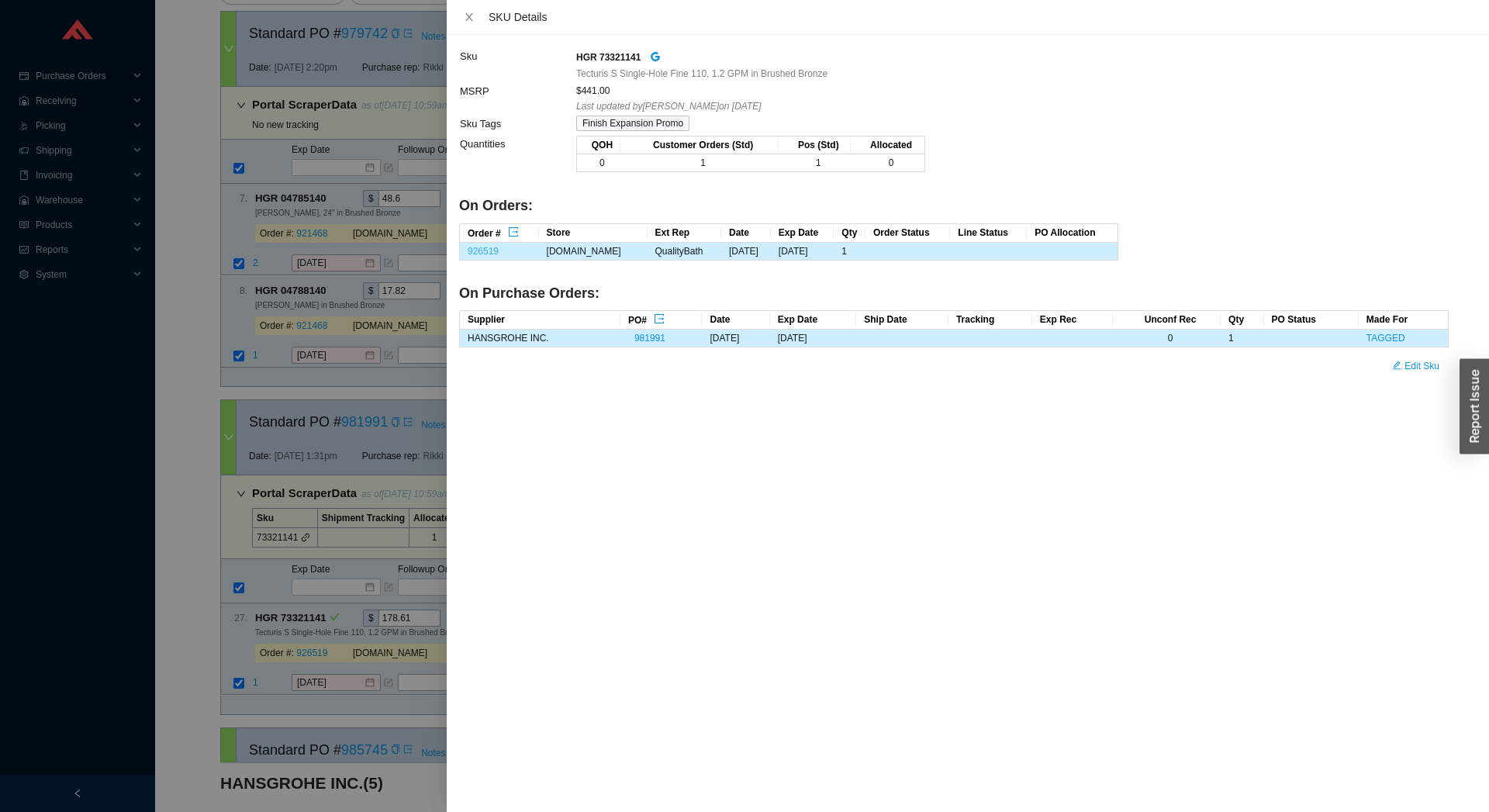
click at [486, 251] on link "926519" at bounding box center [483, 251] width 31 height 11
click at [312, 671] on div at bounding box center [744, 406] width 1489 height 812
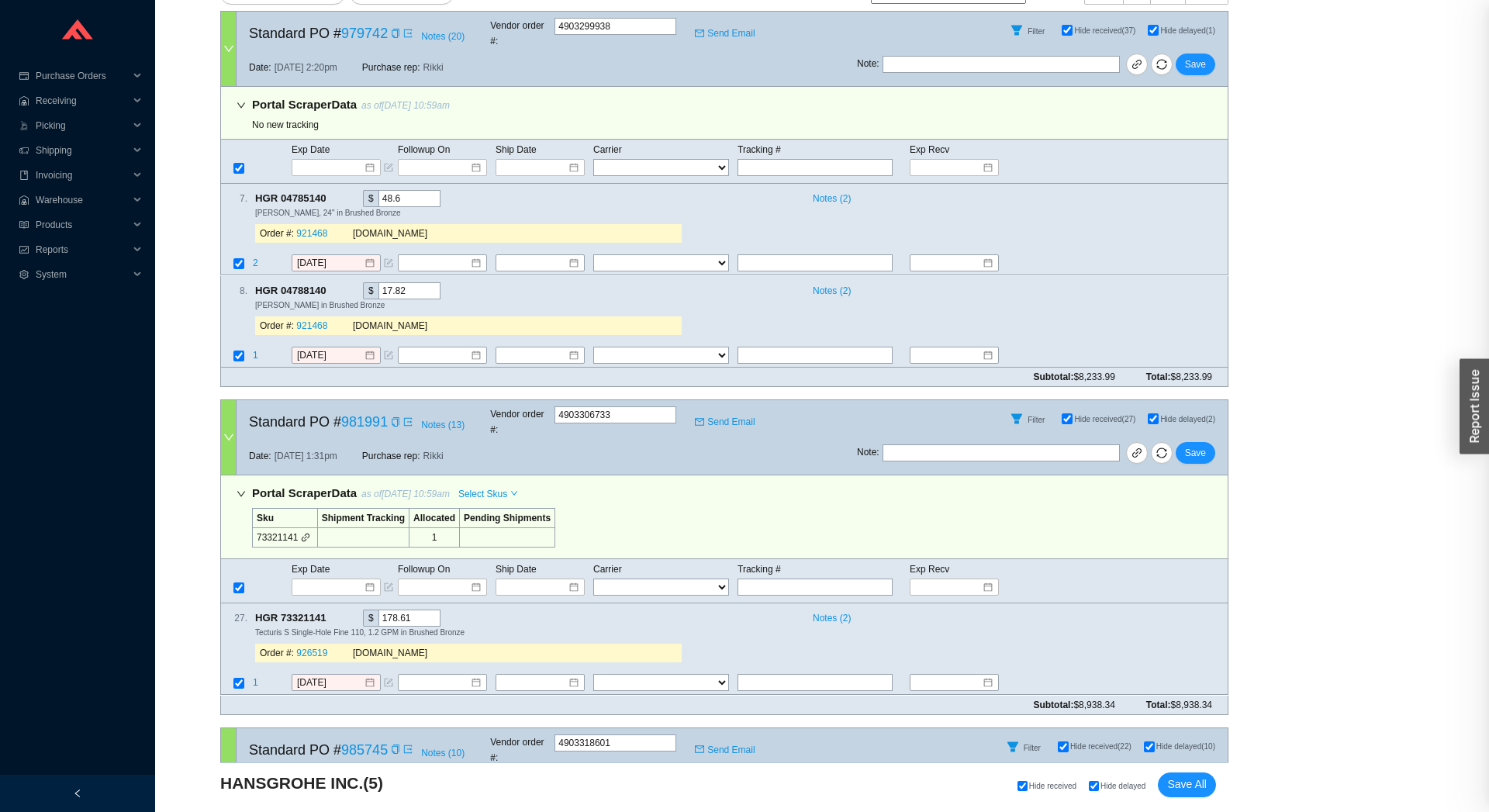
click at [312, 675] on input "[DATE]" at bounding box center [331, 683] width 67 height 15
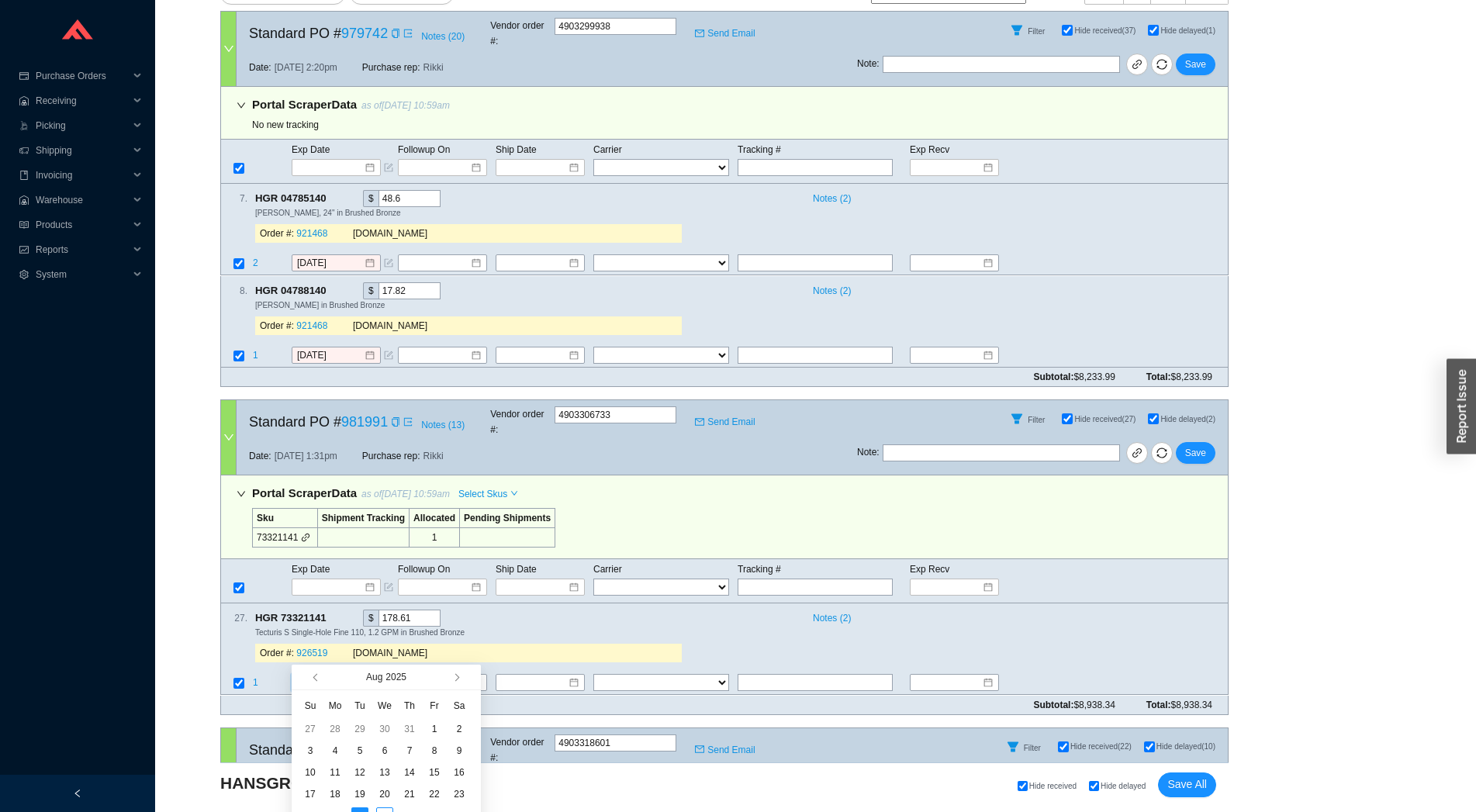
scroll to position [685, 0]
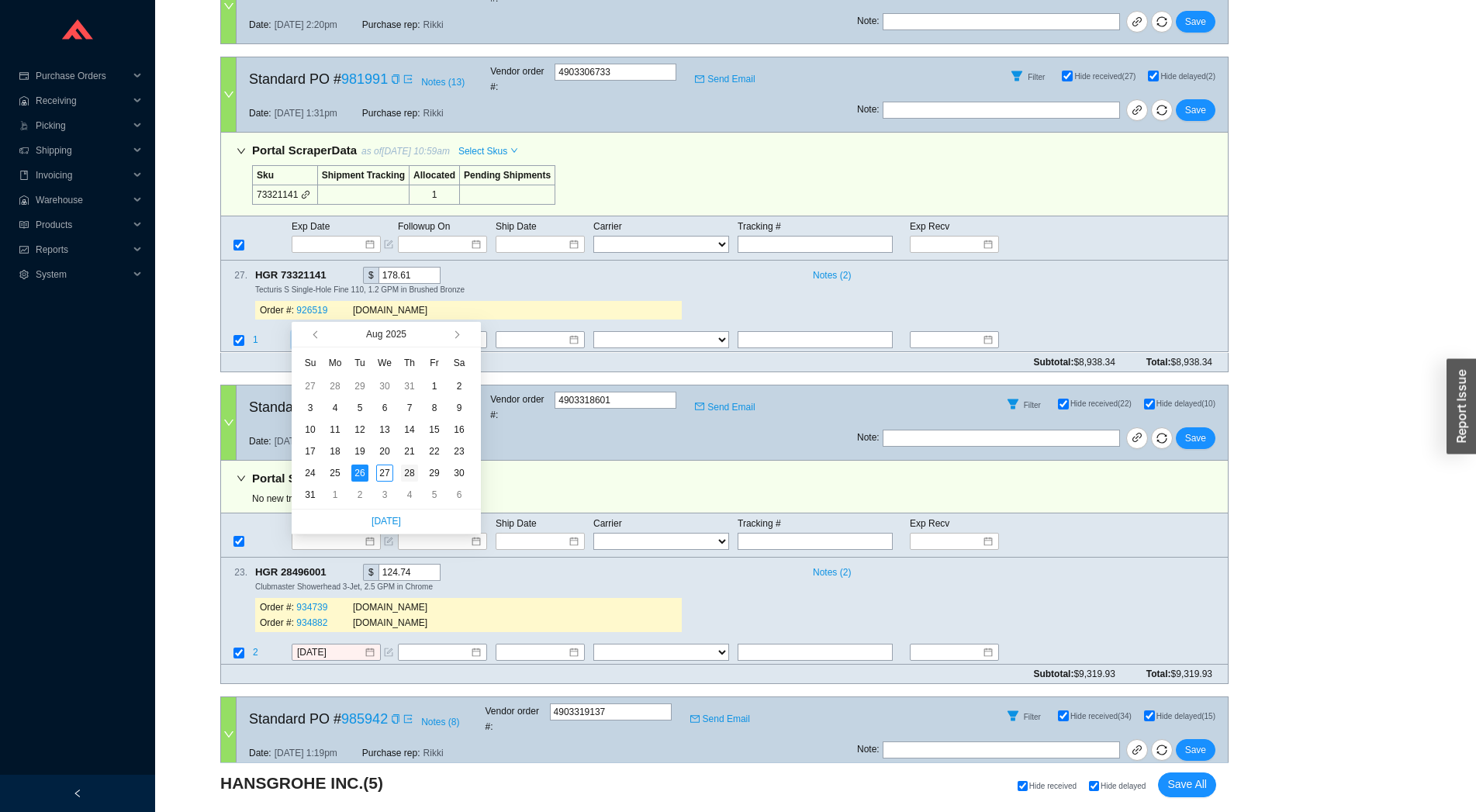
type input "[DATE]"
click at [416, 476] on div "28" at bounding box center [409, 473] width 17 height 17
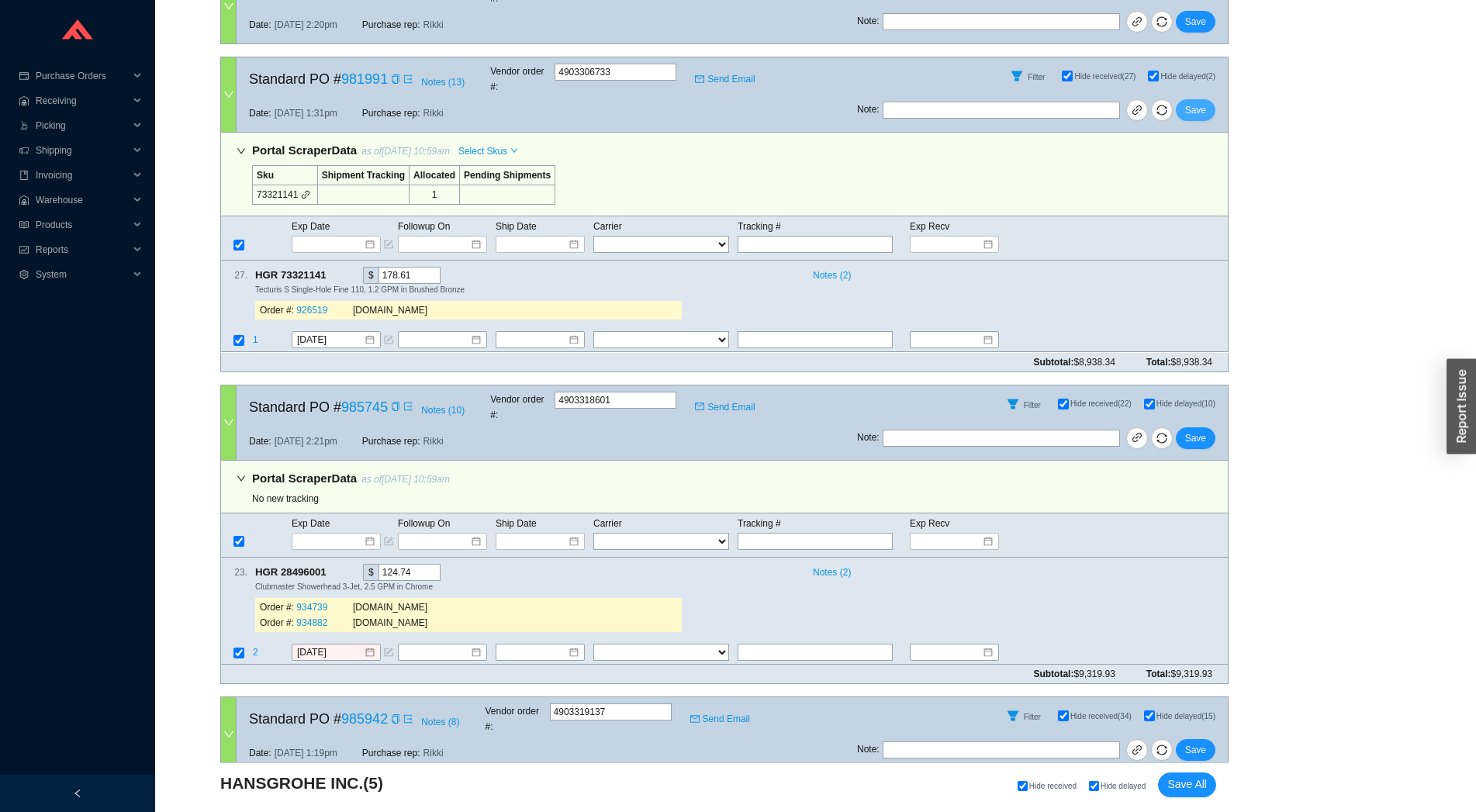
click at [1202, 102] on span "Save" at bounding box center [1195, 110] width 21 height 15
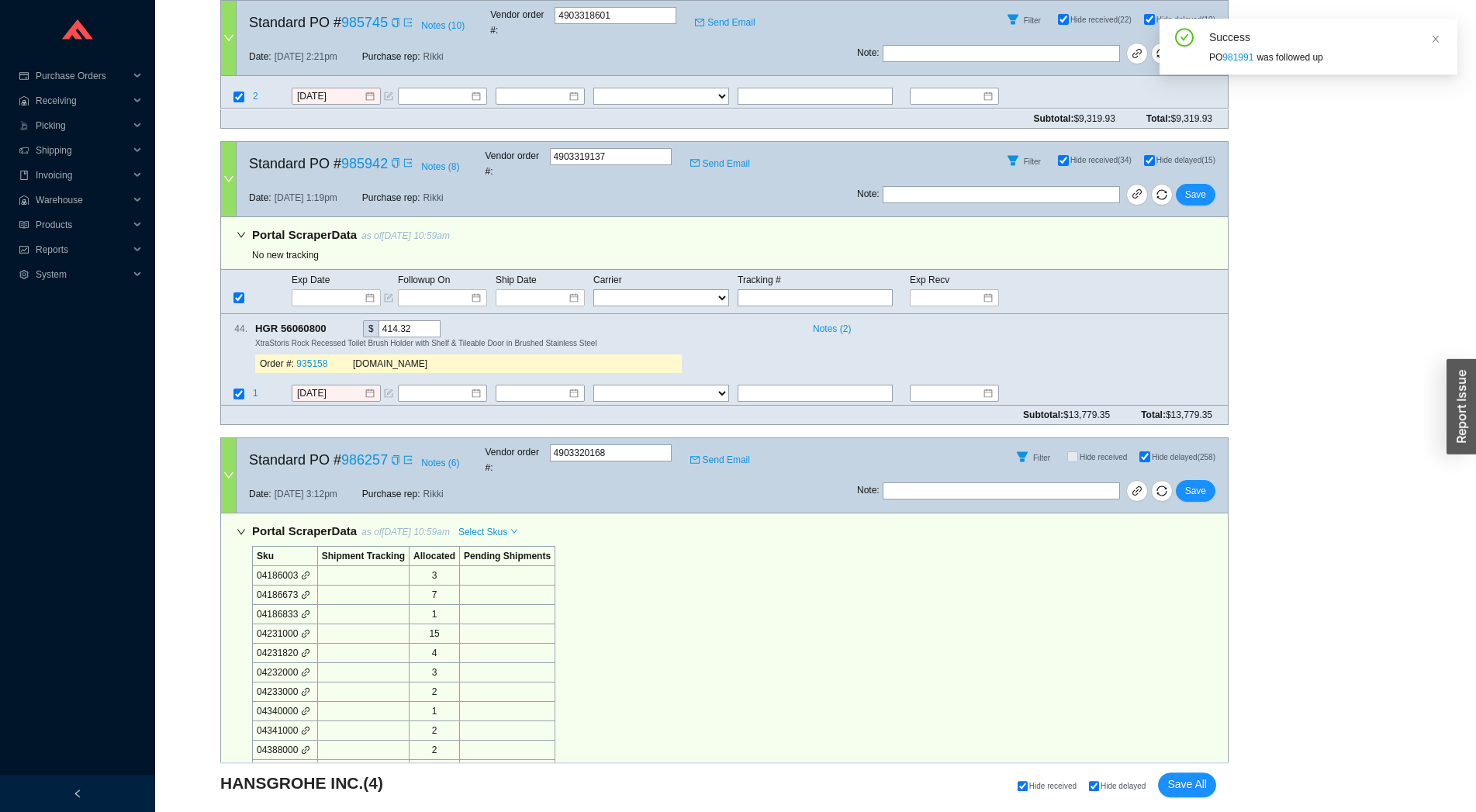
scroll to position [1028, 0]
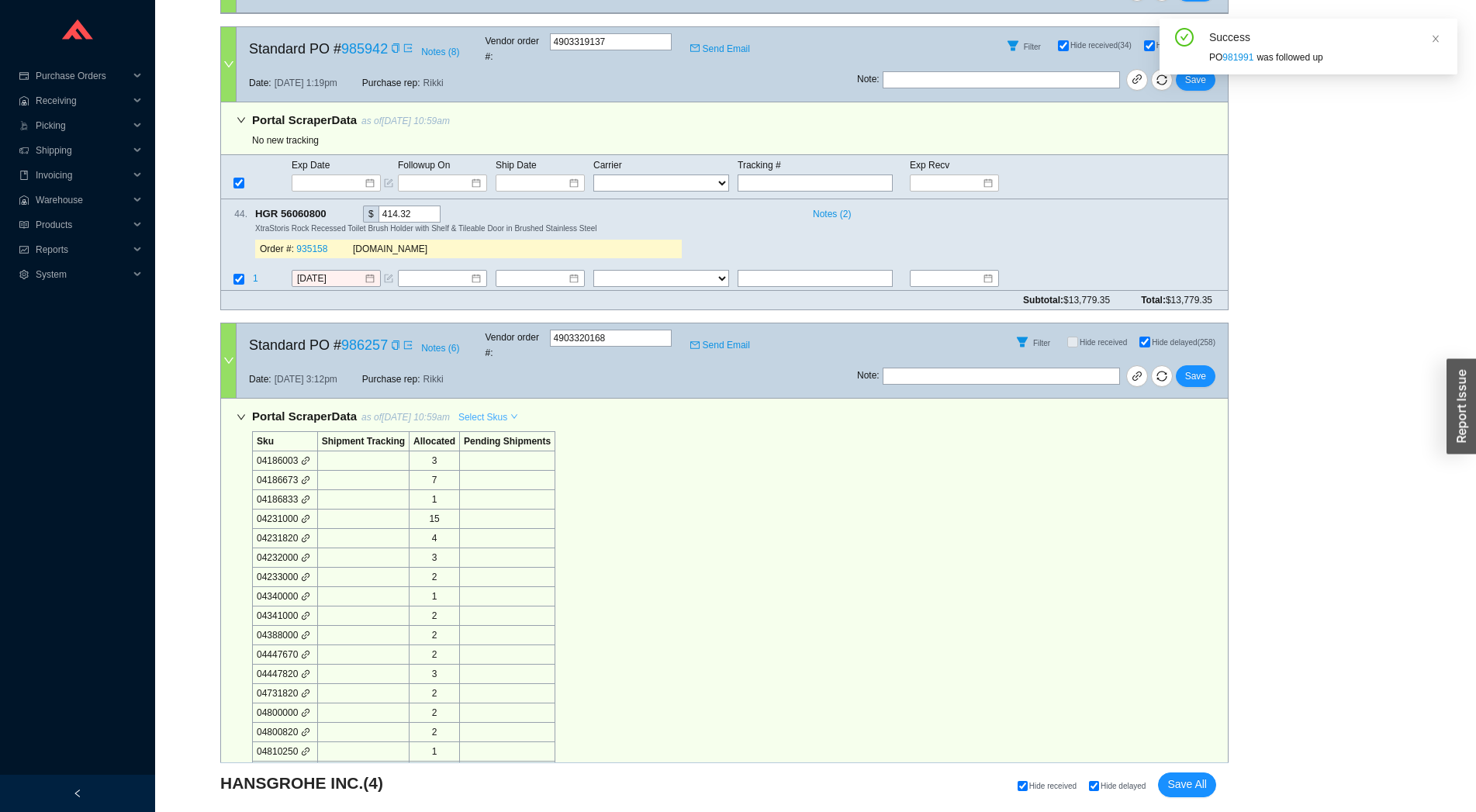
click at [494, 409] on span "Select Skus" at bounding box center [483, 416] width 49 height 15
click at [484, 386] on span "Allocated" at bounding box center [487, 384] width 51 height 14
checkbox input "false"
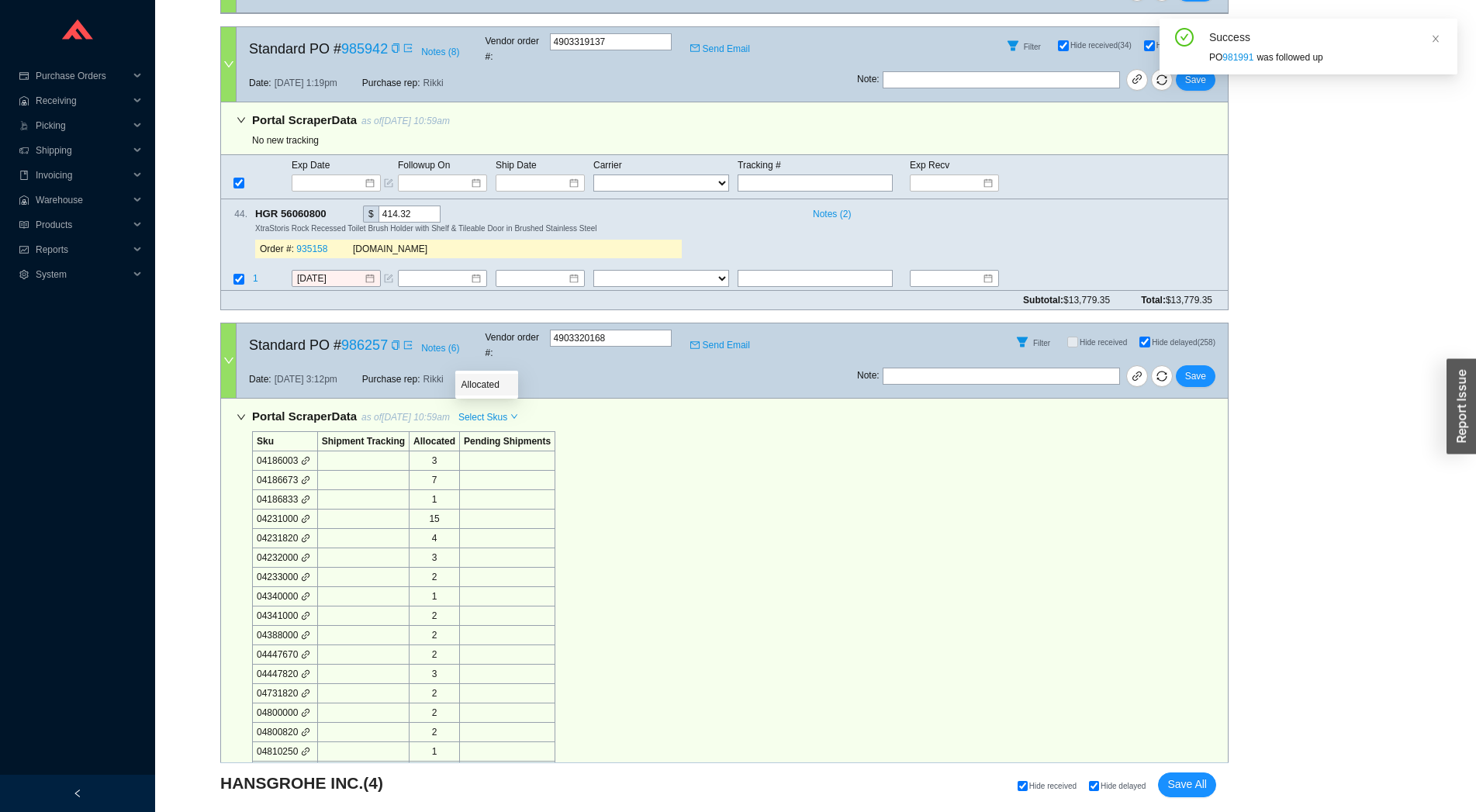
checkbox input "false"
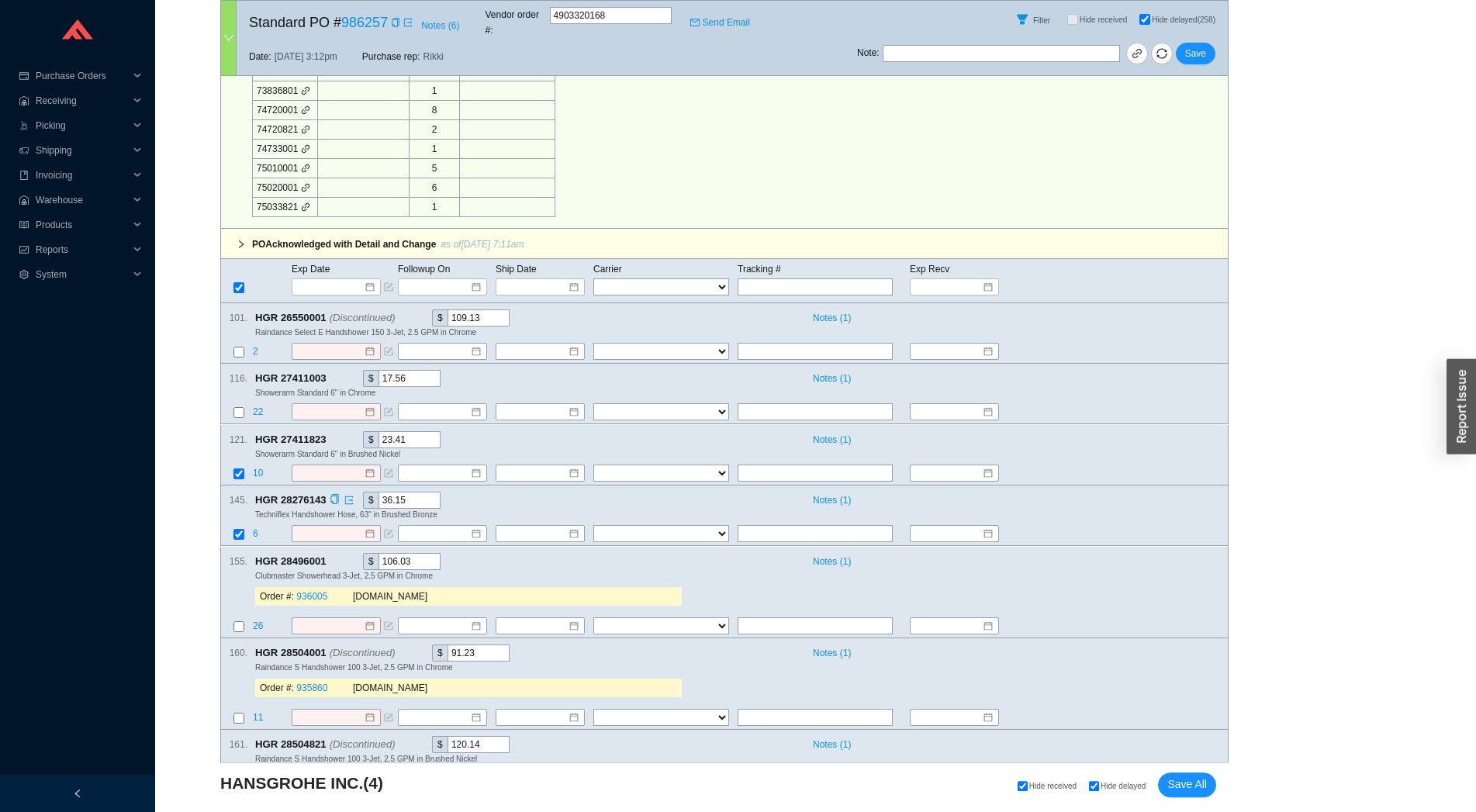
scroll to position [5073, 0]
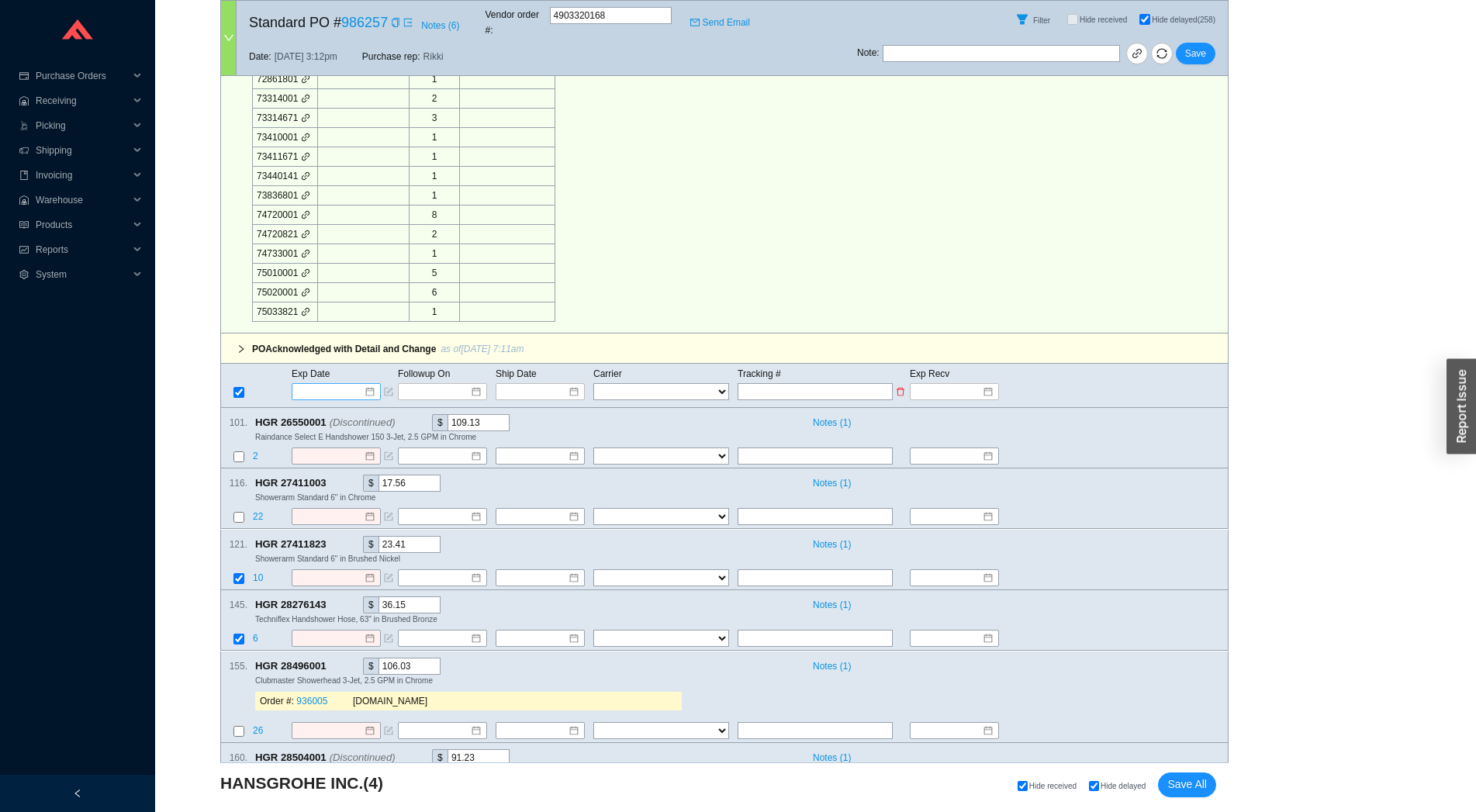
click at [330, 384] on input at bounding box center [331, 391] width 66 height 15
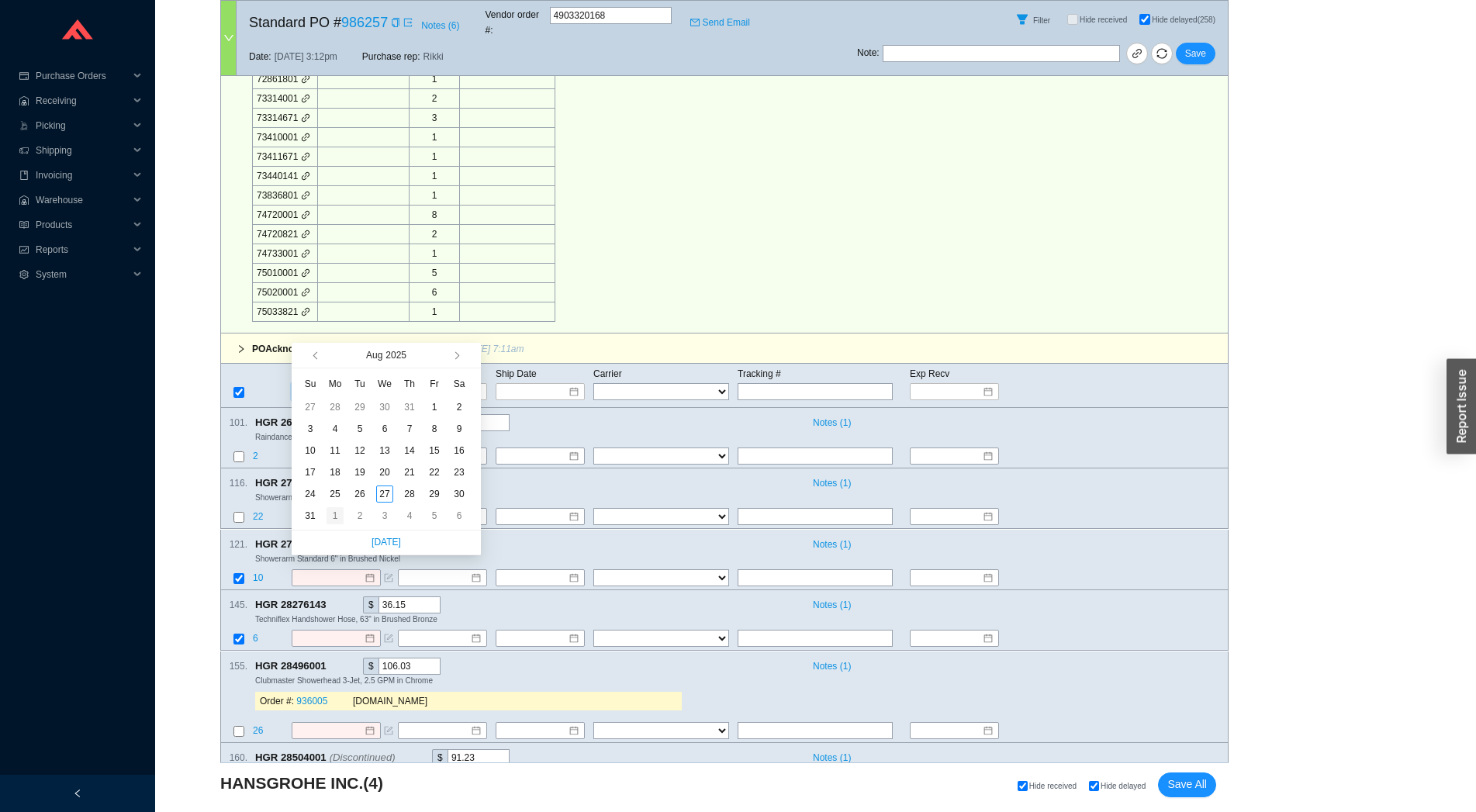
type input "[DATE]"
click at [343, 521] on div "1" at bounding box center [335, 515] width 17 height 17
type input "[DATE]"
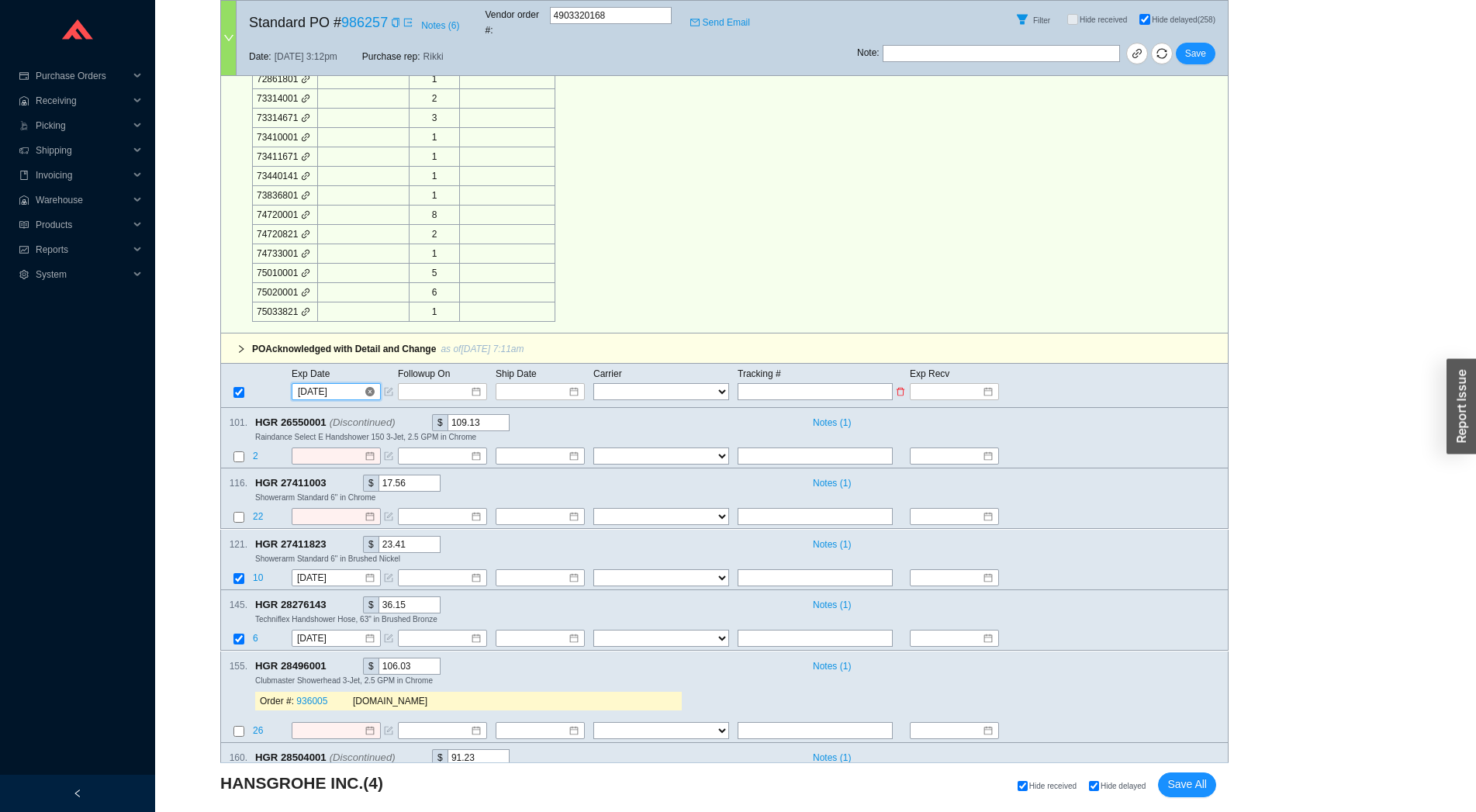
click at [332, 384] on input "[DATE]" at bounding box center [331, 391] width 66 height 15
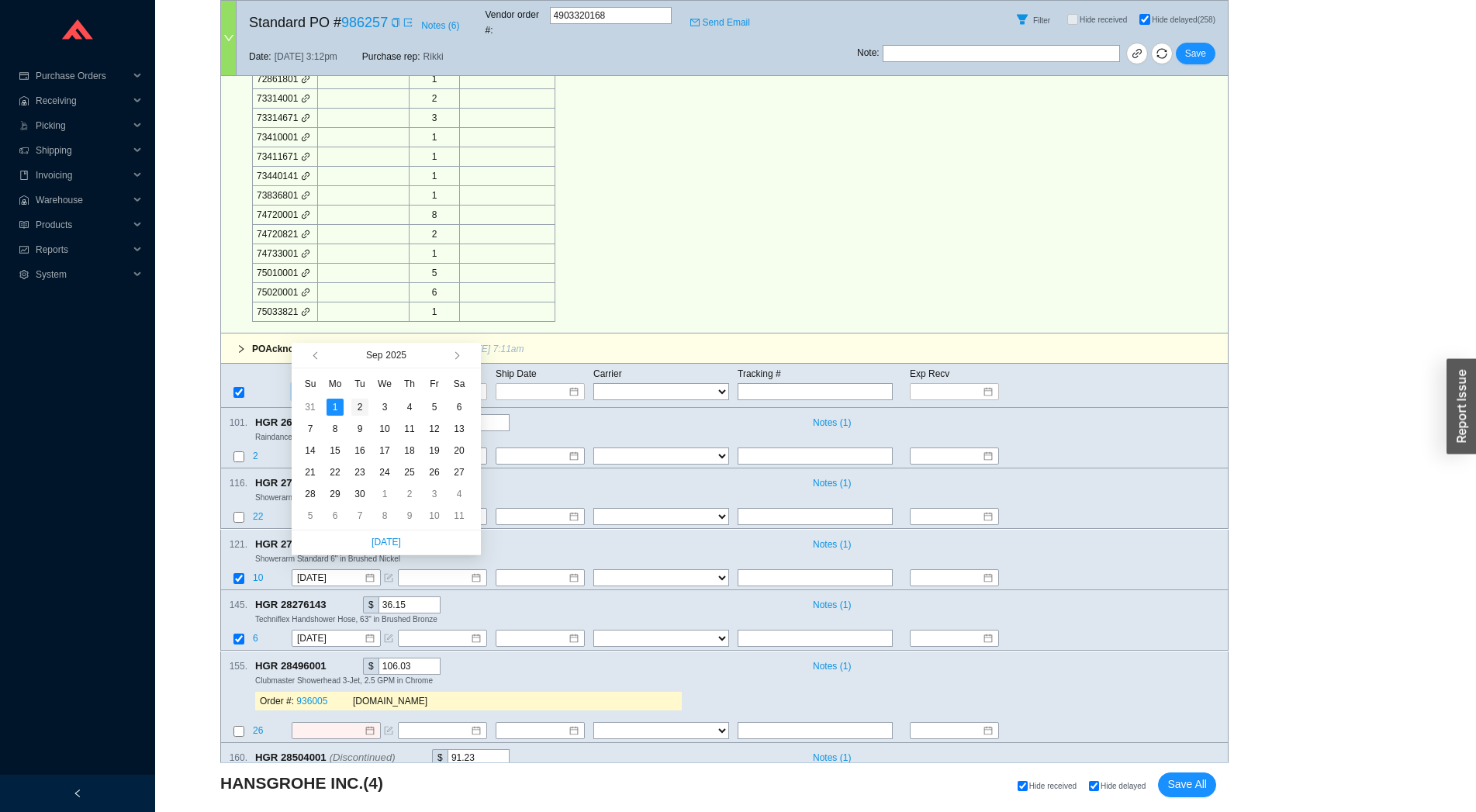
type input "[DATE]"
click at [356, 403] on div "2" at bounding box center [359, 406] width 17 height 17
type input "[DATE]"
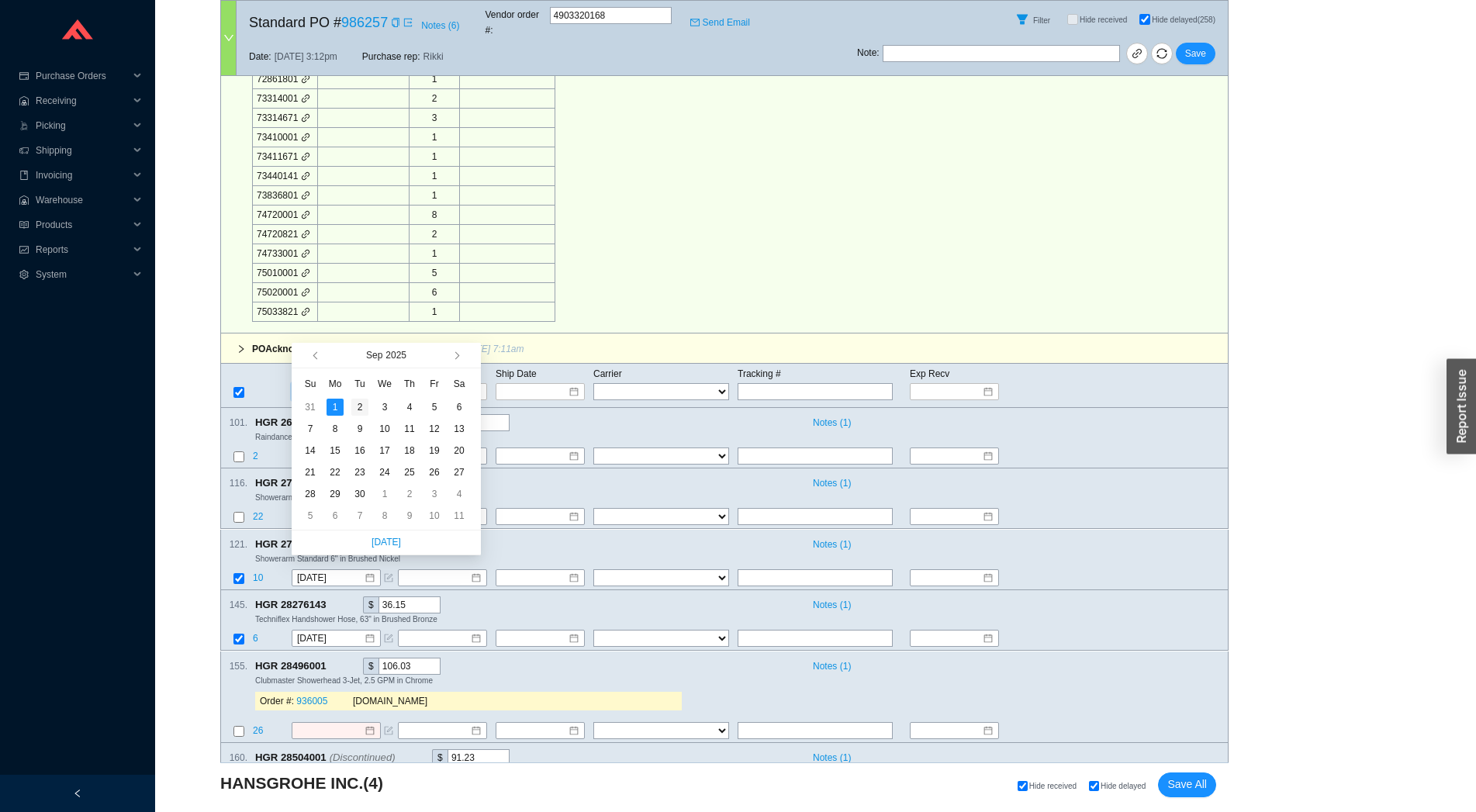
type input "[DATE]"
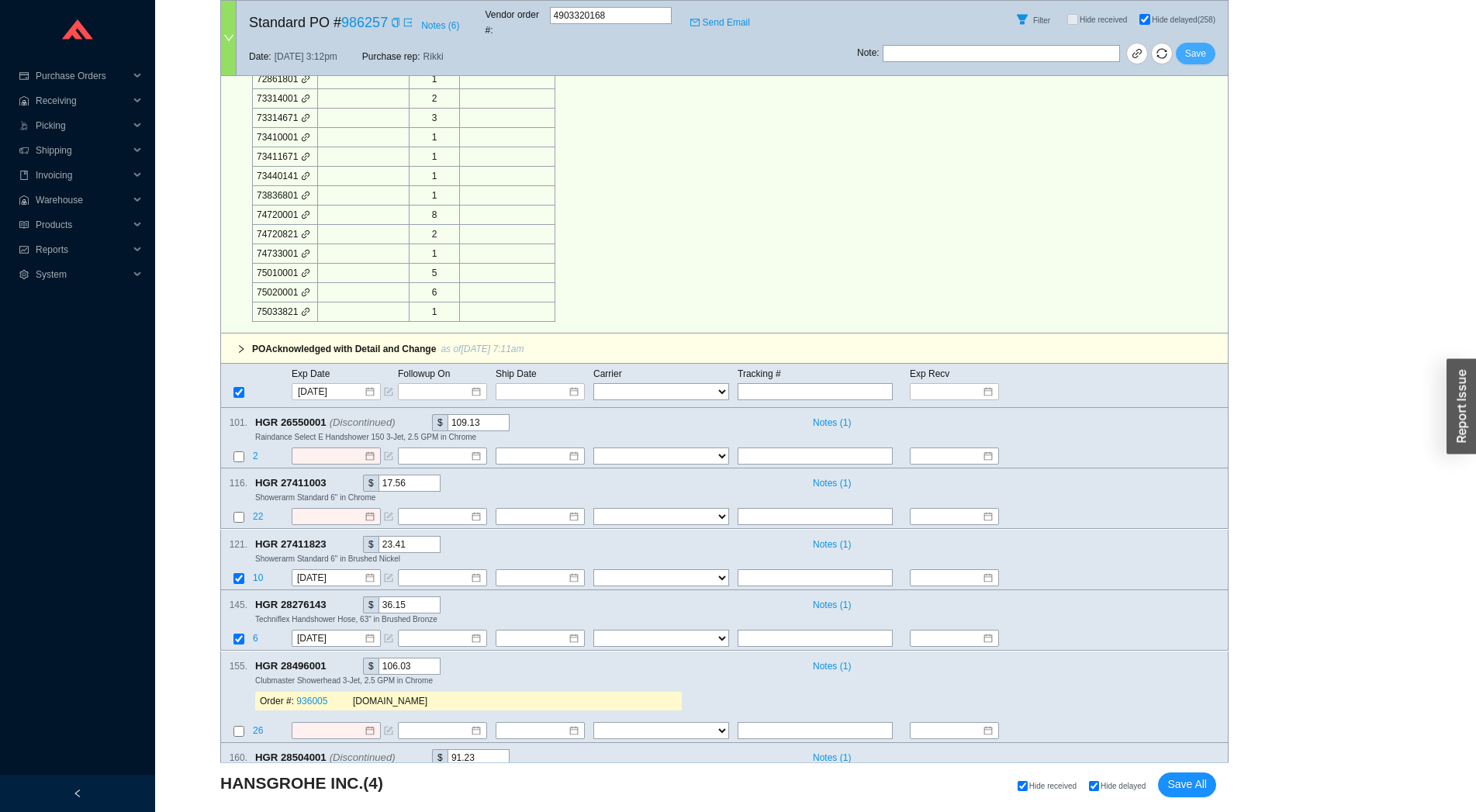
click at [1196, 46] on span "Save" at bounding box center [1195, 53] width 21 height 15
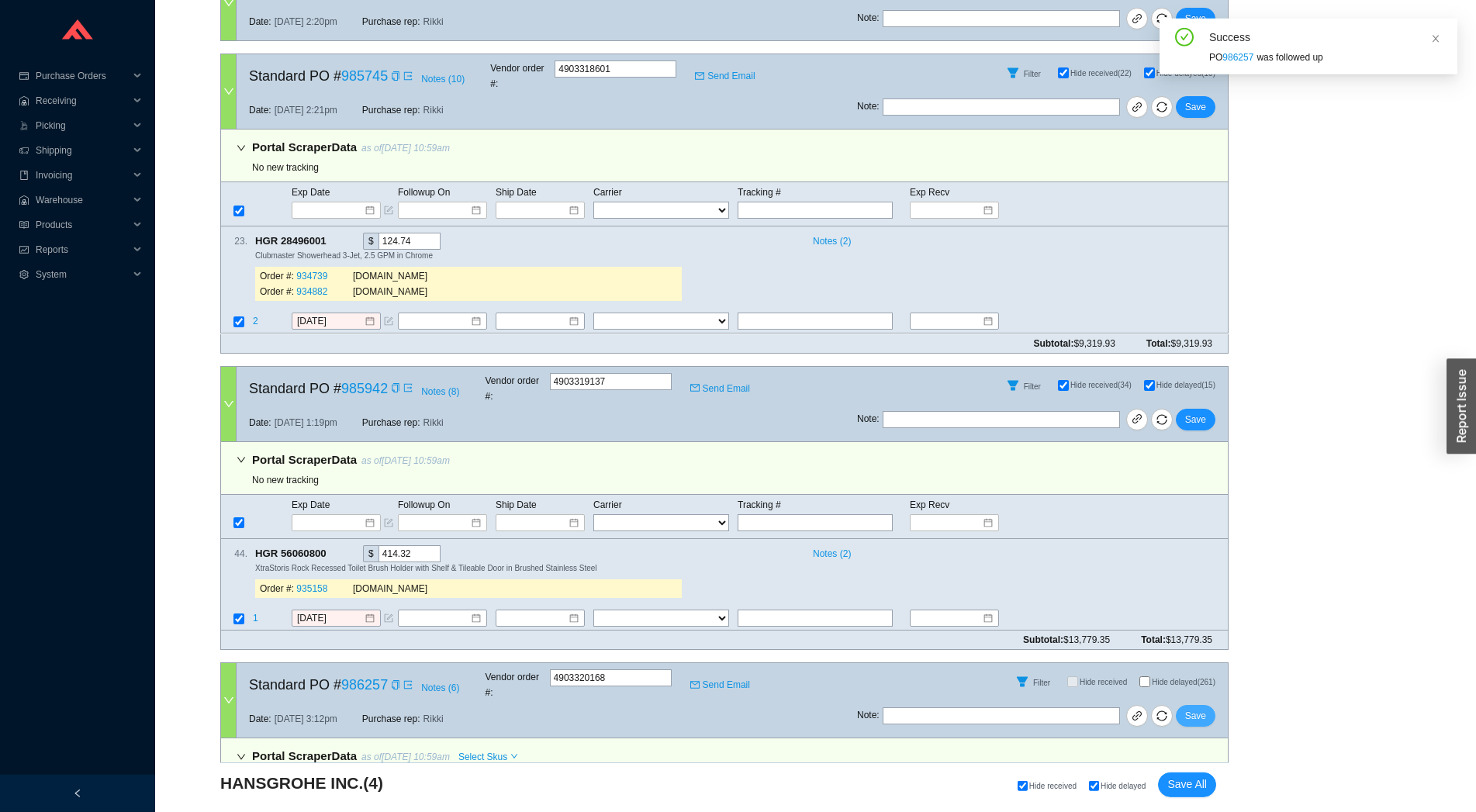
scroll to position [685, 0]
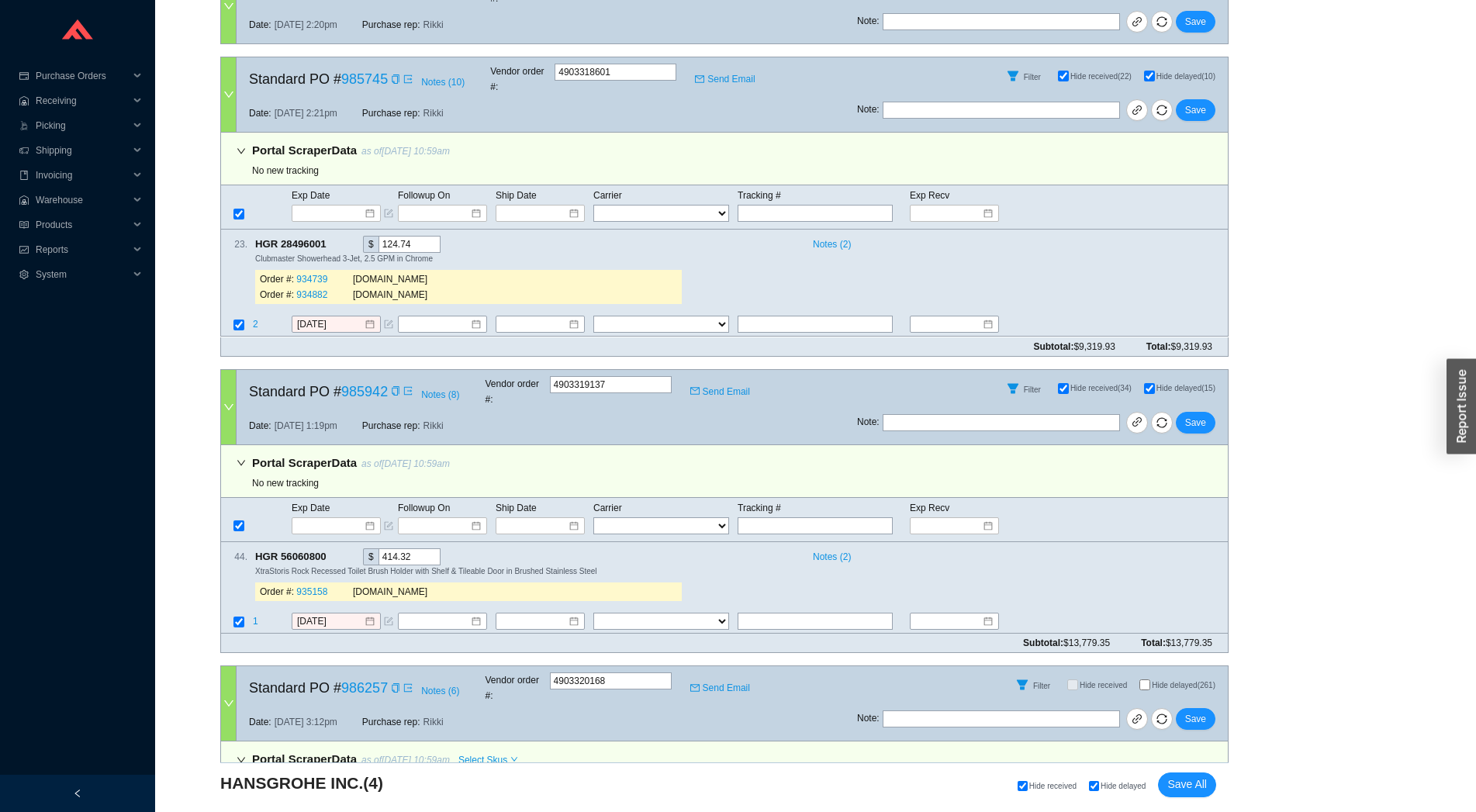
click at [244, 757] on icon "down" at bounding box center [241, 759] width 8 height 5
click at [1144, 679] on input "Hide delayed (261)" at bounding box center [1145, 684] width 11 height 11
checkbox input "true"
click at [332, 550] on icon "copy" at bounding box center [334, 555] width 8 height 10
click at [254, 616] on span "1" at bounding box center [255, 621] width 5 height 11
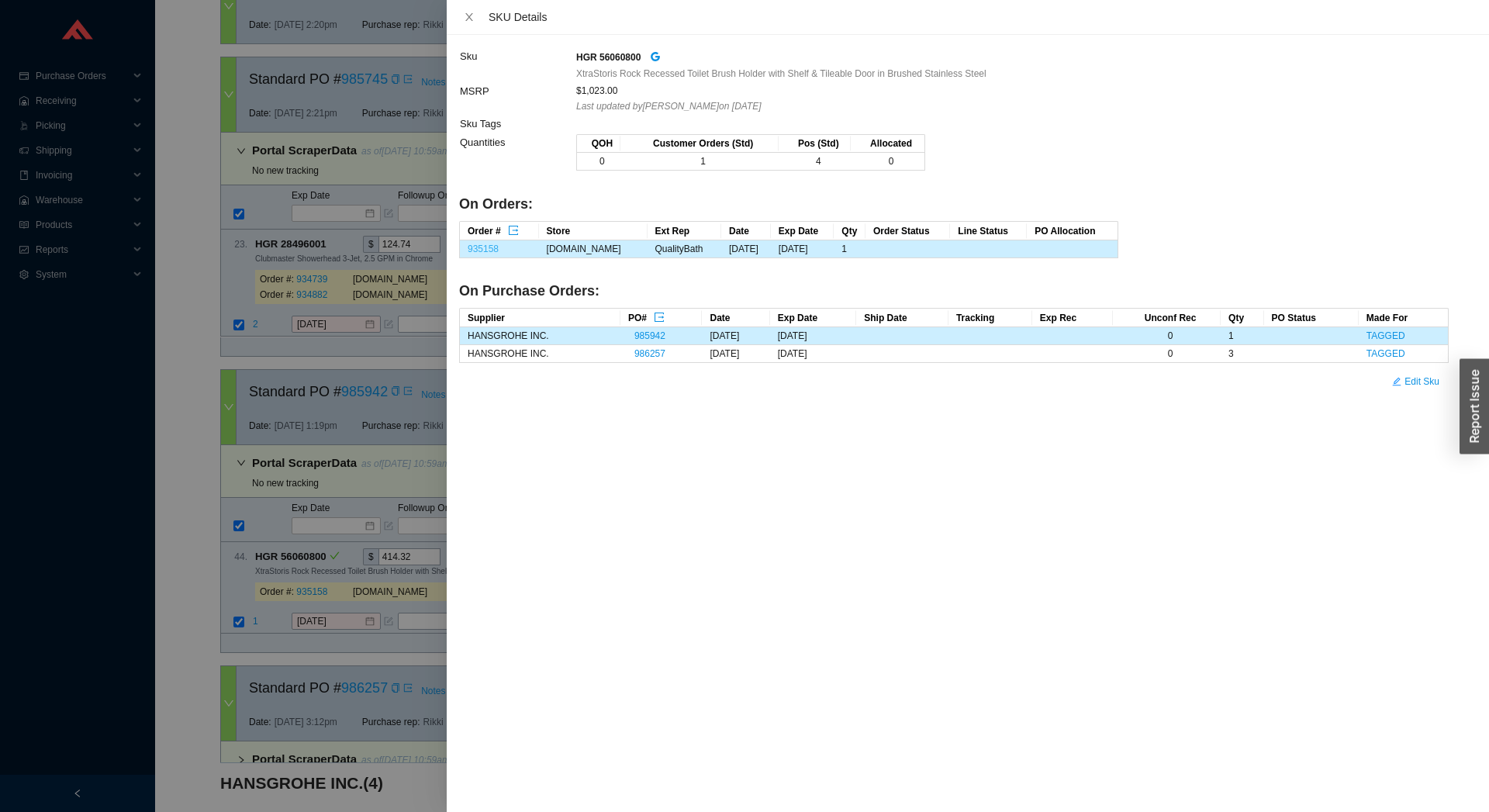
click at [492, 251] on link "935158" at bounding box center [483, 249] width 31 height 11
click at [203, 332] on div at bounding box center [744, 406] width 1489 height 812
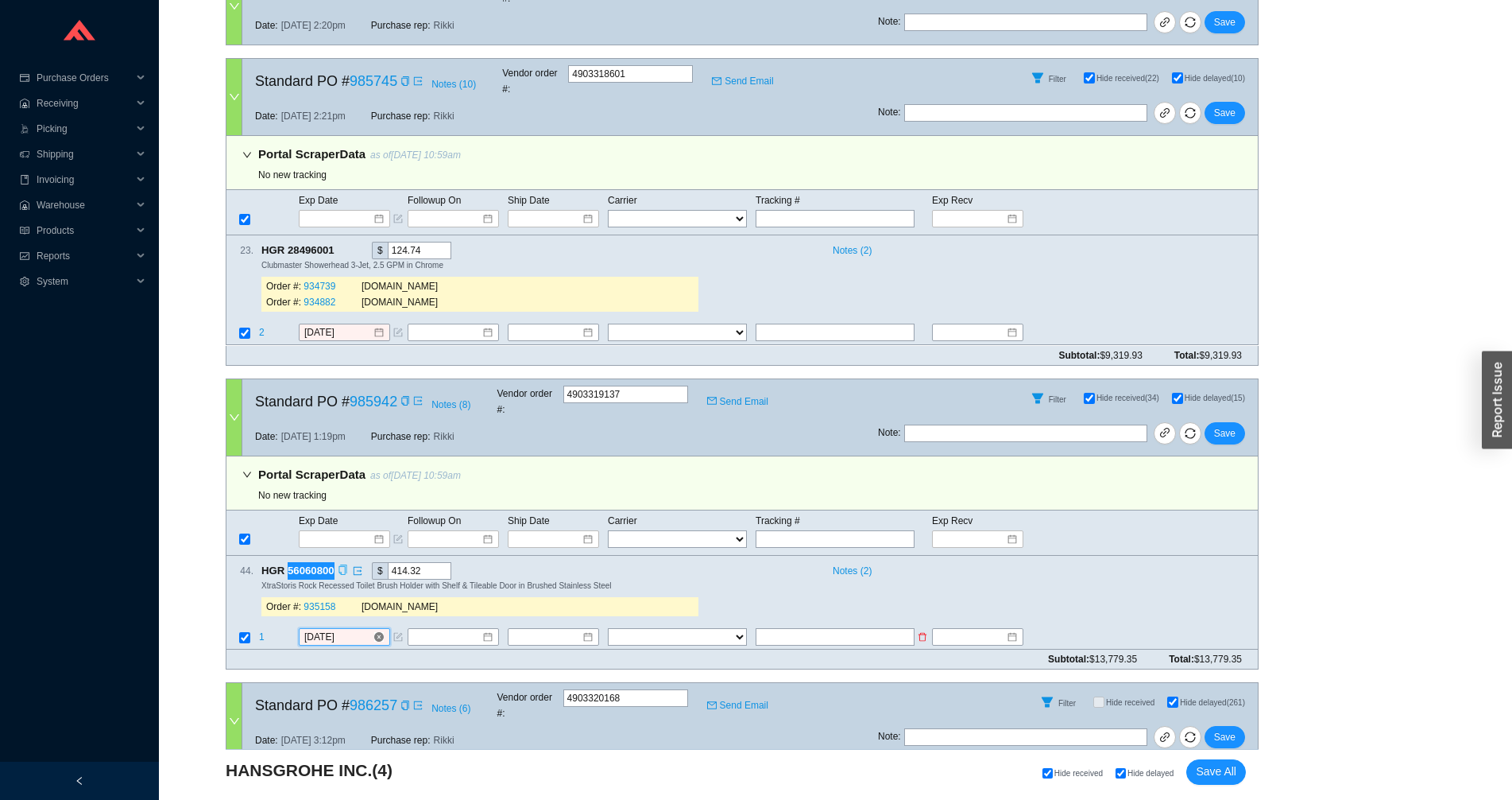
click at [341, 628] on input "[DATE]" at bounding box center [339, 636] width 69 height 16
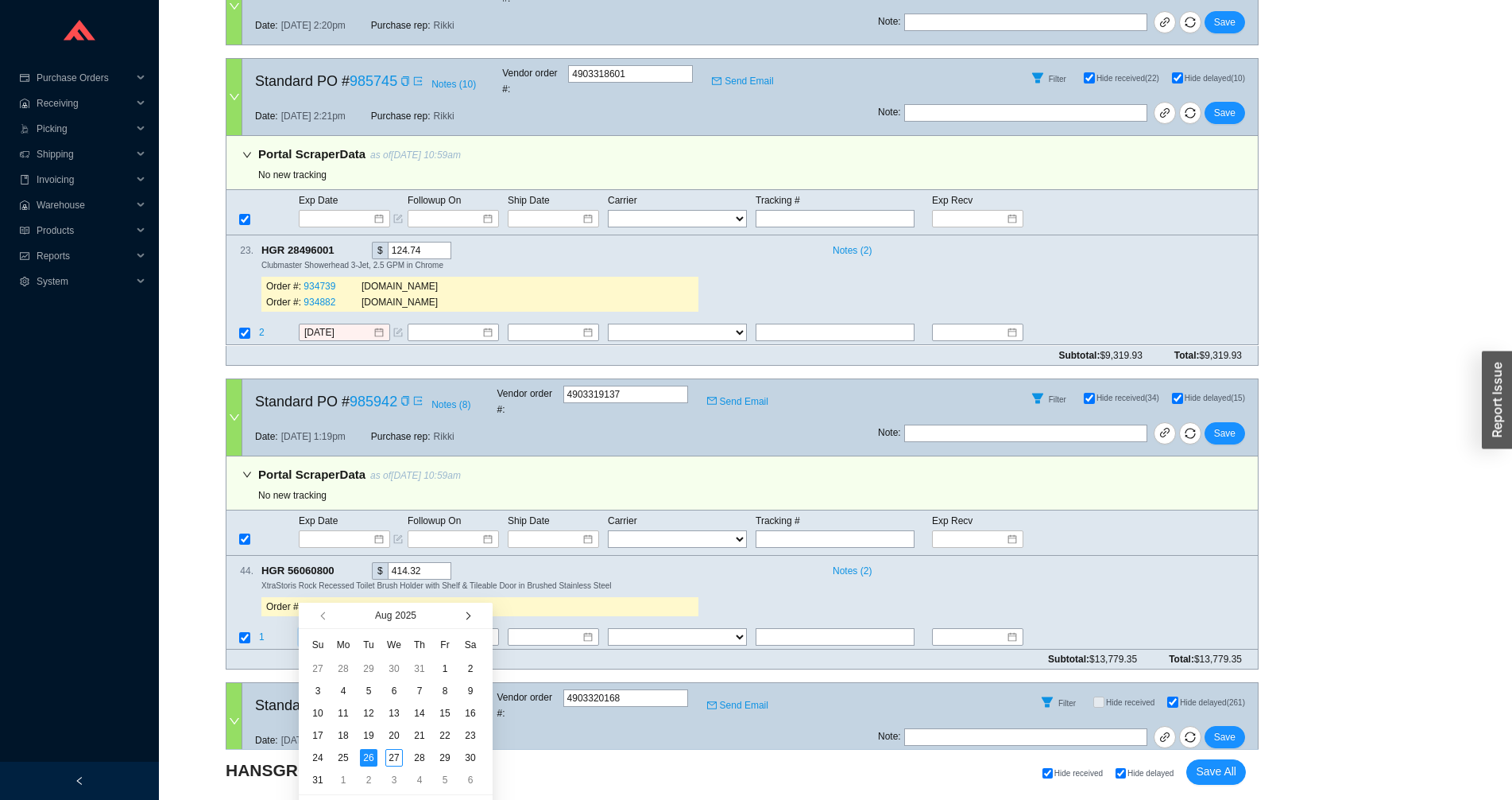
click at [466, 612] on button "button" at bounding box center [467, 614] width 15 height 25
type input "[DATE]"
click at [388, 710] on div "17" at bounding box center [393, 713] width 18 height 18
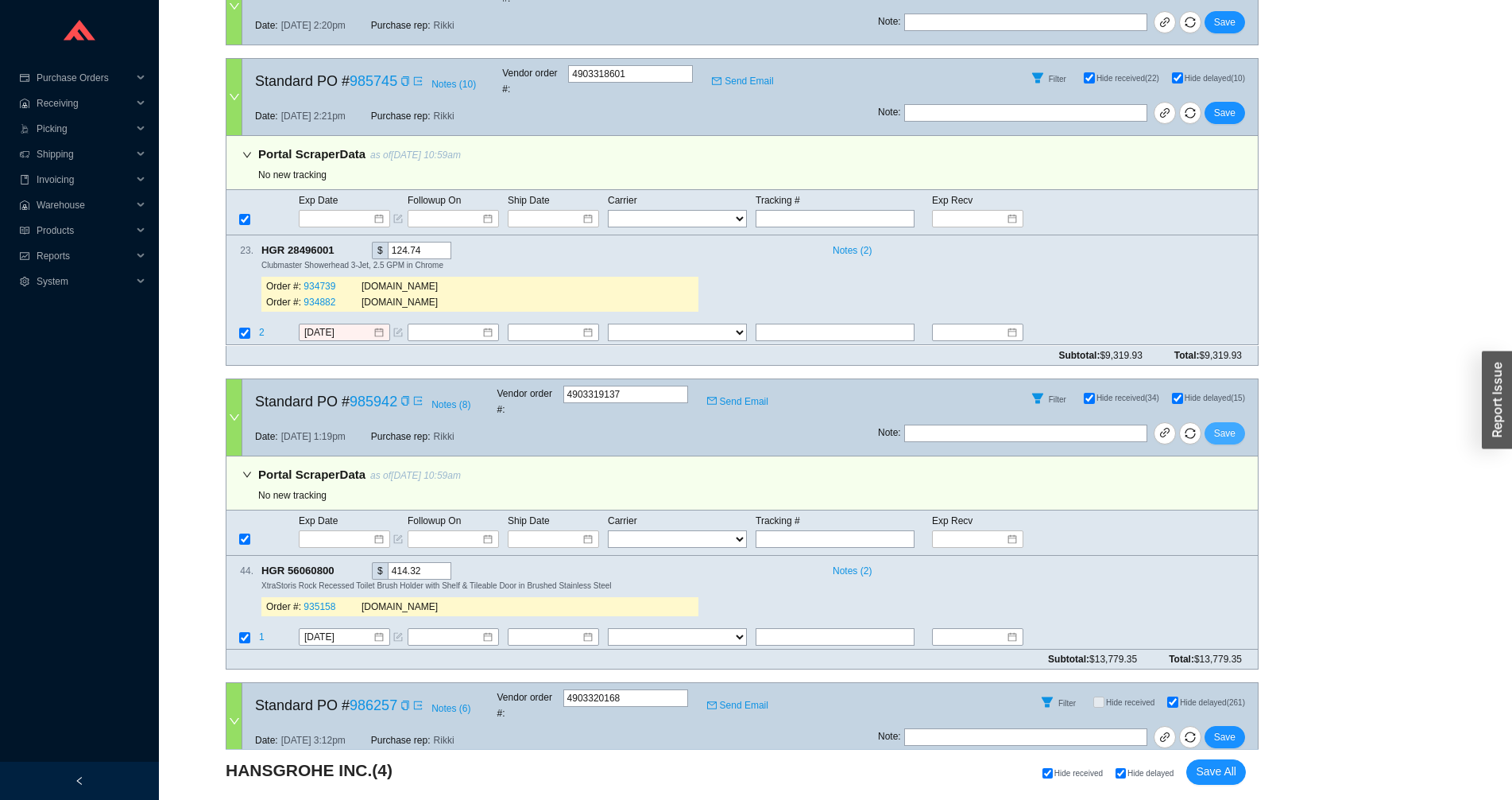
click at [1234, 425] on span "Save" at bounding box center [1224, 432] width 21 height 16
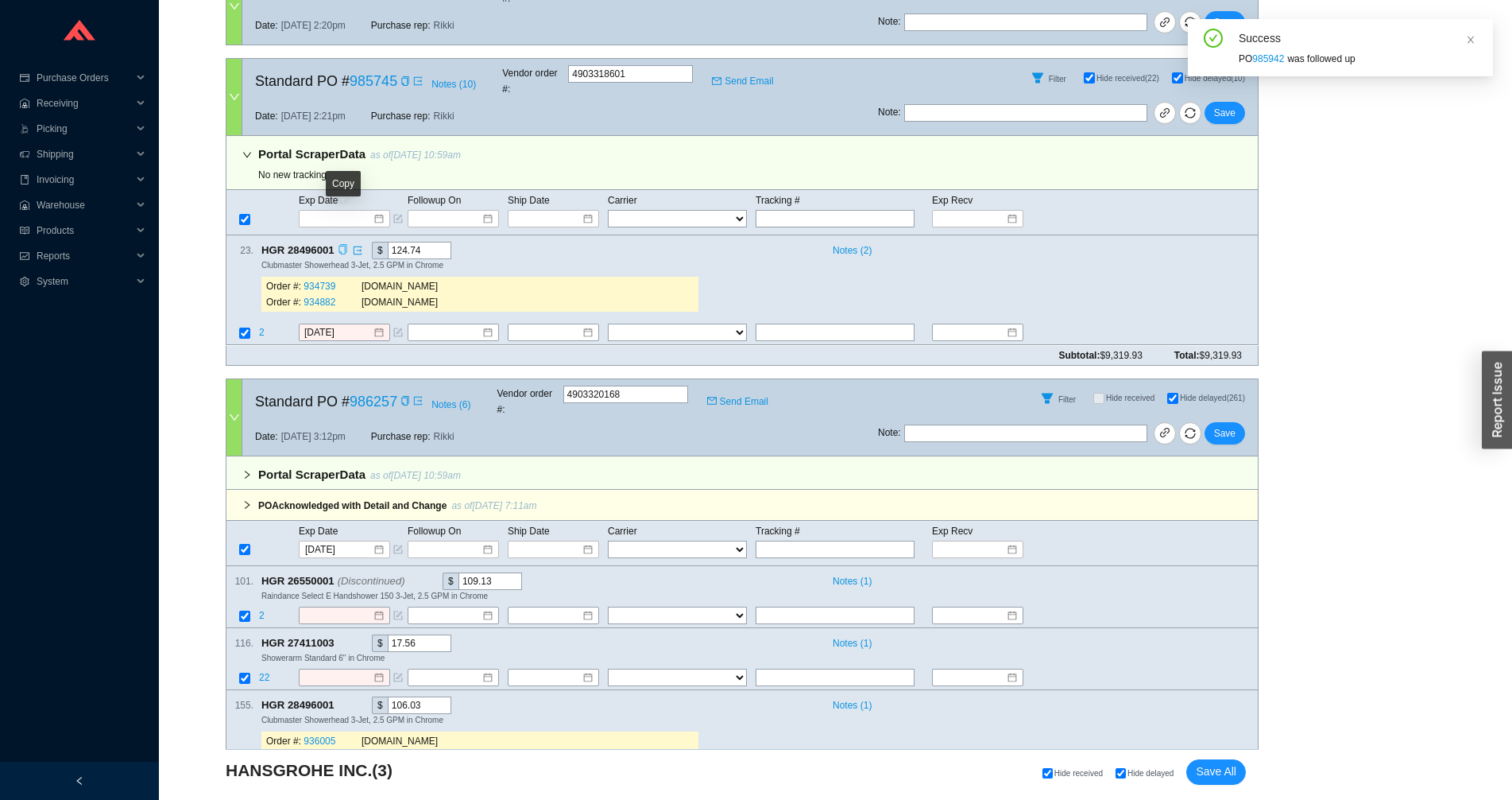
click at [346, 245] on icon "copy" at bounding box center [342, 250] width 10 height 10
click at [260, 328] on span "2" at bounding box center [263, 333] width 8 height 11
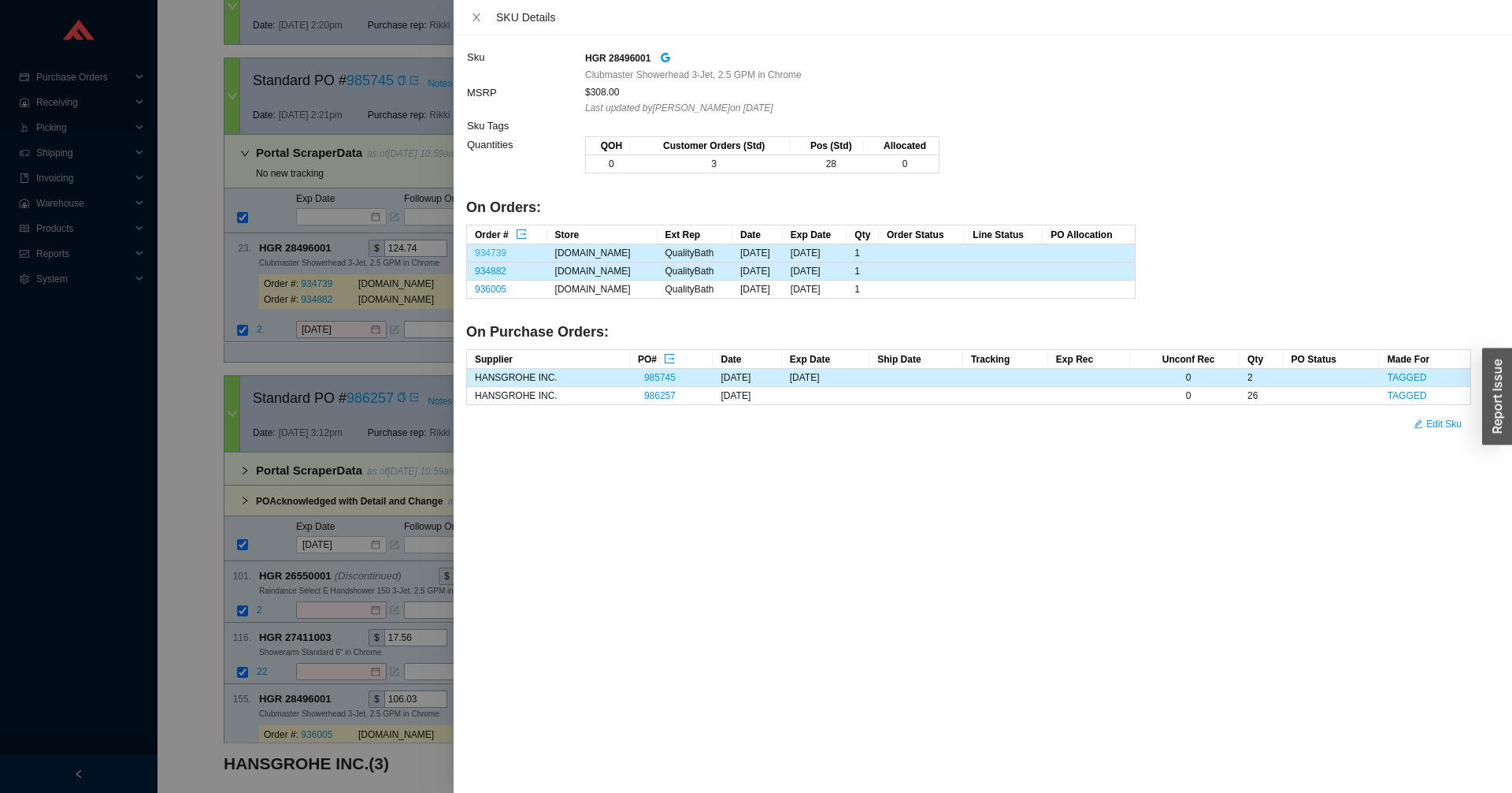
click at [495, 251] on link "934739" at bounding box center [490, 253] width 31 height 11
click at [493, 268] on link "934882" at bounding box center [490, 271] width 31 height 11
click at [195, 167] on div at bounding box center [756, 396] width 1512 height 793
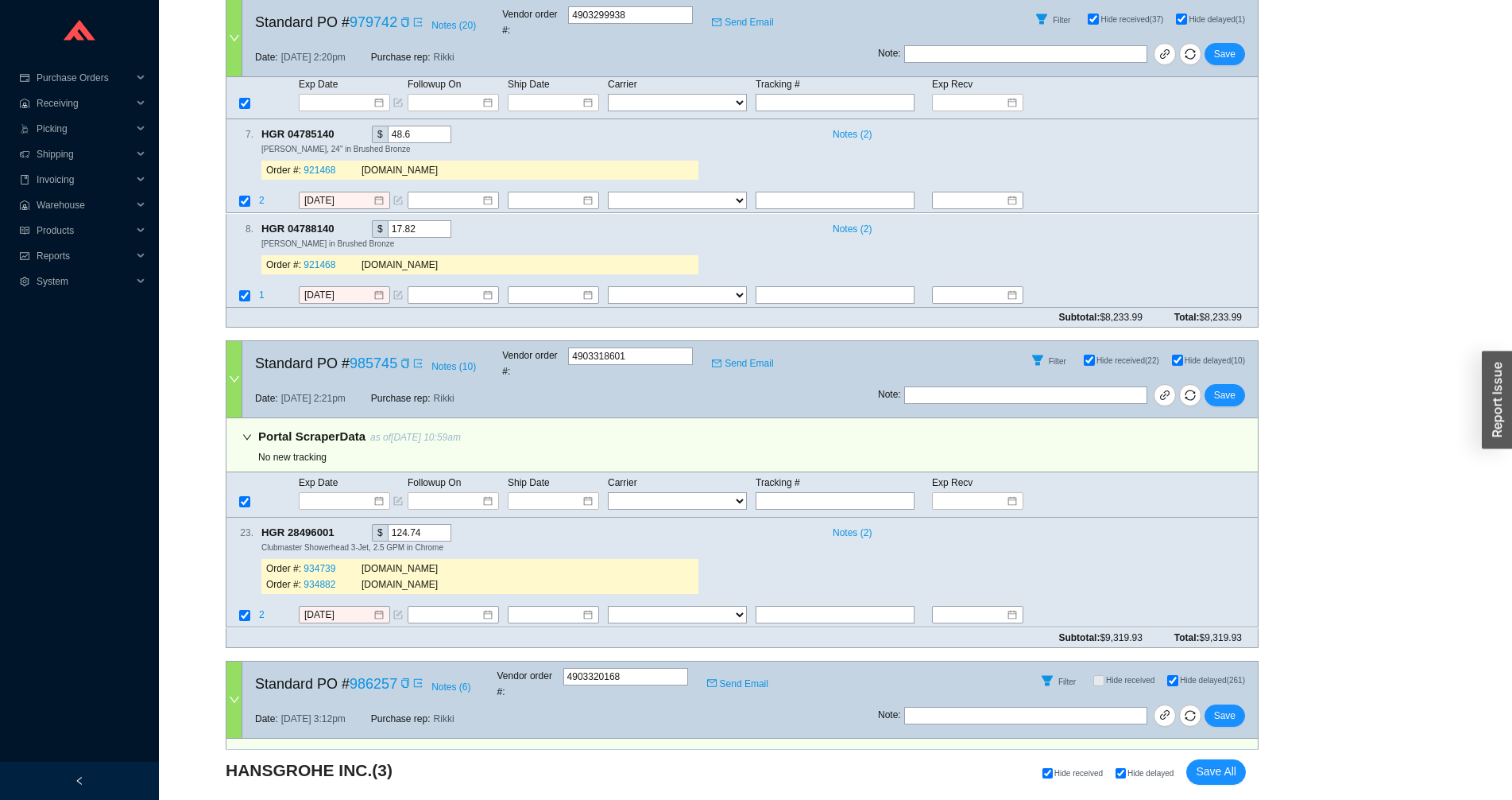
scroll to position [337, 0]
